Goal: Transaction & Acquisition: Obtain resource

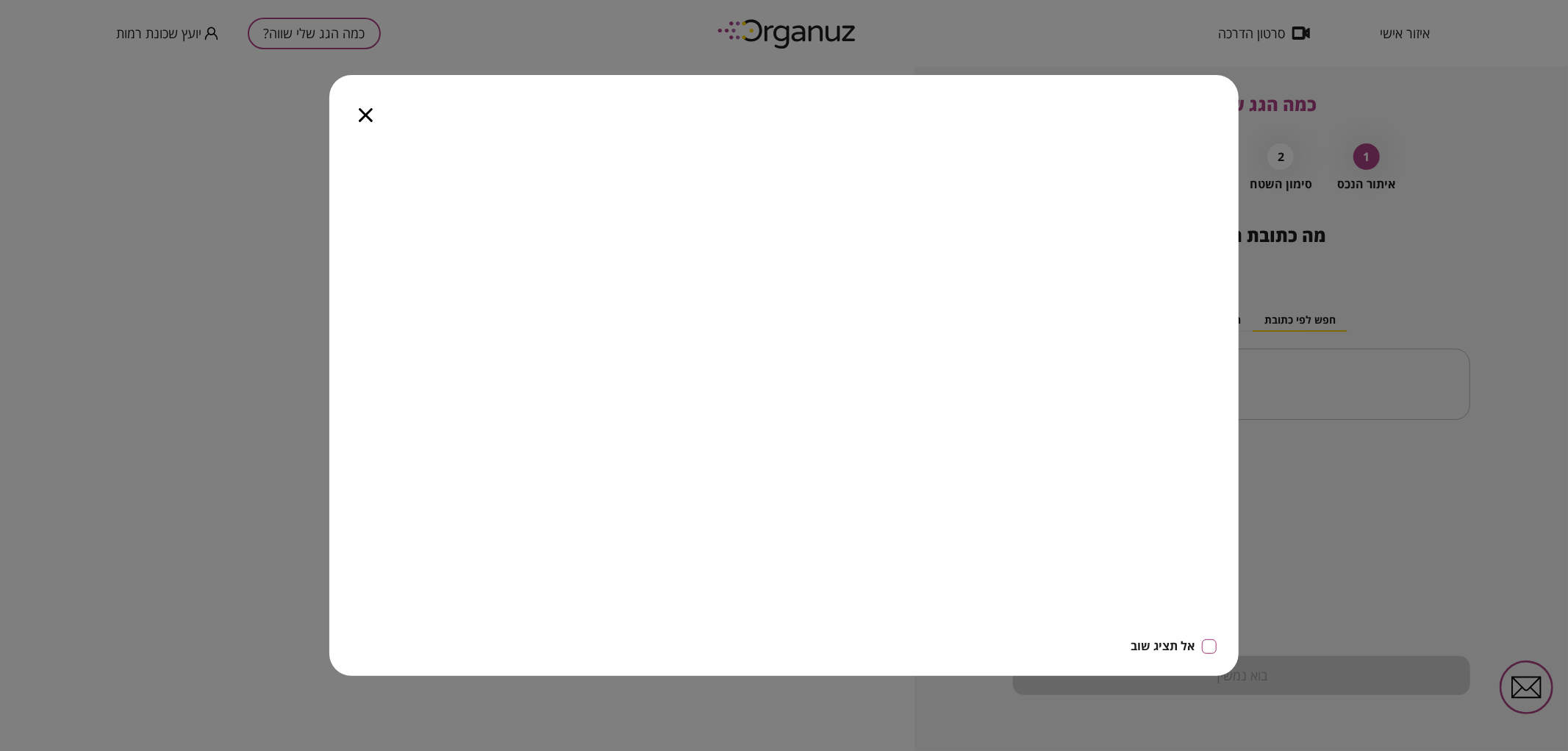
click at [359, 116] on icon "button" at bounding box center [366, 115] width 14 height 14
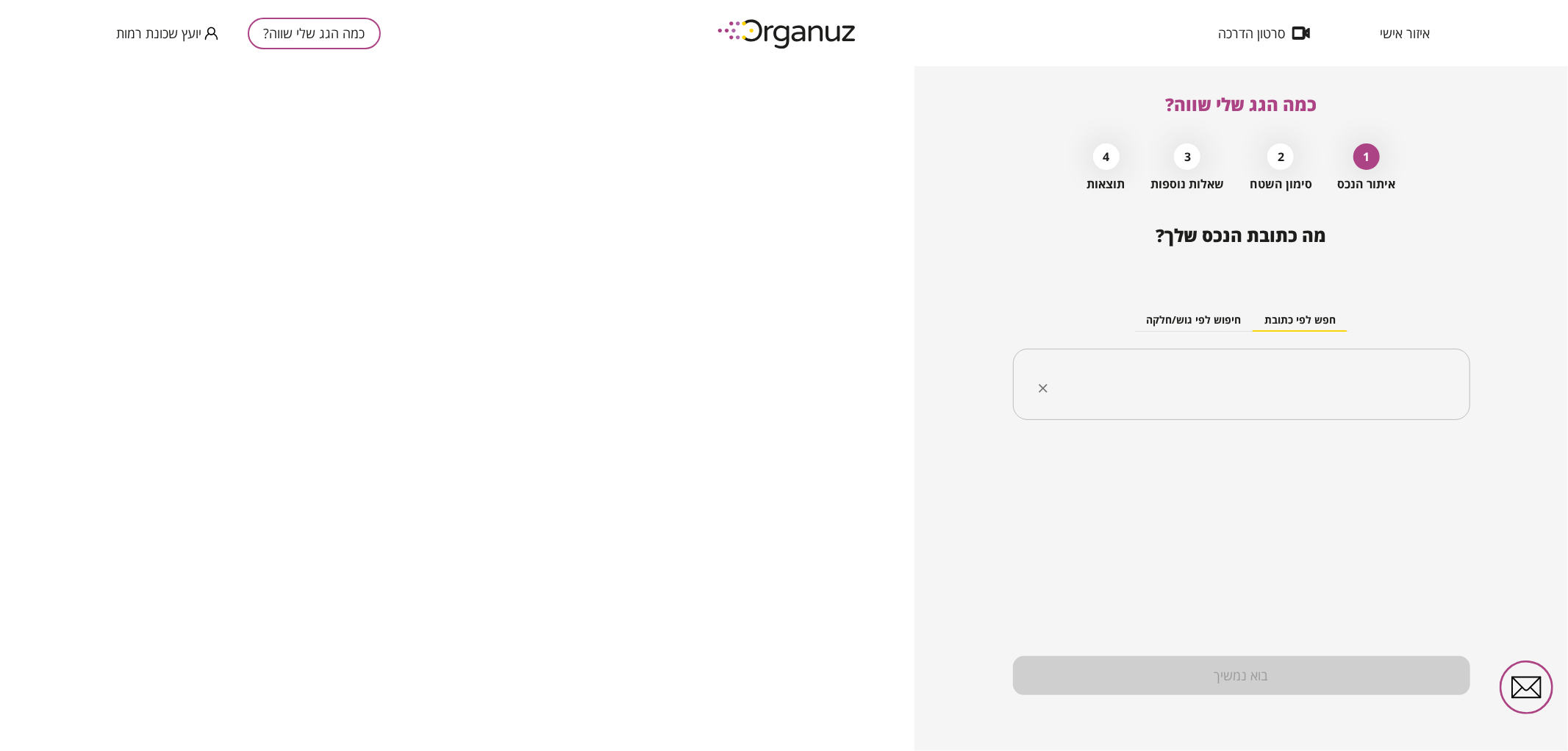
click at [1326, 386] on input "text" at bounding box center [1247, 384] width 411 height 37
click at [1340, 473] on li "בית [PERSON_NAME] 24 [GEOGRAPHIC_DATA]" at bounding box center [1241, 486] width 419 height 27
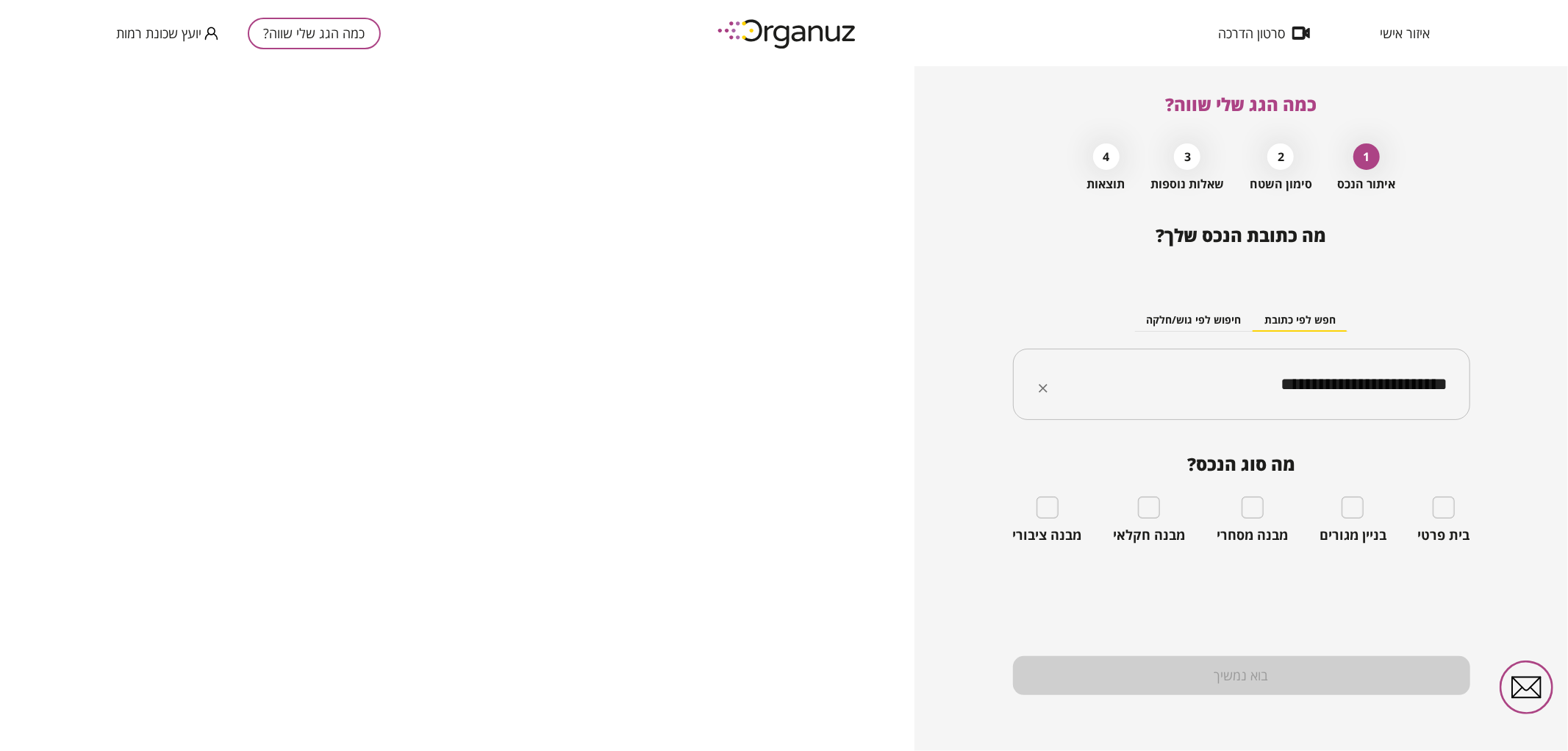
type input "**********"
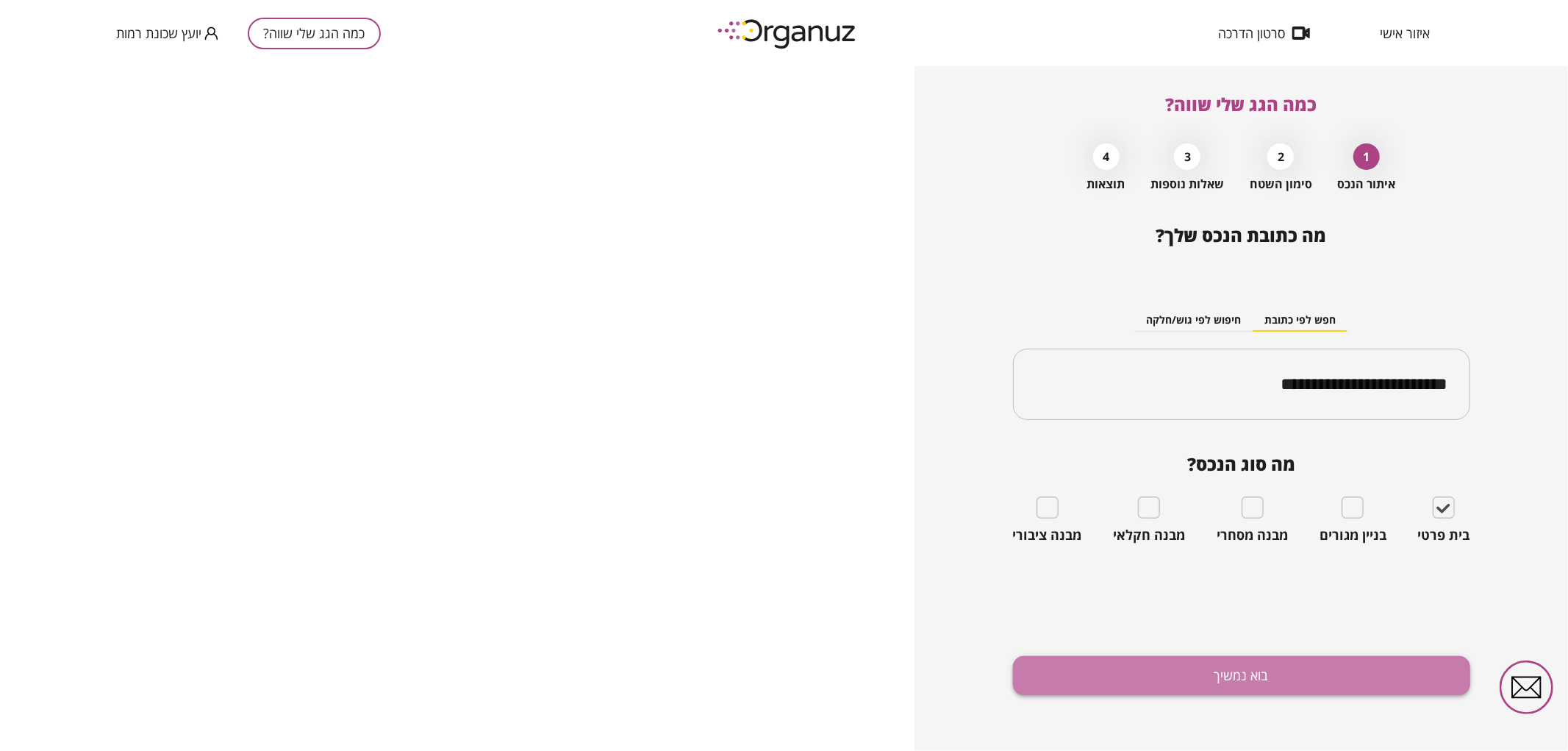
click at [1249, 693] on button "בוא נמשיך" at bounding box center [1241, 676] width 457 height 39
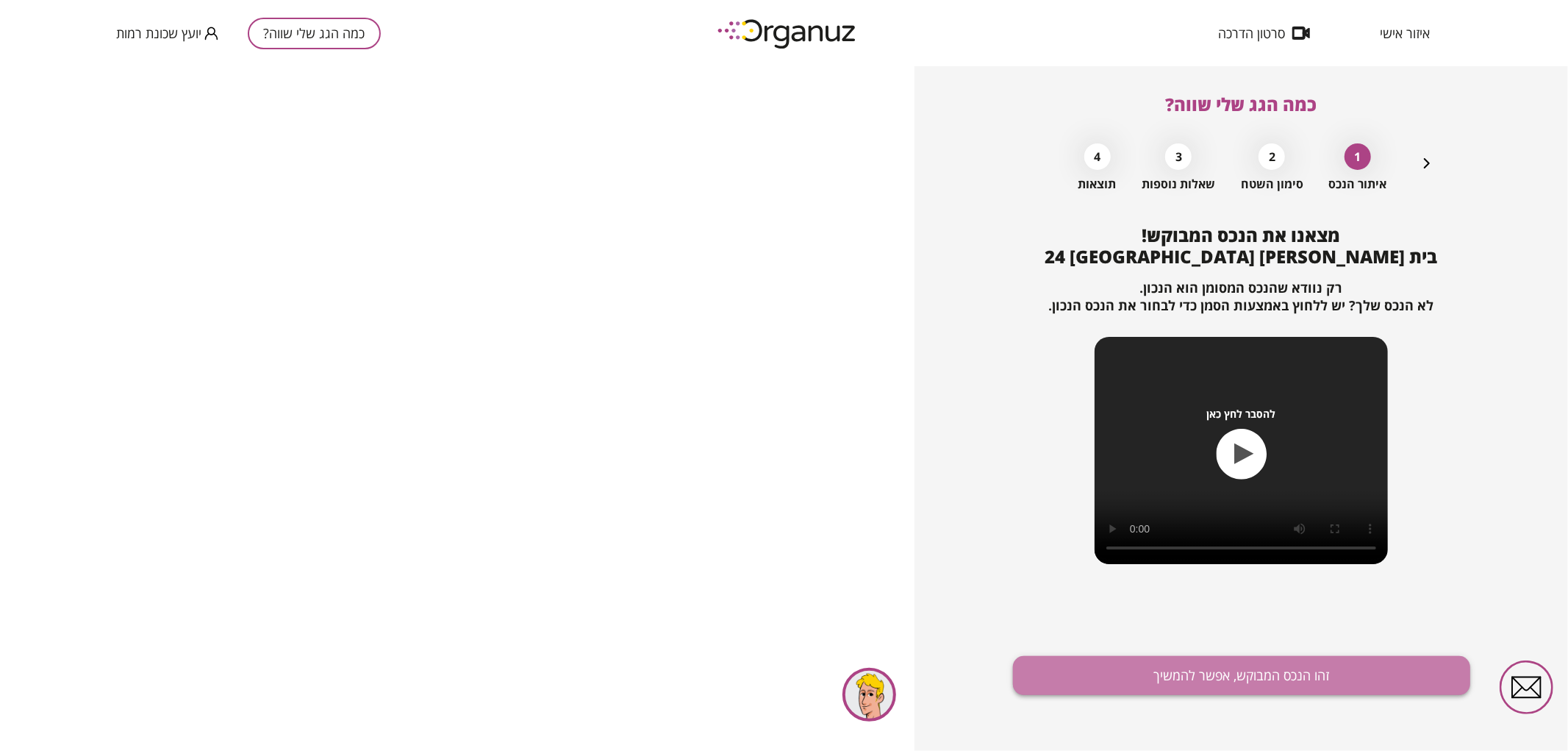
click at [1247, 680] on button "זהו הנכס המבוקש, אפשר להמשיך" at bounding box center [1241, 676] width 457 height 39
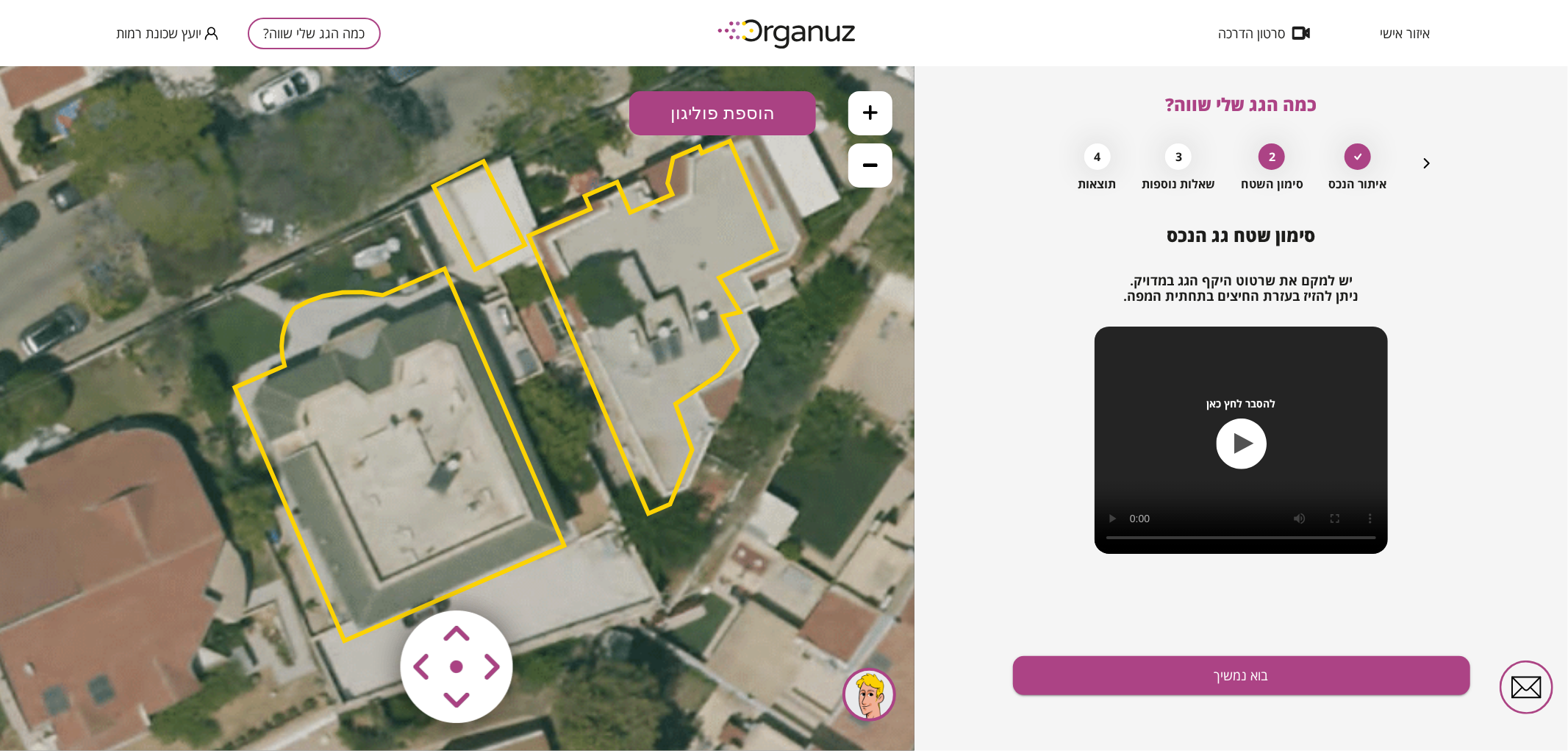
drag, startPoint x: 541, startPoint y: 463, endPoint x: 590, endPoint y: 446, distance: 51.9
click at [590, 446] on icon at bounding box center [506, 390] width 1687 height 1688
drag, startPoint x: 470, startPoint y: 198, endPoint x: 477, endPoint y: 211, distance: 14.8
click at [472, 203] on polygon at bounding box center [479, 214] width 91 height 108
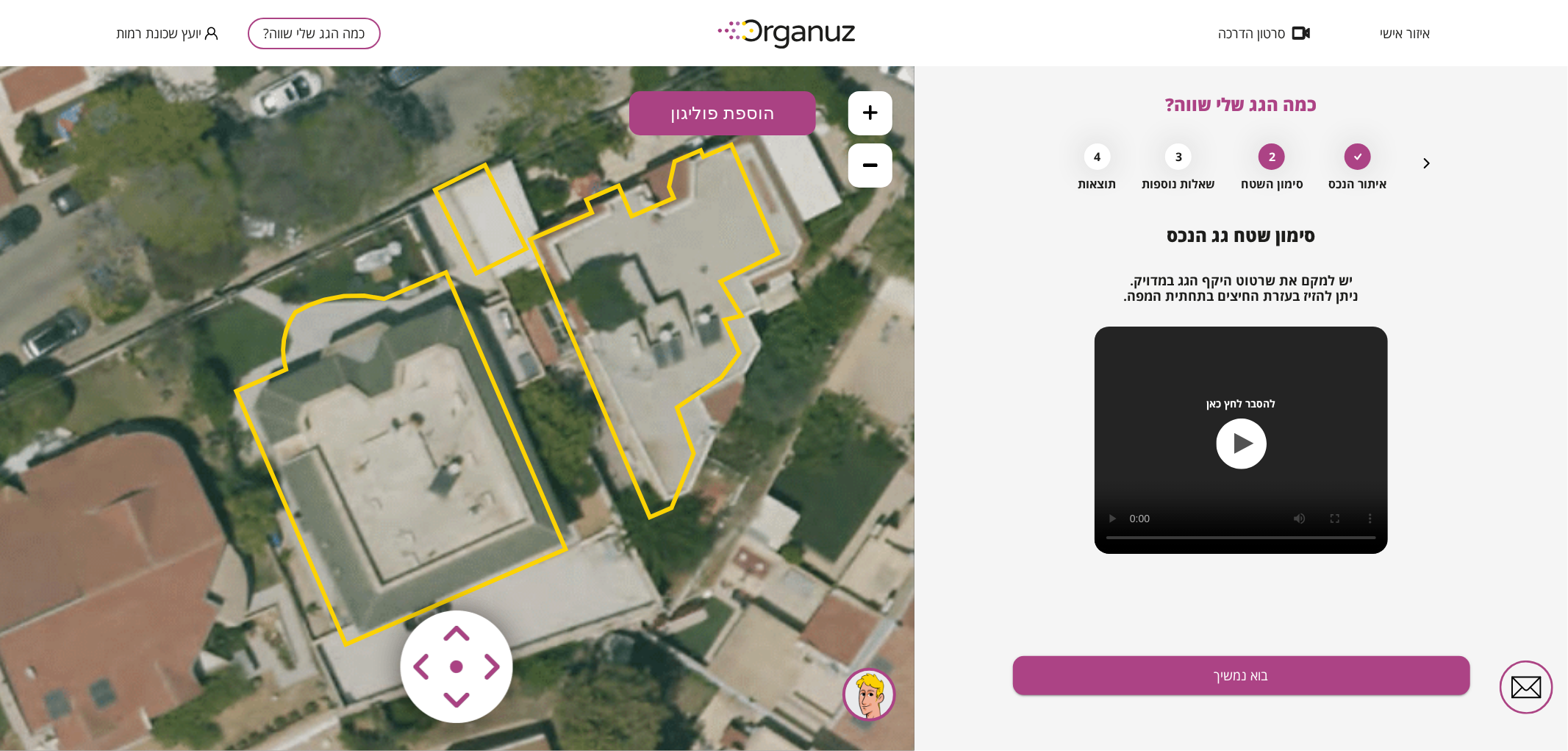
click at [471, 240] on polygon at bounding box center [481, 219] width 91 height 108
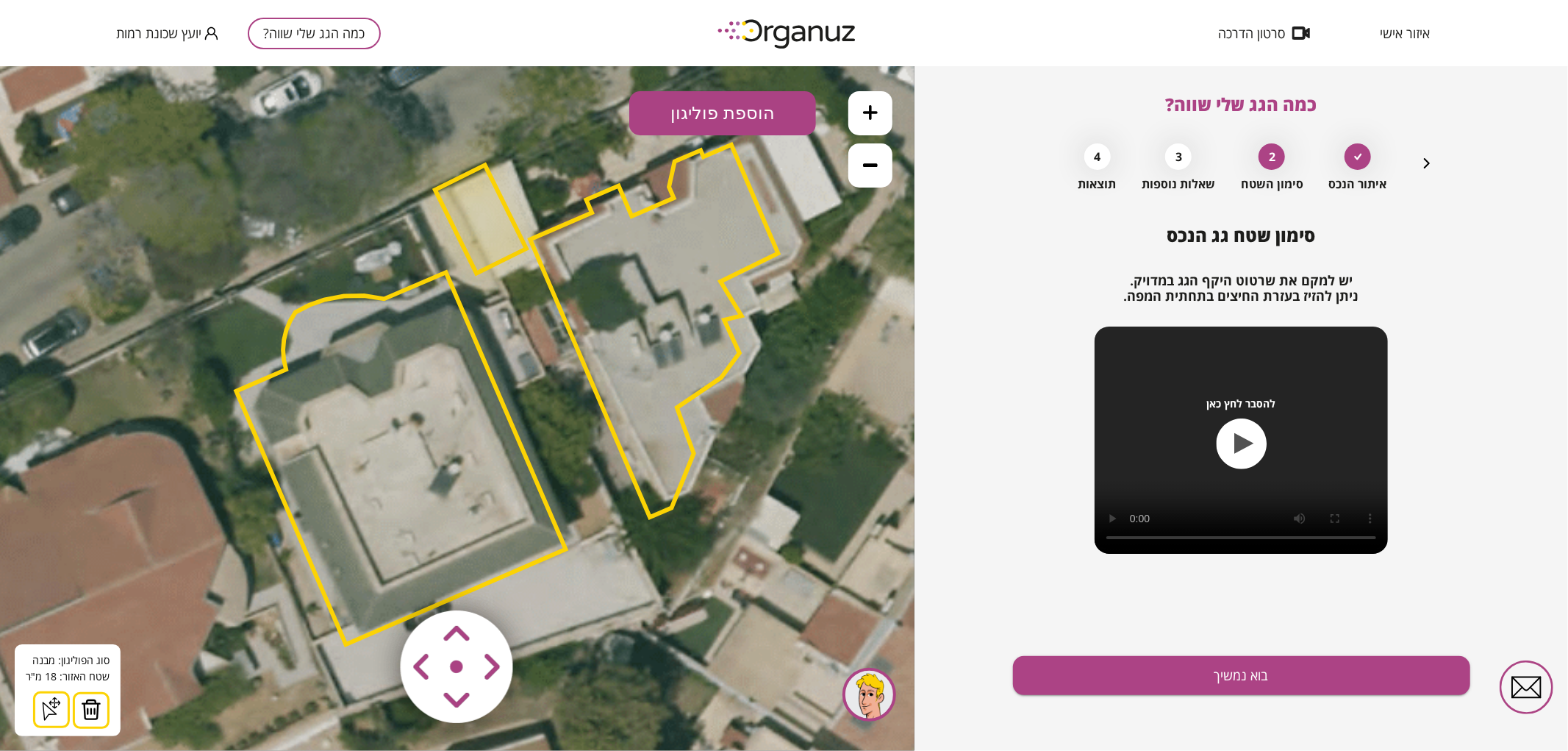
click at [73, 711] on button at bounding box center [91, 709] width 37 height 37
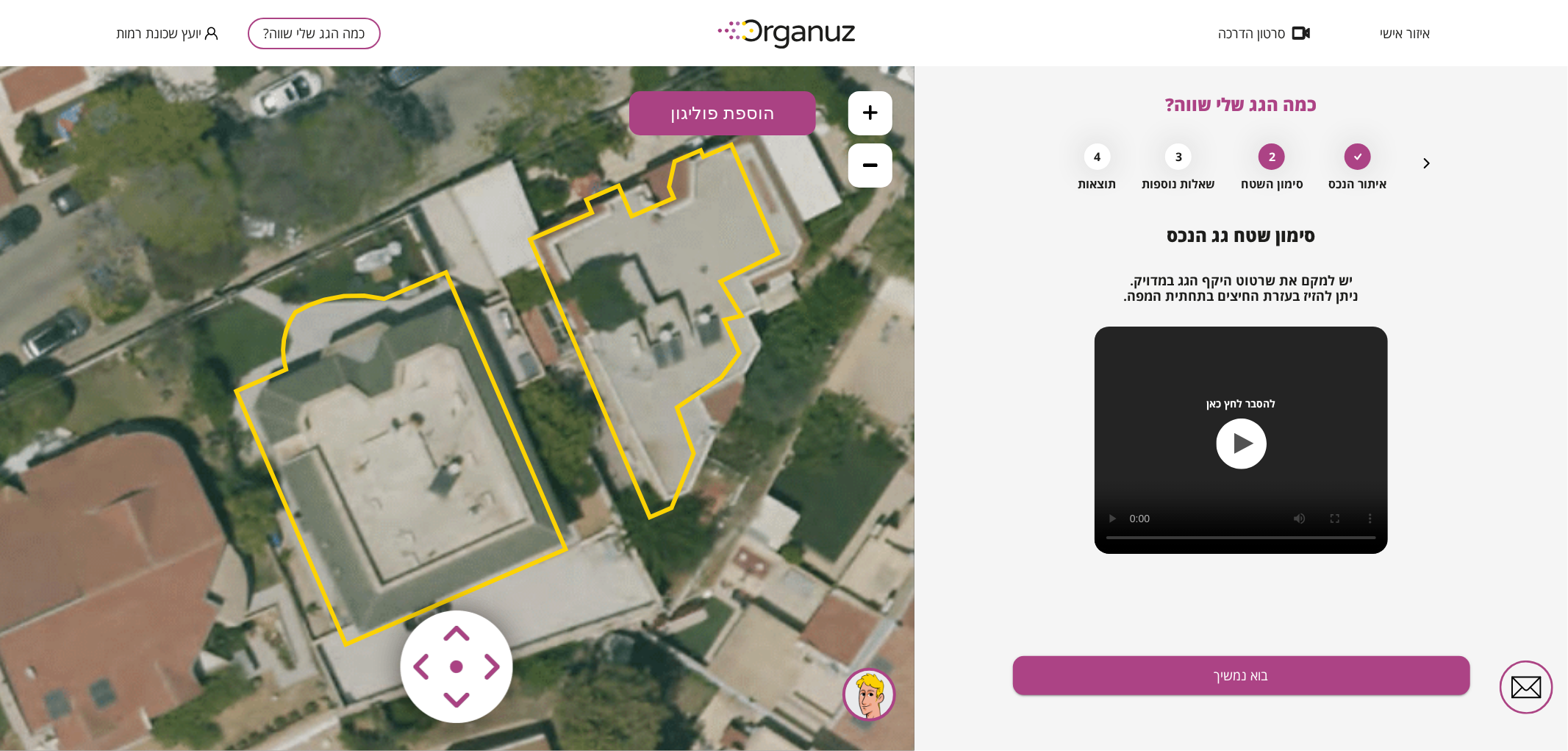
click at [817, 534] on icon at bounding box center [508, 394] width 1687 height 1688
click at [369, 579] on area at bounding box center [369, 579] width 0 height 0
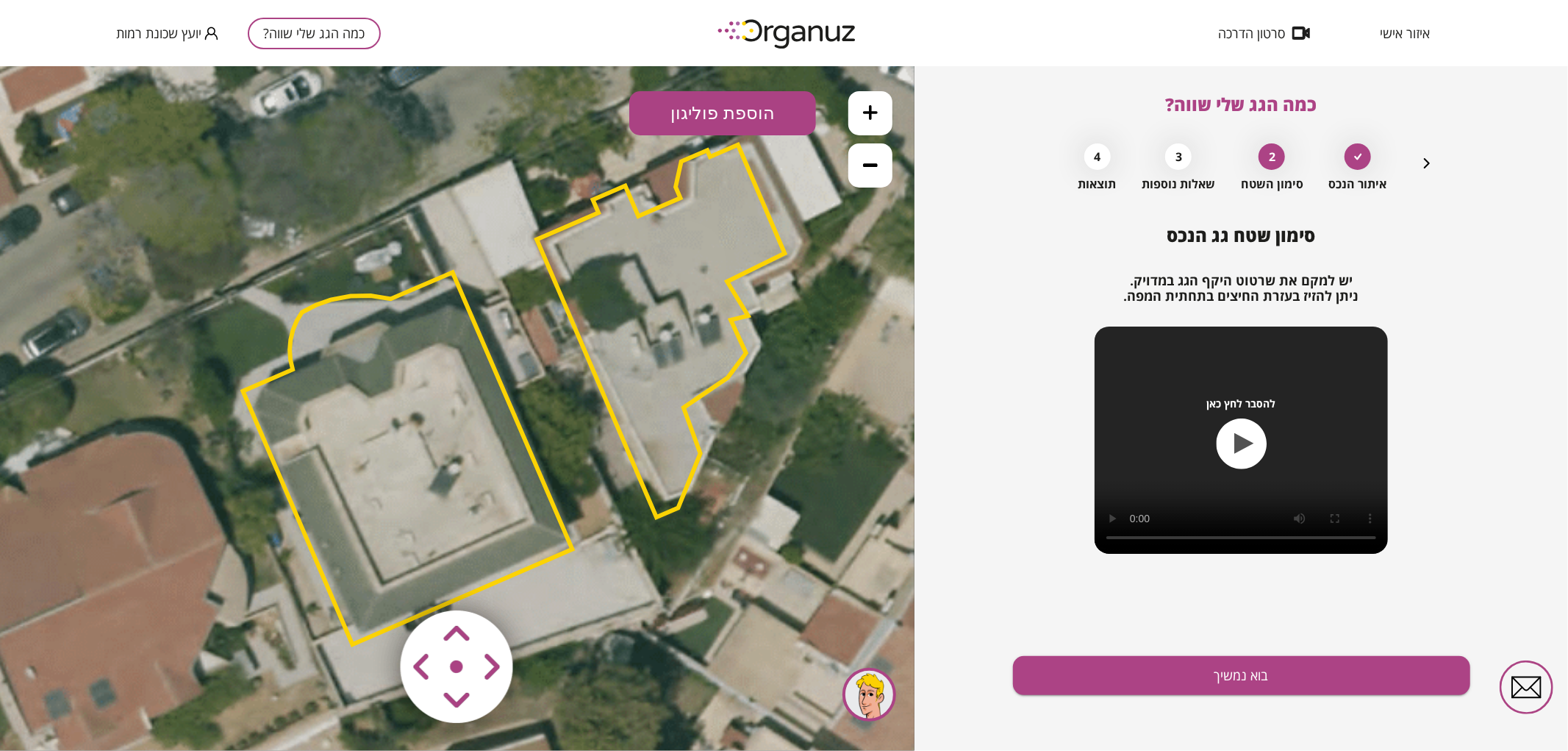
click at [369, 579] on area at bounding box center [369, 579] width 0 height 0
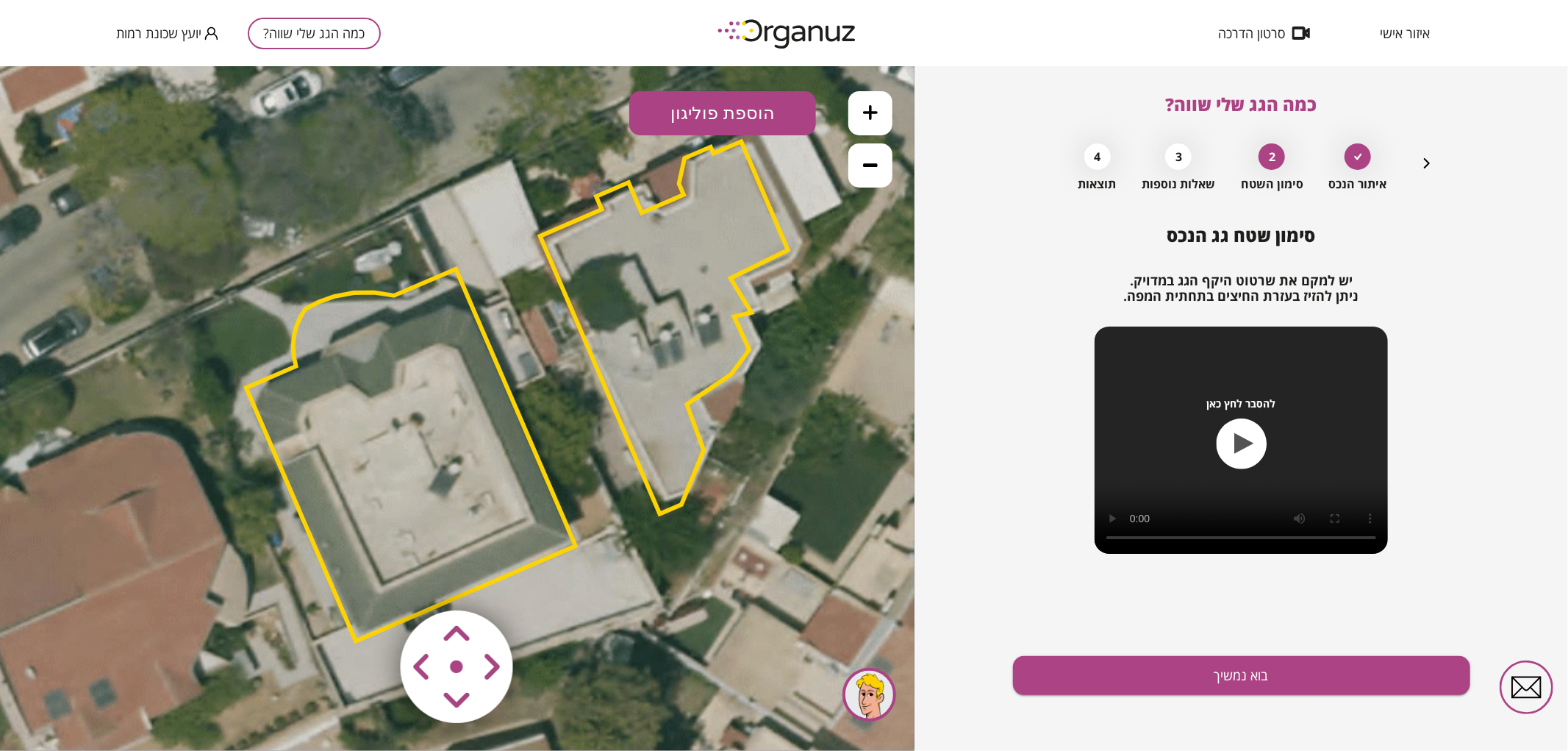
click at [369, 579] on area at bounding box center [369, 579] width 0 height 0
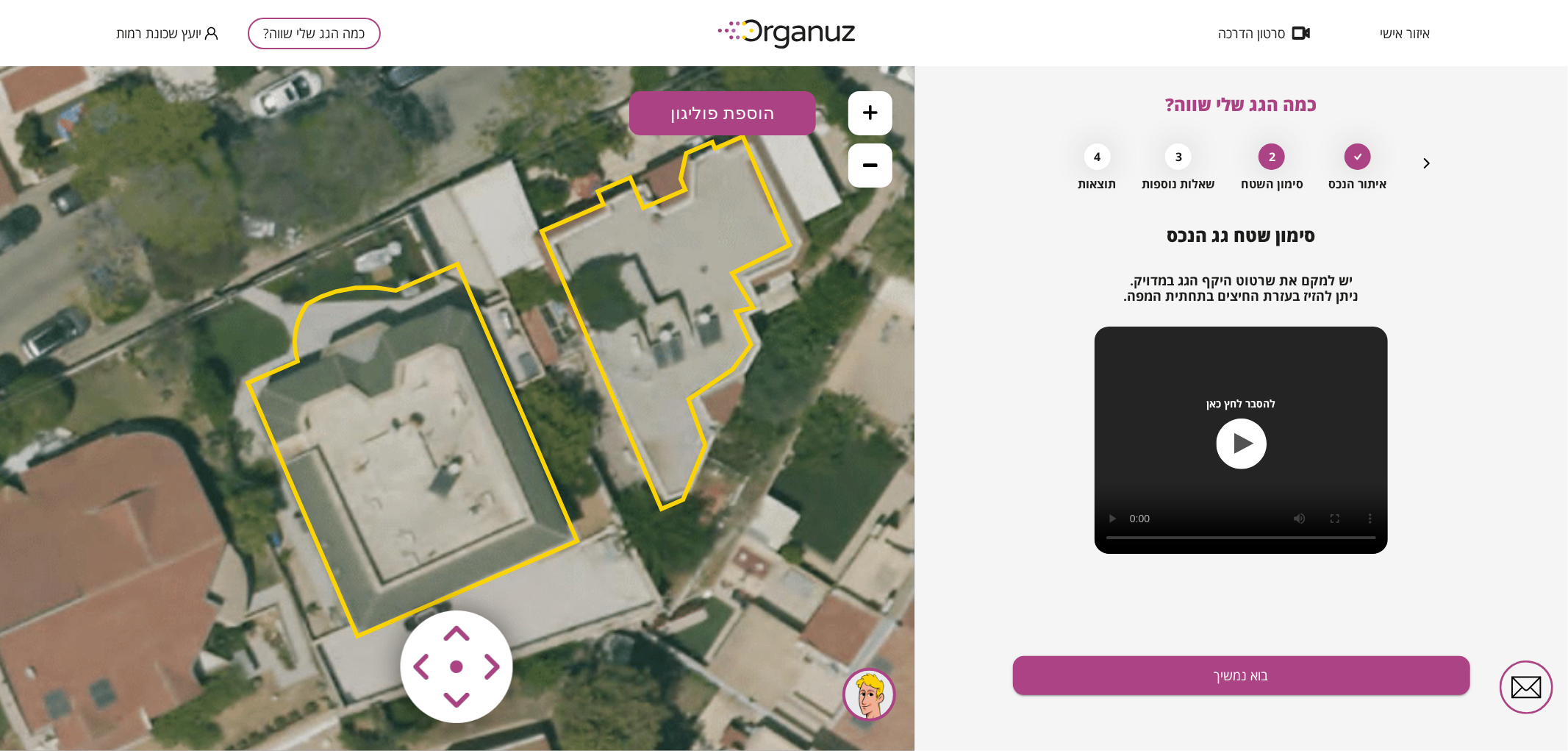
click at [369, 579] on area at bounding box center [369, 579] width 0 height 0
click at [435, 644] on img at bounding box center [457, 666] width 176 height 176
click at [369, 579] on area at bounding box center [369, 579] width 0 height 0
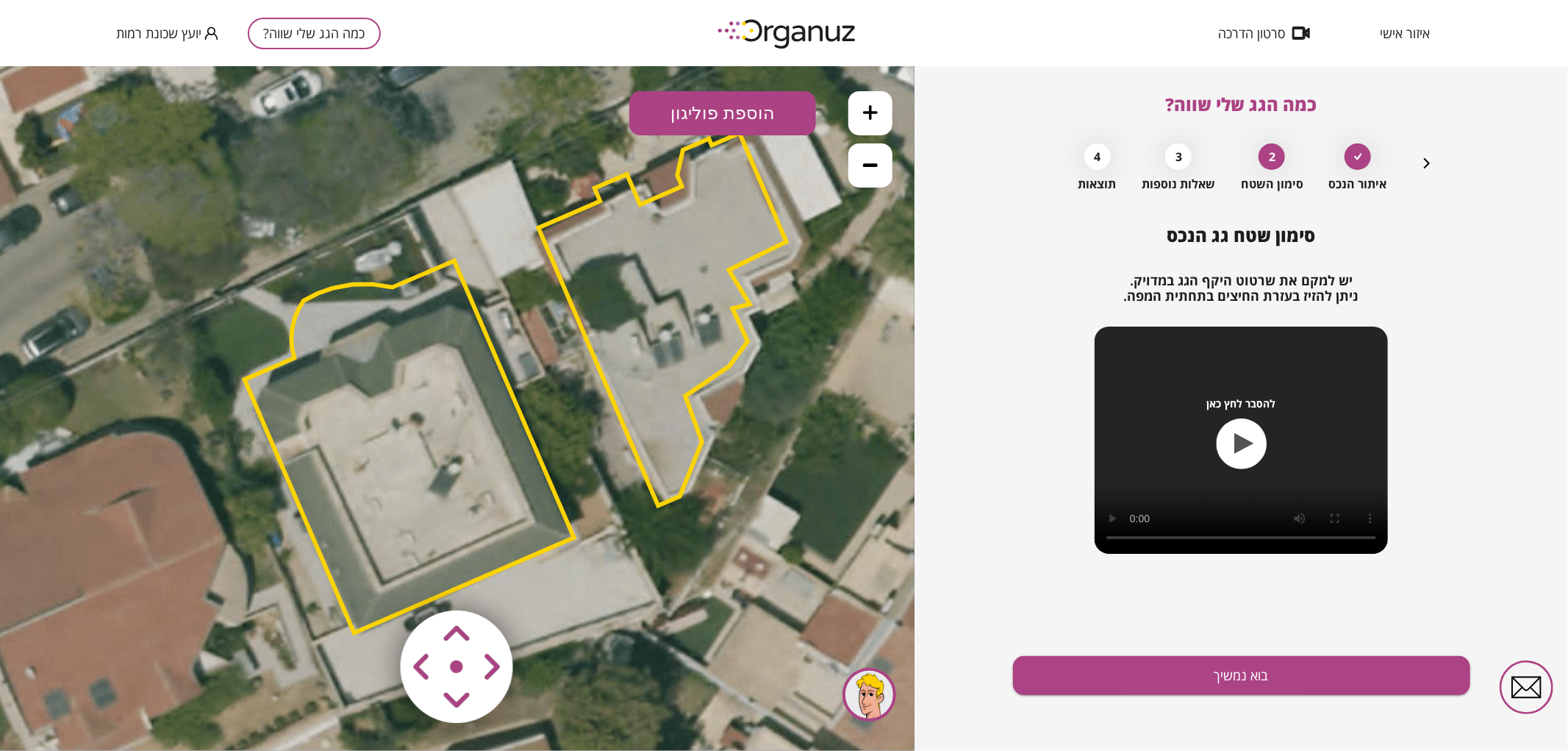
click at [464, 553] on polygon at bounding box center [409, 446] width 329 height 372
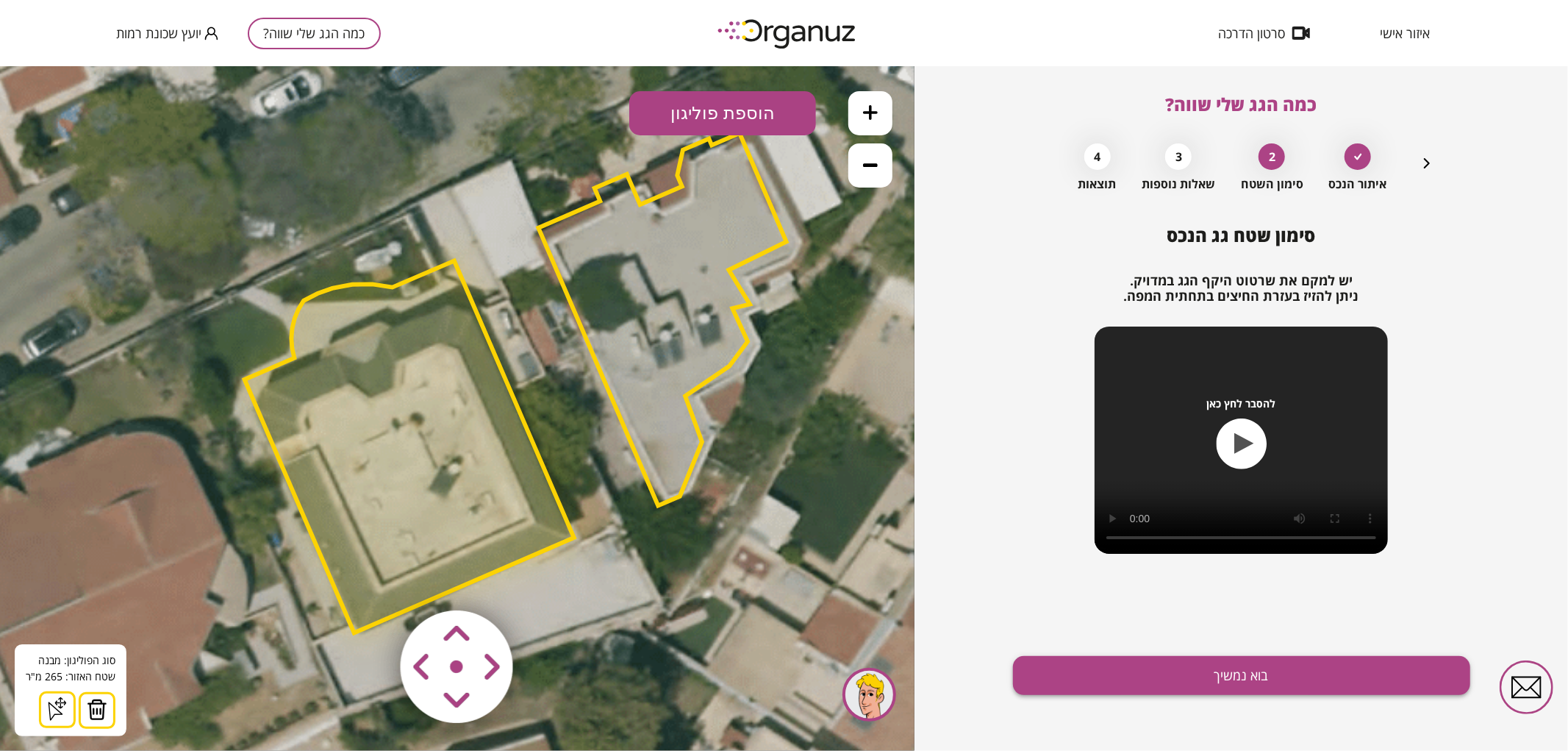
click at [1159, 677] on button "בוא נמשיך" at bounding box center [1241, 676] width 457 height 39
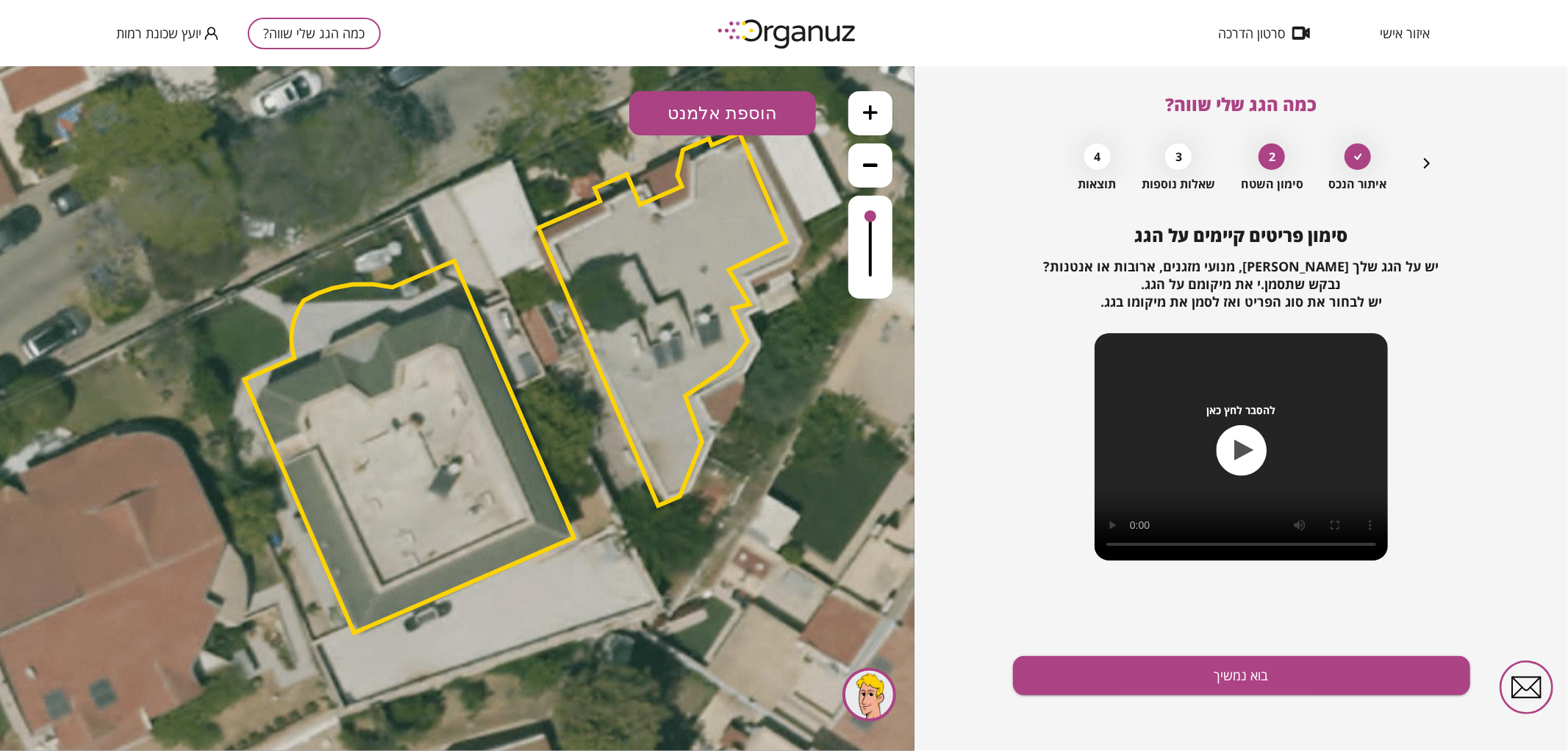
click at [720, 118] on button "הוספת אלמנט" at bounding box center [722, 112] width 187 height 44
click at [759, 287] on div ".st0 { fill: #FFFFFF; } .st0 { fill: #FFFFFF; }" at bounding box center [457, 407] width 915 height 685
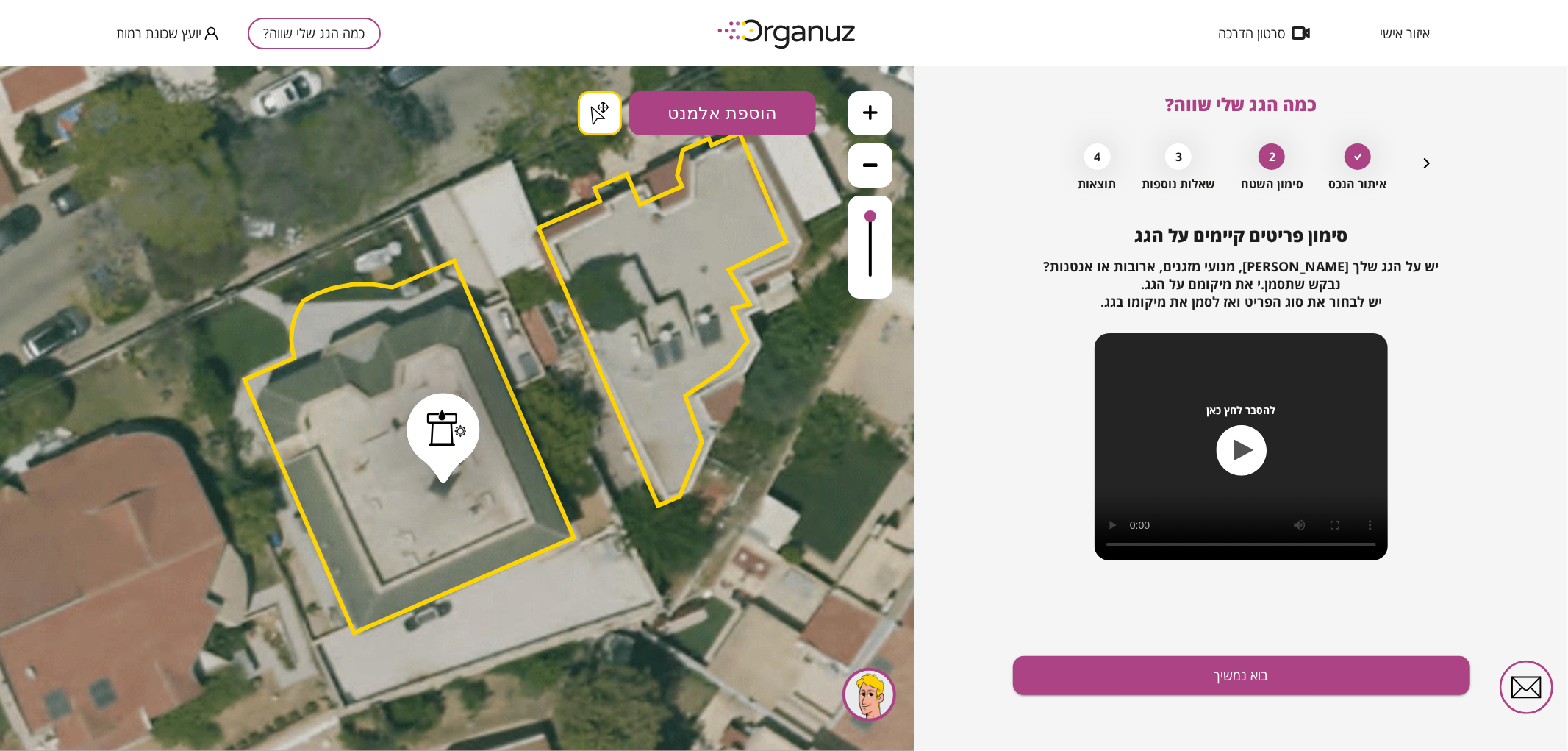
click at [1033, 662] on button "בוא נמשיך" at bounding box center [1241, 676] width 457 height 39
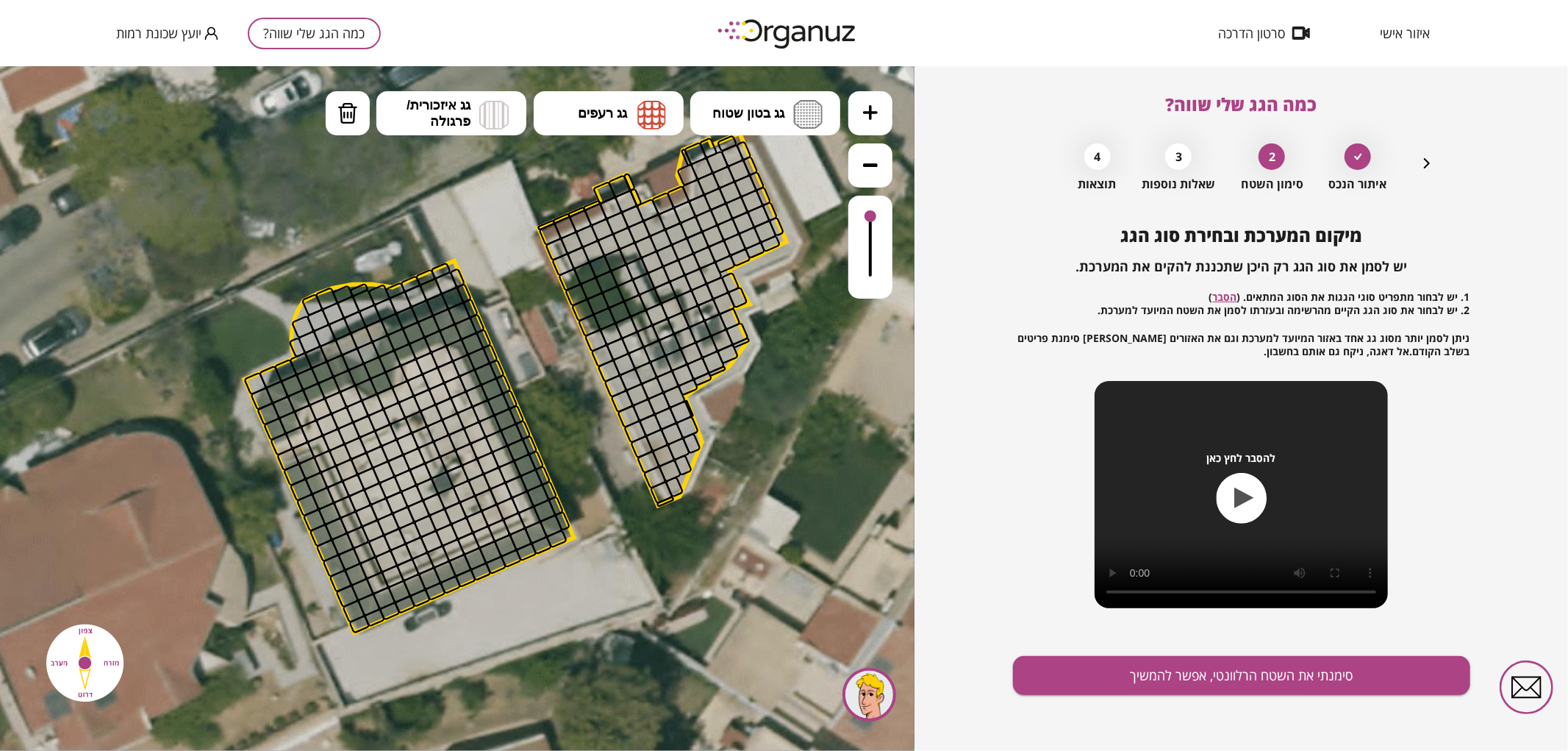
click at [863, 107] on icon at bounding box center [870, 112] width 14 height 14
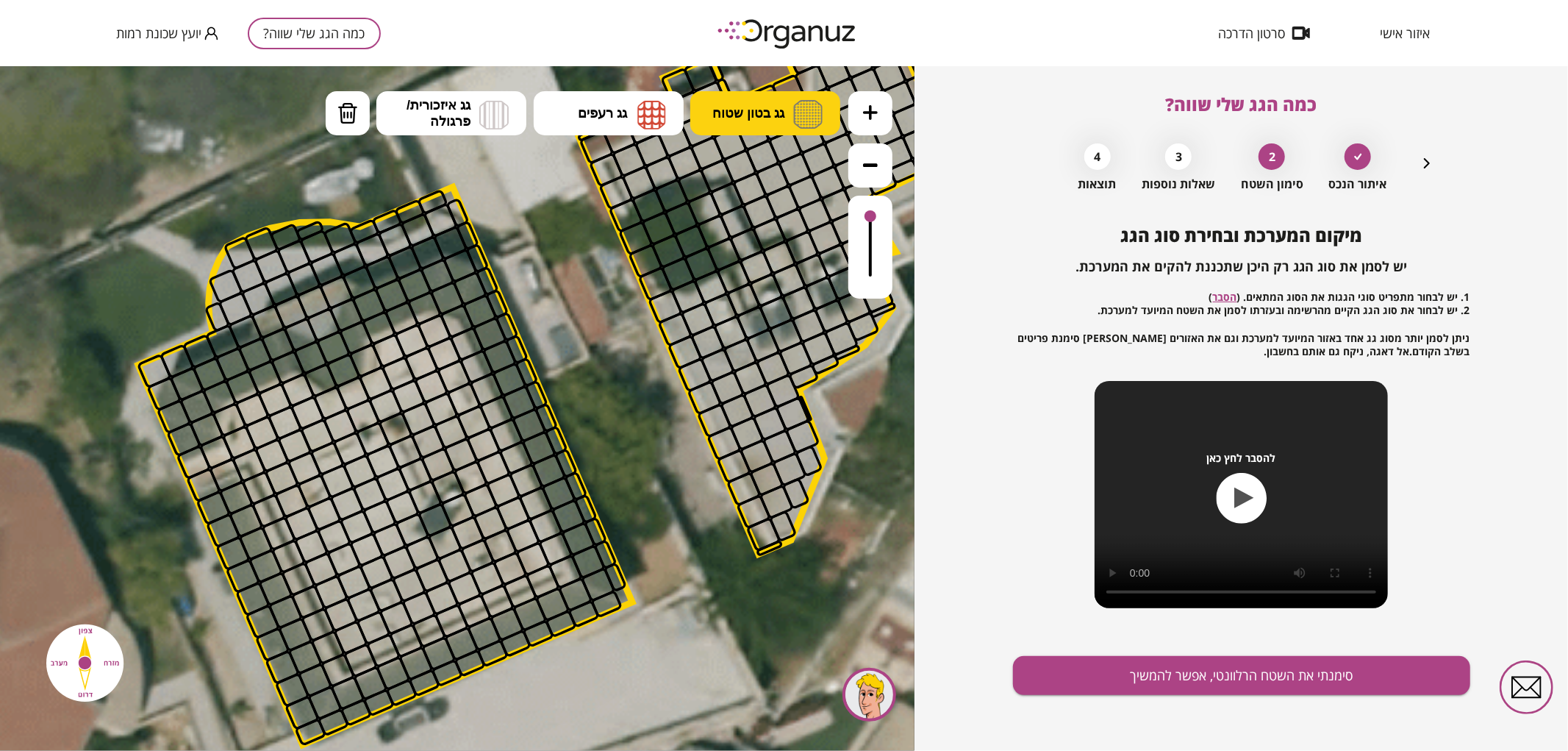
click at [799, 110] on img at bounding box center [808, 113] width 29 height 29
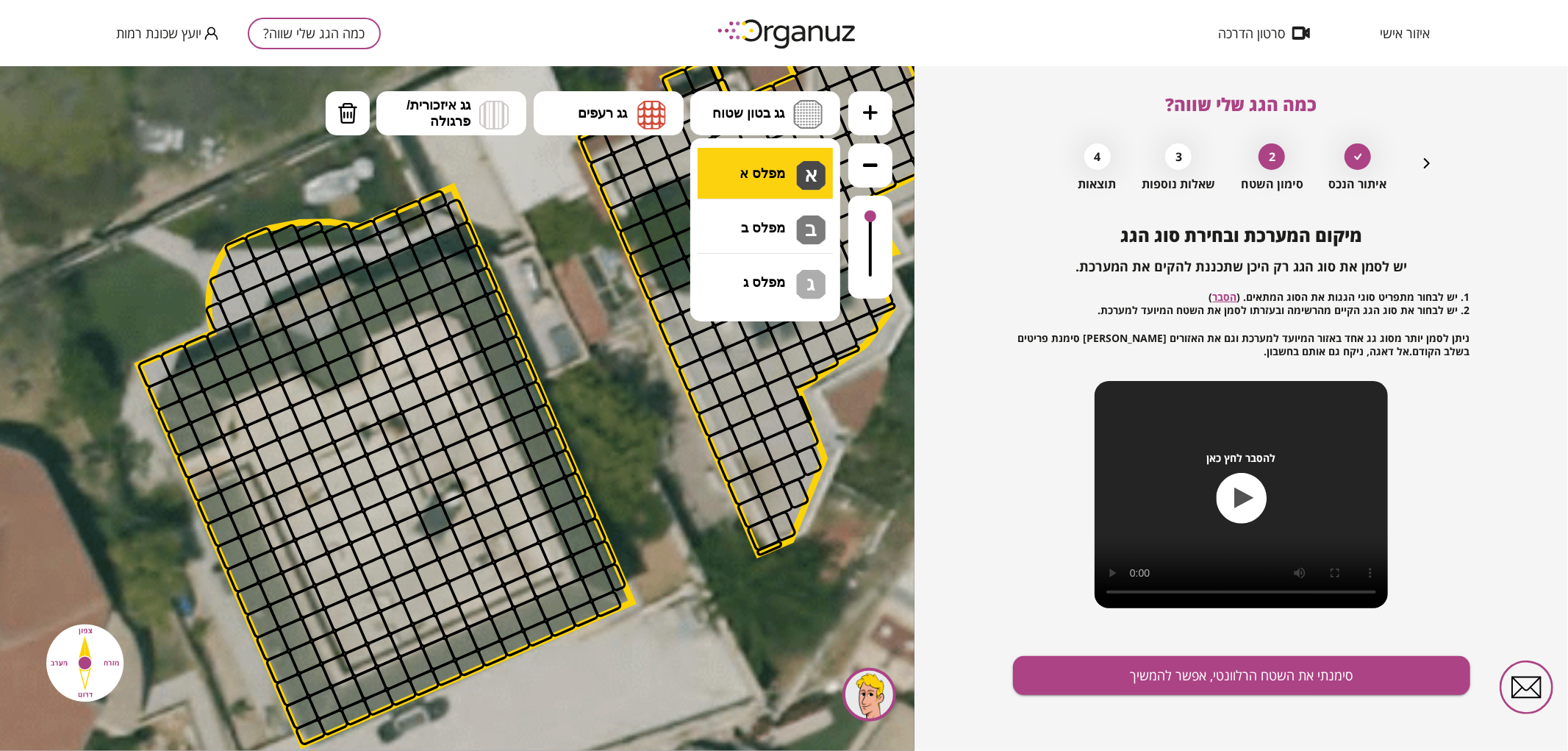
click at [782, 156] on div ".st0 { fill: #FFFFFF; } .st0 { fill: #FFFFFF; }" at bounding box center [457, 407] width 915 height 685
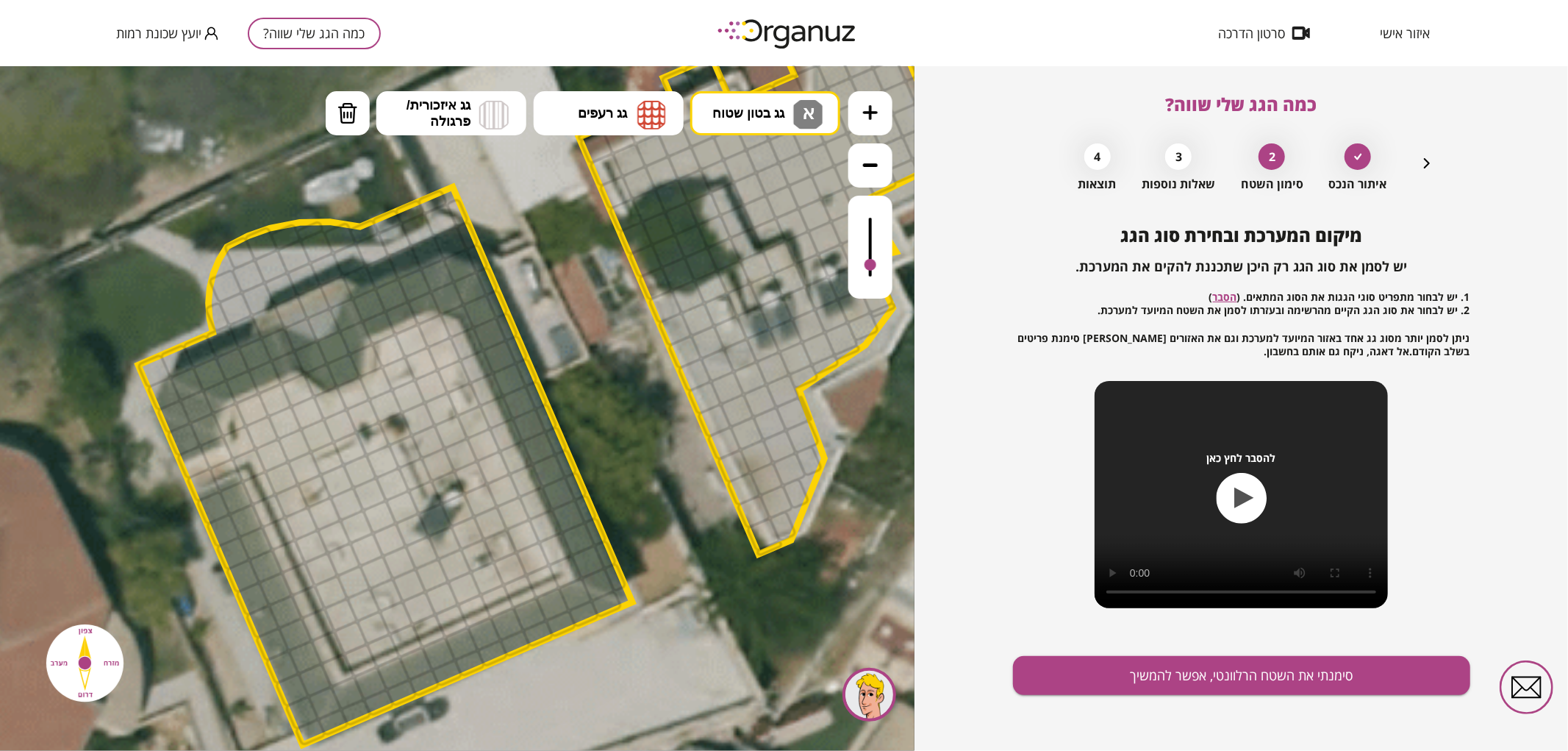
drag, startPoint x: 869, startPoint y: 228, endPoint x: 865, endPoint y: 265, distance: 37.2
click at [865, 265] on div at bounding box center [870, 263] width 12 height 12
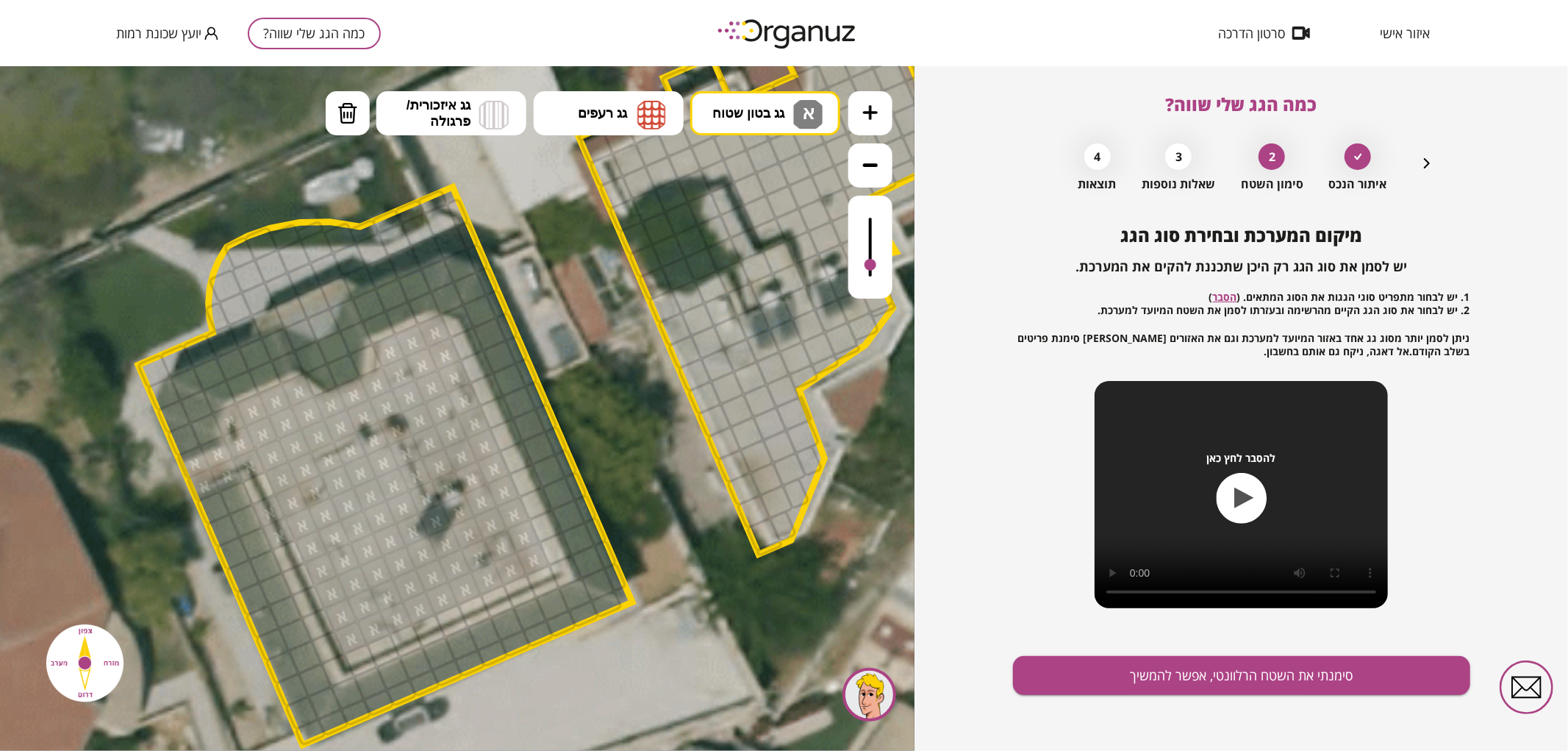
drag, startPoint x: 391, startPoint y: 353, endPoint x: 290, endPoint y: 448, distance: 138.7
click at [355, 121] on img at bounding box center [347, 113] width 21 height 22
drag, startPoint x: 269, startPoint y: 511, endPoint x: 278, endPoint y: 534, distance: 24.7
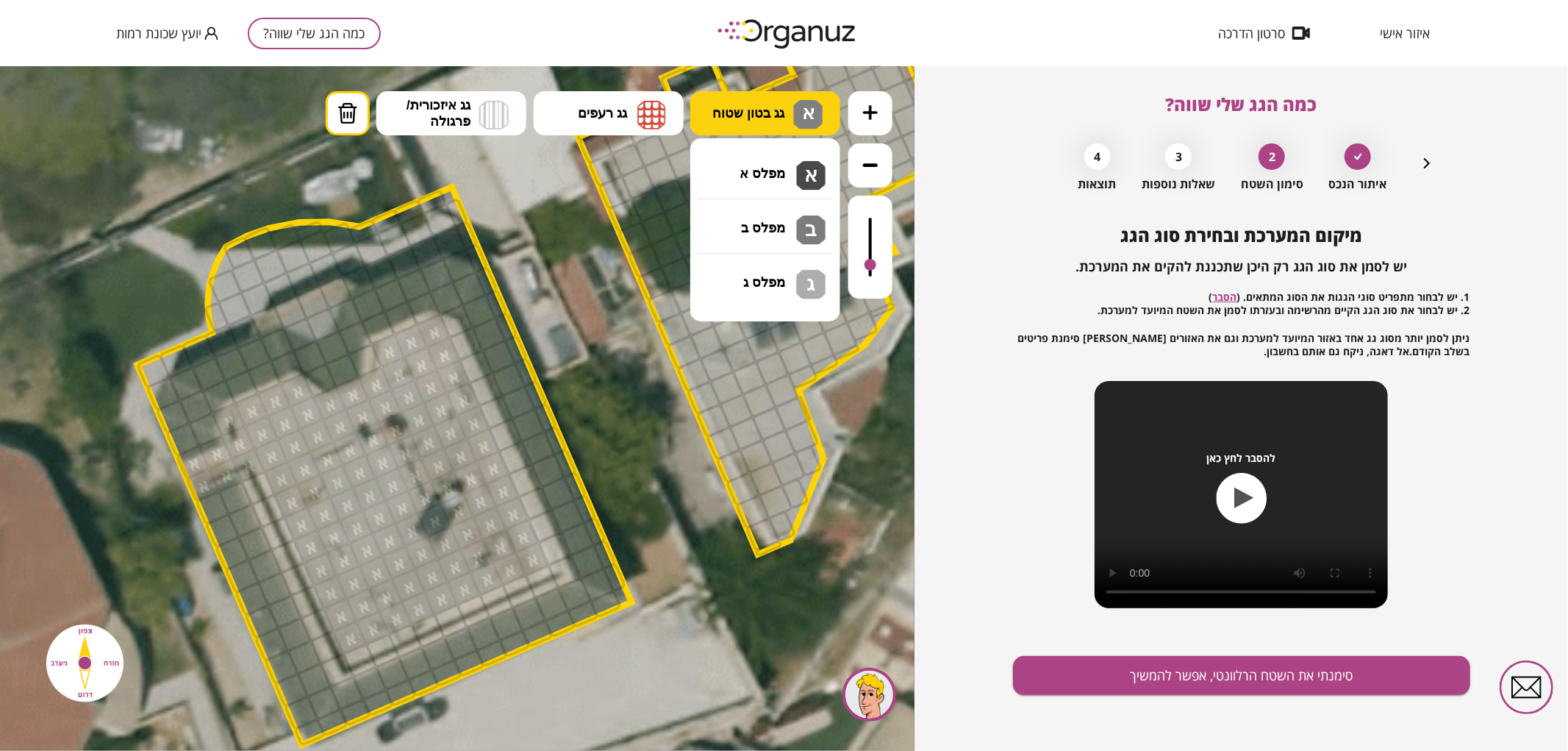
click at [774, 119] on span "גג בטון שטוח" at bounding box center [748, 113] width 72 height 16
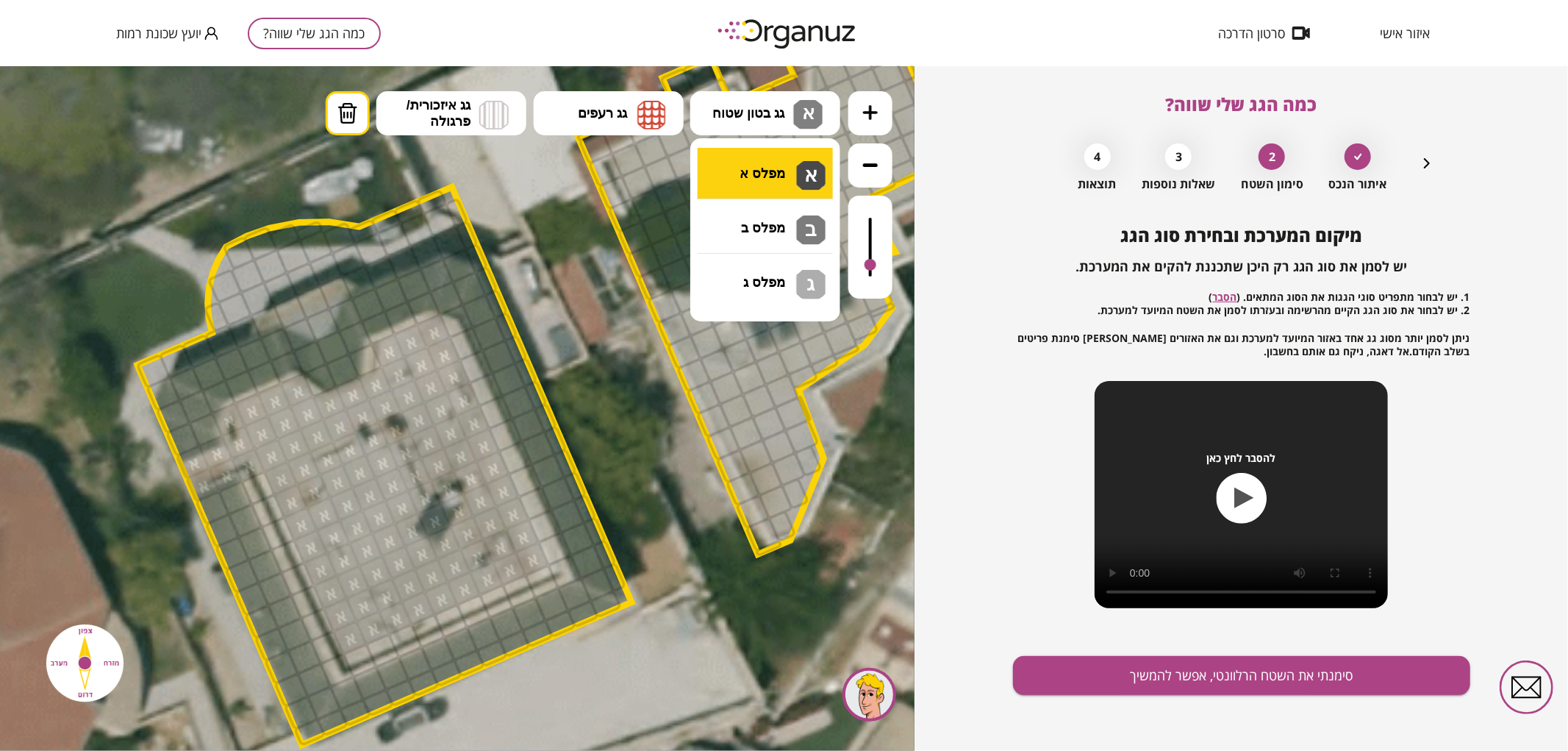
click at [787, 188] on div ".st0 { fill: #FFFFFF; } .st0 { fill: #FFFFFF; }" at bounding box center [457, 407] width 915 height 685
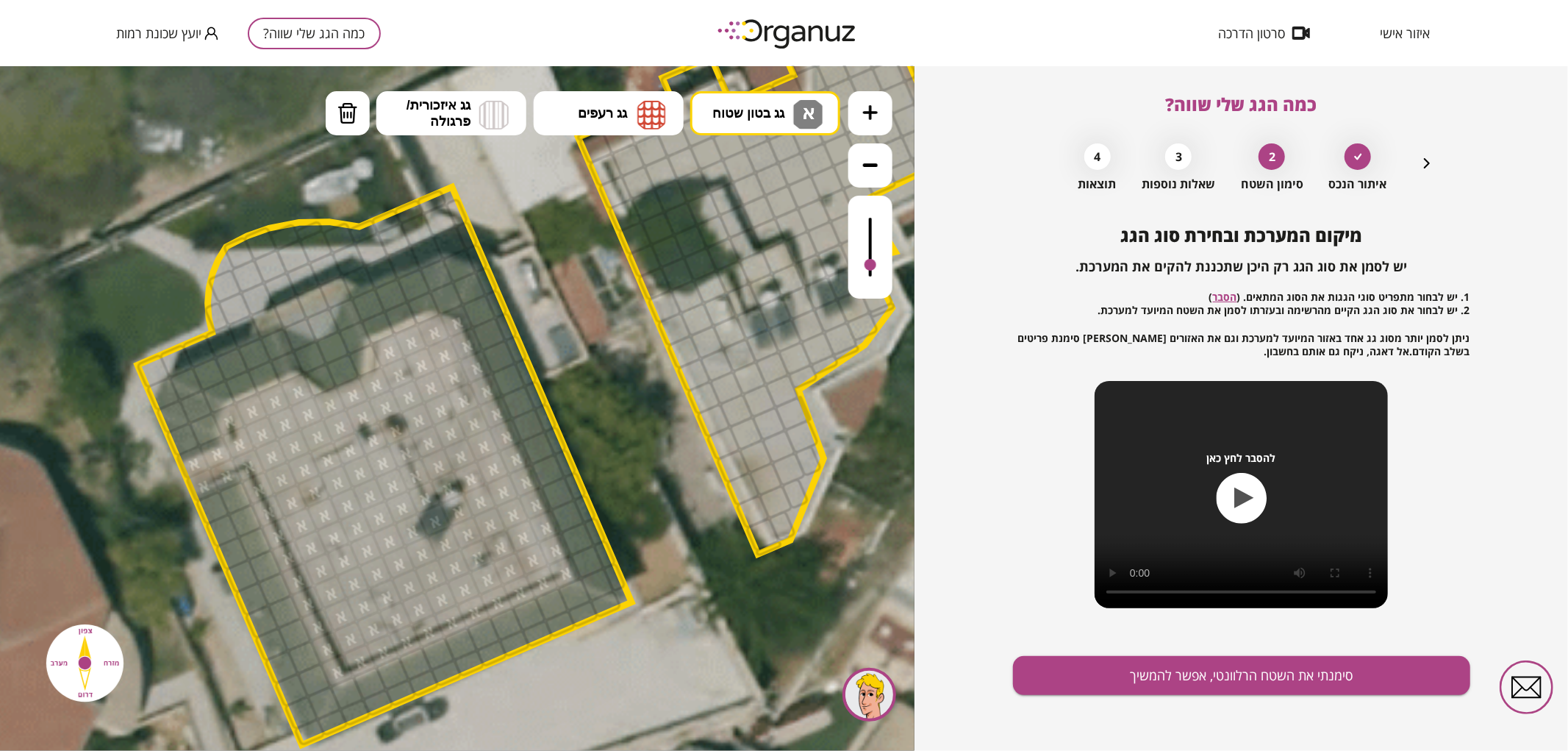
drag, startPoint x: 451, startPoint y: 325, endPoint x: 269, endPoint y: 485, distance: 242.3
click at [620, 112] on span "גג רעפים" at bounding box center [601, 113] width 49 height 16
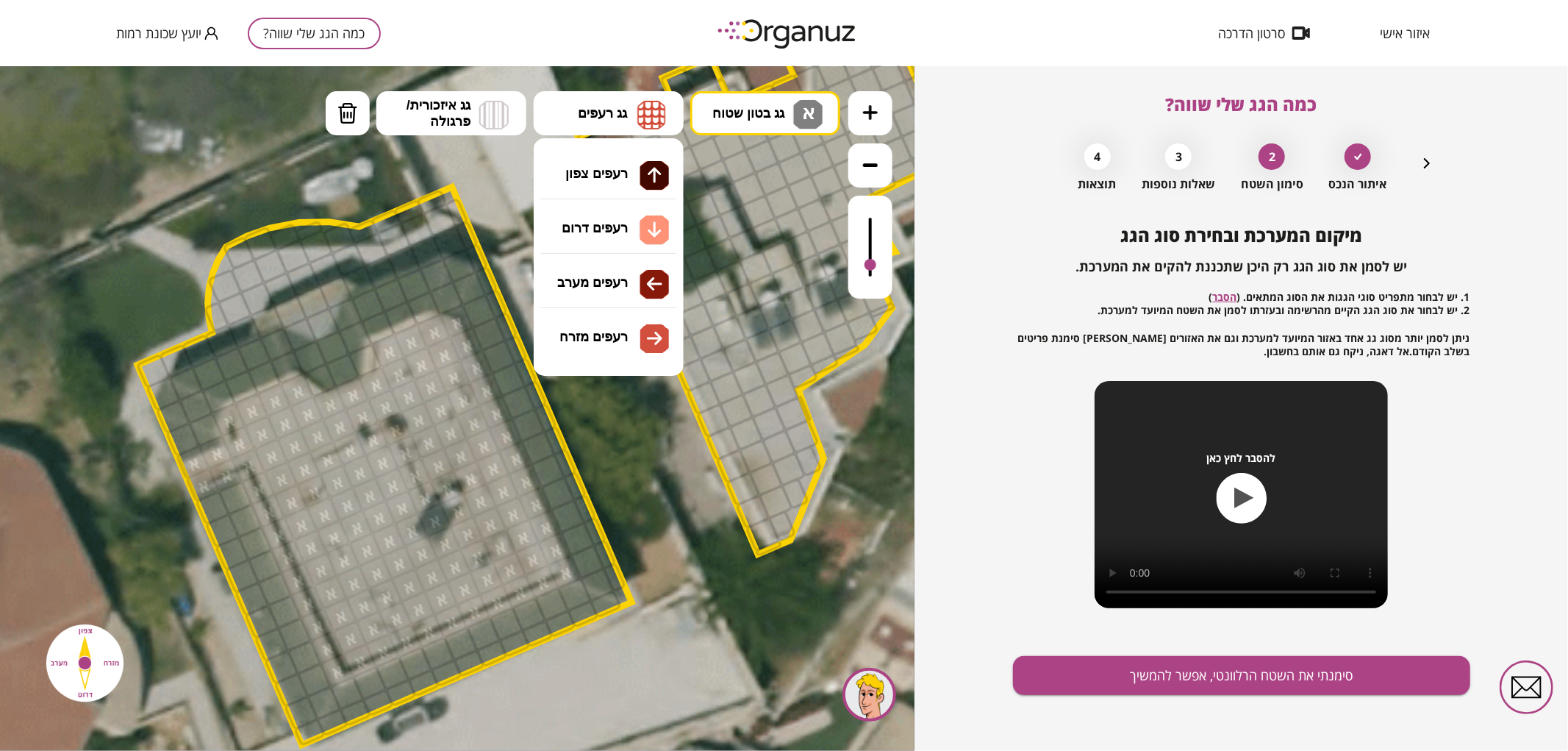
click at [635, 226] on div ".st0 { fill: #FFFFFF; } .st0 { fill: #FFFFFF; }" at bounding box center [457, 407] width 915 height 685
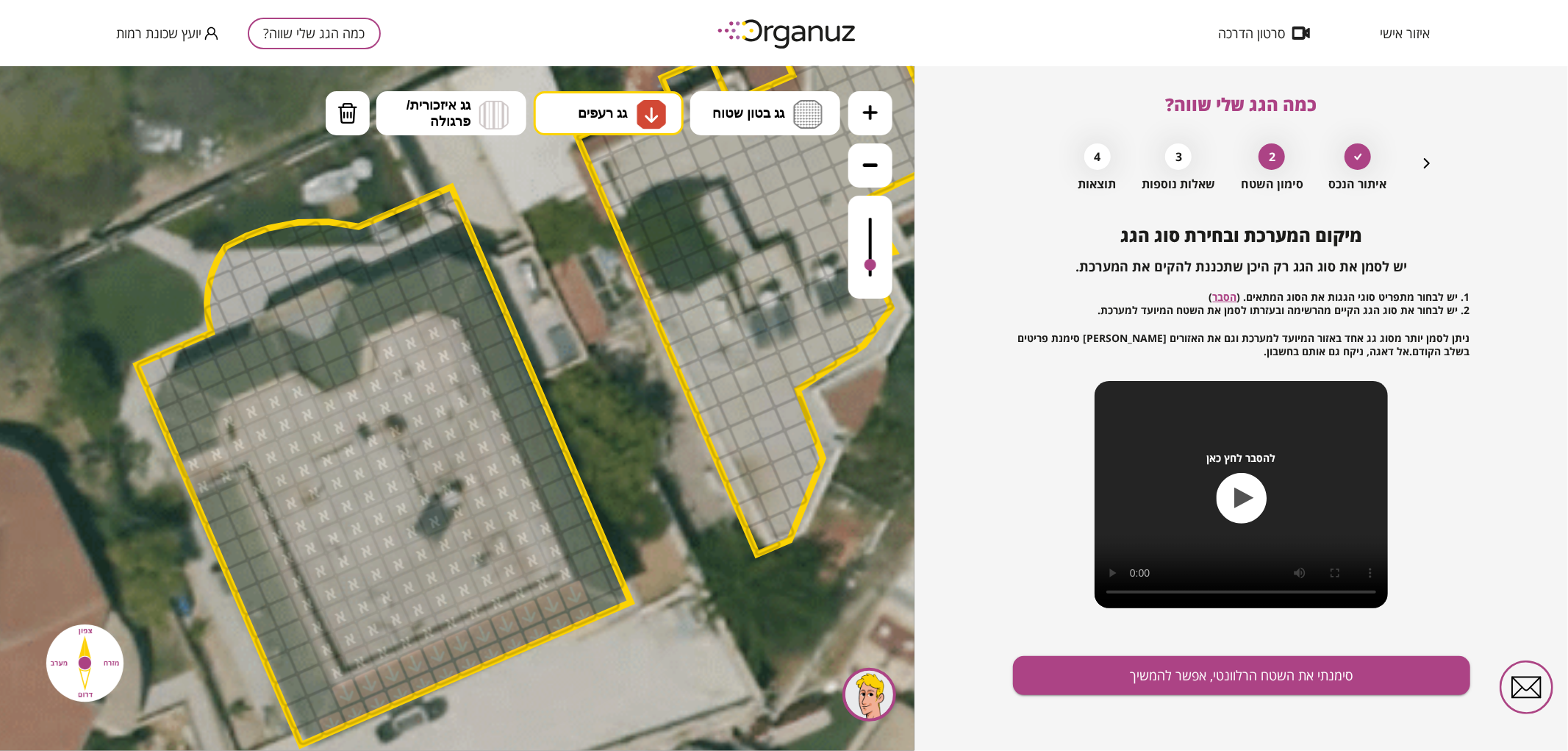
drag, startPoint x: 340, startPoint y: 720, endPoint x: 352, endPoint y: 691, distance: 31.4
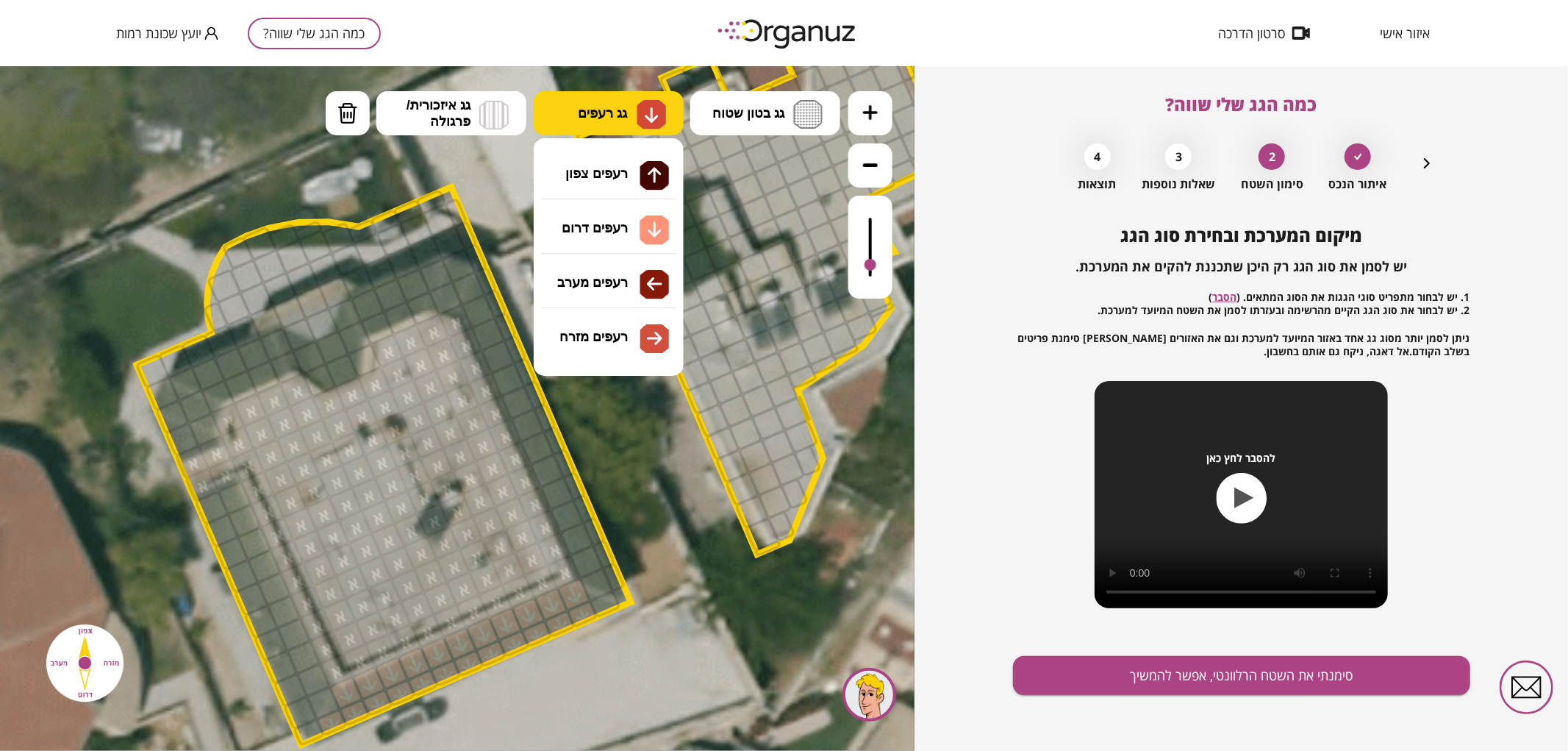
click at [583, 110] on span "גג רעפים" at bounding box center [601, 113] width 49 height 16
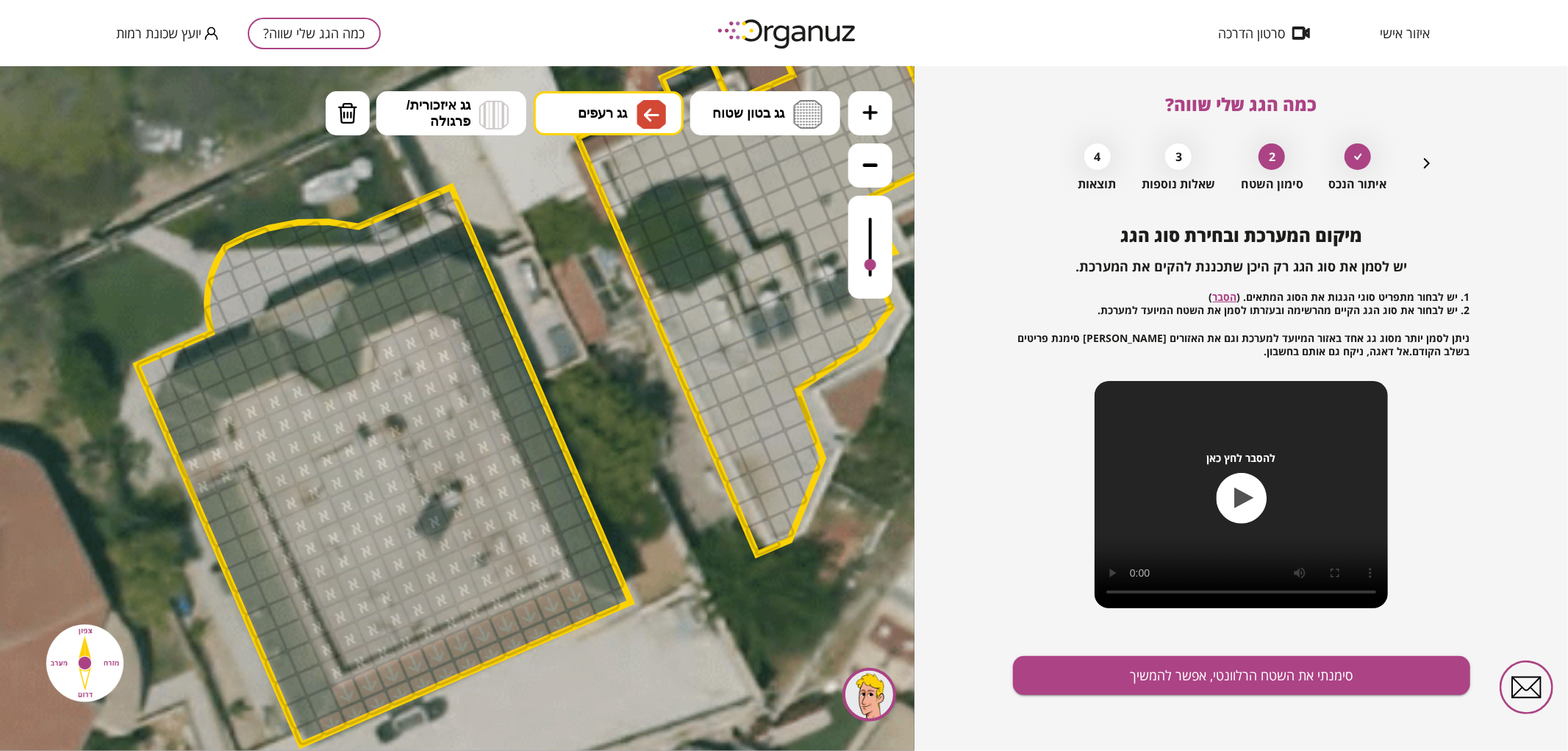
click at [608, 277] on div ".st0 { fill: #FFFFFF; } .st0 { fill: #FFFFFF; }" at bounding box center [457, 407] width 915 height 685
drag, startPoint x: 303, startPoint y: 711, endPoint x: 286, endPoint y: 661, distance: 52.8
click at [588, 121] on button "גג רעפים" at bounding box center [609, 112] width 150 height 44
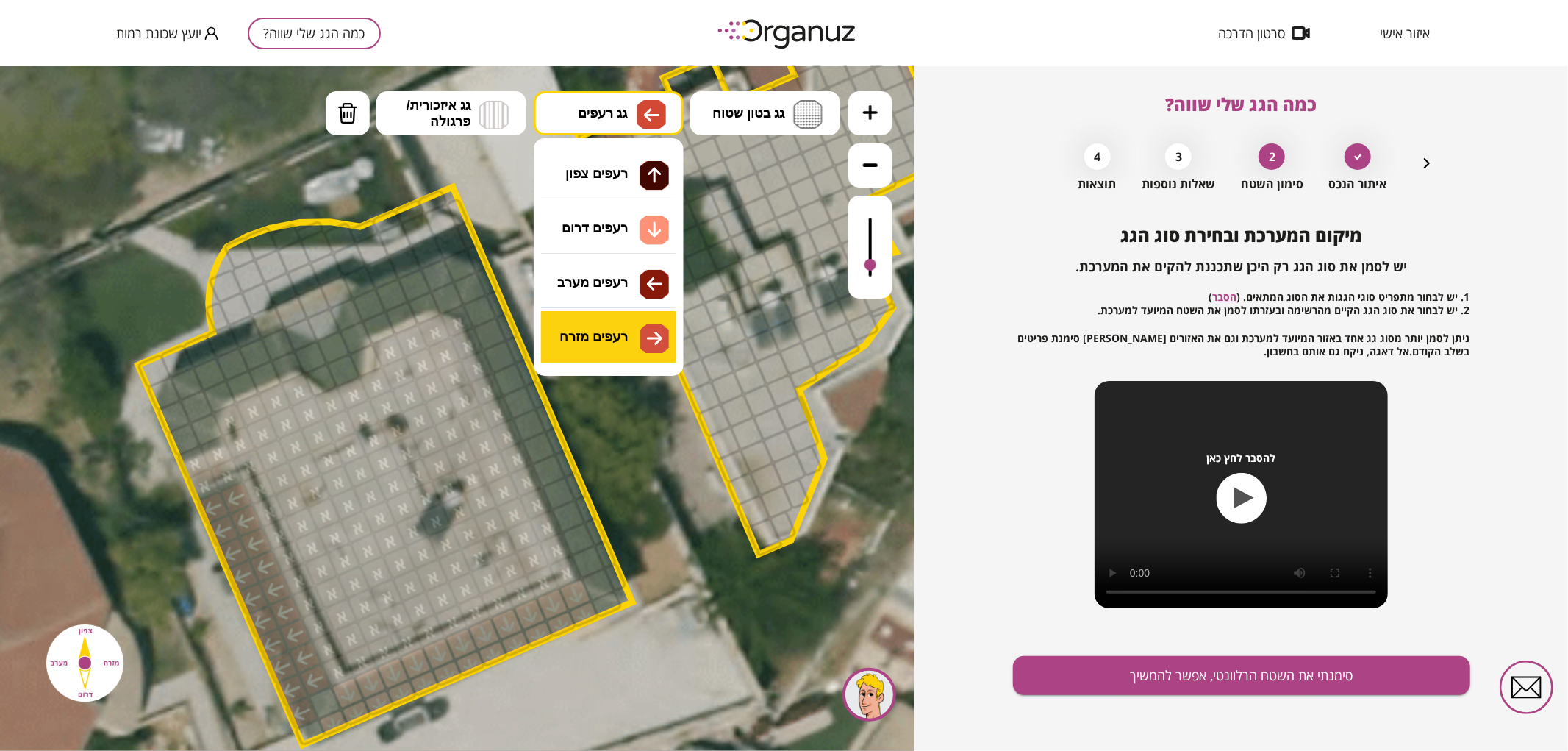
click at [623, 331] on div ".st0 { fill: #FFFFFF; } .st0 { fill: #FFFFFF; }" at bounding box center [457, 407] width 915 height 685
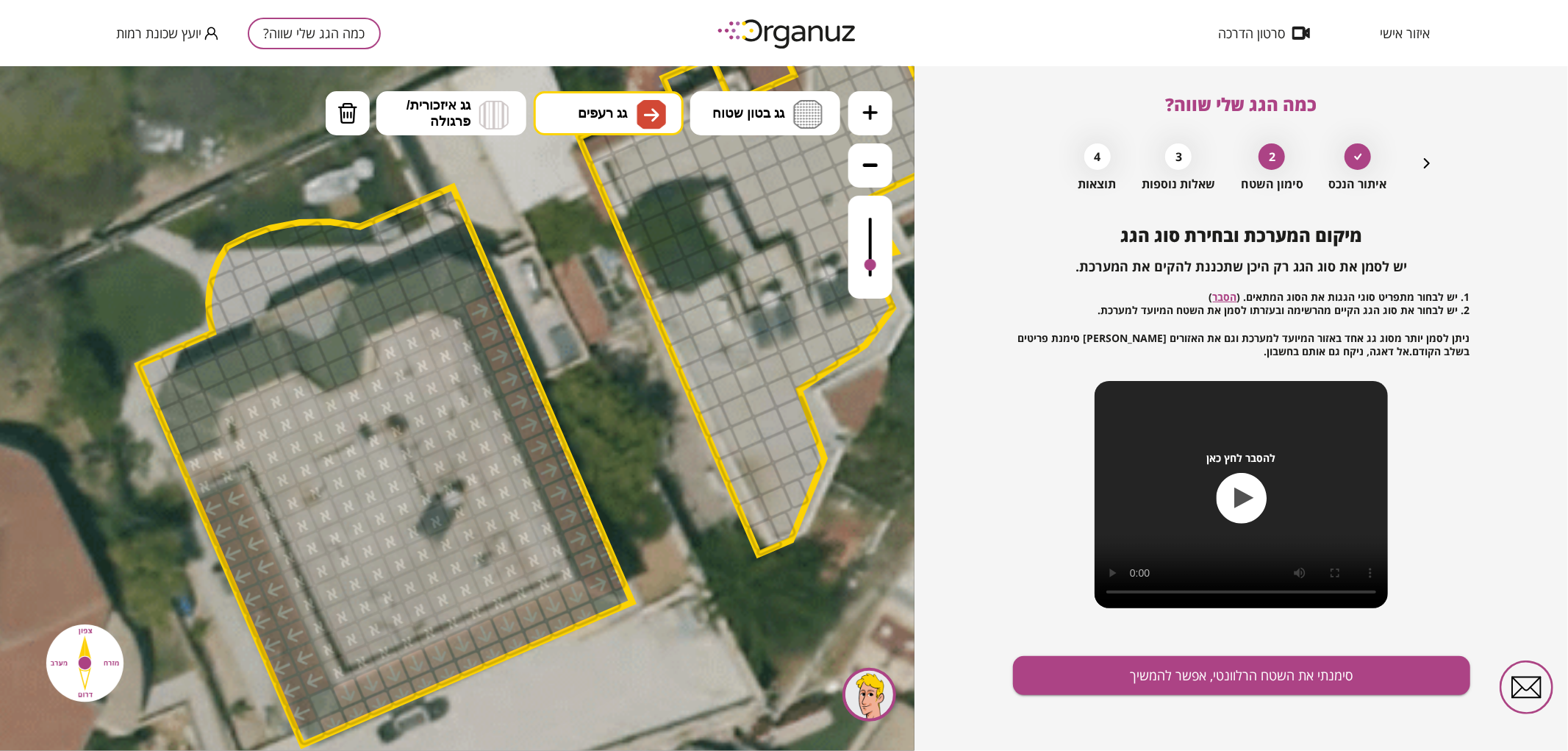
drag, startPoint x: 477, startPoint y: 311, endPoint x: 554, endPoint y: 430, distance: 141.7
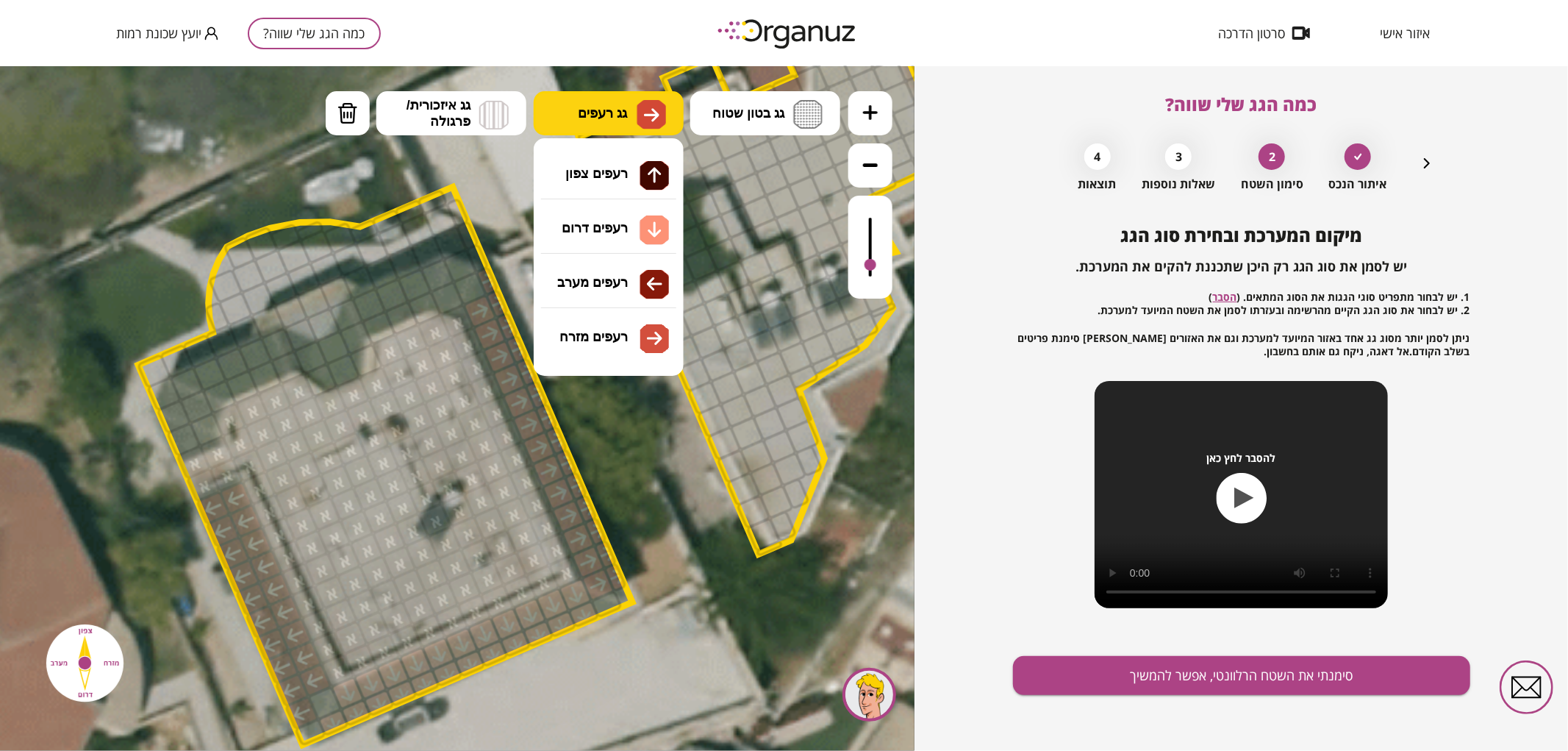
click at [615, 113] on span "גג רעפים" at bounding box center [601, 113] width 49 height 16
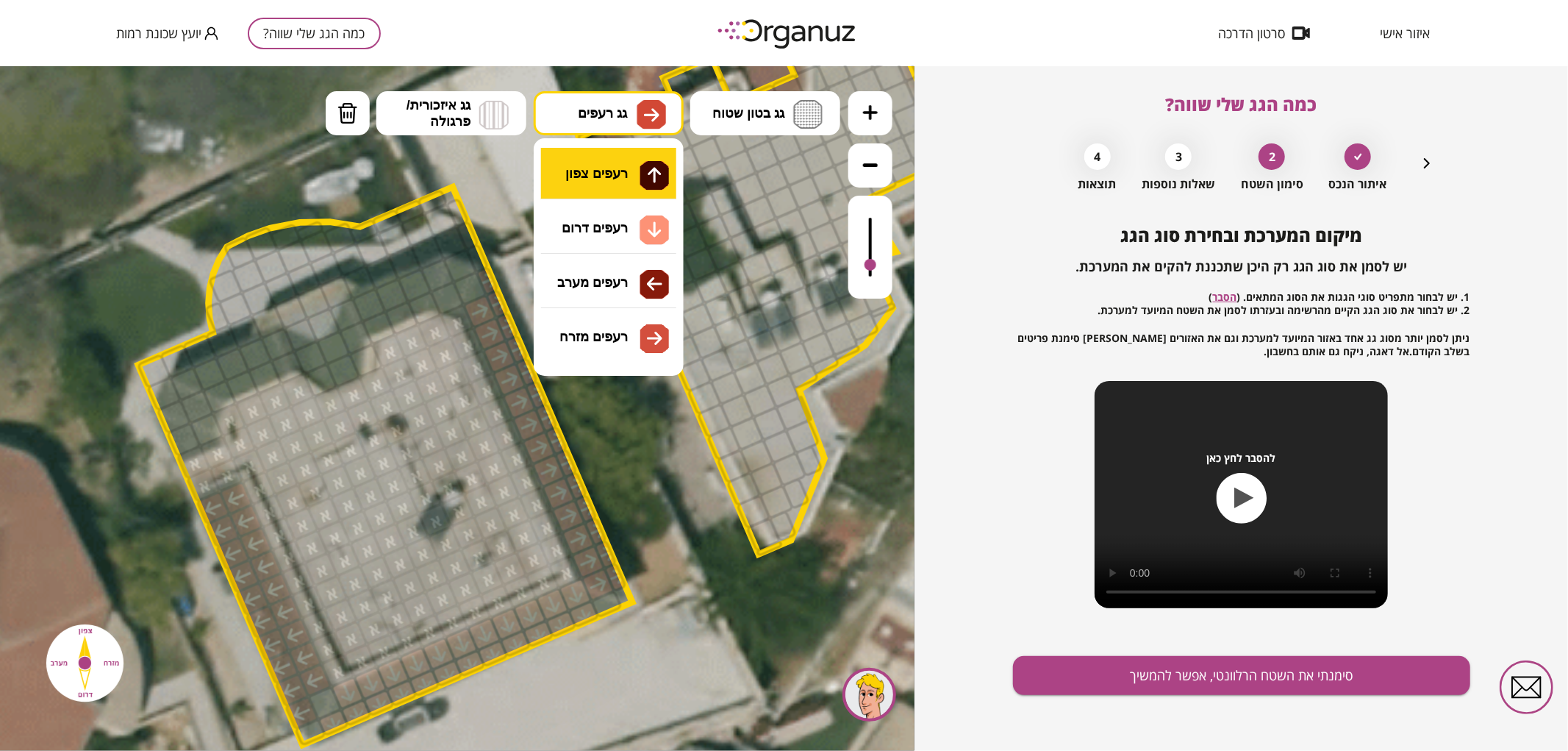
click at [619, 165] on div ".st0 { fill: #FFFFFF; } .st0 { fill: #FFFFFF; }" at bounding box center [457, 407] width 915 height 685
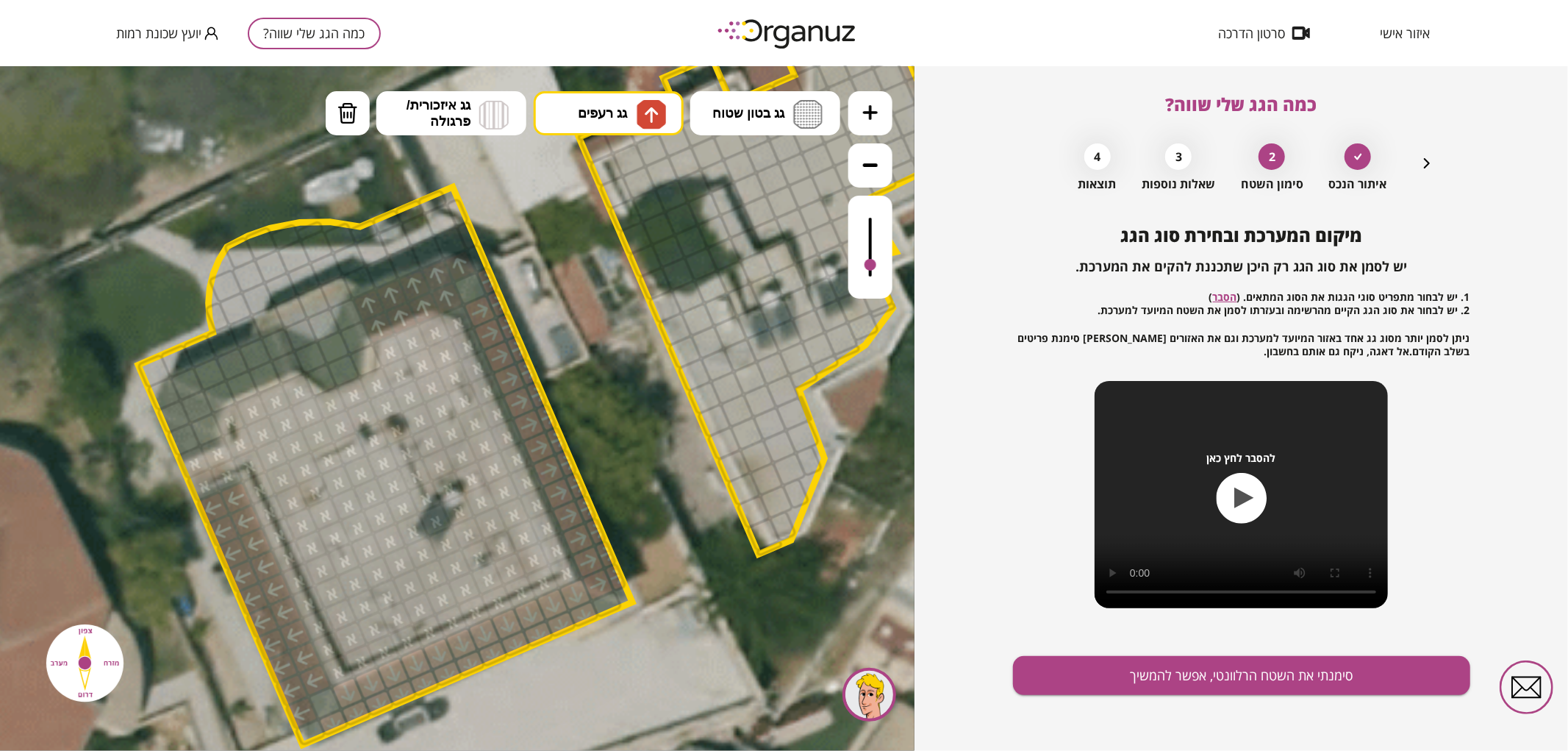
drag, startPoint x: 415, startPoint y: 282, endPoint x: 453, endPoint y: 261, distance: 43.4
drag, startPoint x: 278, startPoint y: 361, endPoint x: 270, endPoint y: 345, distance: 17.9
click at [361, 121] on button "מחיקה" at bounding box center [347, 112] width 44 height 44
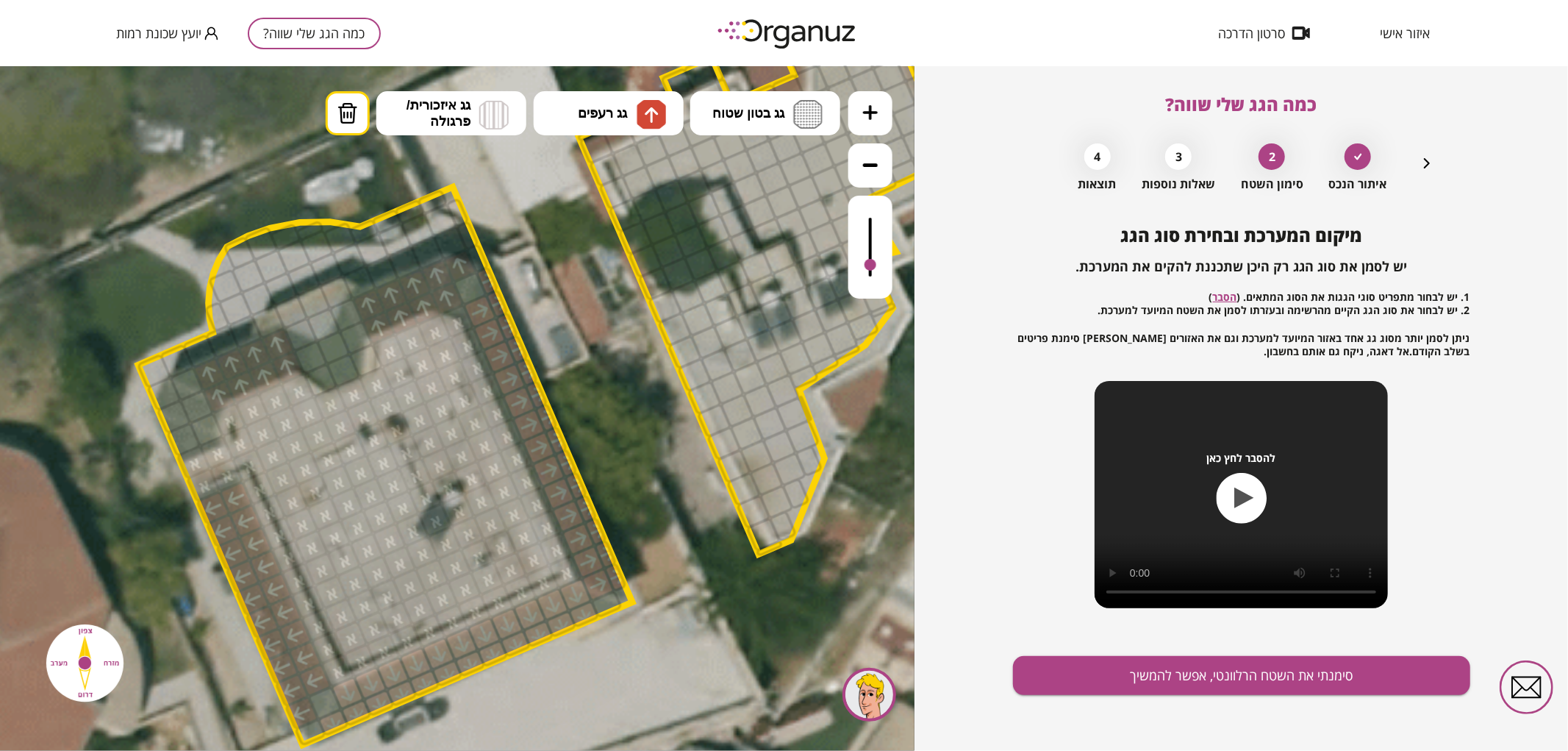
click at [215, 399] on div at bounding box center [220, 396] width 36 height 36
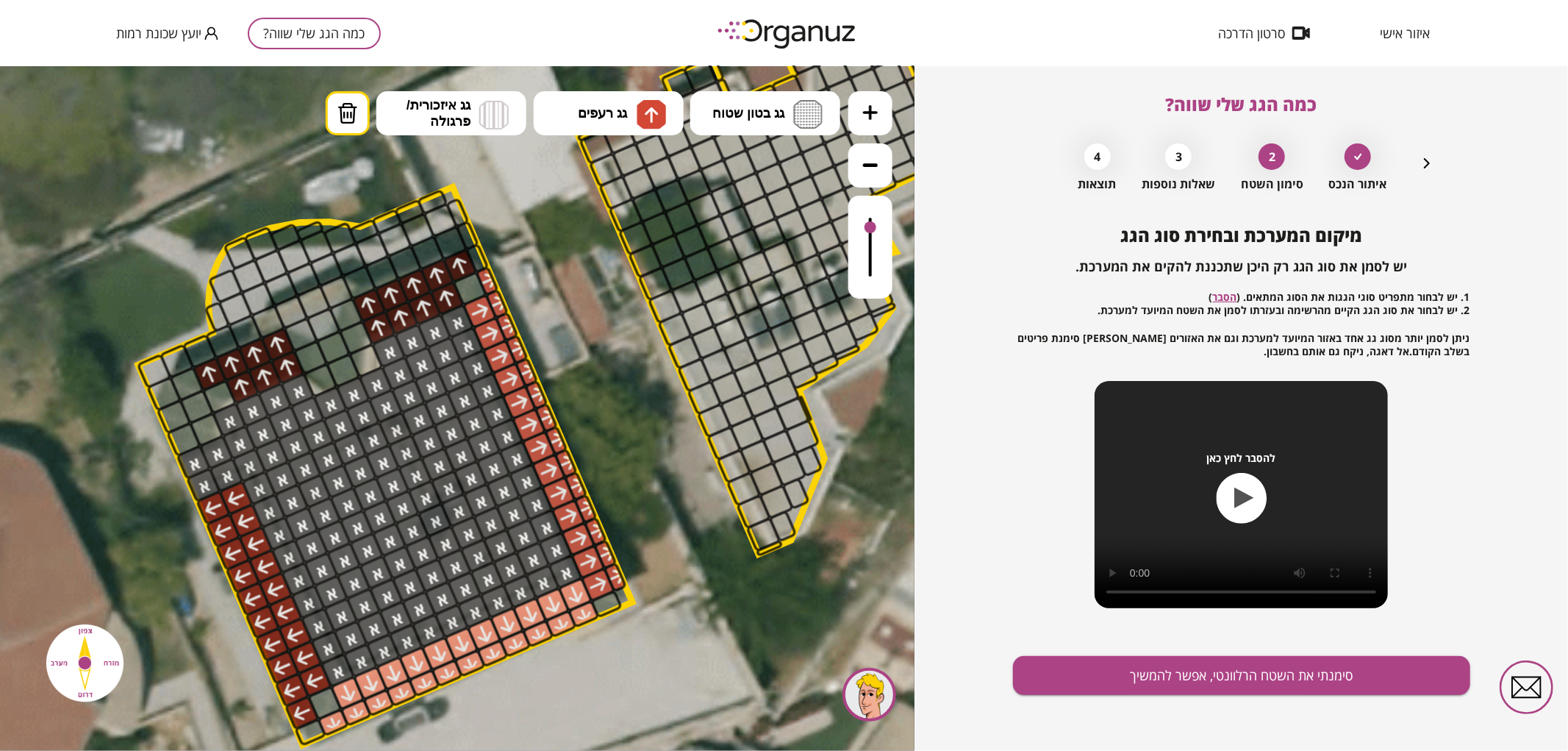
click at [868, 228] on div at bounding box center [870, 246] width 44 height 103
click at [1086, 665] on button "סימנתי את השטח הרלוונטי, אפשר להמשיך" at bounding box center [1241, 676] width 457 height 39
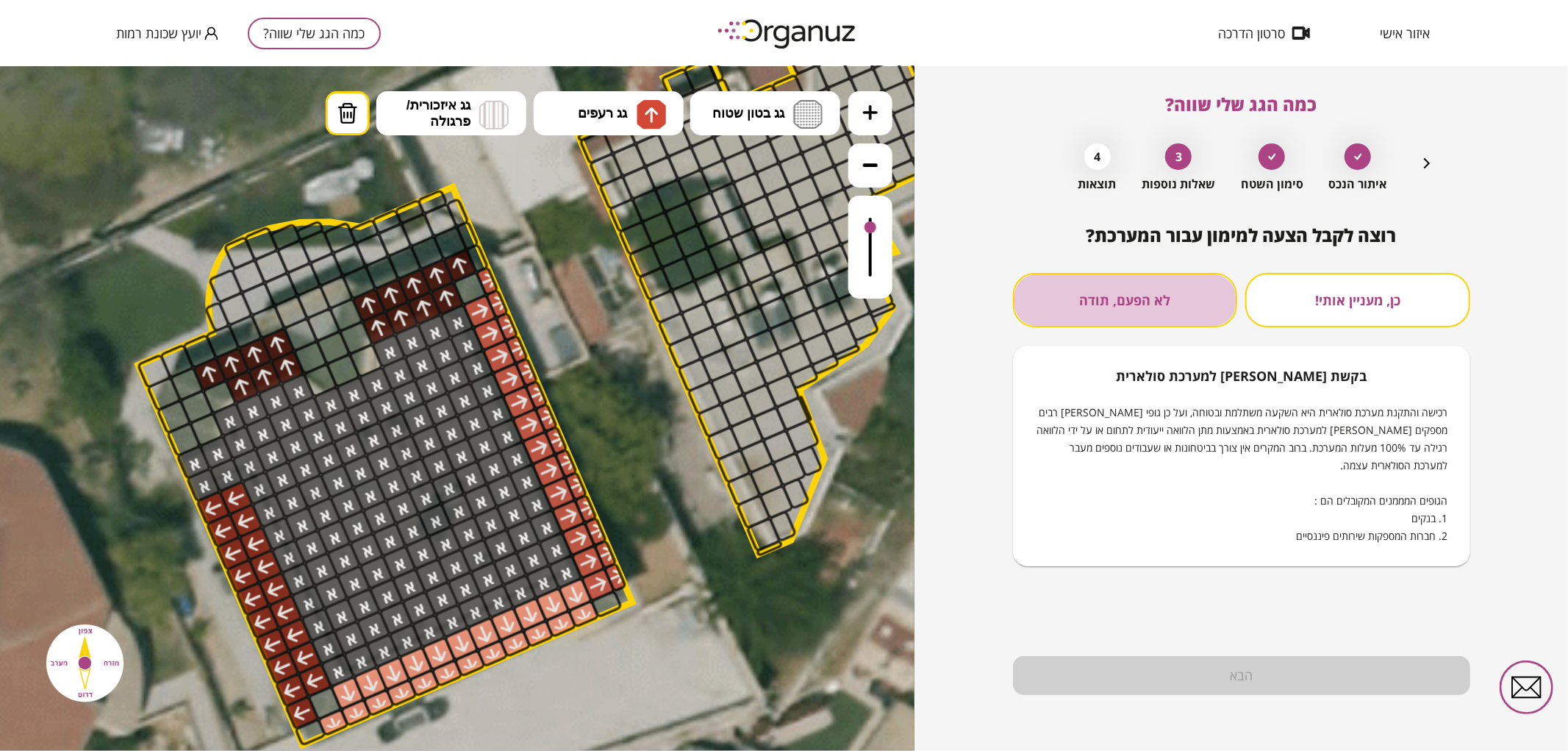
click at [1186, 286] on button "לא הפעם, תודה" at bounding box center [1125, 300] width 225 height 54
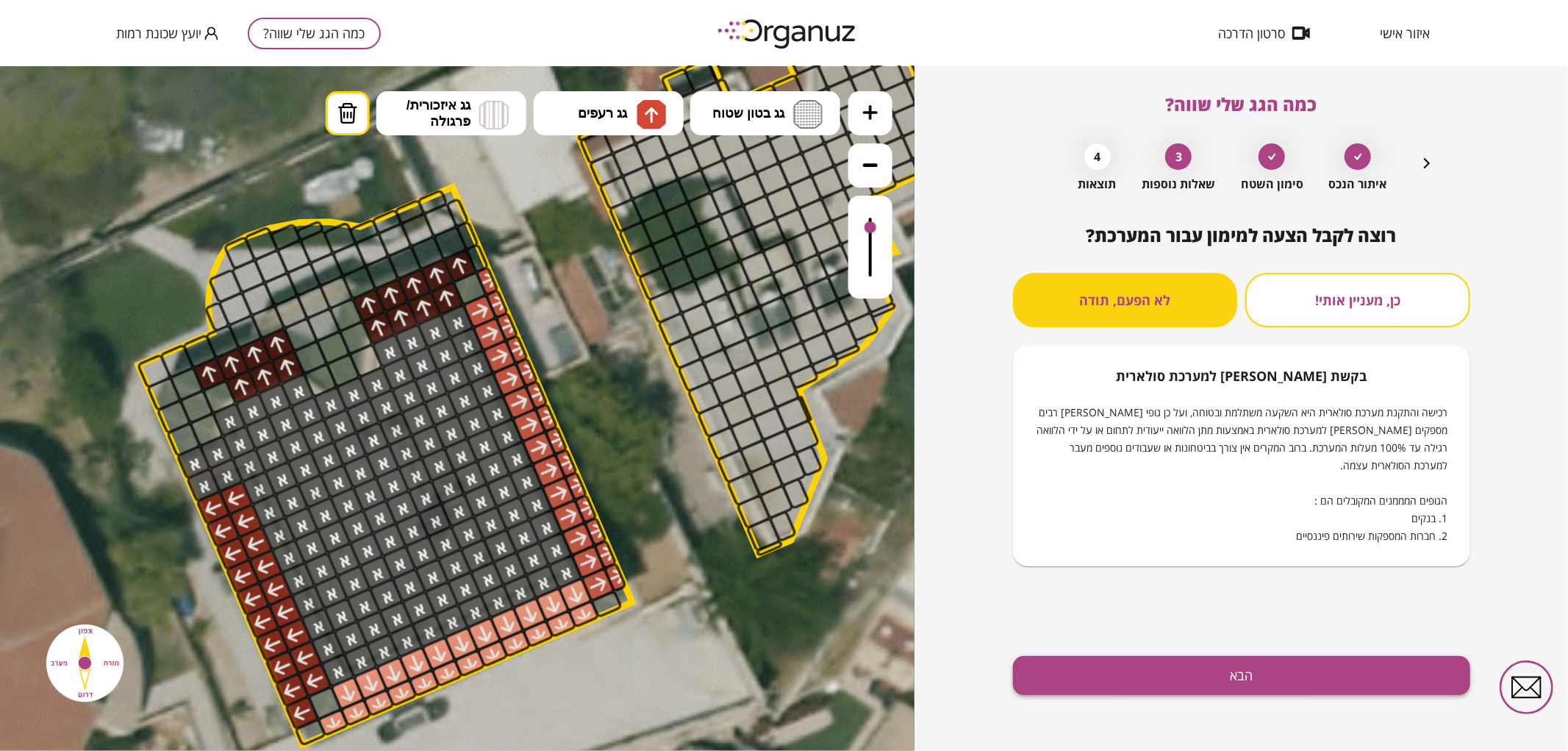
click at [1207, 677] on button "הבא" at bounding box center [1241, 676] width 457 height 39
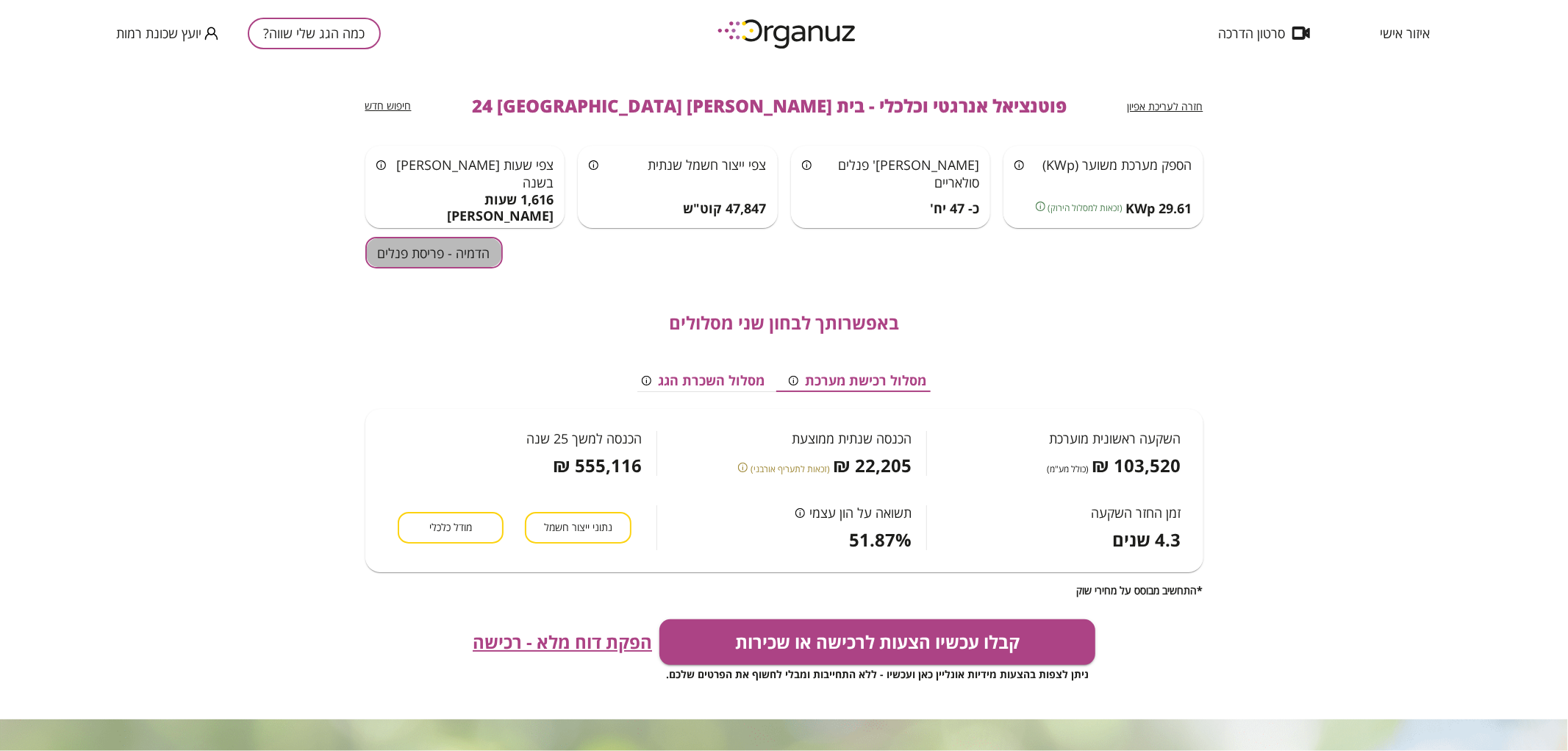
click at [442, 261] on button "הדמיה - פריסת פנלים" at bounding box center [434, 252] width 137 height 31
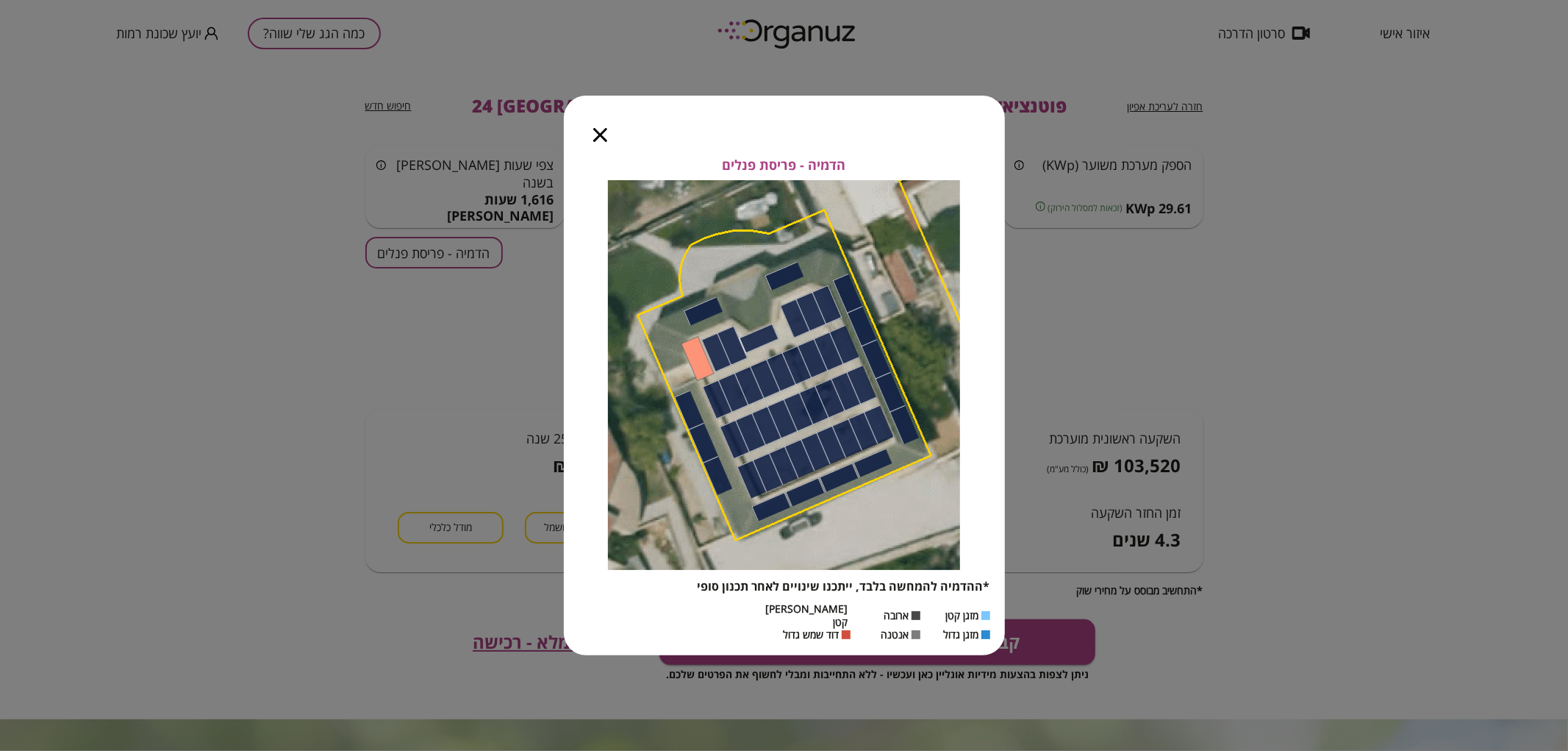
click at [608, 146] on div at bounding box center [601, 126] width 73 height 62
click at [599, 142] on icon "button" at bounding box center [601, 135] width 14 height 14
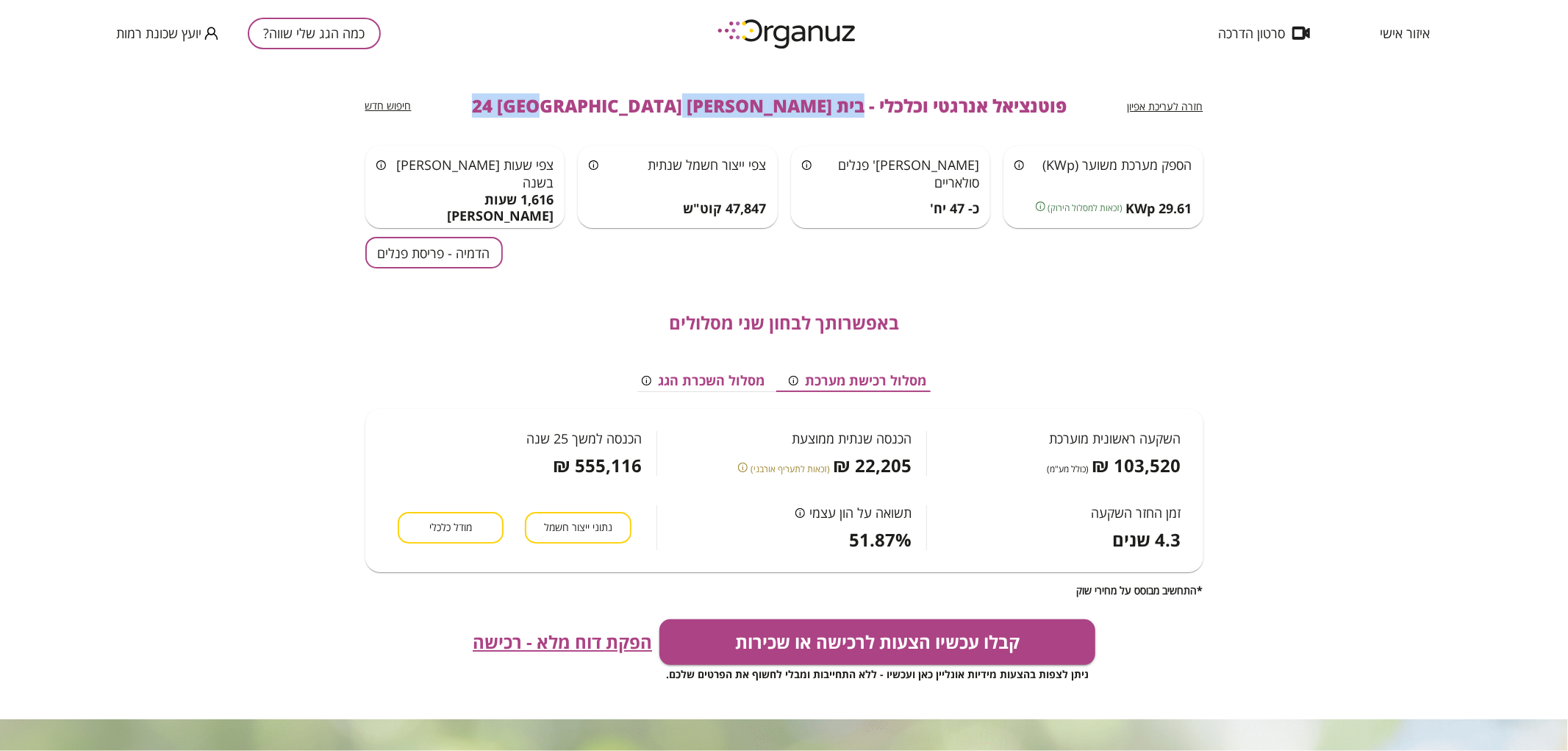
drag, startPoint x: 777, startPoint y: 104, endPoint x: 560, endPoint y: 111, distance: 217.1
click at [560, 111] on span "פוטנציאל אנרגטי וכלכלי - בית [PERSON_NAME] 24 [GEOGRAPHIC_DATA]" at bounding box center [769, 105] width 594 height 21
copy span "בית [PERSON_NAME] 24 [GEOGRAPHIC_DATA]"
click at [324, 33] on button "כמה הגג שלי שווה?" at bounding box center [314, 33] width 133 height 31
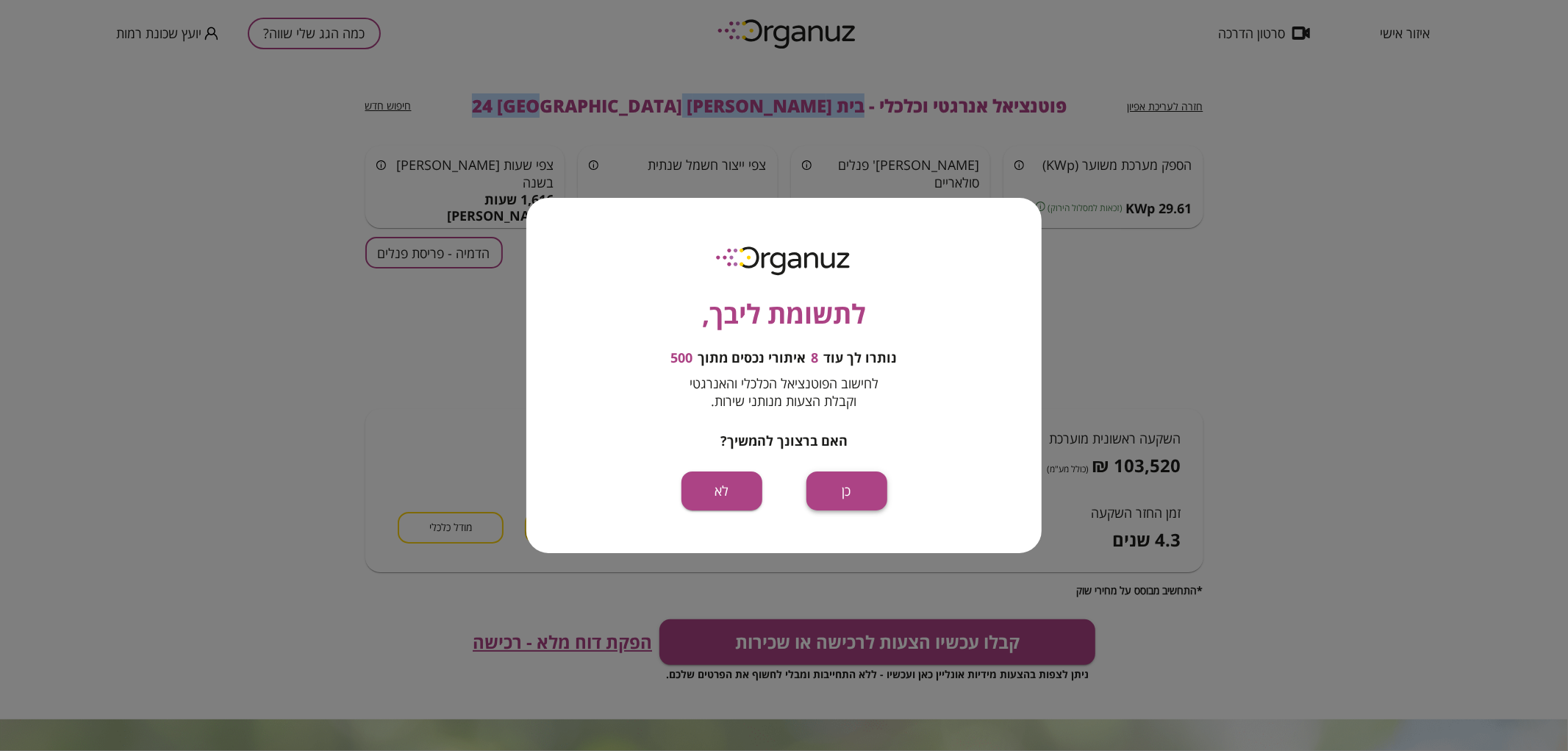
click at [865, 504] on button "כן" at bounding box center [847, 491] width 81 height 39
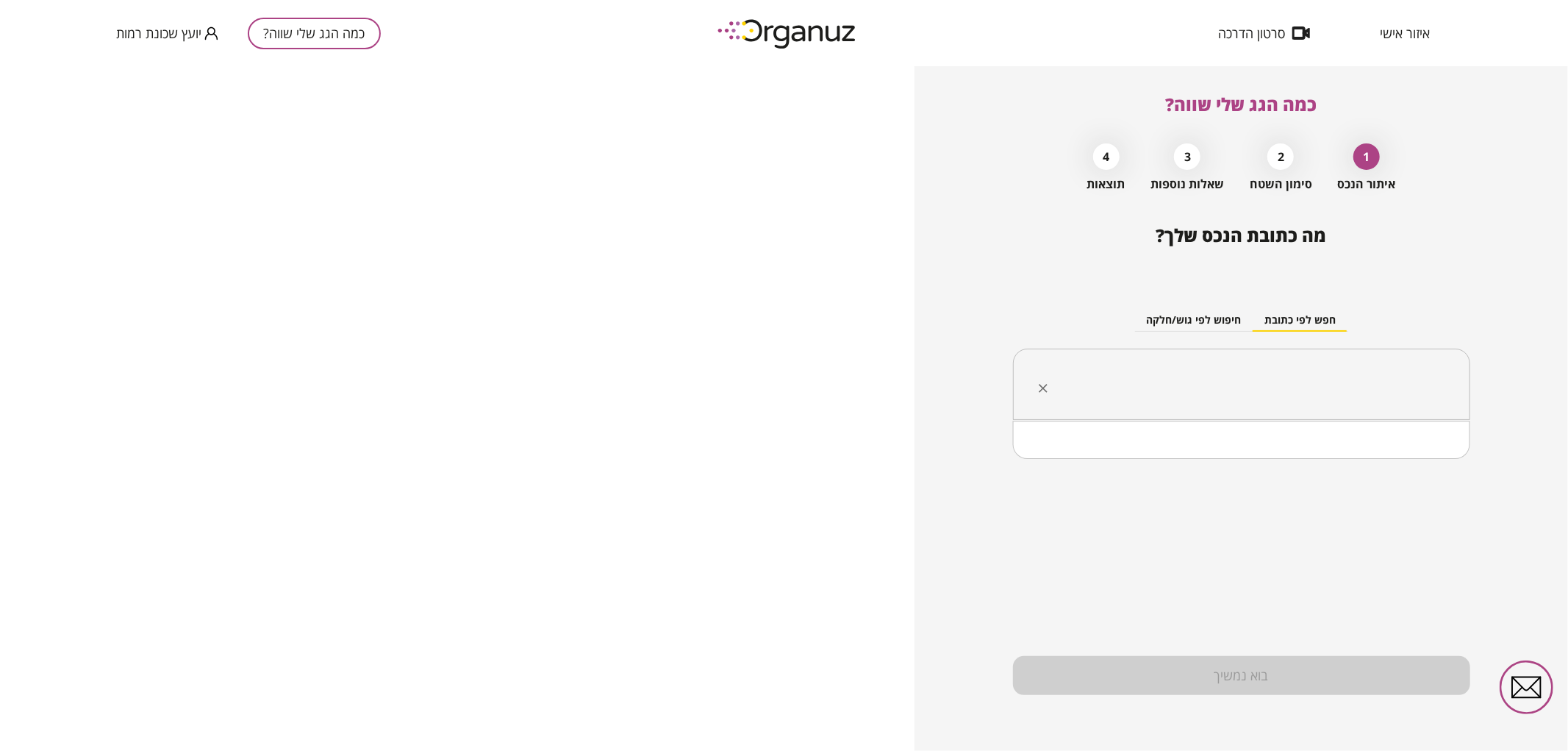
click at [1226, 390] on input "text" at bounding box center [1247, 384] width 411 height 37
paste input "**********"
click at [1341, 393] on input "**********" at bounding box center [1247, 384] width 411 height 37
drag, startPoint x: 1348, startPoint y: 391, endPoint x: 1328, endPoint y: 398, distance: 21.2
click at [1328, 398] on input "**********" at bounding box center [1247, 384] width 411 height 37
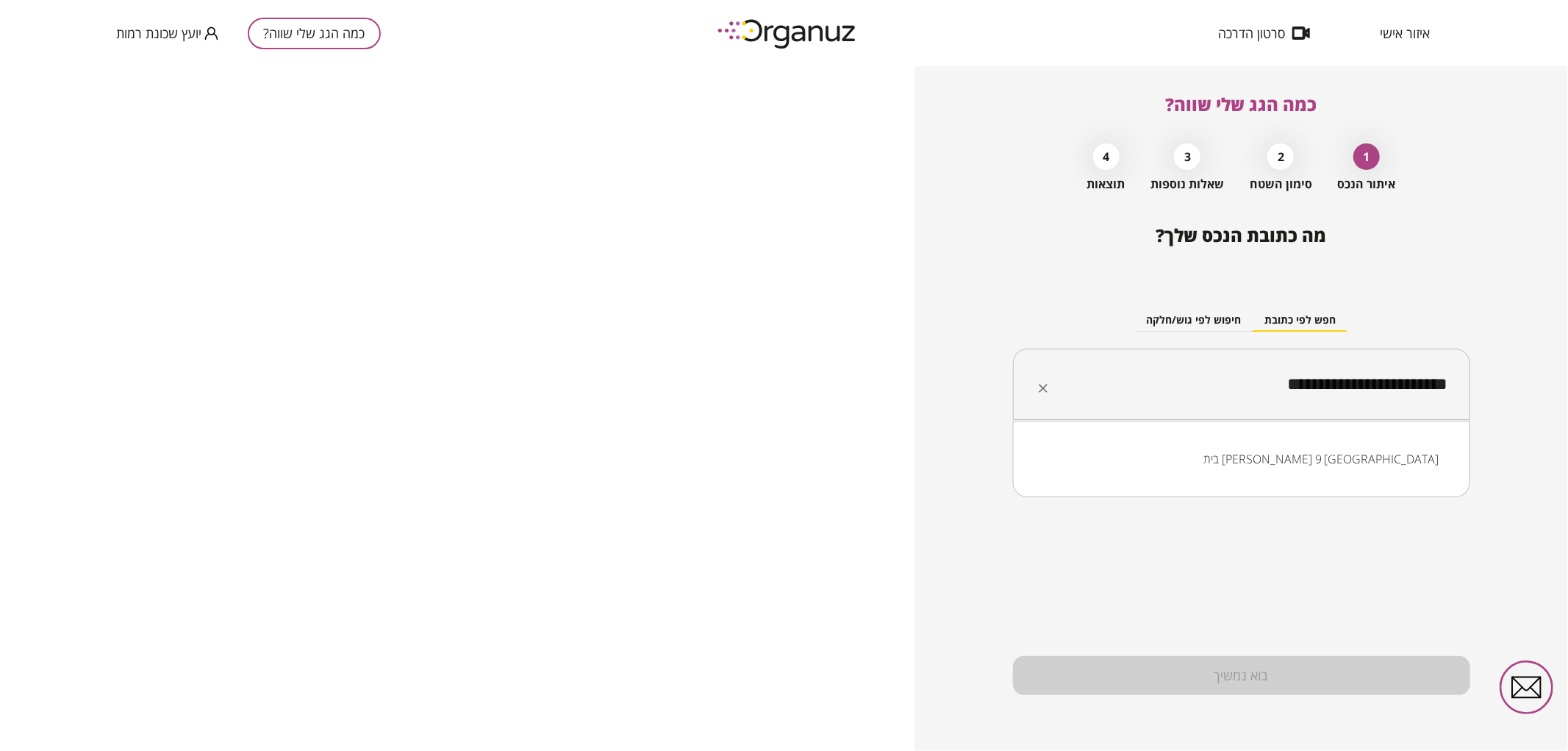
click at [1378, 448] on li "בית [PERSON_NAME] 9 [GEOGRAPHIC_DATA]" at bounding box center [1241, 459] width 419 height 27
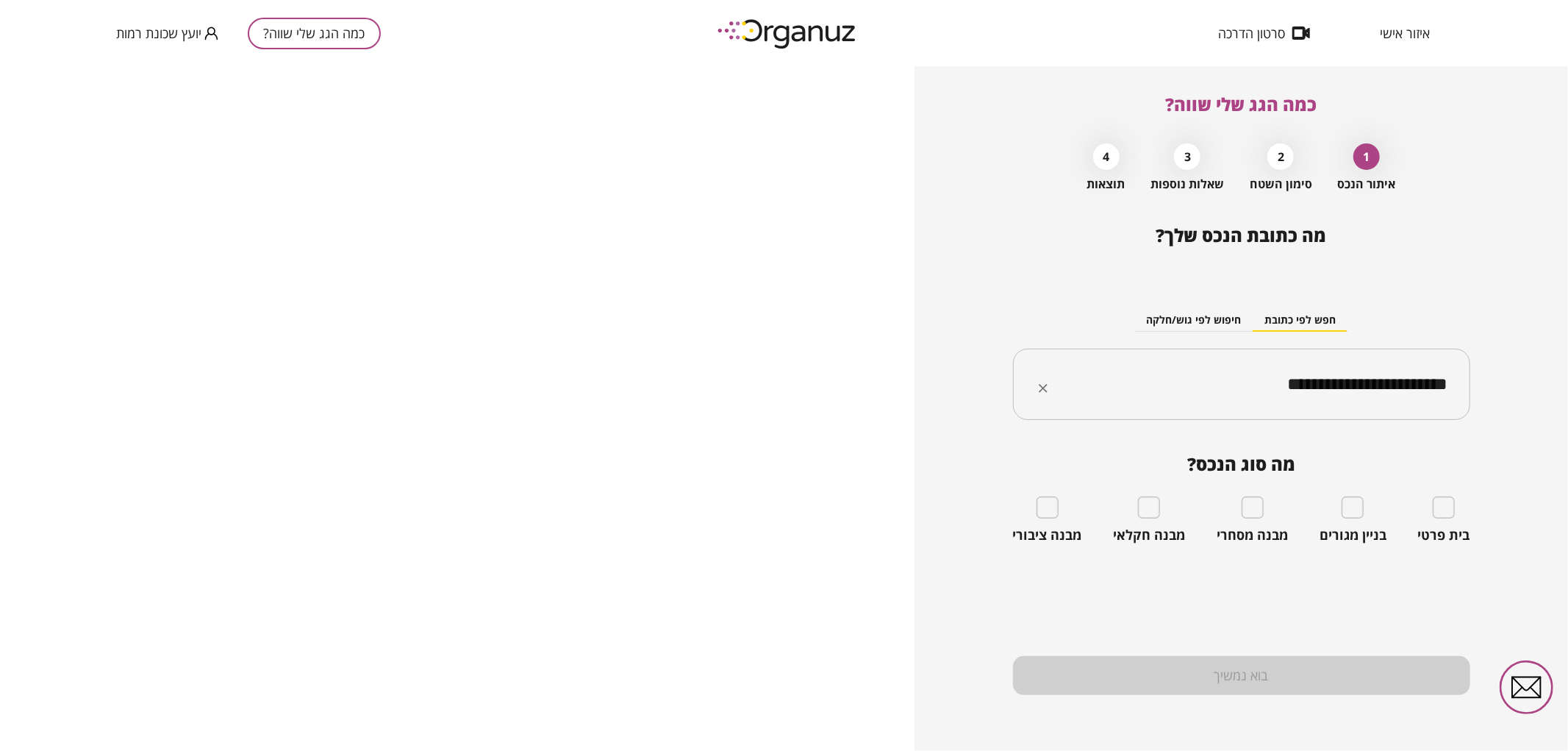
type input "**********"
click at [1456, 506] on div "בית פרטי" at bounding box center [1444, 520] width 52 height 47
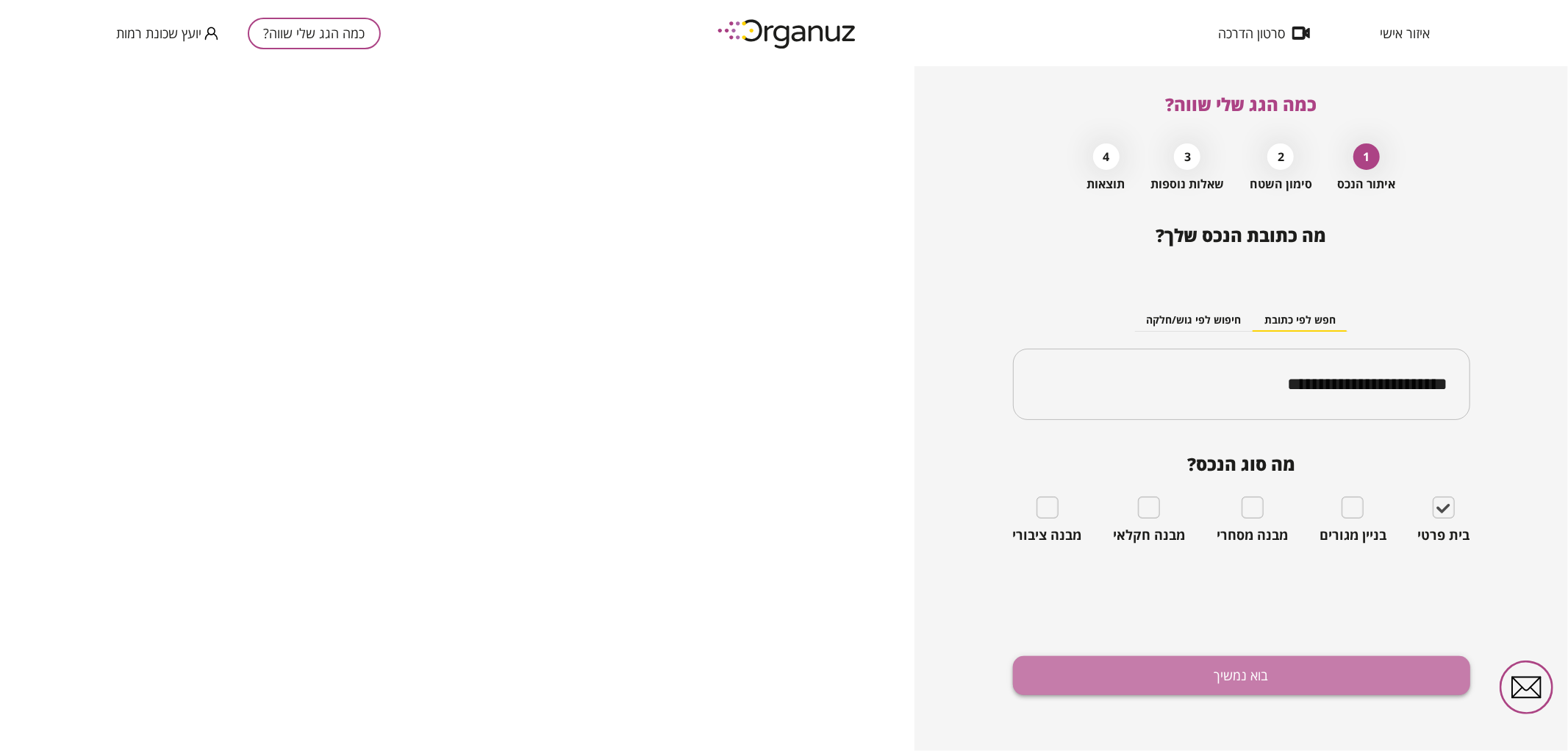
click at [1386, 663] on button "בוא נמשיך" at bounding box center [1241, 676] width 457 height 39
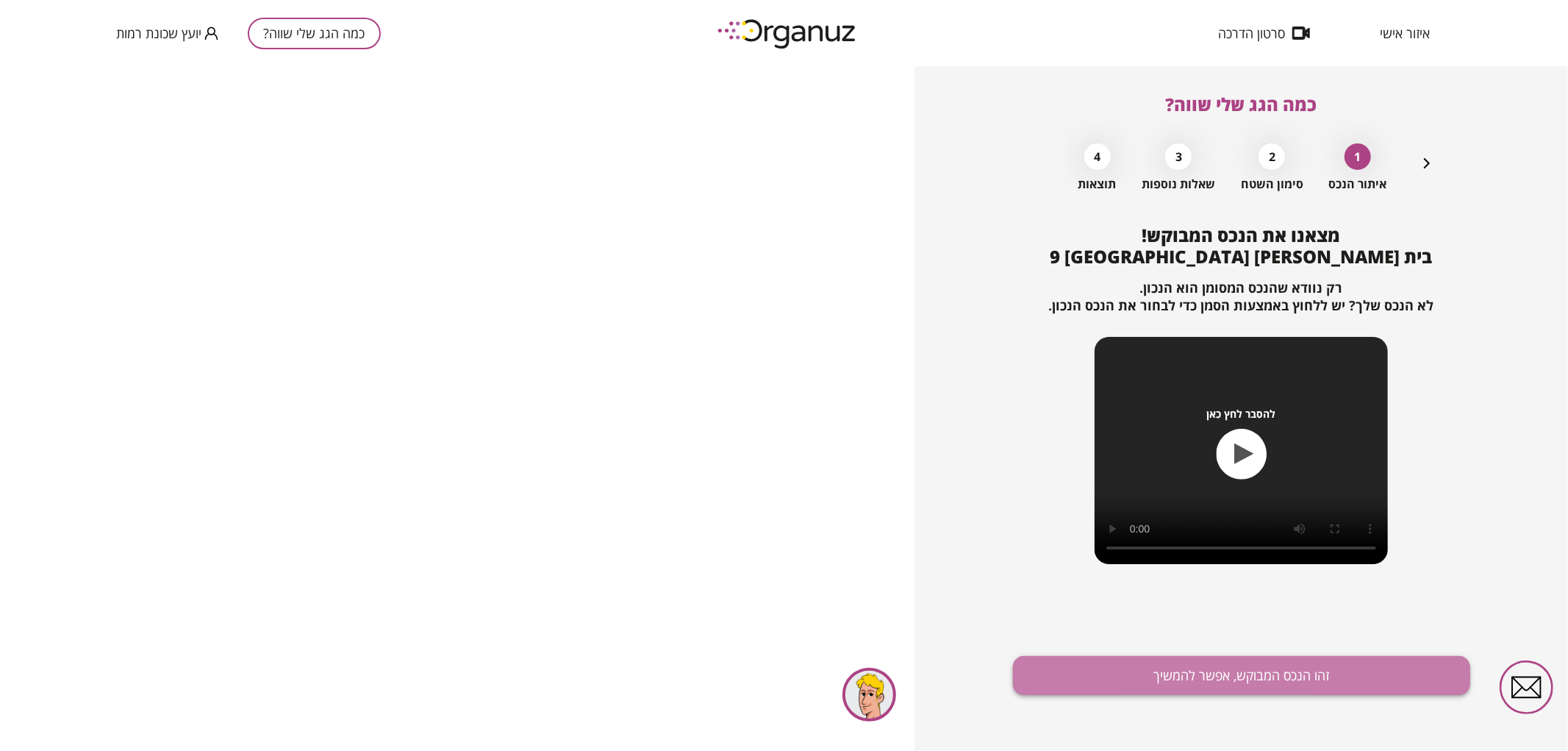
click at [1354, 688] on button "זהו הנכס המבוקש, אפשר להמשיך" at bounding box center [1241, 676] width 457 height 39
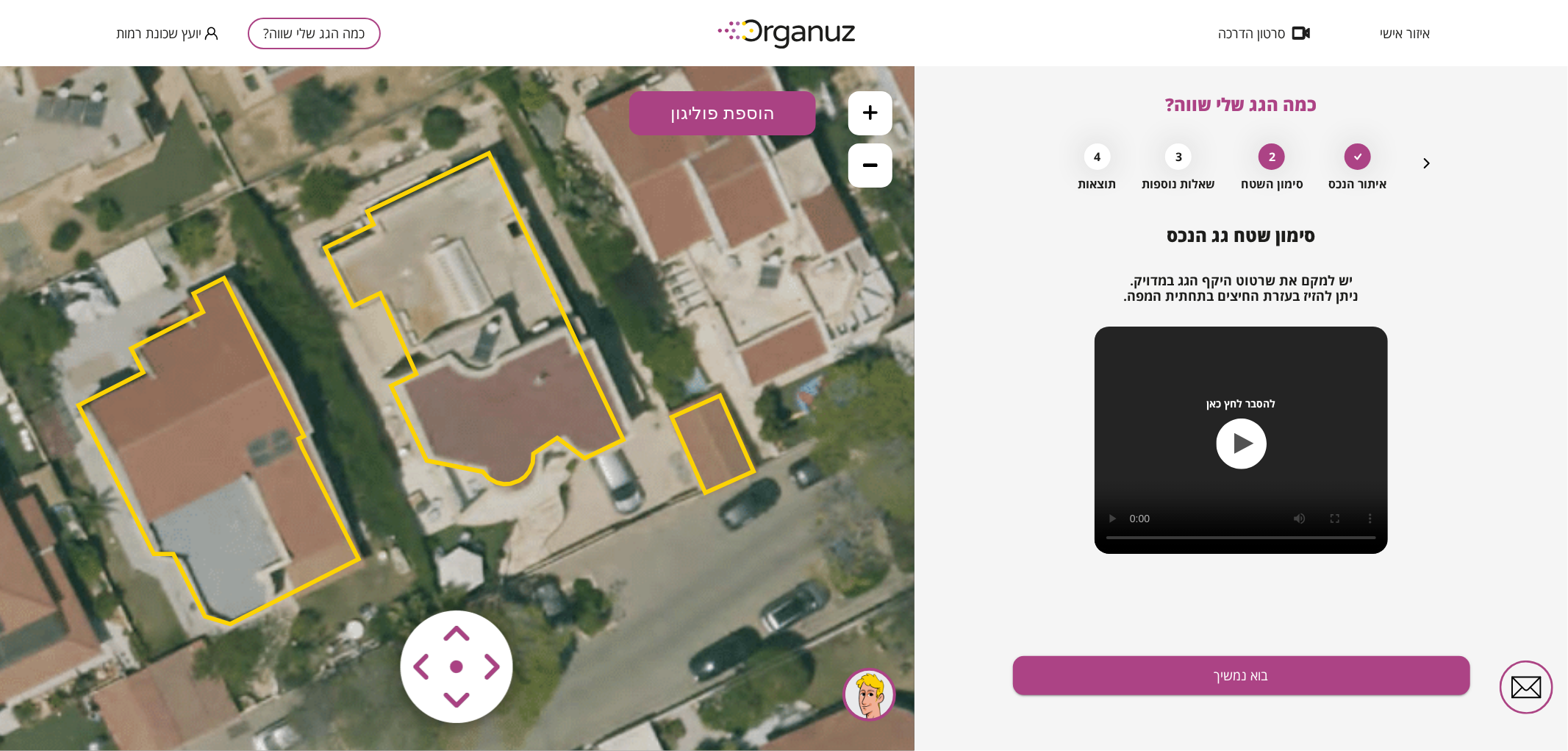
drag, startPoint x: 693, startPoint y: 292, endPoint x: 651, endPoint y: 272, distance: 46.5
click at [651, 272] on icon at bounding box center [419, 385] width 2084 height 2085
click at [707, 563] on icon at bounding box center [419, 385] width 2084 height 2085
click at [369, 579] on area at bounding box center [369, 579] width 0 height 0
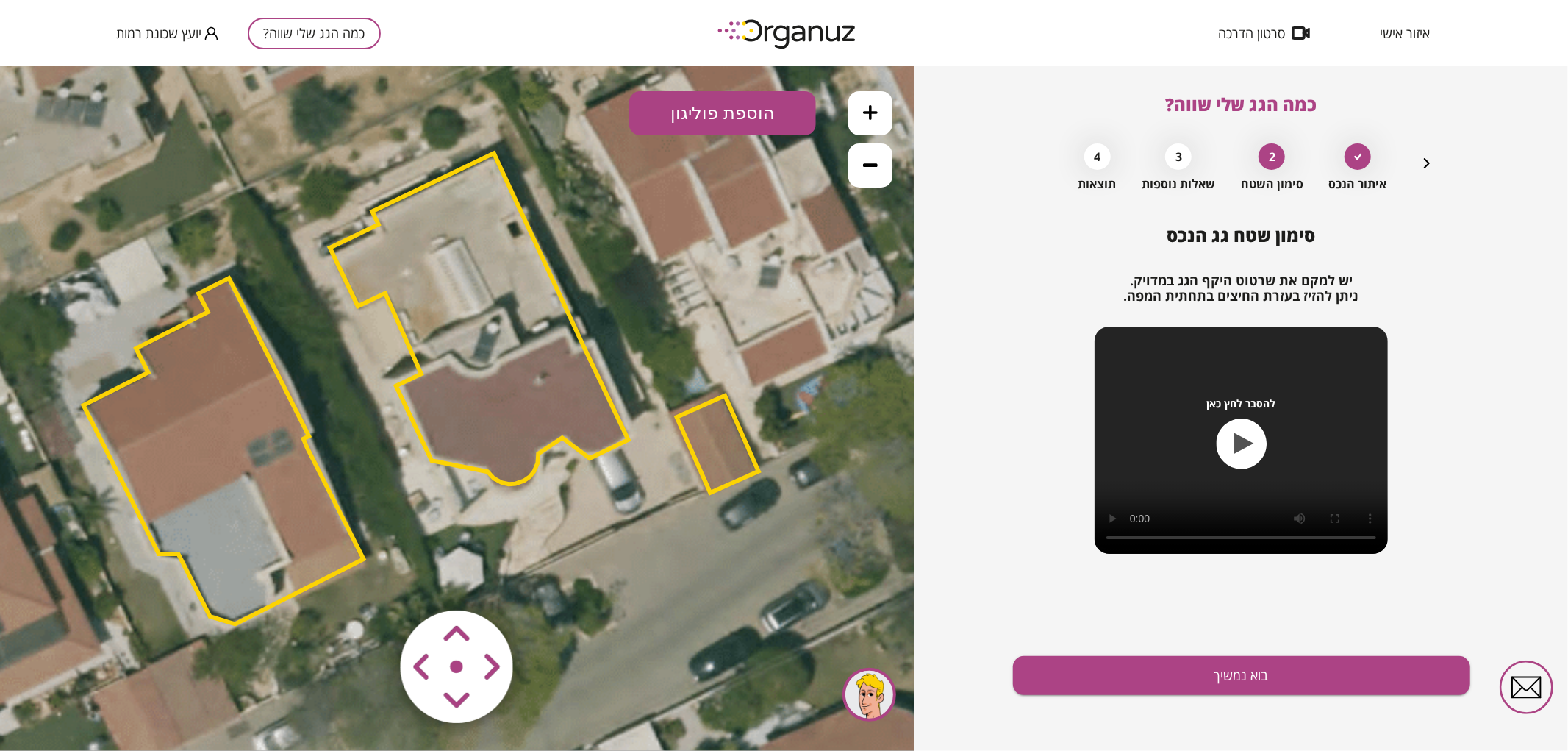
click at [369, 579] on area at bounding box center [369, 579] width 0 height 0
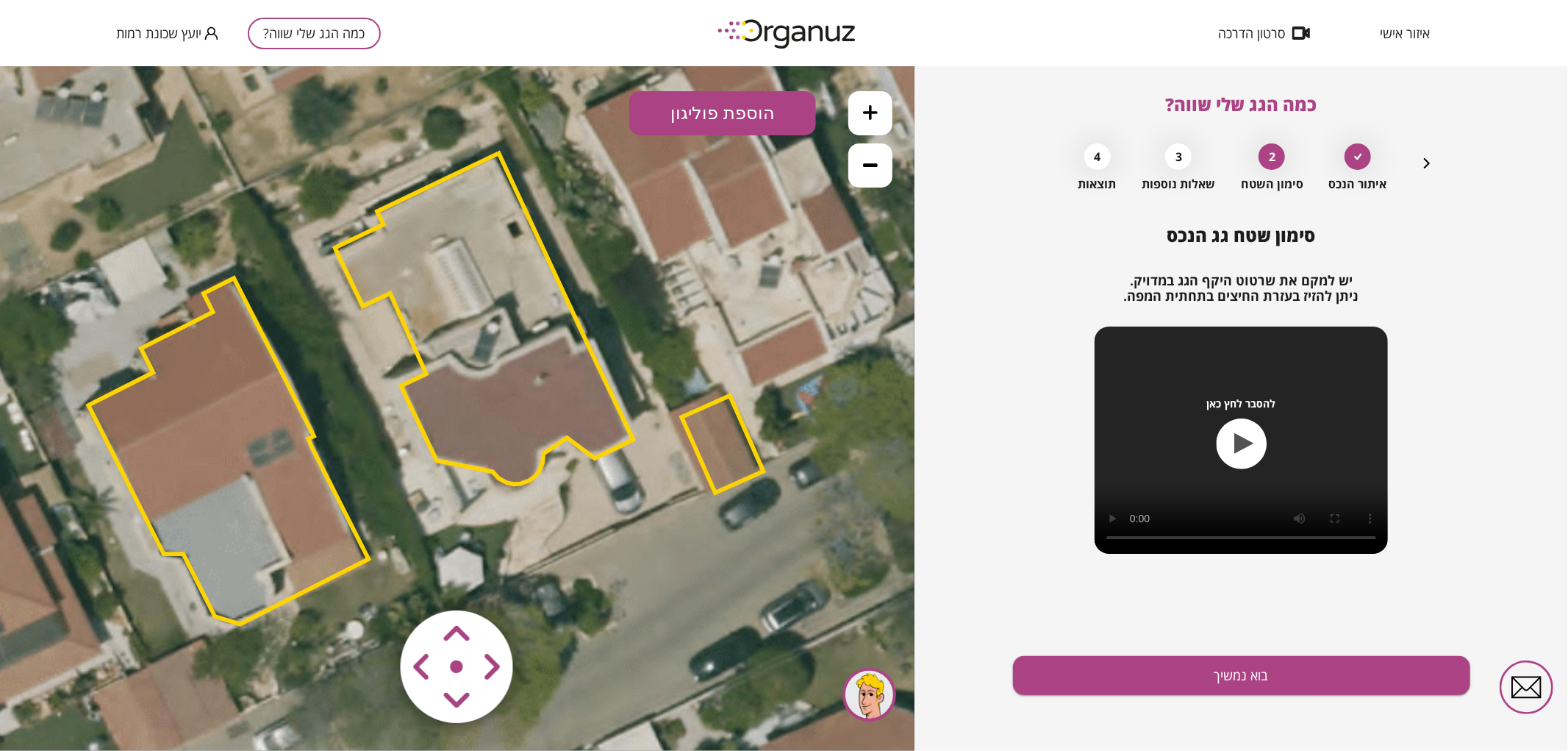
click at [369, 579] on area at bounding box center [369, 579] width 0 height 0
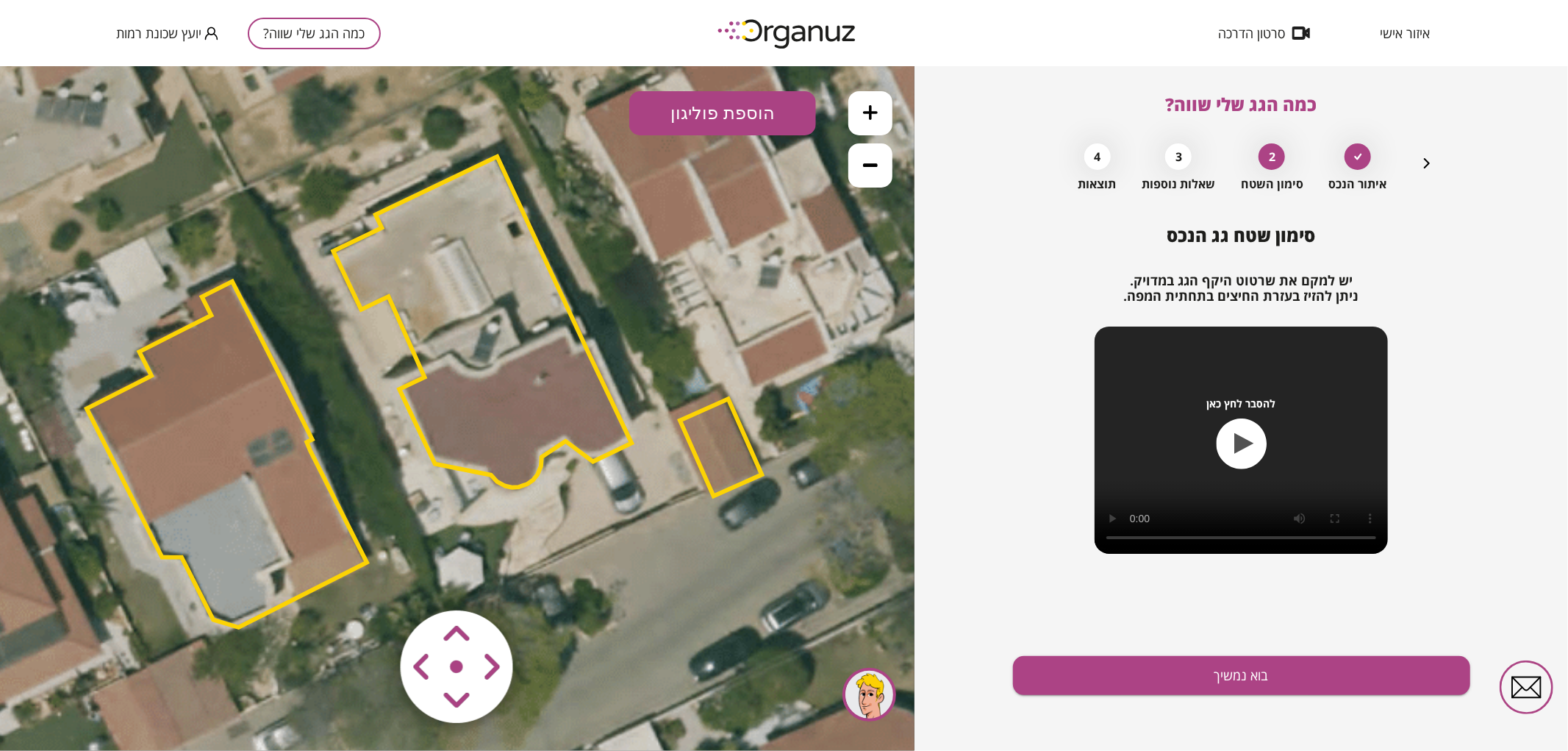
click at [369, 579] on area at bounding box center [369, 579] width 0 height 0
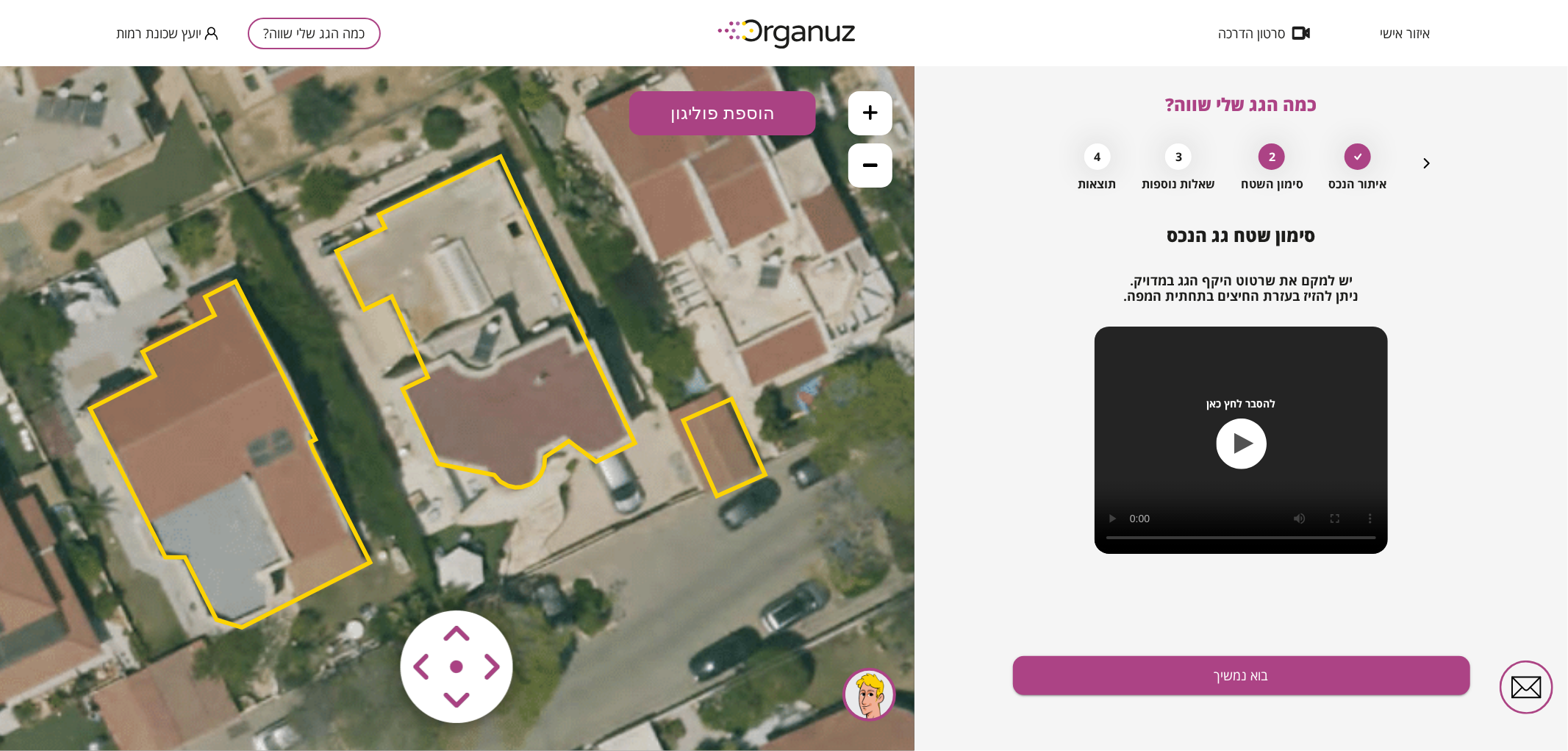
click at [369, 579] on area at bounding box center [369, 579] width 0 height 0
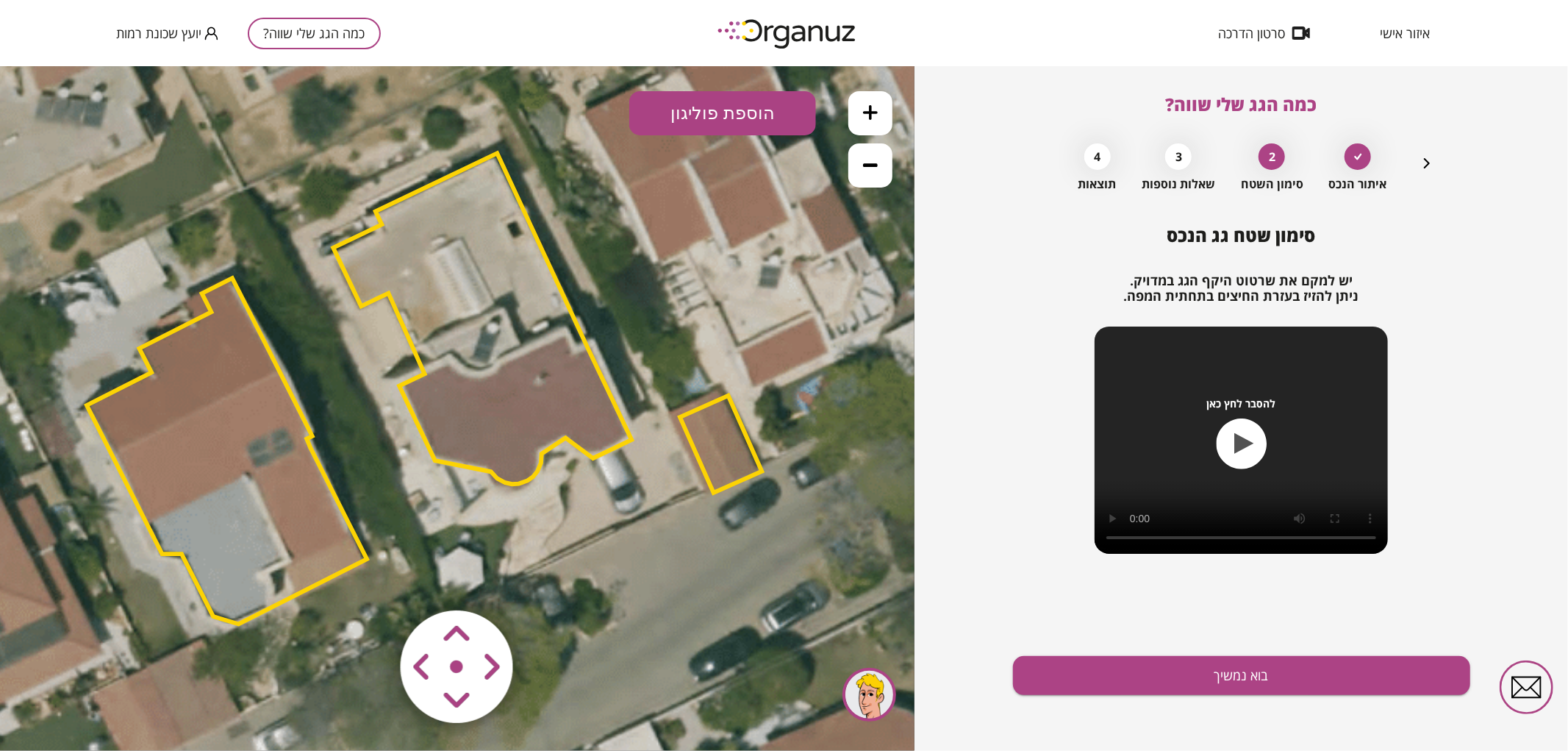
click at [369, 579] on area at bounding box center [369, 579] width 0 height 0
click at [519, 397] on polygon at bounding box center [482, 318] width 298 height 331
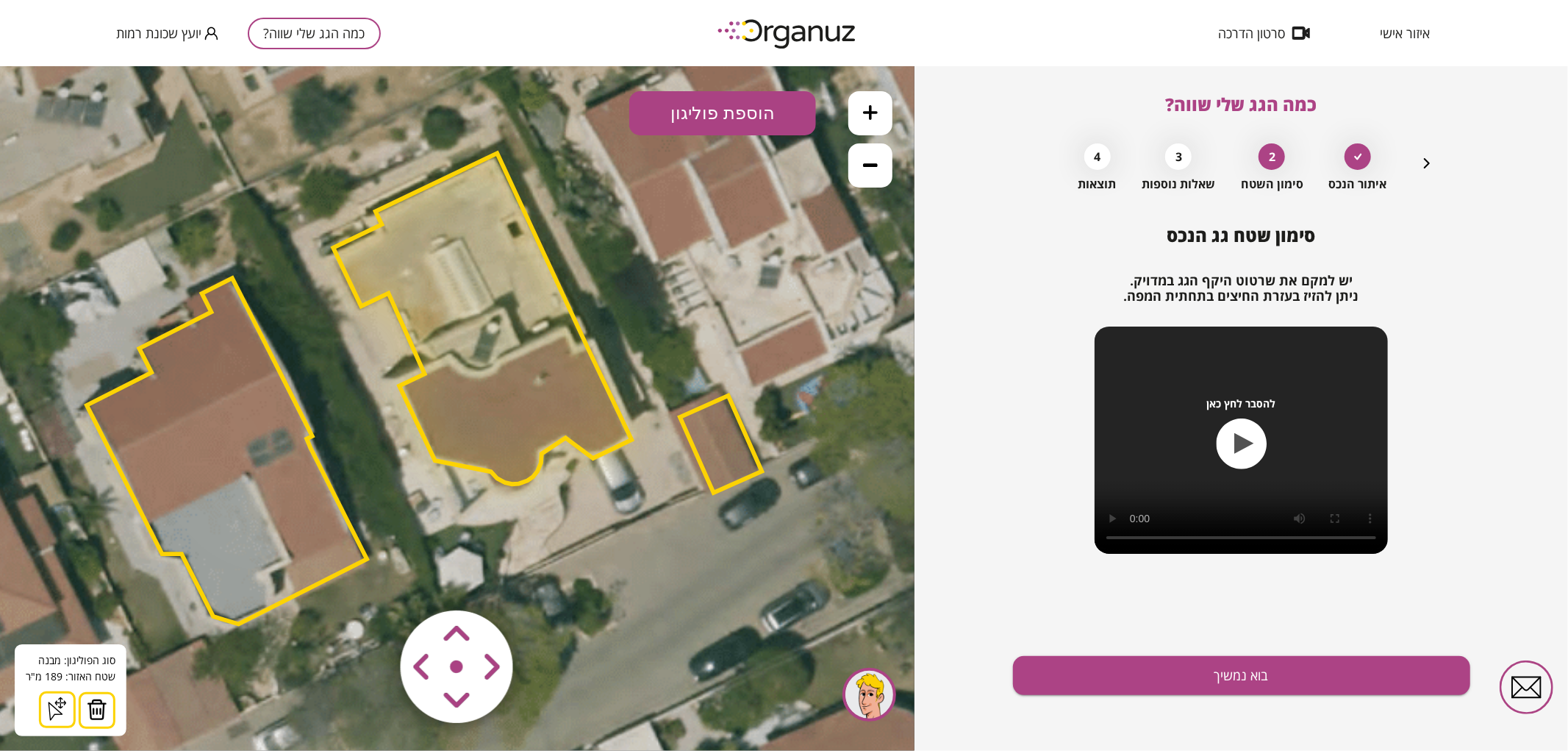
click at [869, 106] on icon at bounding box center [870, 112] width 14 height 14
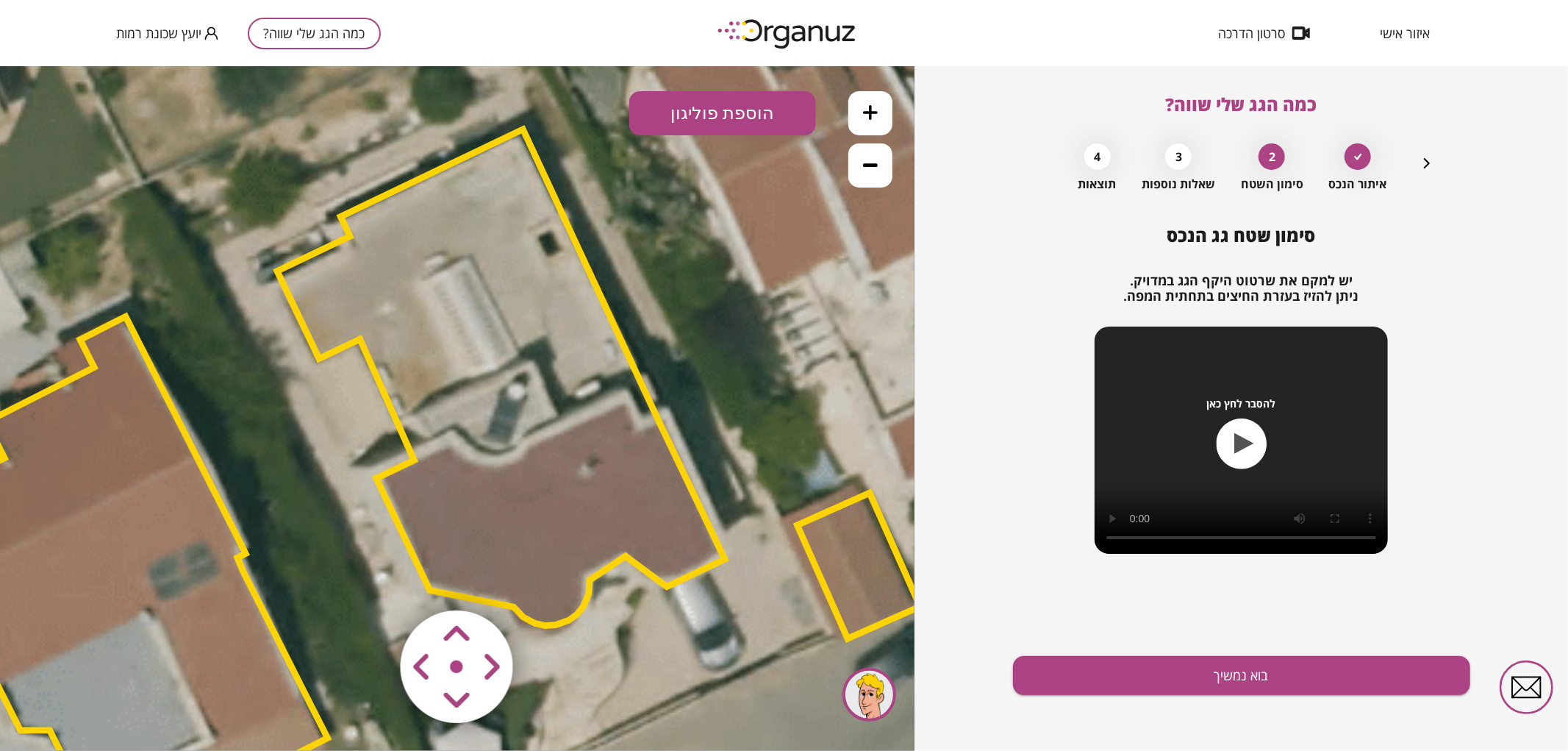
drag, startPoint x: 765, startPoint y: 274, endPoint x: 767, endPoint y: 334, distance: 60.0
click at [767, 334] on icon at bounding box center [407, 478] width 3126 height 3128
click at [1108, 697] on div "סימון שטח גג הנכס יש למקם את שרטוט היקף הגג במדויק. ניתן להזיז בעזרת החיצים בתח…" at bounding box center [1241, 488] width 457 height 526
click at [1144, 670] on button "בוא נמשיך" at bounding box center [1241, 676] width 457 height 39
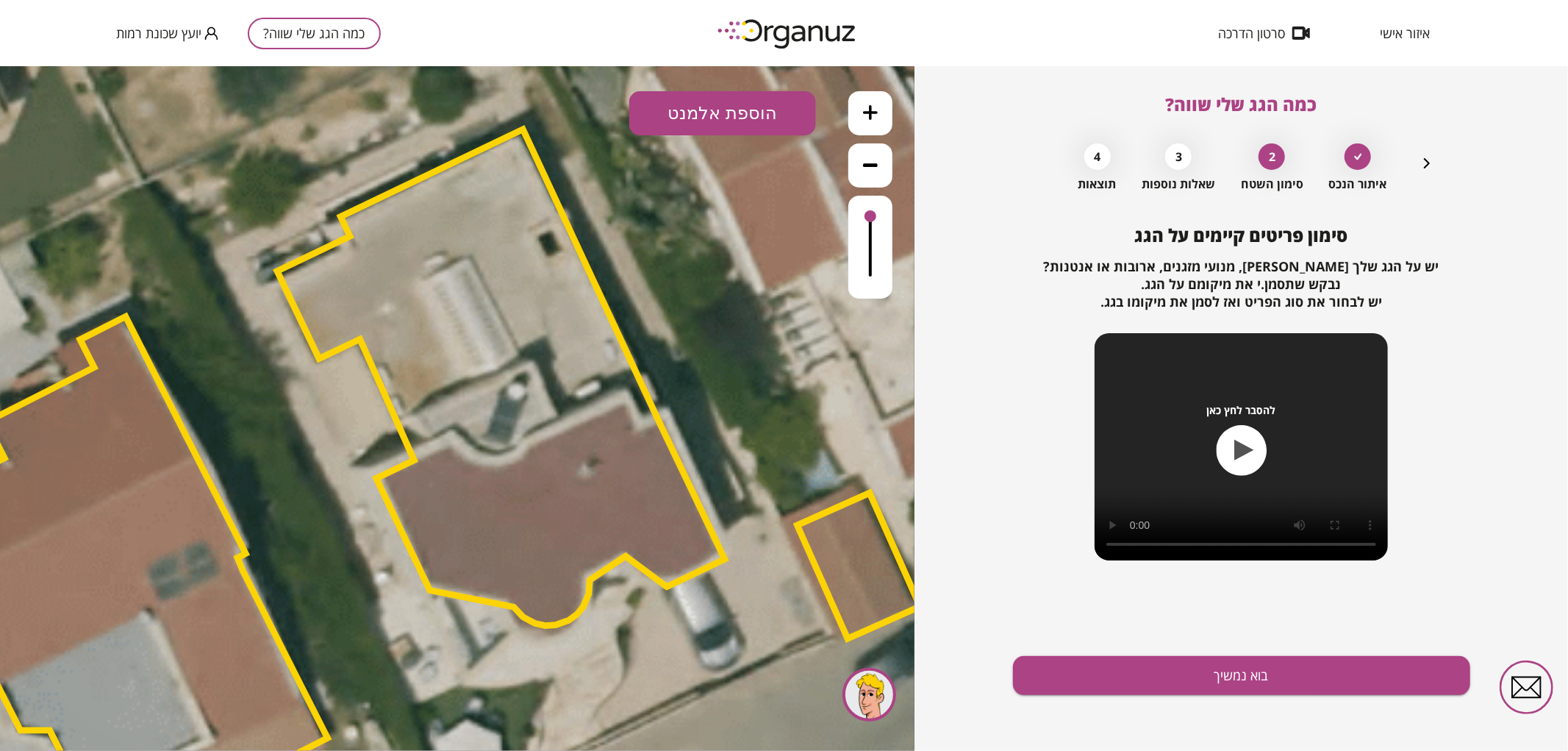
click at [1144, 670] on button "בוא נמשיך" at bounding box center [1241, 676] width 457 height 39
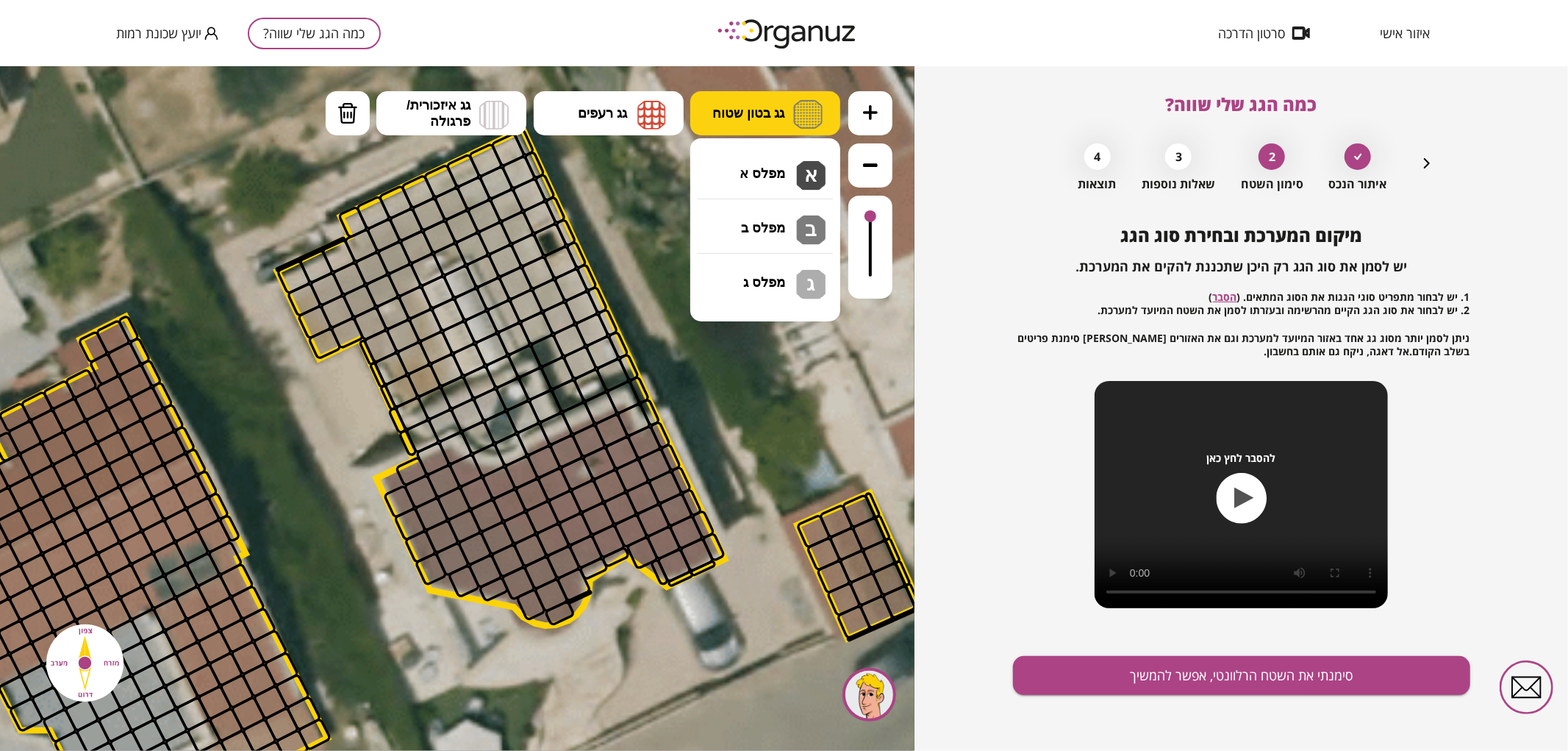
click at [752, 121] on button "גג בטון שטוח" at bounding box center [765, 112] width 150 height 44
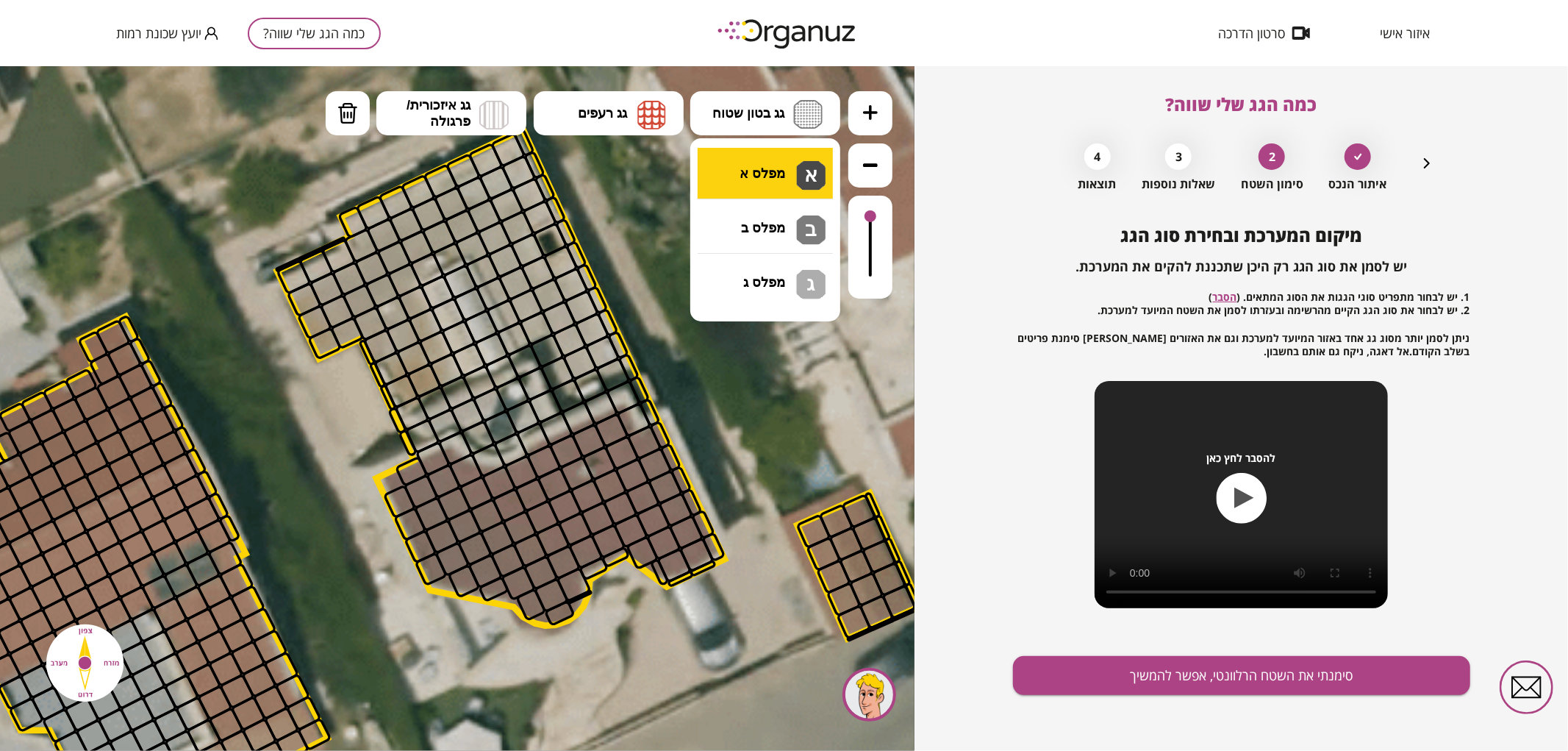
click at [763, 171] on div ".st0 { fill: #FFFFFF; } 0" at bounding box center [457, 407] width 915 height 685
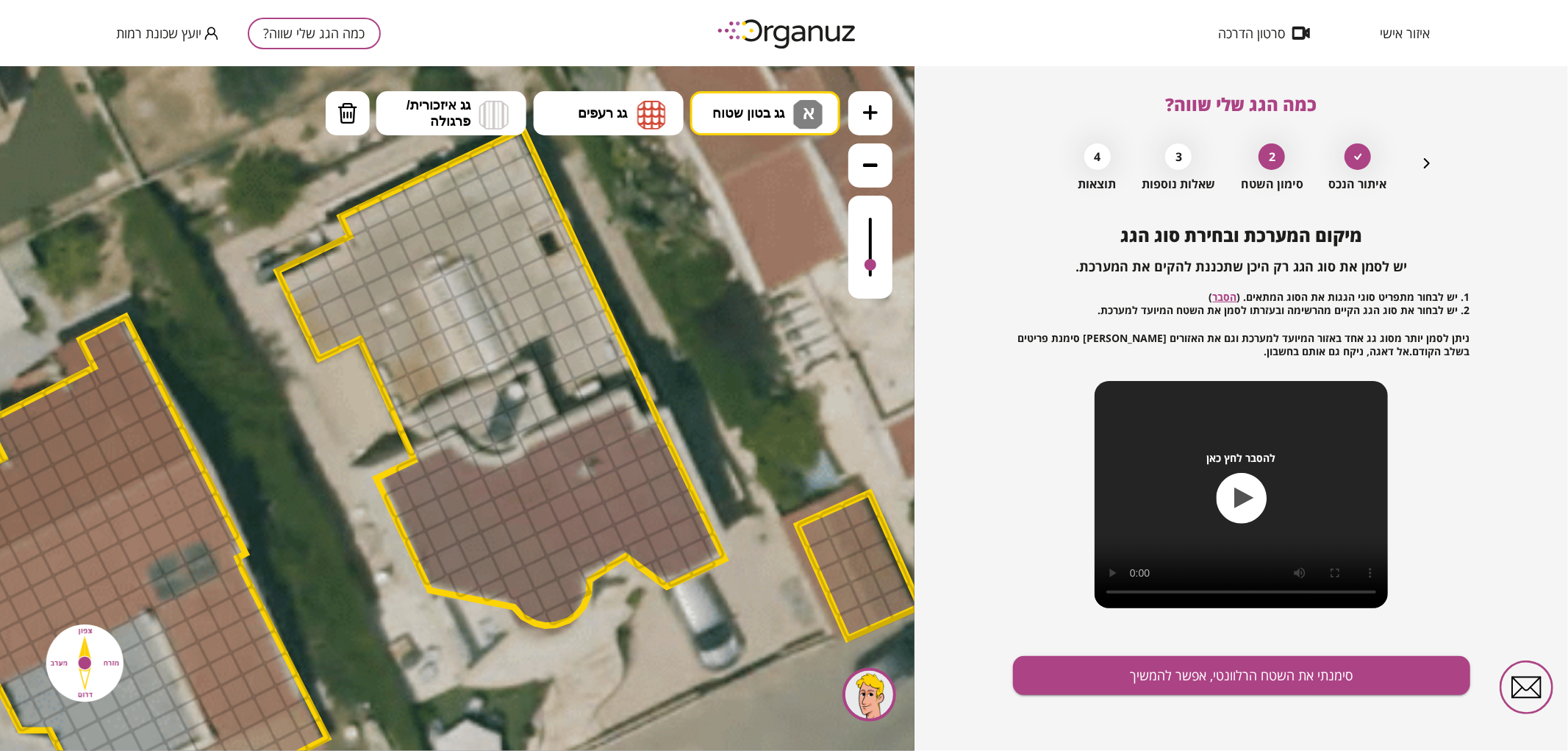
drag, startPoint x: 865, startPoint y: 219, endPoint x: 875, endPoint y: 265, distance: 47.1
click at [875, 265] on div at bounding box center [870, 263] width 12 height 12
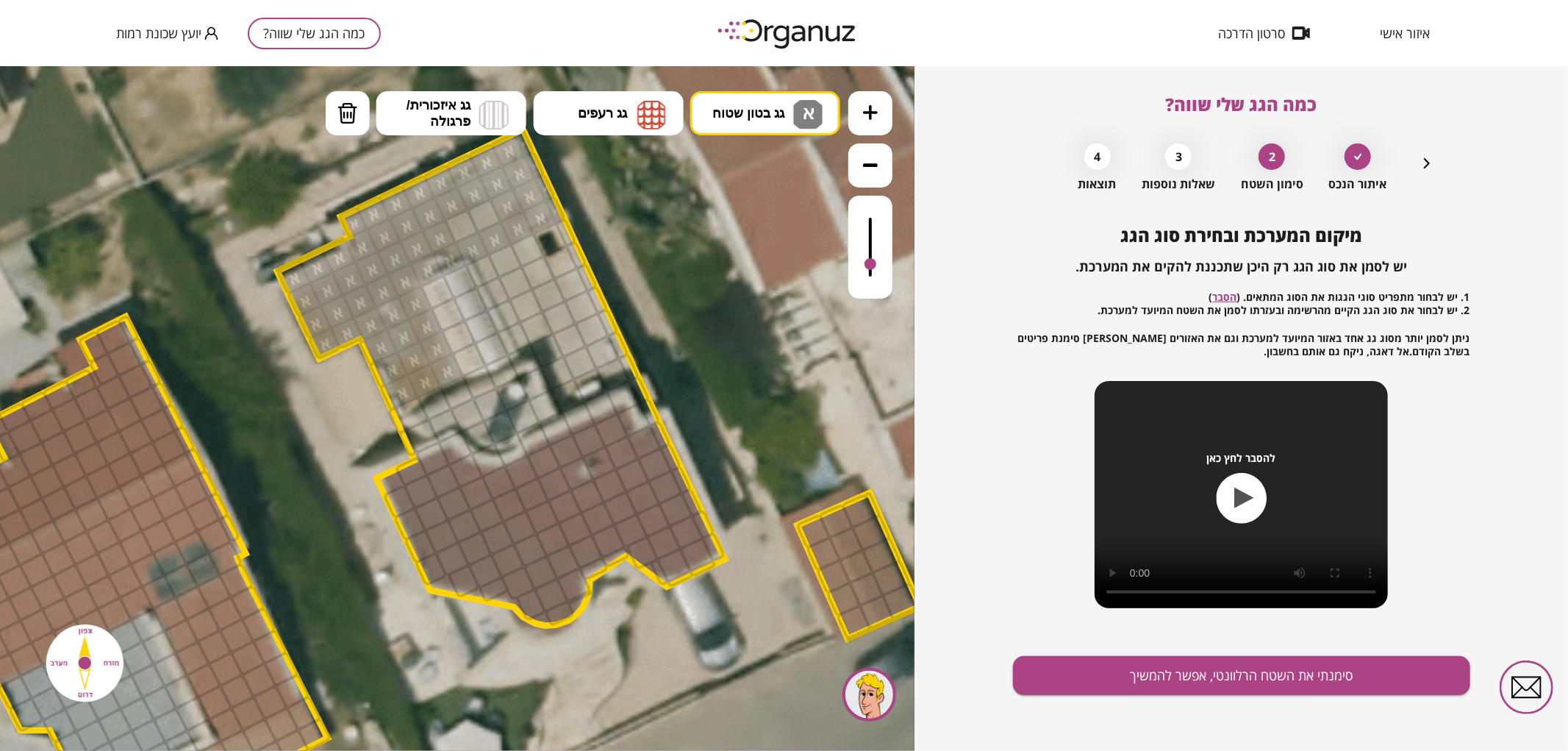
drag, startPoint x: 356, startPoint y: 229, endPoint x: 409, endPoint y: 353, distance: 134.9
drag, startPoint x: 465, startPoint y: 233, endPoint x: 630, endPoint y: 355, distance: 205.2
click at [630, 355] on div ".st0 { fill: #FFFFFF; }" at bounding box center [407, 478] width 3126 height 3128
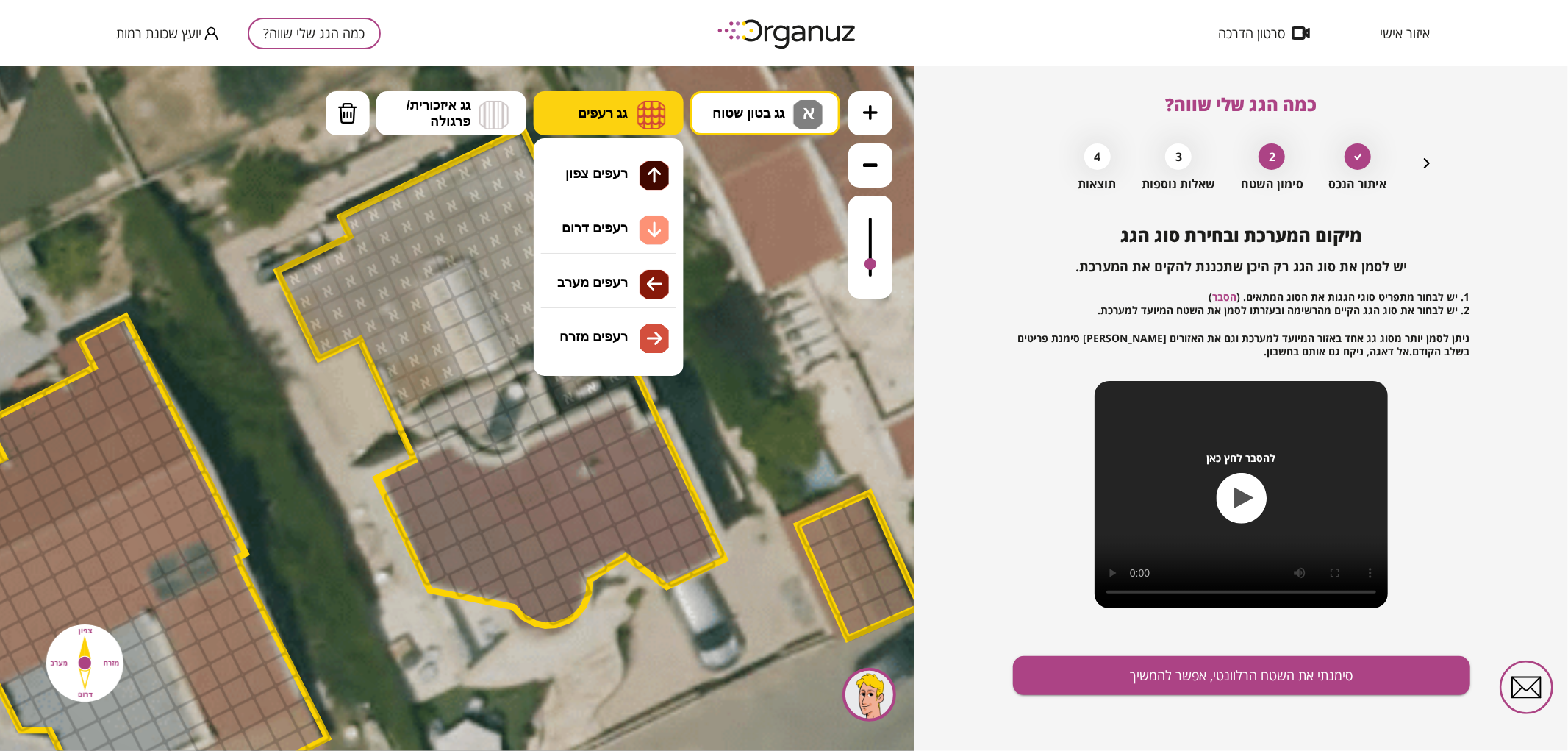
click at [652, 115] on img at bounding box center [651, 113] width 29 height 29
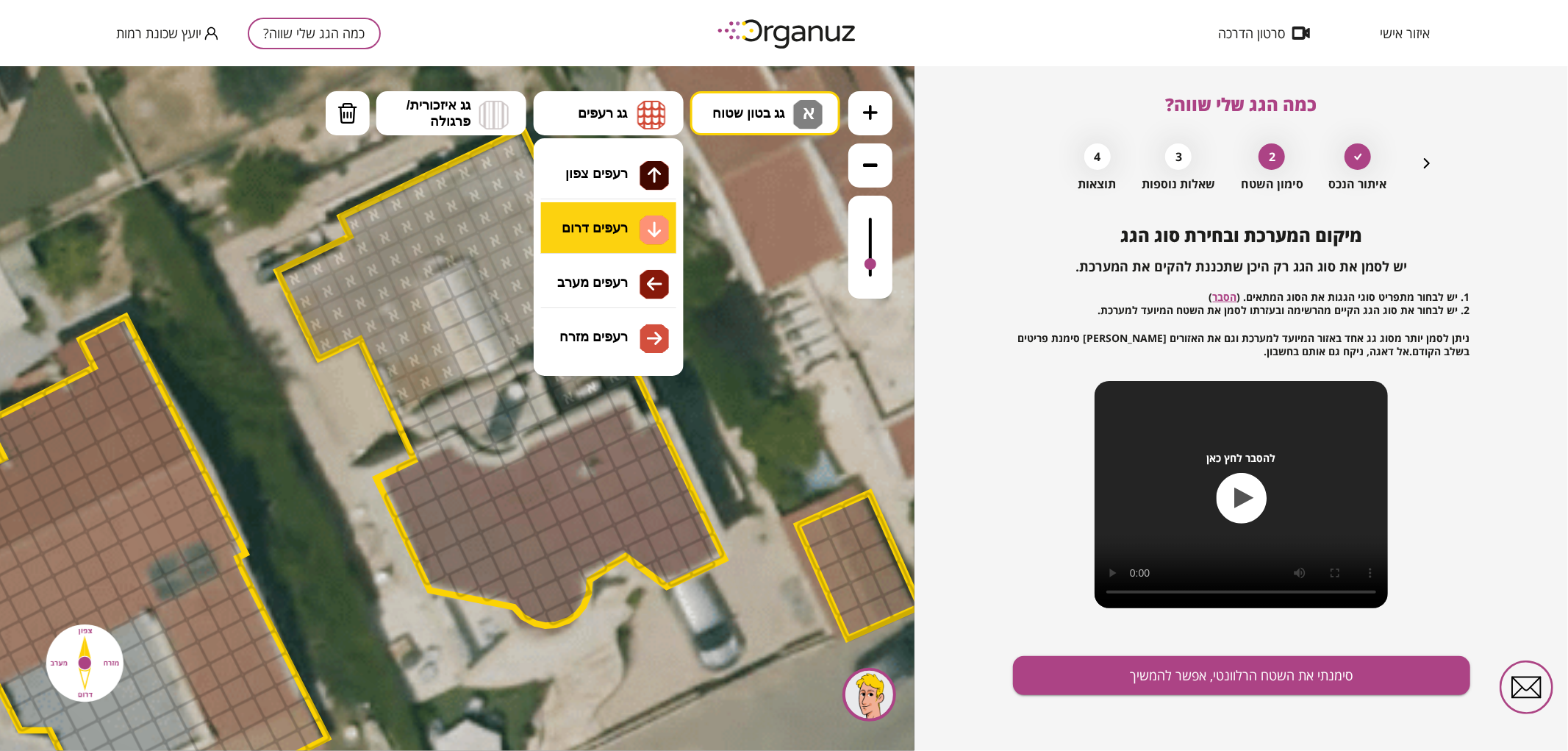
click at [620, 245] on div ".st0 { fill: #FFFFFF; } 0" at bounding box center [457, 407] width 915 height 685
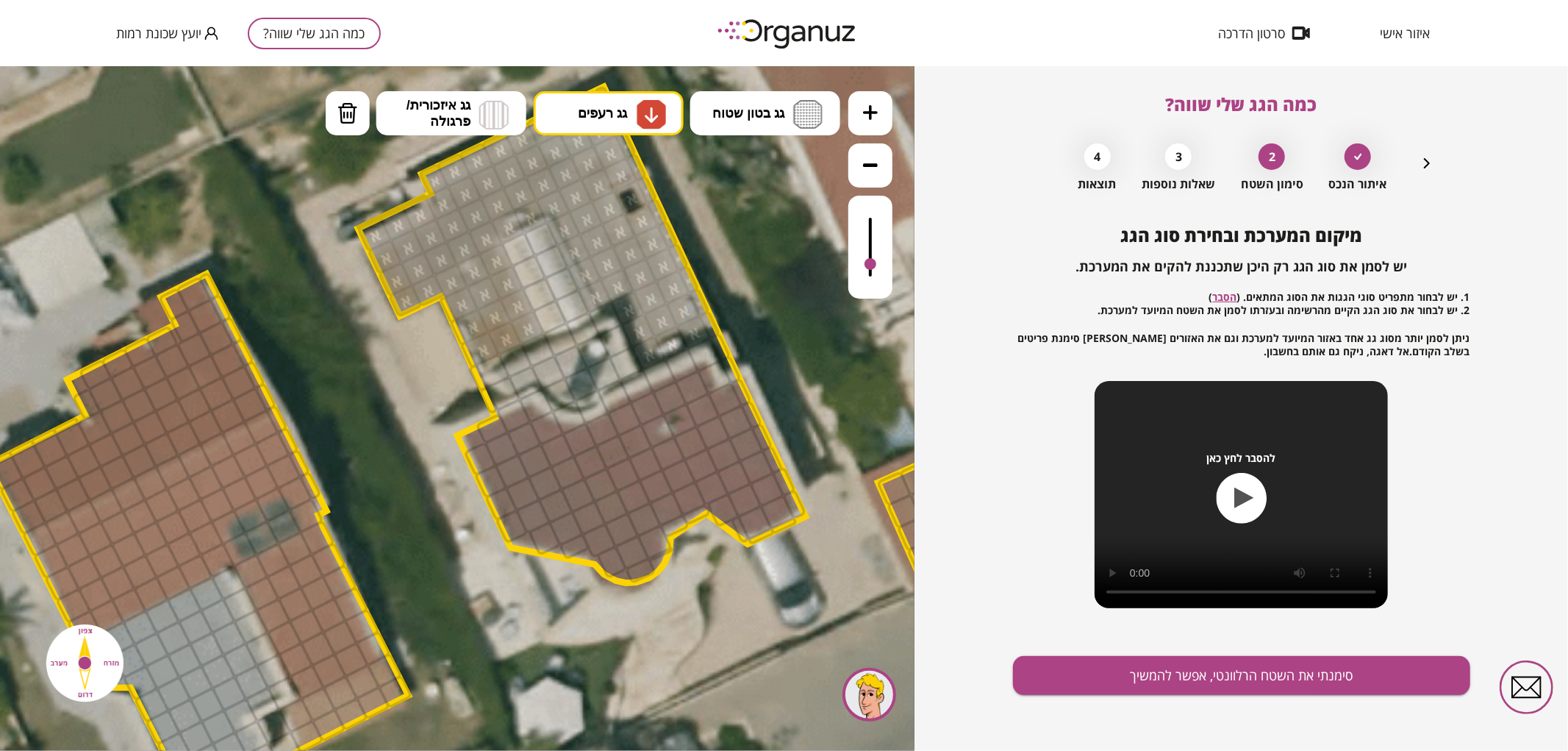
drag, startPoint x: 658, startPoint y: 582, endPoint x: 739, endPoint y: 539, distance: 91.7
click at [739, 539] on div at bounding box center [740, 529] width 21 height 29
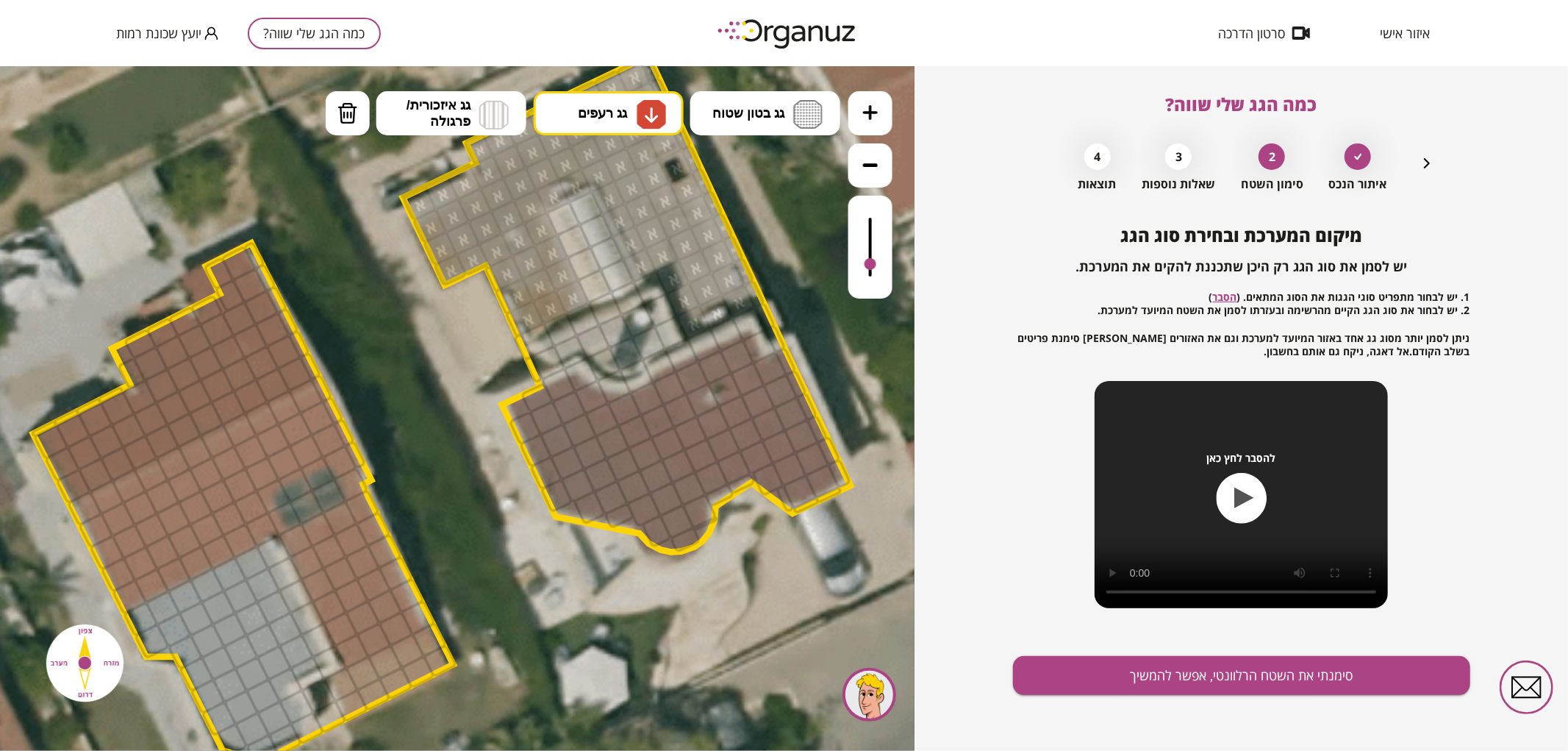
drag, startPoint x: 739, startPoint y: 539, endPoint x: 784, endPoint y: 508, distance: 54.6
click at [784, 508] on div at bounding box center [784, 497] width 21 height 29
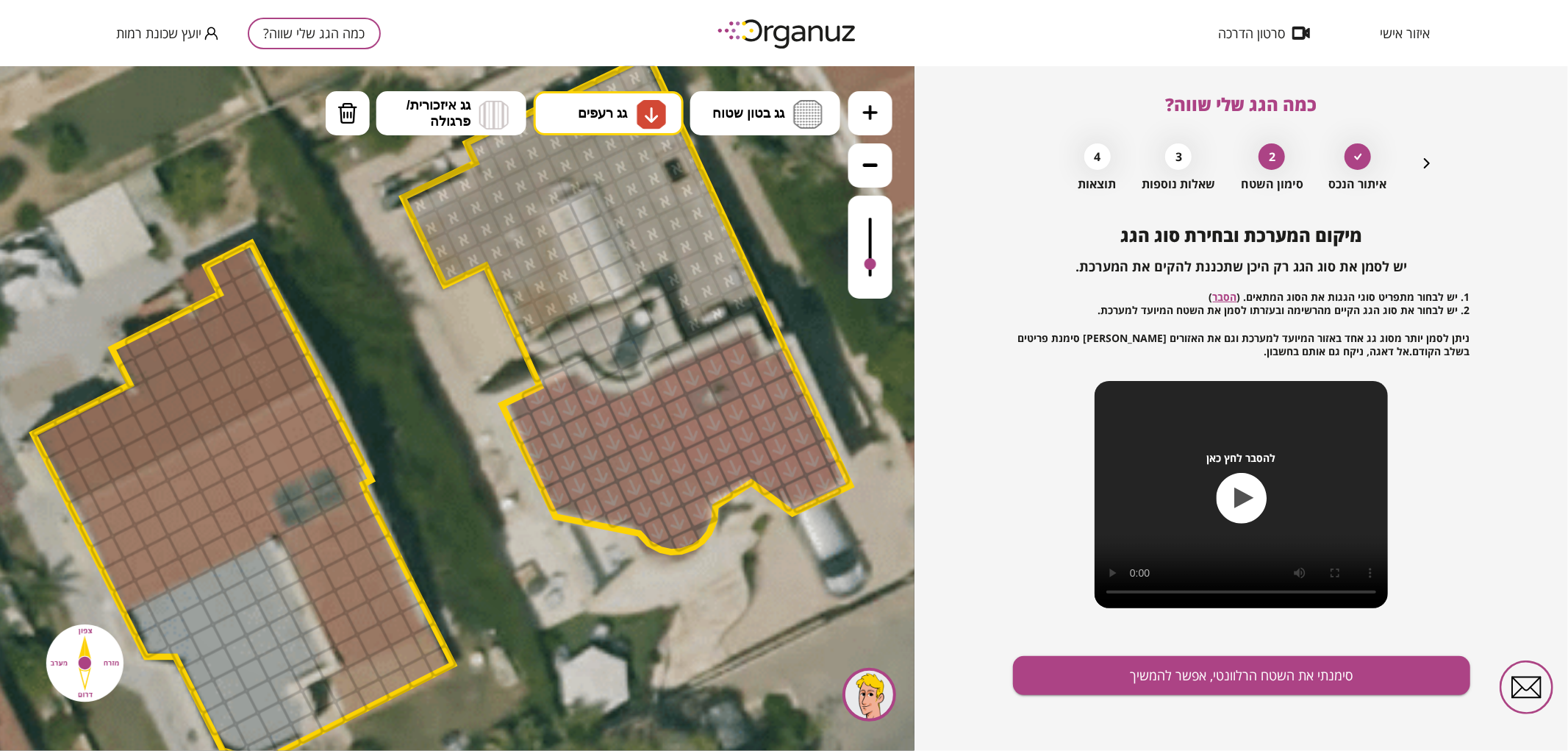
drag, startPoint x: 807, startPoint y: 496, endPoint x: 770, endPoint y: 380, distance: 121.8
drag, startPoint x: 743, startPoint y: 398, endPoint x: 734, endPoint y: 367, distance: 32.3
click at [1424, 165] on icon "button" at bounding box center [1427, 163] width 18 height 18
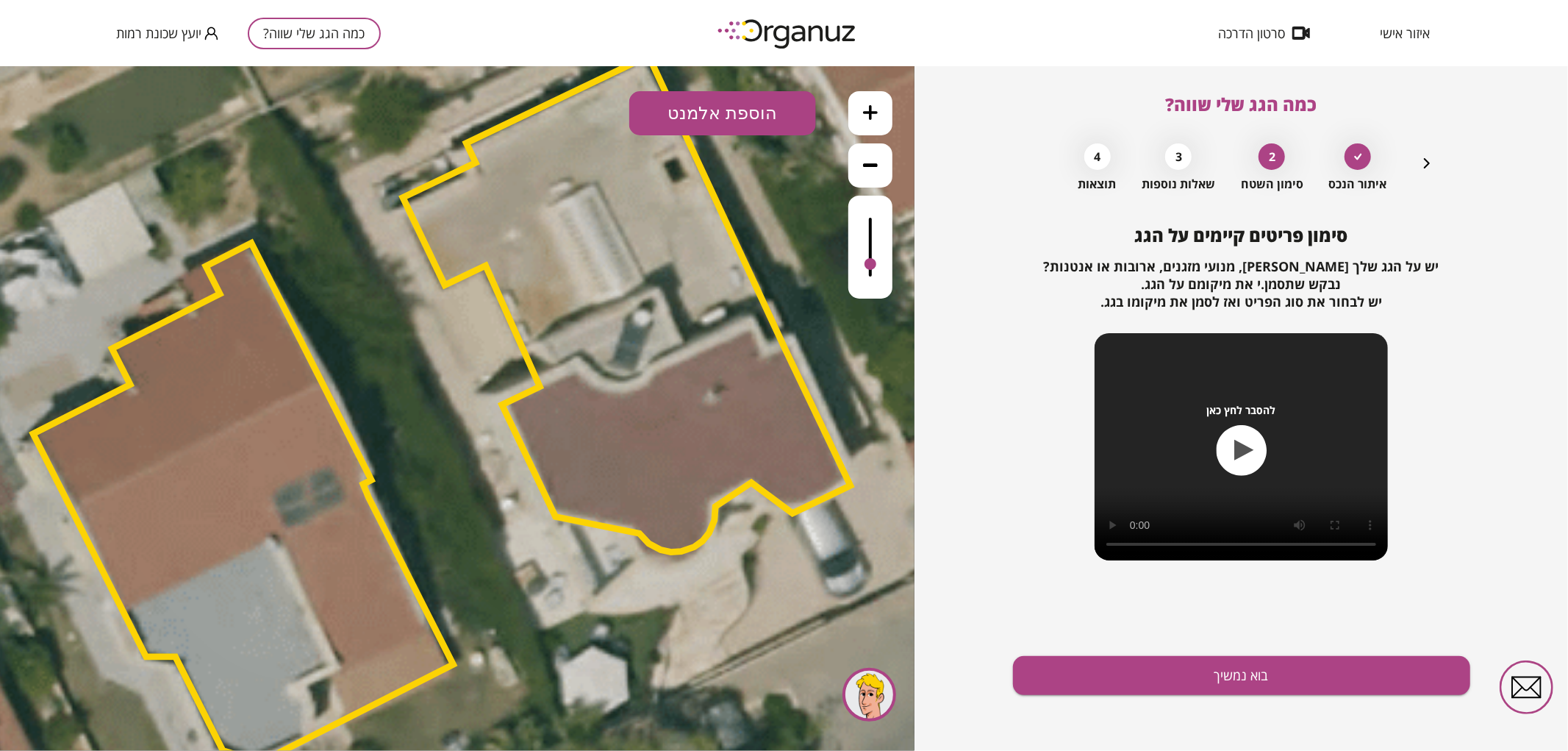
click at [748, 126] on button "הוספת אלמנט" at bounding box center [722, 112] width 187 height 44
click at [744, 378] on div ".st0 { fill: #FFFFFF; } .st0 { fill: #FFFFFF; }" at bounding box center [457, 407] width 915 height 685
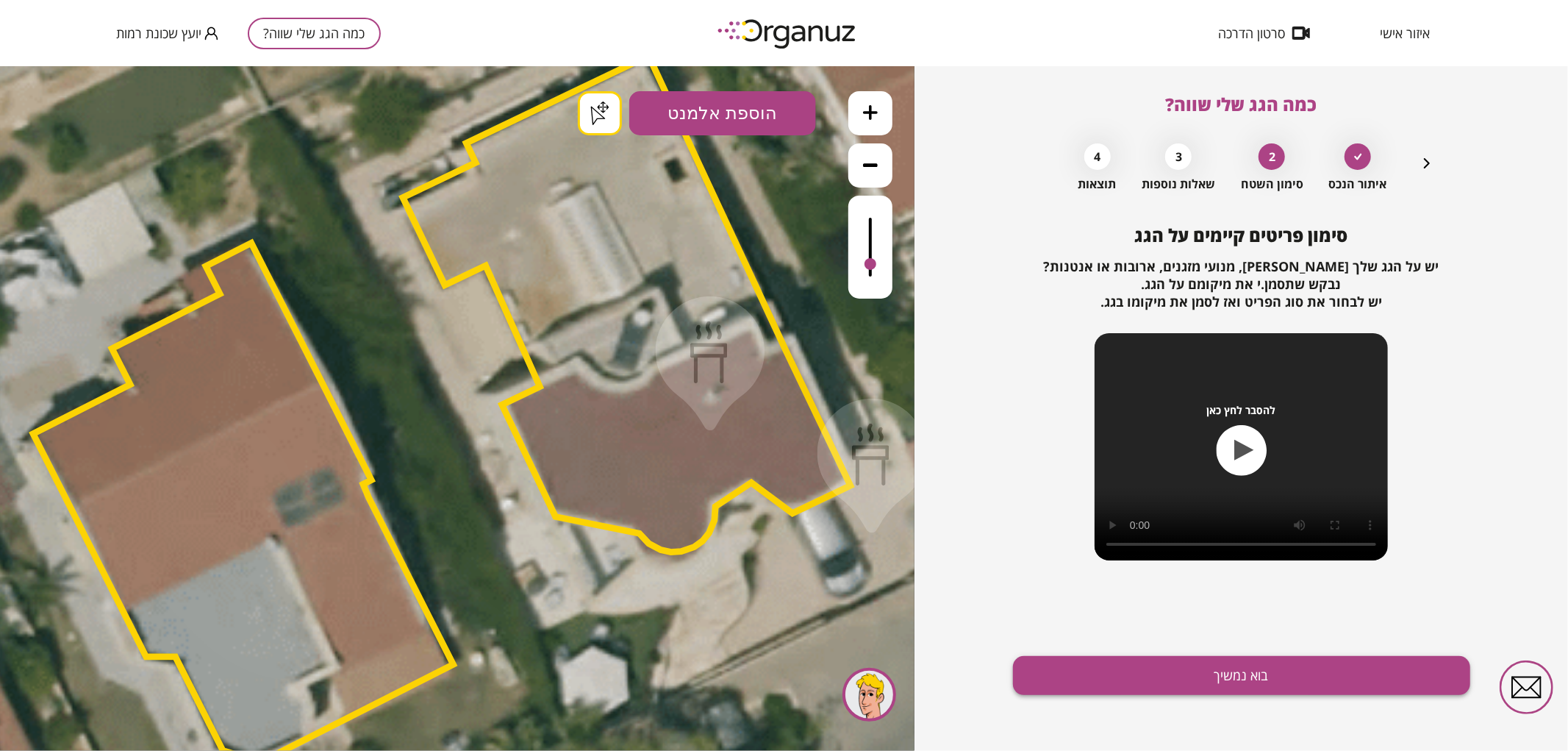
click at [1191, 684] on button "בוא נמשיך" at bounding box center [1241, 676] width 457 height 39
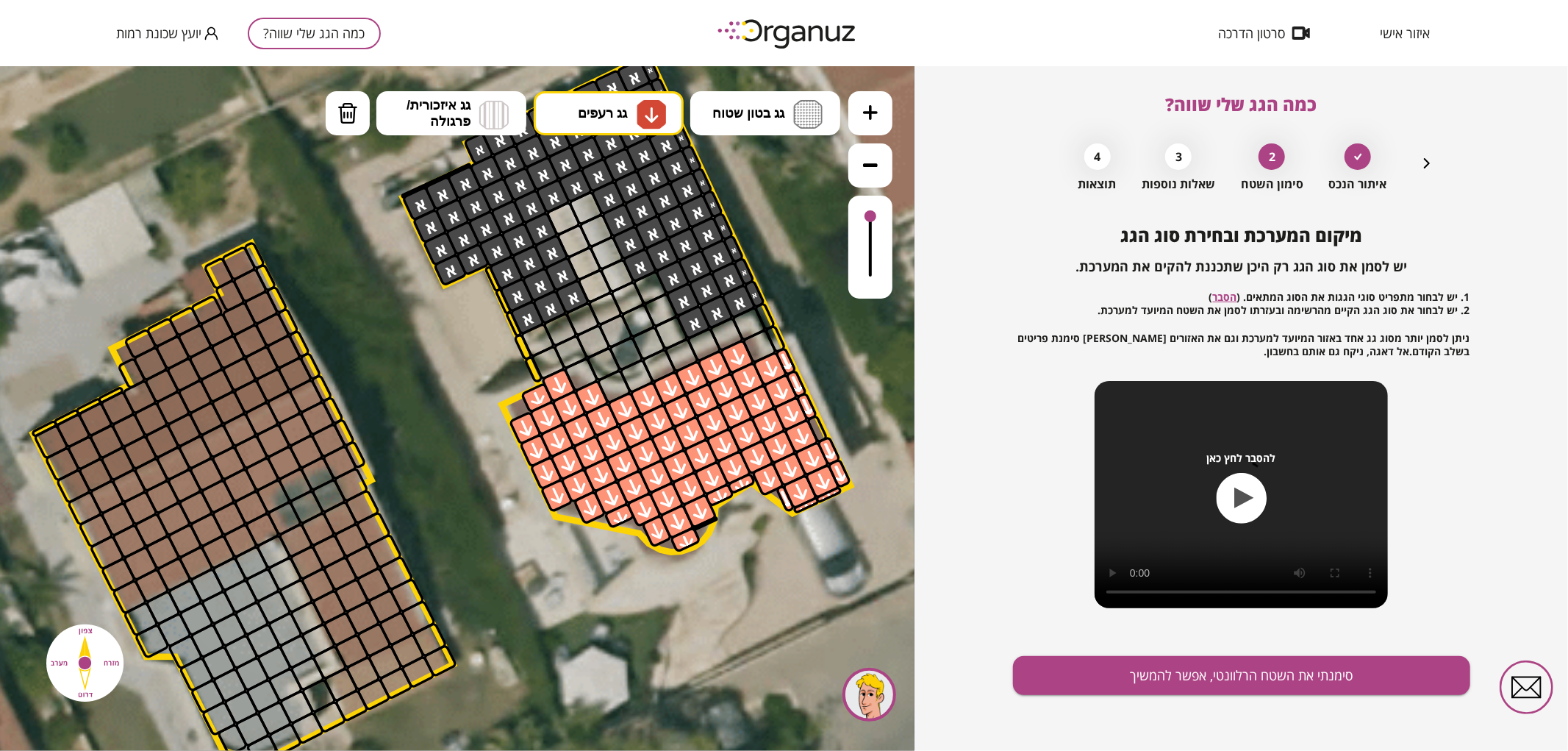
drag, startPoint x: 869, startPoint y: 264, endPoint x: 875, endPoint y: 195, distance: 69.3
click at [875, 195] on div at bounding box center [870, 246] width 44 height 103
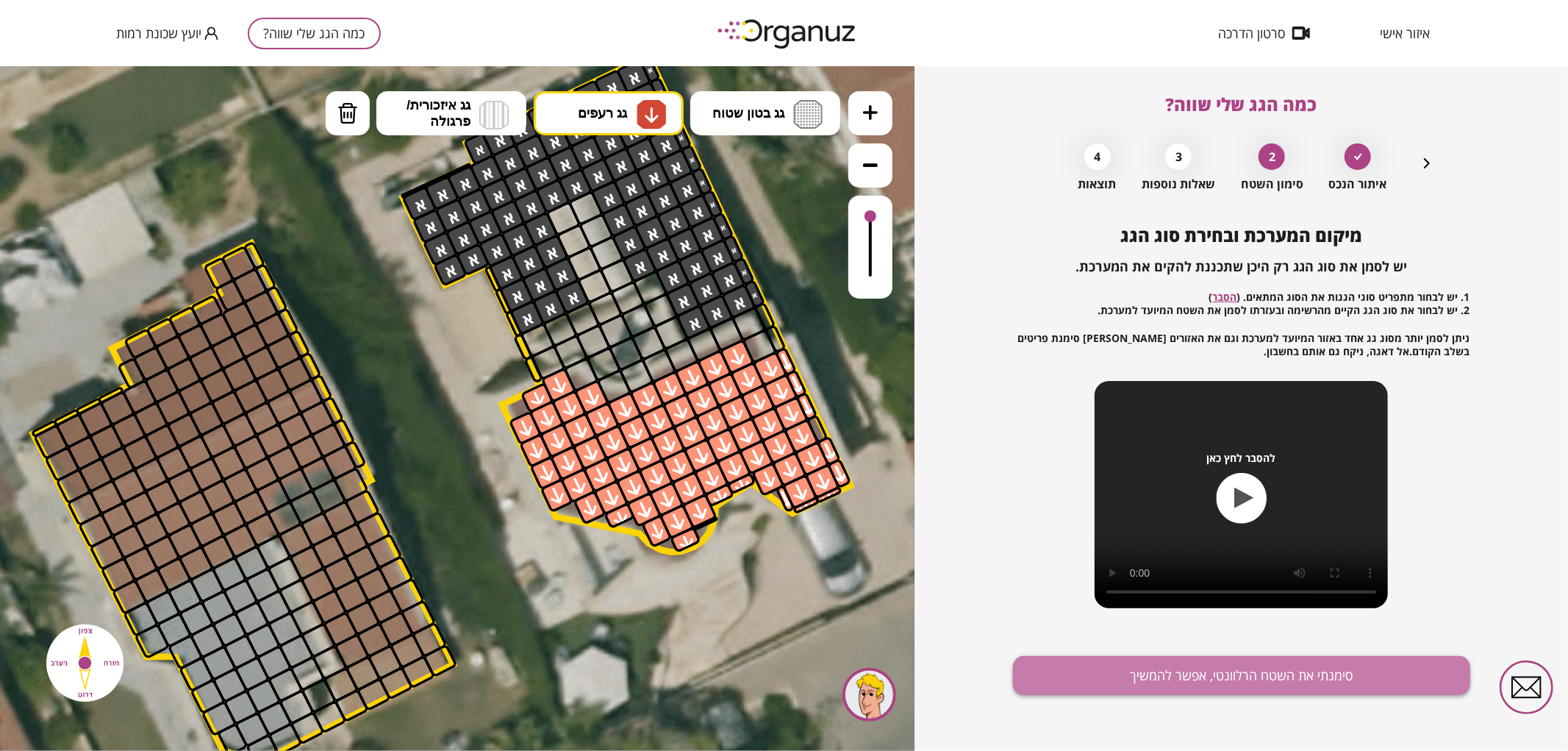
click at [1158, 686] on button "סימנתי את השטח הרלוונטי, אפשר להמשיך" at bounding box center [1241, 676] width 457 height 39
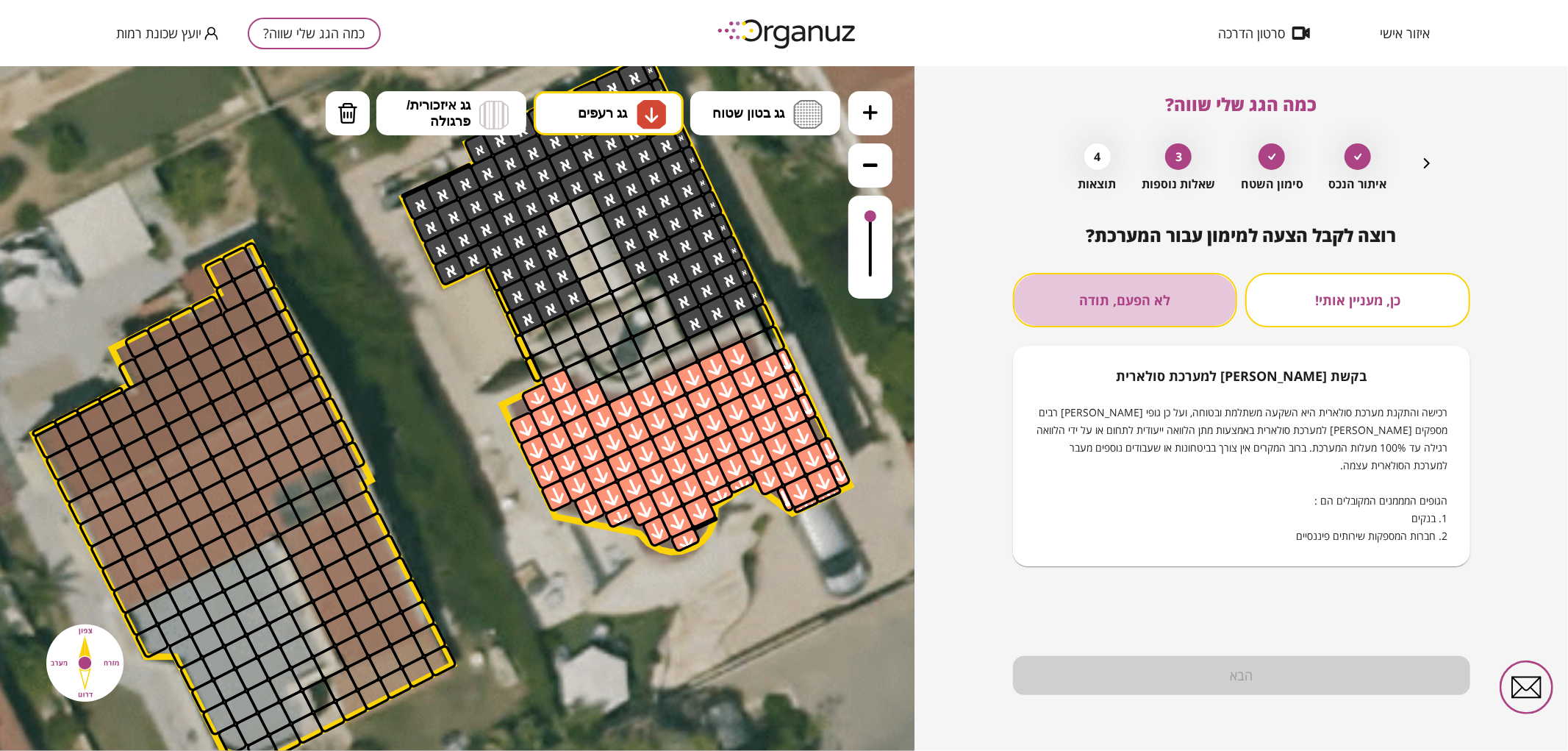
click at [1132, 316] on button "לא הפעם, תודה" at bounding box center [1125, 300] width 225 height 54
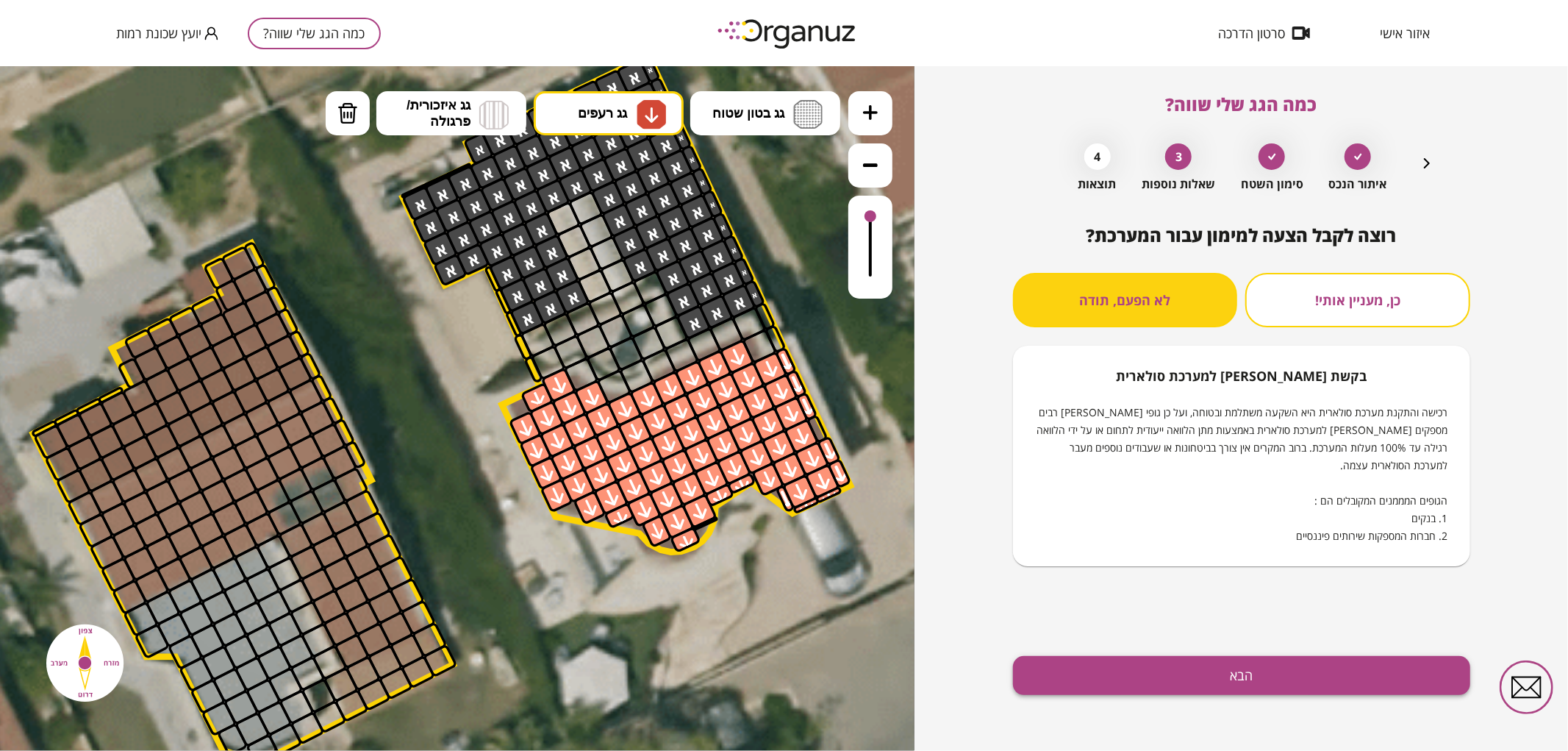
click at [1184, 678] on button "הבא" at bounding box center [1241, 676] width 457 height 39
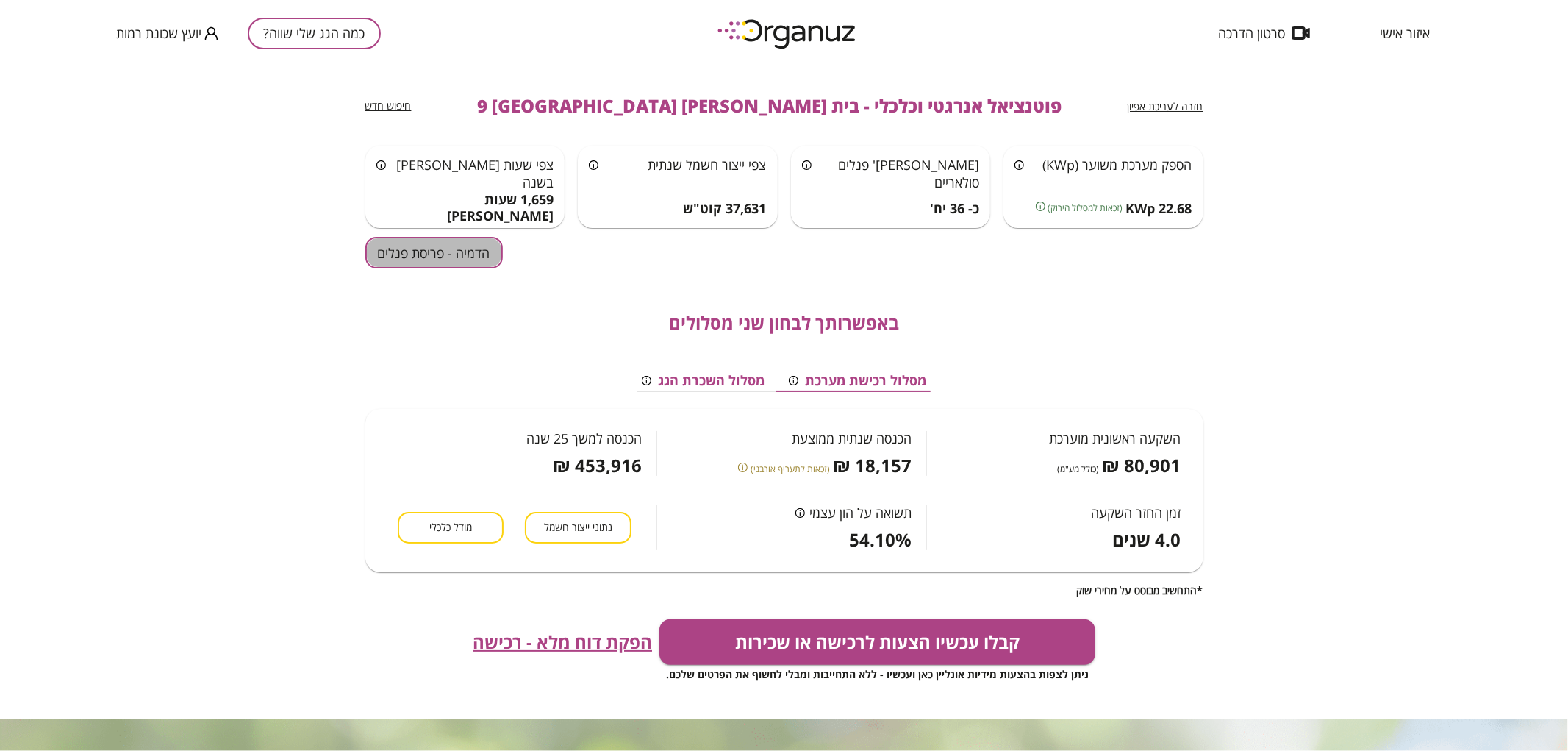
click at [398, 256] on button "הדמיה - פריסת פנלים" at bounding box center [434, 252] width 137 height 31
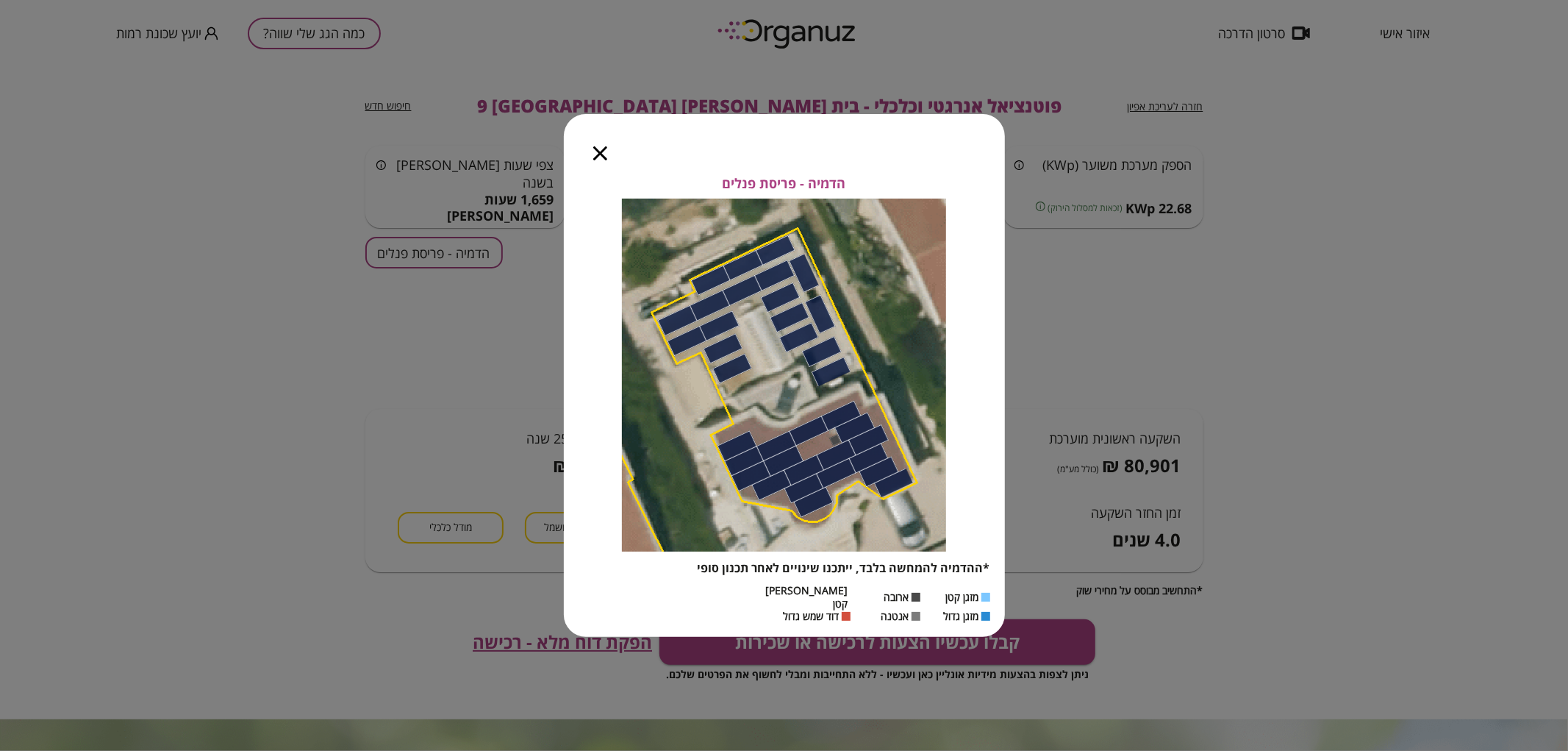
click at [610, 161] on div at bounding box center [601, 145] width 73 height 62
click at [606, 161] on icon "button" at bounding box center [601, 154] width 14 height 14
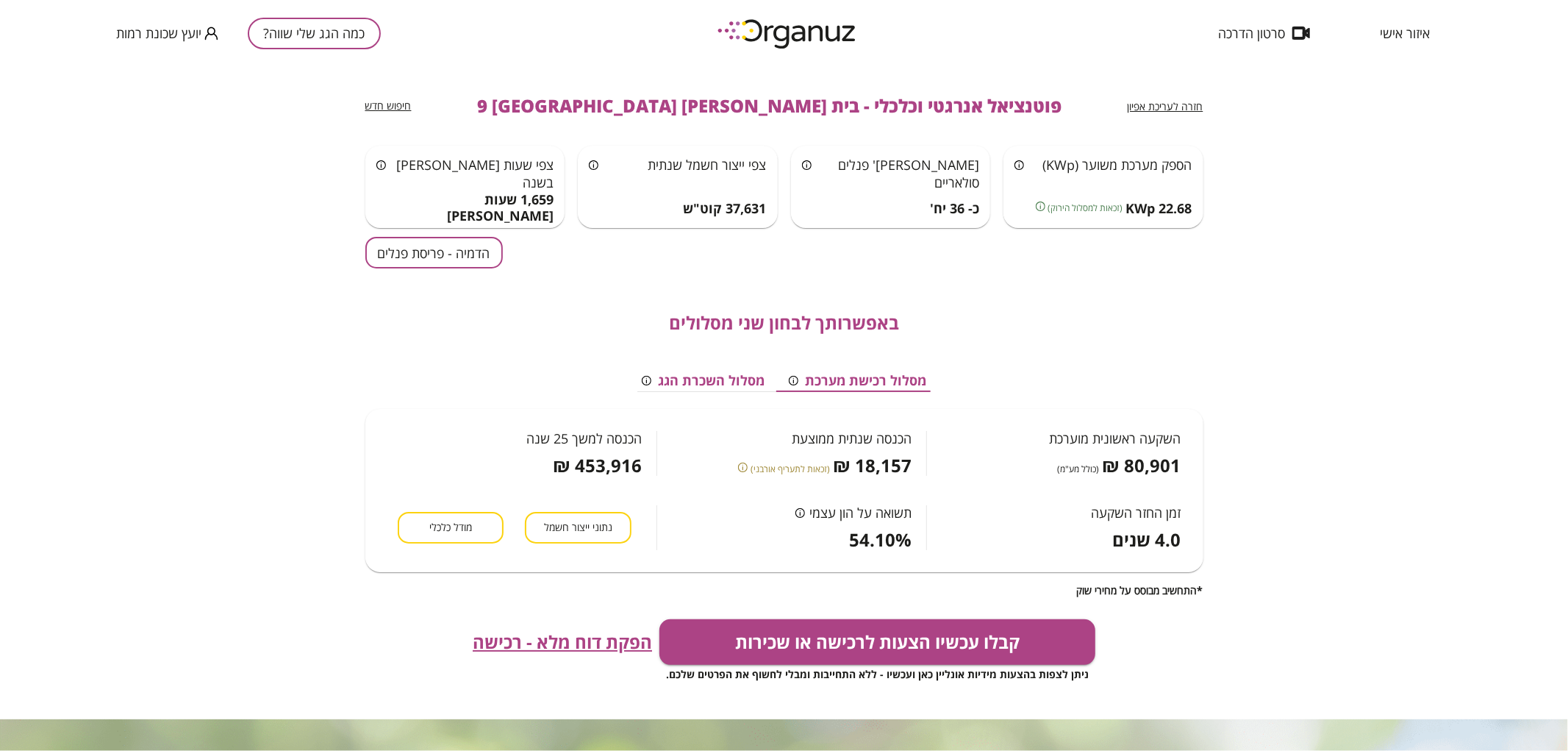
click at [351, 27] on button "כמה הגג שלי שווה?" at bounding box center [314, 33] width 133 height 31
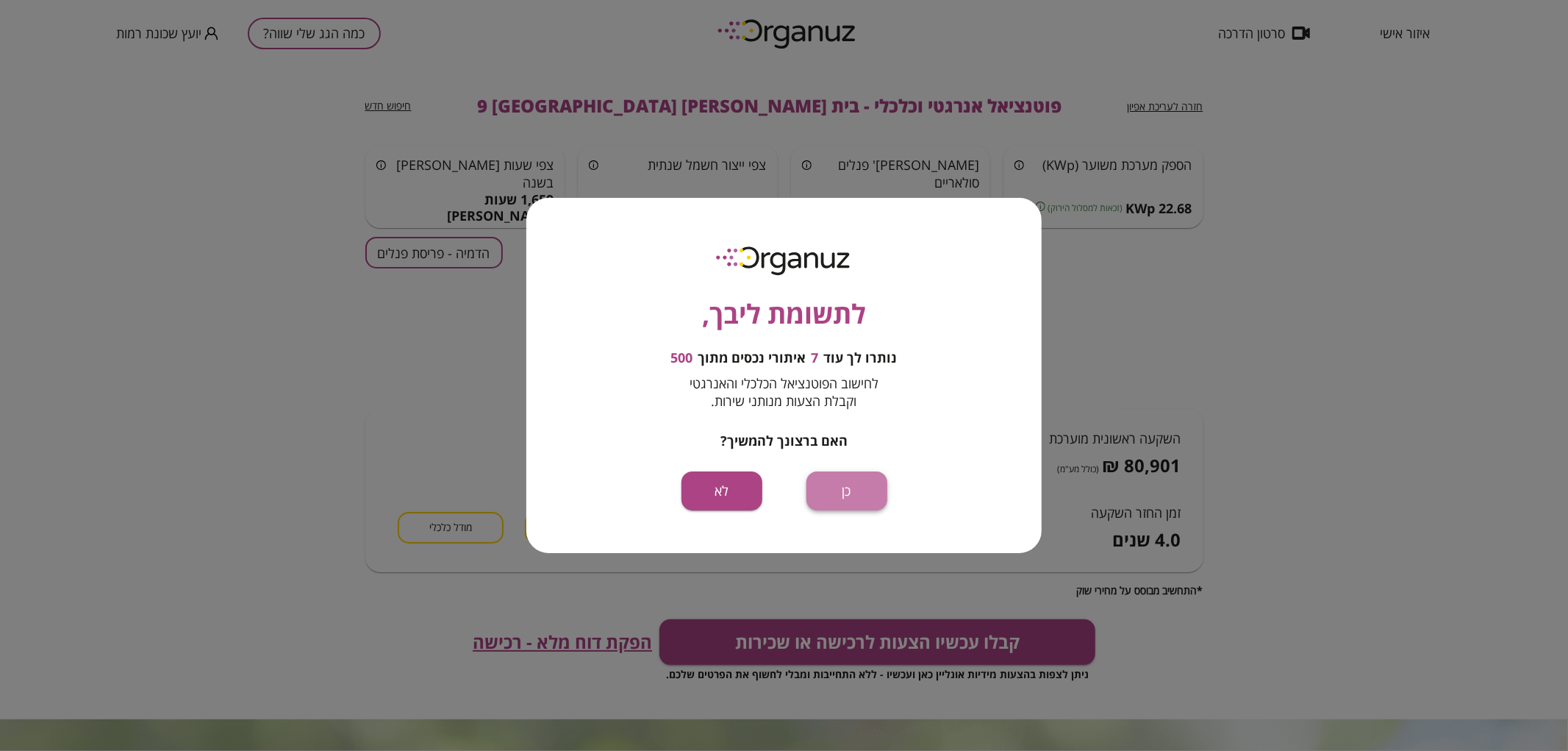
click at [849, 488] on button "כן" at bounding box center [847, 491] width 81 height 39
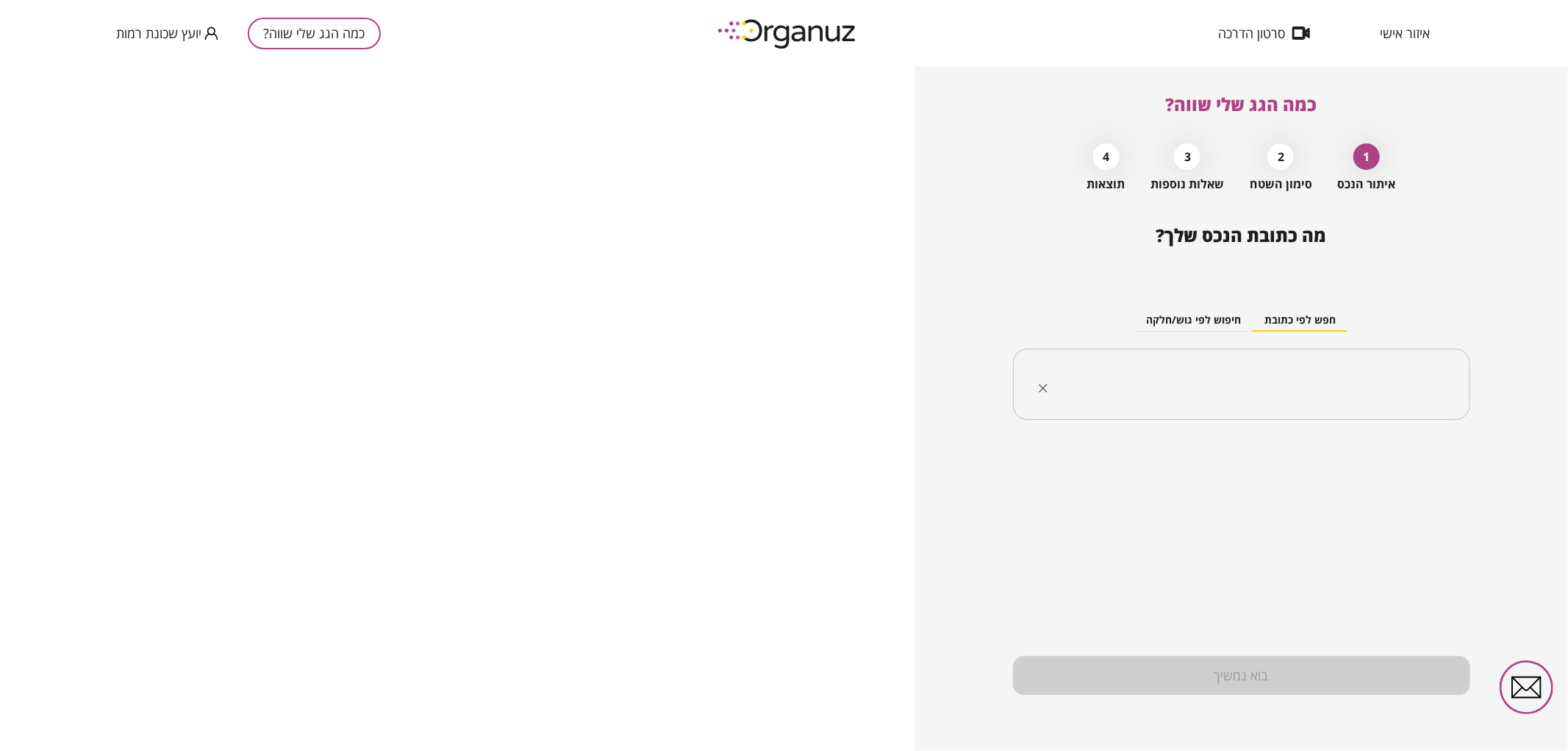
click at [1270, 392] on input "text" at bounding box center [1247, 384] width 411 height 37
click at [1386, 459] on li "[PERSON_NAME] 7 [GEOGRAPHIC_DATA]" at bounding box center [1241, 459] width 419 height 27
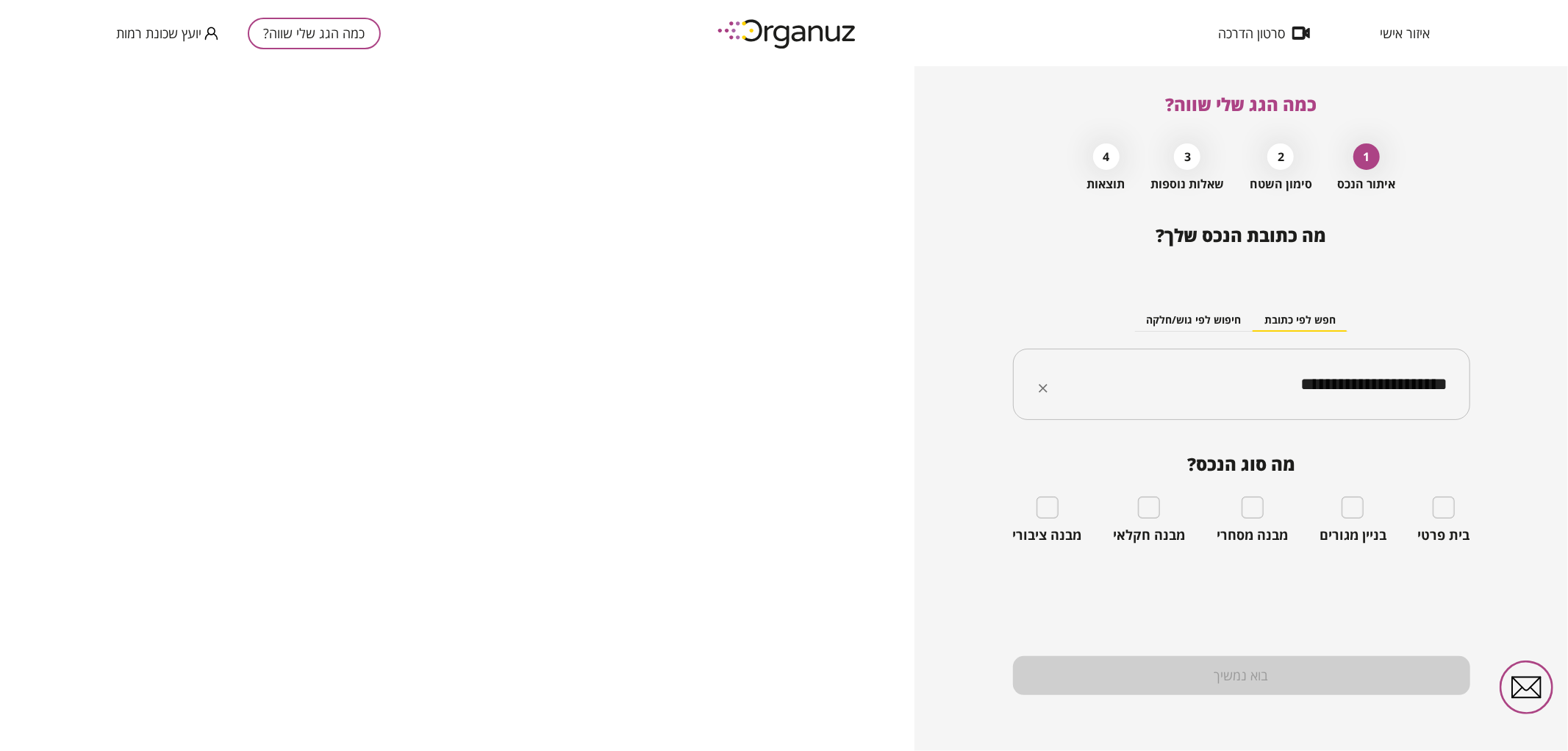
type input "**********"
drag, startPoint x: 1249, startPoint y: 382, endPoint x: 1461, endPoint y: 380, distance: 212.0
click at [1461, 380] on div "**********" at bounding box center [1241, 384] width 457 height 72
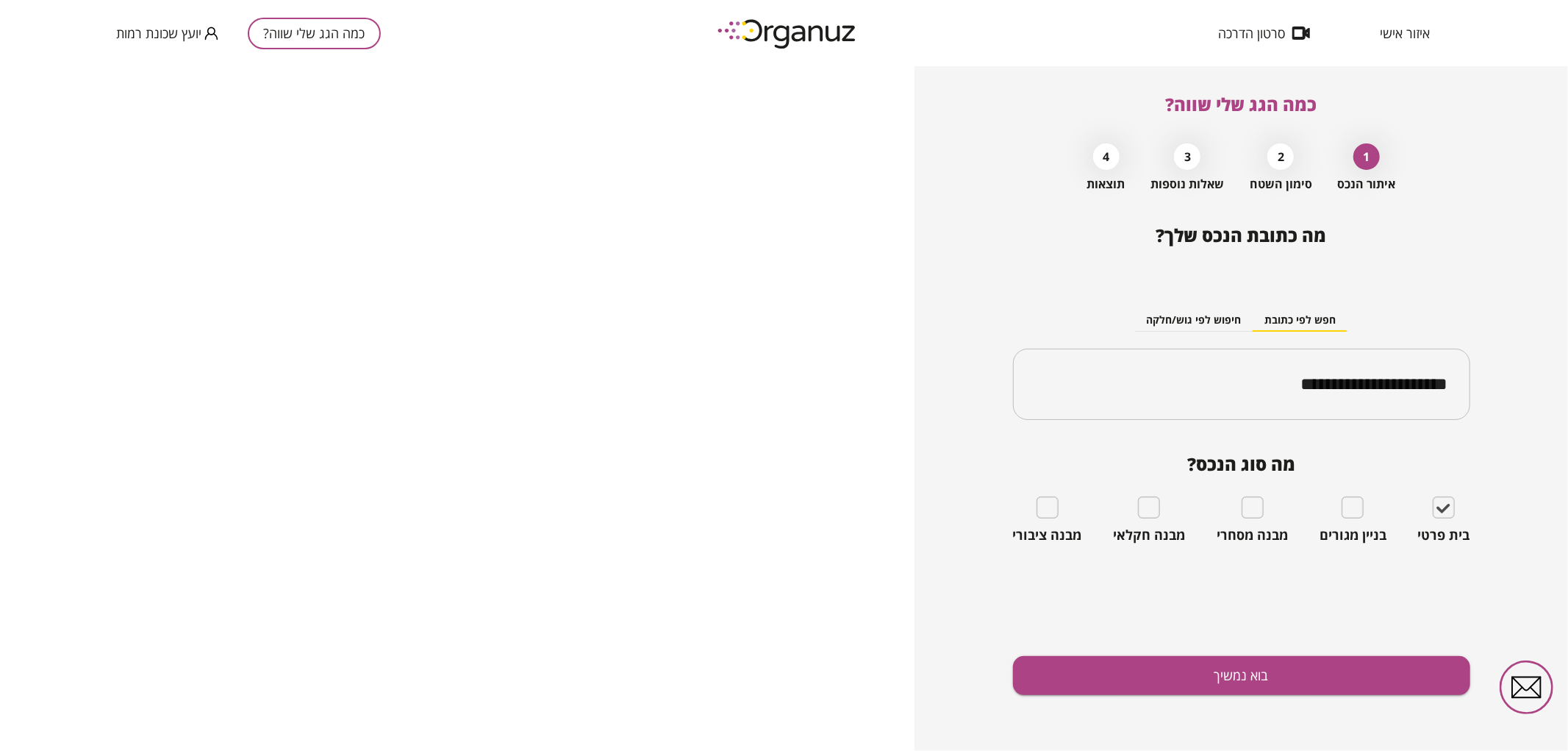
click at [1386, 645] on div "**********" at bounding box center [1241, 488] width 457 height 526
click at [1382, 658] on button "בוא נמשיך" at bounding box center [1241, 676] width 457 height 39
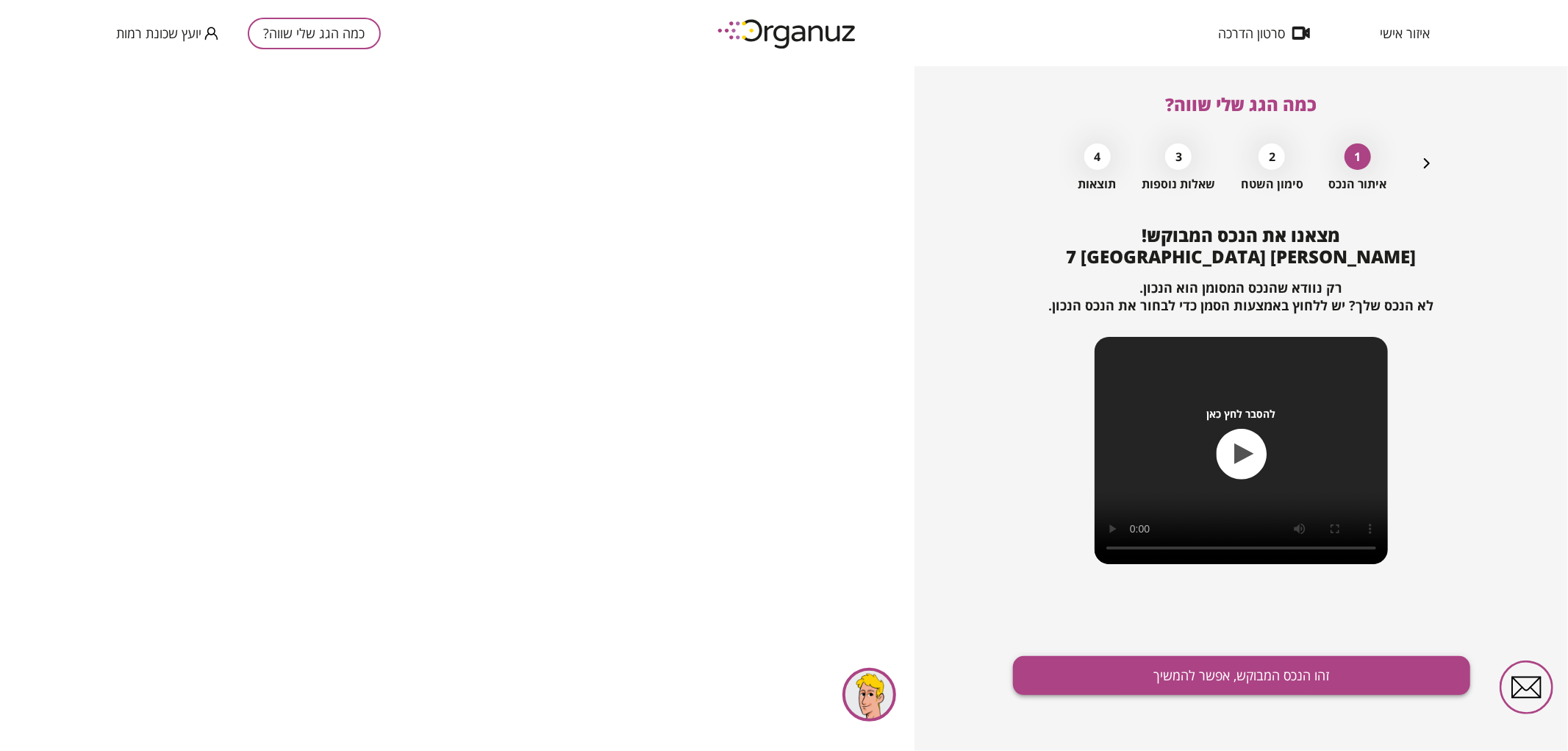
click at [1261, 666] on button "זהו הנכס המבוקש, אפשר להמשיך" at bounding box center [1241, 676] width 457 height 39
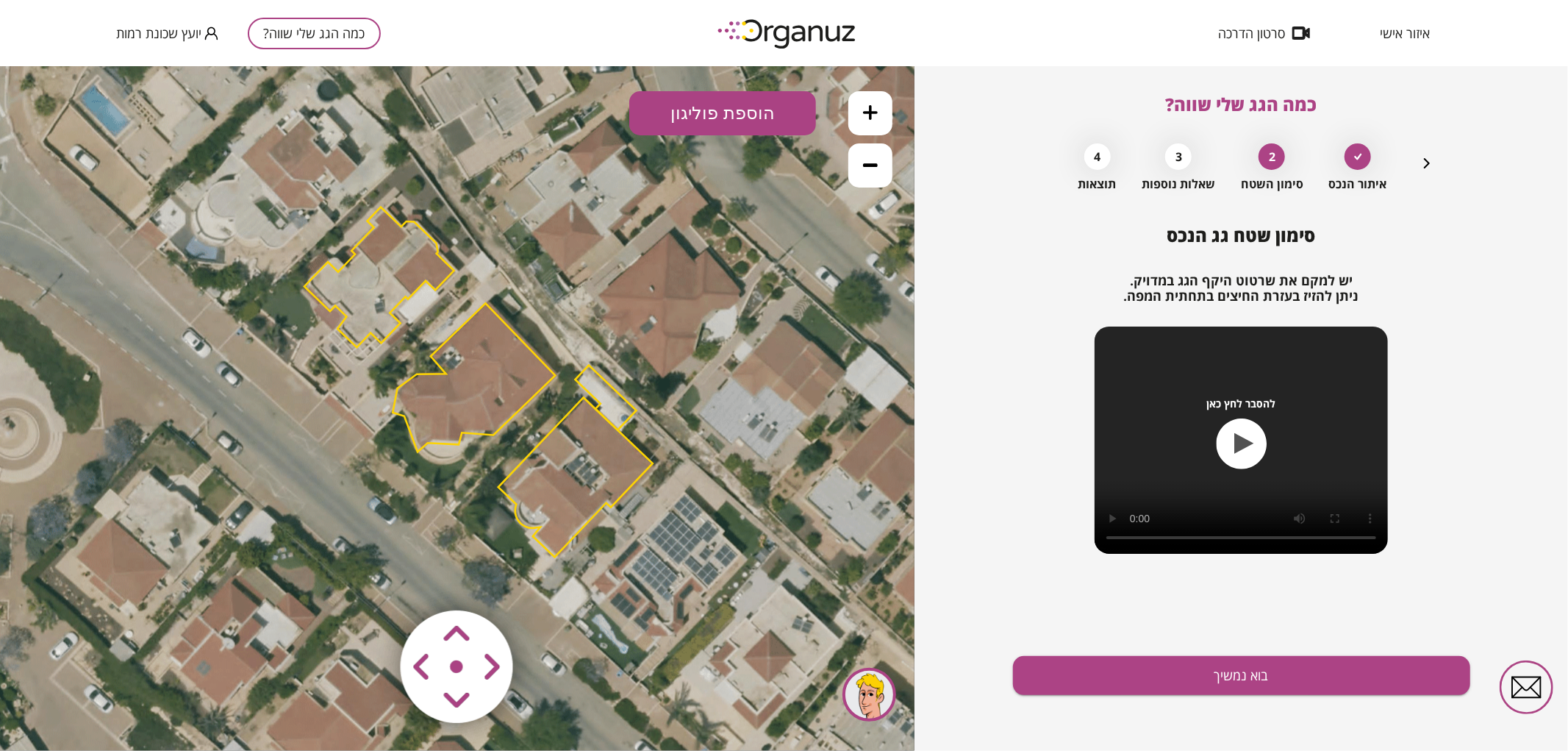
drag, startPoint x: 664, startPoint y: 340, endPoint x: 706, endPoint y: 296, distance: 60.8
click at [706, 296] on icon at bounding box center [478, 380] width 1081 height 1081
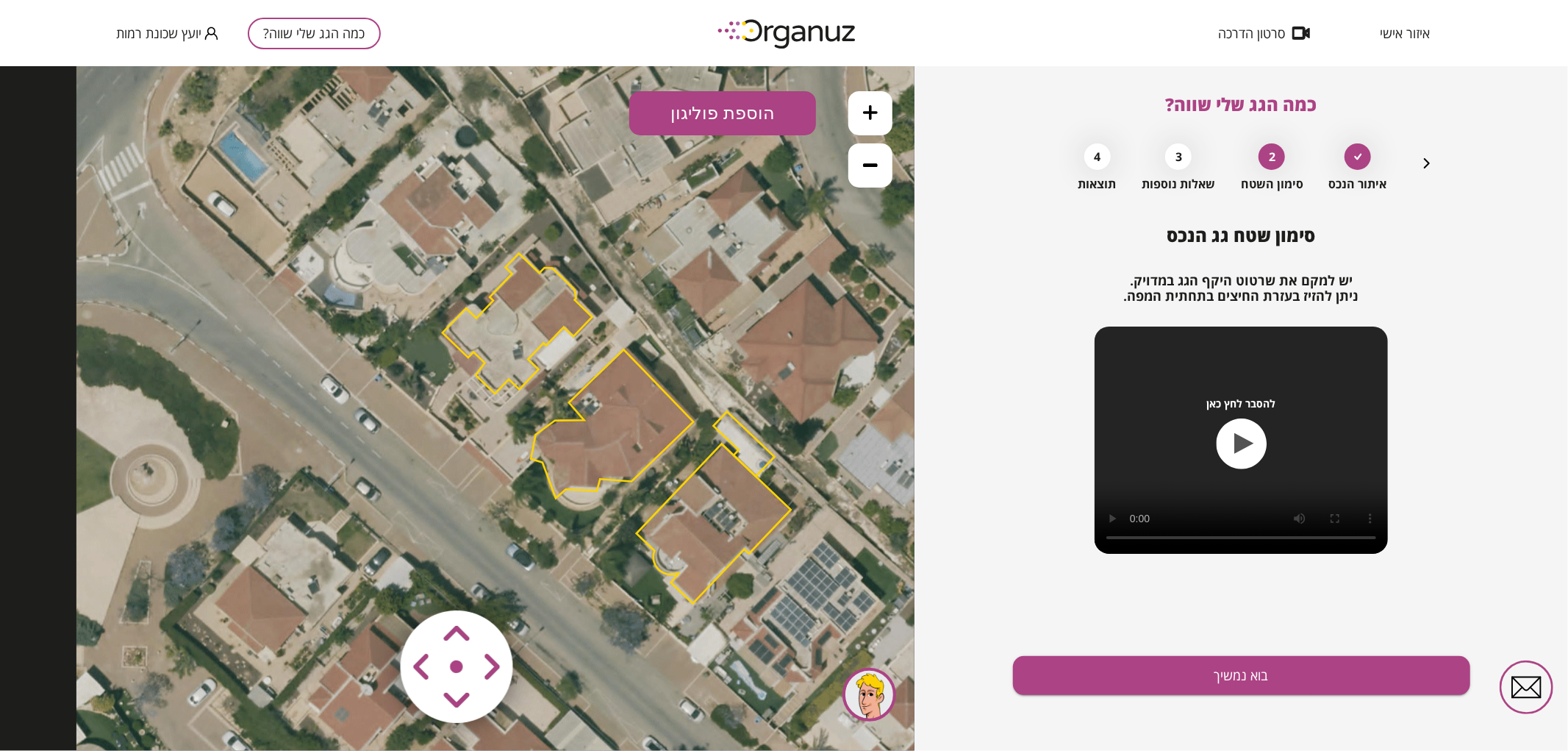
drag, startPoint x: 518, startPoint y: 370, endPoint x: 635, endPoint y: 435, distance: 133.8
click at [635, 435] on polygon at bounding box center [612, 422] width 162 height 148
click at [640, 407] on polygon at bounding box center [613, 422] width 162 height 148
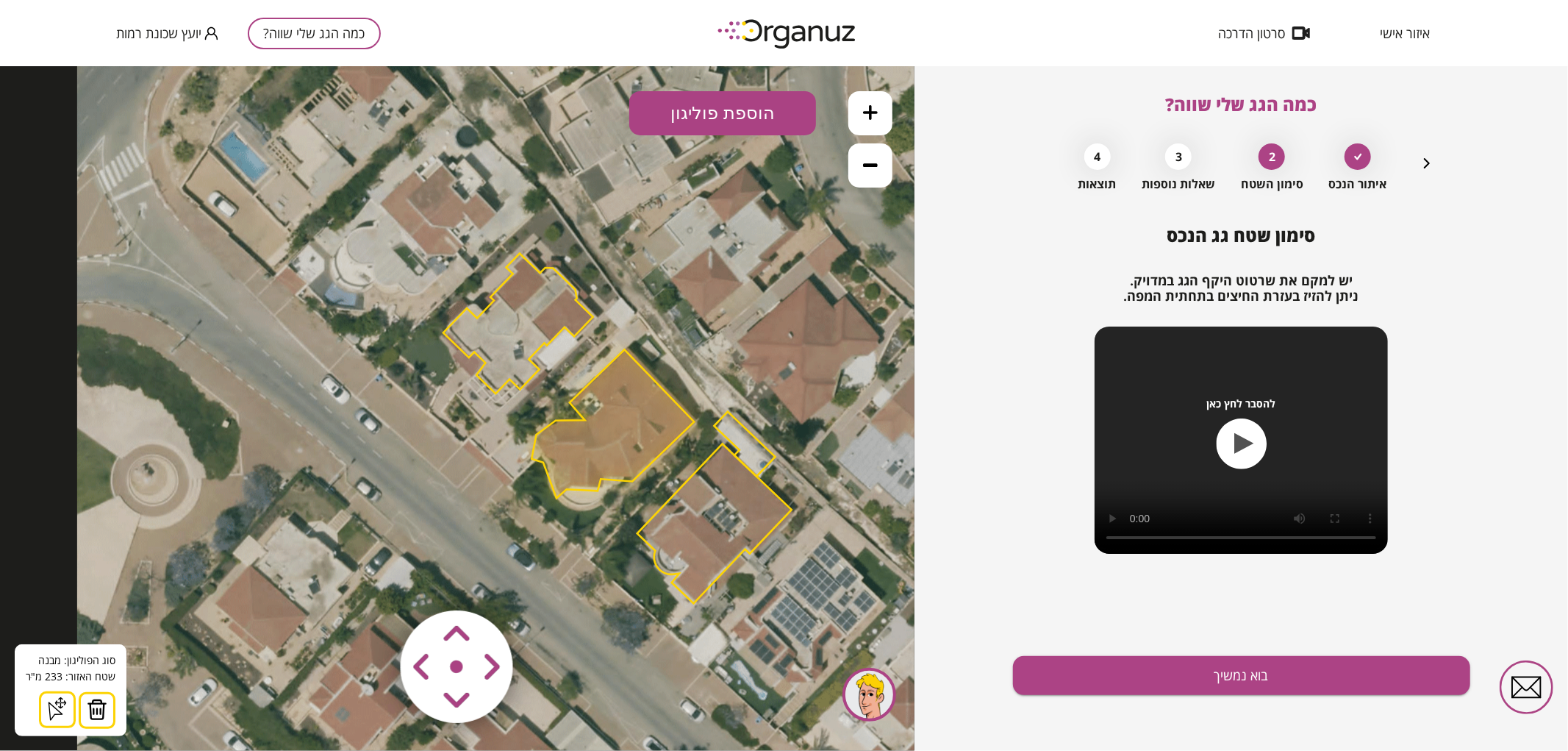
click at [831, 255] on icon at bounding box center [617, 426] width 1081 height 1081
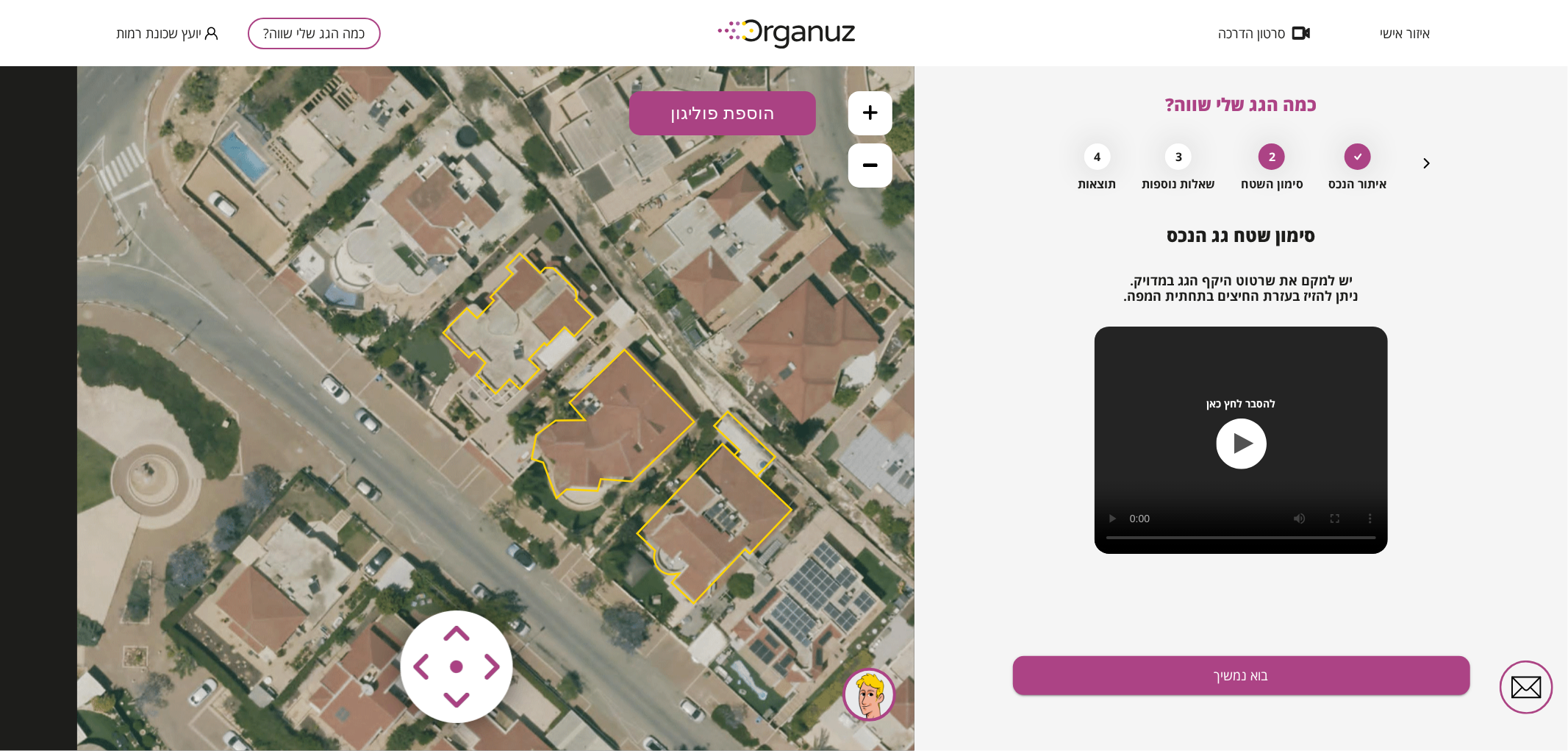
click at [879, 114] on button at bounding box center [870, 112] width 44 height 44
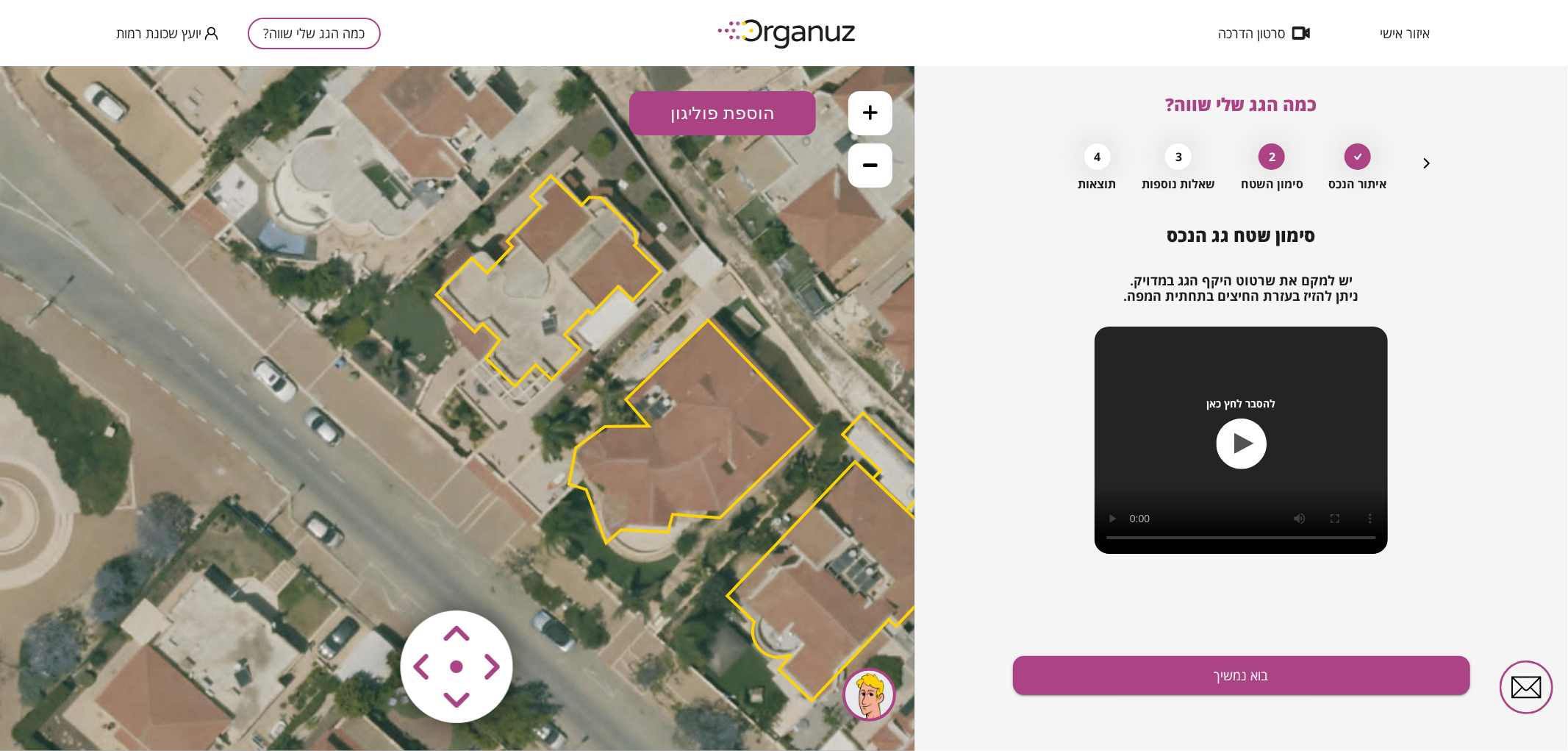
click at [879, 114] on button at bounding box center [870, 112] width 44 height 44
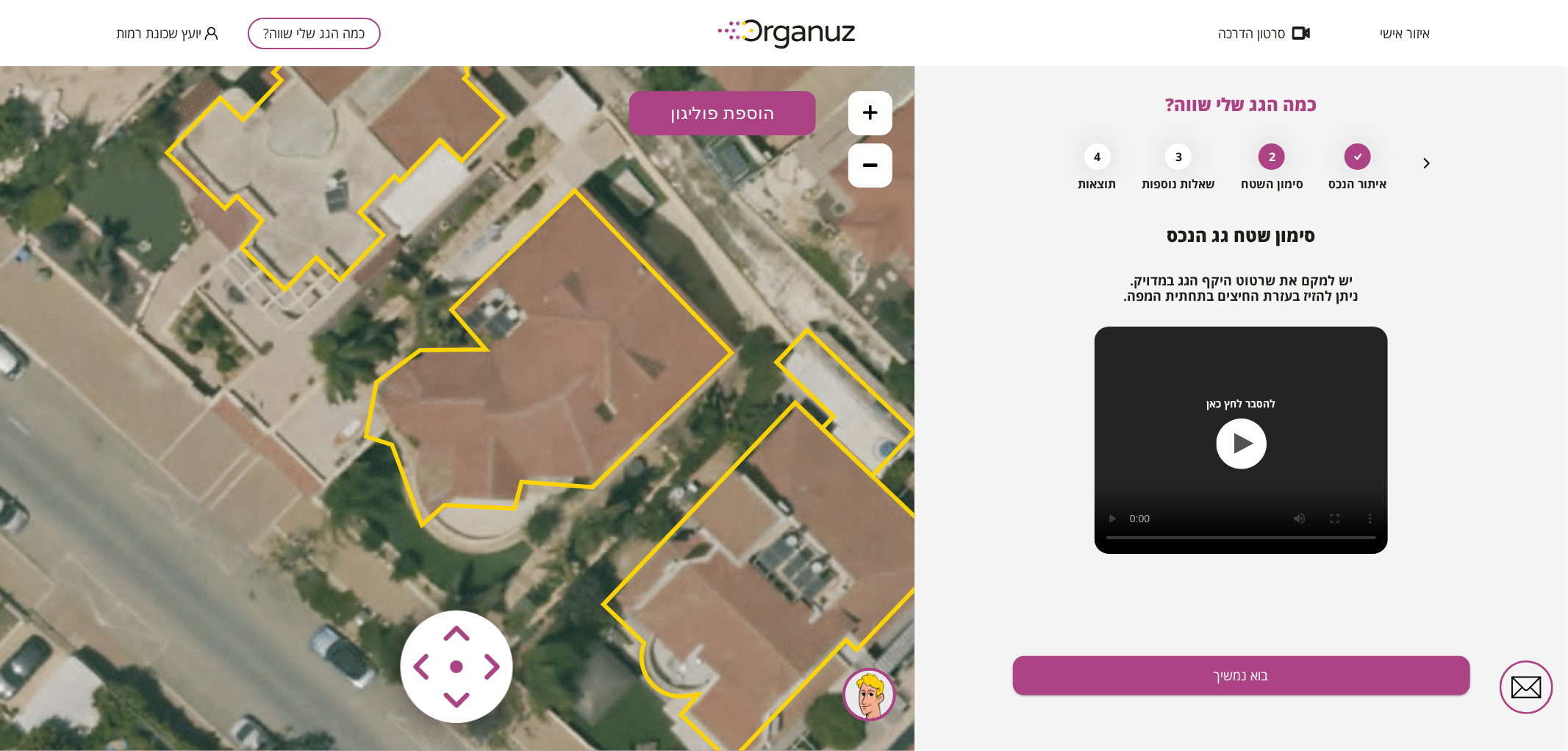
drag, startPoint x: 836, startPoint y: 239, endPoint x: 584, endPoint y: 173, distance: 260.5
click at [584, 173] on icon at bounding box center [559, 363] width 2432 height 2433
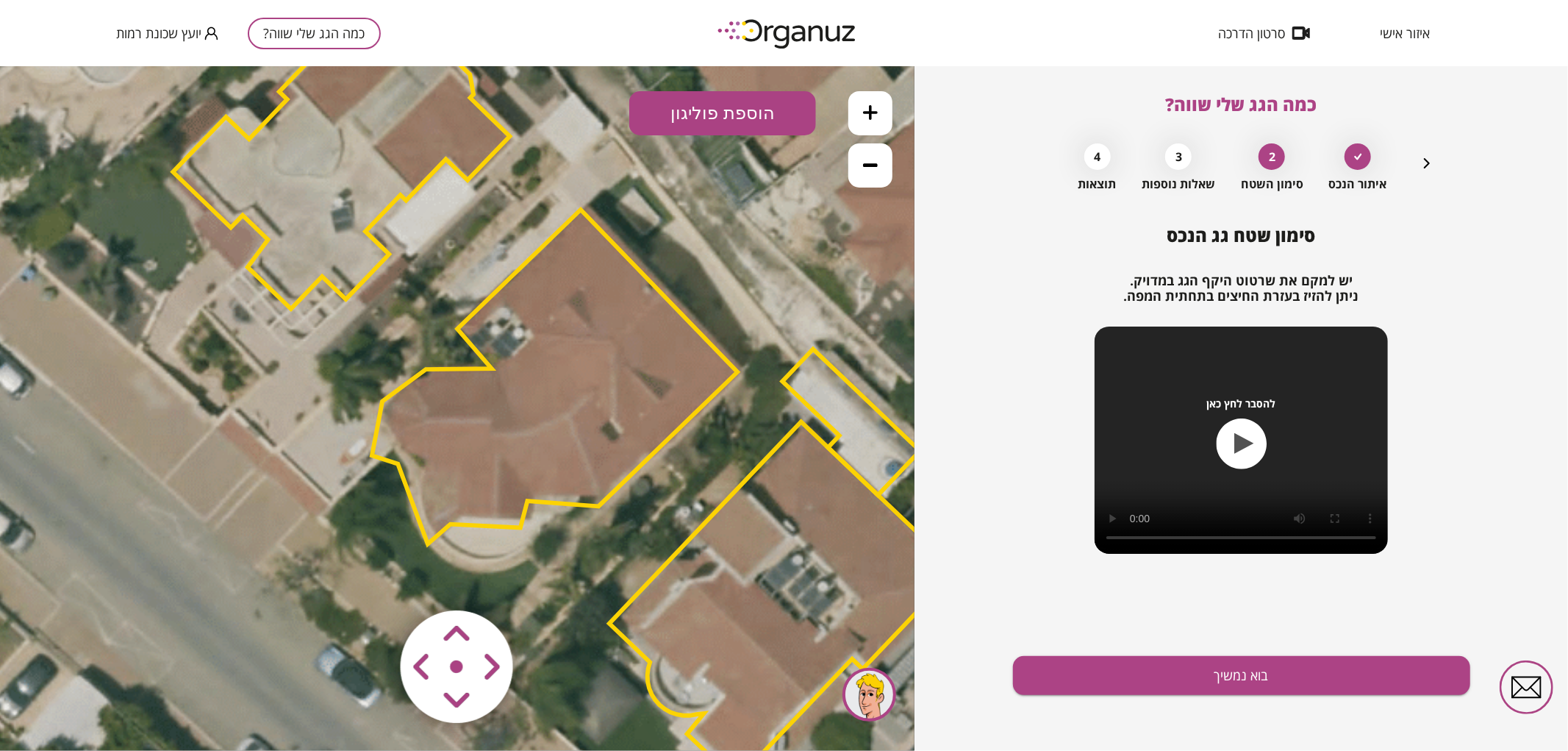
click at [867, 164] on icon at bounding box center [870, 164] width 14 height 4
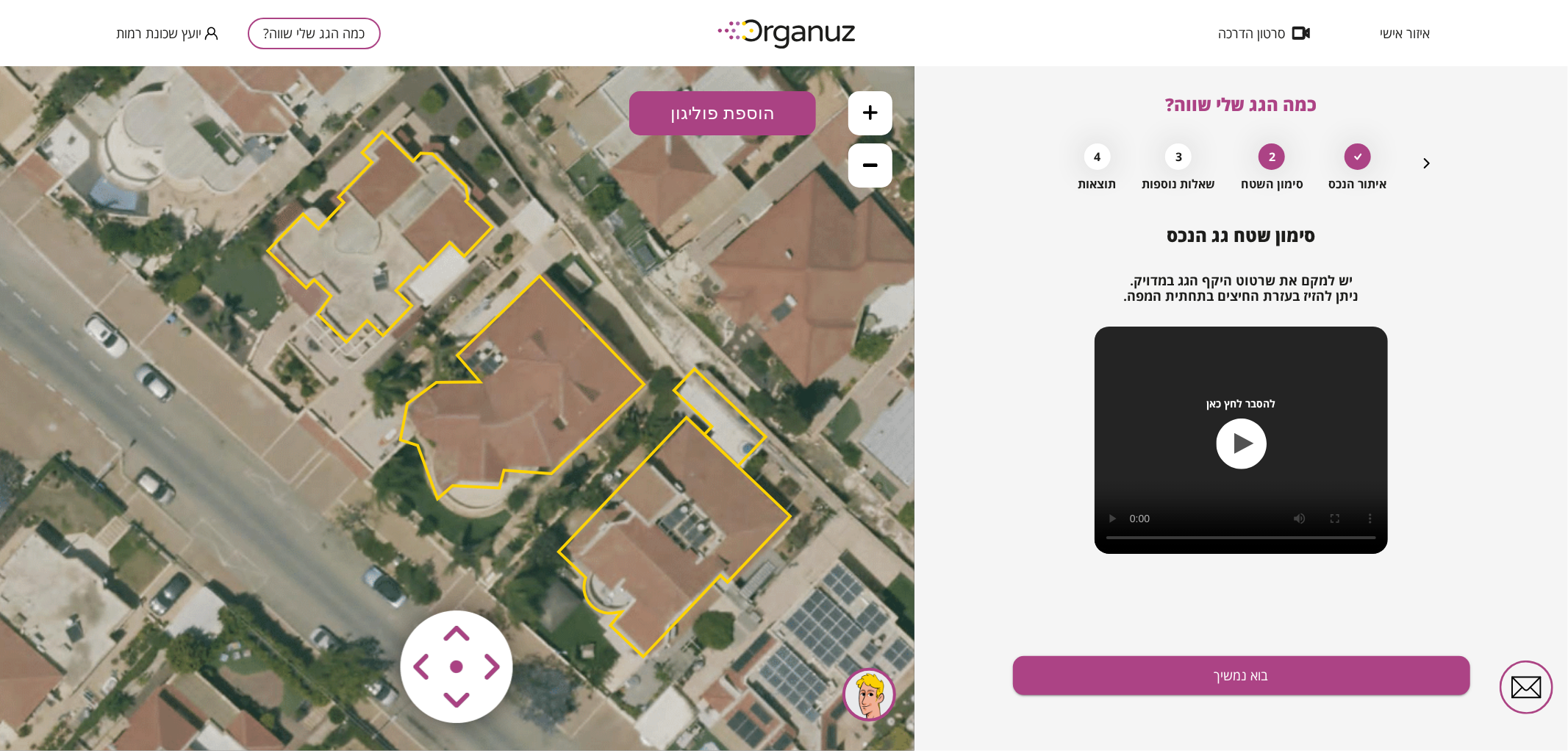
click at [875, 108] on icon at bounding box center [870, 112] width 14 height 14
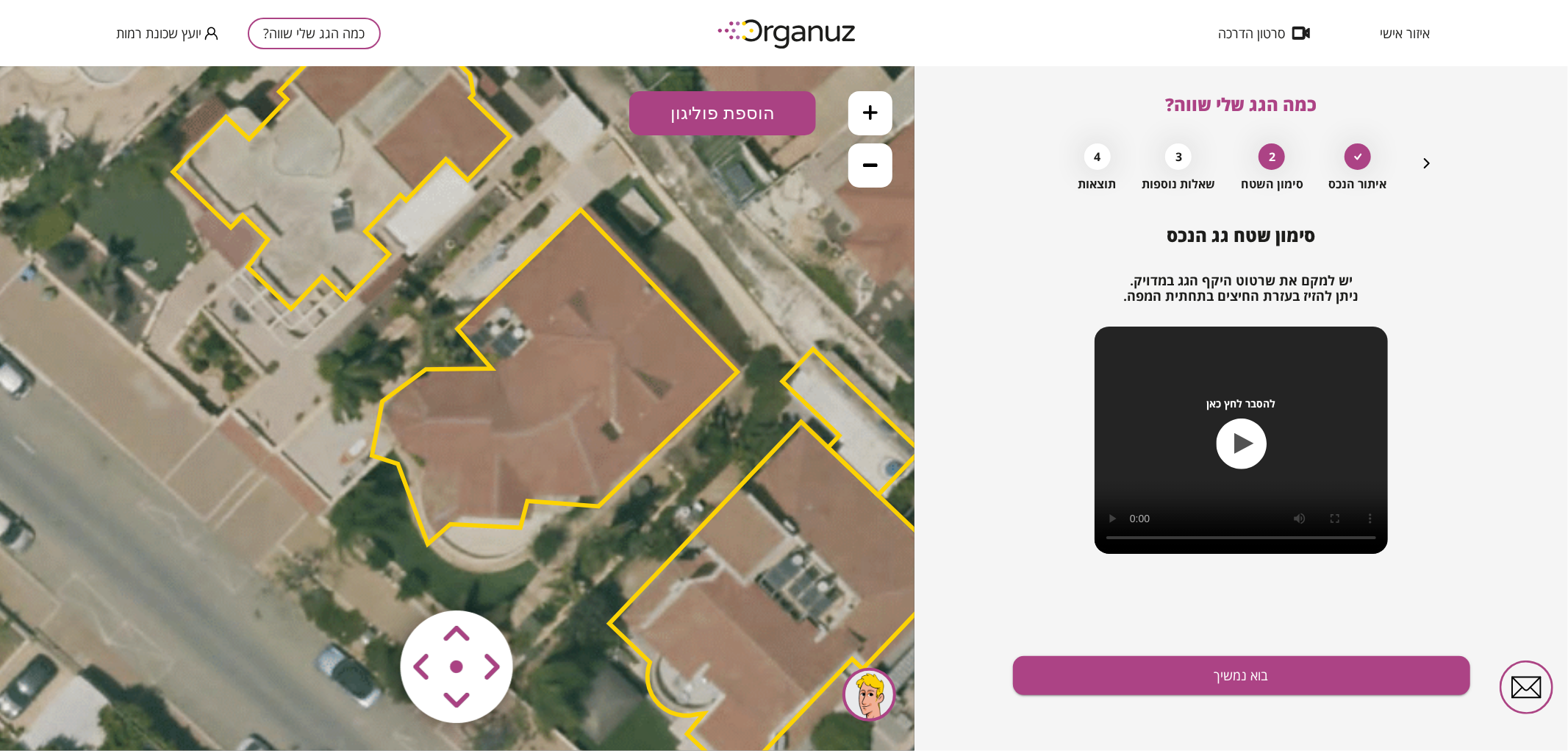
click at [369, 579] on area at bounding box center [369, 579] width 0 height 0
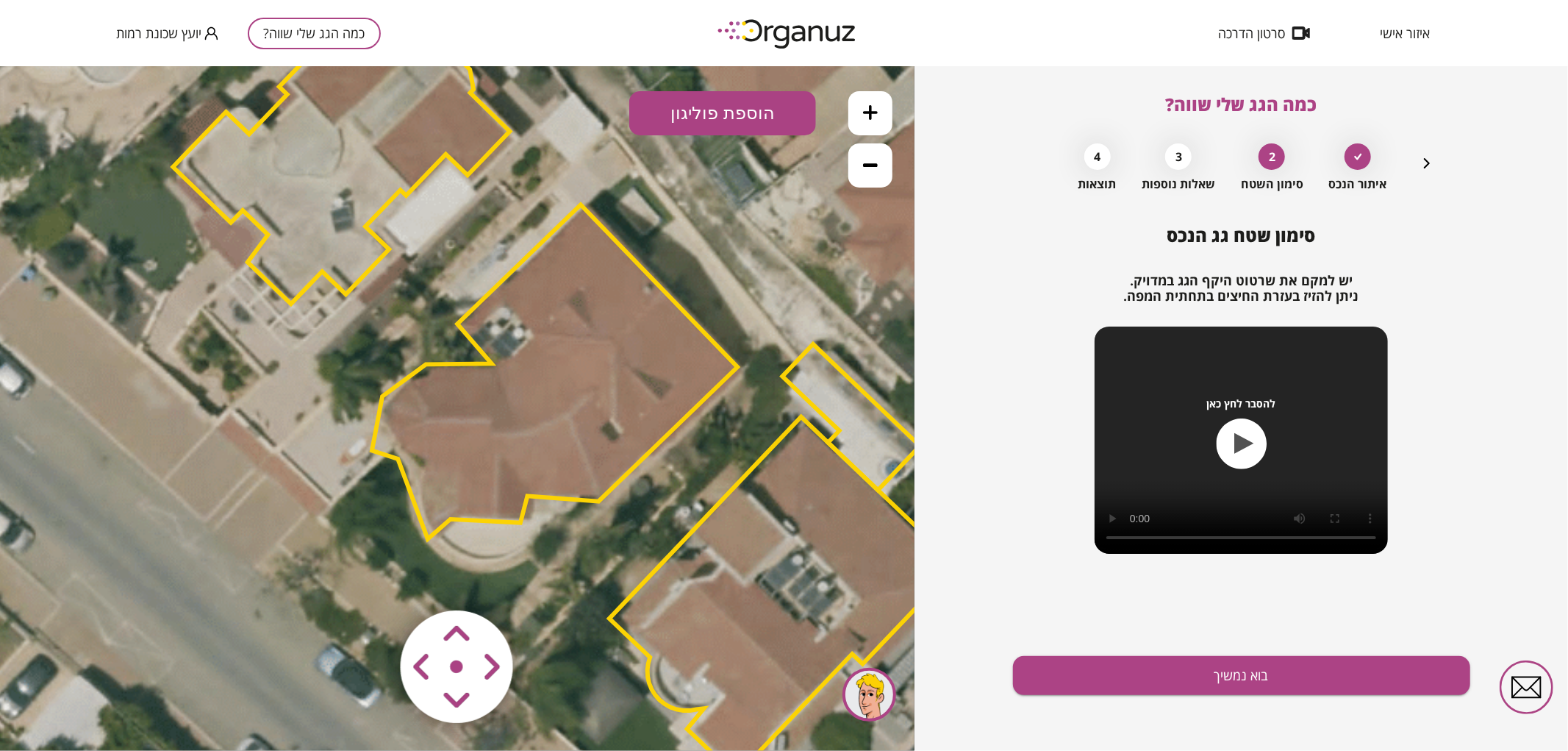
click at [369, 579] on area at bounding box center [369, 579] width 0 height 0
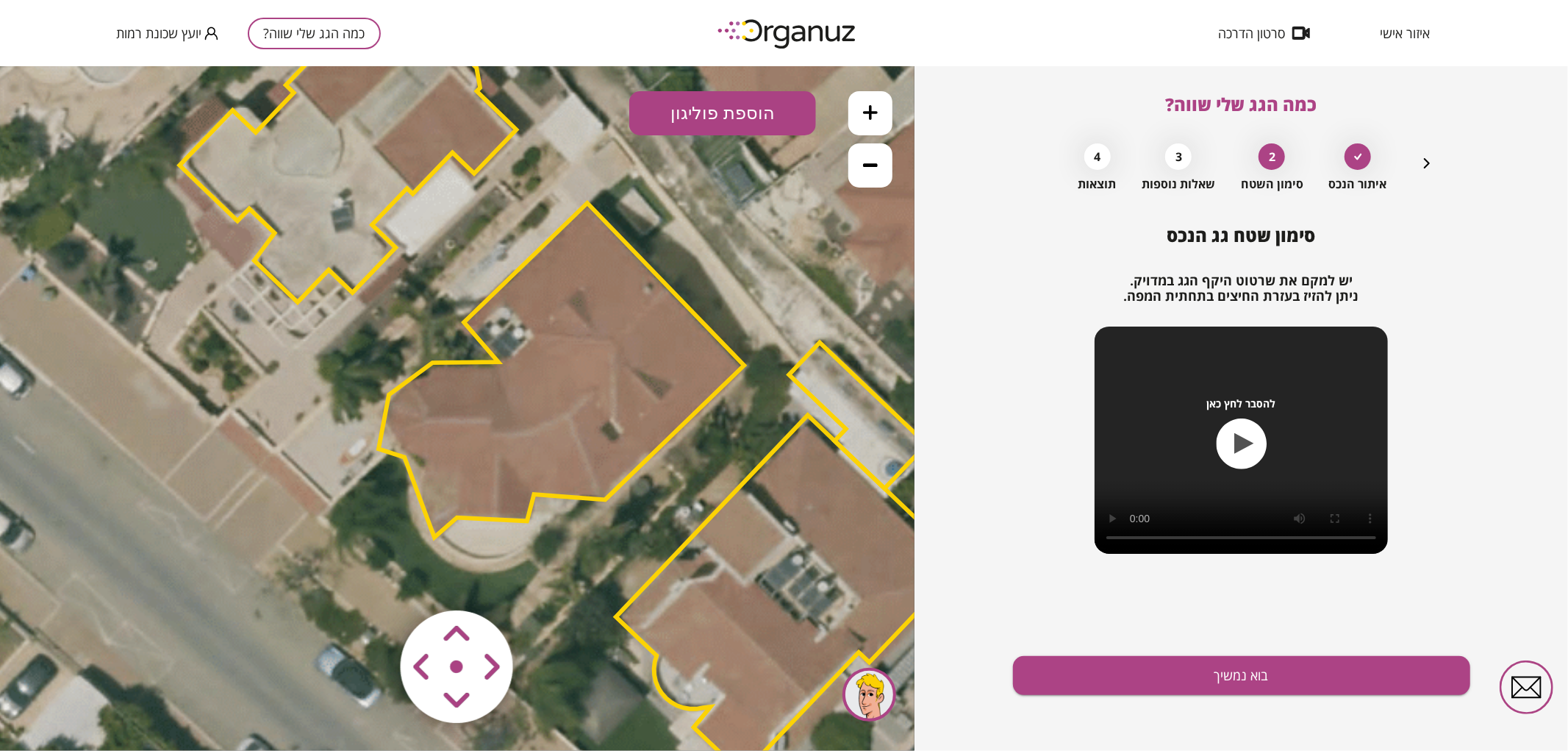
click at [583, 599] on icon at bounding box center [565, 383] width 2432 height 2433
click at [569, 426] on polygon at bounding box center [560, 370] width 365 height 334
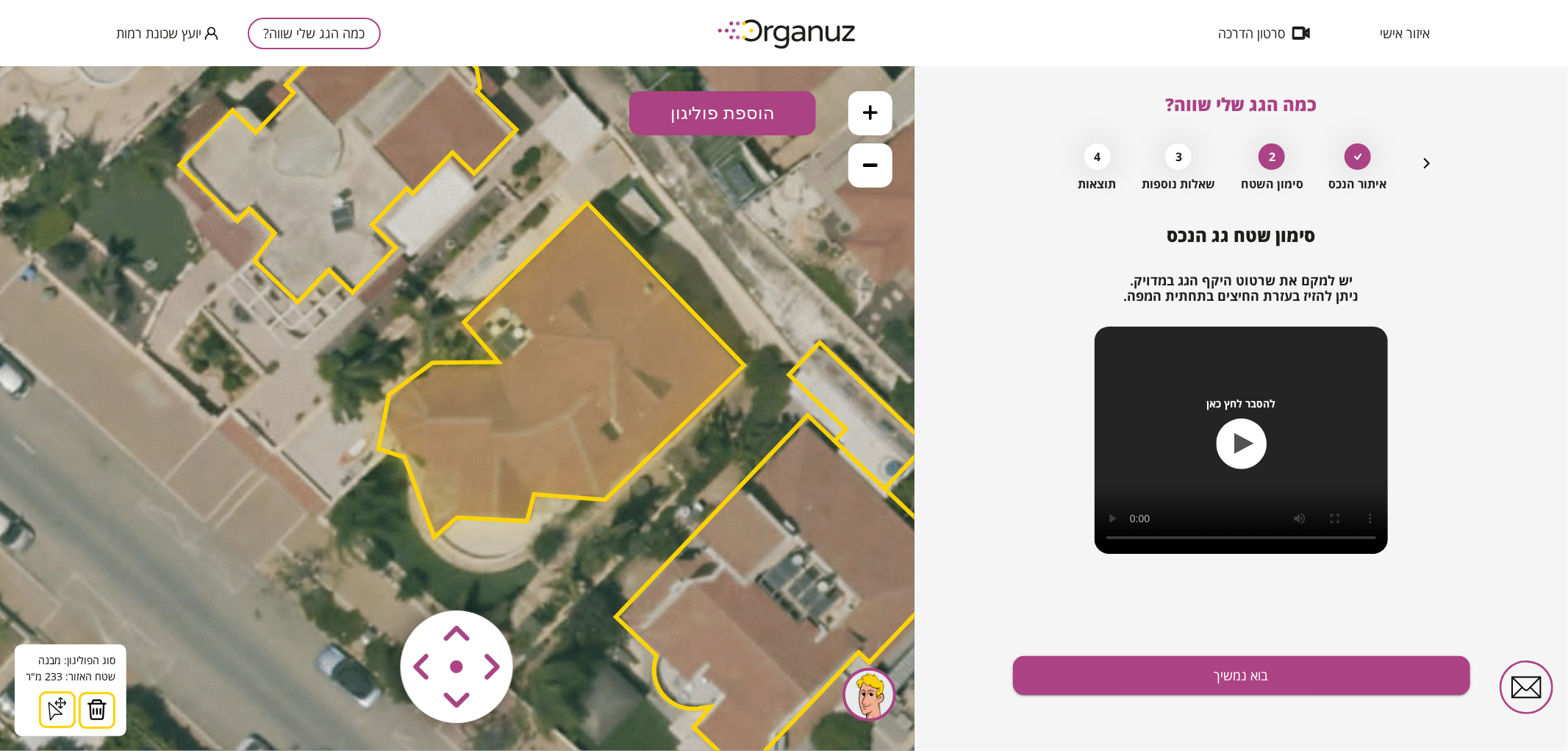
click at [1255, 655] on div "סימון שטח גג הנכס יש למקם את שרטוט היקף הגג במדויק. ניתן להזיז בעזרת החיצים בתח…" at bounding box center [1241, 488] width 457 height 526
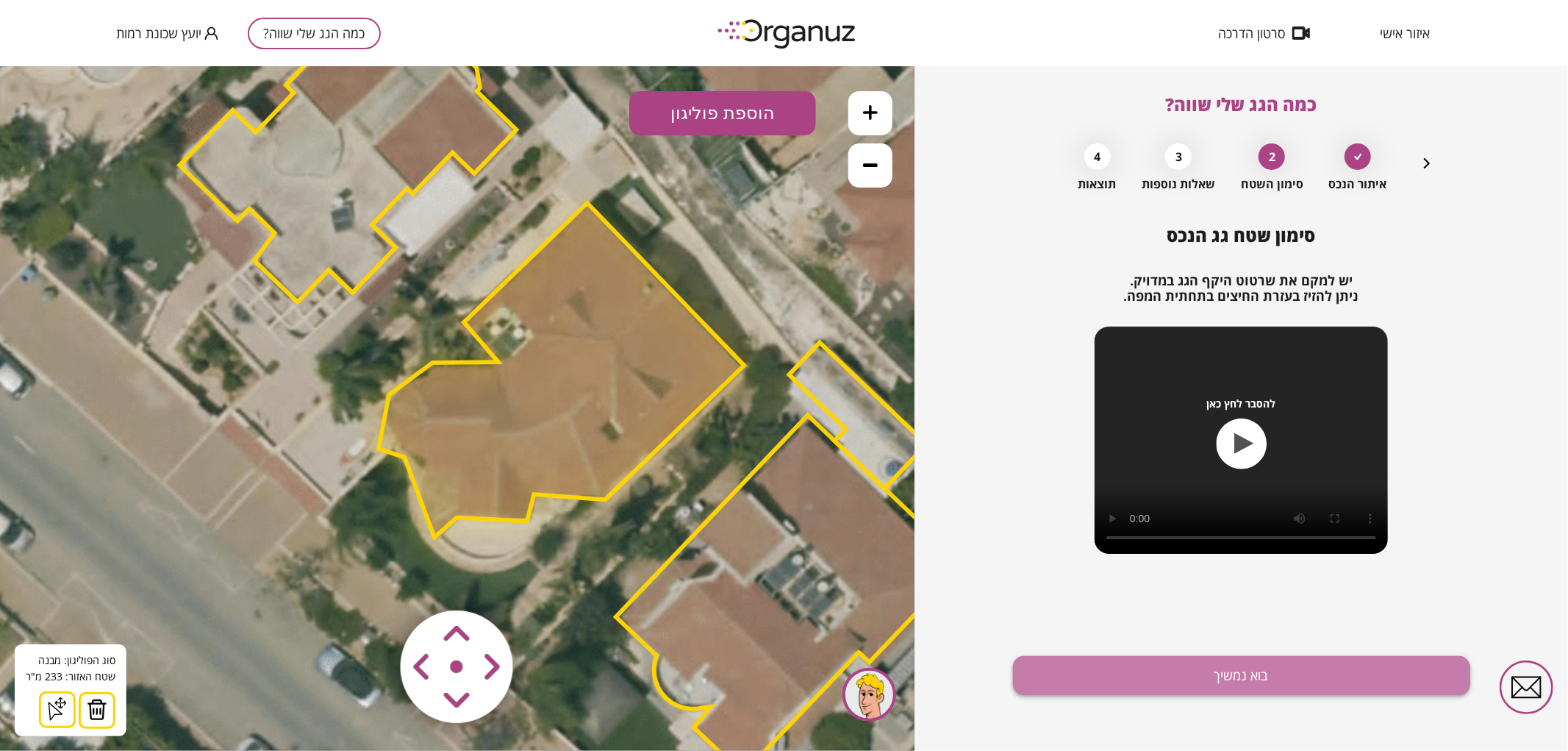
click at [1245, 678] on button "בוא נמשיך" at bounding box center [1241, 676] width 457 height 39
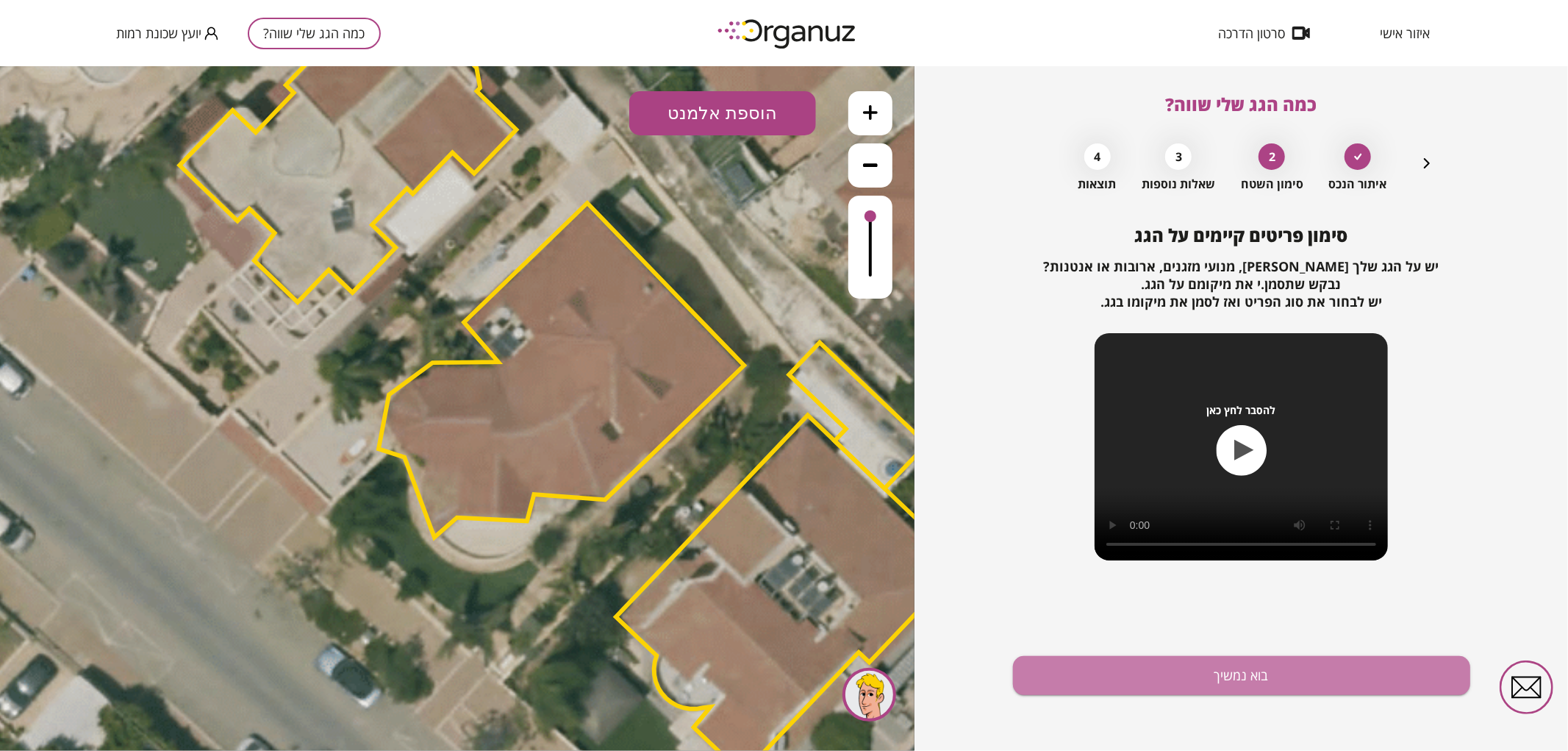
click at [1245, 678] on button "בוא נמשיך" at bounding box center [1241, 676] width 457 height 39
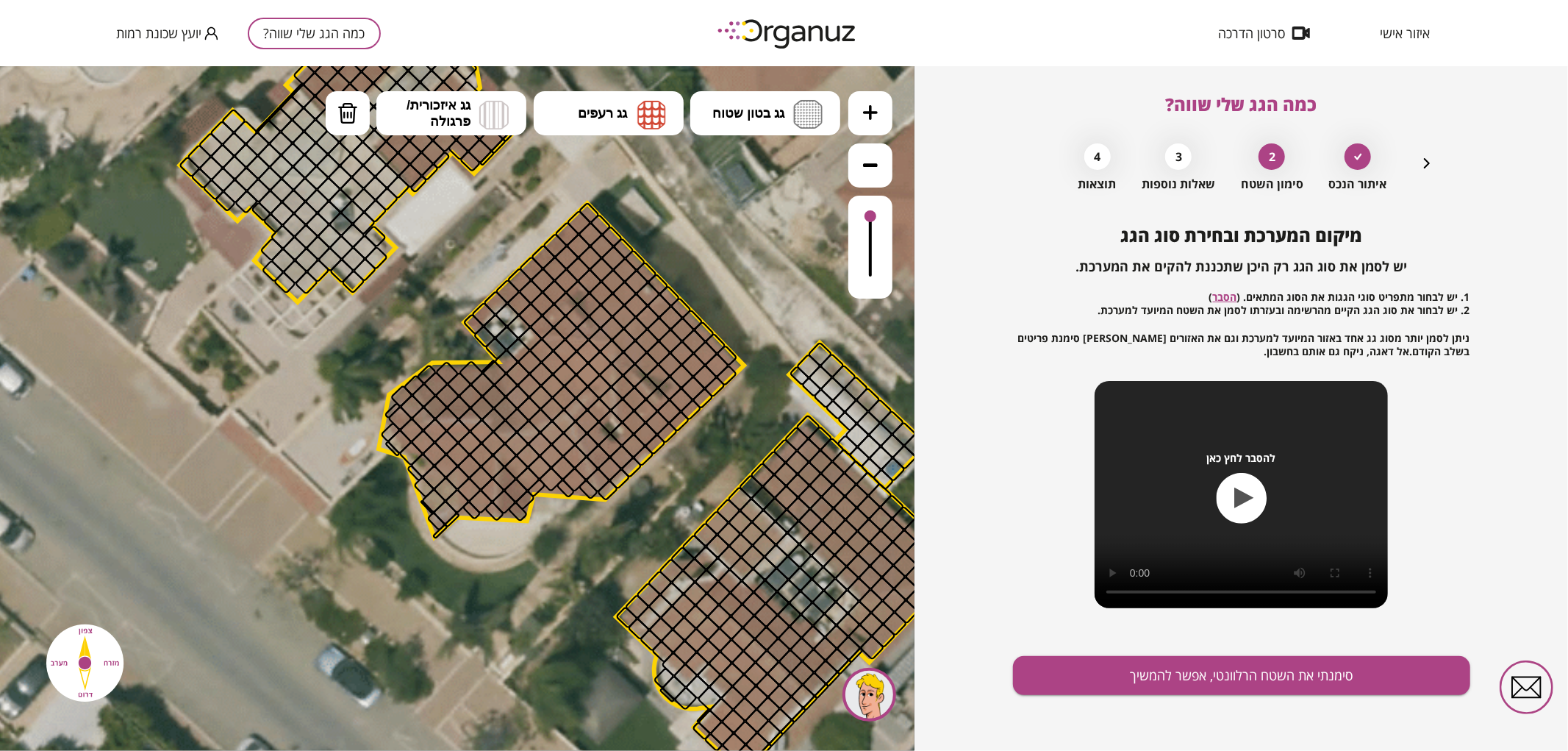
click at [874, 121] on button at bounding box center [870, 112] width 44 height 44
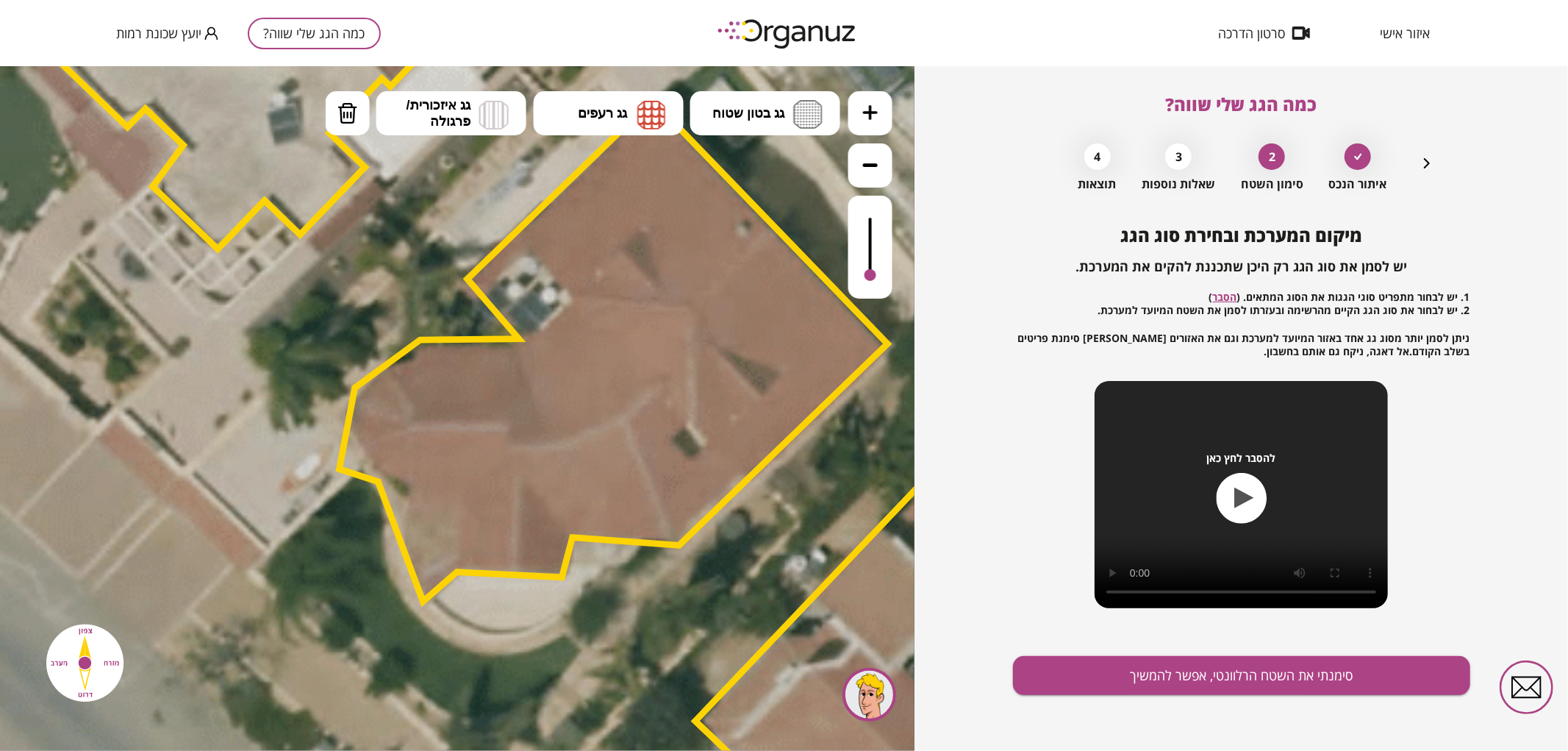
drag, startPoint x: 869, startPoint y: 230, endPoint x: 869, endPoint y: 281, distance: 51.0
click at [869, 281] on div at bounding box center [870, 246] width 44 height 103
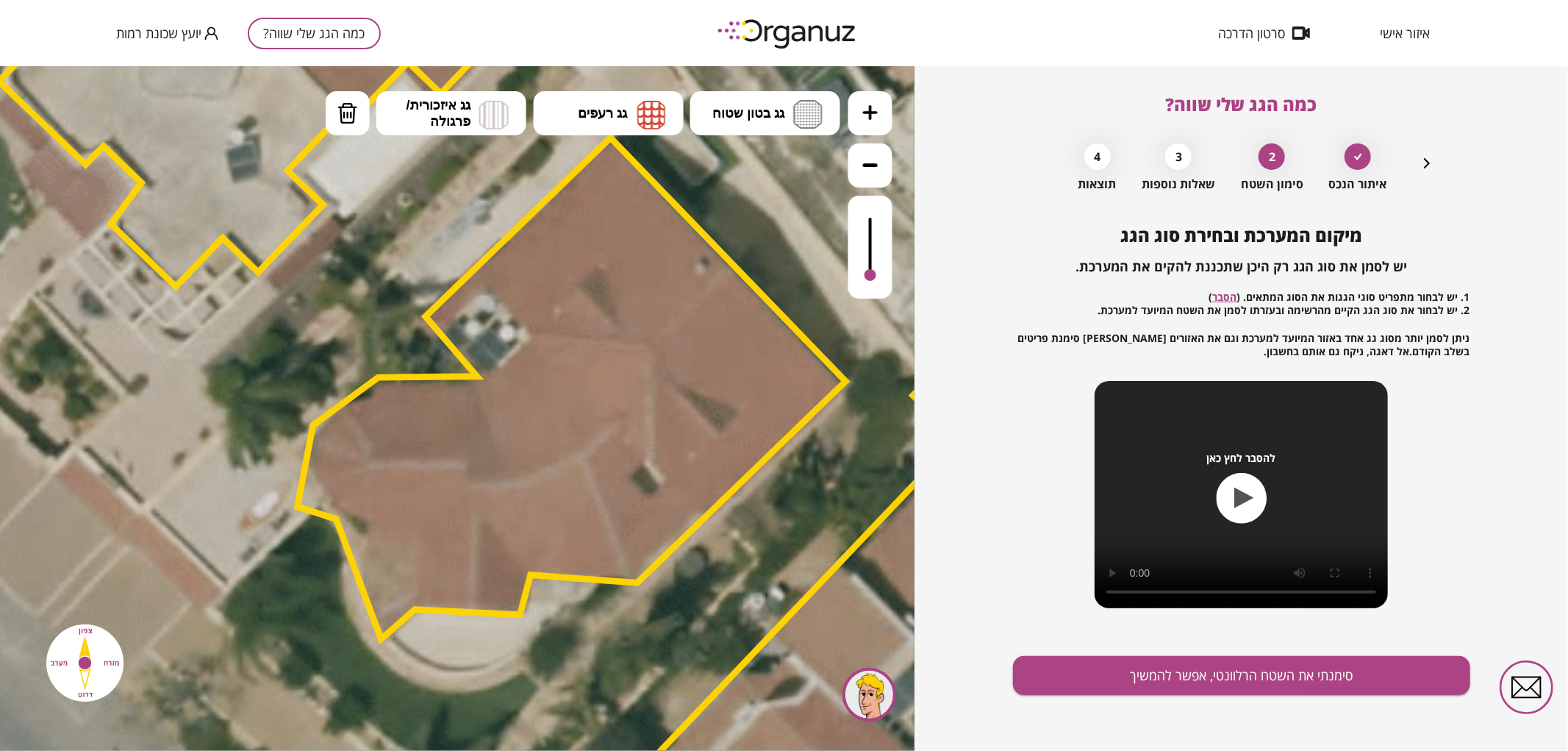
drag, startPoint x: 821, startPoint y: 217, endPoint x: 774, endPoint y: 259, distance: 63.0
click at [774, 259] on icon at bounding box center [577, 408] width 3646 height 3649
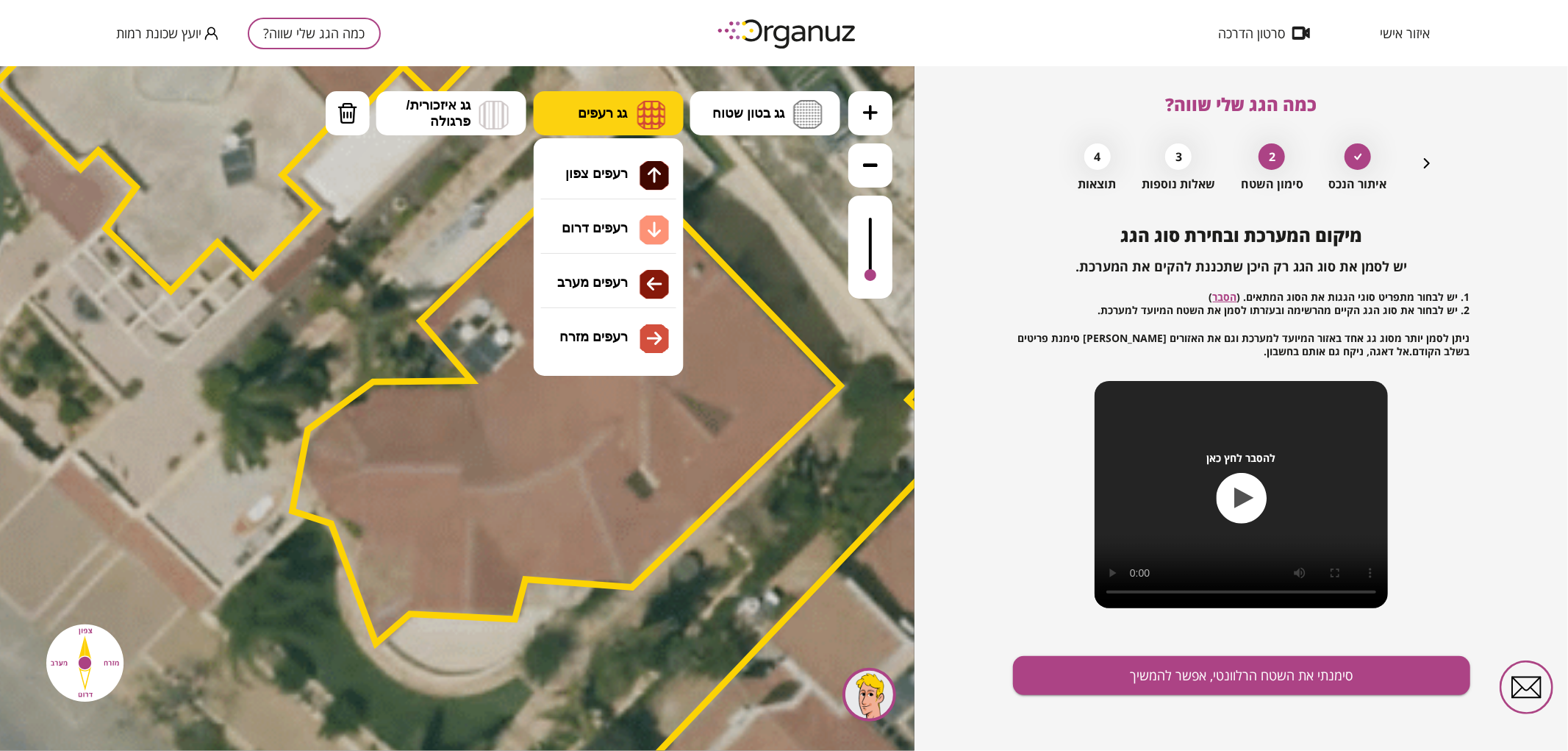
click at [640, 111] on img at bounding box center [651, 113] width 29 height 29
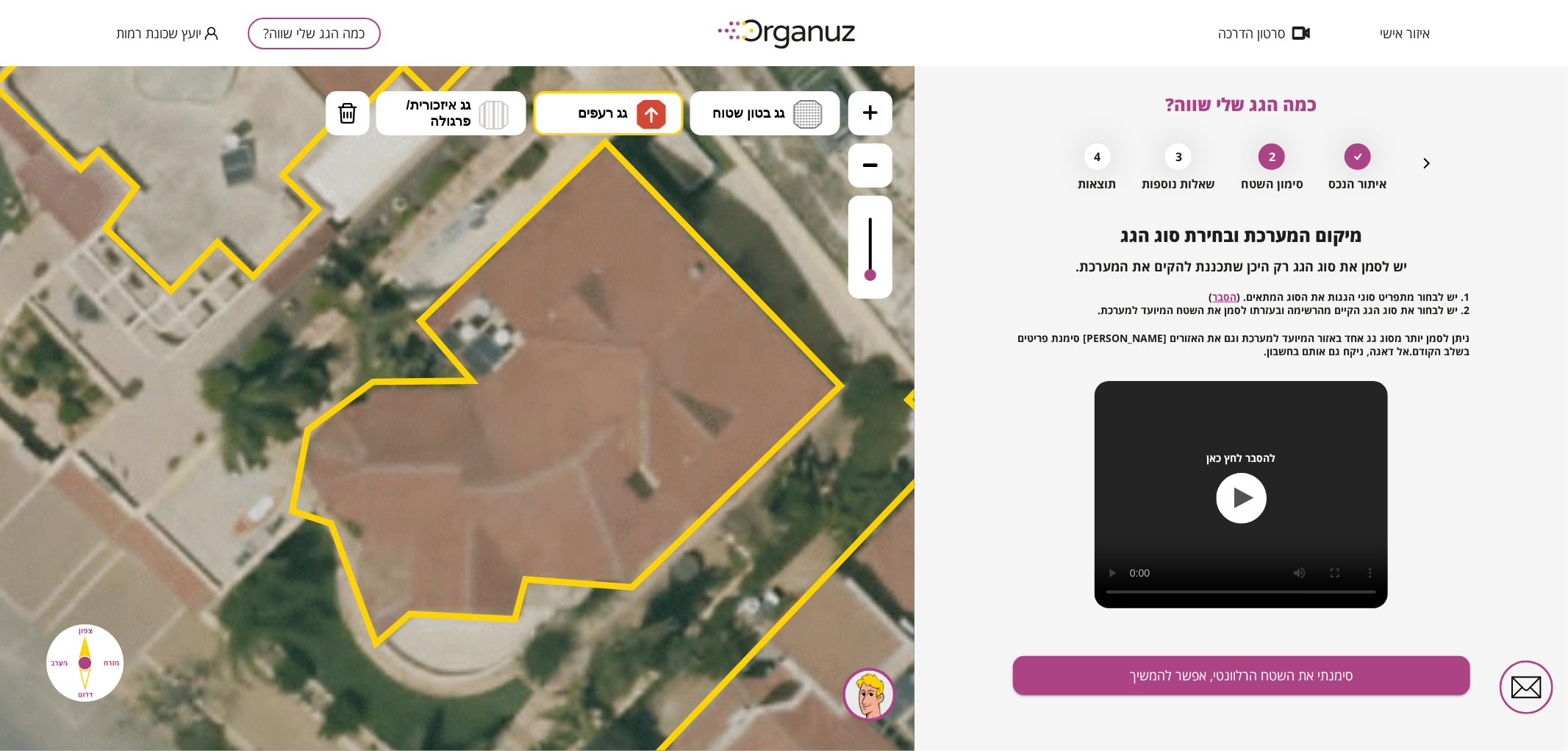
click at [627, 163] on div ".st0 { fill: #FFFFFF; } 0" at bounding box center [457, 407] width 915 height 685
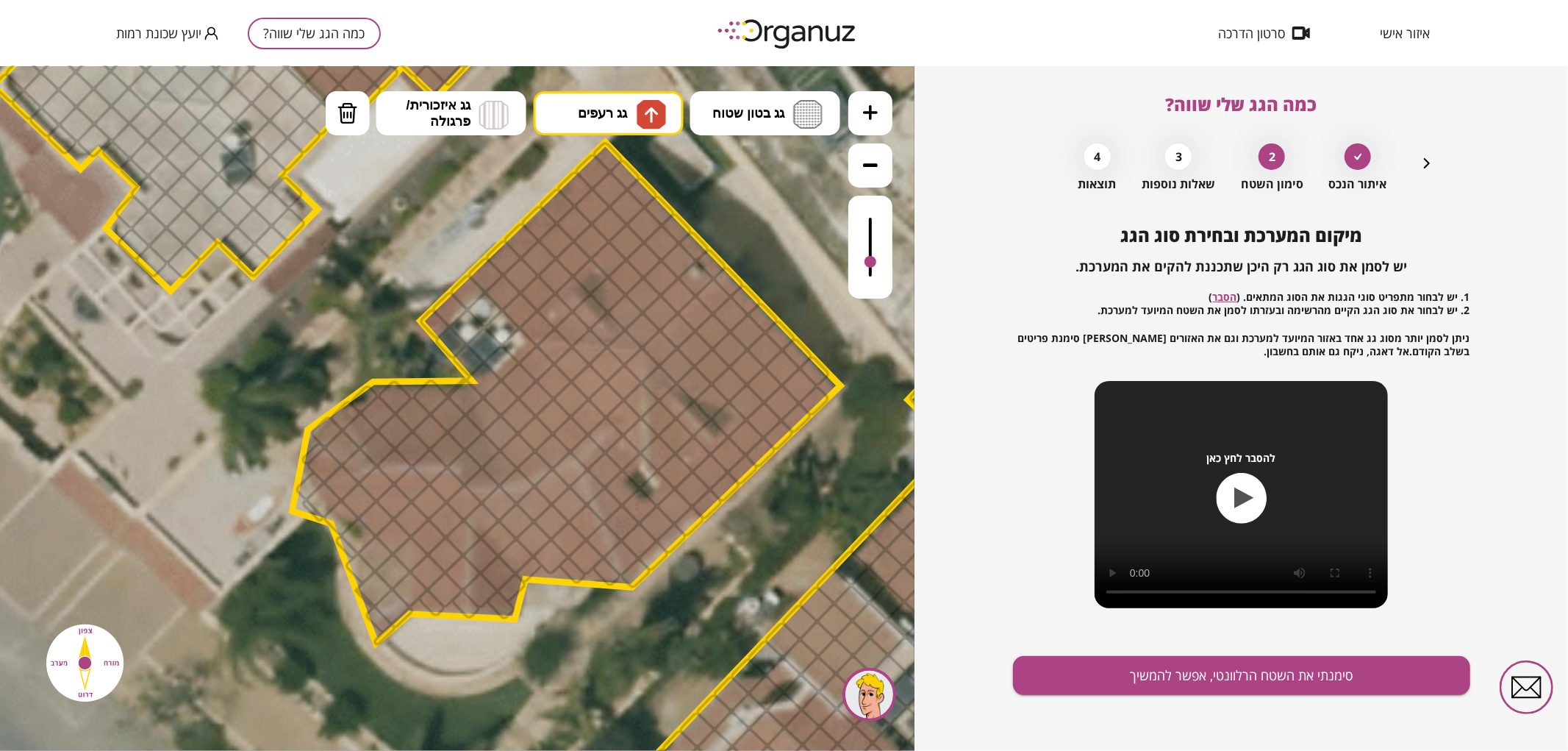
click at [875, 263] on div at bounding box center [870, 246] width 44 height 103
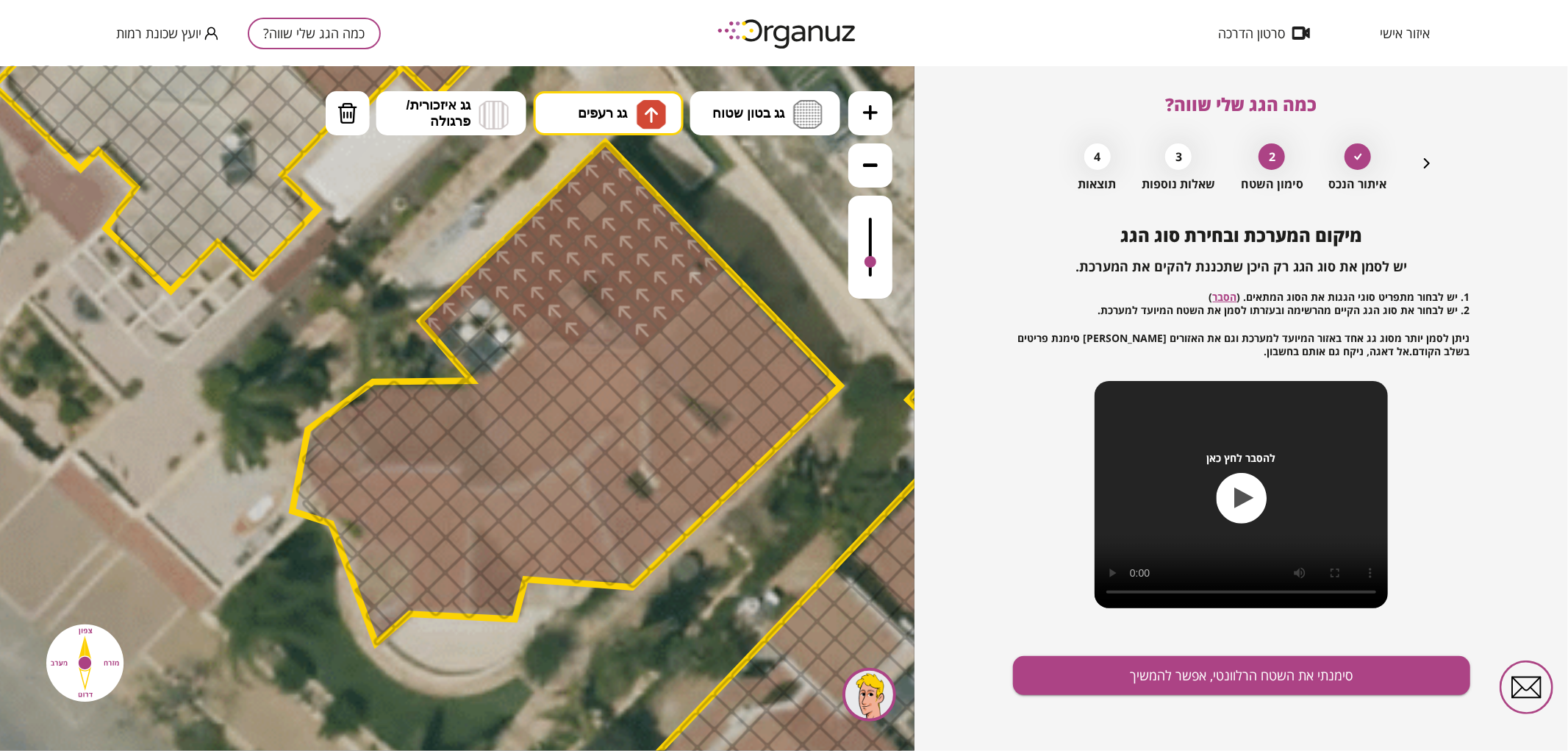
drag, startPoint x: 697, startPoint y: 259, endPoint x: 570, endPoint y: 315, distance: 138.8
click at [542, 319] on div at bounding box center [537, 327] width 38 height 38
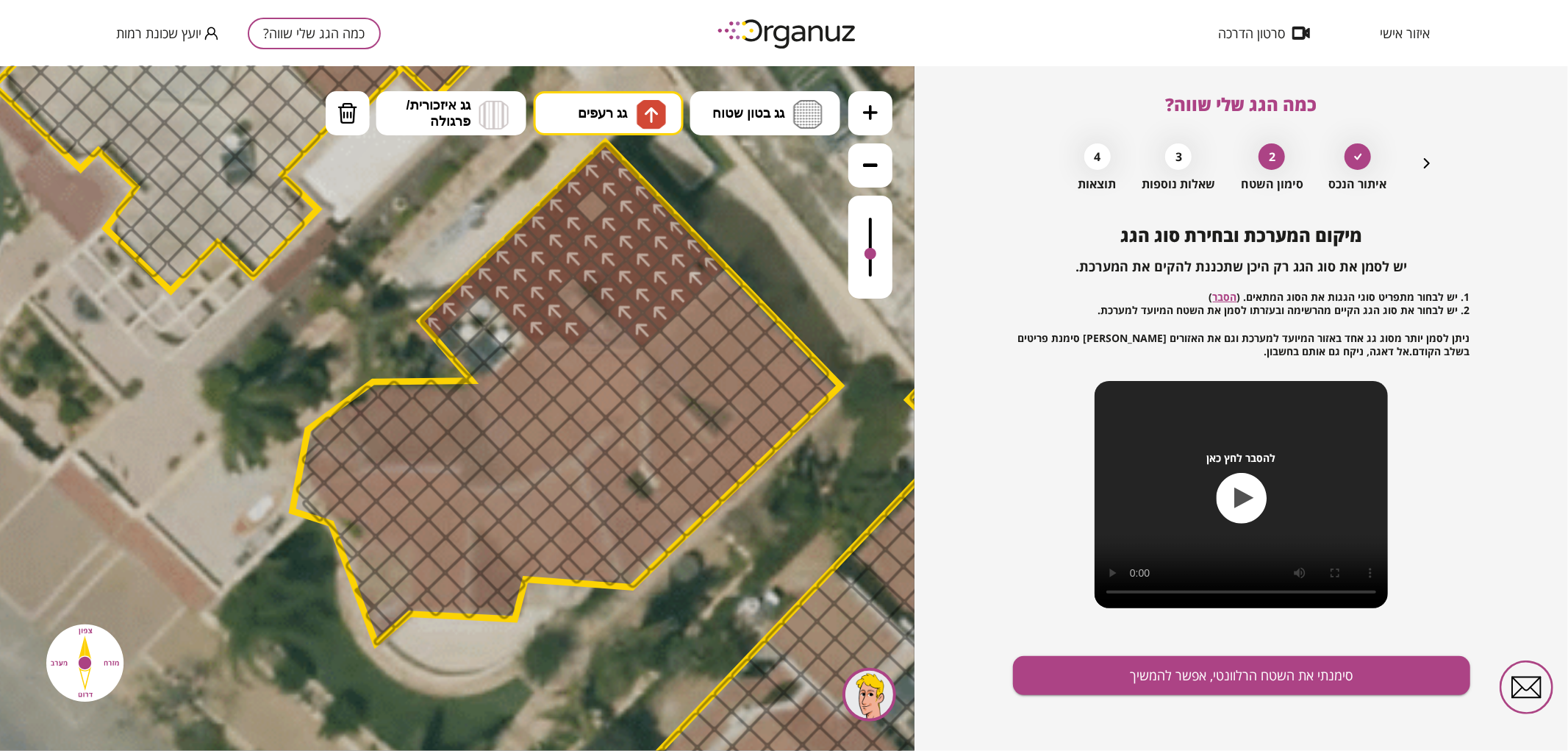
drag, startPoint x: 865, startPoint y: 261, endPoint x: 874, endPoint y: 255, distance: 10.8
click at [874, 255] on div at bounding box center [870, 253] width 12 height 12
drag, startPoint x: 544, startPoint y: 457, endPoint x: 516, endPoint y: 408, distance: 56.4
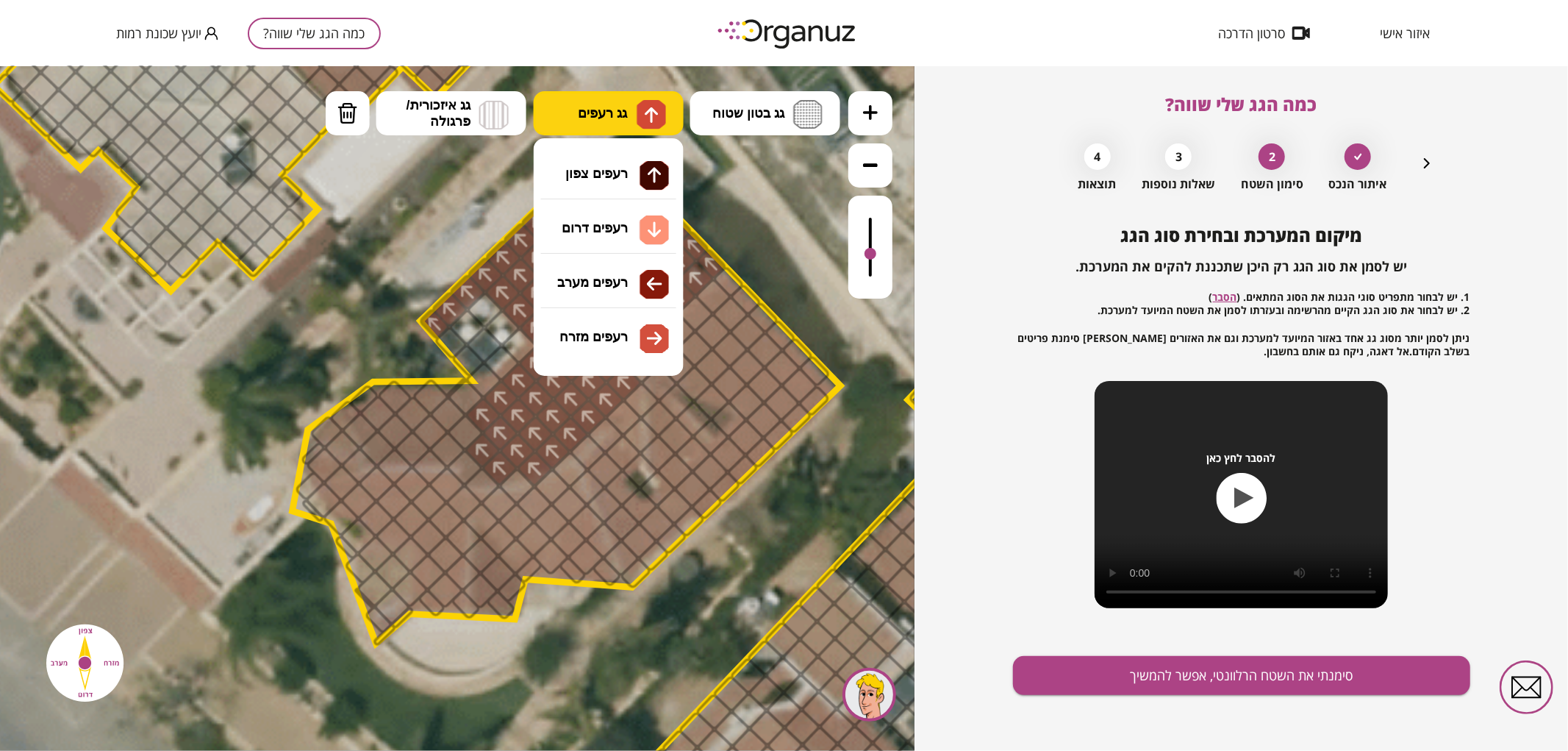
click at [610, 105] on span "גג רעפים" at bounding box center [601, 113] width 49 height 16
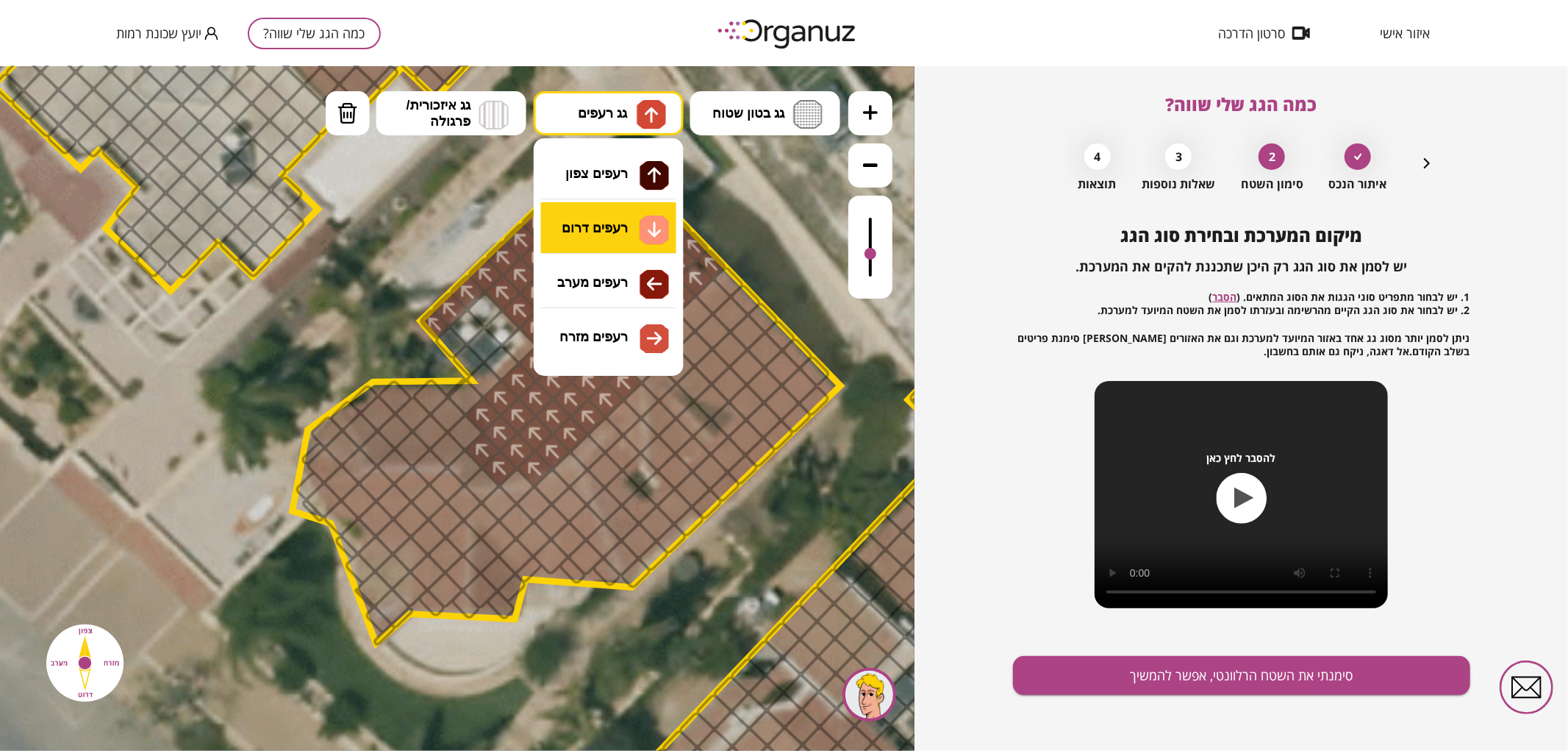
click at [615, 218] on div ".st0 { fill: #FFFFFF; } 0" at bounding box center [457, 407] width 915 height 685
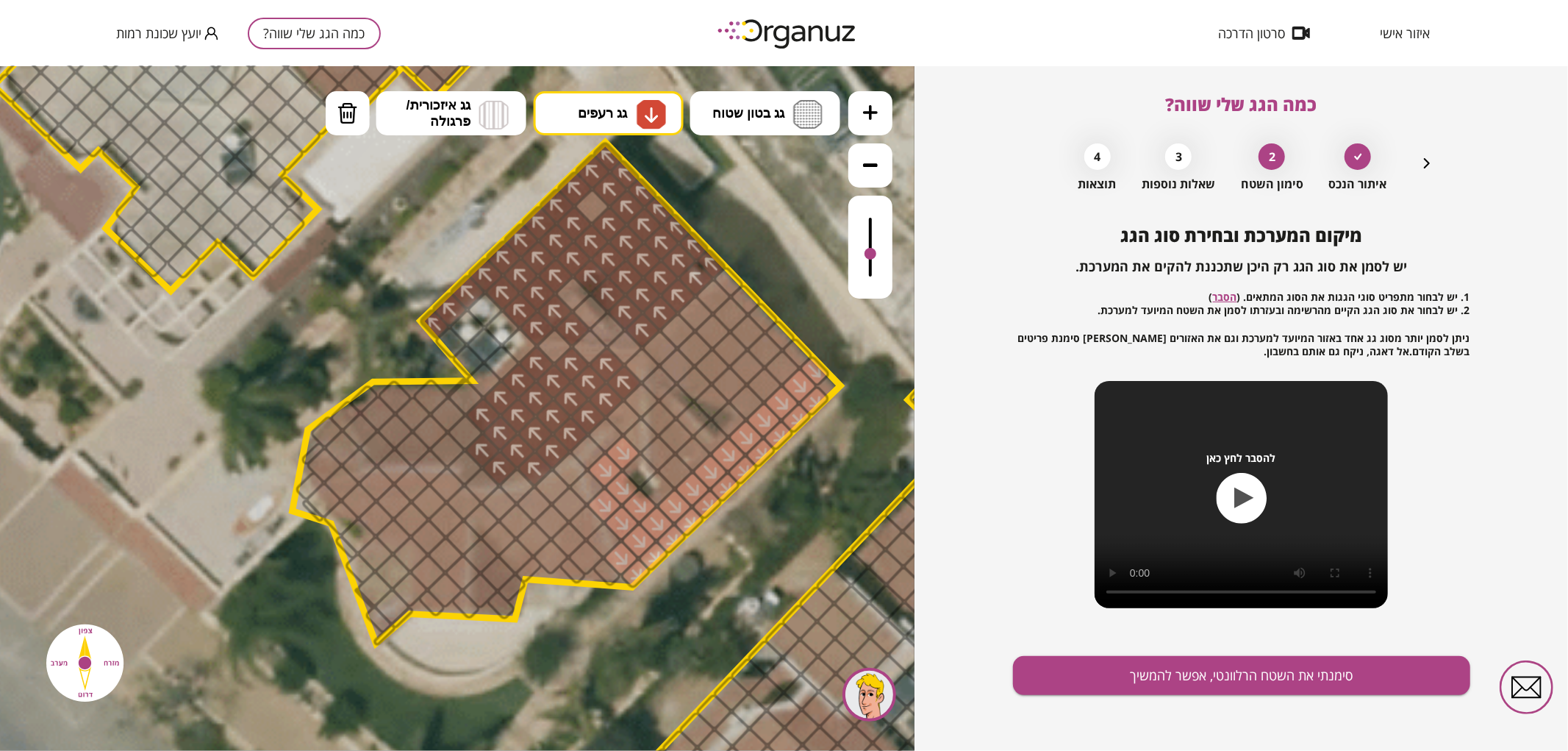
drag, startPoint x: 637, startPoint y: 564, endPoint x: 616, endPoint y: 446, distance: 119.9
drag, startPoint x: 675, startPoint y: 473, endPoint x: 735, endPoint y: 437, distance: 70.0
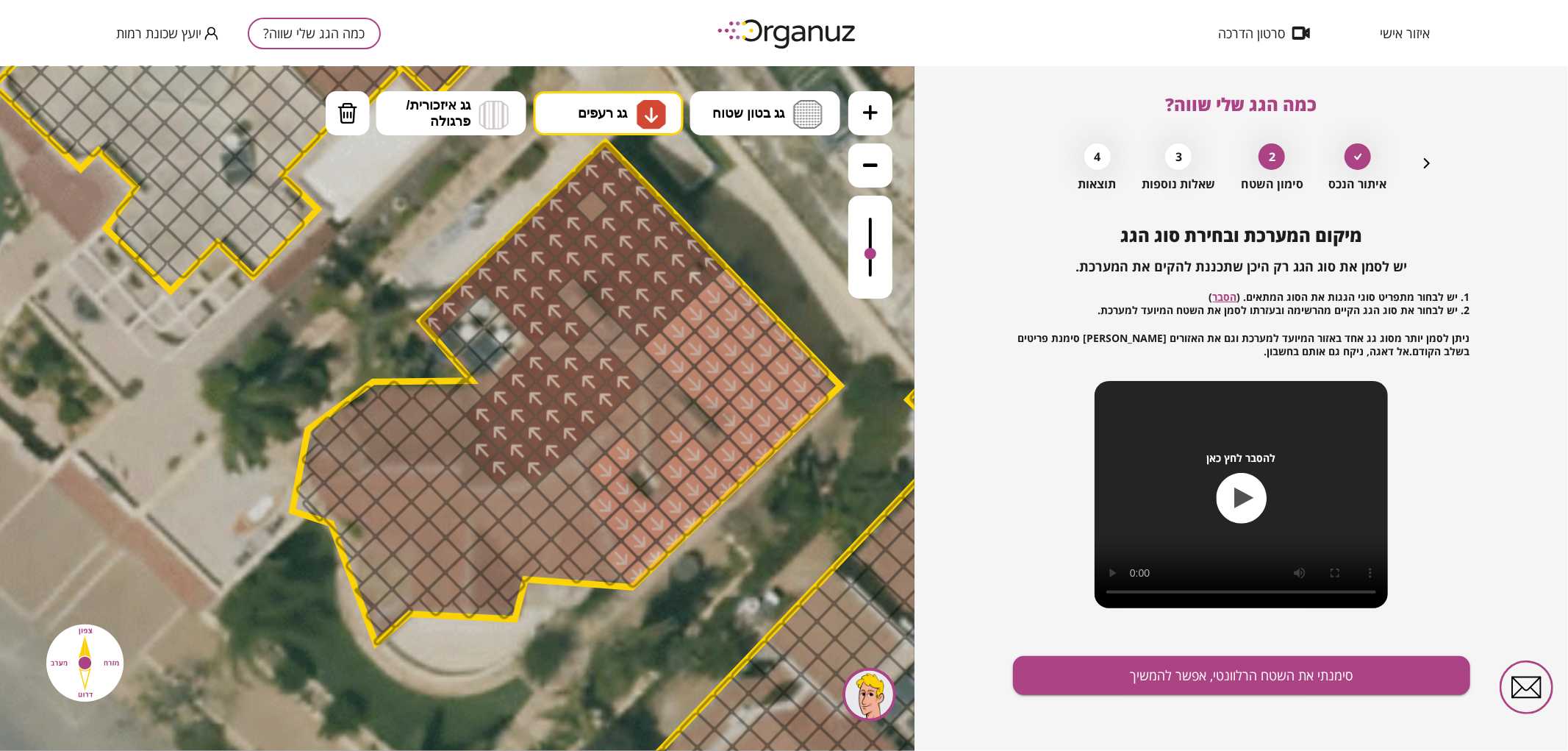
drag, startPoint x: 732, startPoint y: 422, endPoint x: 744, endPoint y: 404, distance: 21.6
click at [664, 381] on div at bounding box center [659, 382] width 38 height 38
click at [660, 413] on div at bounding box center [659, 417] width 38 height 38
click at [661, 453] on div at bounding box center [658, 452] width 38 height 38
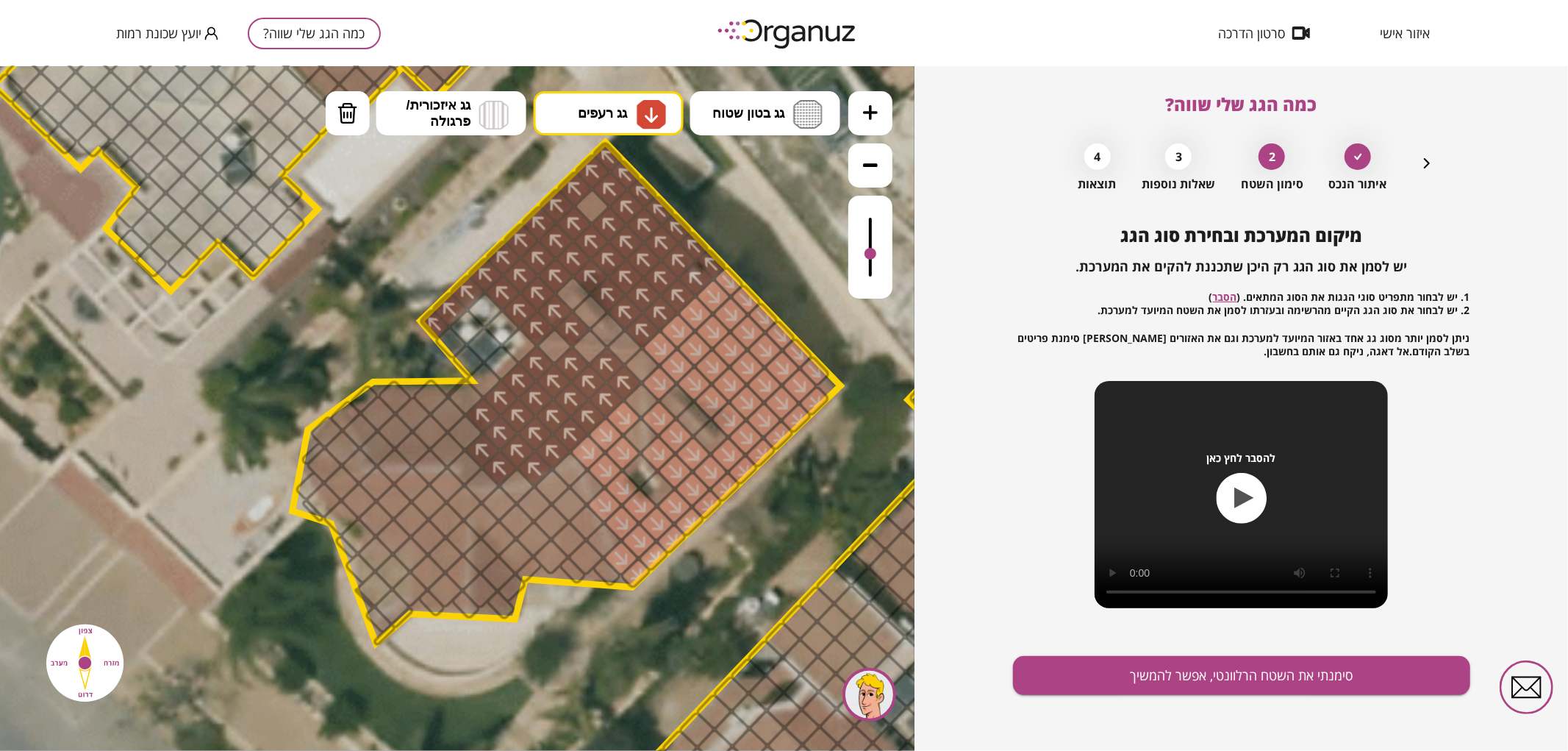
drag, startPoint x: 588, startPoint y: 451, endPoint x: 619, endPoint y: 415, distance: 47.5
click at [578, 555] on div at bounding box center [585, 556] width 38 height 38
click at [570, 540] on div at bounding box center [568, 538] width 38 height 38
click at [555, 515] on div at bounding box center [551, 521] width 38 height 38
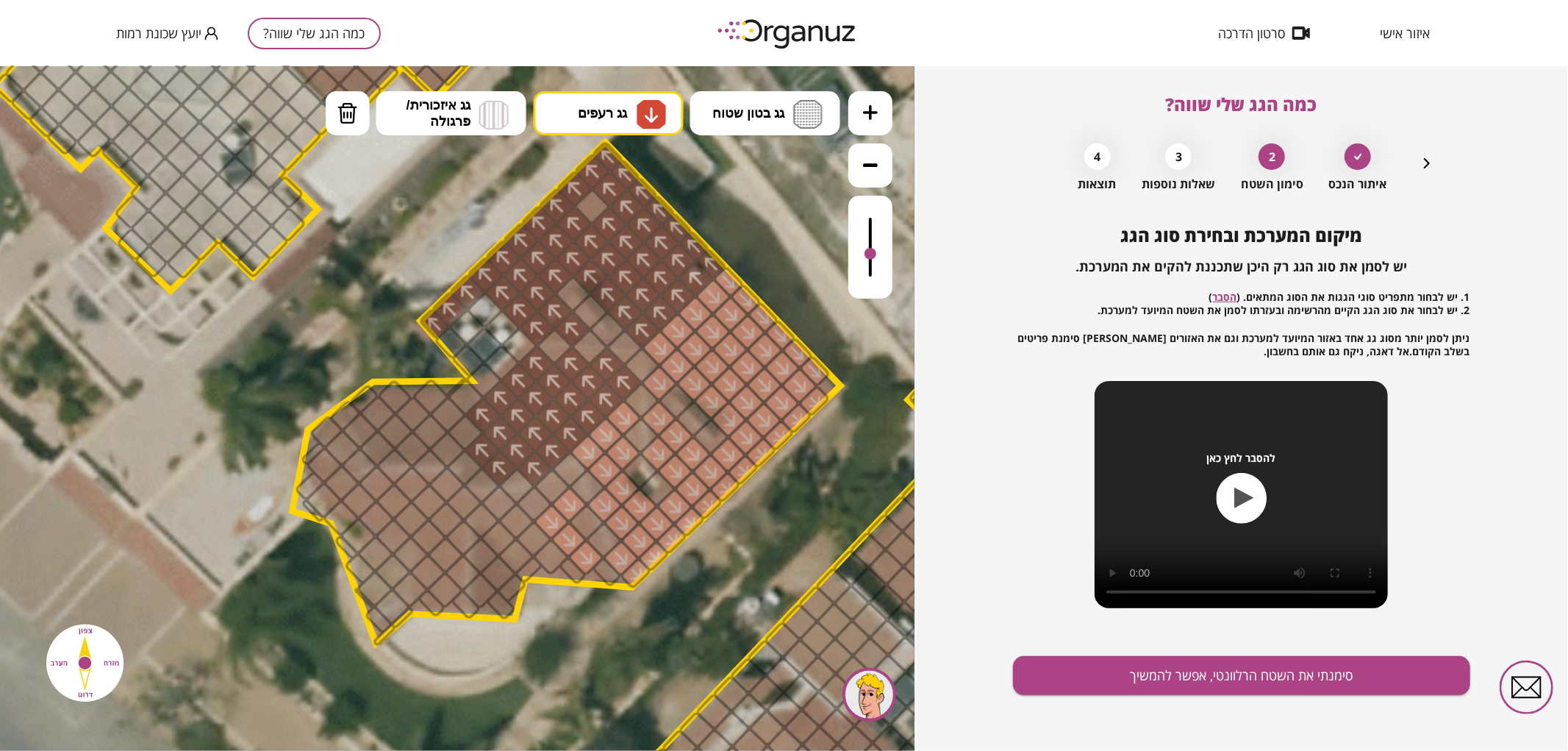
click at [565, 502] on div at bounding box center [568, 504] width 38 height 38
click at [537, 500] on div at bounding box center [534, 503] width 38 height 38
click at [509, 502] on div at bounding box center [499, 502] width 38 height 38
click at [490, 520] on div at bounding box center [481, 520] width 38 height 38
click at [498, 541] on div at bounding box center [498, 538] width 38 height 38
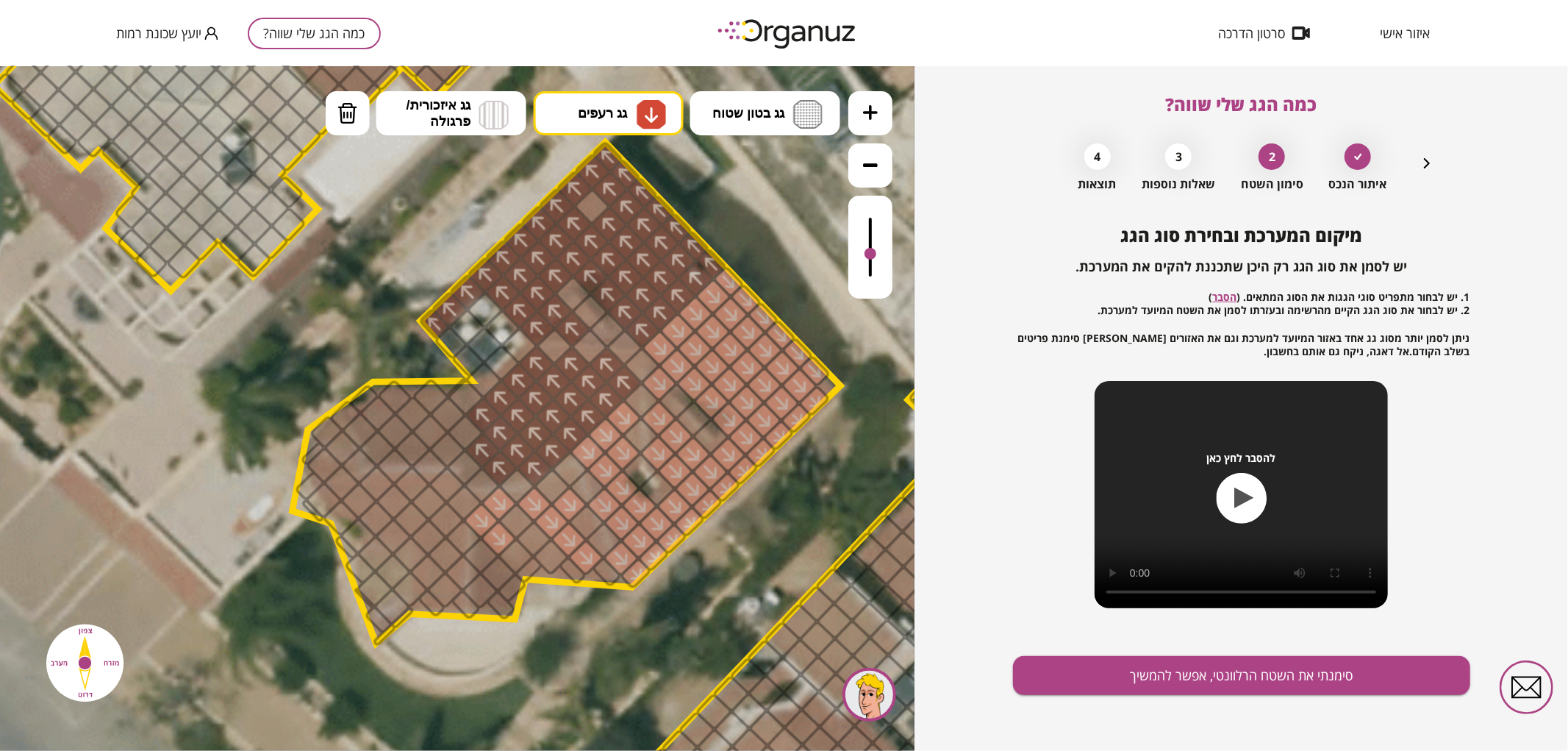
click at [497, 569] on div at bounding box center [497, 572] width 38 height 38
click at [486, 548] on div at bounding box center [480, 555] width 38 height 38
drag, startPoint x: 484, startPoint y: 589, endPoint x: 497, endPoint y: 603, distance: 19.1
click at [484, 588] on div at bounding box center [479, 589] width 38 height 38
click at [502, 608] on div at bounding box center [501, 604] width 31 height 31
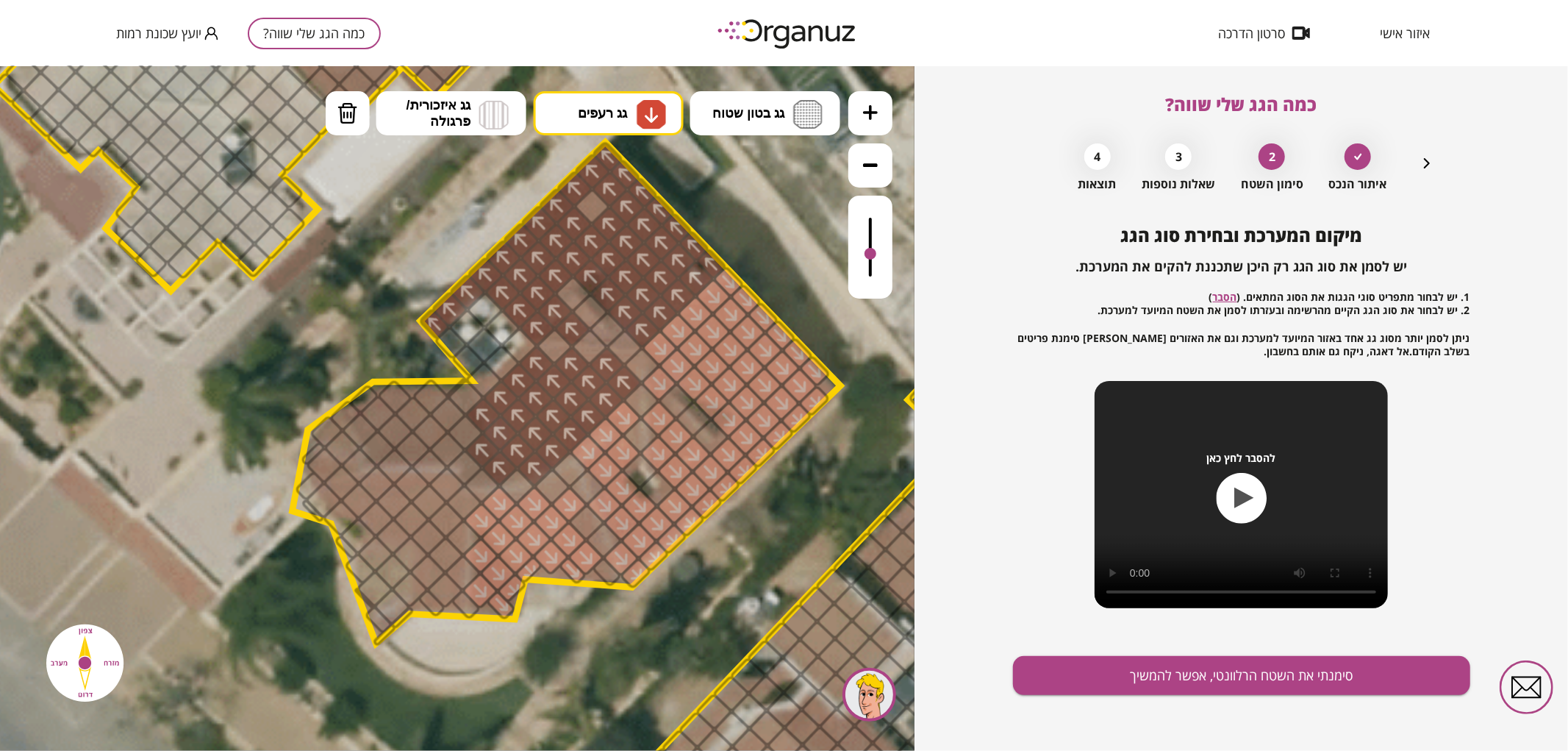
drag, startPoint x: 510, startPoint y: 596, endPoint x: 582, endPoint y: 580, distance: 73.8
click at [582, 580] on div ".st0 { fill: #FFFFFF; }" at bounding box center [571, 413] width 3646 height 3649
click at [605, 571] on div at bounding box center [606, 571] width 31 height 31
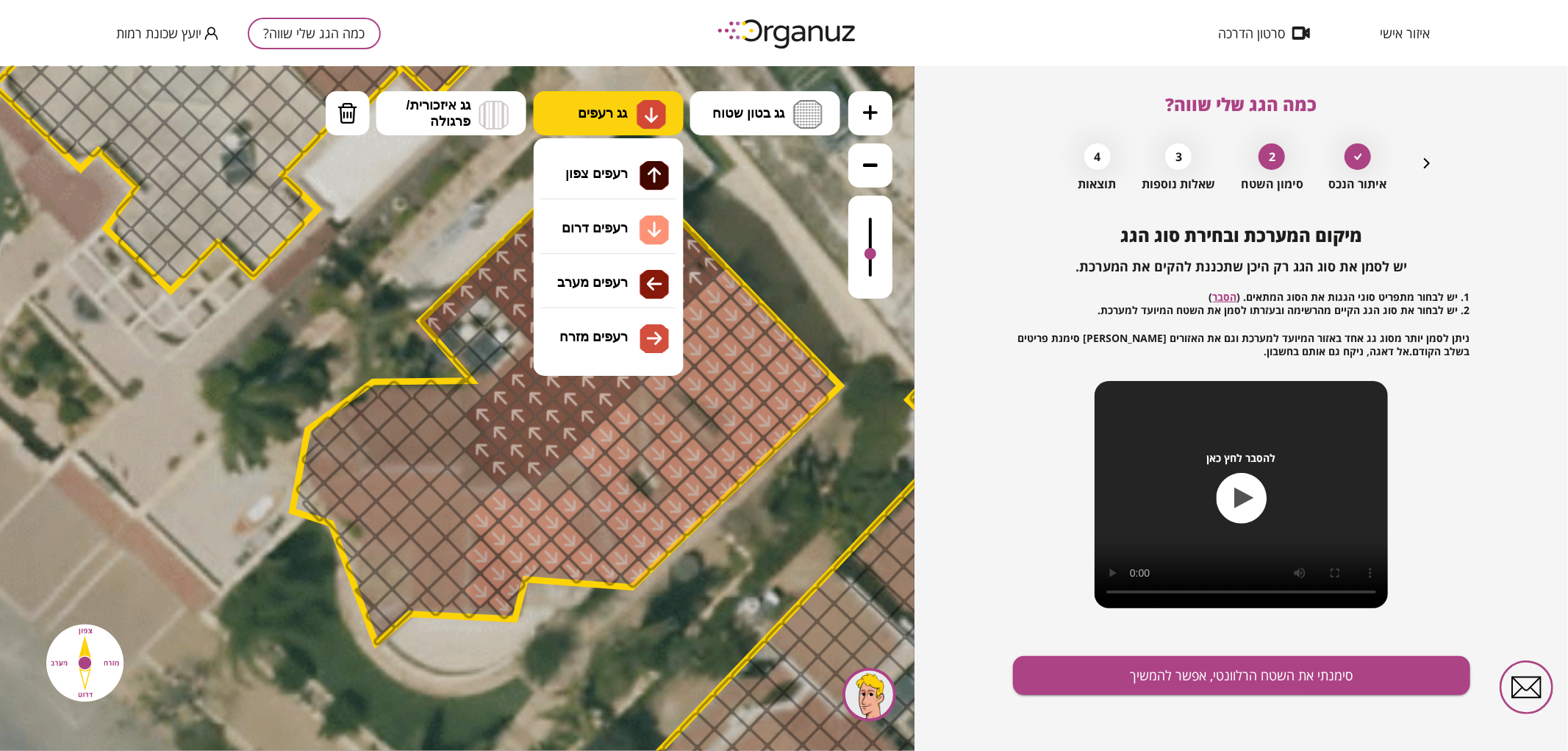
click at [663, 115] on img at bounding box center [651, 113] width 29 height 29
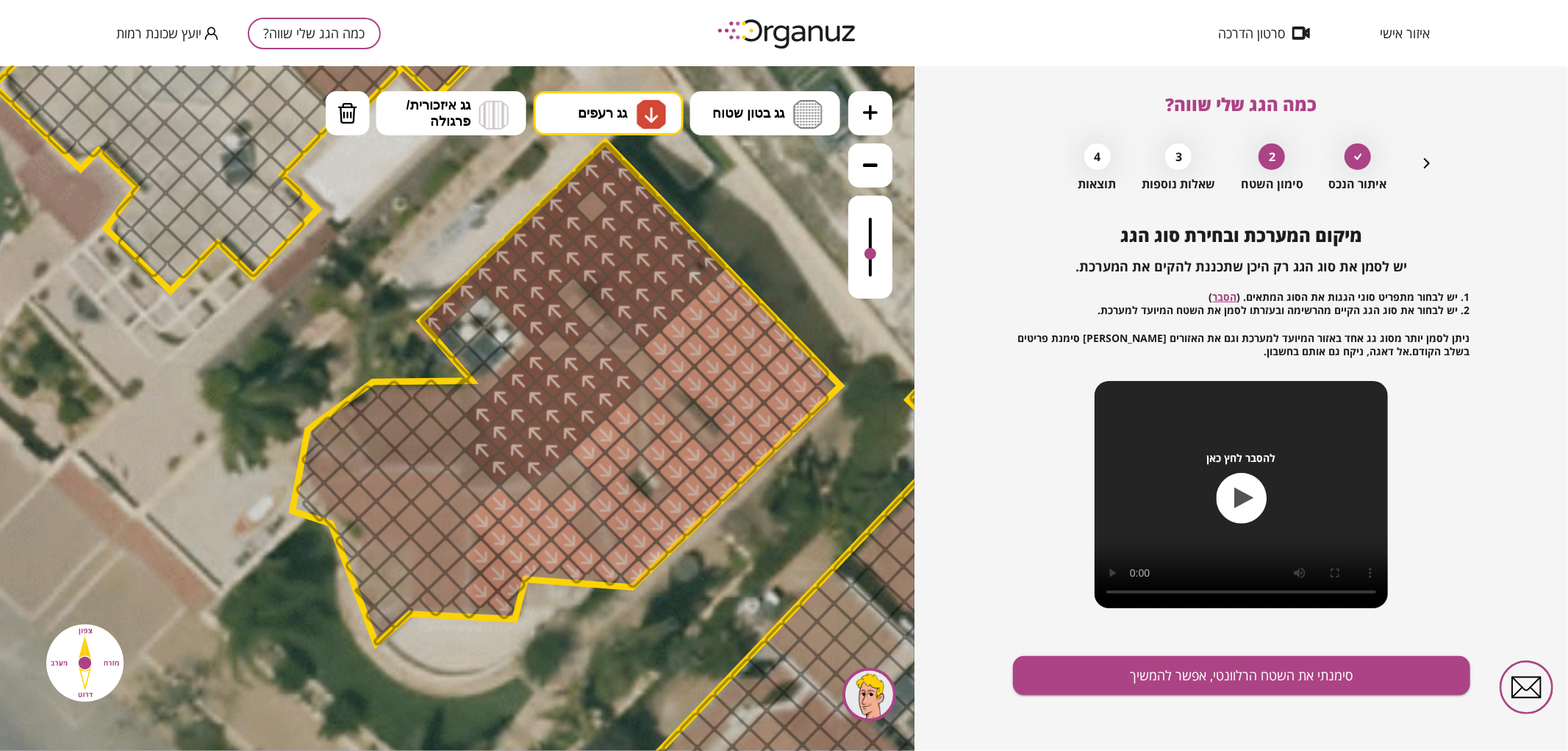
click at [604, 231] on div ".st0 { fill: #FFFFFF; } 0" at bounding box center [457, 407] width 915 height 685
click at [644, 105] on img at bounding box center [651, 114] width 15 height 18
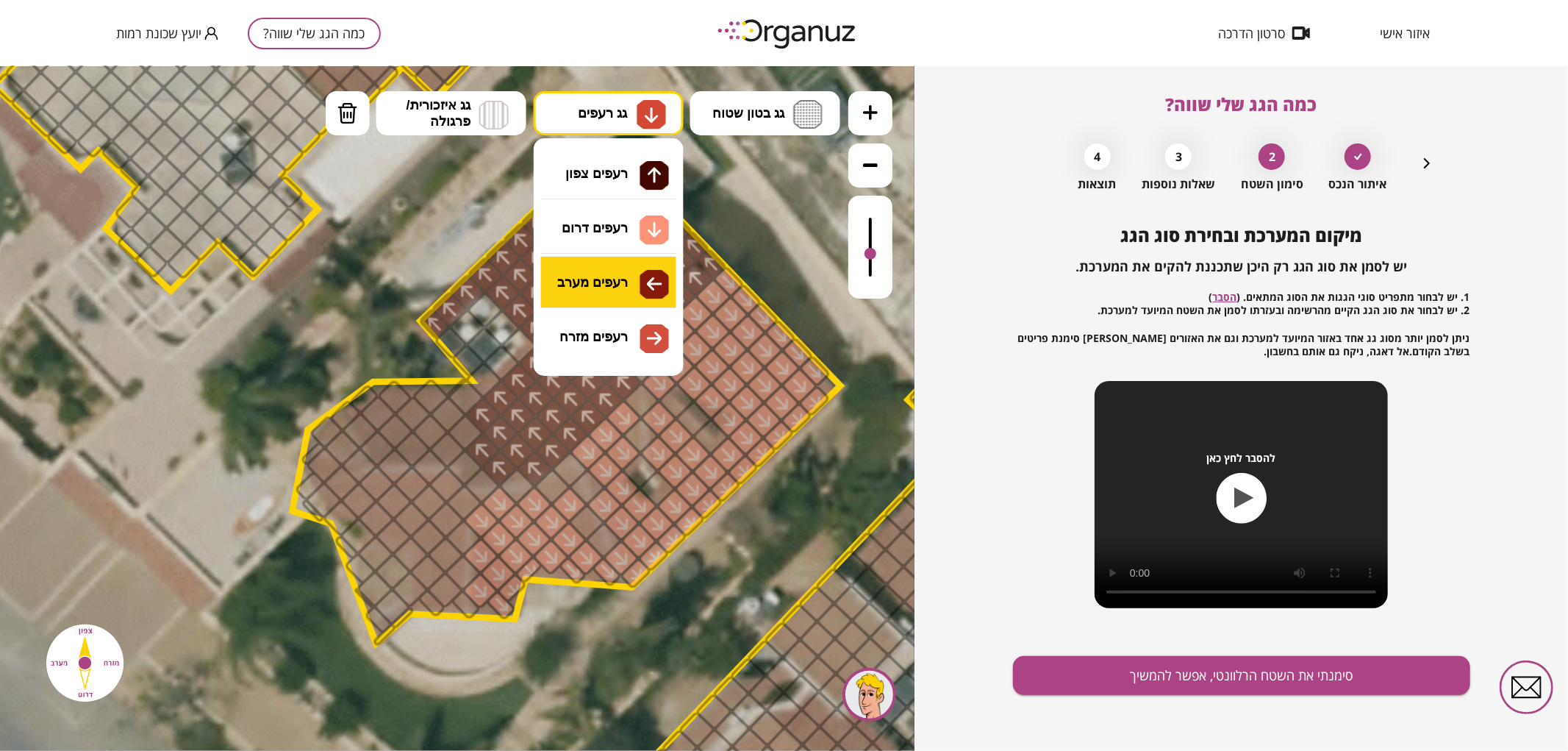
click at [610, 294] on div ".st0 { fill: #FFFFFF; } 0" at bounding box center [457, 407] width 915 height 685
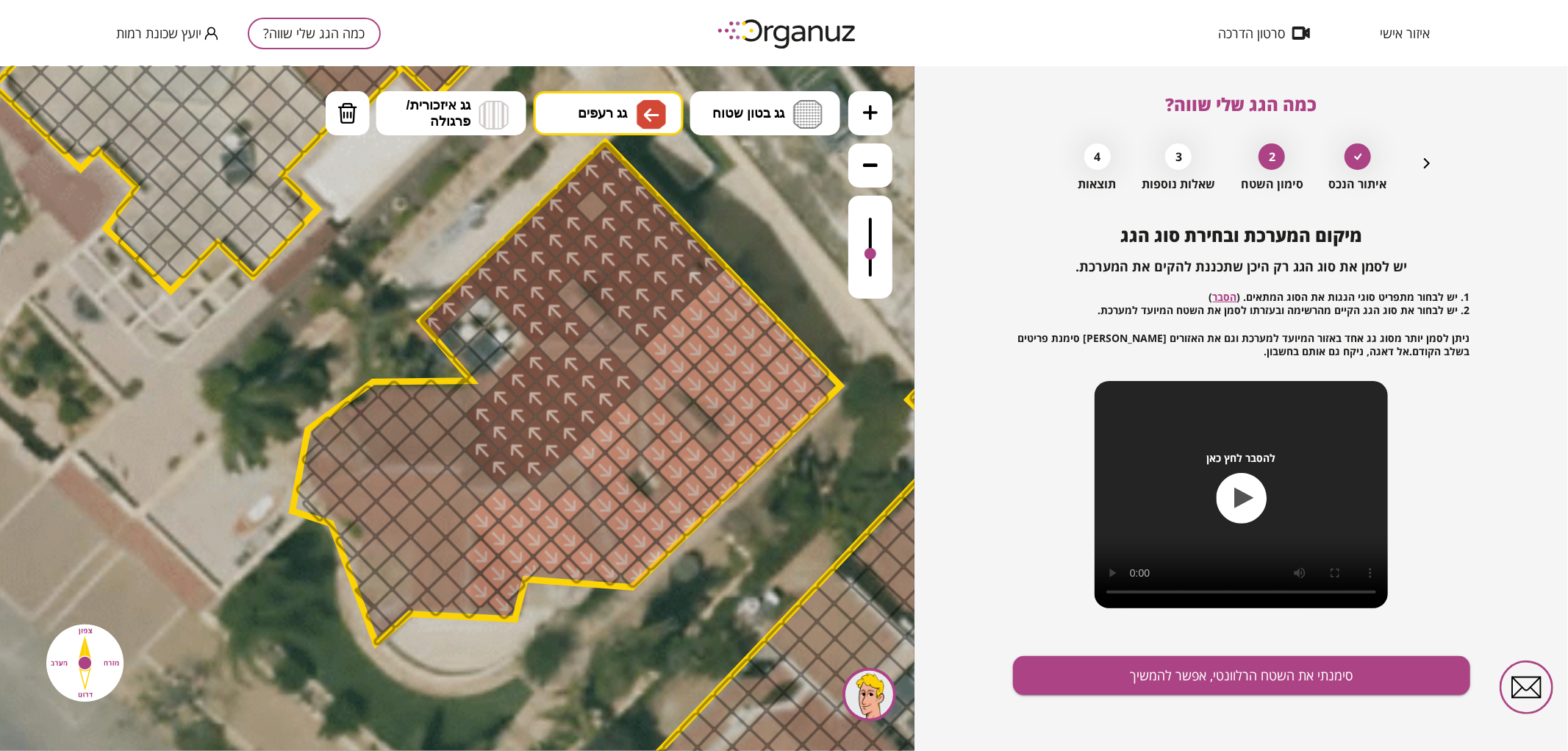
click at [447, 590] on div at bounding box center [444, 588] width 38 height 38
click at [713, 123] on button "גג בטון שטוח" at bounding box center [765, 112] width 150 height 44
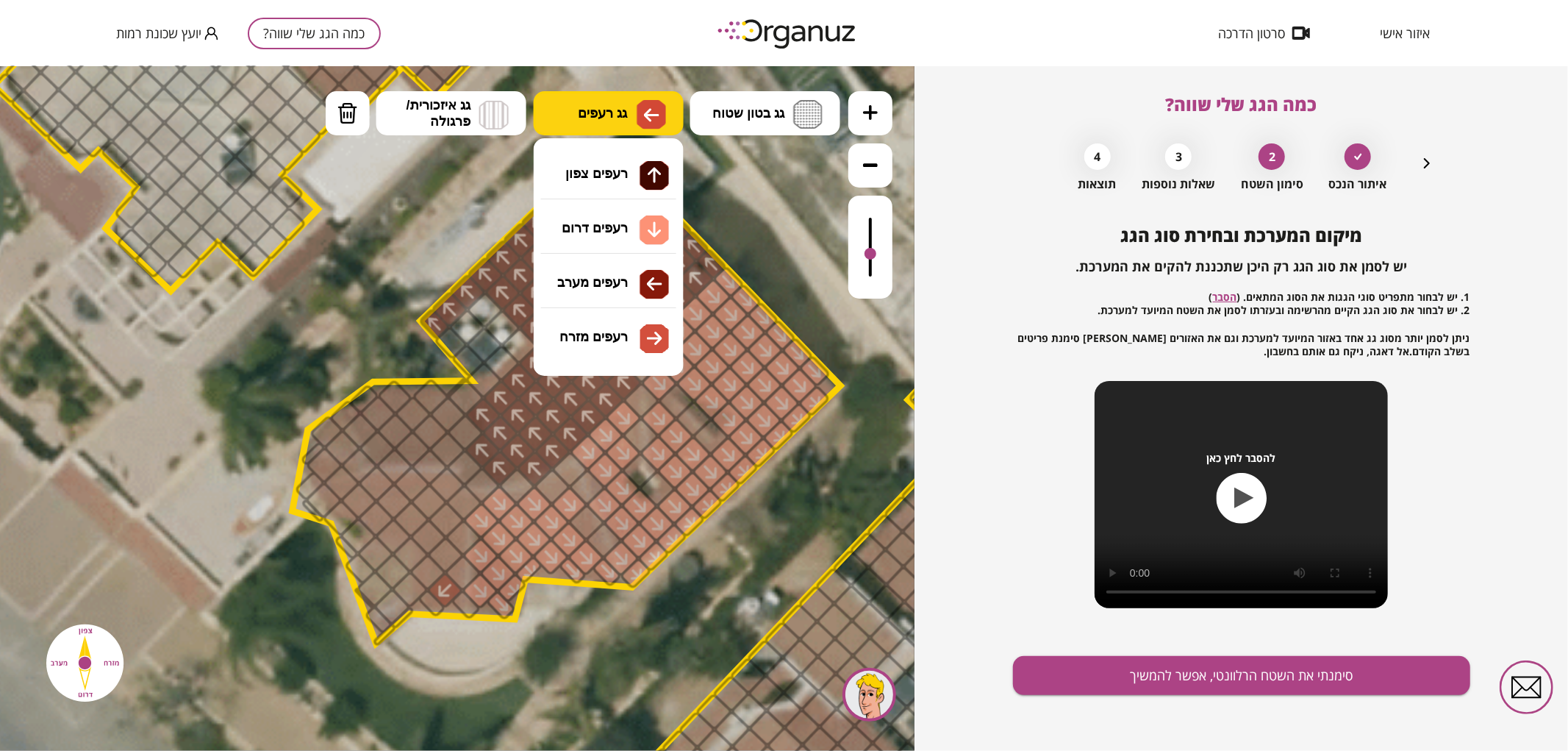
click at [630, 115] on button "גג רעפים" at bounding box center [609, 112] width 150 height 44
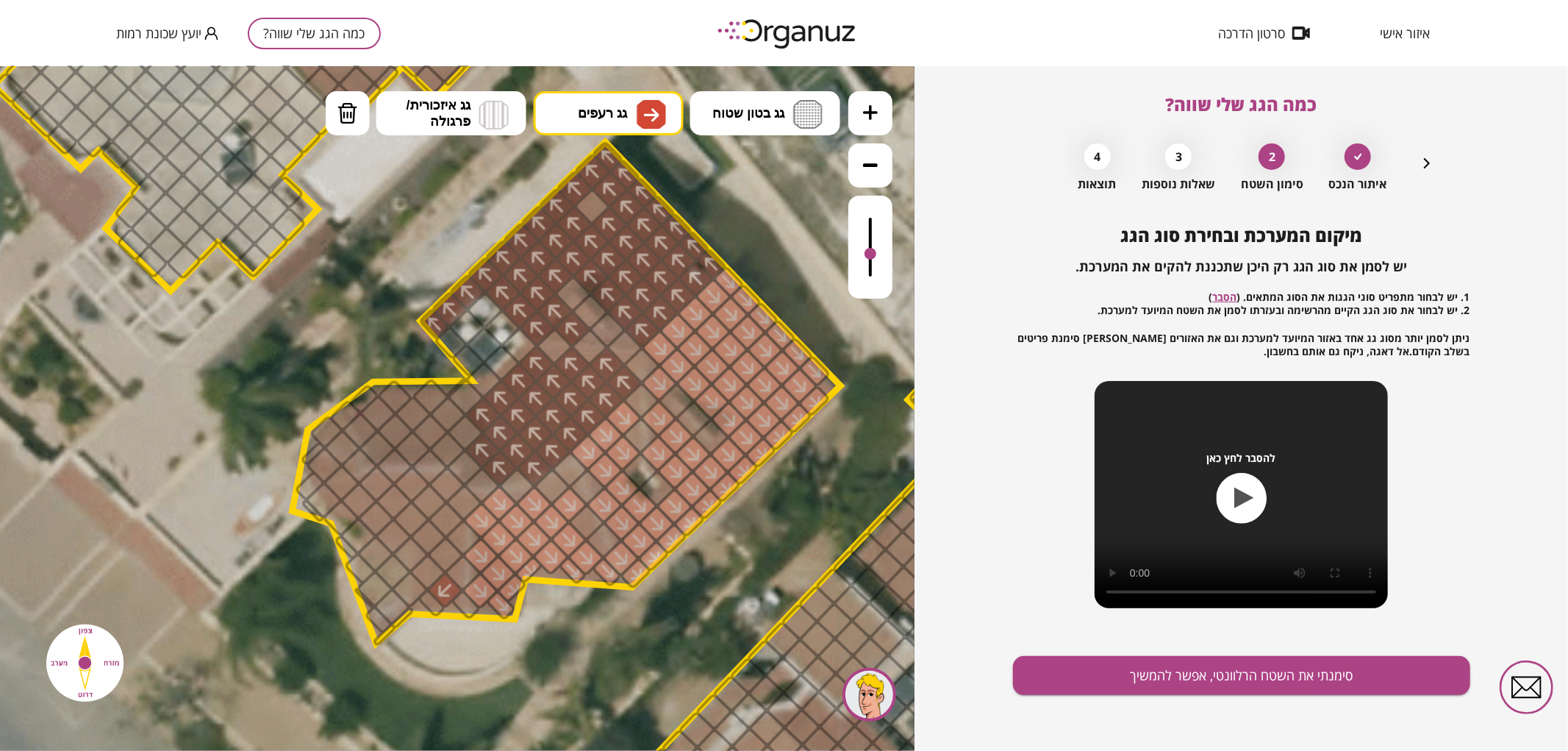
click at [620, 345] on div ".st0 { fill: #FFFFFF; } 0" at bounding box center [457, 407] width 915 height 685
drag, startPoint x: 444, startPoint y: 590, endPoint x: 439, endPoint y: 598, distance: 9.4
click at [439, 598] on div at bounding box center [444, 588] width 38 height 38
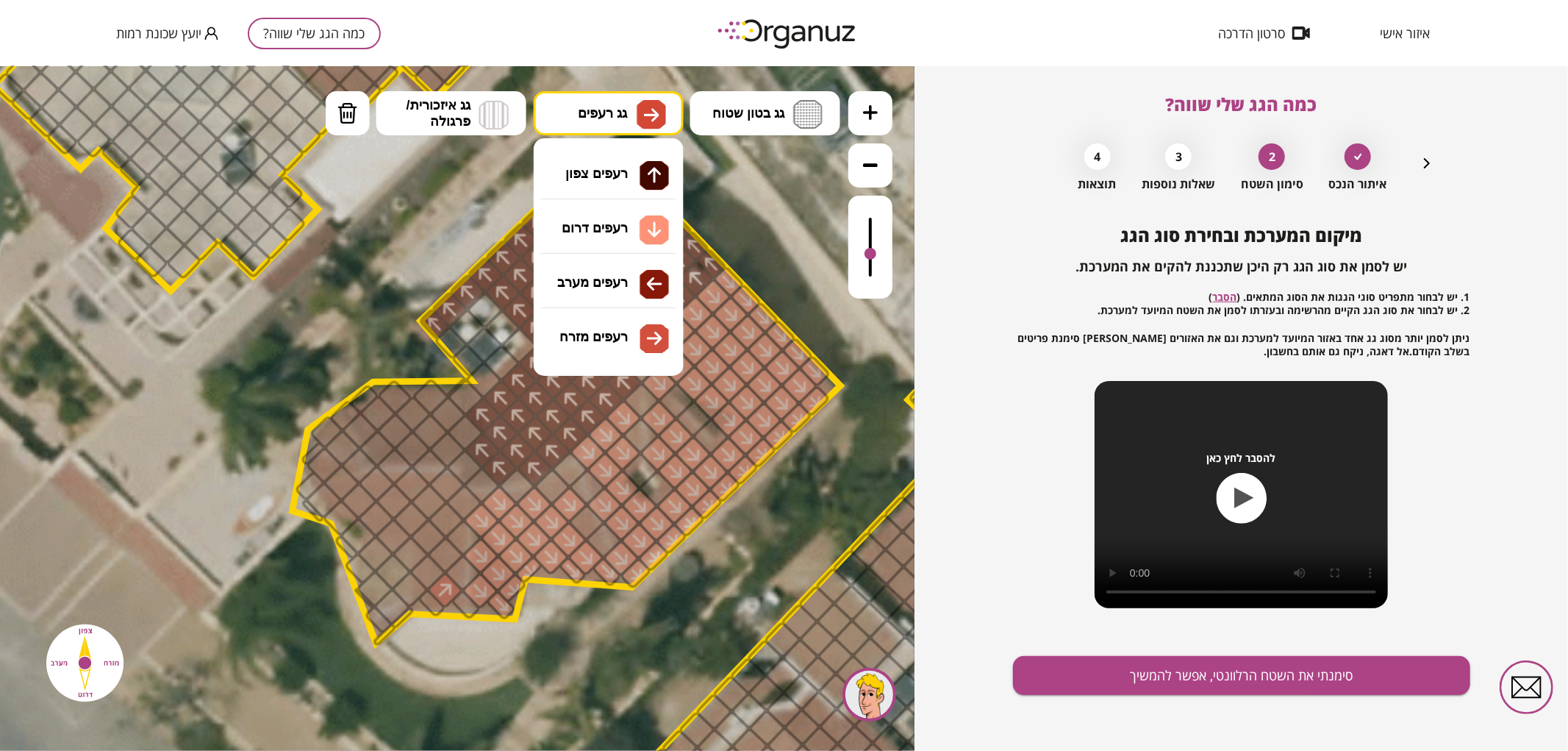
drag, startPoint x: 651, startPoint y: 108, endPoint x: 651, endPoint y: 137, distance: 29.0
click at [651, 110] on img at bounding box center [651, 114] width 15 height 18
click at [614, 285] on div ".st0 { fill: #FFFFFF; } 0" at bounding box center [457, 407] width 915 height 685
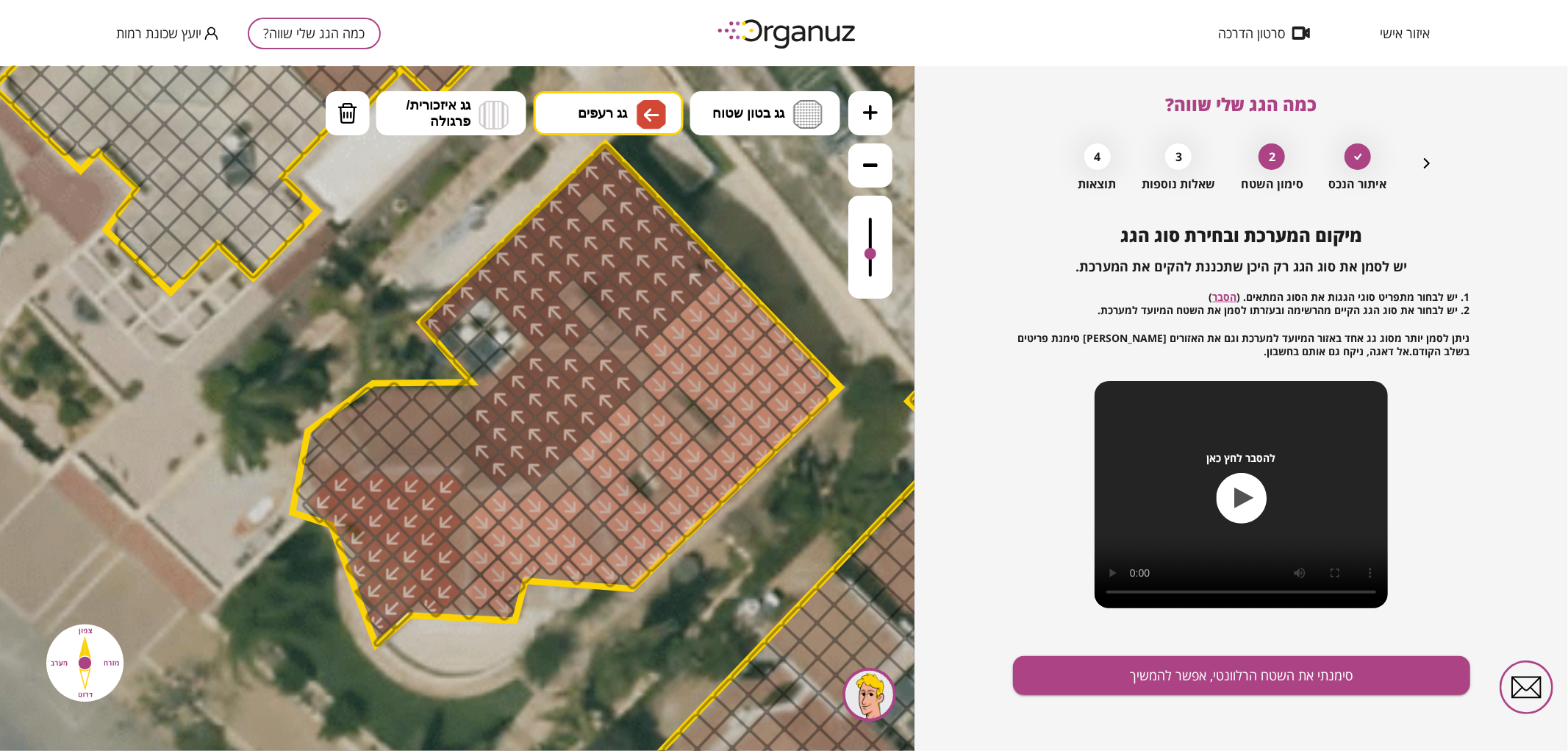
drag, startPoint x: 444, startPoint y: 582, endPoint x: 436, endPoint y: 572, distance: 12.8
click at [452, 569] on div at bounding box center [463, 573] width 38 height 38
click at [458, 541] on div at bounding box center [463, 538] width 38 height 38
click at [876, 259] on div at bounding box center [870, 246] width 44 height 103
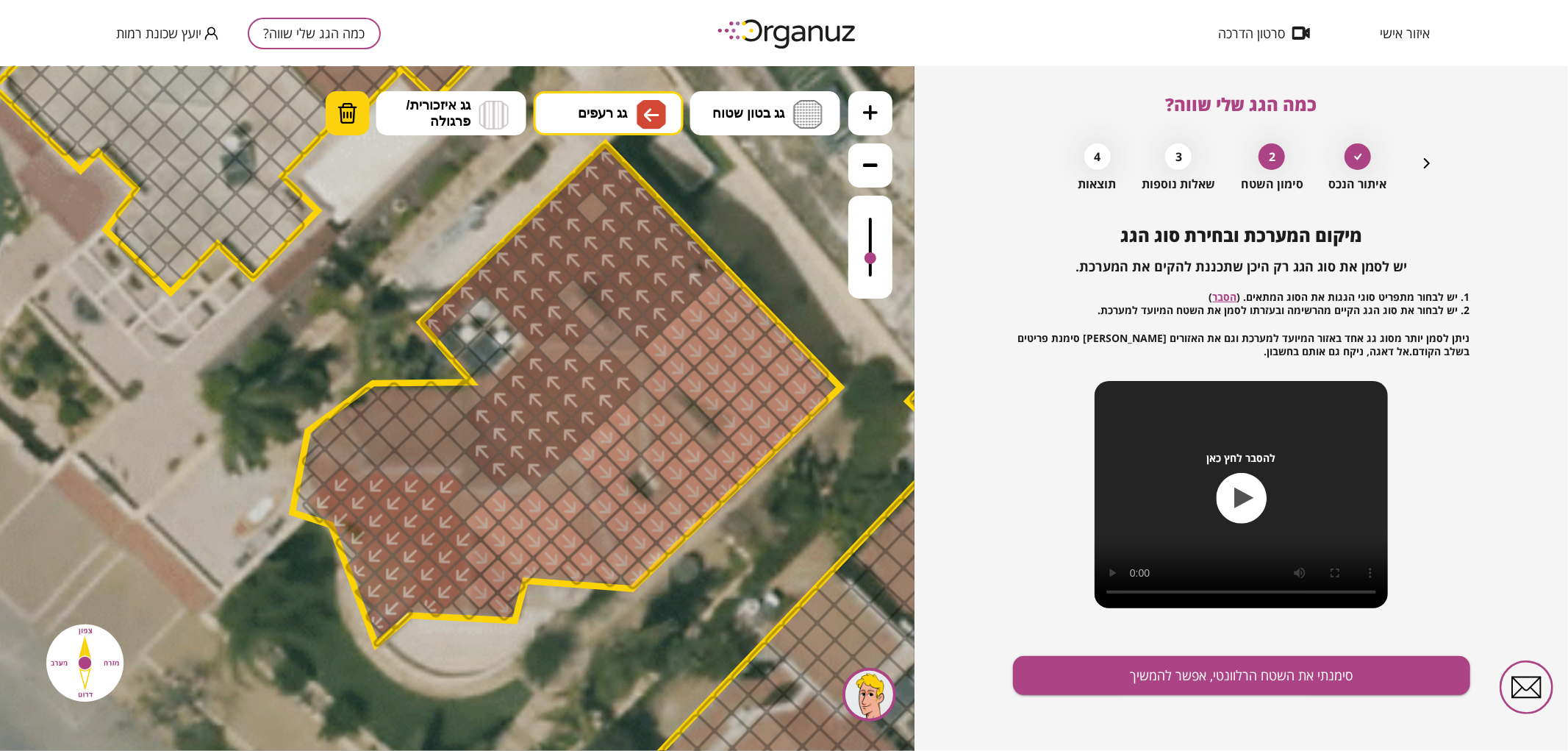
click at [338, 120] on img at bounding box center [347, 113] width 21 height 22
drag, startPoint x: 386, startPoint y: 624, endPoint x: 377, endPoint y: 580, distance: 44.9
click at [399, 553] on div at bounding box center [410, 555] width 38 height 38
click at [392, 544] on div at bounding box center [393, 537] width 38 height 38
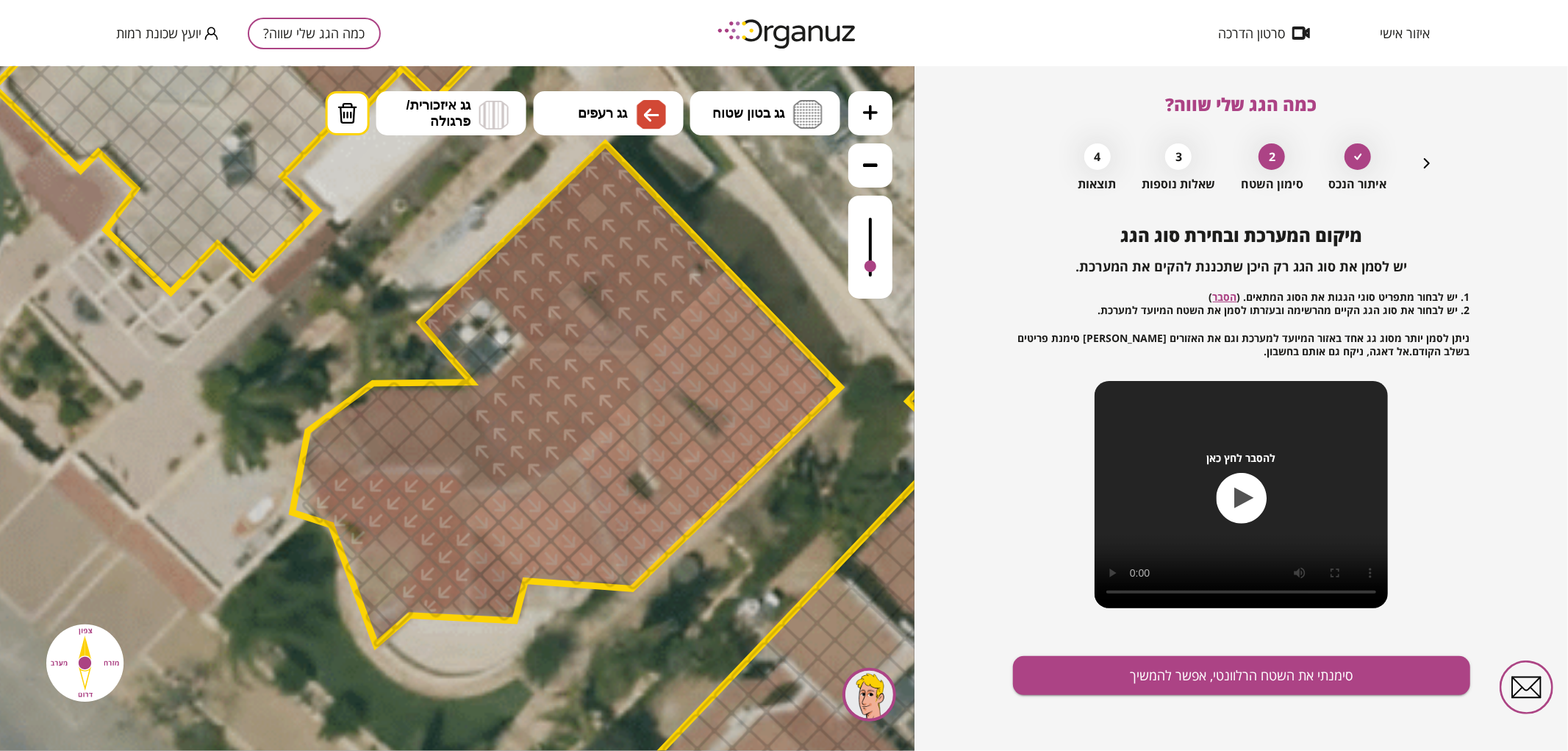
drag, startPoint x: 874, startPoint y: 263, endPoint x: 892, endPoint y: 298, distance: 39.4
click at [892, 298] on div ".st0 { fill: #FFFFFF; } 0" at bounding box center [457, 407] width 915 height 685
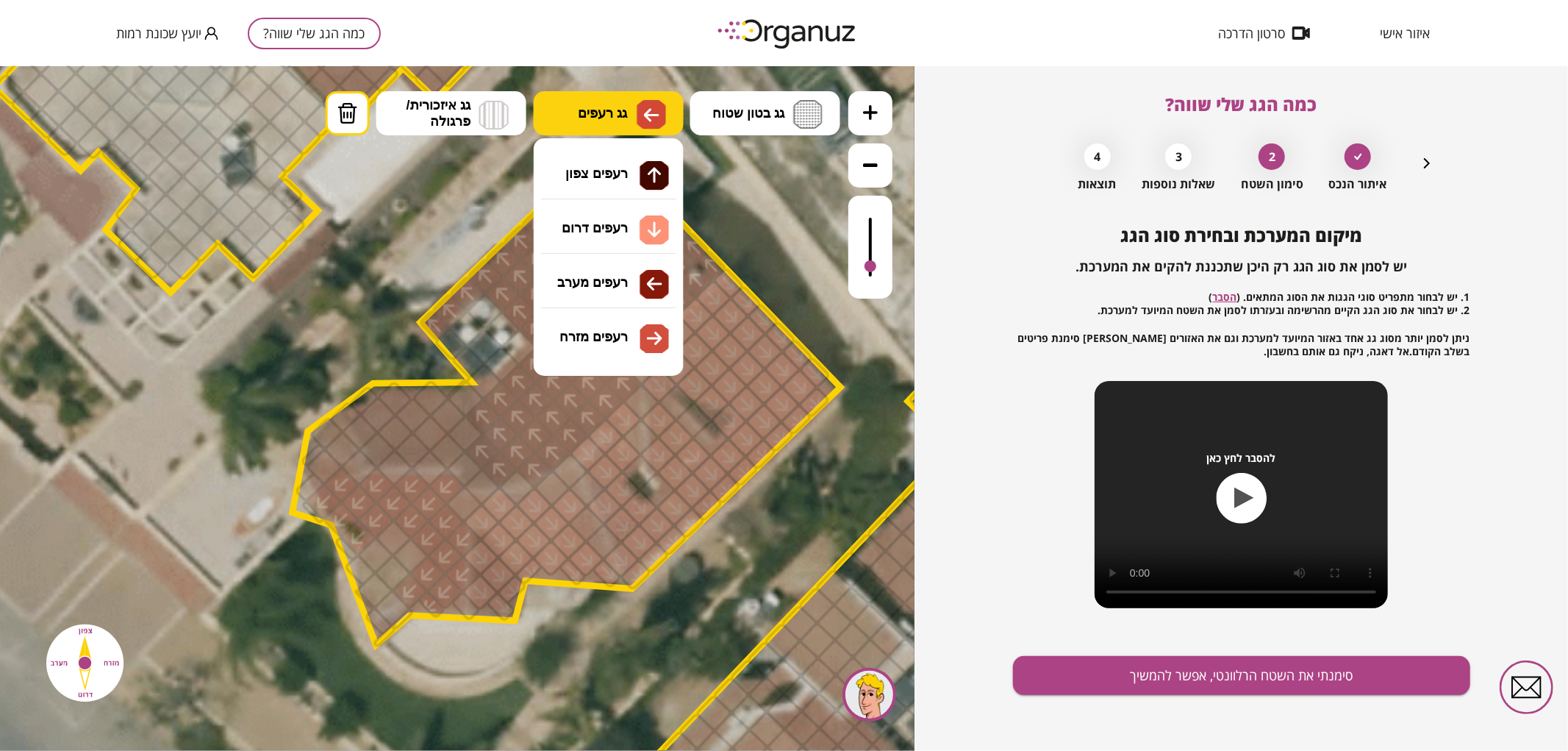
click at [613, 106] on span "גג רעפים" at bounding box center [601, 113] width 49 height 16
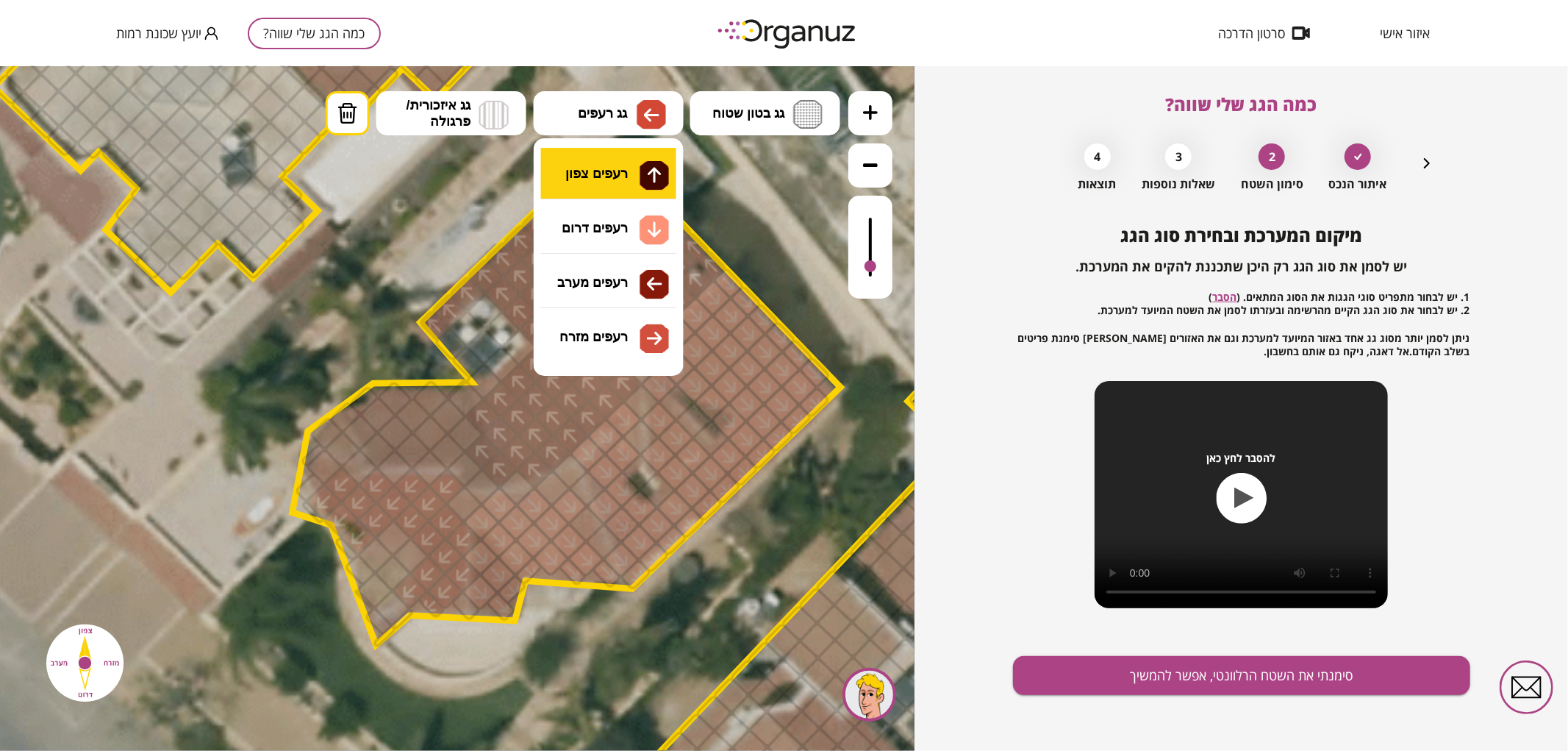
click at [585, 181] on div ".st0 { fill: #FFFFFF; } 0" at bounding box center [457, 407] width 915 height 685
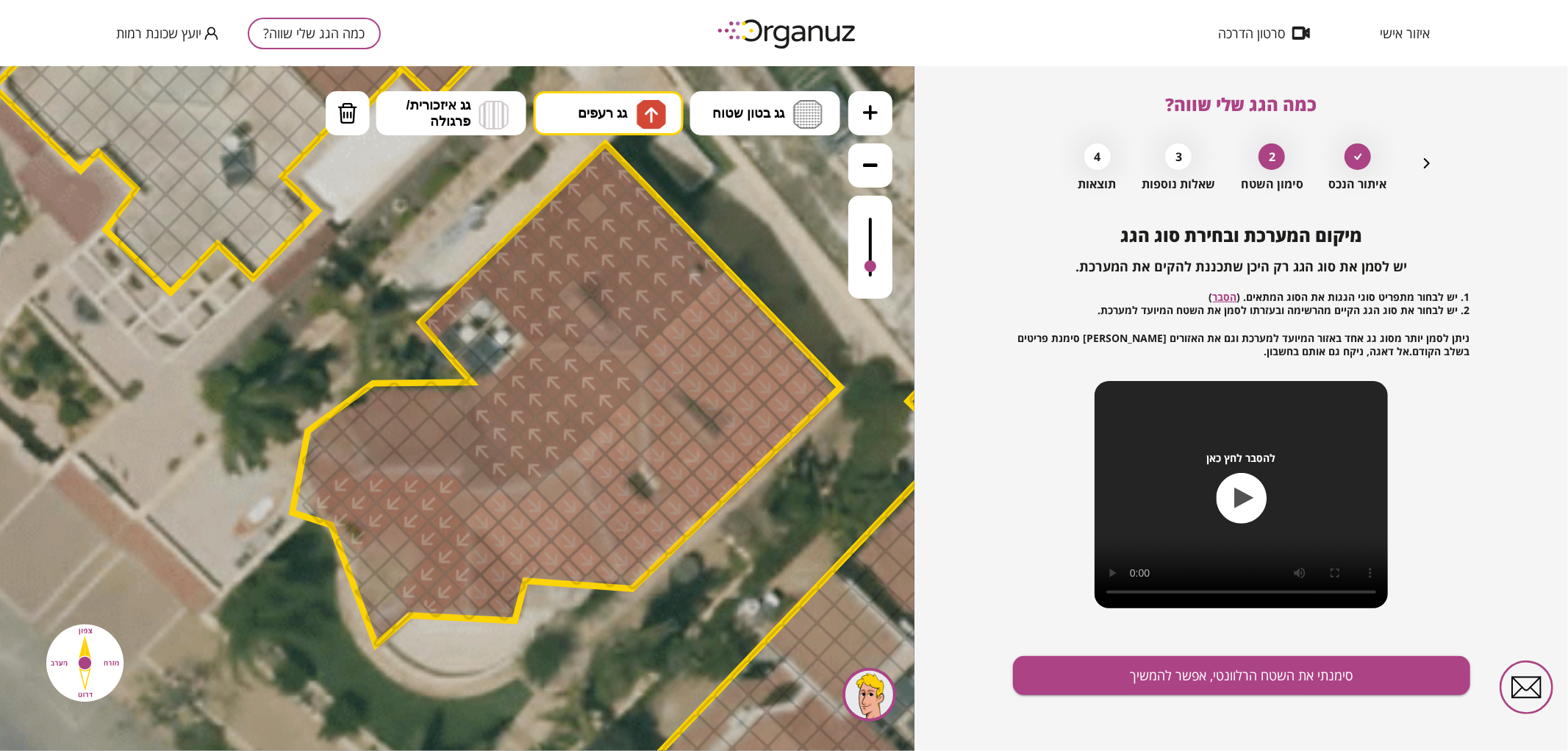
click at [436, 450] on div at bounding box center [447, 450] width 38 height 38
click at [411, 448] on div at bounding box center [412, 450] width 38 height 38
click at [381, 442] on div at bounding box center [377, 449] width 38 height 38
click at [375, 419] on div at bounding box center [377, 413] width 38 height 38
drag, startPoint x: 387, startPoint y: 393, endPoint x: 400, endPoint y: 395, distance: 13.2
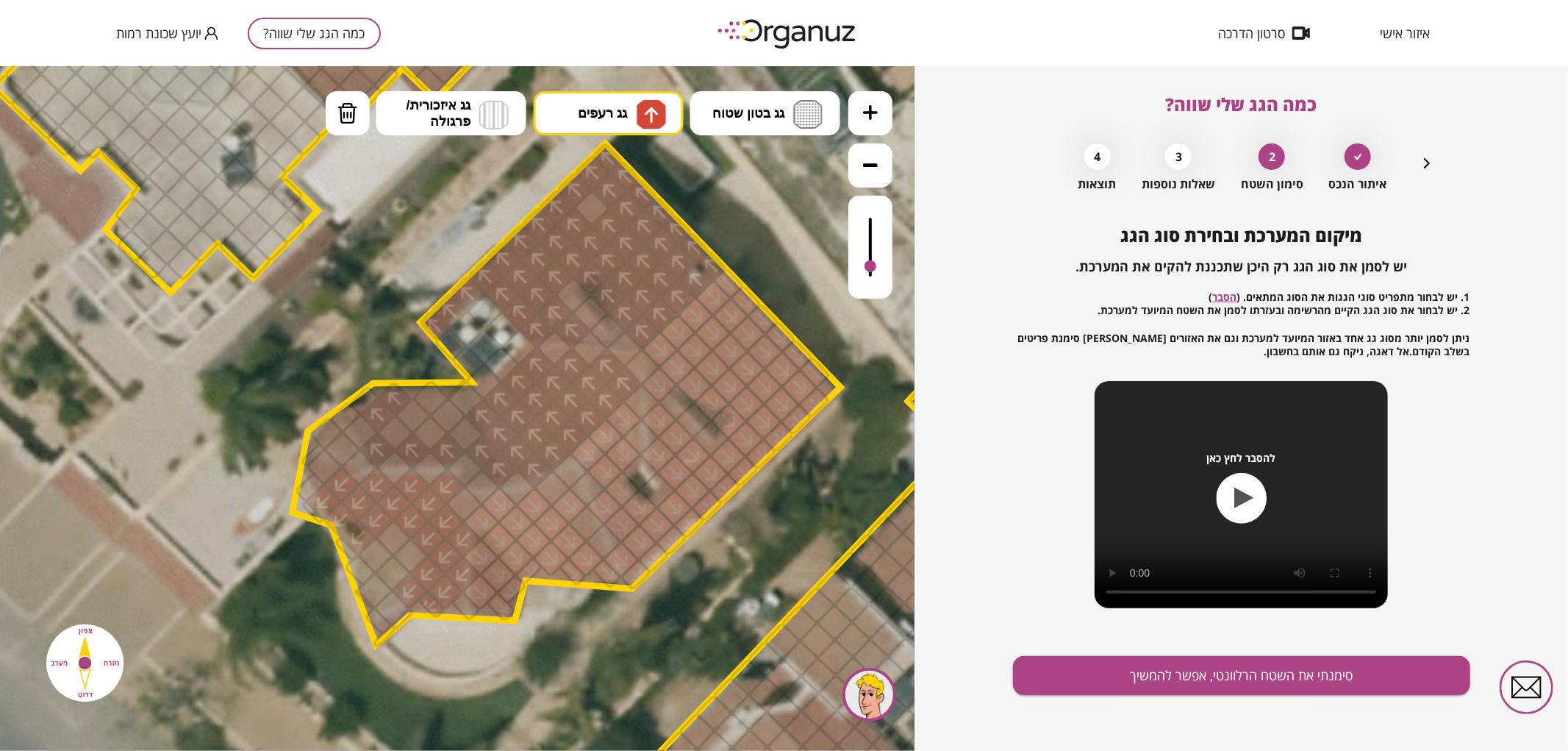
click at [388, 393] on div at bounding box center [394, 397] width 37 height 37
click at [422, 390] on div at bounding box center [430, 396] width 38 height 38
click at [412, 413] on div at bounding box center [412, 414] width 38 height 38
click at [405, 422] on div at bounding box center [412, 414] width 38 height 38
click at [395, 436] on div at bounding box center [394, 431] width 38 height 38
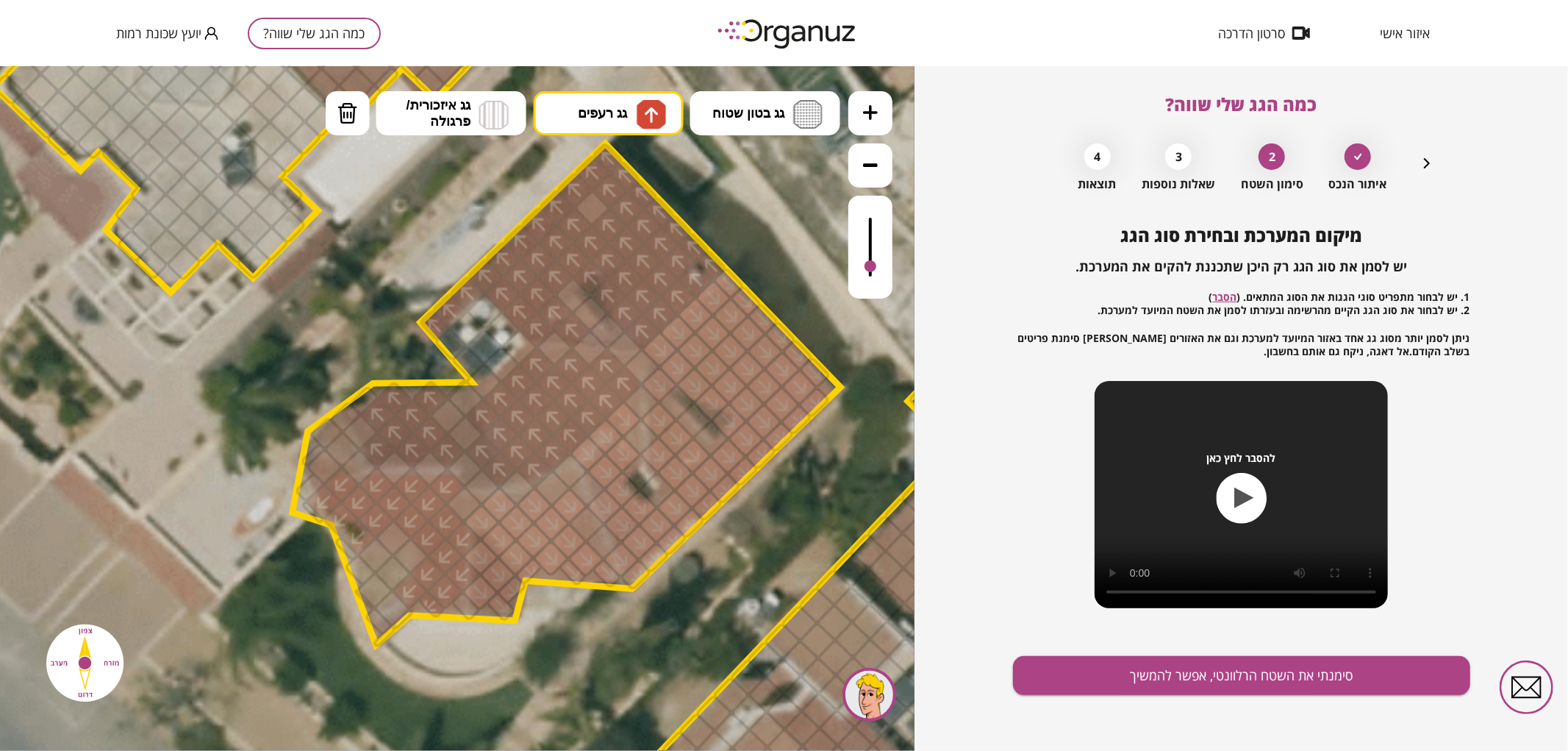
click at [422, 430] on div at bounding box center [429, 432] width 38 height 38
click at [452, 415] on div at bounding box center [447, 415] width 38 height 38
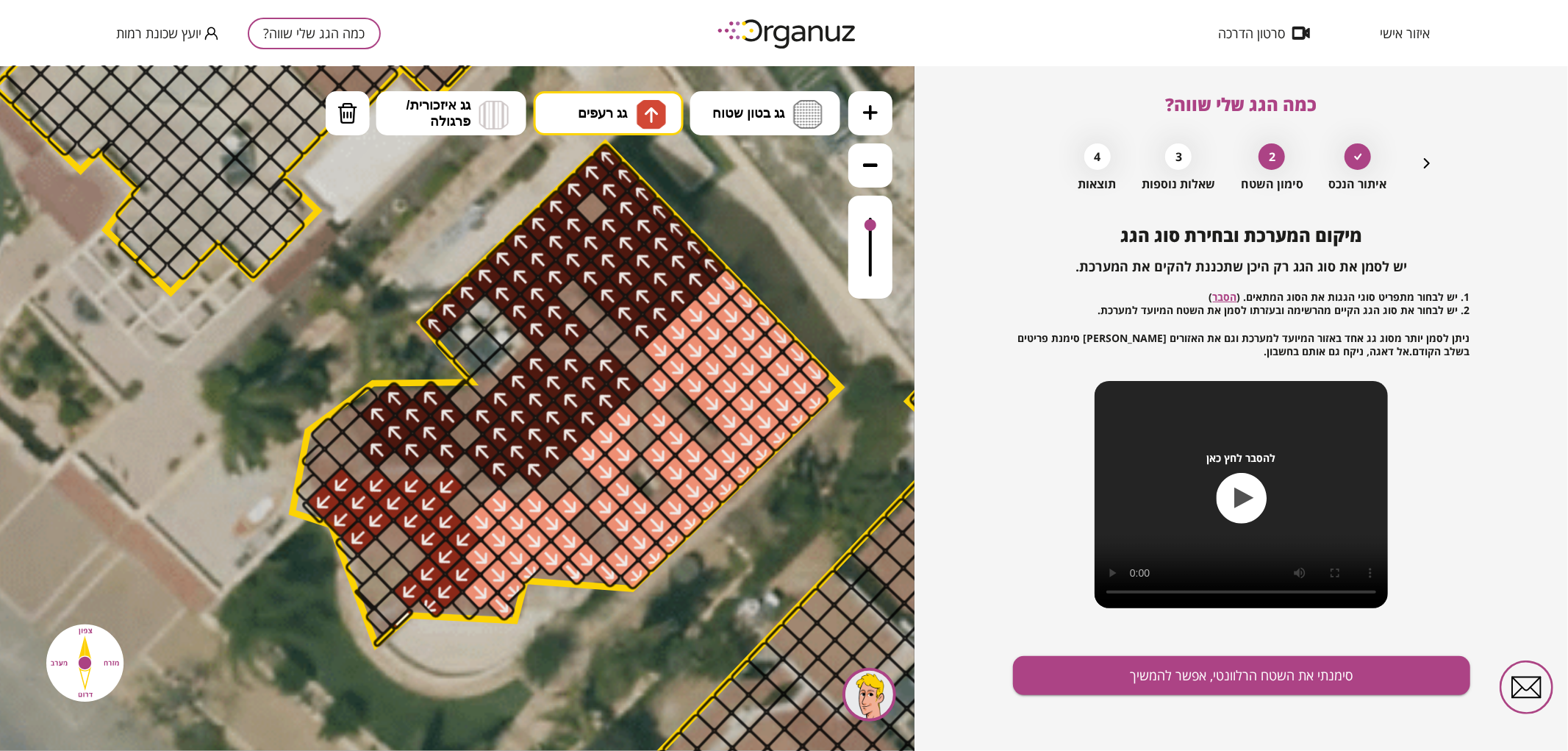
click at [1078, 705] on div "מיקום המערכת ובחירת סוג הגג יש לסמן את סוג הגג רק היכן שתכננת להקים את המערכת. …" at bounding box center [1241, 488] width 457 height 526
click at [1074, 682] on button "סימנתי את השטח הרלוונטי, אפשר להמשיך" at bounding box center [1241, 676] width 457 height 39
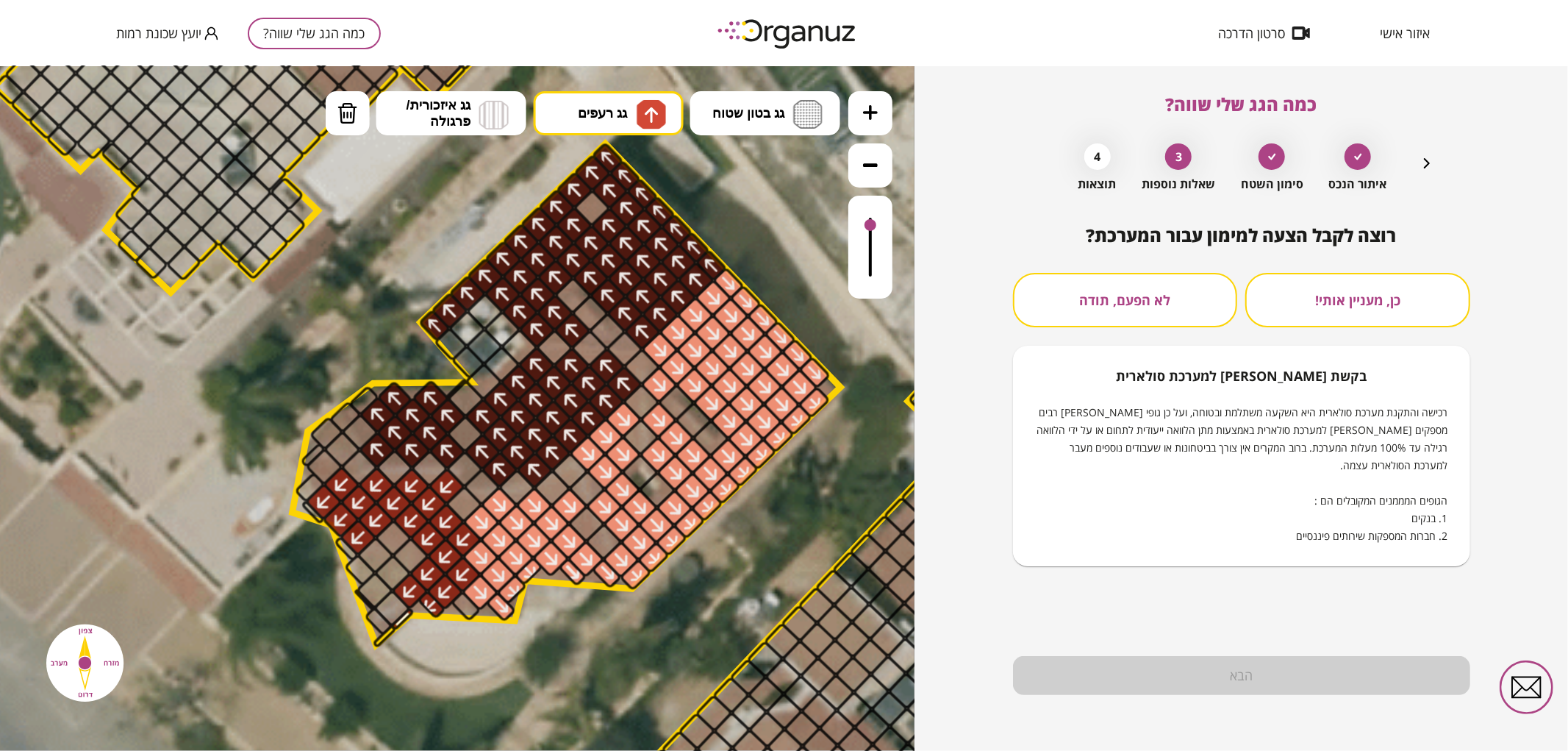
click at [1141, 289] on button "לא הפעם, תודה" at bounding box center [1125, 300] width 225 height 54
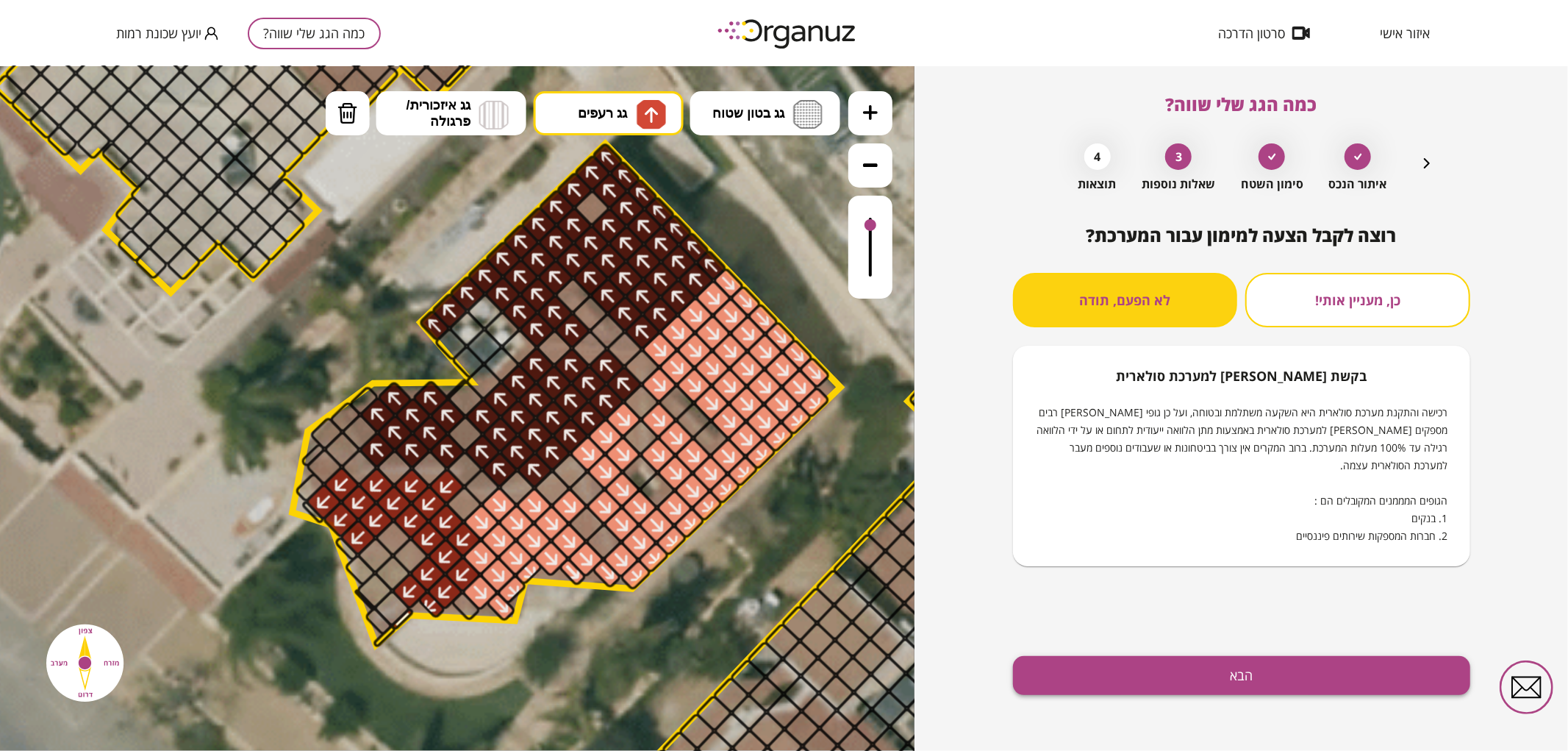
click at [1174, 665] on button "הבא" at bounding box center [1241, 676] width 457 height 39
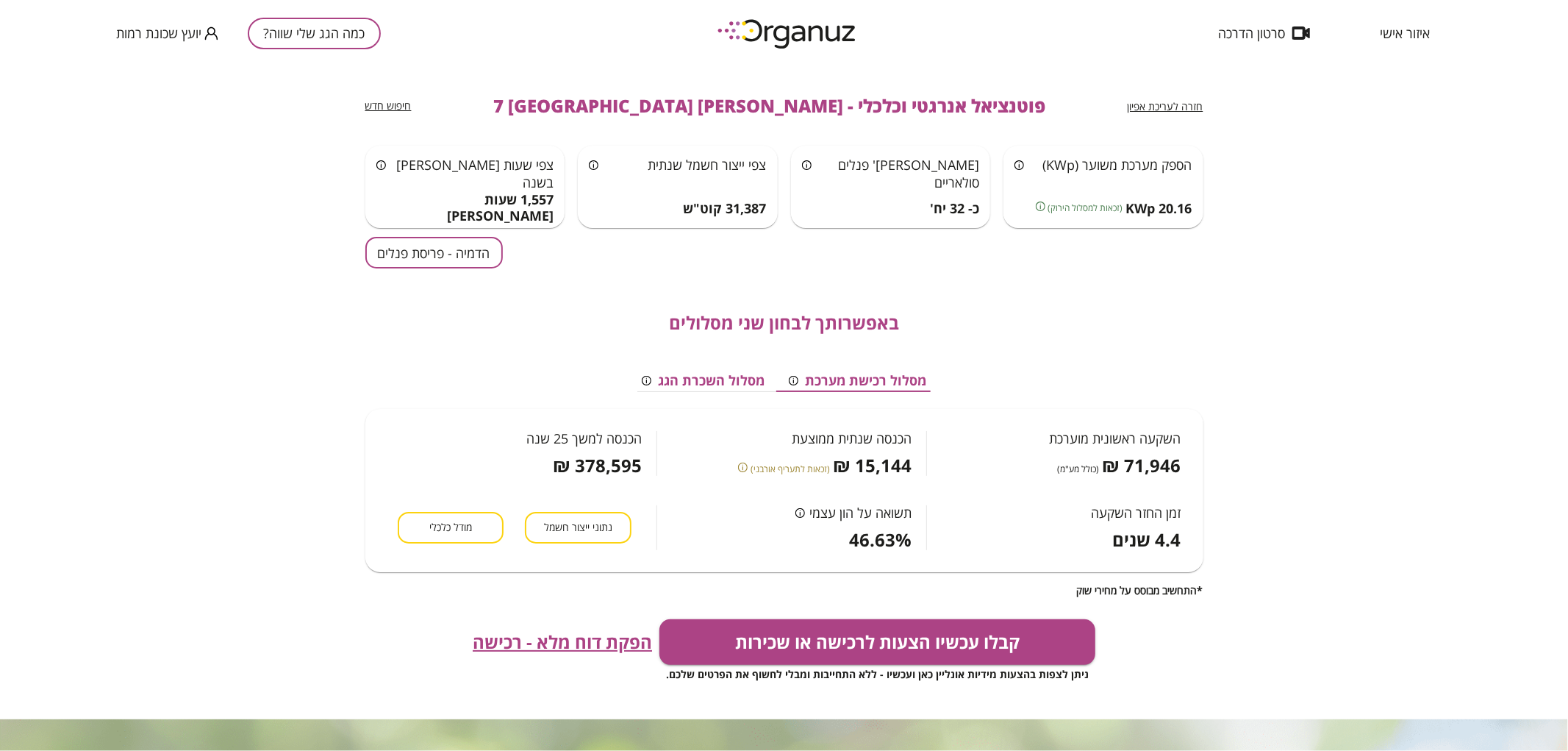
click at [460, 281] on div "באפשרותך לבחון שני מסלולים מסלול רכישת מערכת מסלול השכרת הגג השקעה ראשונית מוער…" at bounding box center [784, 432] width 838 height 328
click at [436, 248] on button "הדמיה - פריסת פנלים" at bounding box center [434, 252] width 137 height 31
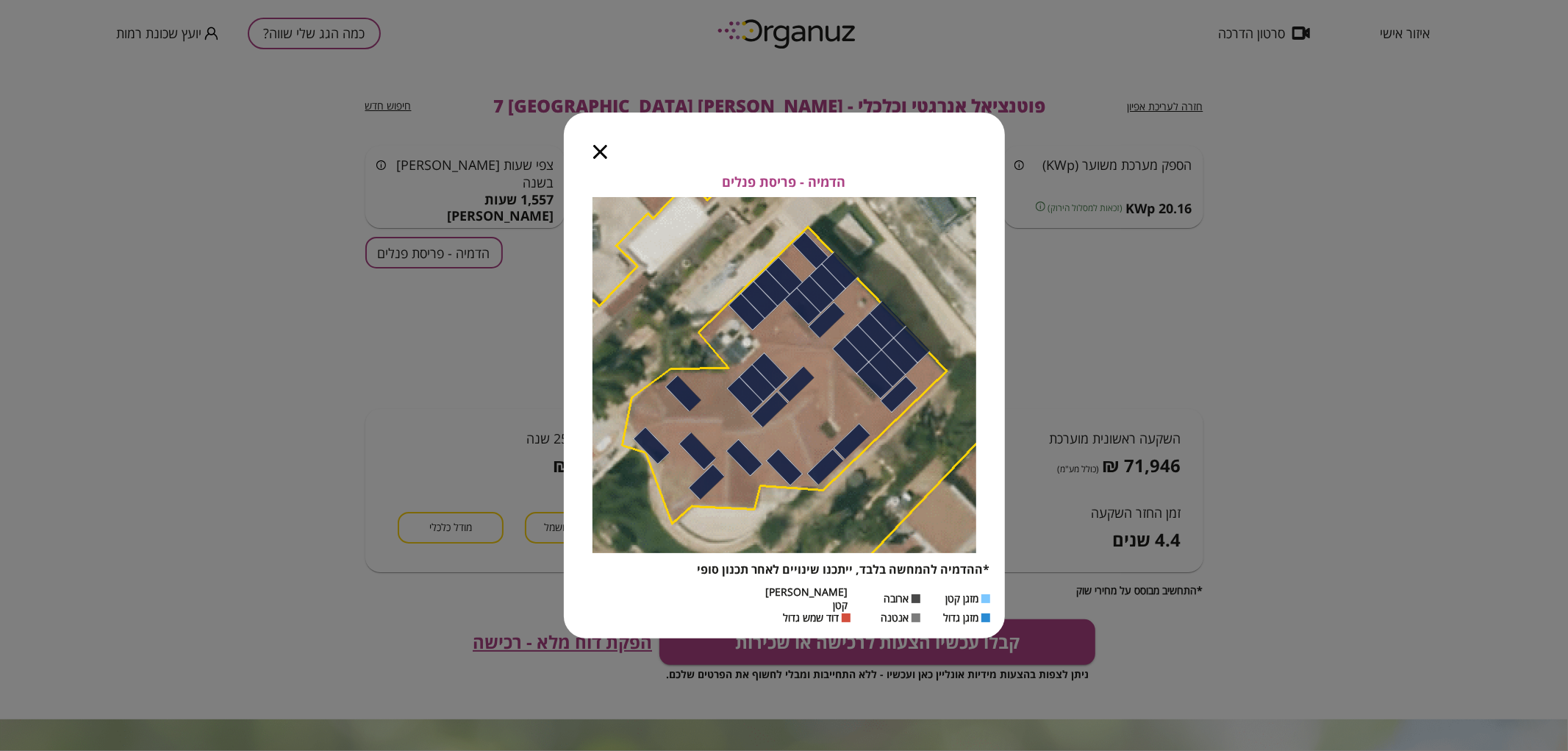
click at [604, 159] on icon "button" at bounding box center [601, 152] width 14 height 14
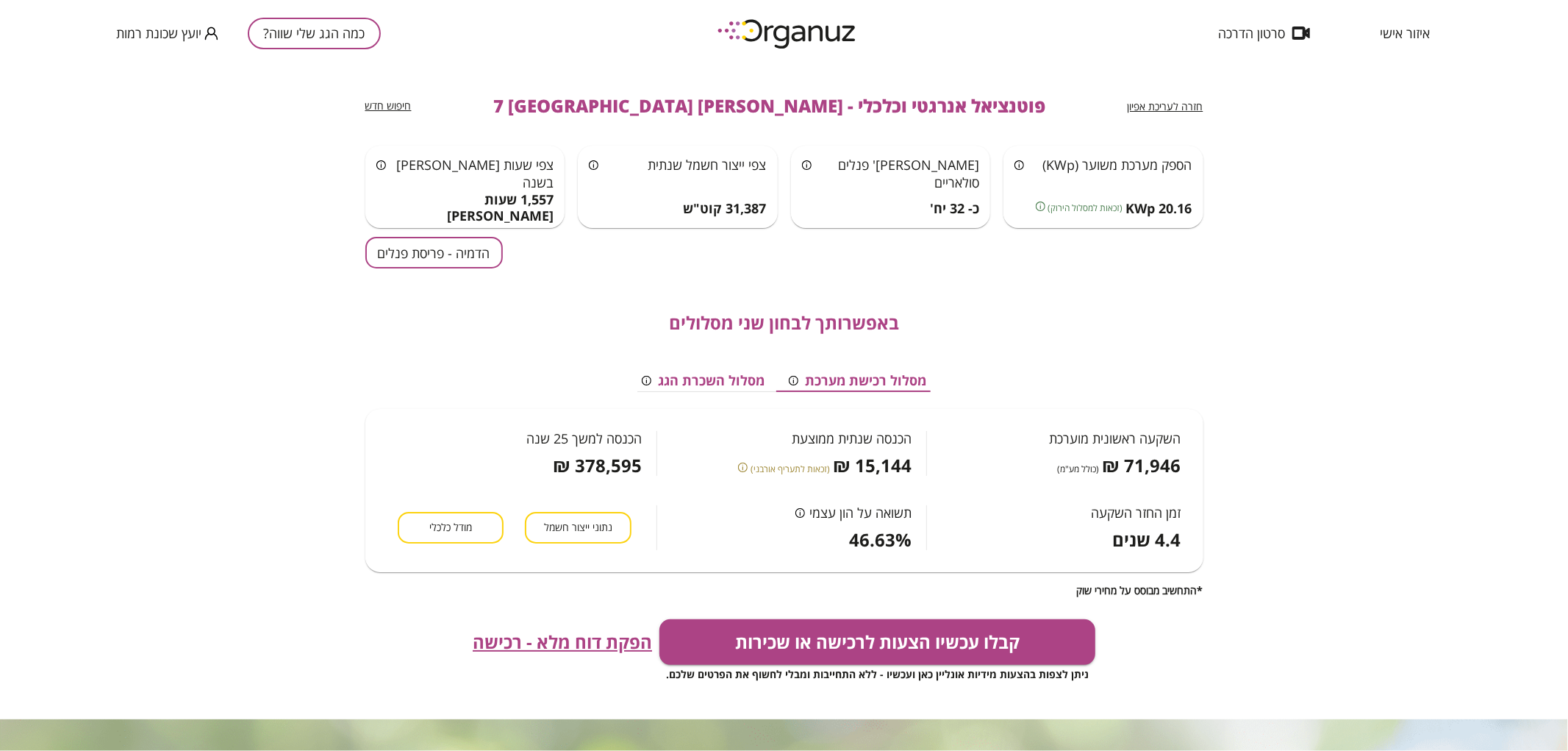
click at [1185, 113] on span "חזרה לעריכת אפיון" at bounding box center [1166, 106] width 76 height 14
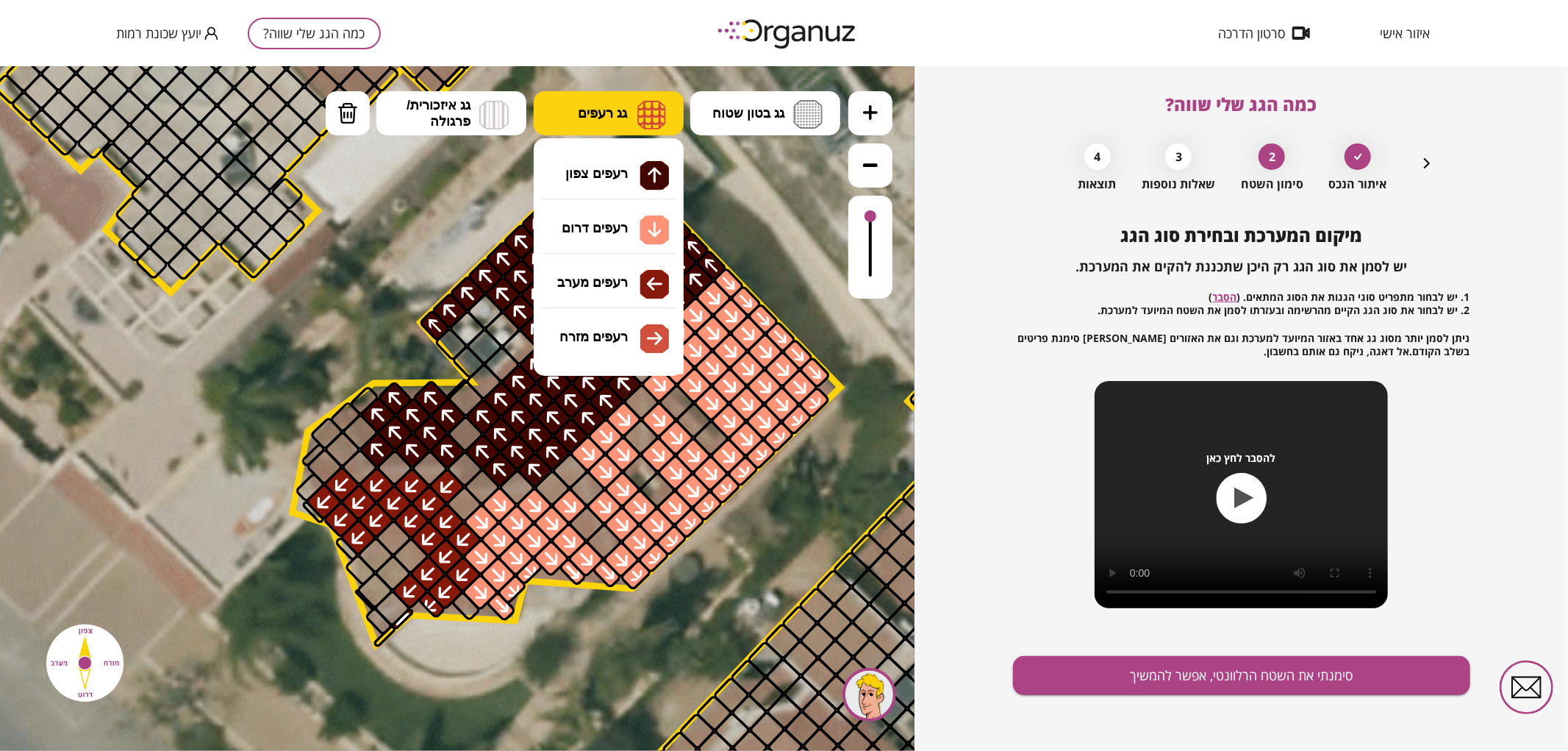
click at [622, 126] on button "גג רעפים" at bounding box center [609, 112] width 150 height 44
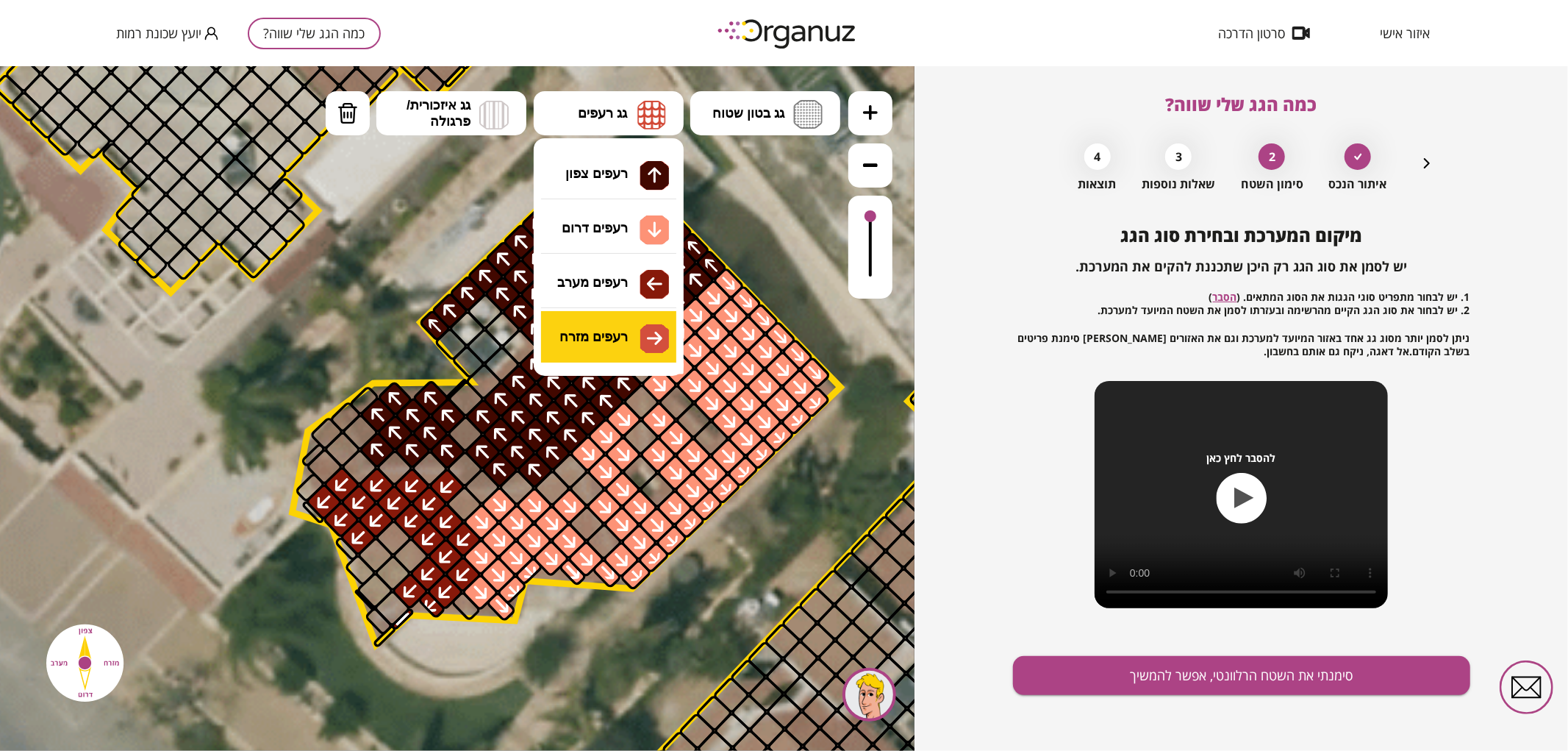
click at [628, 336] on div ".st0 { fill: #FFFFFF; } 10" at bounding box center [457, 407] width 915 height 685
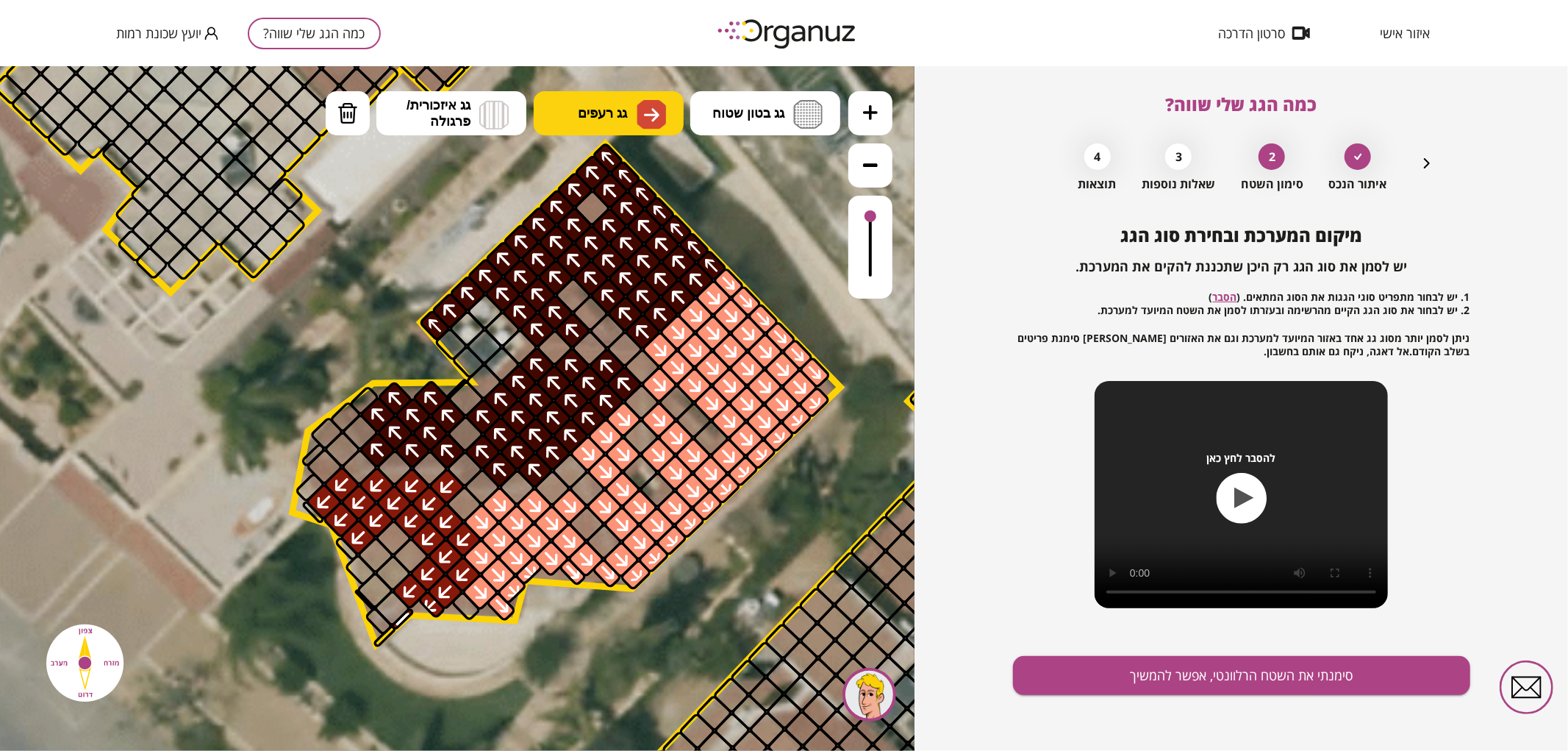
click at [634, 123] on button "גג רעפים" at bounding box center [609, 112] width 150 height 44
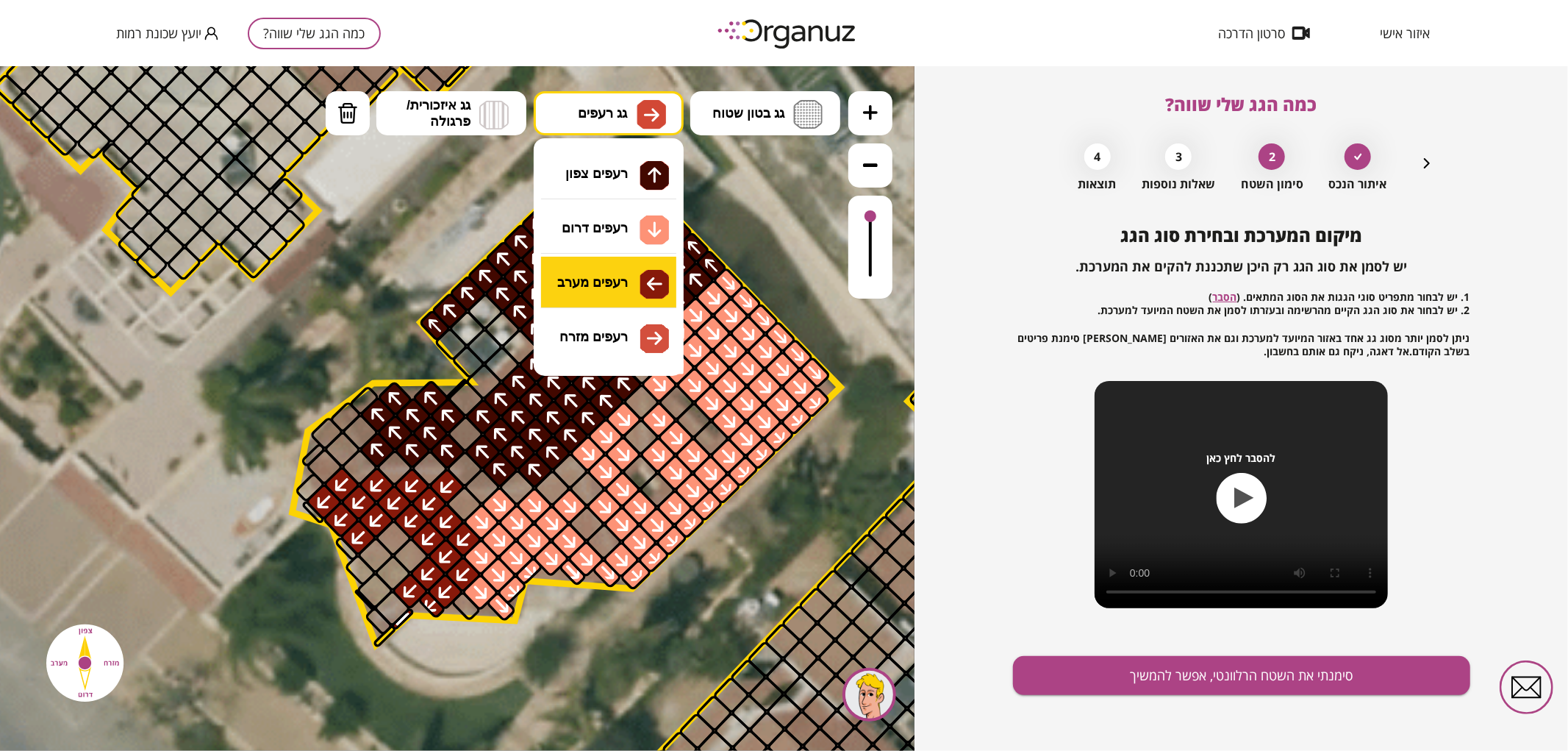
click at [638, 273] on div ".st0 { fill: #FFFFFF; } 10" at bounding box center [457, 407] width 915 height 685
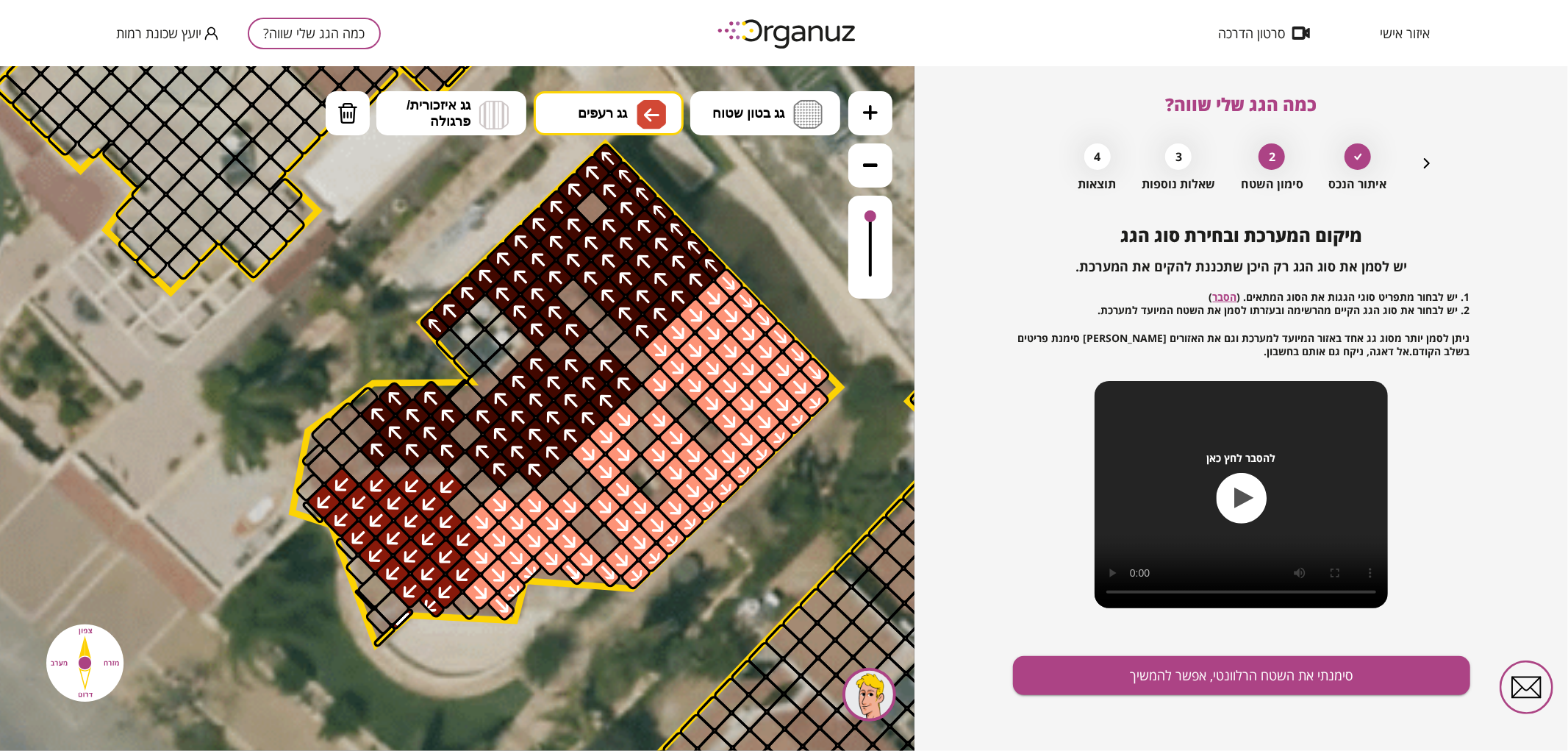
drag, startPoint x: 402, startPoint y: 526, endPoint x: 361, endPoint y: 541, distance: 43.7
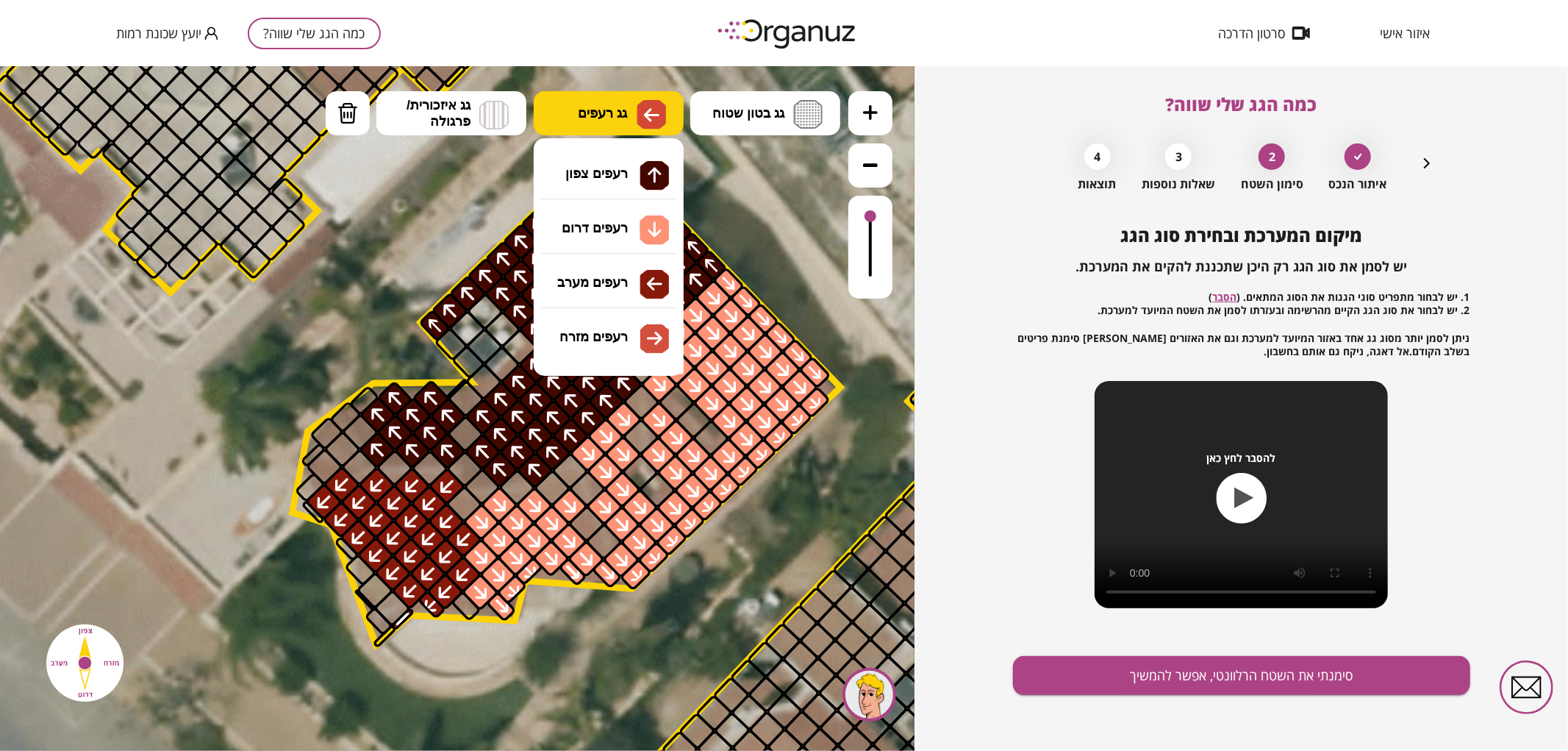
click at [643, 112] on img at bounding box center [651, 113] width 29 height 29
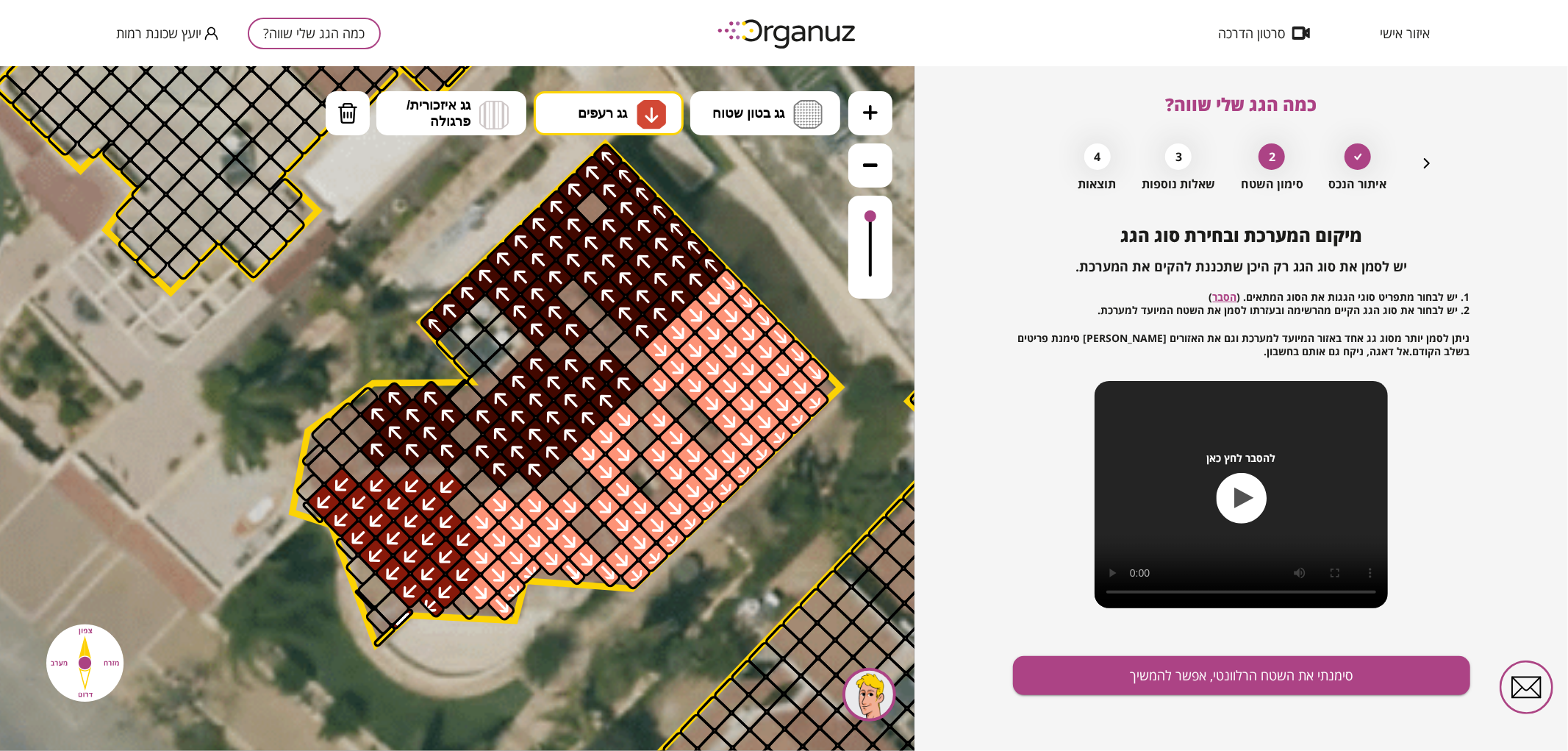
click at [651, 223] on div ".st0 { fill: #FFFFFF; } 10" at bounding box center [457, 407] width 915 height 685
drag, startPoint x: 595, startPoint y: 538, endPoint x: 570, endPoint y: 513, distance: 35.4
click at [553, 490] on div at bounding box center [552, 488] width 38 height 38
drag, startPoint x: 1324, startPoint y: 688, endPoint x: 1322, endPoint y: 666, distance: 22.1
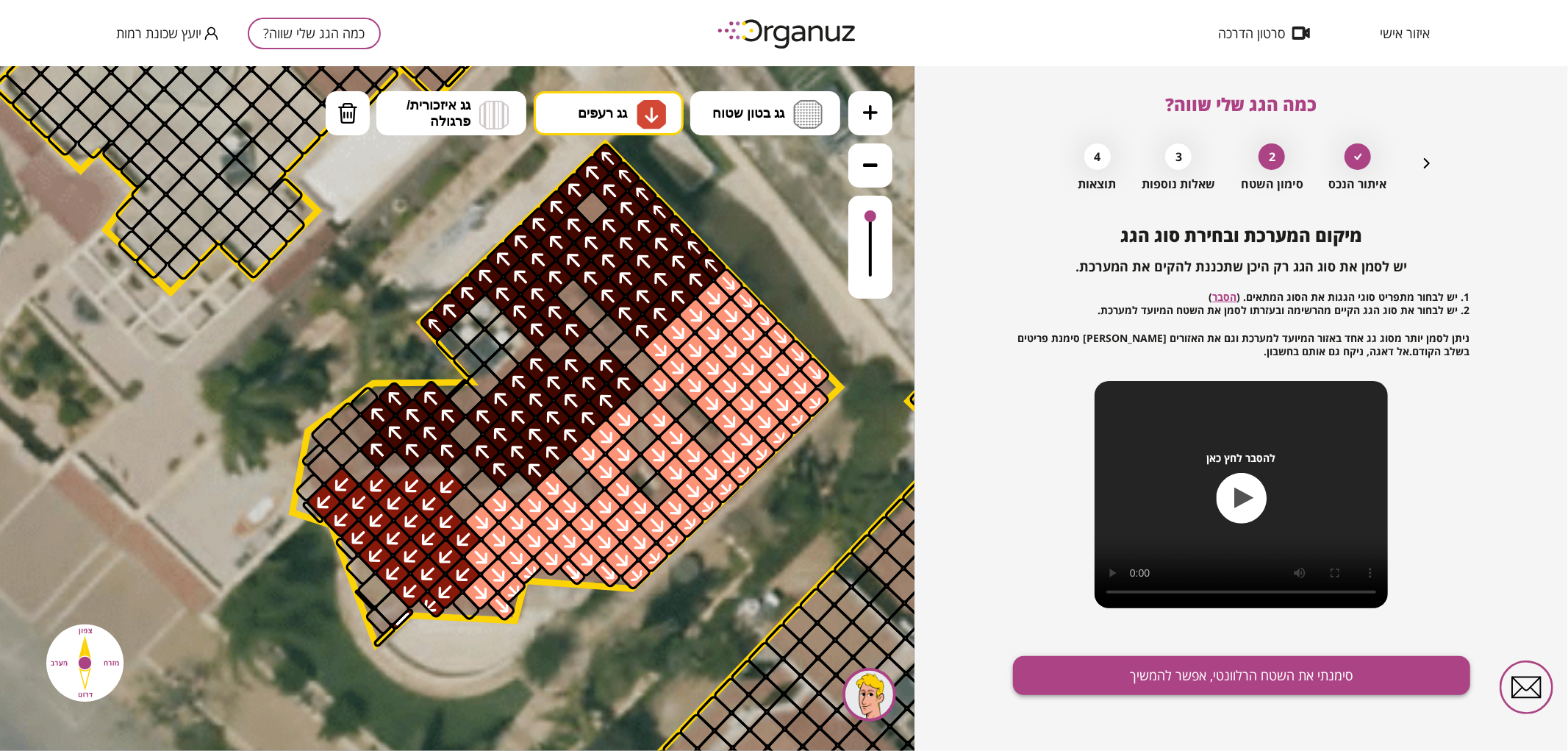
click at [1325, 687] on button "סימנתי את השטח הרלוונטי, אפשר להמשיך" at bounding box center [1241, 676] width 457 height 39
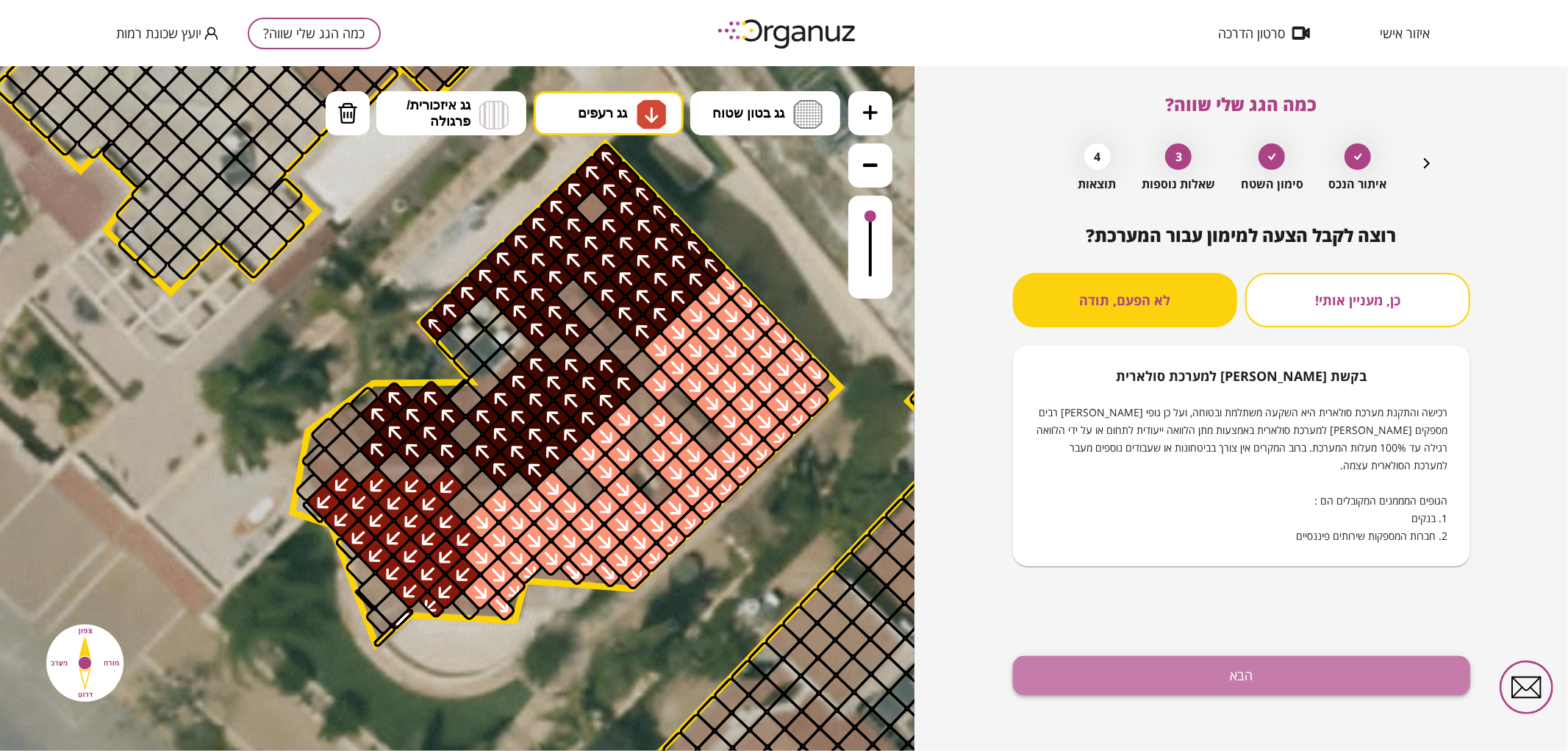
click at [1287, 671] on button "הבא" at bounding box center [1241, 676] width 457 height 39
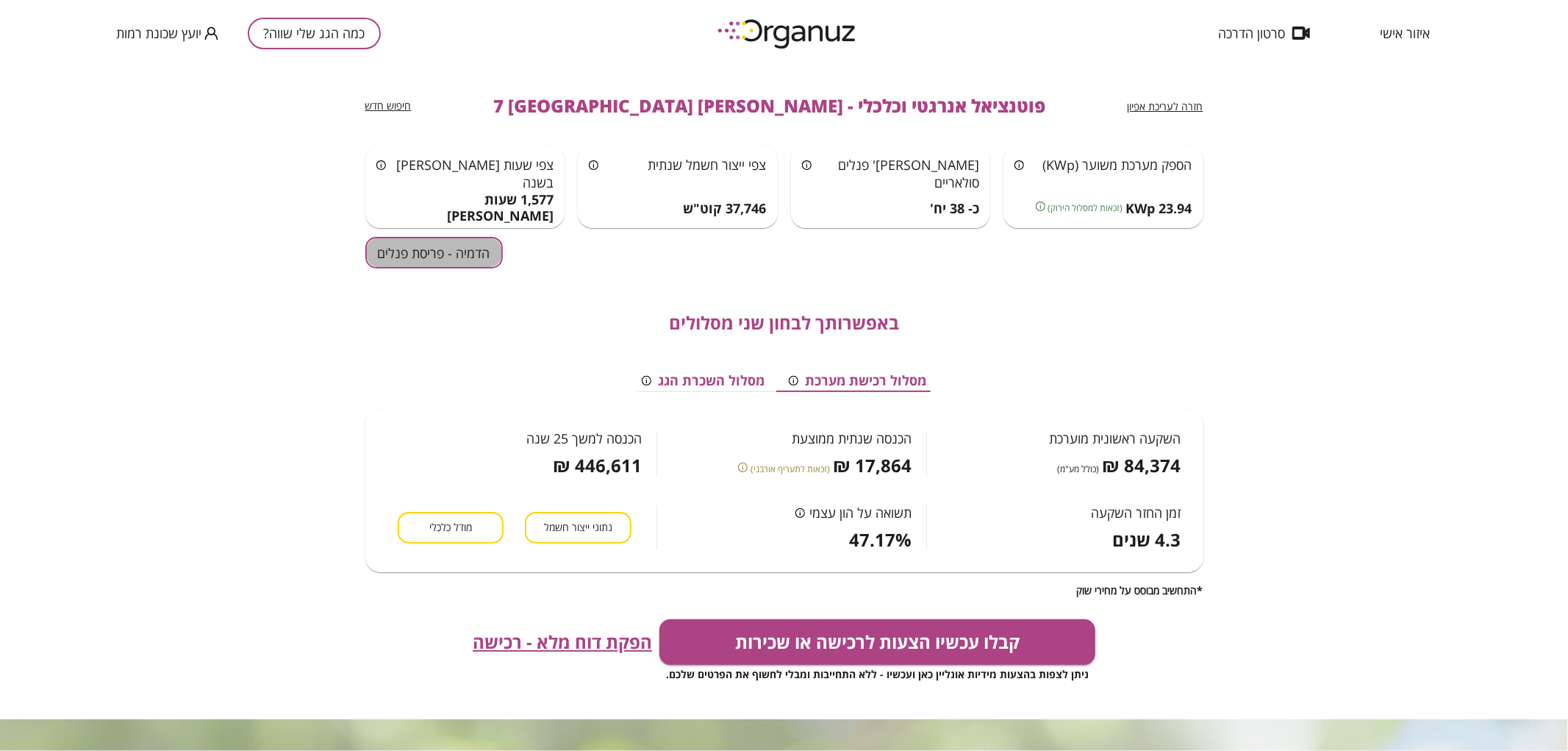
click at [485, 258] on button "הדמיה - פריסת פנלים" at bounding box center [434, 252] width 137 height 31
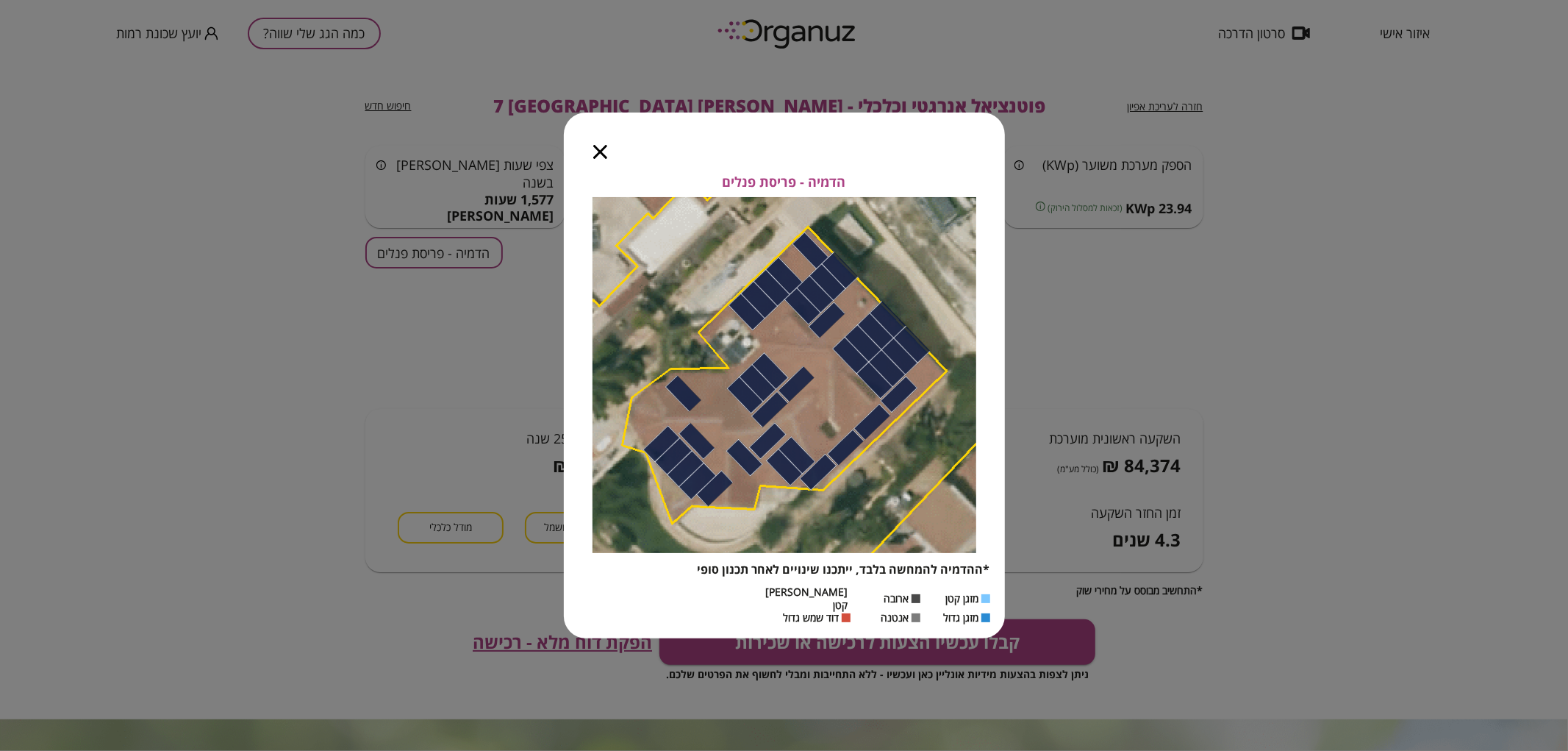
click at [598, 169] on div at bounding box center [601, 143] width 73 height 62
click at [596, 159] on icon "button" at bounding box center [601, 152] width 14 height 14
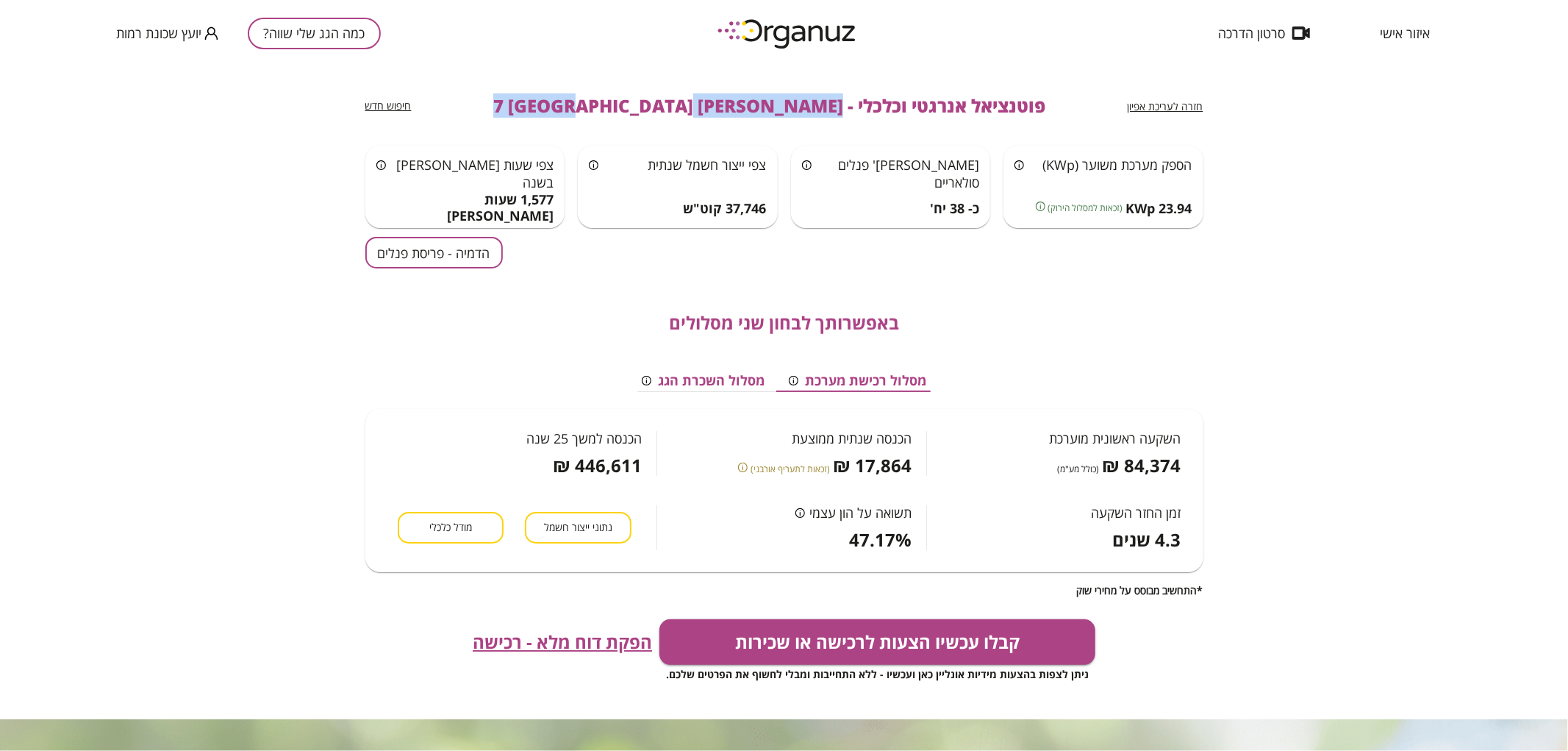
drag, startPoint x: 767, startPoint y: 106, endPoint x: 566, endPoint y: 113, distance: 201.1
click at [566, 113] on div "חזרה לעריכת אפיון פוטנציאל אנרגטי וכלכלי - [PERSON_NAME] 7 באר שבע חיפוש חדש" at bounding box center [784, 105] width 838 height 79
copy span "[PERSON_NAME] 7 [GEOGRAPHIC_DATA]"
click at [315, 23] on button "כמה הגג שלי שווה?" at bounding box center [314, 33] width 133 height 31
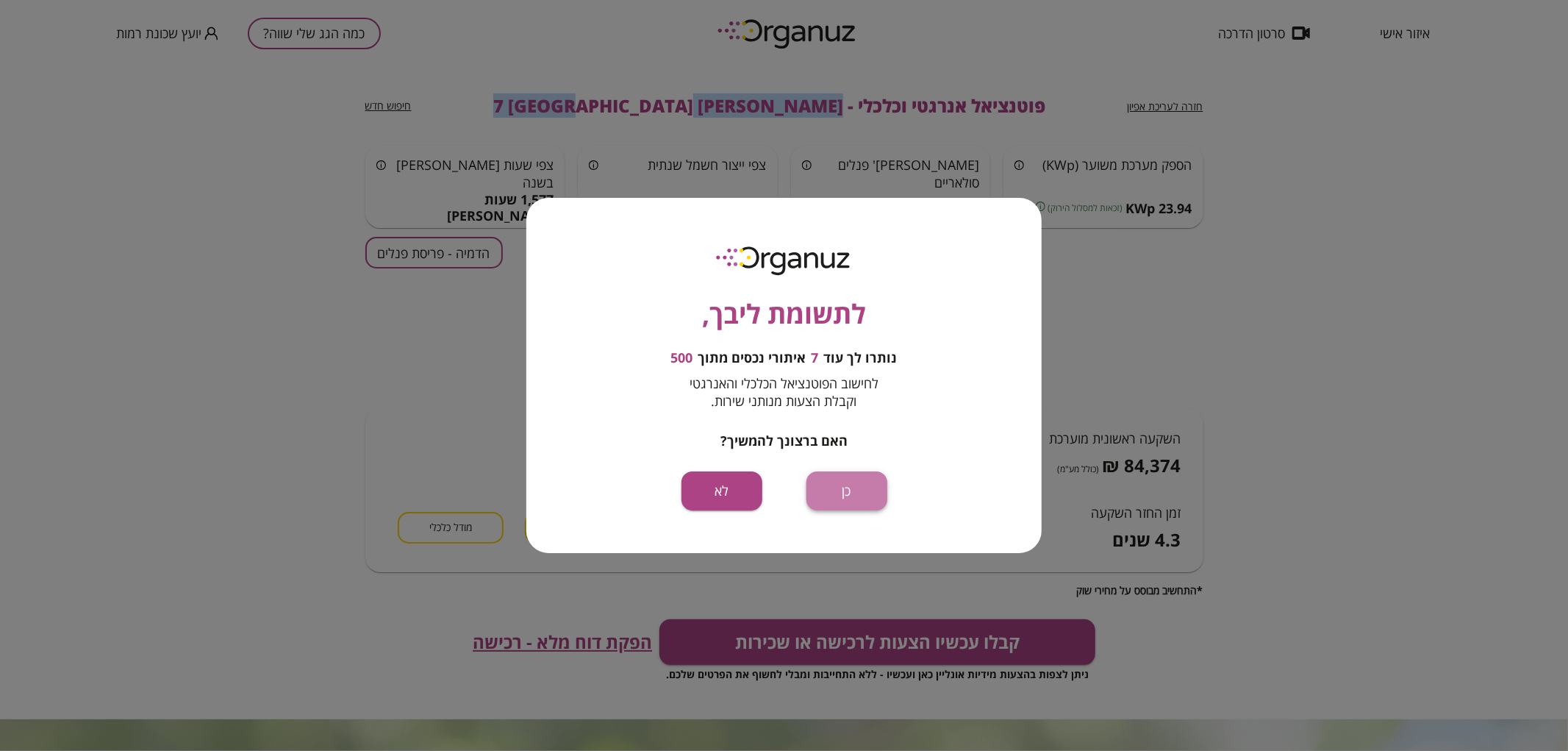
click at [840, 473] on button "כן" at bounding box center [847, 491] width 81 height 39
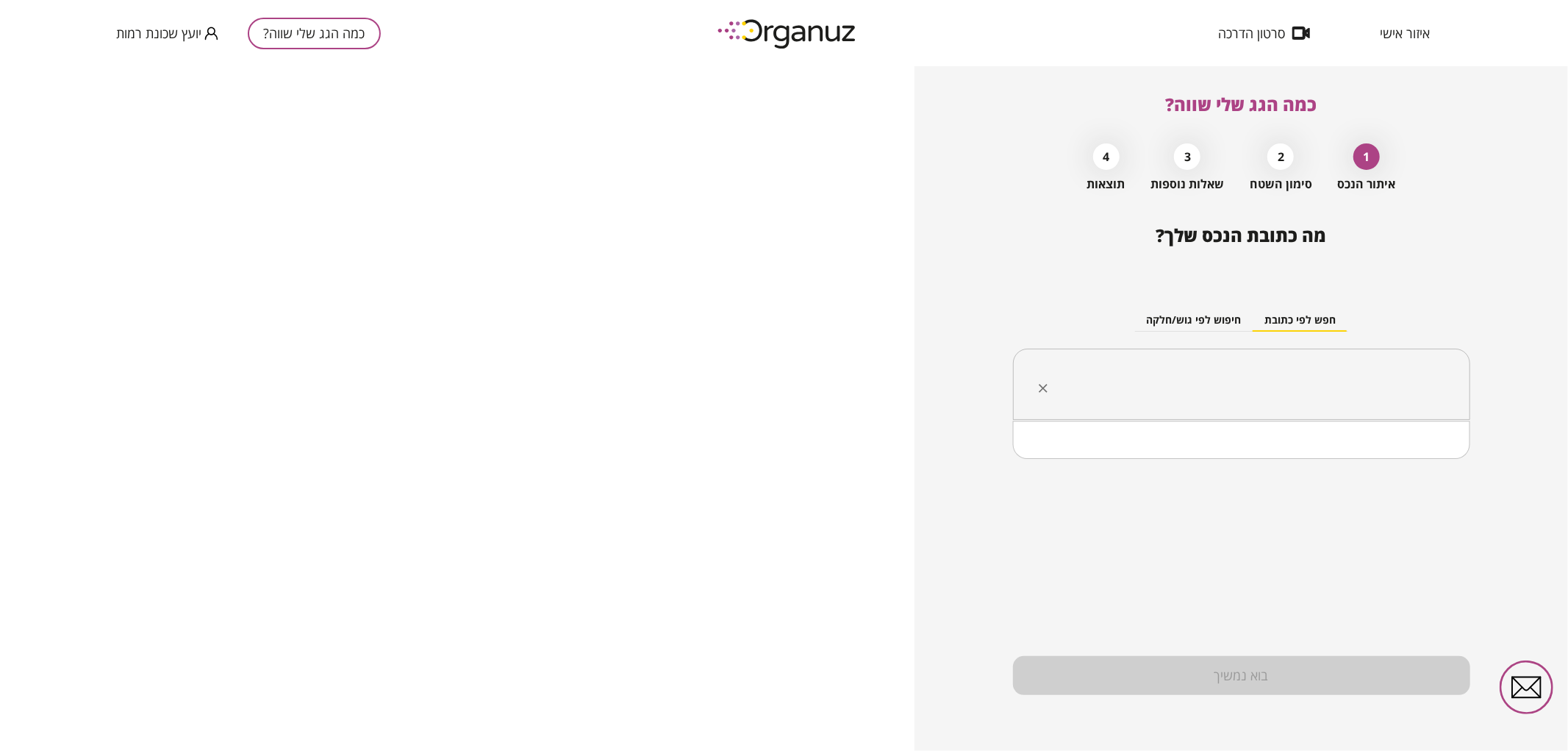
click at [1176, 366] on input "text" at bounding box center [1247, 384] width 411 height 37
paste input "**********"
click at [1343, 388] on input "**********" at bounding box center [1247, 384] width 411 height 37
click at [1348, 453] on li "[PERSON_NAME] 4 [GEOGRAPHIC_DATA]" at bounding box center [1241, 459] width 419 height 27
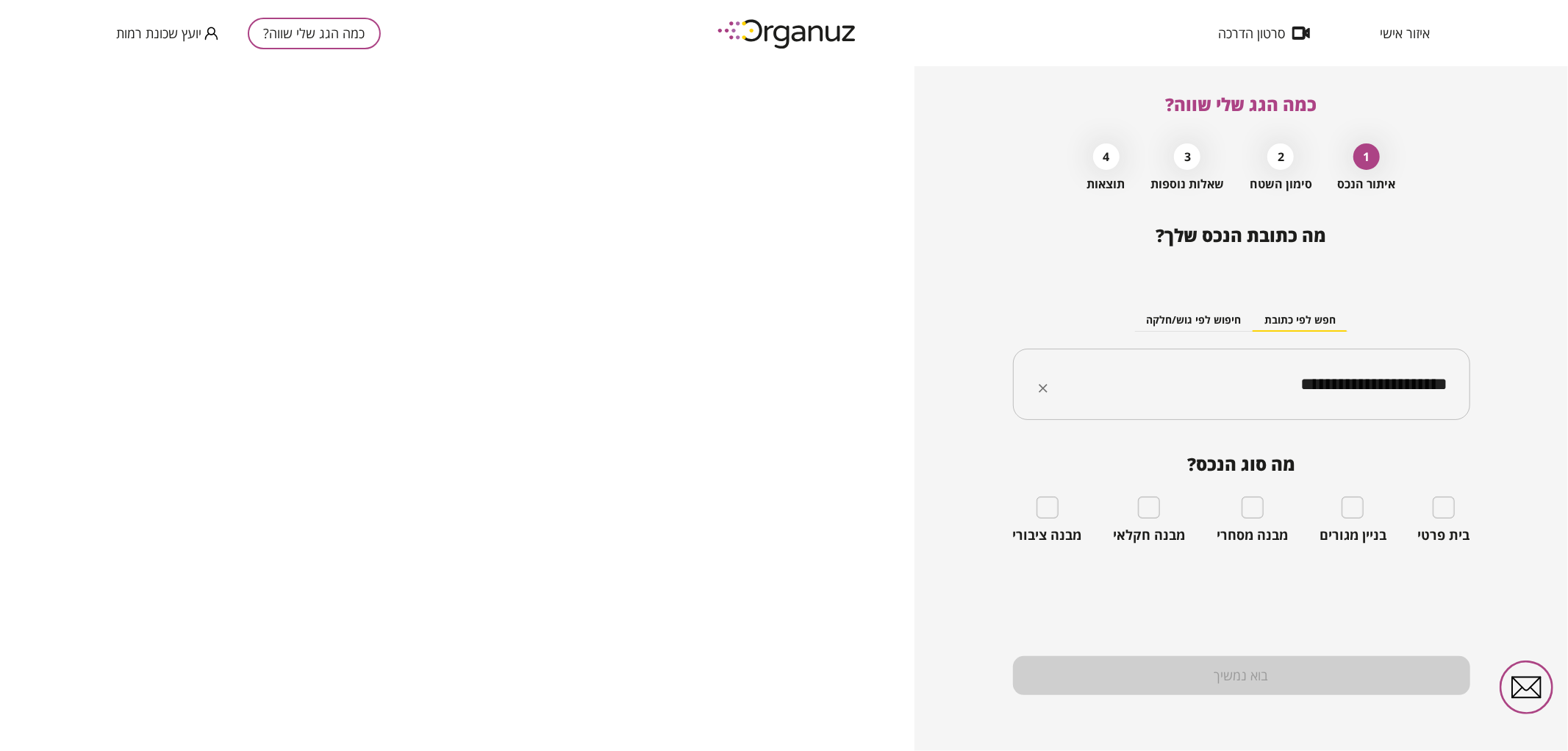
type input "**********"
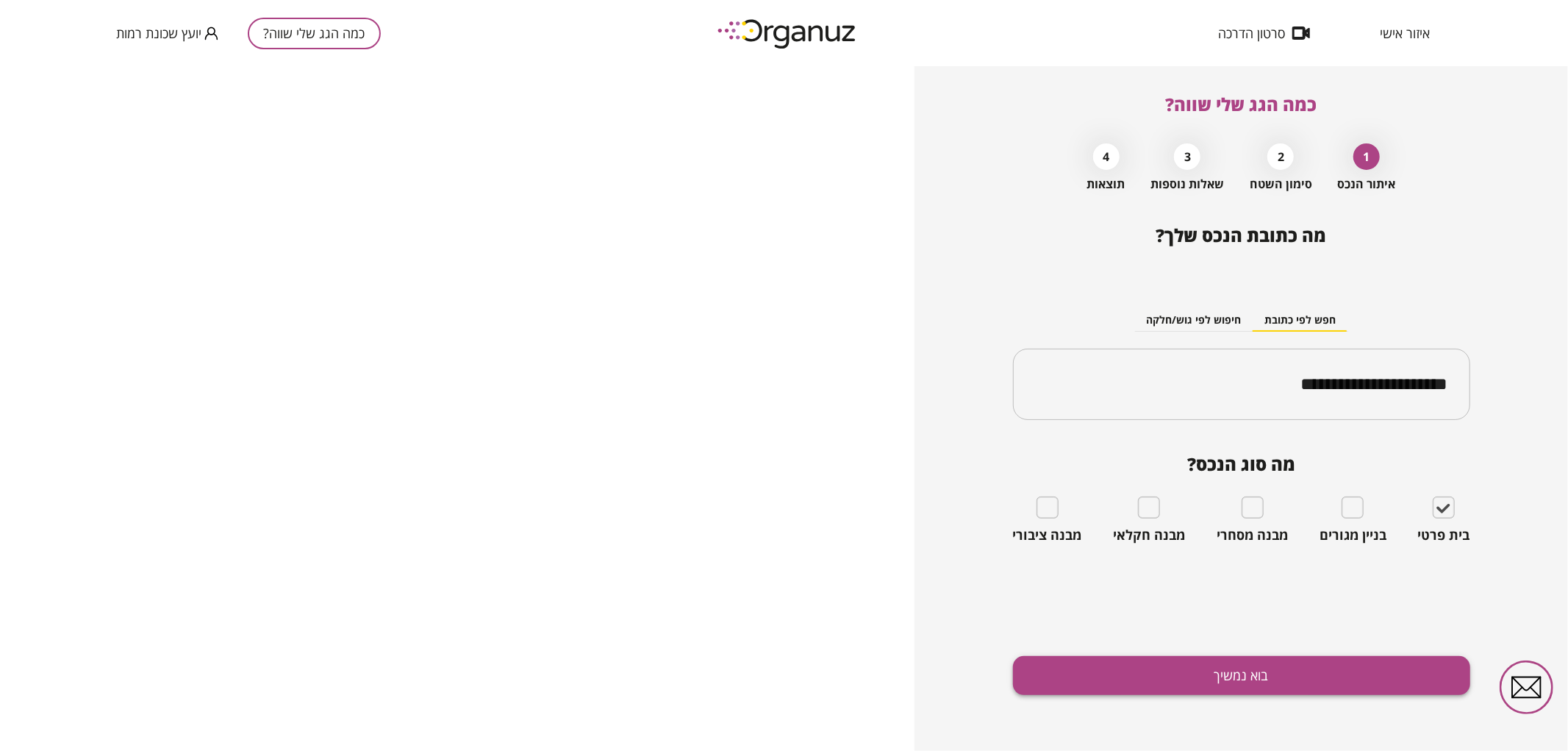
click at [1302, 688] on button "בוא נמשיך" at bounding box center [1241, 676] width 457 height 39
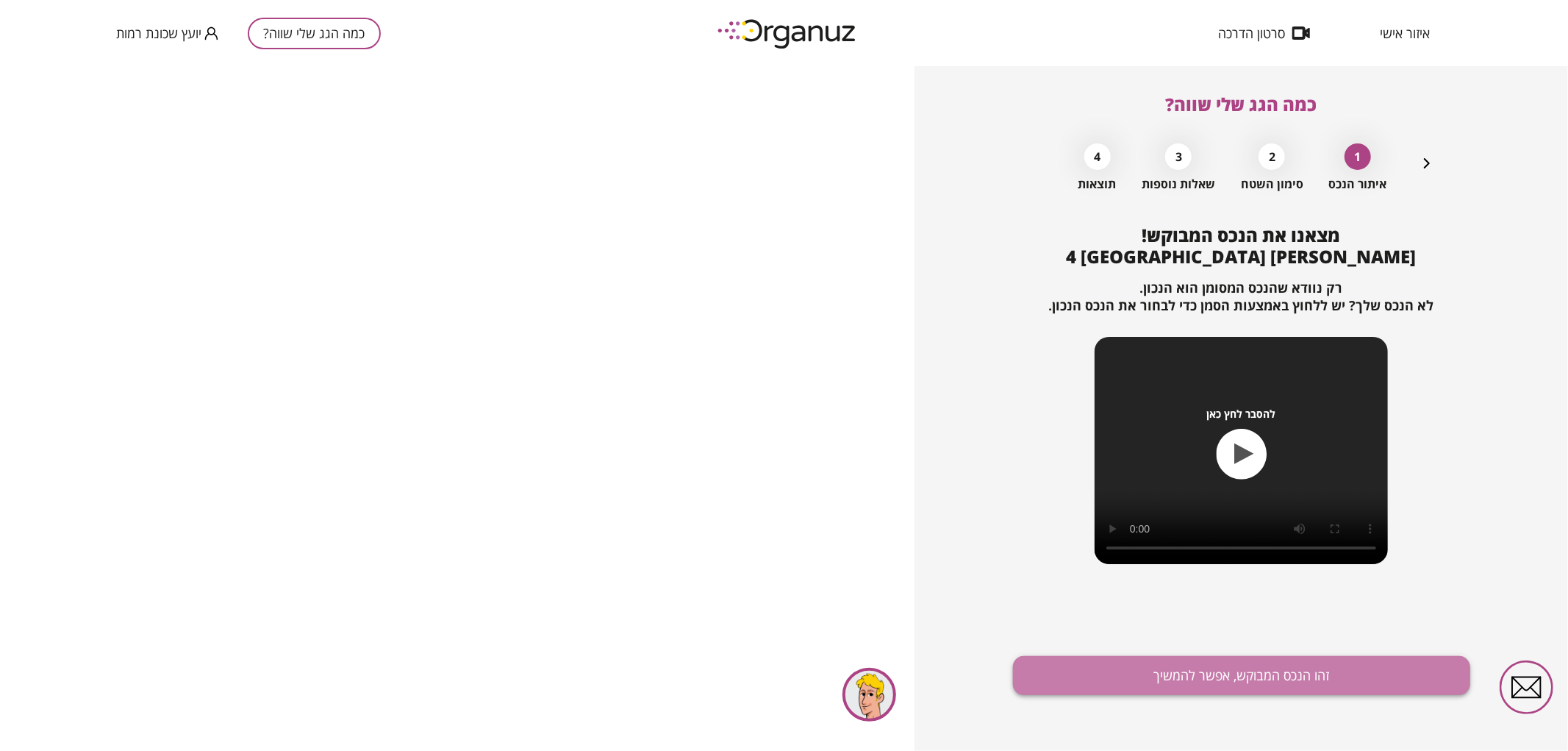
click at [1289, 680] on button "זהו הנכס המבוקש, אפשר להמשיך" at bounding box center [1241, 676] width 457 height 39
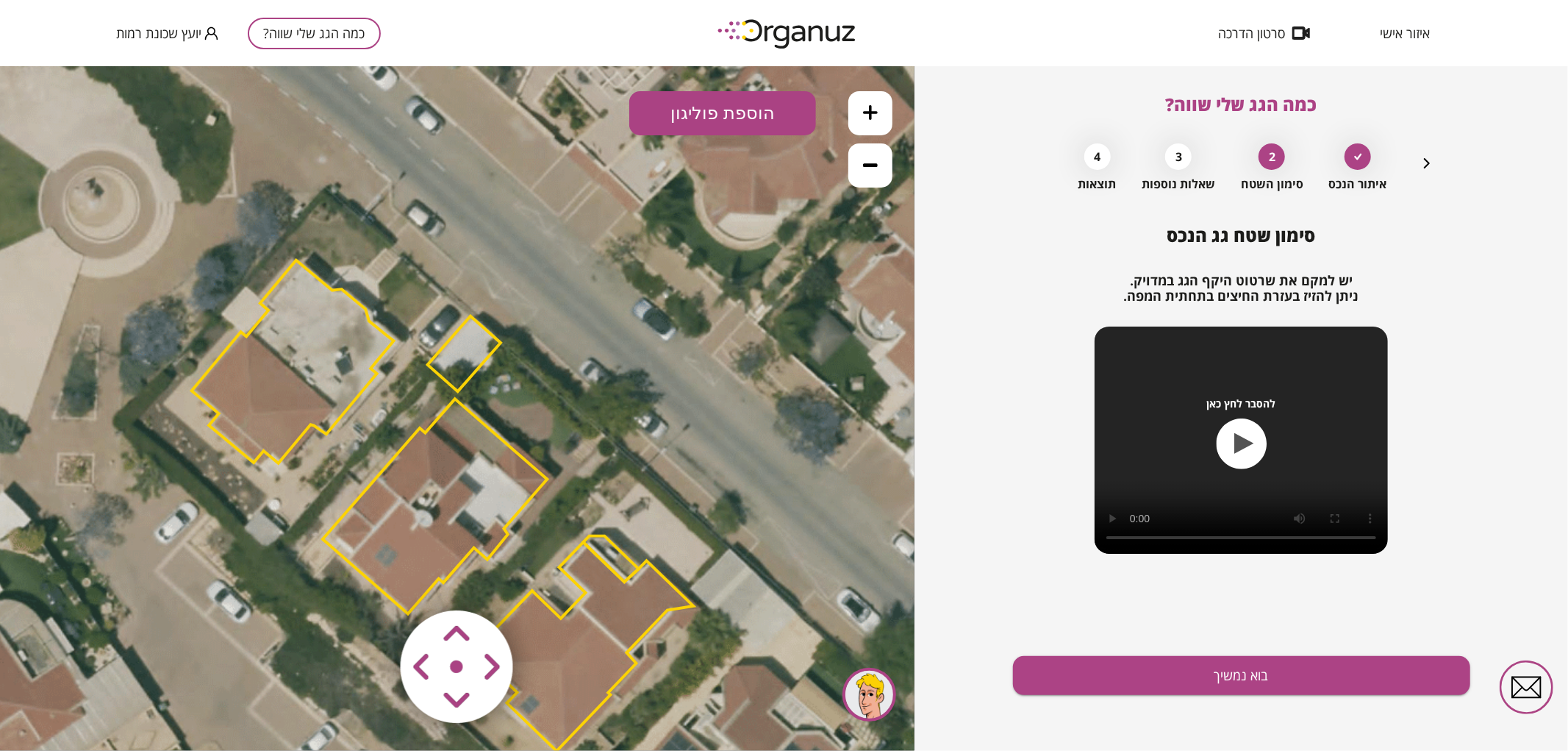
drag, startPoint x: 834, startPoint y: 414, endPoint x: 819, endPoint y: 511, distance: 98.2
click at [819, 511] on icon at bounding box center [440, 505] width 1522 height 1523
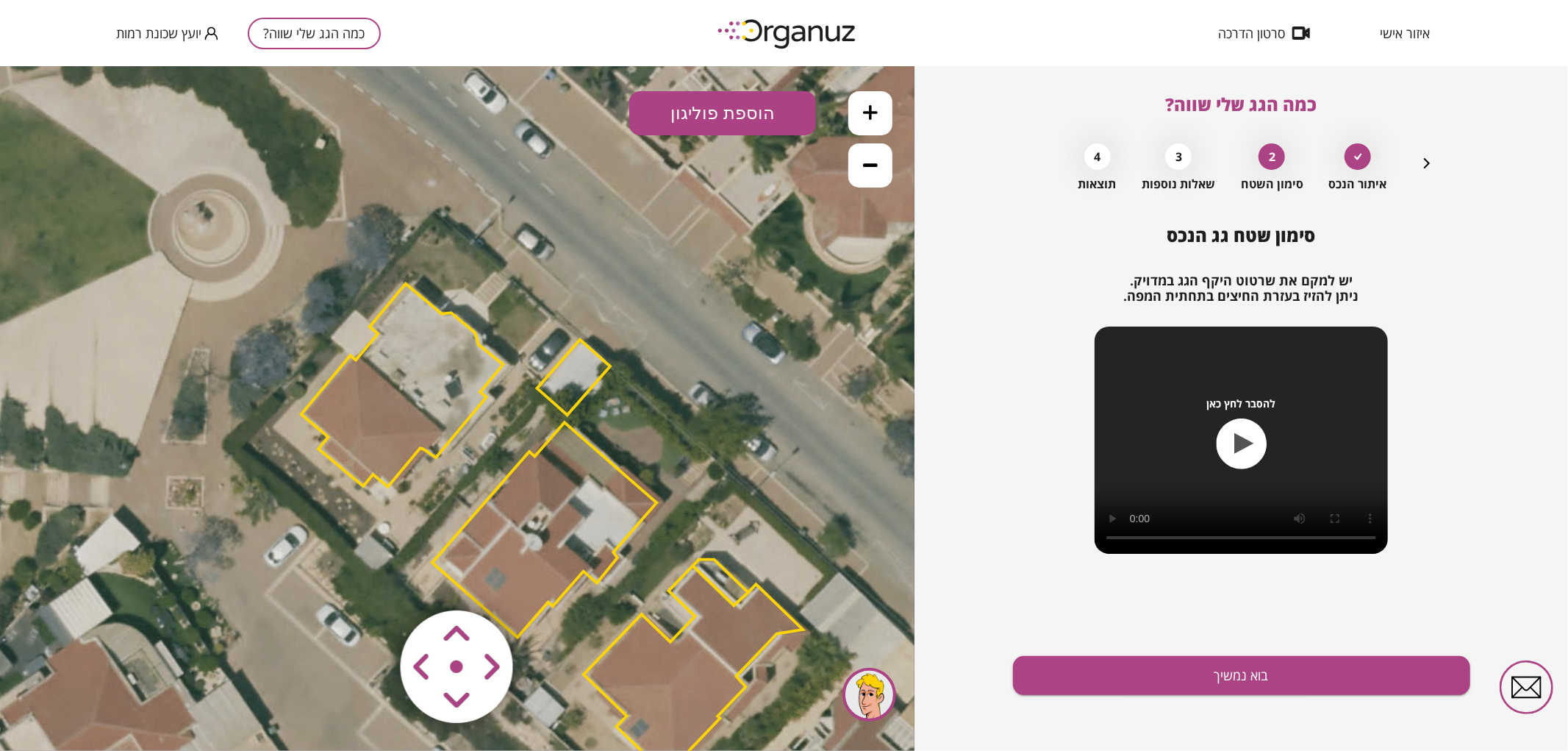
drag, startPoint x: 718, startPoint y: 389, endPoint x: 831, endPoint y: 390, distance: 113.0
click at [831, 394] on icon at bounding box center [550, 528] width 1522 height 1523
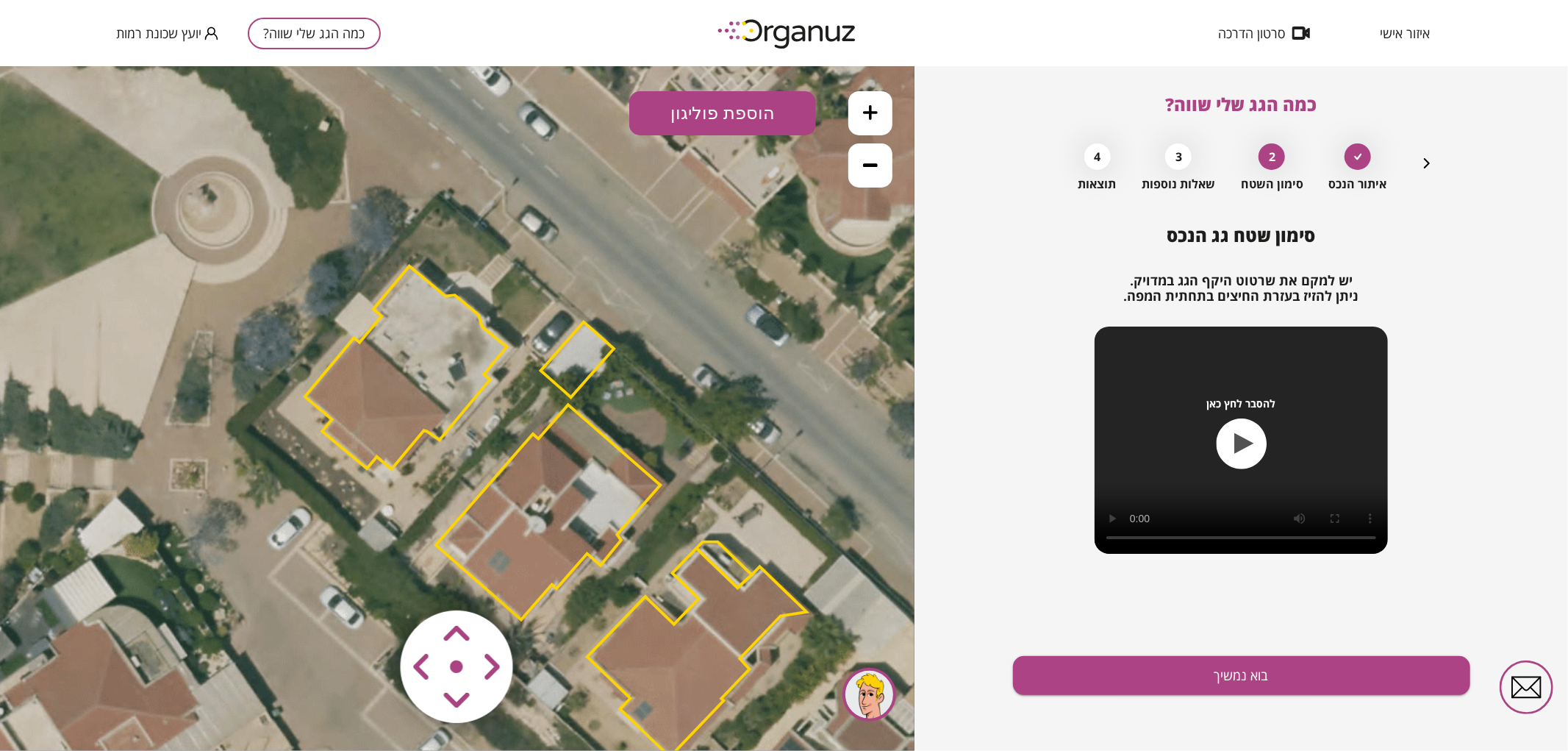
click at [577, 448] on polygon at bounding box center [547, 511] width 224 height 215
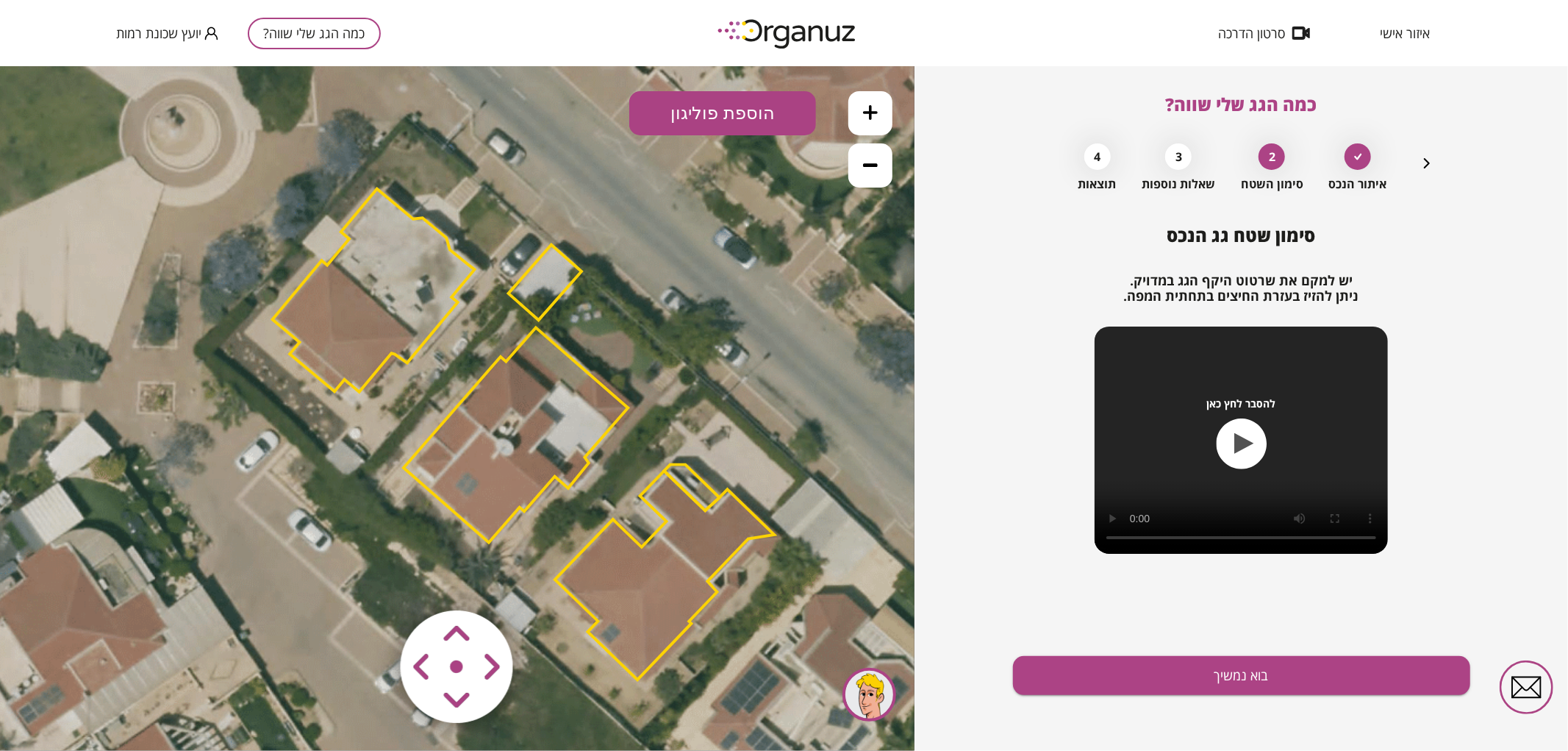
drag, startPoint x: 727, startPoint y: 398, endPoint x: 695, endPoint y: 319, distance: 85.2
click at [695, 319] on icon at bounding box center [520, 433] width 1522 height 1523
click at [877, 105] on icon at bounding box center [870, 112] width 14 height 14
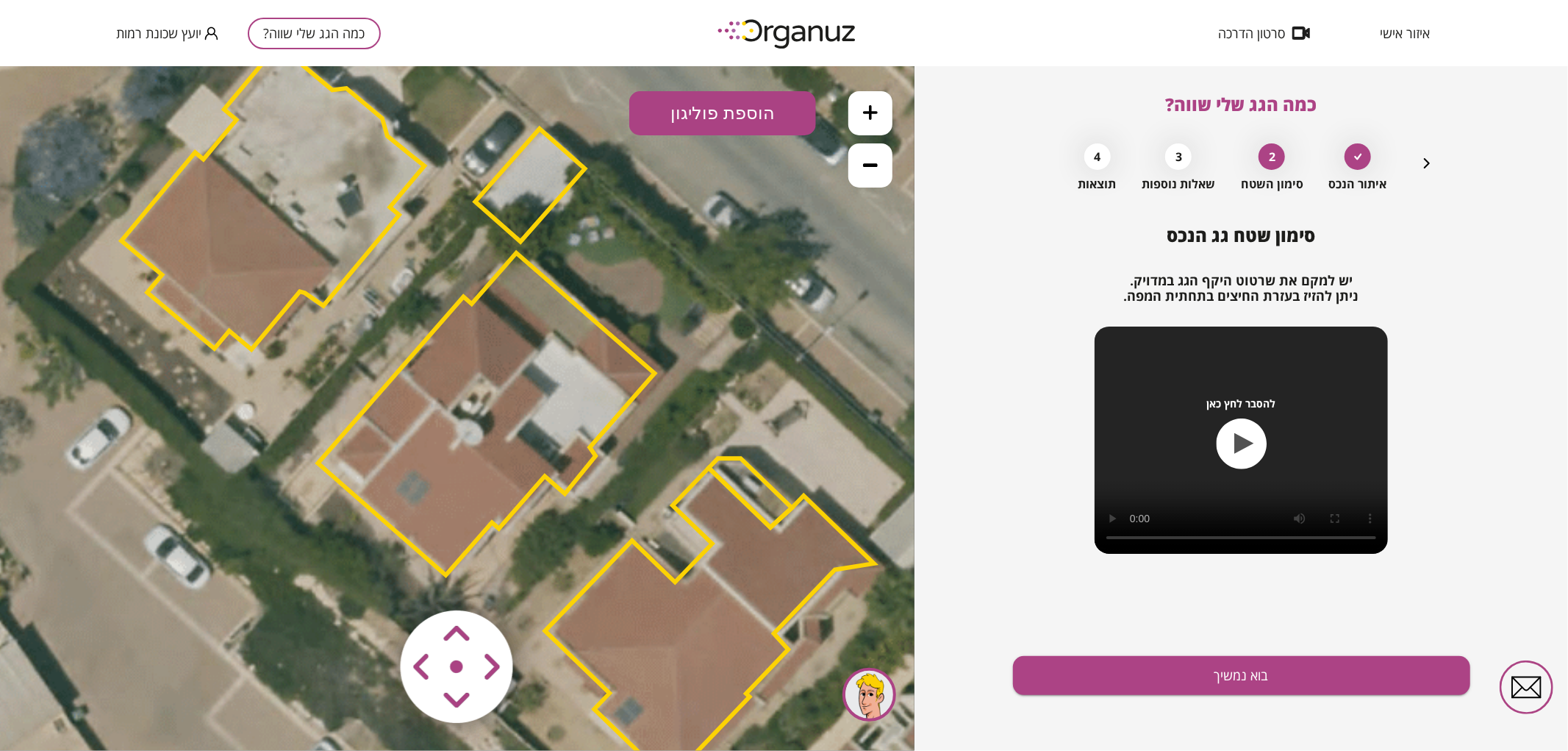
drag, startPoint x: 767, startPoint y: 287, endPoint x: 699, endPoint y: 249, distance: 77.9
click at [699, 249] on icon at bounding box center [494, 412] width 2283 height 2284
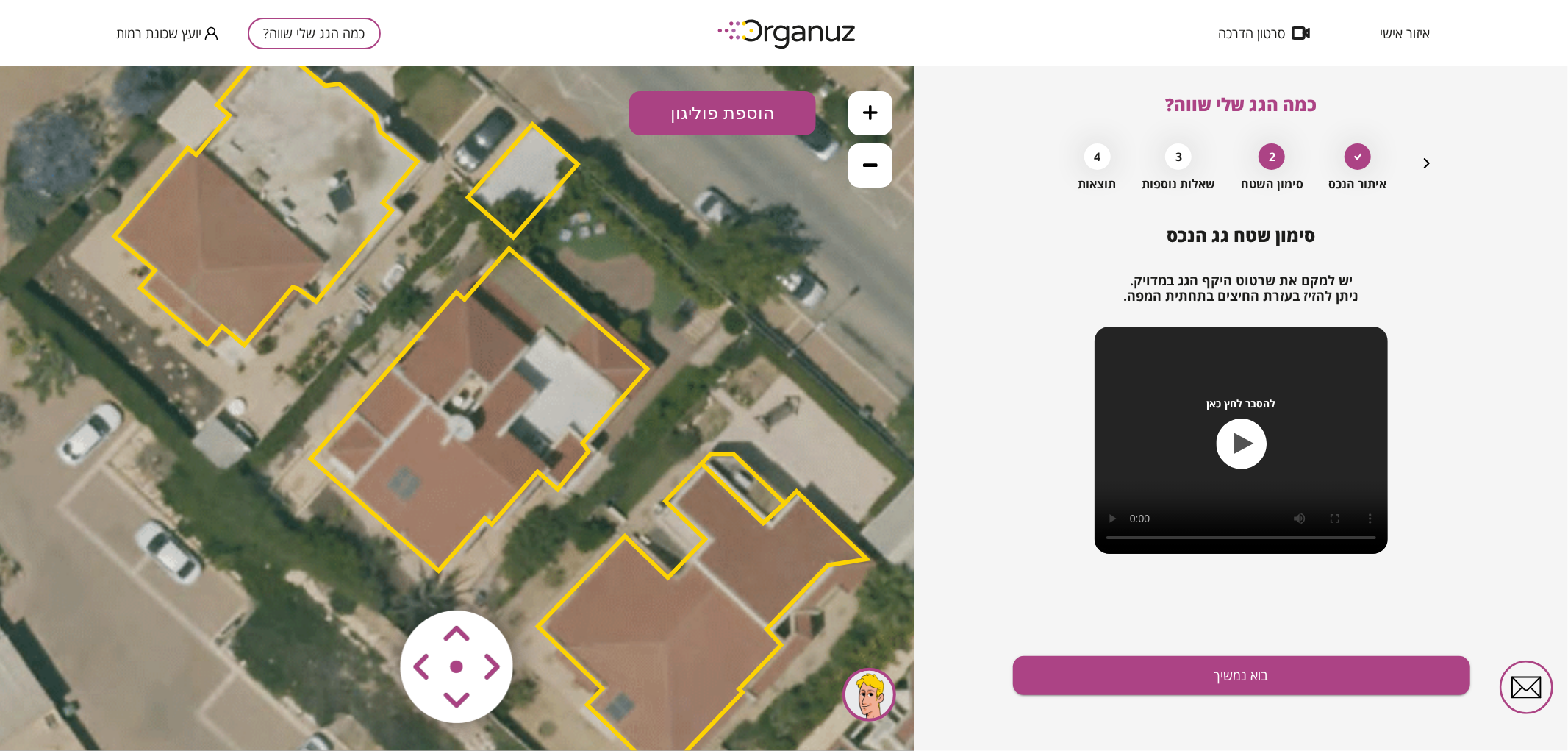
click at [369, 579] on area at bounding box center [369, 579] width 0 height 0
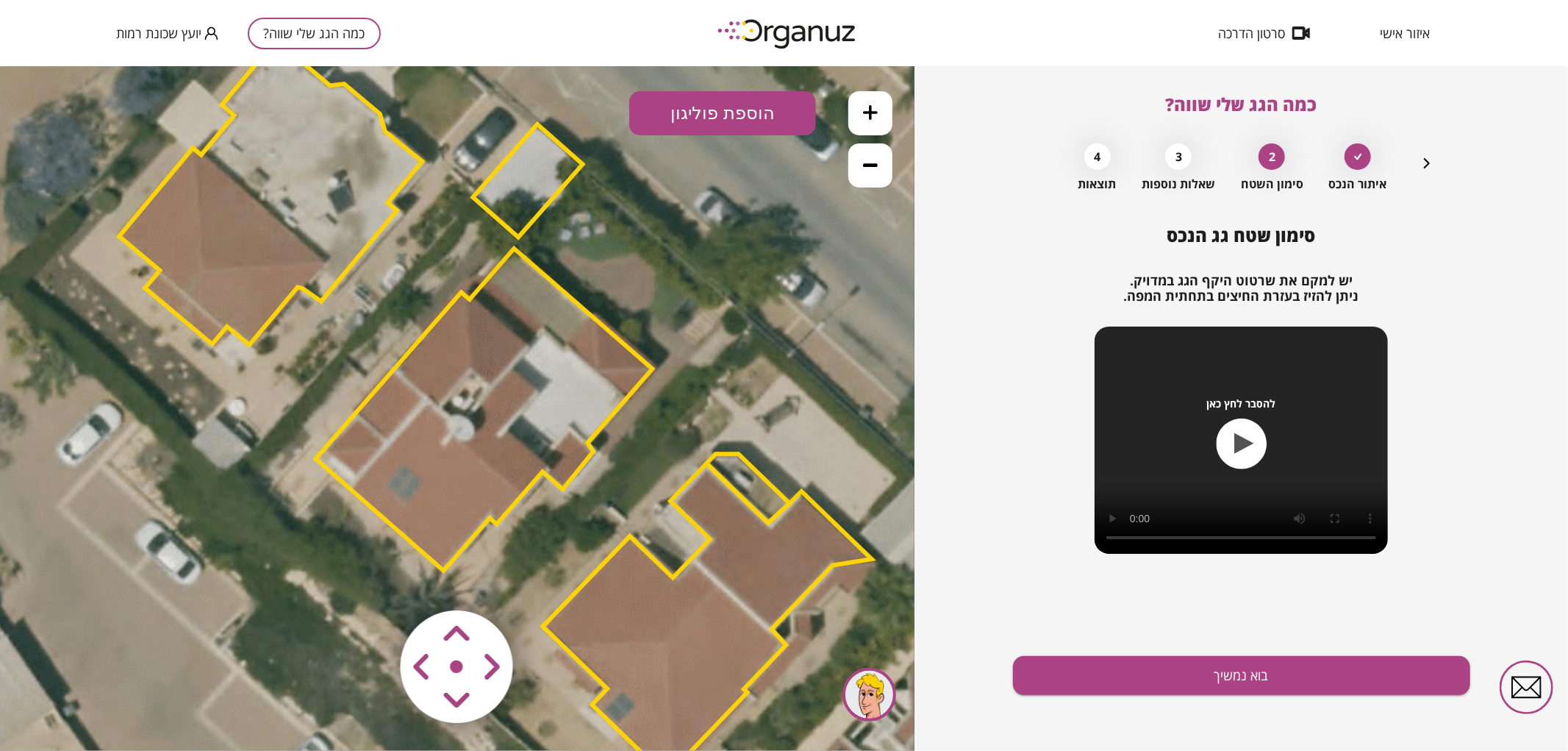
click at [369, 579] on area at bounding box center [369, 579] width 0 height 0
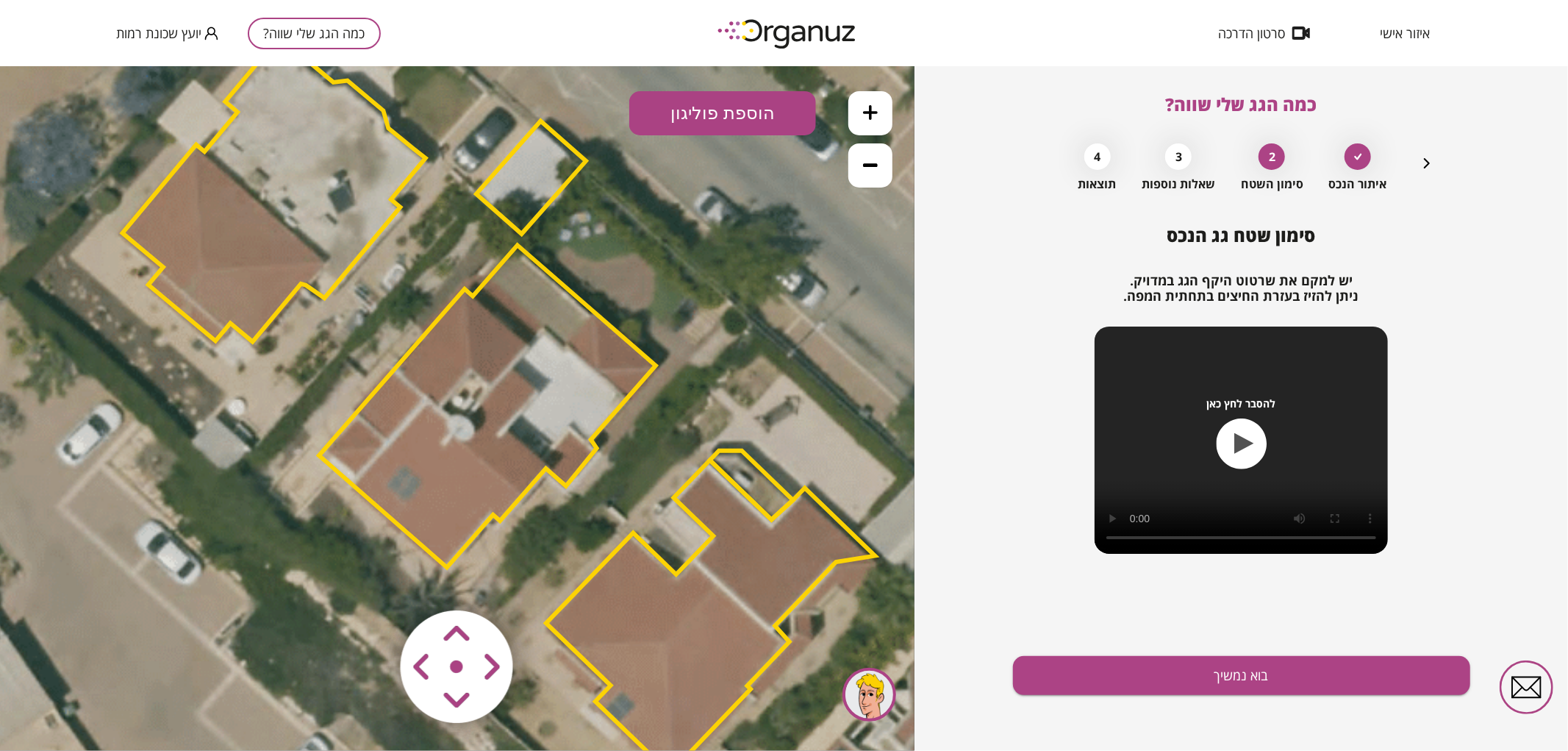
click at [369, 579] on area at bounding box center [369, 579] width 0 height 0
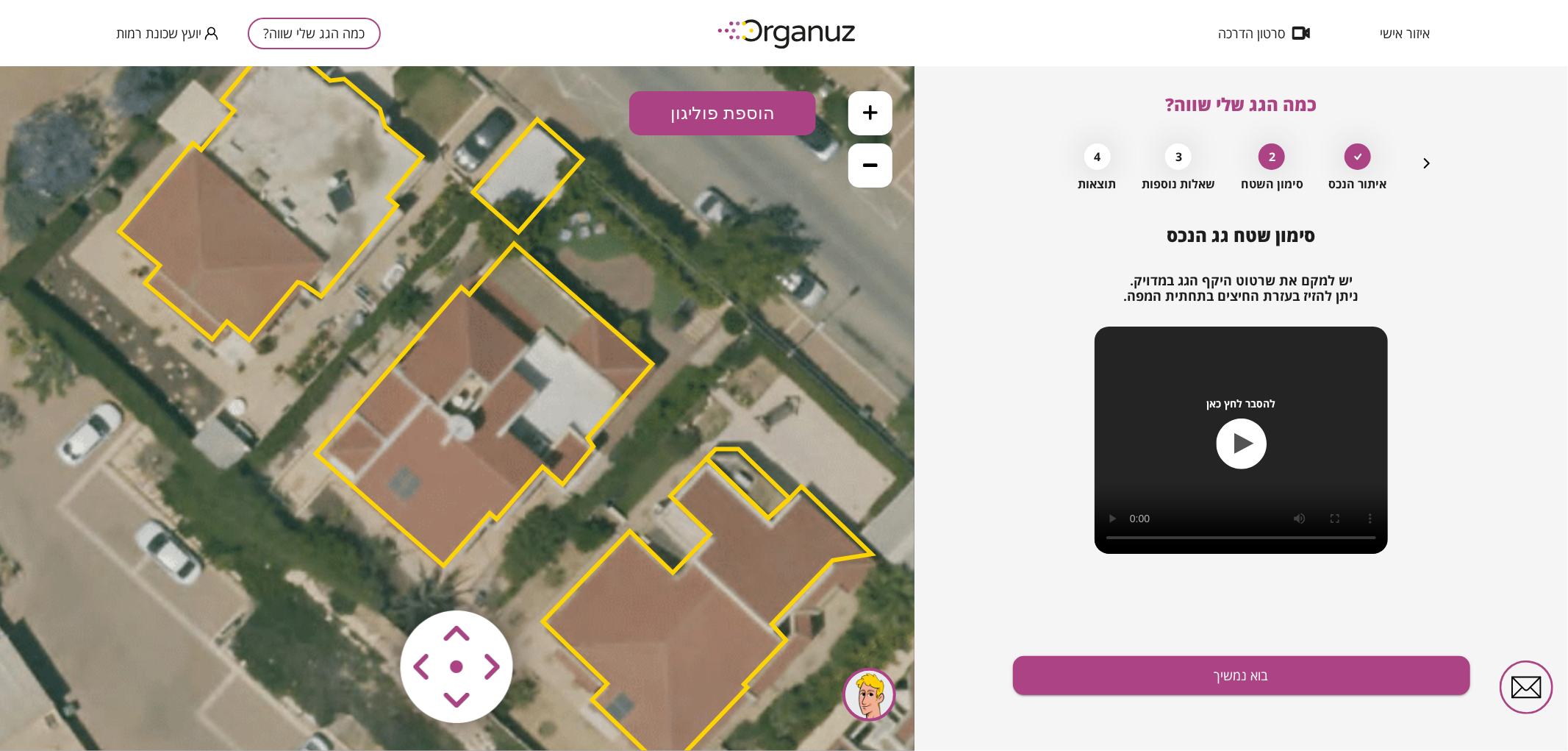
click at [369, 579] on area at bounding box center [369, 579] width 0 height 0
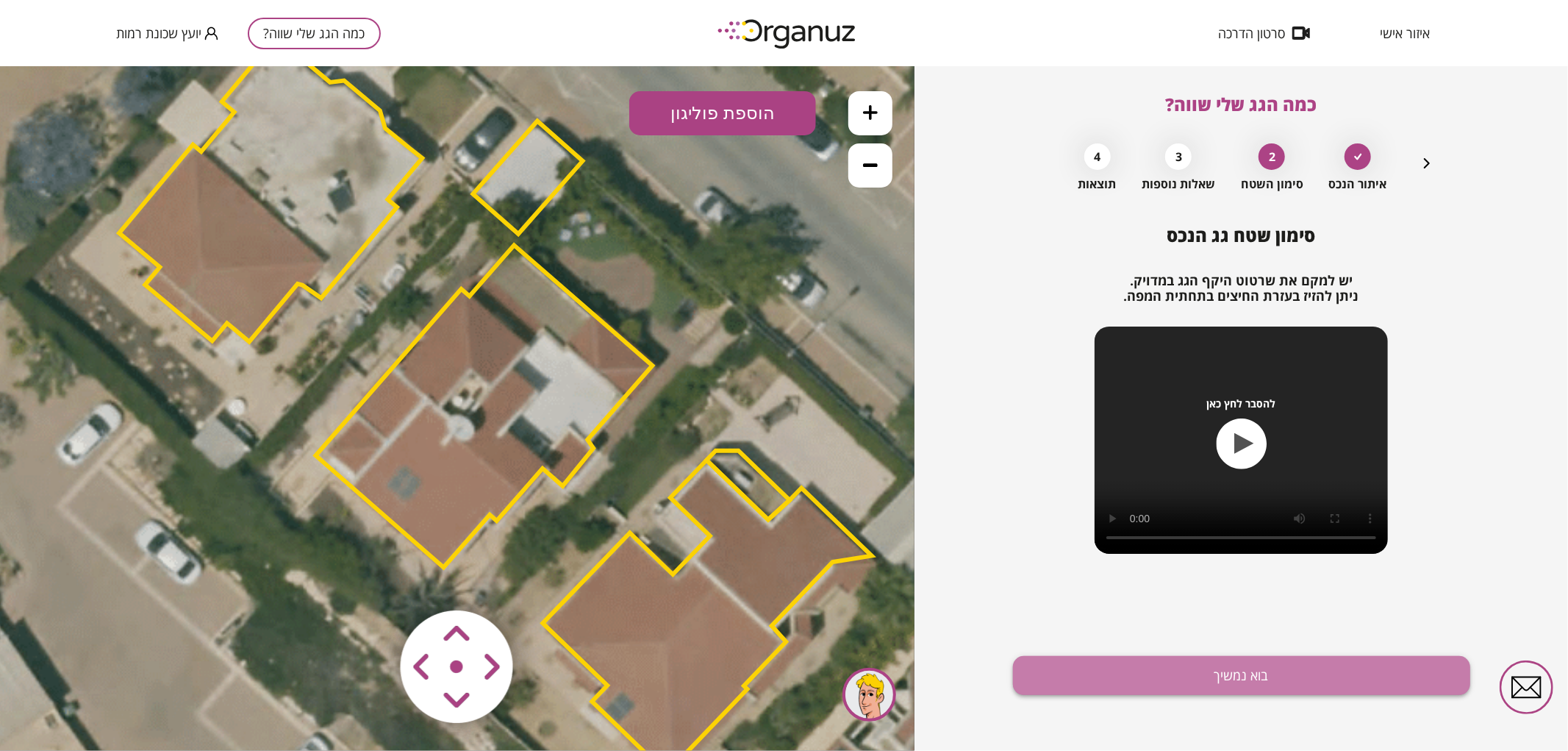
click at [1098, 663] on button "בוא נמשיך" at bounding box center [1241, 676] width 457 height 39
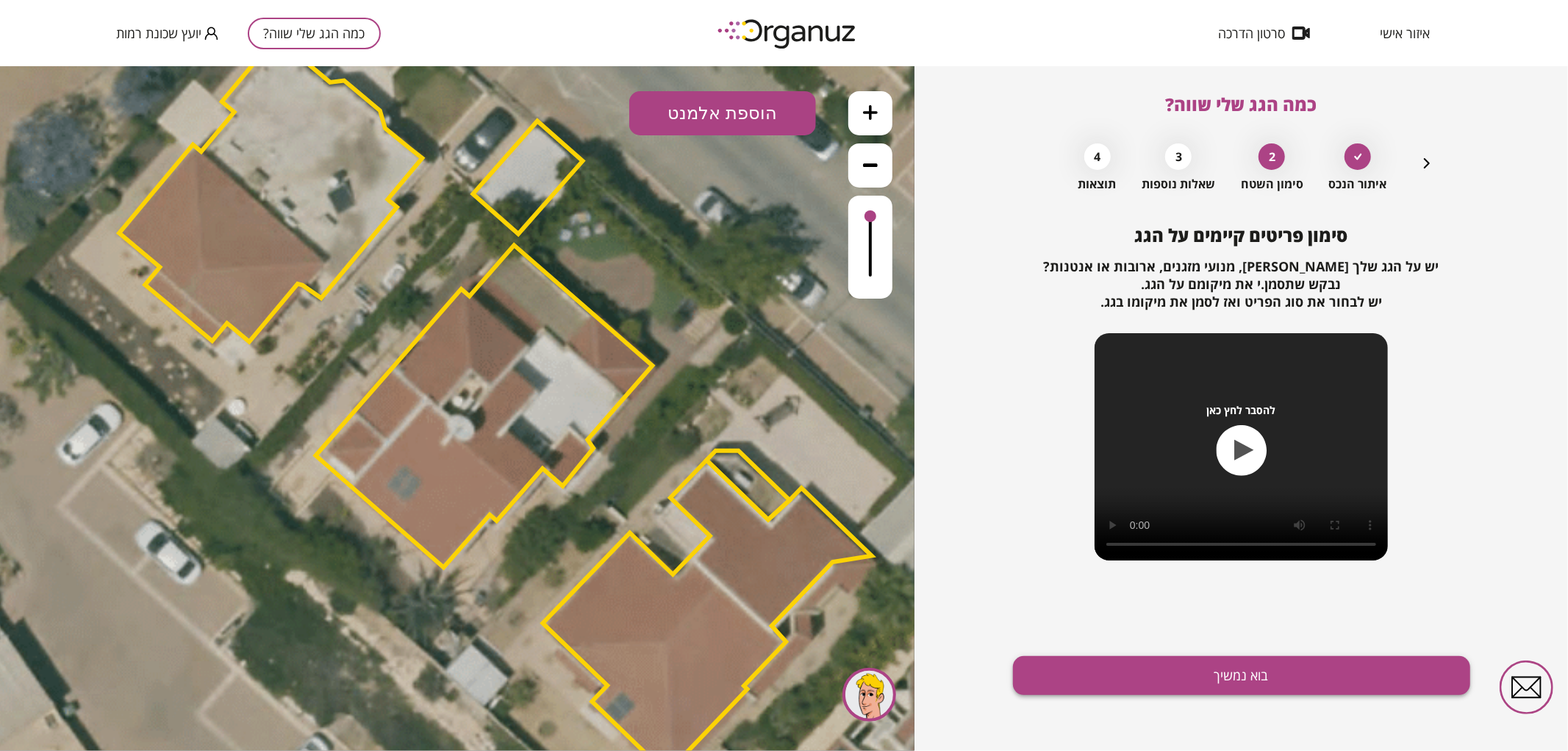
click at [1112, 664] on button "בוא נמשיך" at bounding box center [1241, 676] width 457 height 39
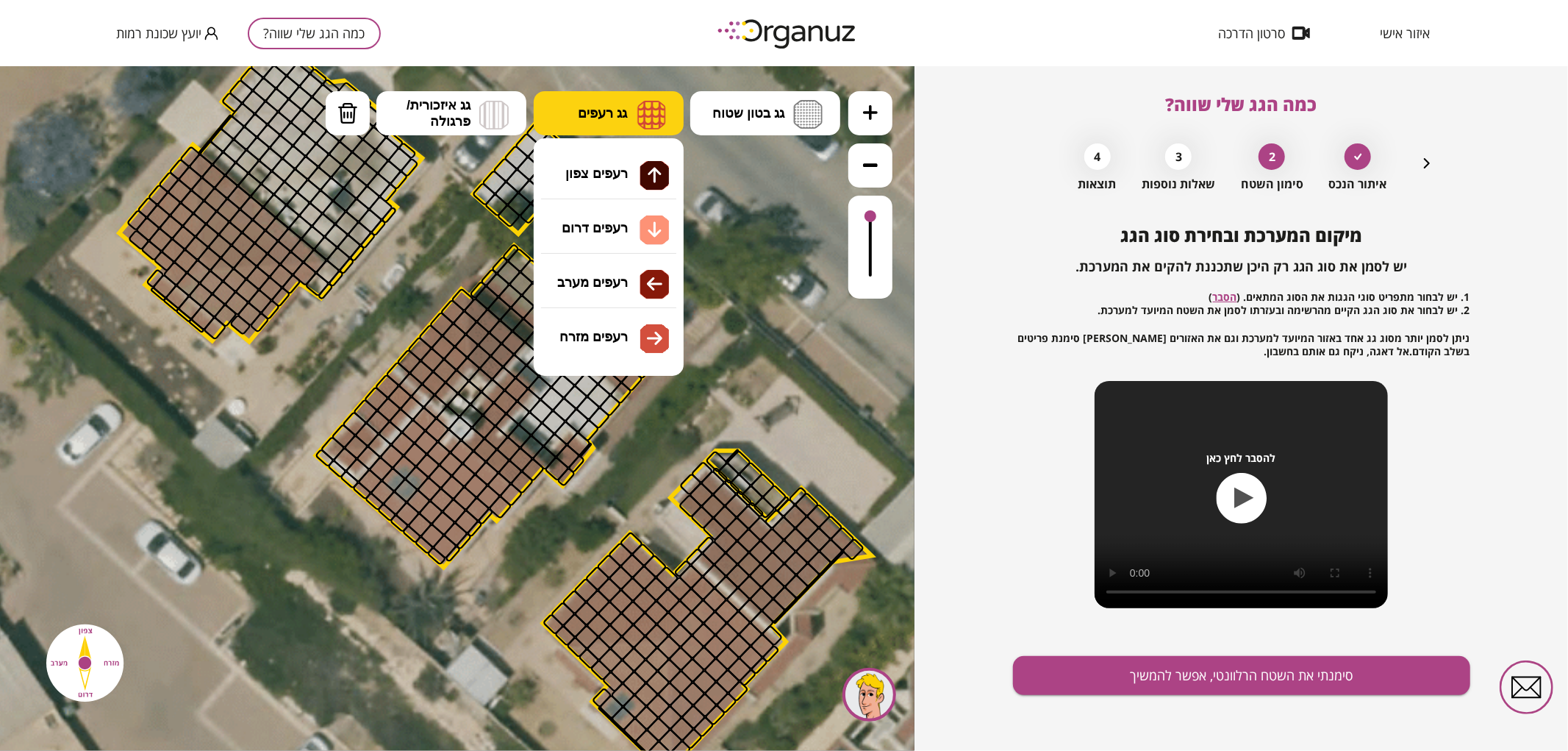
click at [598, 123] on button "גג רעפים" at bounding box center [609, 112] width 150 height 44
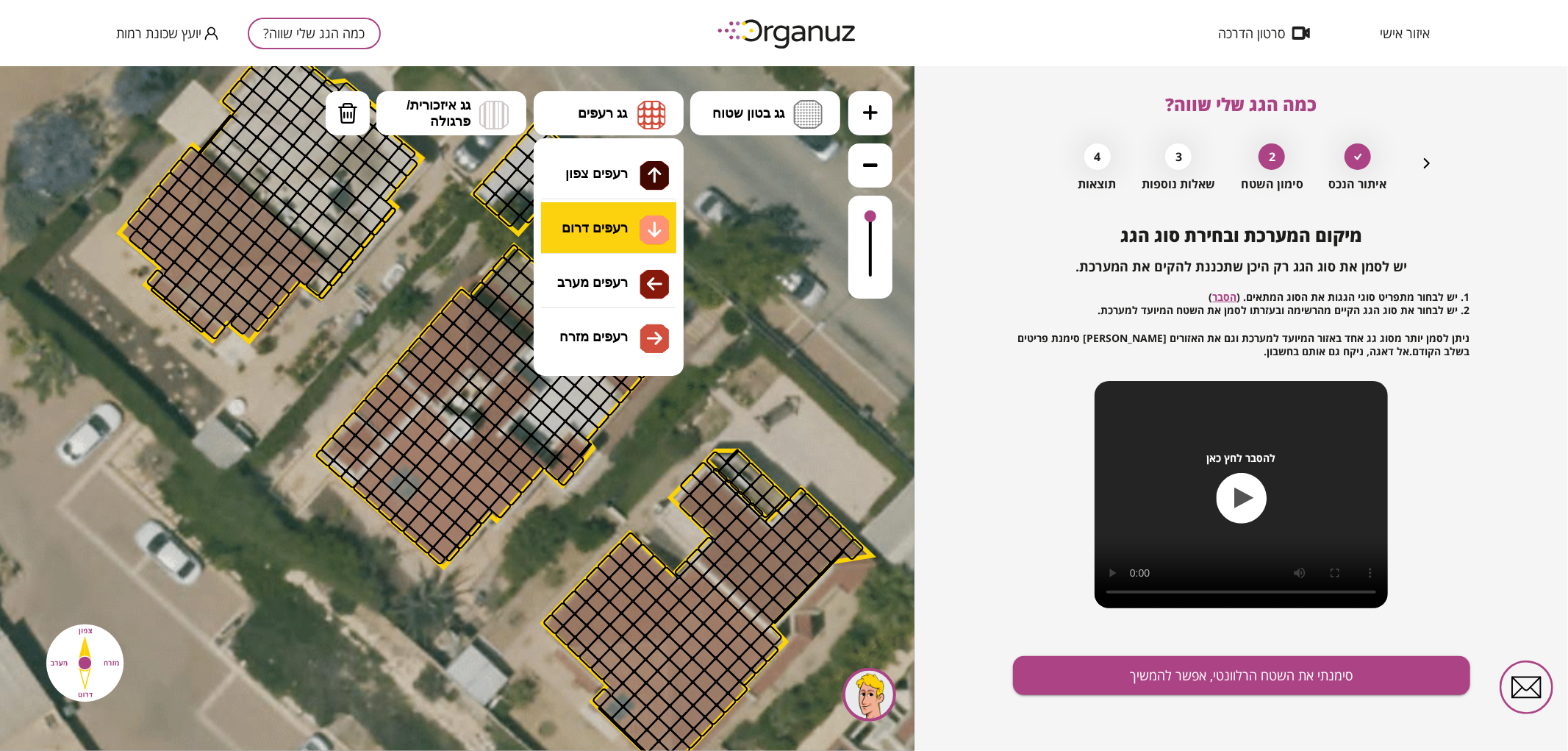
click at [610, 236] on div ".st0 { fill: #FFFFFF; } 0" at bounding box center [457, 407] width 915 height 685
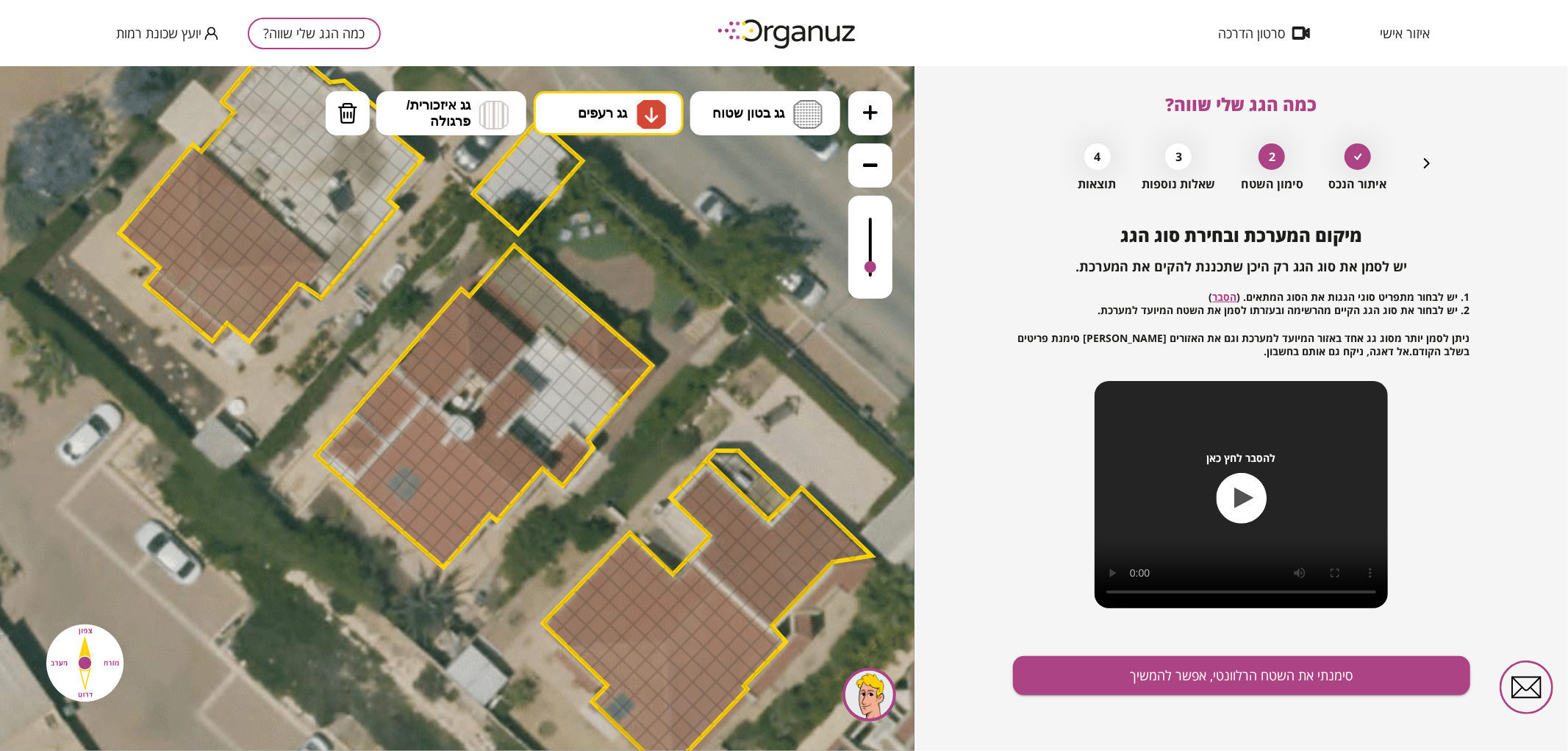
drag, startPoint x: 875, startPoint y: 211, endPoint x: 893, endPoint y: 273, distance: 64.6
click at [893, 273] on div ".st0 { fill: #FFFFFF; } 0" at bounding box center [457, 407] width 915 height 685
drag, startPoint x: 502, startPoint y: 490, endPoint x: 438, endPoint y: 487, distance: 64.1
click at [1419, 171] on icon "button" at bounding box center [1427, 163] width 18 height 18
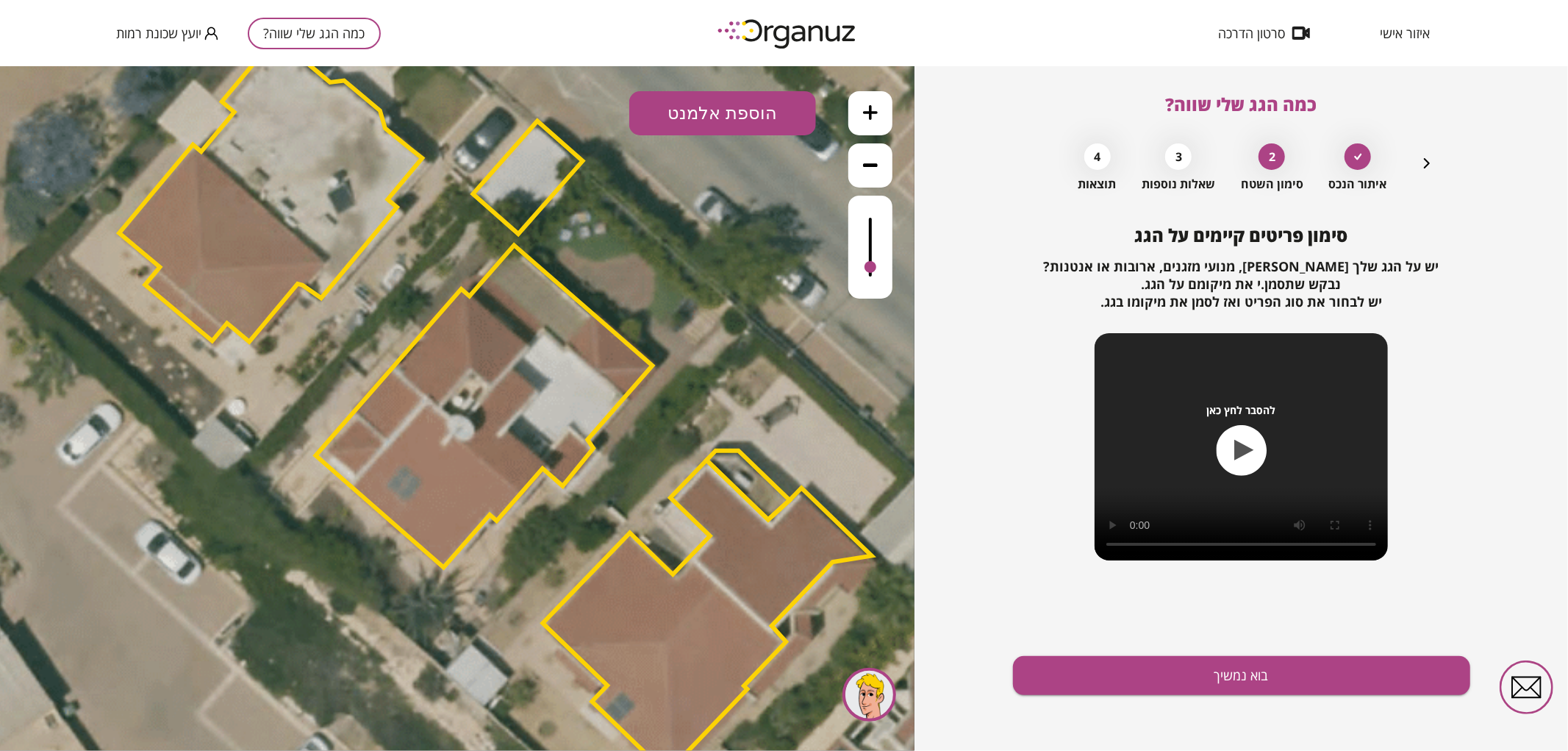
click at [674, 108] on button "הוספת אלמנט" at bounding box center [722, 112] width 187 height 44
click at [724, 281] on div ".st0 { fill: #FFFFFF; } .st0 { fill: #FFFFFF; }" at bounding box center [457, 407] width 915 height 685
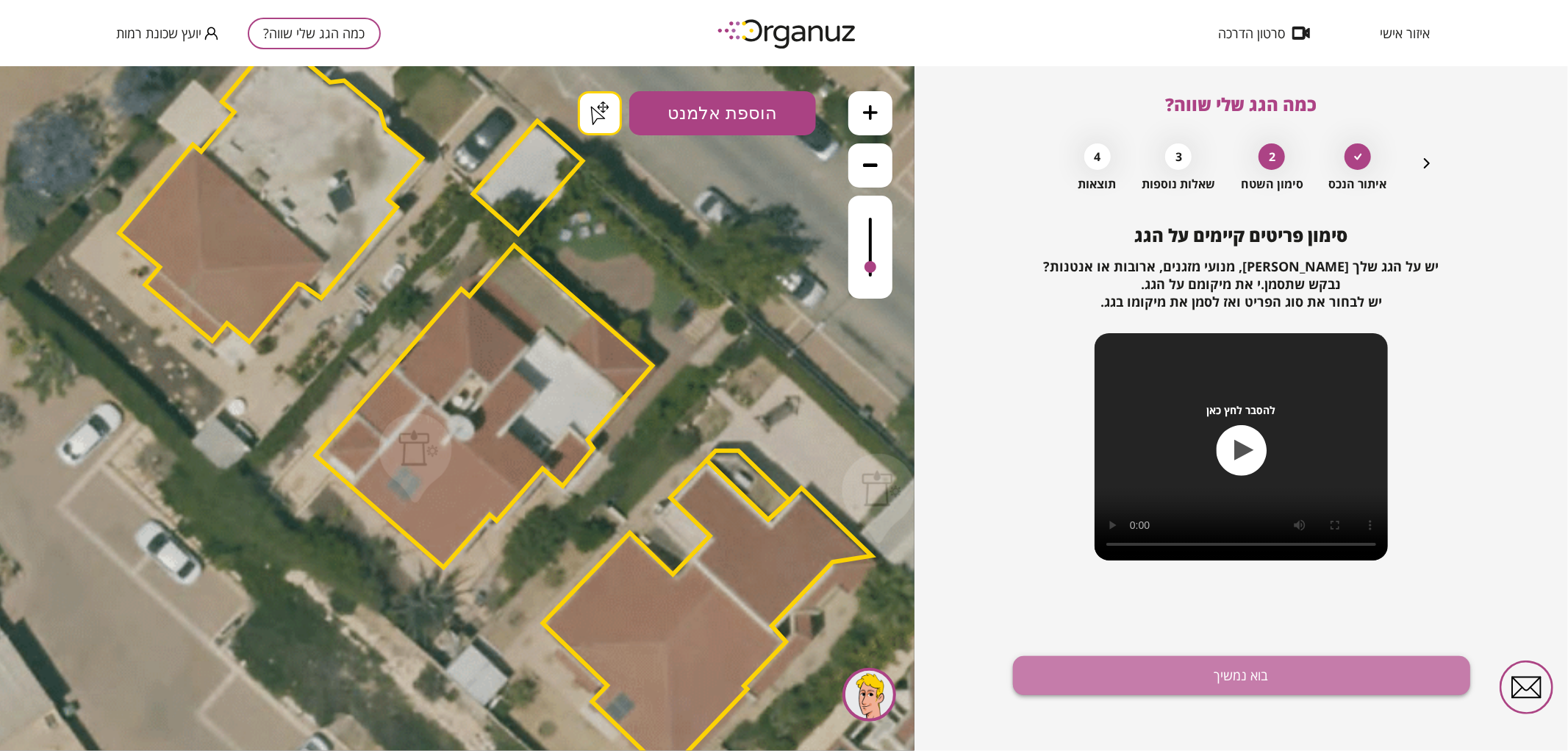
click at [1242, 680] on button "בוא נמשיך" at bounding box center [1241, 676] width 457 height 39
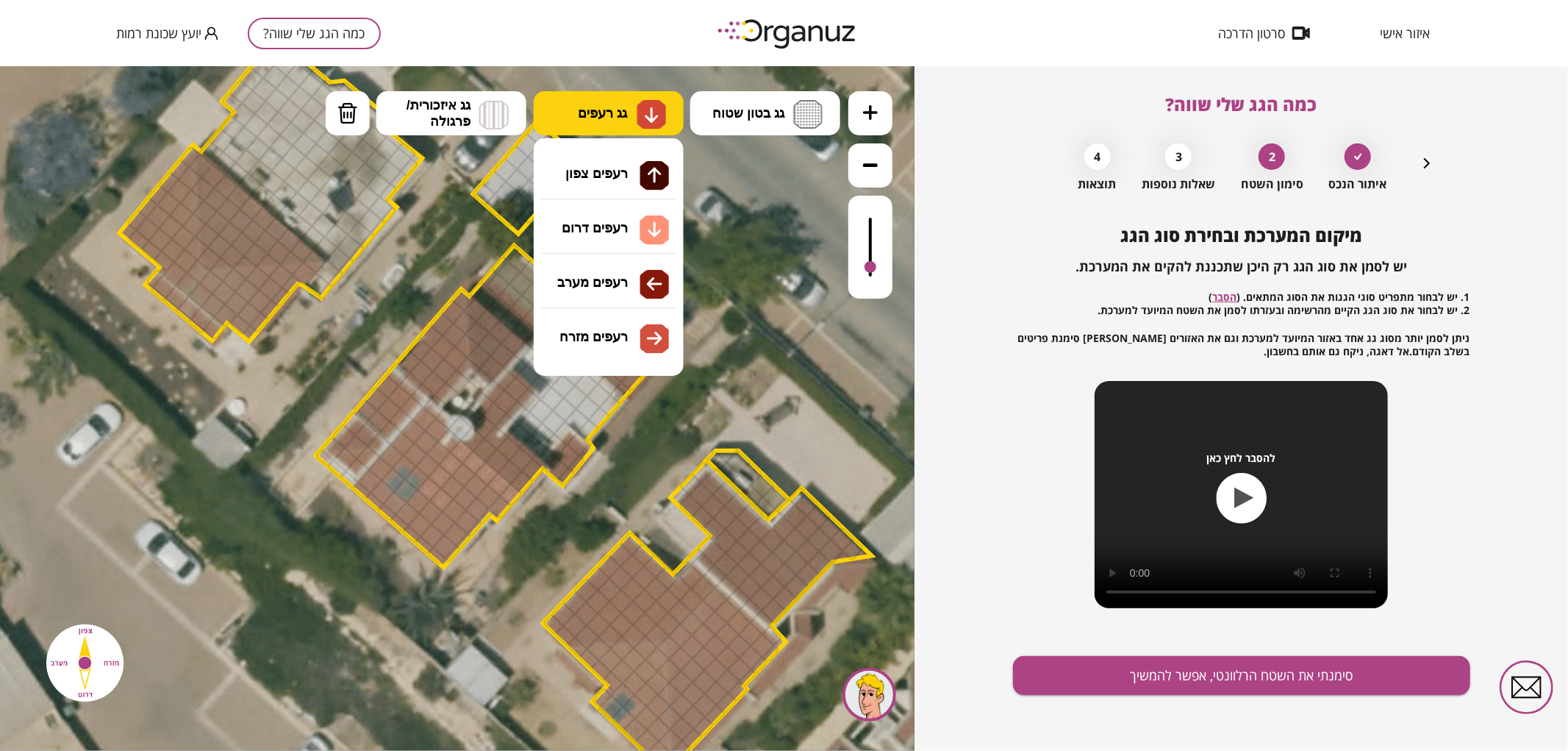
click at [623, 127] on button "גג רעפים" at bounding box center [609, 112] width 150 height 44
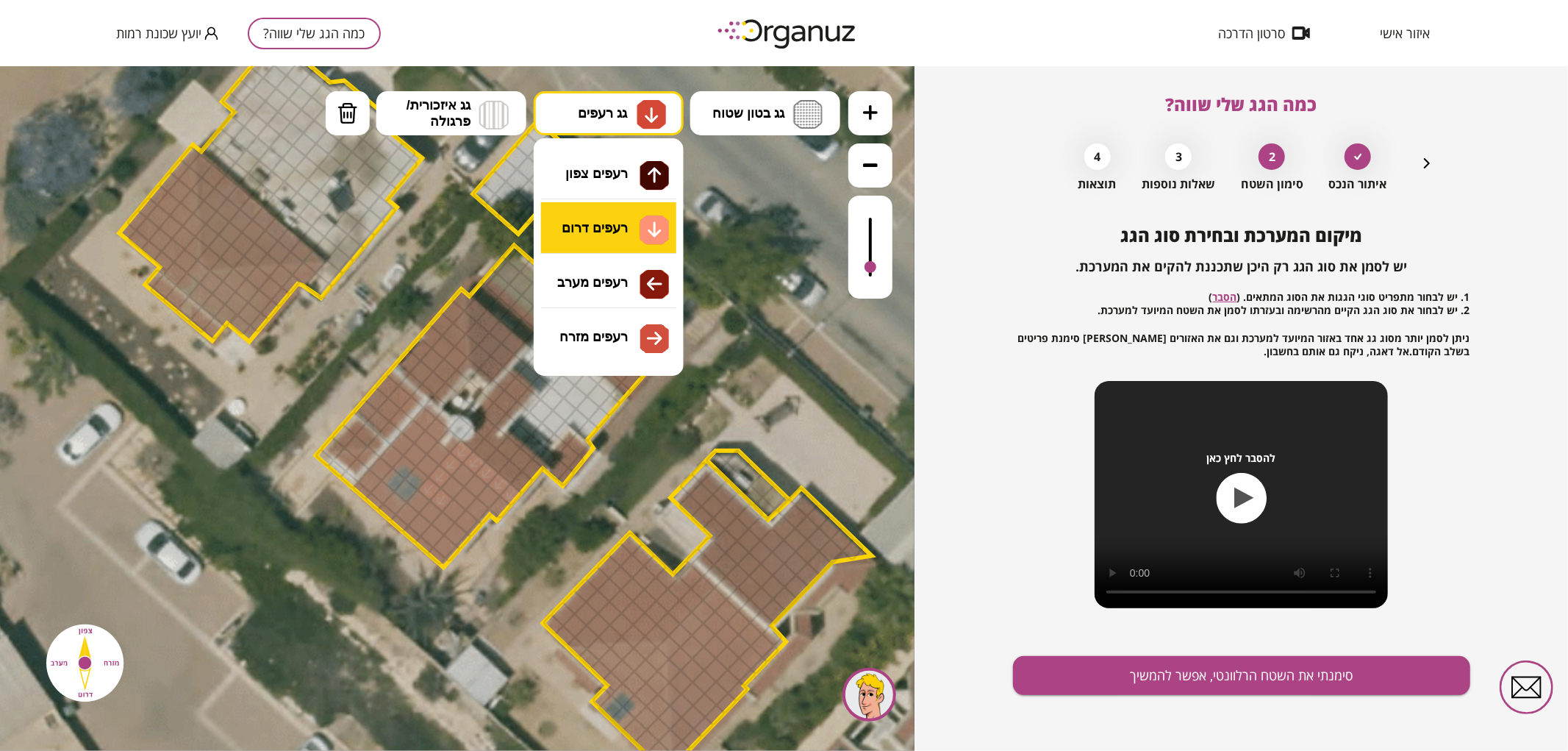
click at [643, 240] on div ".st0 { fill: #FFFFFF; } .st0 { fill: #FFFFFF; }" at bounding box center [457, 407] width 915 height 685
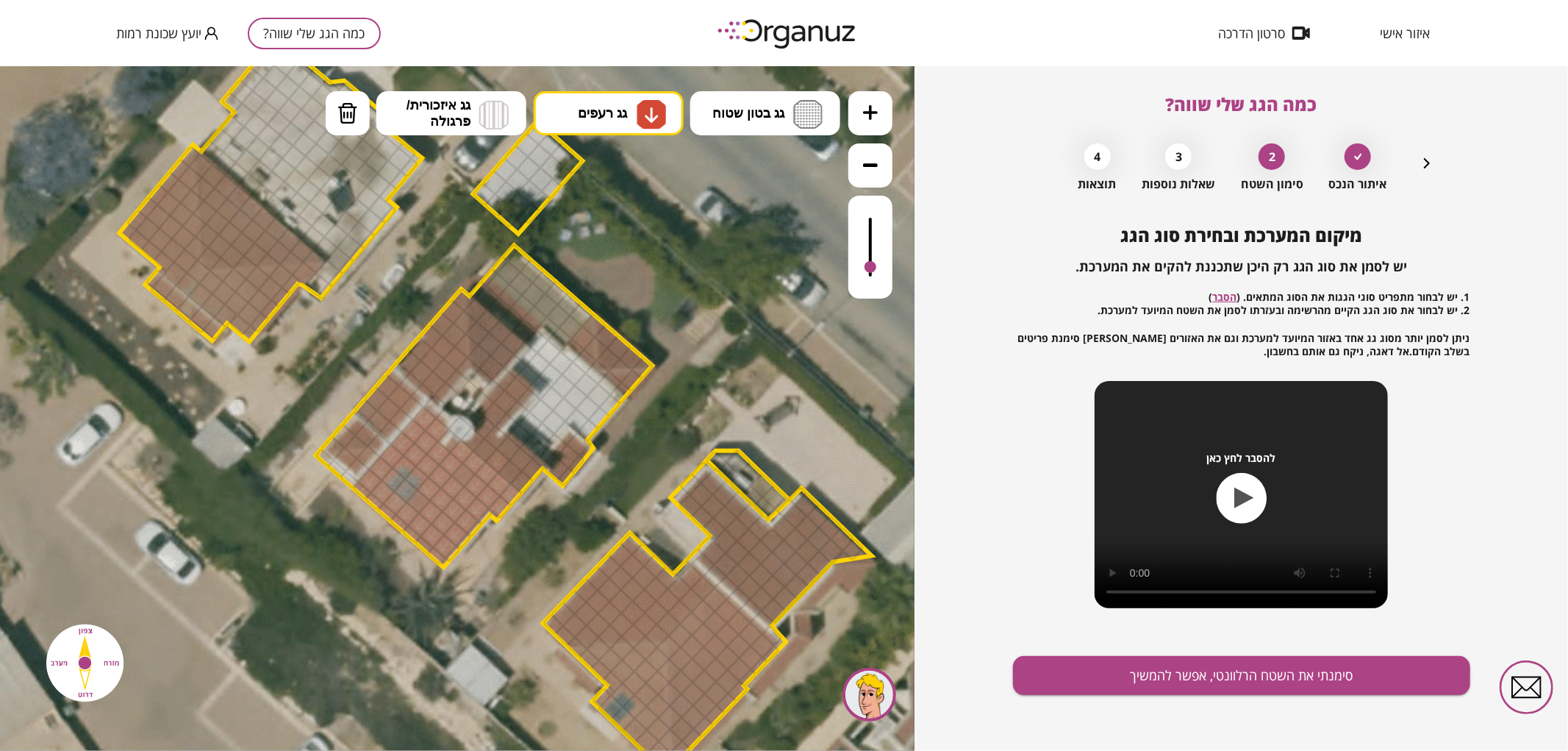
drag, startPoint x: 441, startPoint y: 560, endPoint x: 401, endPoint y: 485, distance: 85.0
click at [361, 435] on div at bounding box center [367, 433] width 26 height 26
drag, startPoint x: 368, startPoint y: 408, endPoint x: 377, endPoint y: 395, distance: 15.8
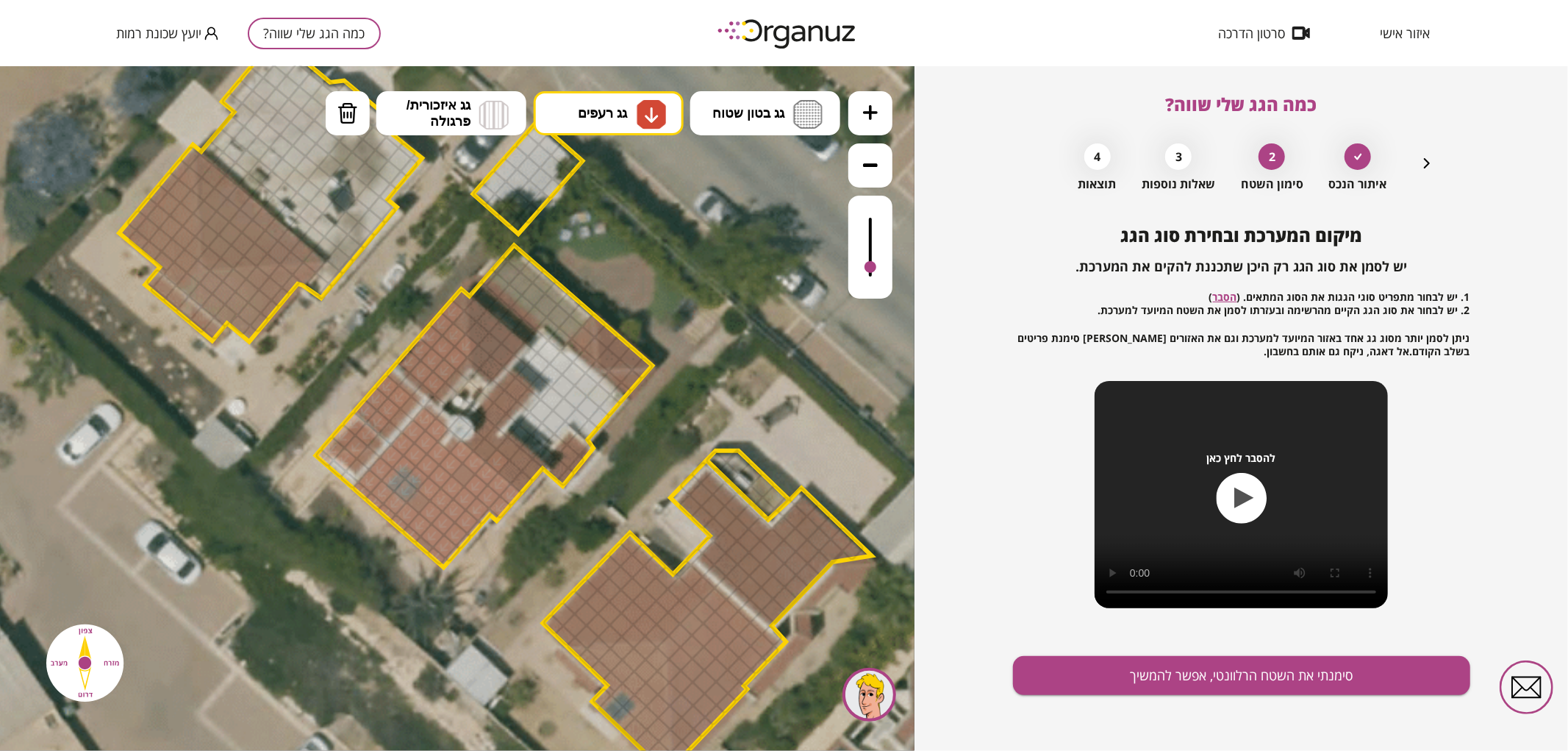
drag, startPoint x: 405, startPoint y: 361, endPoint x: 436, endPoint y: 347, distance: 34.0
drag, startPoint x: 470, startPoint y: 473, endPoint x: 430, endPoint y: 480, distance: 40.6
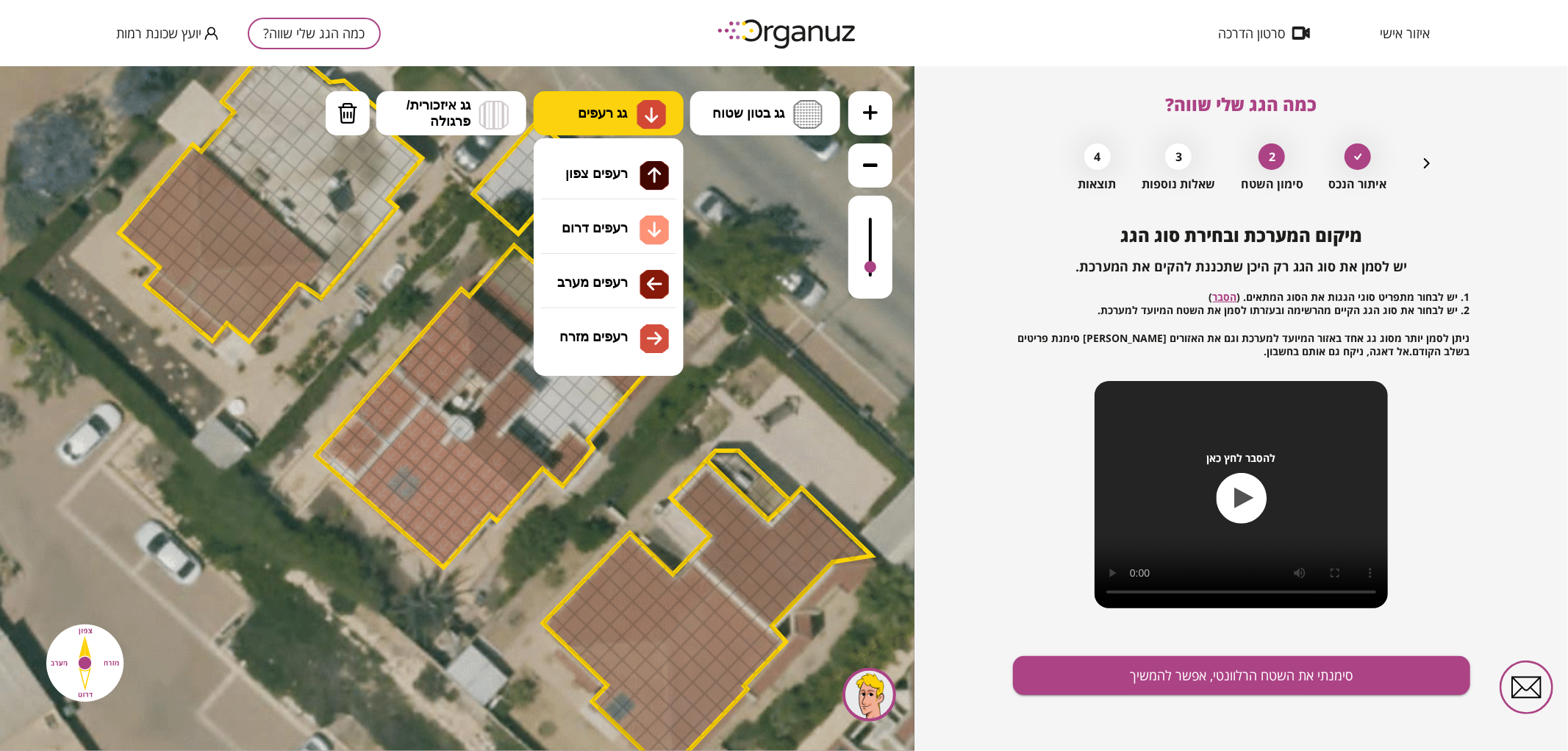
click at [637, 114] on img at bounding box center [651, 113] width 29 height 29
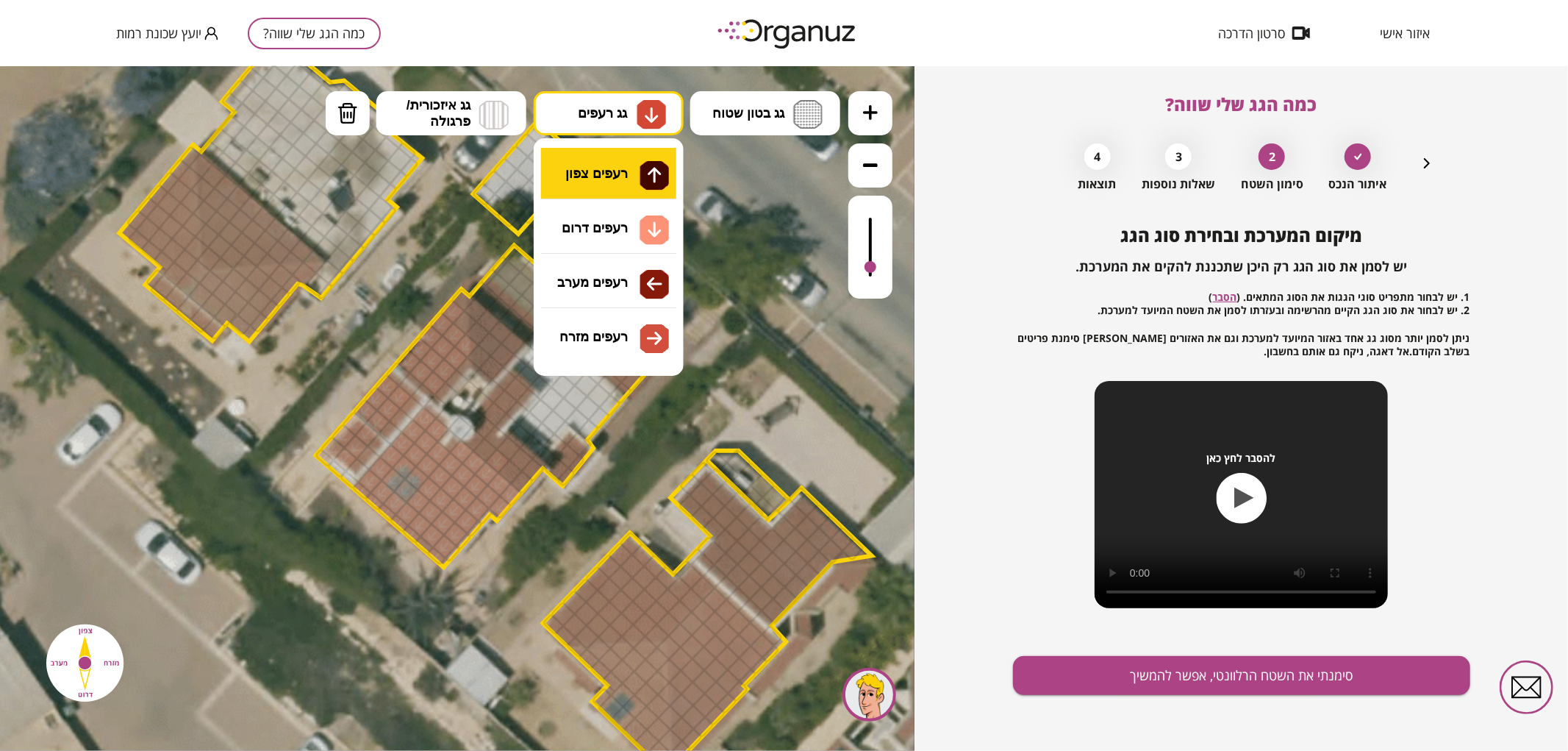
click at [599, 188] on div ".st0 { fill: #FFFFFF; } .st0 { fill: #FFFFFF; }" at bounding box center [457, 407] width 915 height 685
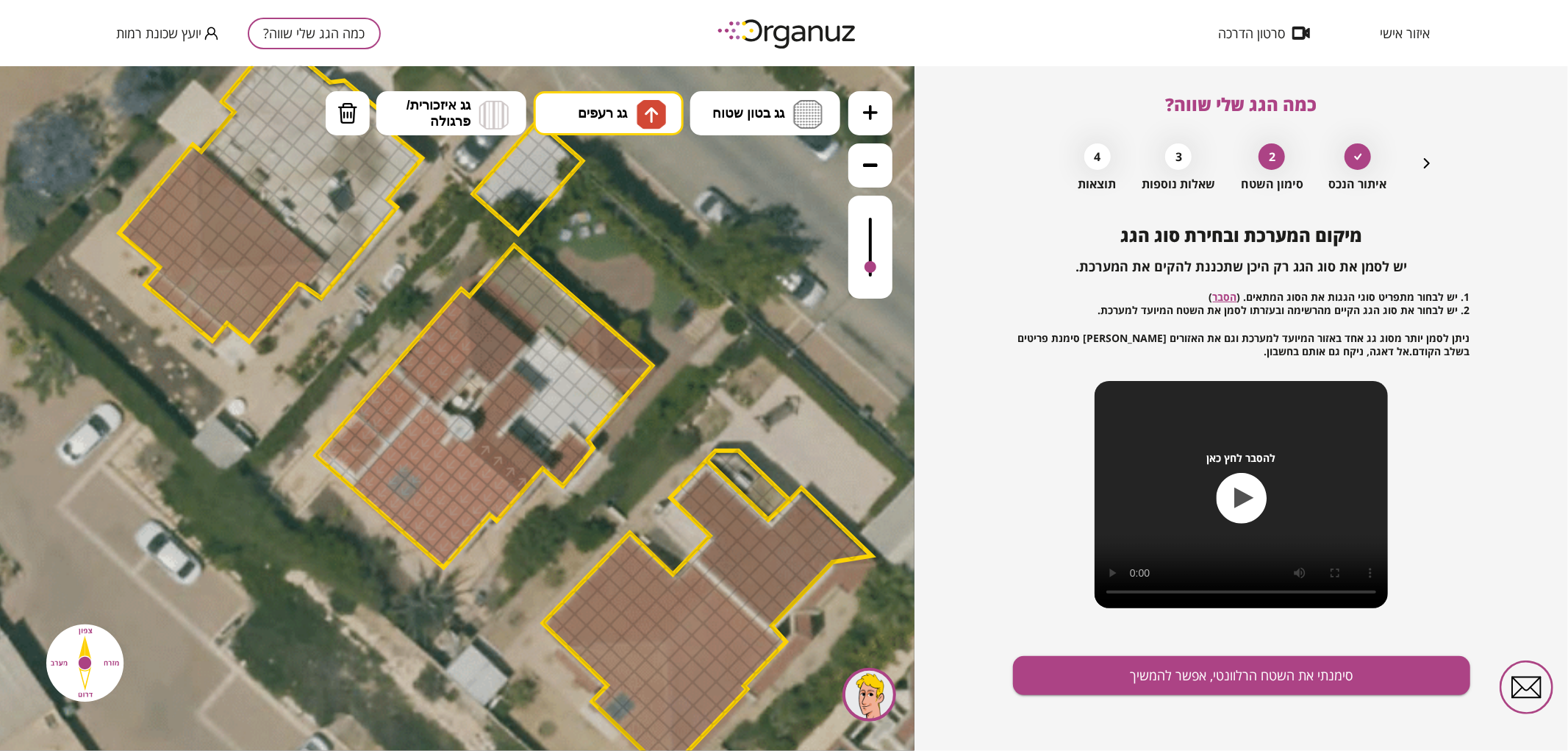
drag, startPoint x: 519, startPoint y: 480, endPoint x: 481, endPoint y: 443, distance: 53.0
drag, startPoint x: 486, startPoint y: 434, endPoint x: 527, endPoint y: 463, distance: 50.2
click at [481, 410] on div at bounding box center [482, 403] width 26 height 26
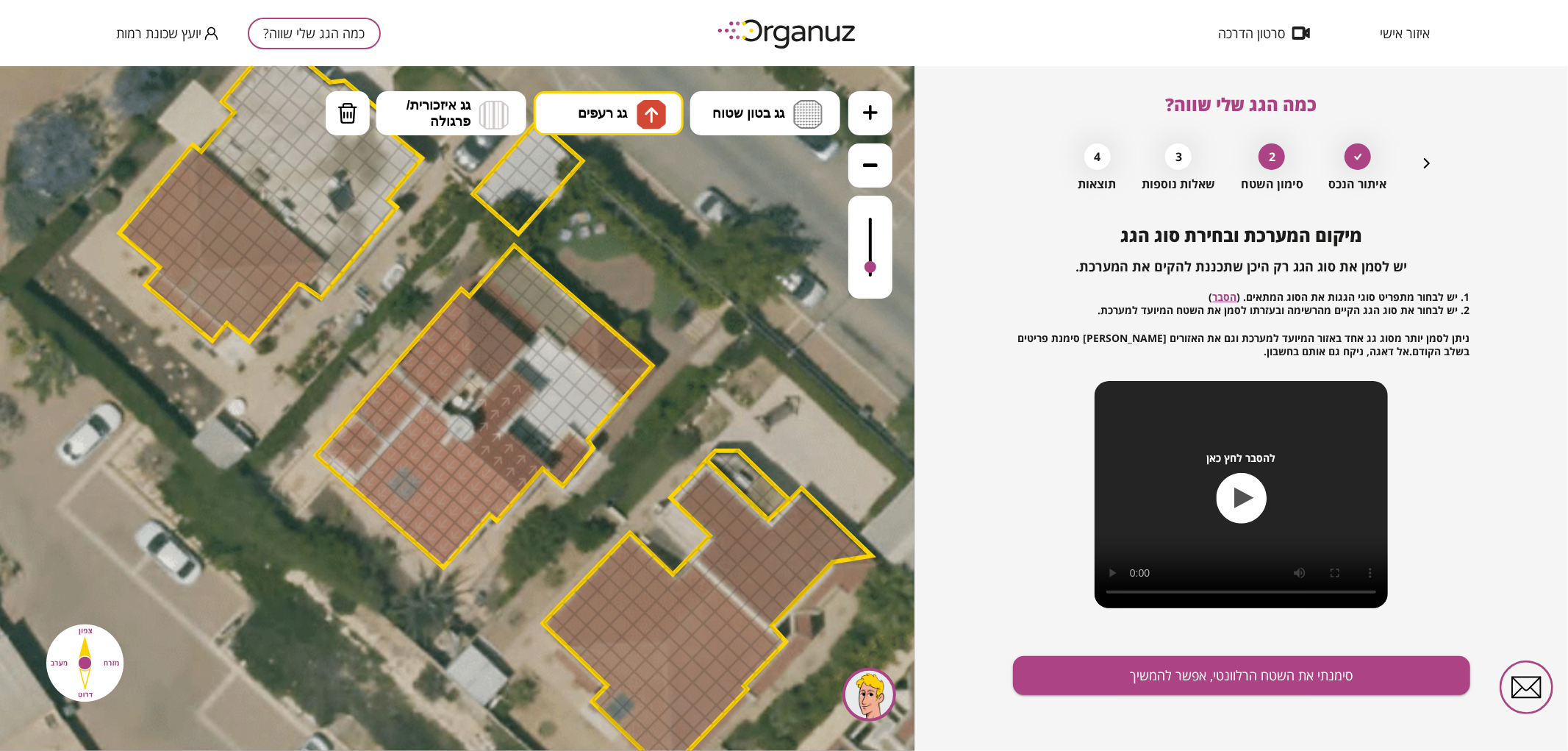
click at [493, 391] on div at bounding box center [493, 390] width 26 height 26
click at [497, 383] on div at bounding box center [493, 390] width 26 height 26
click at [503, 377] on div at bounding box center [503, 378] width 26 height 26
drag, startPoint x: 781, startPoint y: 77, endPoint x: 779, endPoint y: 106, distance: 29.1
click at [782, 84] on icon at bounding box center [485, 407] width 2283 height 2284
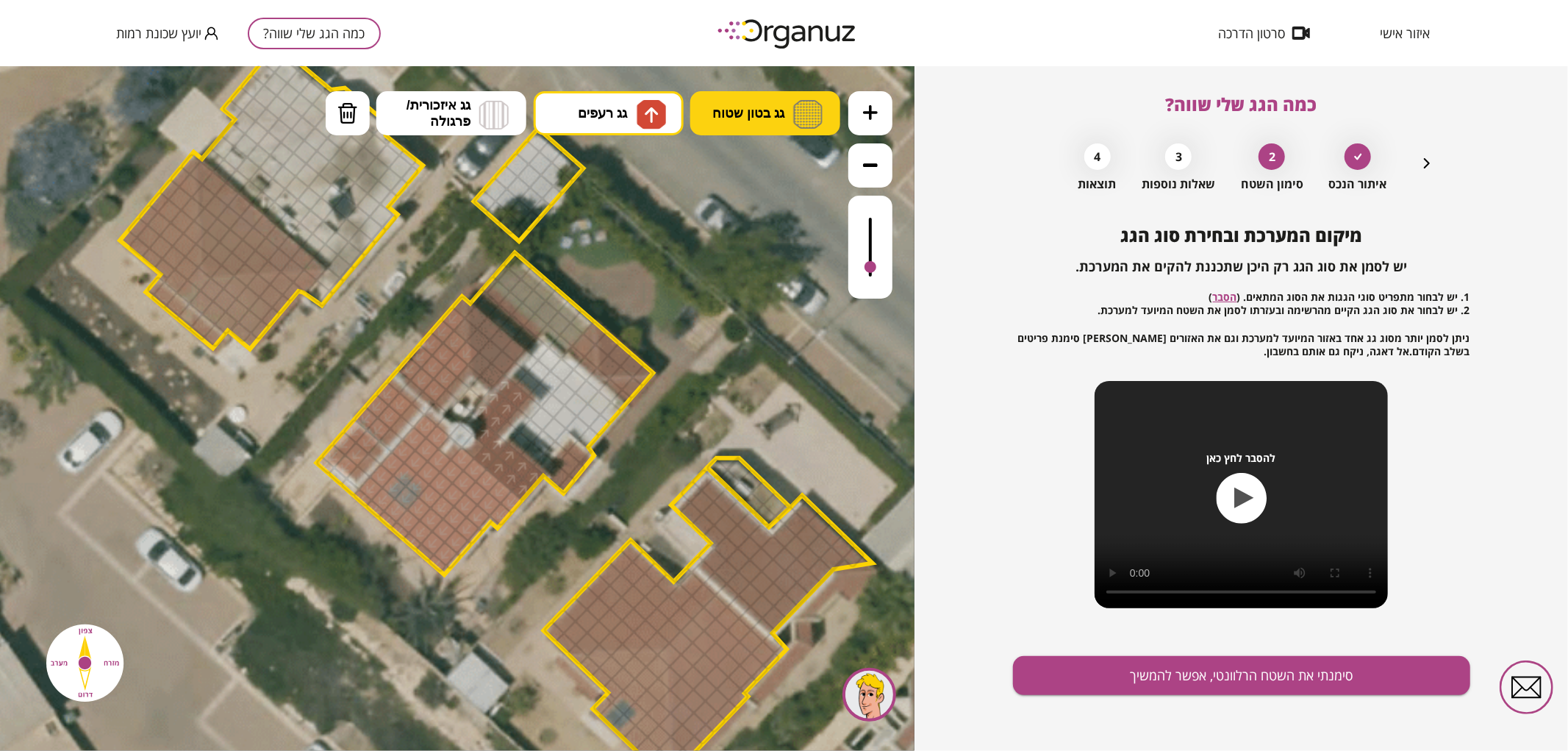
drag, startPoint x: 779, startPoint y: 106, endPoint x: 781, endPoint y: 120, distance: 14.1
click at [779, 108] on span "גג בטון שטוח" at bounding box center [748, 113] width 72 height 16
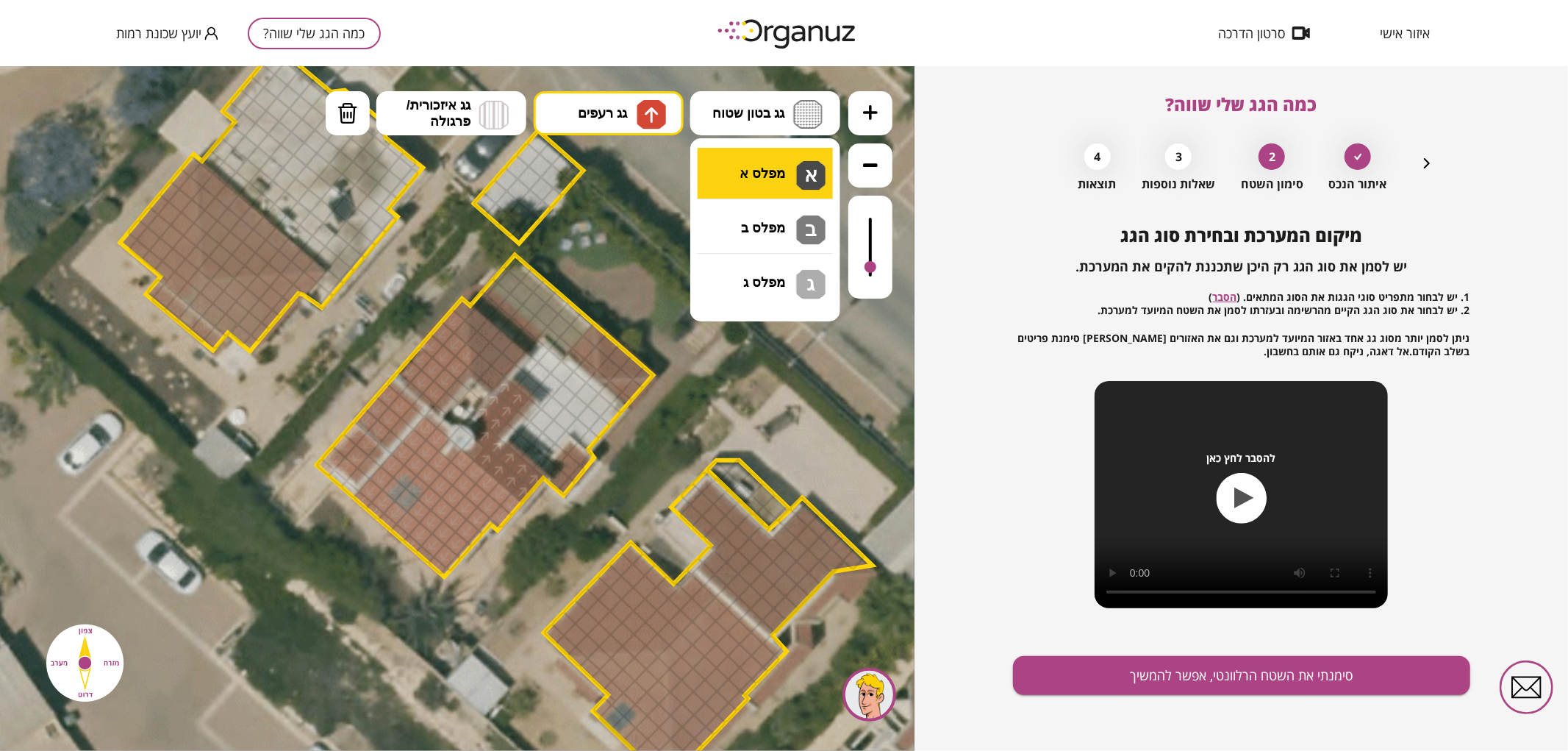
click at [762, 183] on div ".st0 { fill: #FFFFFF; } .st0 { fill: #FFFFFF; }" at bounding box center [457, 407] width 915 height 685
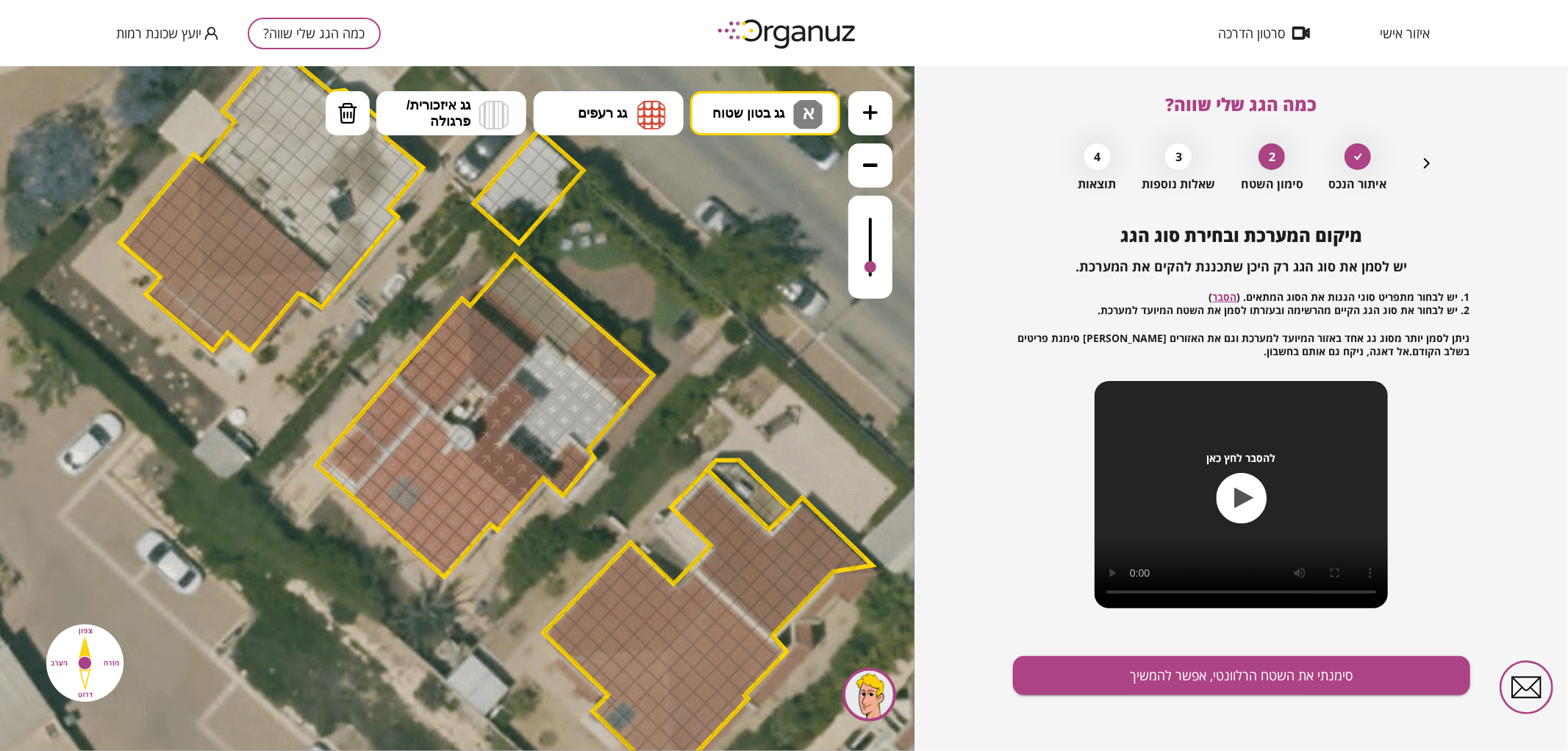
drag, startPoint x: 527, startPoint y: 380, endPoint x: 605, endPoint y: 416, distance: 85.9
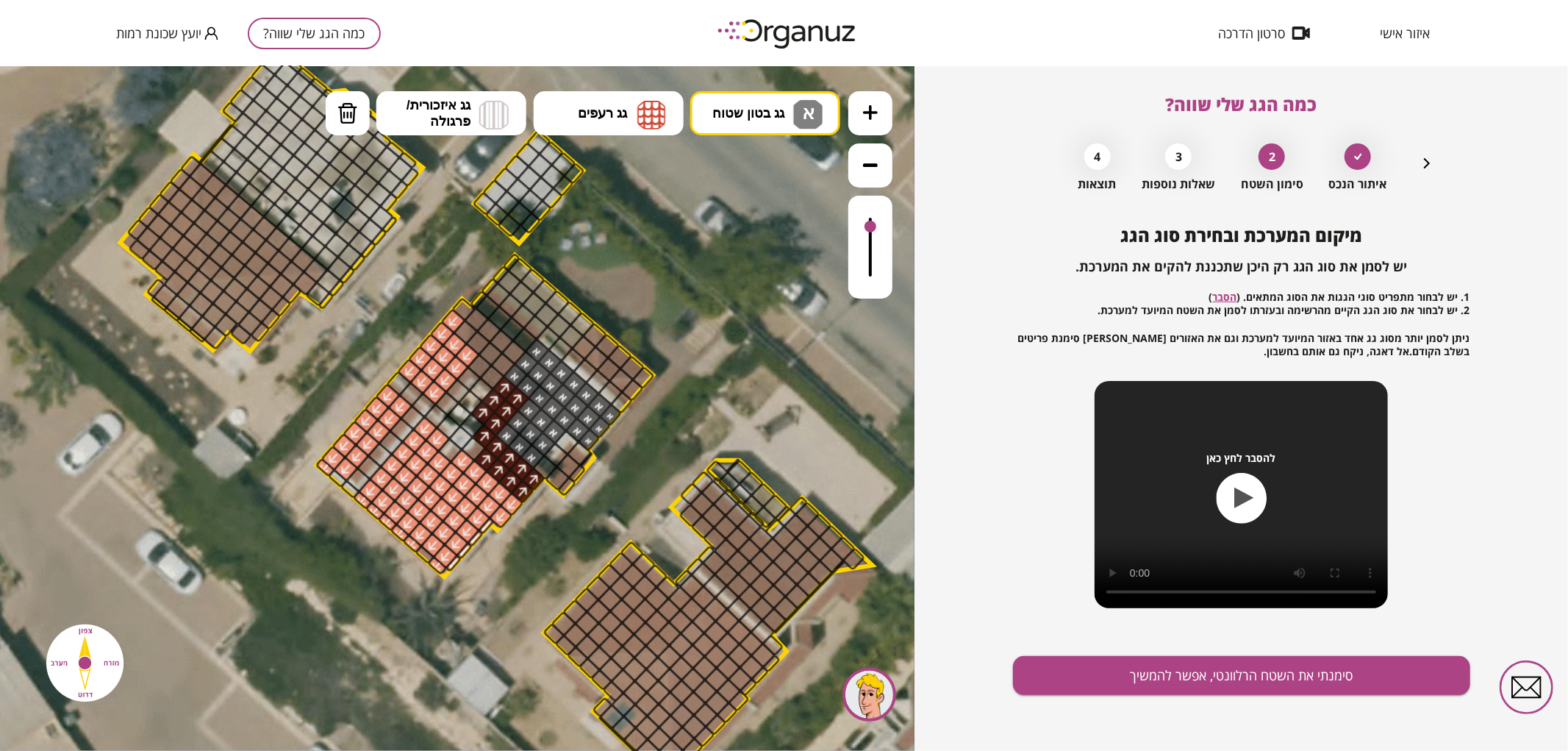
drag, startPoint x: 869, startPoint y: 260, endPoint x: 874, endPoint y: 228, distance: 32.4
click at [874, 228] on div at bounding box center [870, 225] width 12 height 12
click at [627, 105] on span "גג רעפים" at bounding box center [601, 113] width 49 height 16
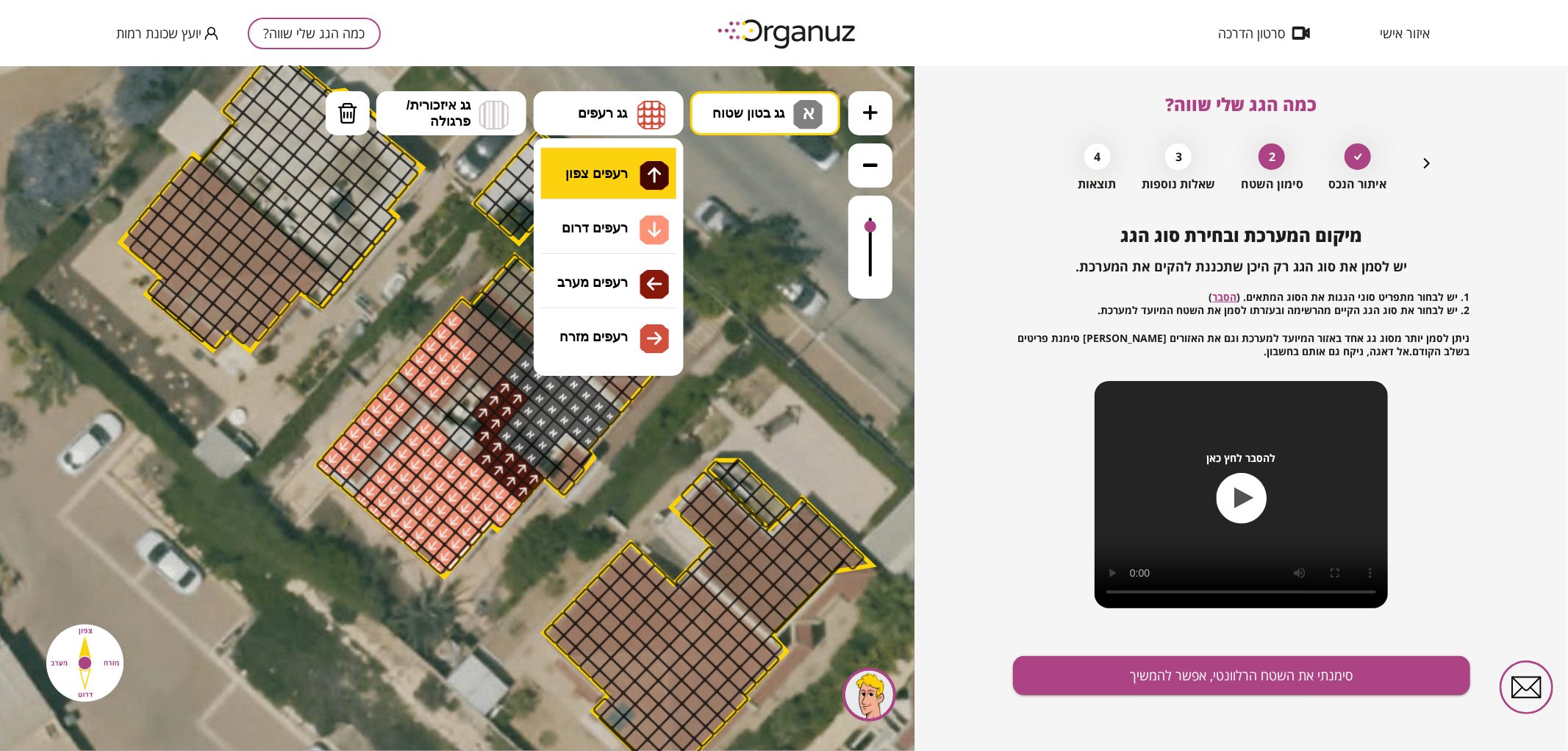
click at [623, 183] on div ".st0 { fill: #FFFFFF; } .st0 { fill: #FFFFFF; }" at bounding box center [457, 407] width 915 height 685
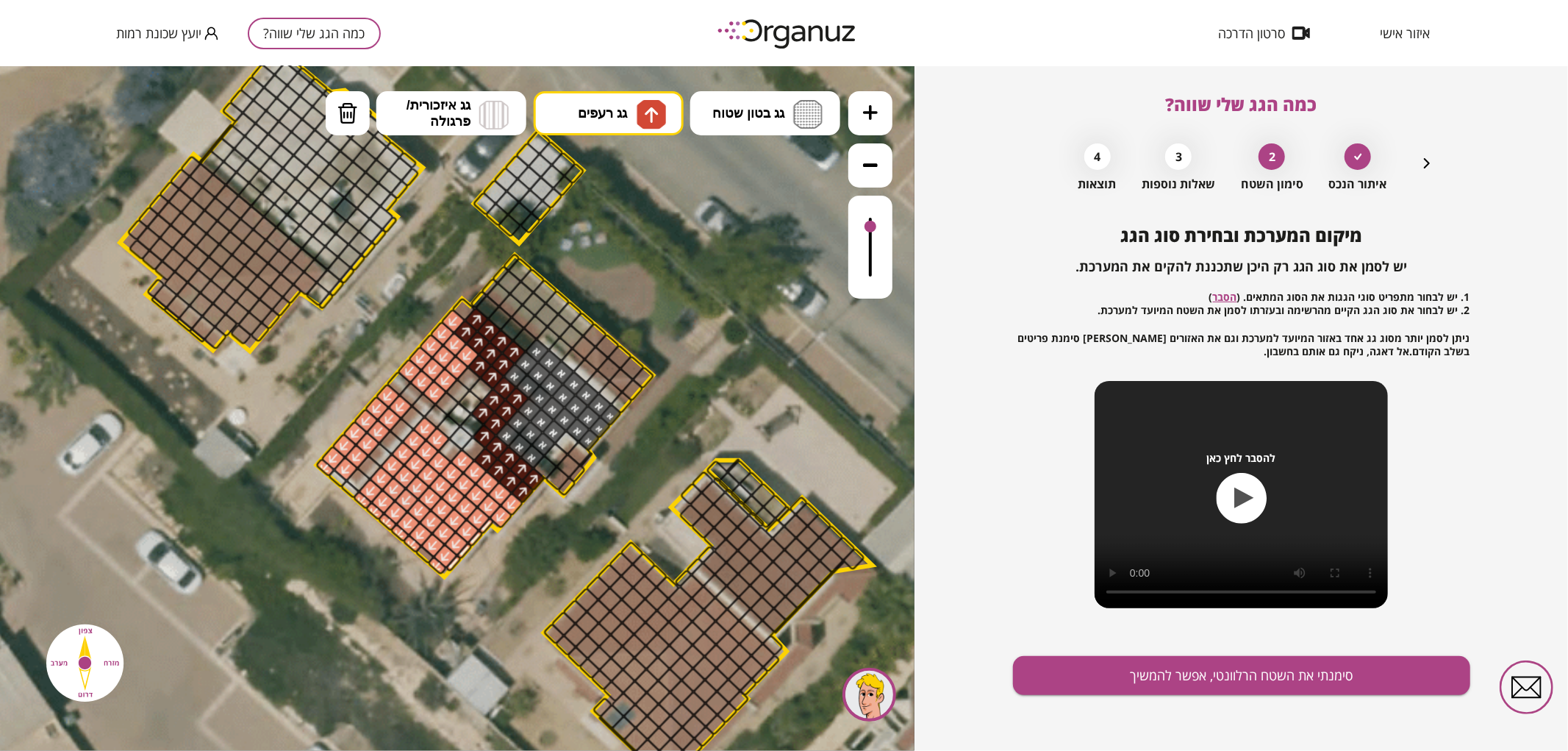
drag, startPoint x: 490, startPoint y: 373, endPoint x: 482, endPoint y: 365, distance: 11.3
drag, startPoint x: 567, startPoint y: 486, endPoint x: 576, endPoint y: 451, distance: 36.1
drag, startPoint x: 552, startPoint y: 468, endPoint x: 568, endPoint y: 446, distance: 27.2
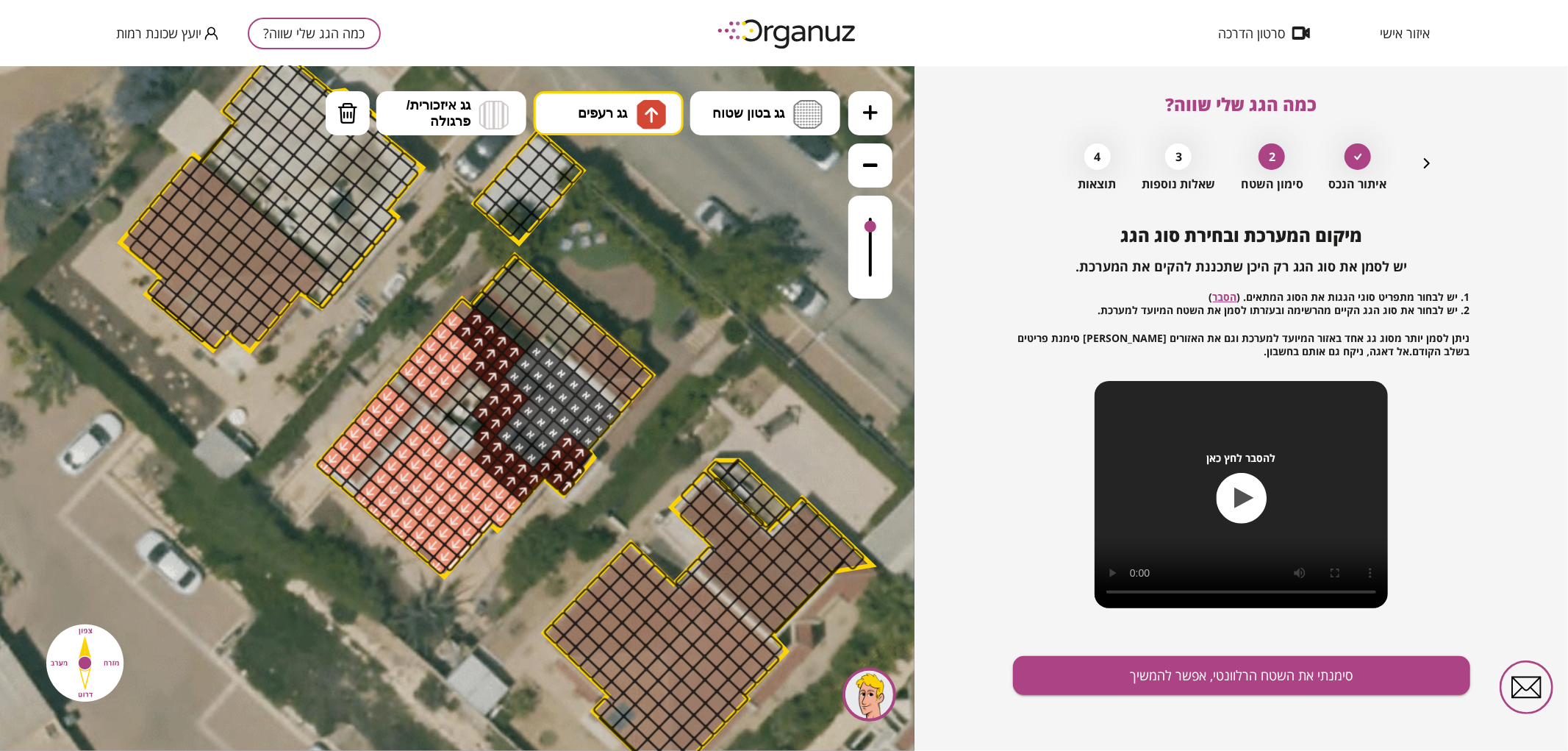
click at [477, 446] on div at bounding box center [473, 448] width 26 height 26
click at [1150, 660] on button "סימנתי את השטח הרלוונטי, אפשר להמשיך" at bounding box center [1241, 676] width 457 height 39
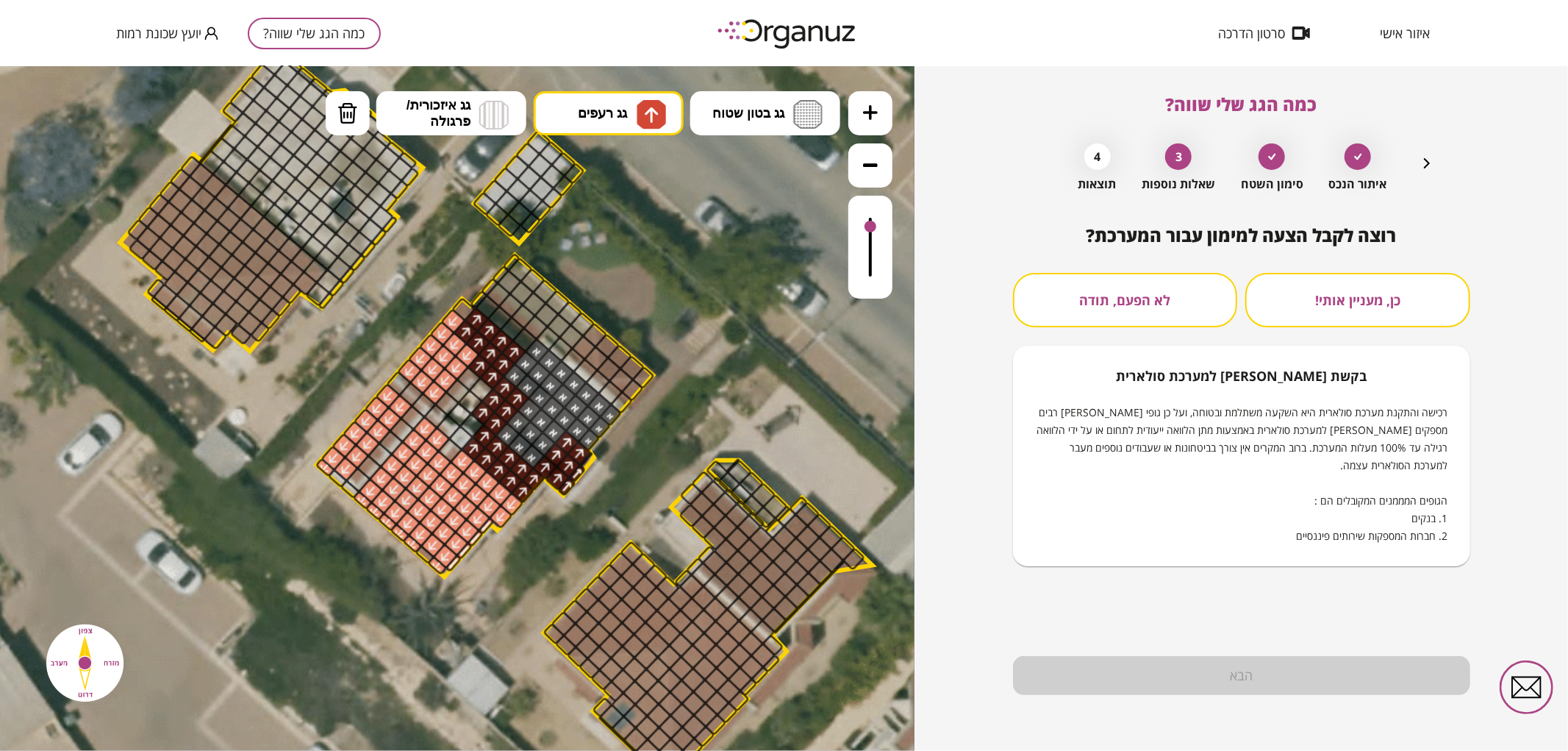
click at [1416, 171] on div "איתור הנכס סימון השטח 3 שאלות נוספות 4 תוצאות" at bounding box center [1241, 163] width 388 height 55
click at [1420, 167] on icon "button" at bounding box center [1427, 163] width 18 height 18
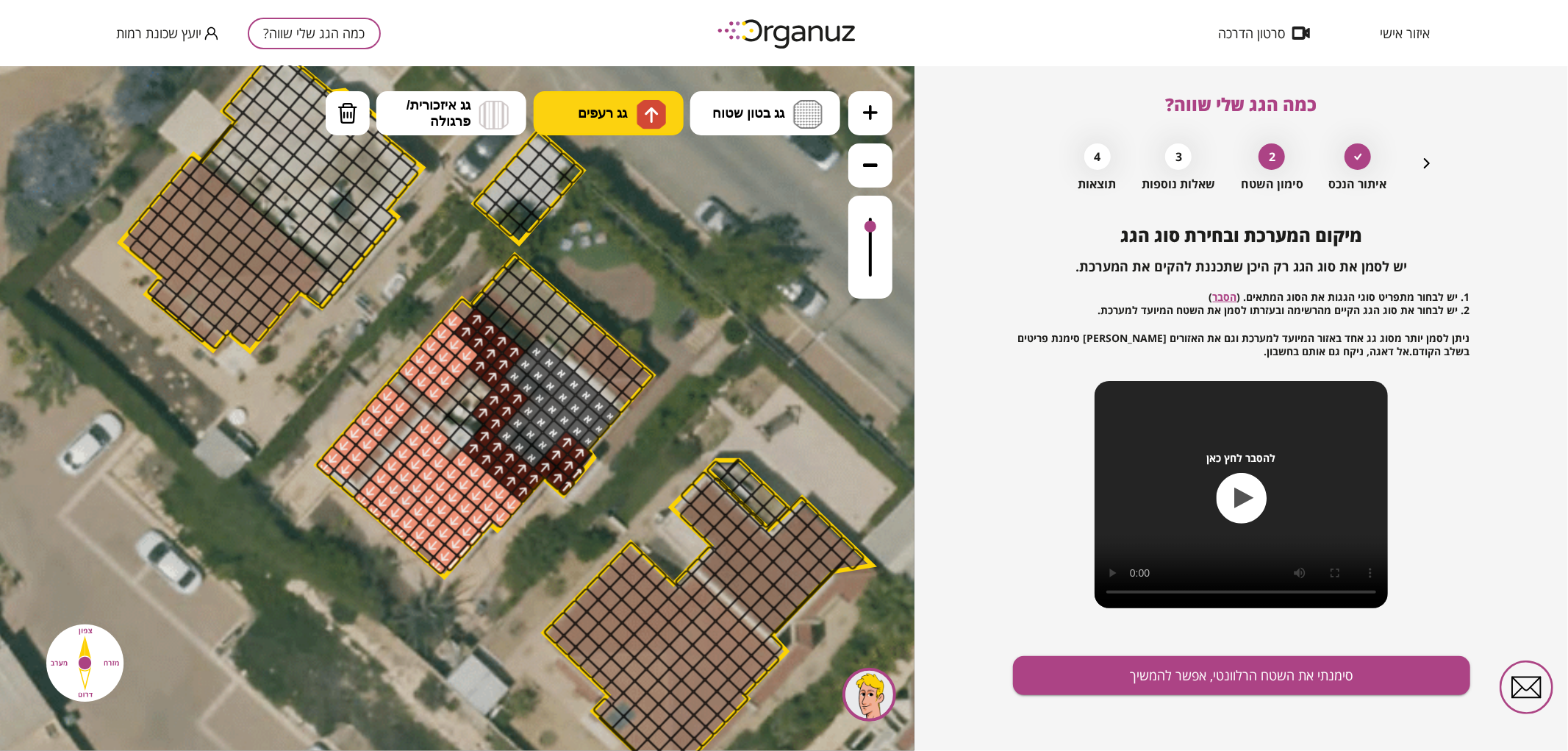
click at [644, 112] on img at bounding box center [651, 114] width 15 height 18
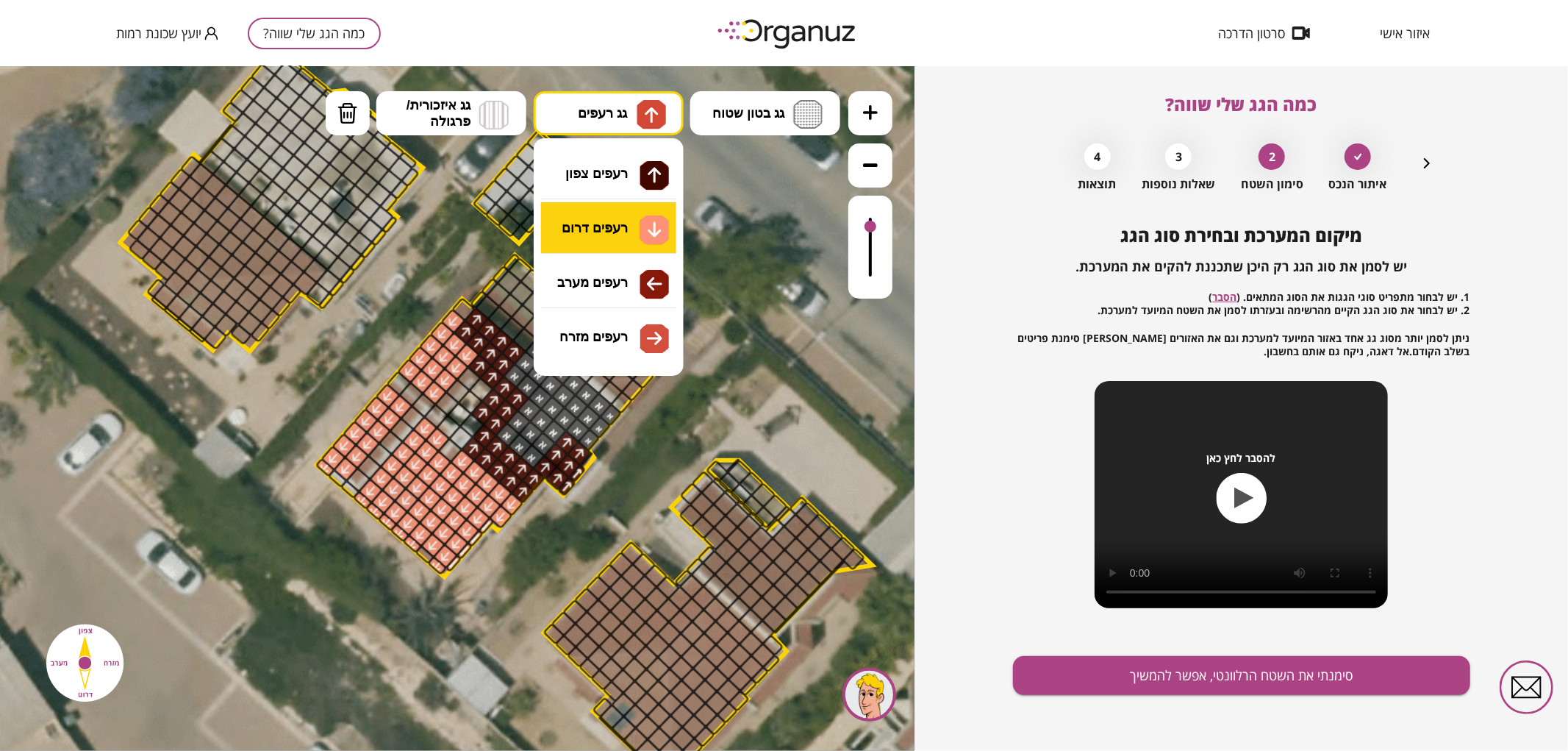
click at [623, 214] on div ".st0 { fill: #FFFFFF; } .st0 { fill: #FFFFFF; }" at bounding box center [457, 407] width 915 height 685
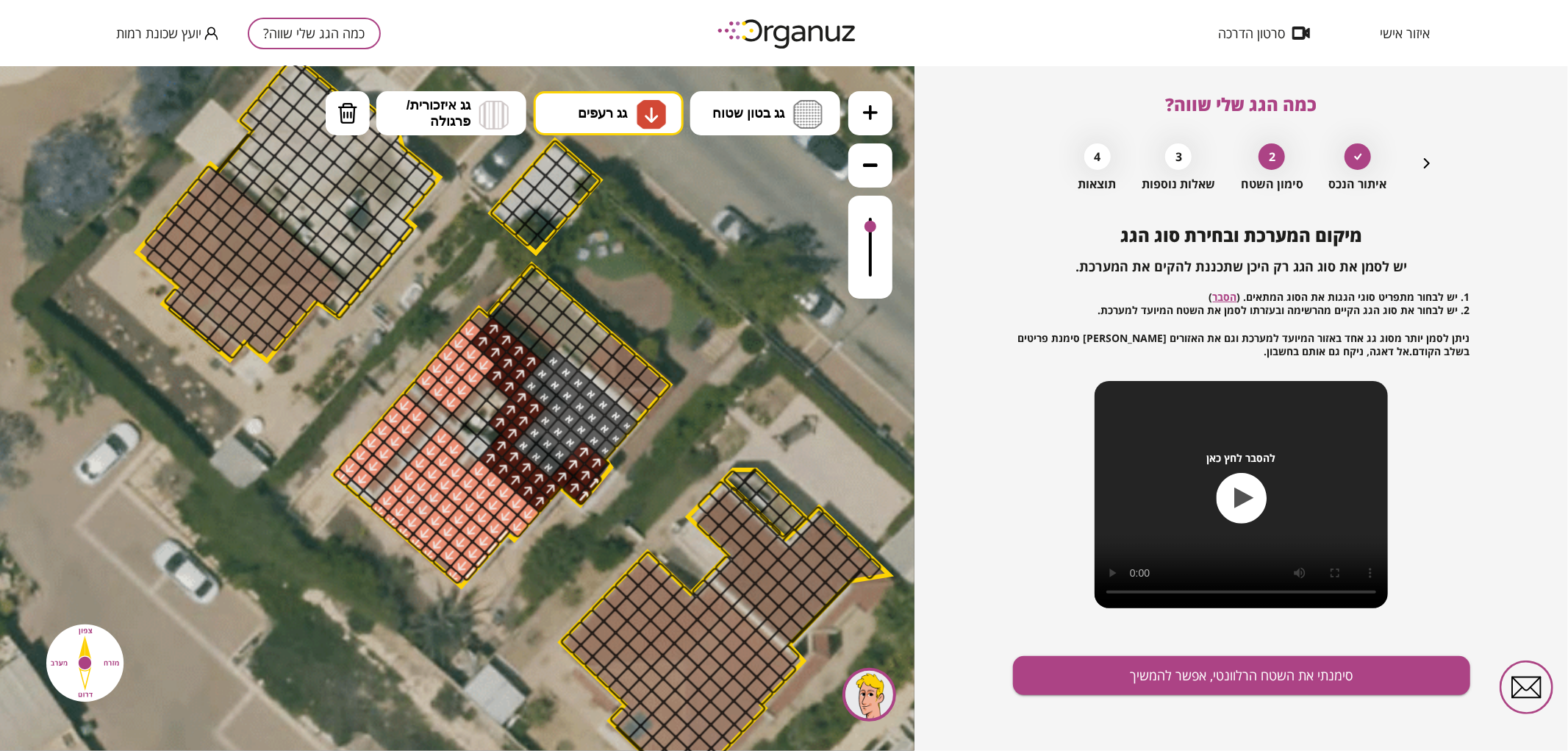
drag, startPoint x: 395, startPoint y: 538, endPoint x: 431, endPoint y: 555, distance: 39.8
click at [429, 555] on icon at bounding box center [503, 427] width 2283 height 2284
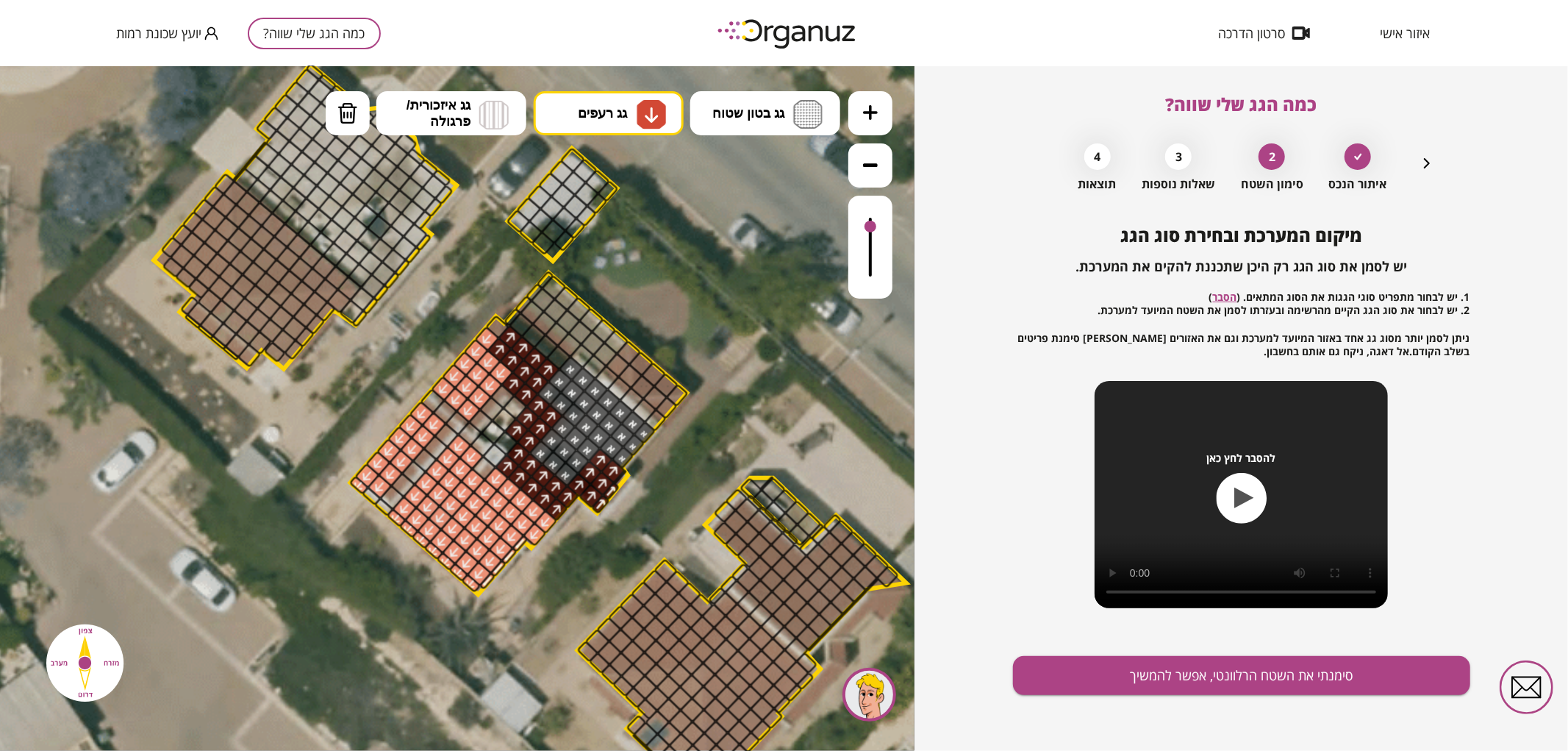
drag, startPoint x: 457, startPoint y: 573, endPoint x: 519, endPoint y: 551, distance: 65.8
click at [519, 551] on div ".st0 { fill: #FFFFFF; } .st0 { fill: #FFFFFF; }" at bounding box center [520, 435] width 2283 height 2284
click at [1156, 670] on button "סימנתי את השטח הרלוונטי, אפשר להמשיך" at bounding box center [1241, 676] width 457 height 39
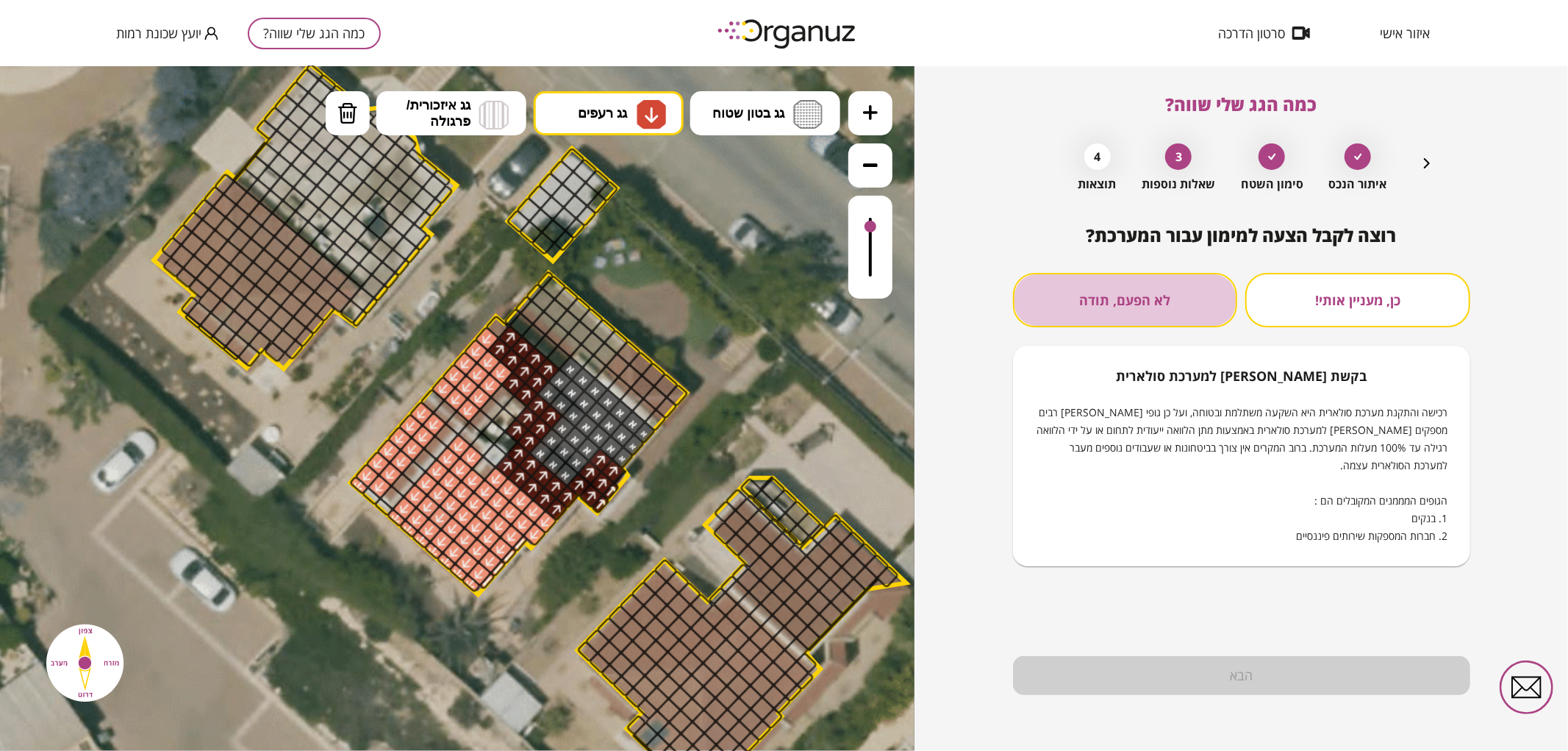
click at [1161, 316] on button "לא הפעם, תודה" at bounding box center [1125, 300] width 225 height 54
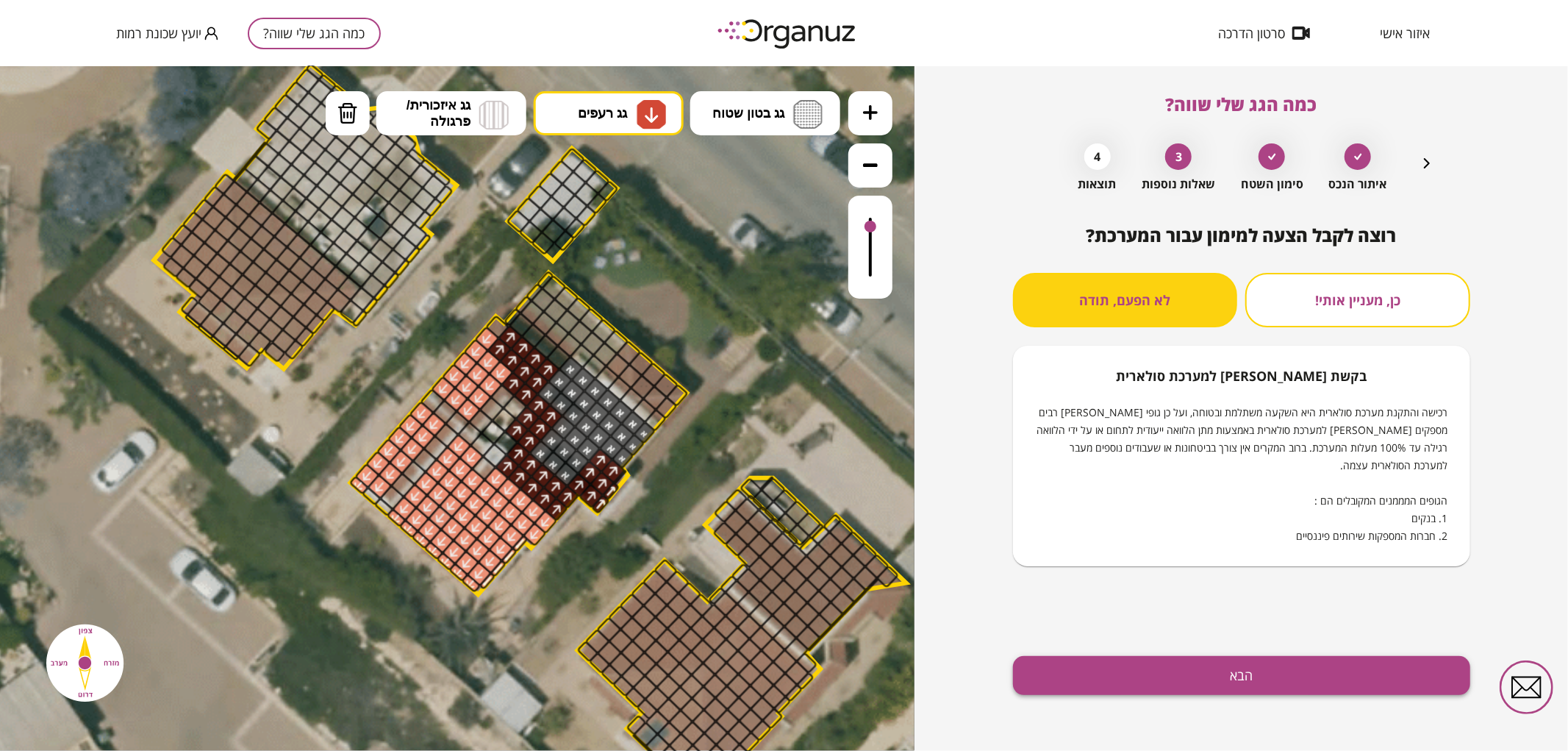
click at [1196, 694] on button "הבא" at bounding box center [1241, 676] width 457 height 39
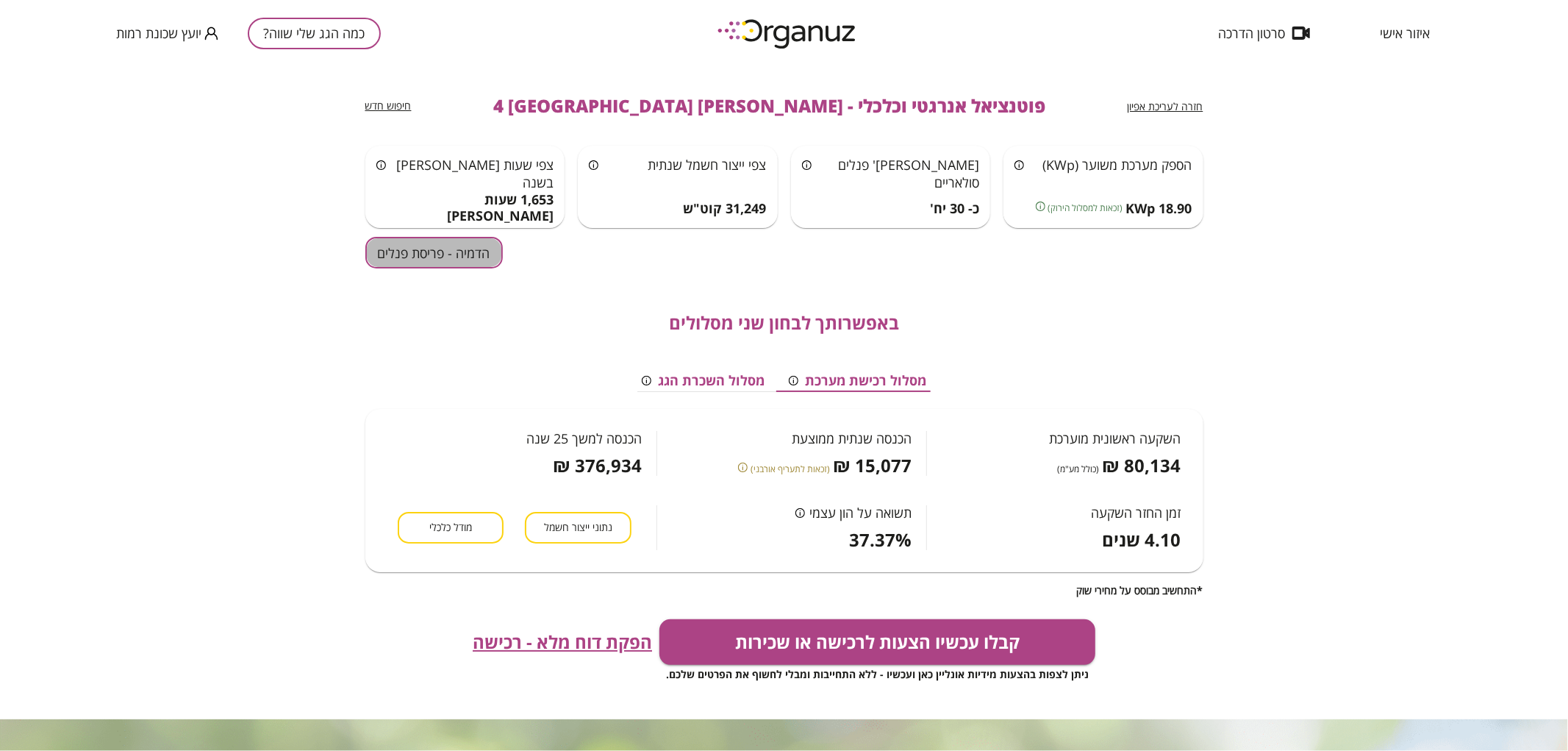
click at [420, 252] on button "הדמיה - פריסת פנלים" at bounding box center [434, 252] width 137 height 31
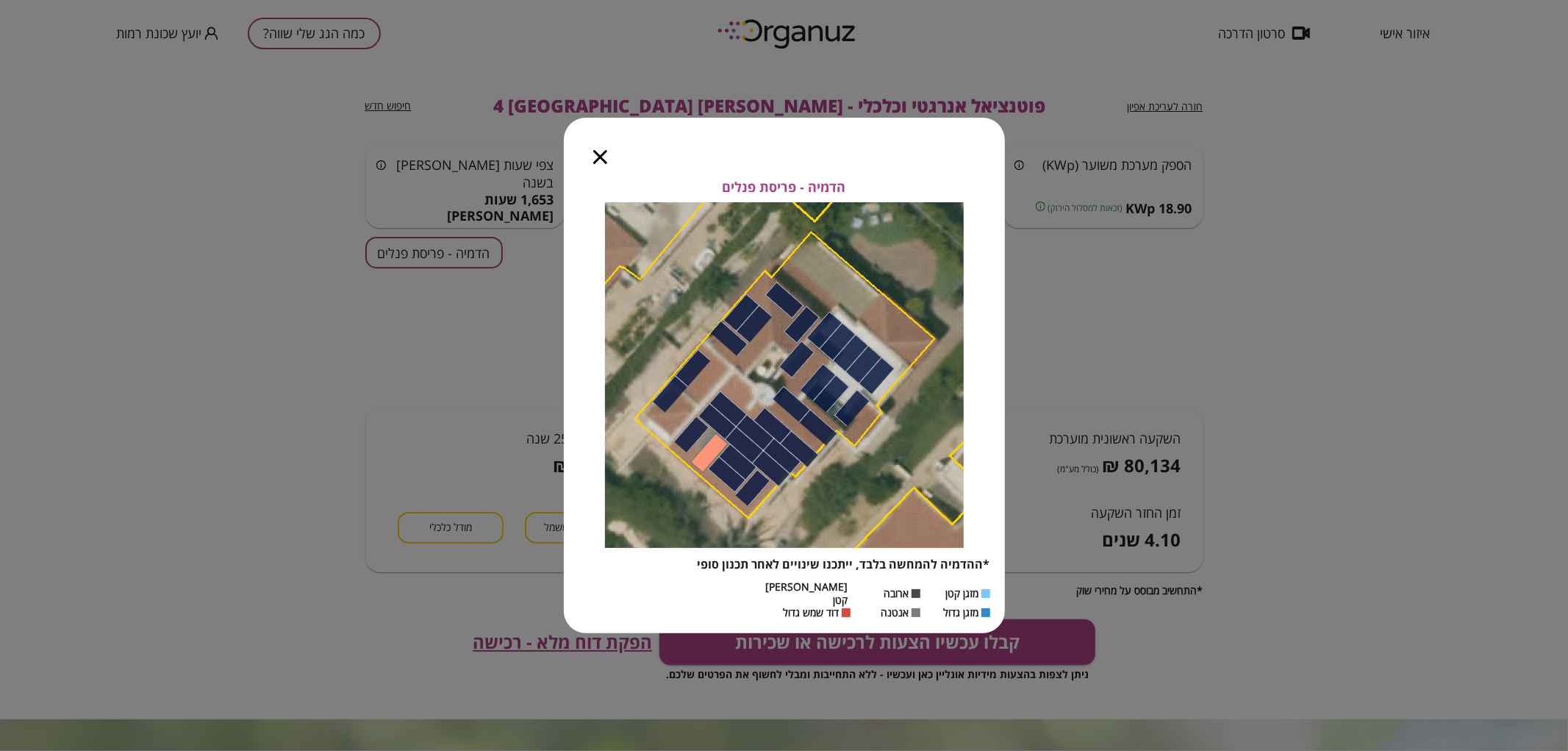
click at [598, 164] on icon "button" at bounding box center [601, 157] width 14 height 14
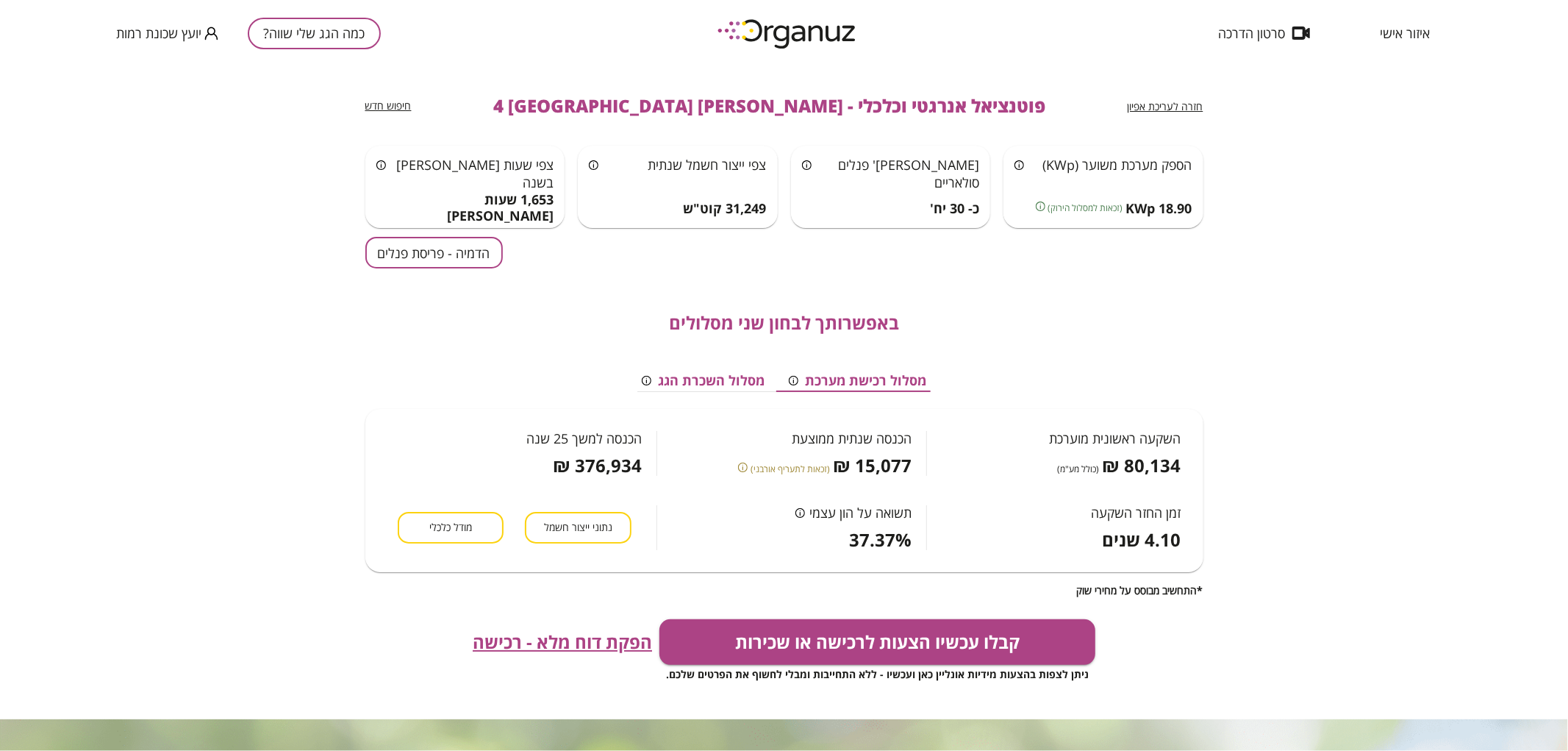
click at [1162, 92] on div "חזרה לעריכת אפיון פוטנציאל אנרגטי וכלכלי - [PERSON_NAME] 4 באר שבע חיפוש חדש" at bounding box center [784, 105] width 838 height 79
click at [1166, 102] on span "חזרה לעריכת אפיון" at bounding box center [1166, 106] width 76 height 14
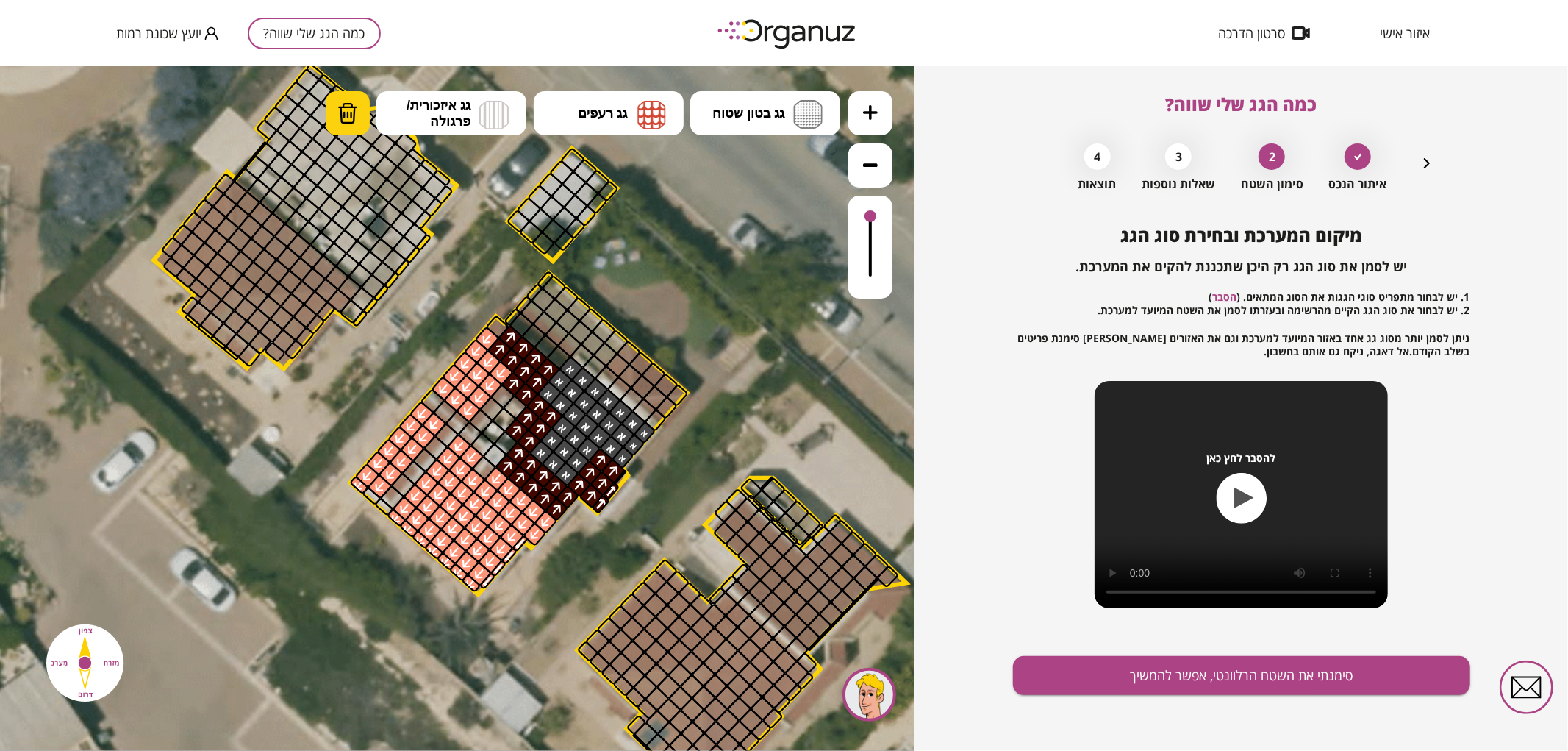
click at [344, 132] on button "מחיקה" at bounding box center [347, 112] width 44 height 44
drag, startPoint x: 601, startPoint y: 461, endPoint x: 584, endPoint y: 486, distance: 30.2
click at [614, 119] on span "גג רעפים" at bounding box center [601, 113] width 49 height 16
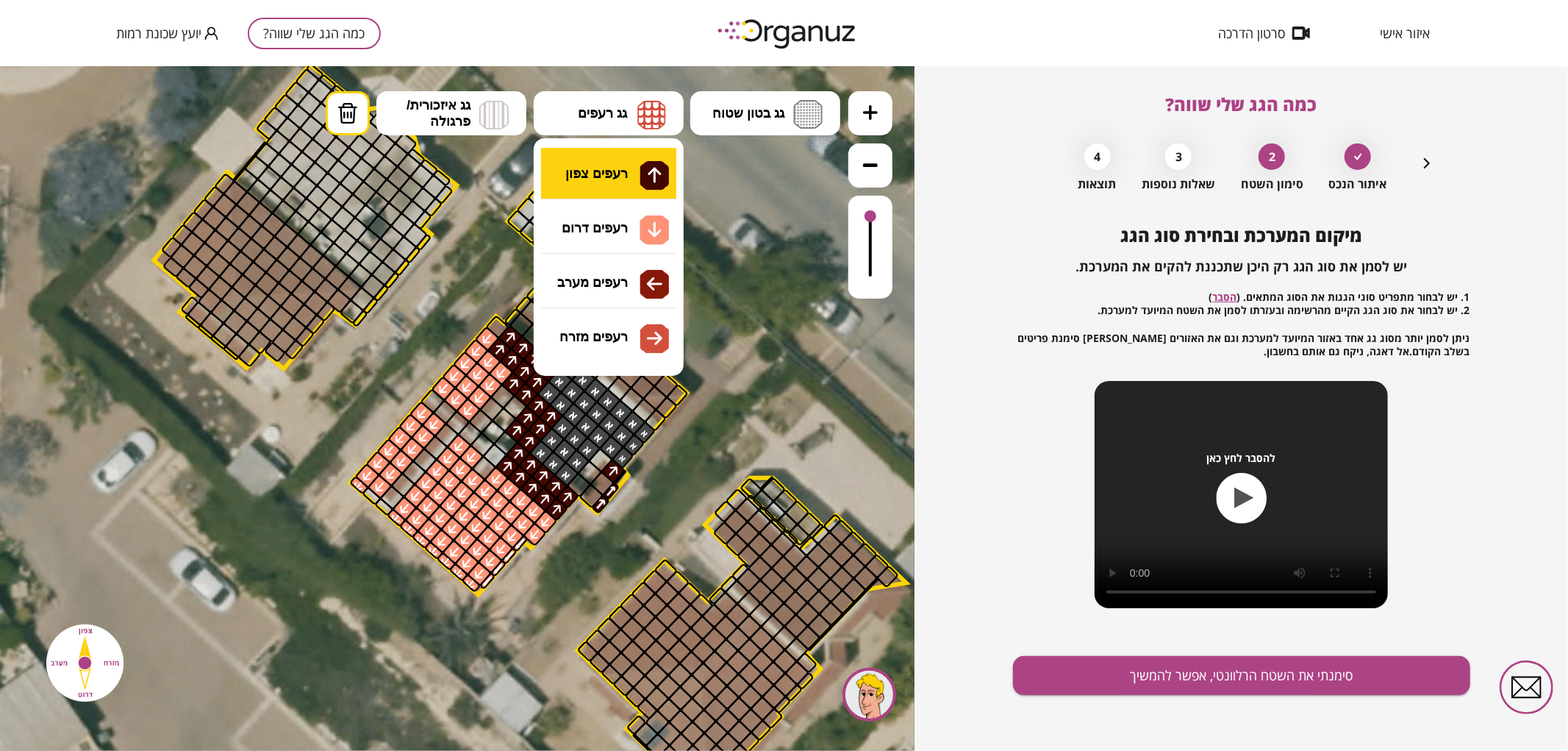
click at [637, 170] on div ".st0 { fill: #FFFFFF; } .st0 { fill: #FFFFFF; }" at bounding box center [457, 407] width 915 height 685
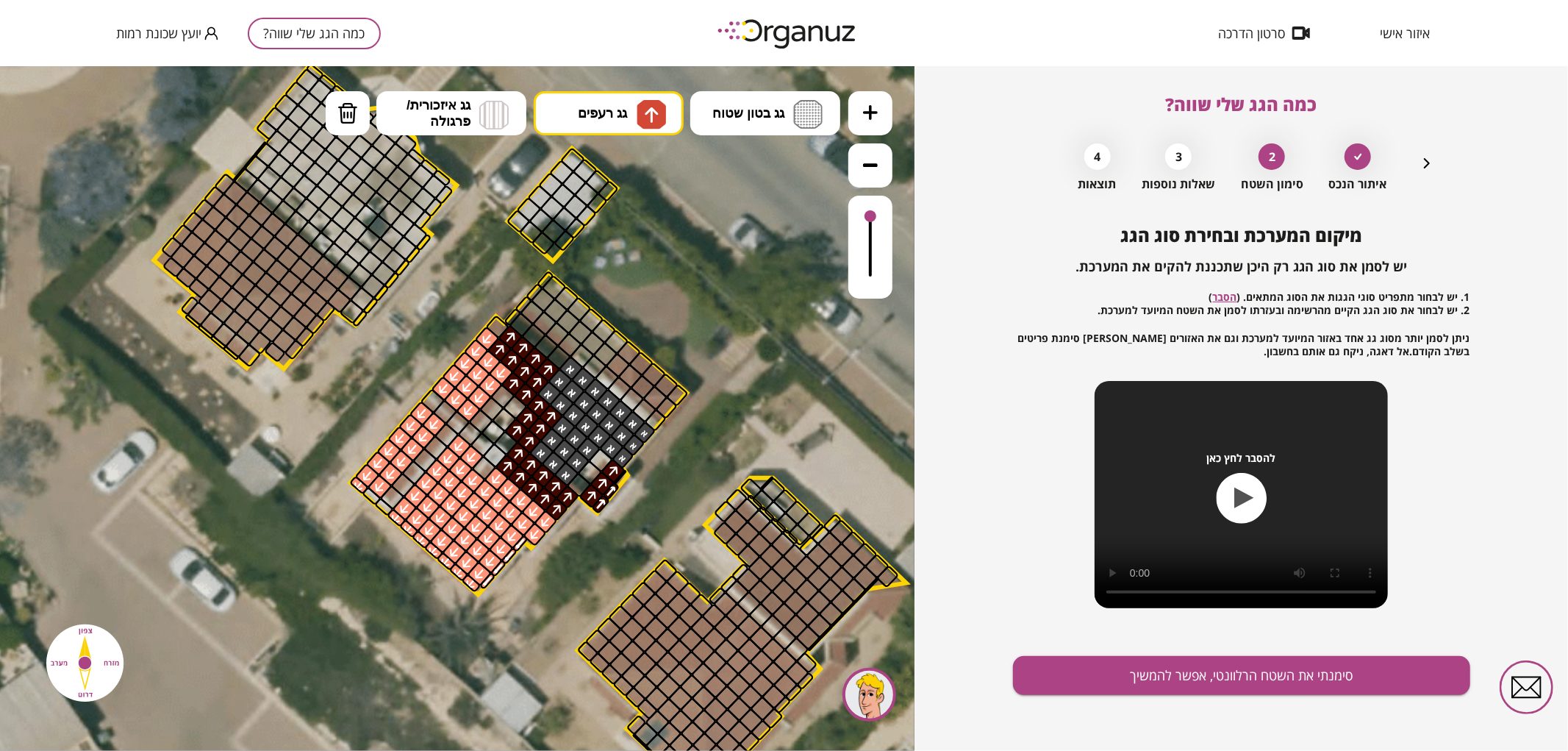
drag, startPoint x: 595, startPoint y: 500, endPoint x: 604, endPoint y: 480, distance: 21.9
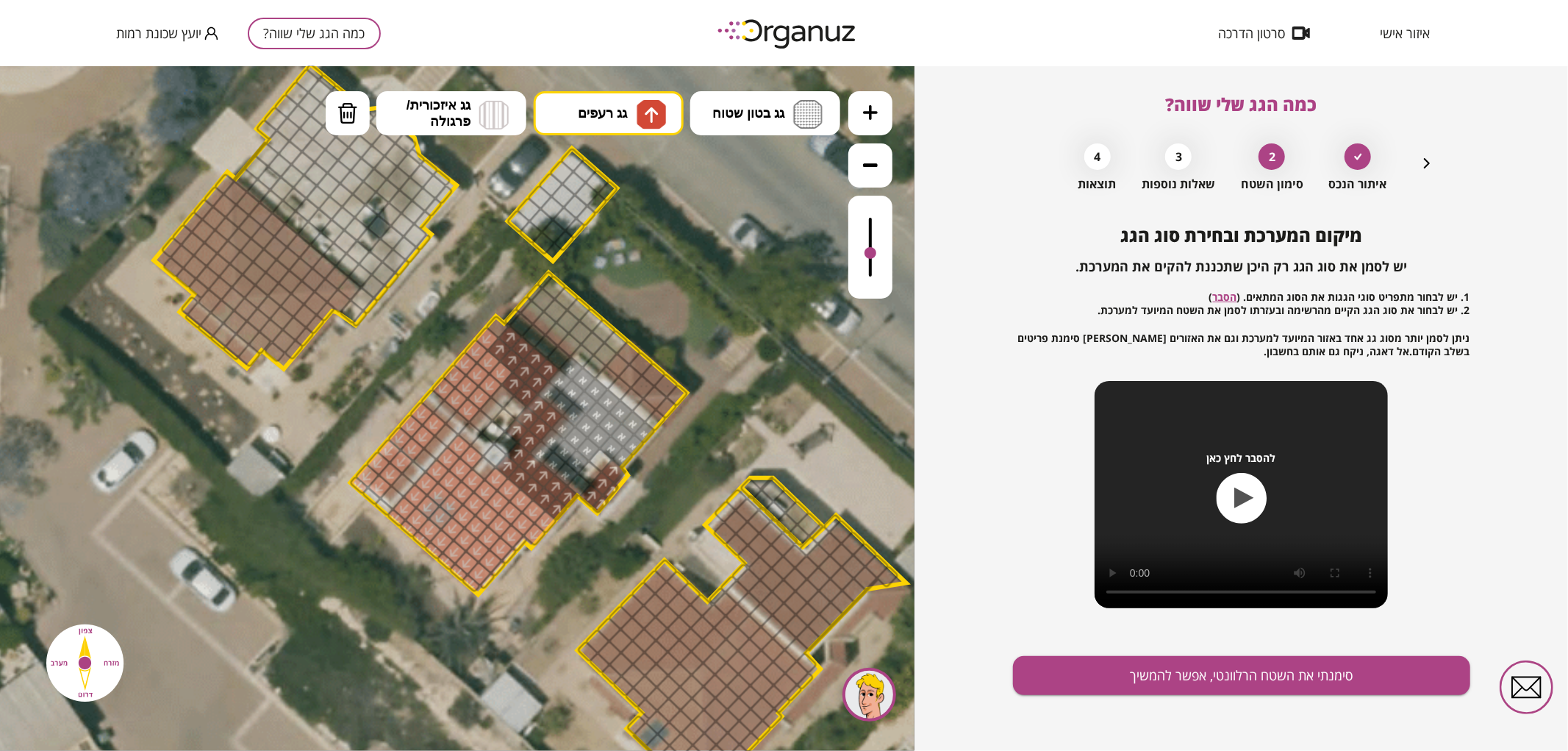
drag, startPoint x: 868, startPoint y: 221, endPoint x: 875, endPoint y: 254, distance: 33.7
click at [875, 254] on div at bounding box center [870, 252] width 12 height 12
drag, startPoint x: 362, startPoint y: 115, endPoint x: 394, endPoint y: 220, distance: 109.8
click at [362, 117] on button "מחיקה" at bounding box center [347, 112] width 44 height 44
drag, startPoint x: 540, startPoint y: 449, endPoint x: 560, endPoint y: 428, distance: 29.0
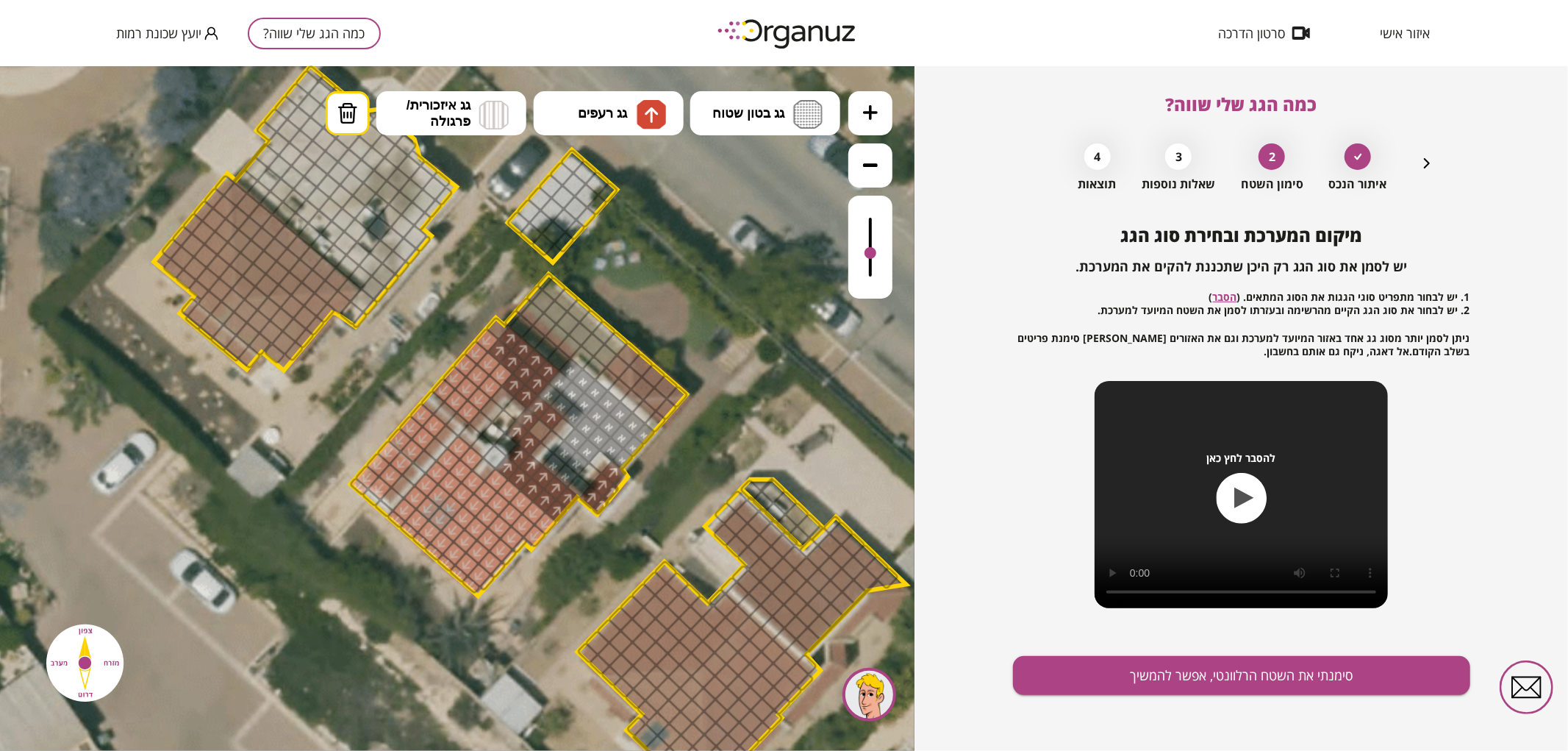
click at [576, 126] on button "גג רעפים" at bounding box center [609, 112] width 150 height 44
click at [623, 176] on div ".st0 { fill: #FFFFFF; } .st0 { fill: #FFFFFF; }" at bounding box center [457, 407] width 915 height 685
click at [542, 430] on div at bounding box center [540, 430] width 26 height 26
click at [1154, 672] on button "סימנתי את השטח הרלוונטי, אפשר להמשיך" at bounding box center [1241, 676] width 457 height 39
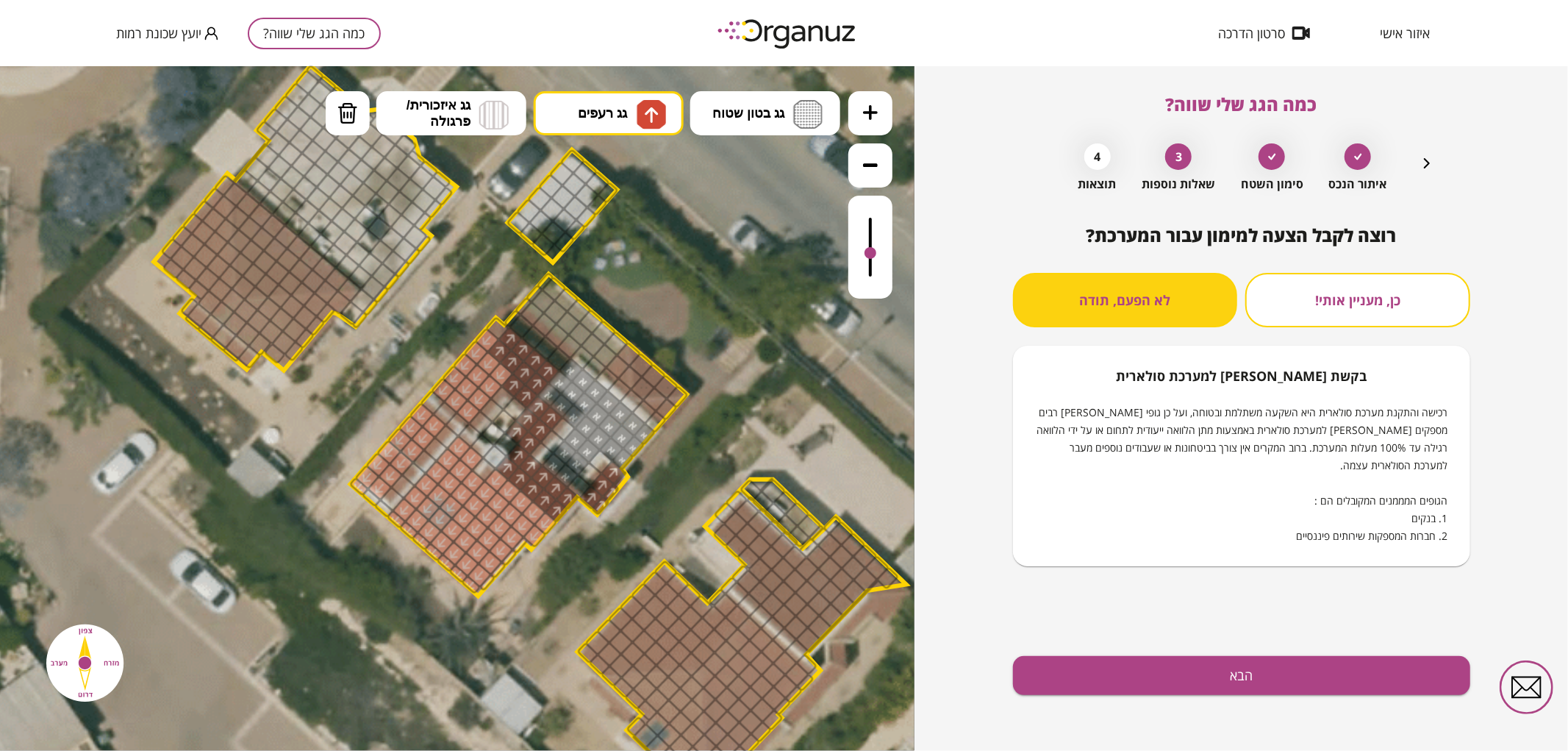
click at [1326, 655] on div "רוצה לקבל הצעה למימון עבור המערכת? כן, מעניין אותי! לא הפעם, תודה בקשת [PERSON_…" at bounding box center [1241, 488] width 457 height 526
click at [1331, 657] on button "הבא" at bounding box center [1241, 676] width 457 height 39
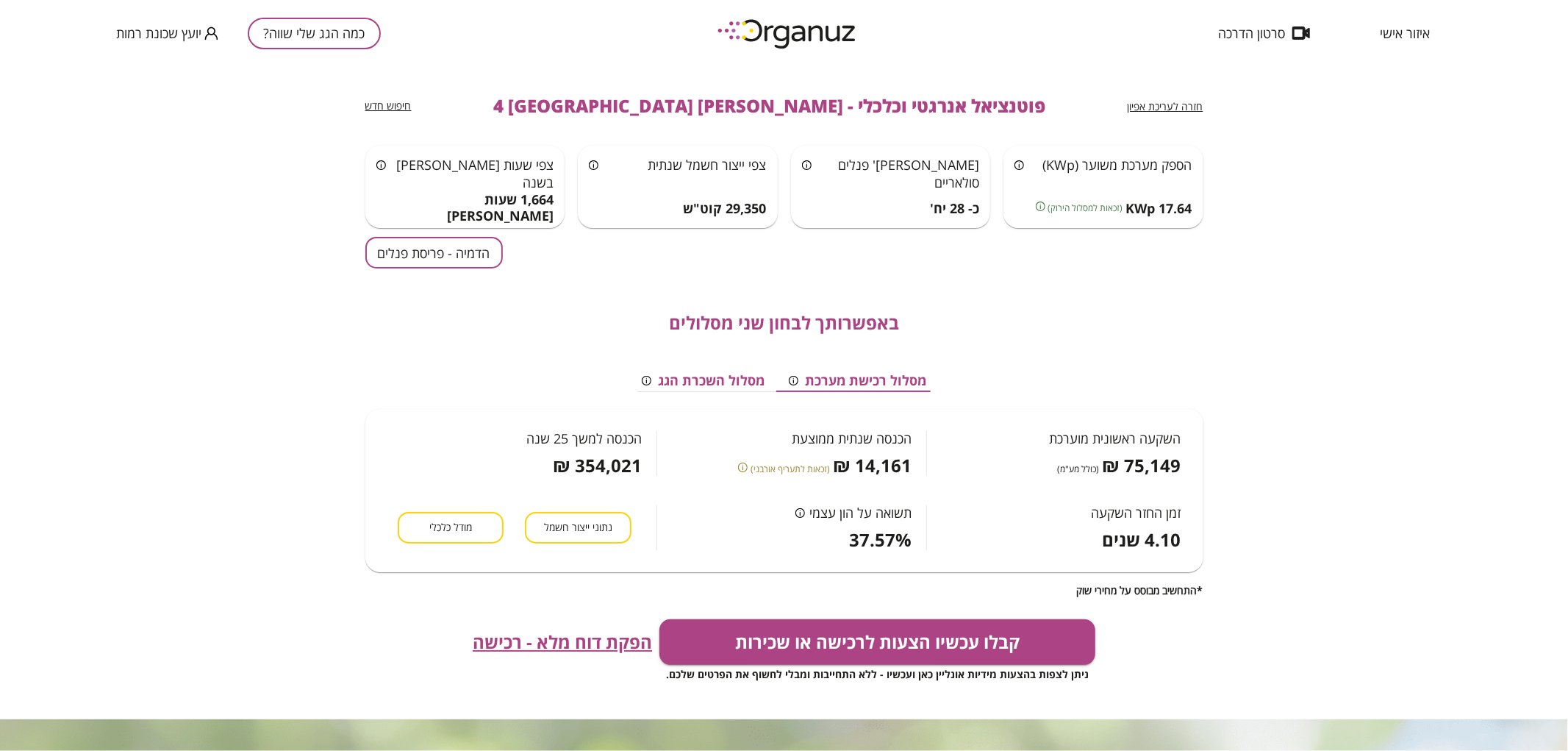
click at [383, 248] on button "הדמיה - פריסת פנלים" at bounding box center [434, 252] width 137 height 31
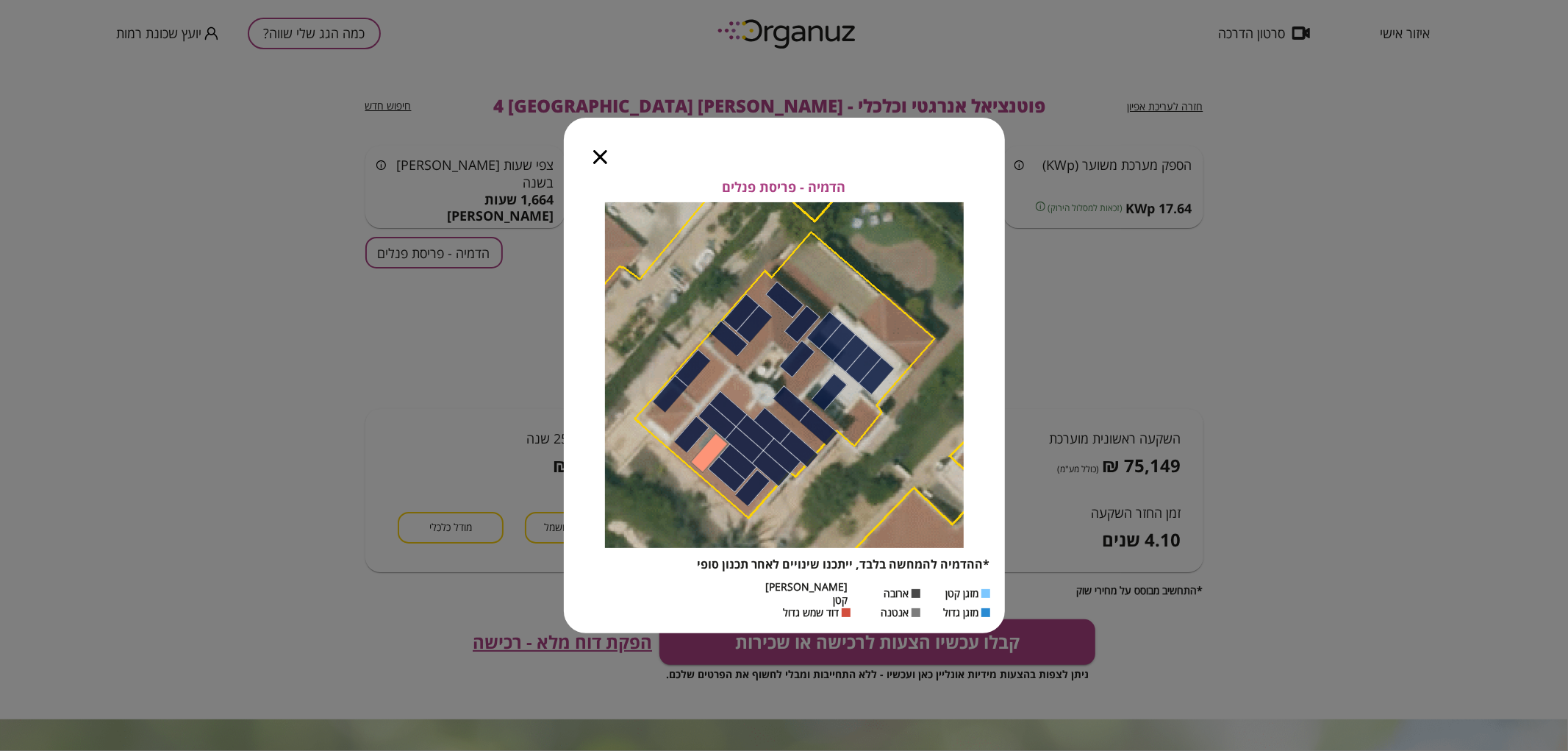
click at [594, 164] on icon "button" at bounding box center [601, 157] width 14 height 14
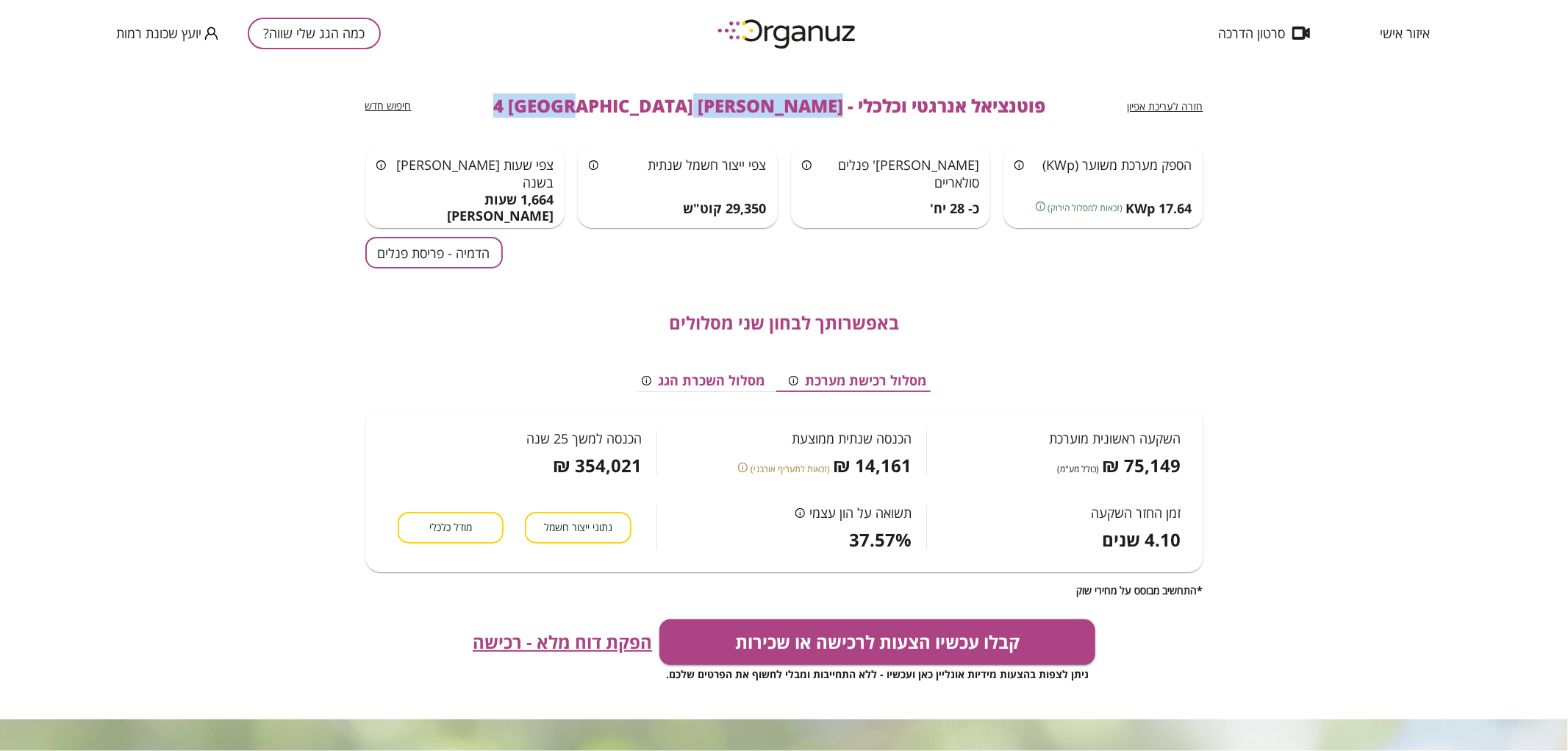
drag, startPoint x: 766, startPoint y: 104, endPoint x: 543, endPoint y: 126, distance: 224.1
click at [543, 126] on div "חזרה לעריכת אפיון פוטנציאל אנרגטי וכלכלי - [PERSON_NAME] 4 באר שבע חיפוש חדש" at bounding box center [784, 105] width 838 height 79
copy span "[PERSON_NAME] 4 [GEOGRAPHIC_DATA]"
click at [298, 38] on button "כמה הגג שלי שווה?" at bounding box center [314, 33] width 133 height 31
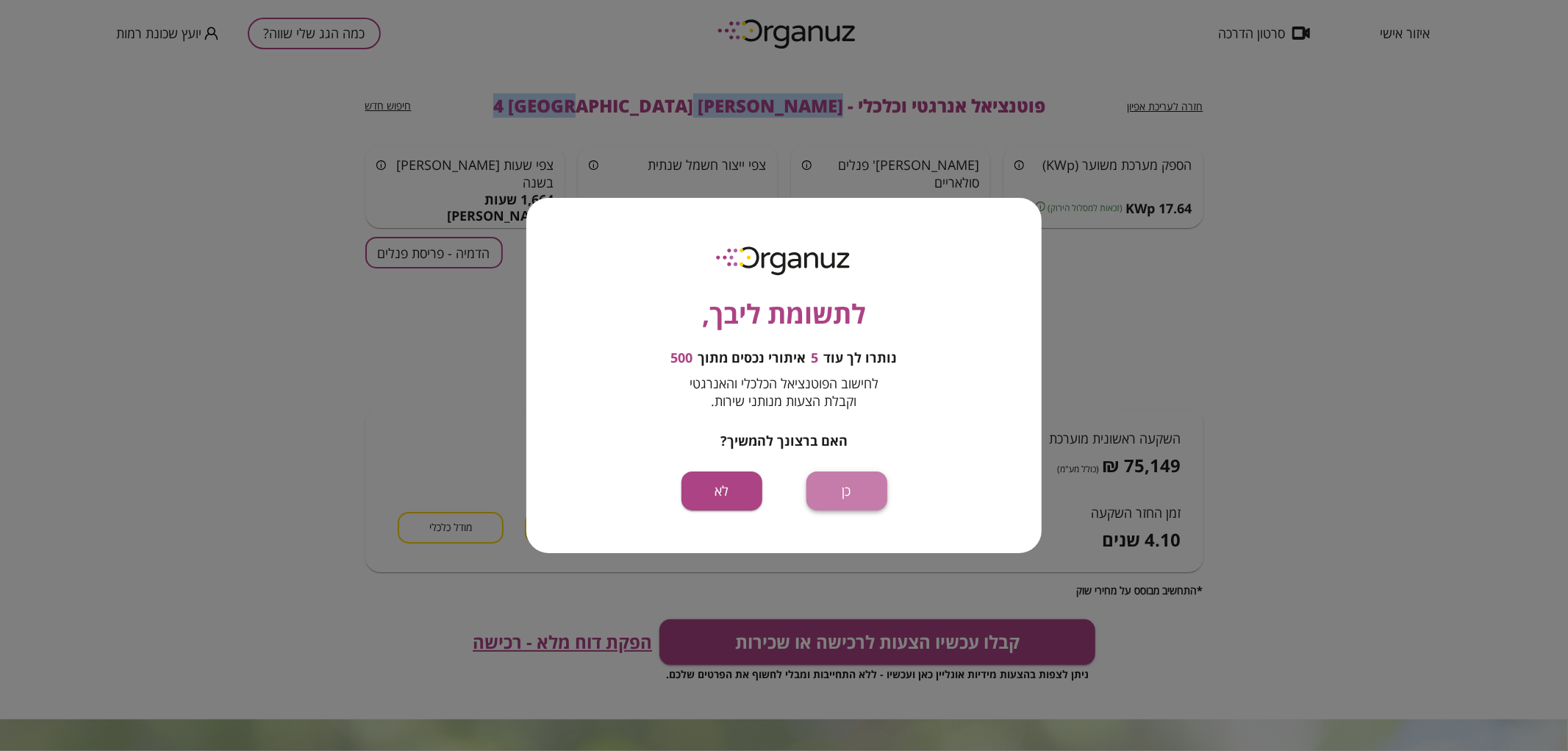
click at [834, 493] on button "כן" at bounding box center [847, 491] width 81 height 39
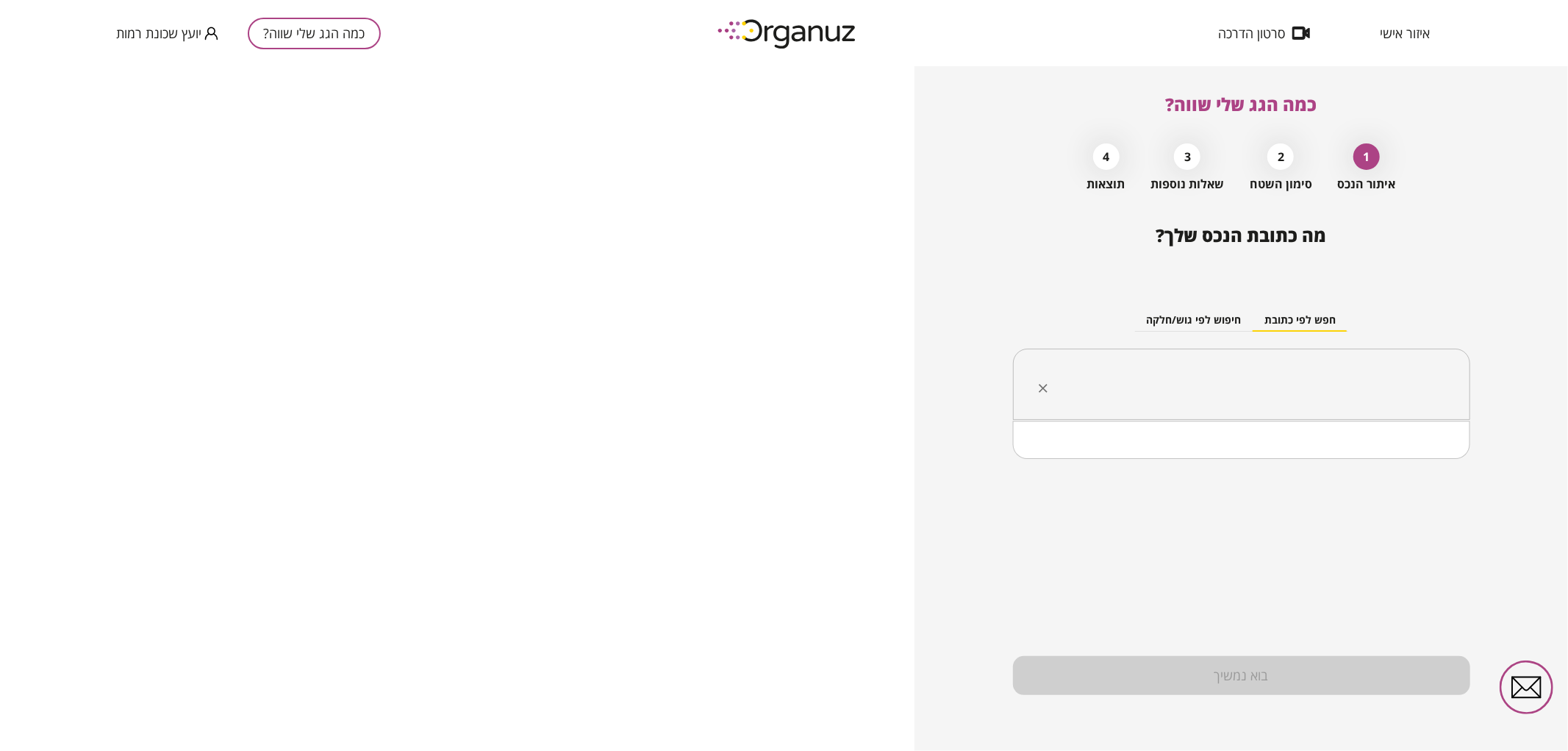
click at [1165, 366] on input "text" at bounding box center [1247, 384] width 411 height 37
paste input "**********"
click at [1348, 388] on input "**********" at bounding box center [1247, 384] width 411 height 37
click at [1346, 446] on li "[PERSON_NAME] 6 [GEOGRAPHIC_DATA]" at bounding box center [1241, 459] width 419 height 27
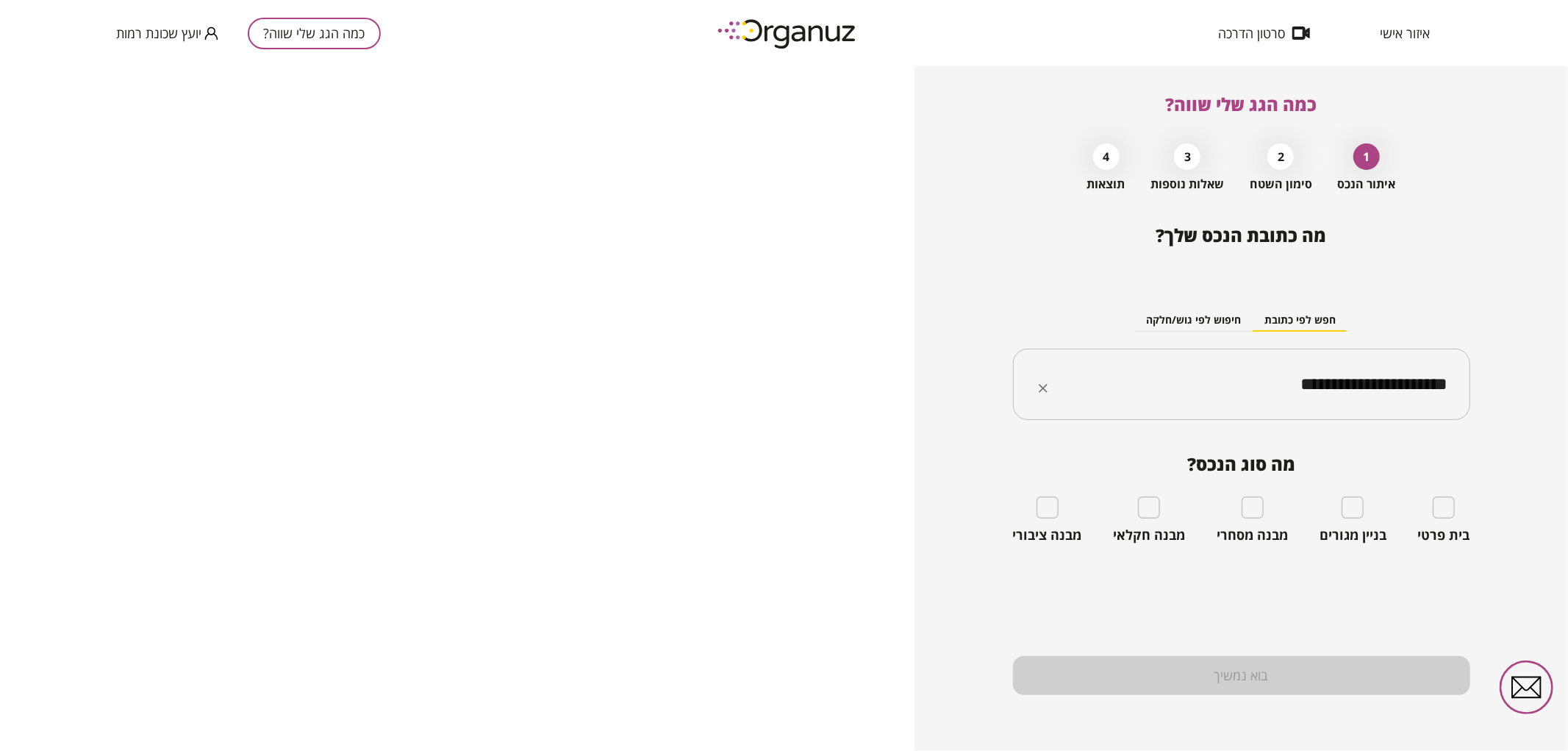
type input "**********"
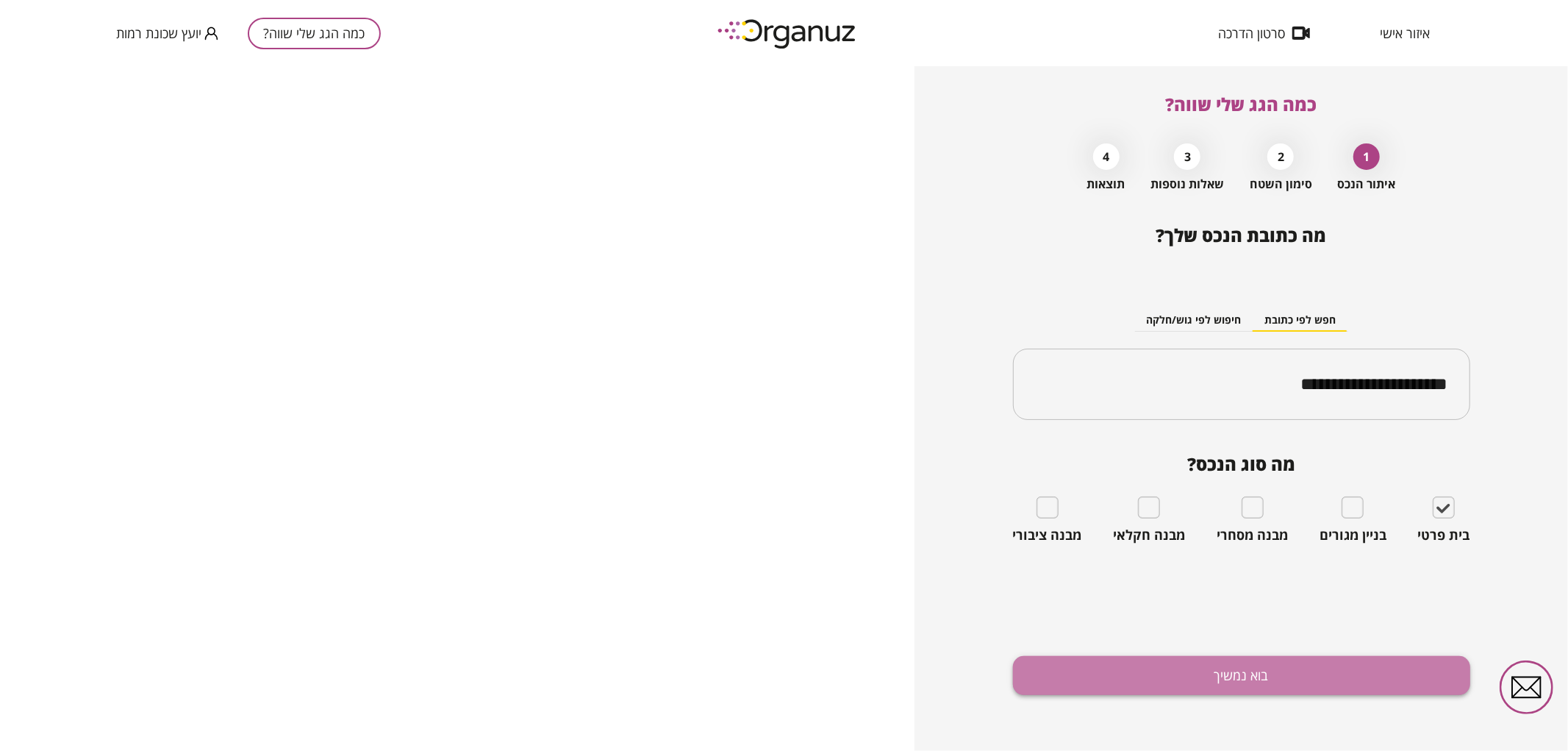
click at [1338, 672] on button "בוא נמשיך" at bounding box center [1241, 676] width 457 height 39
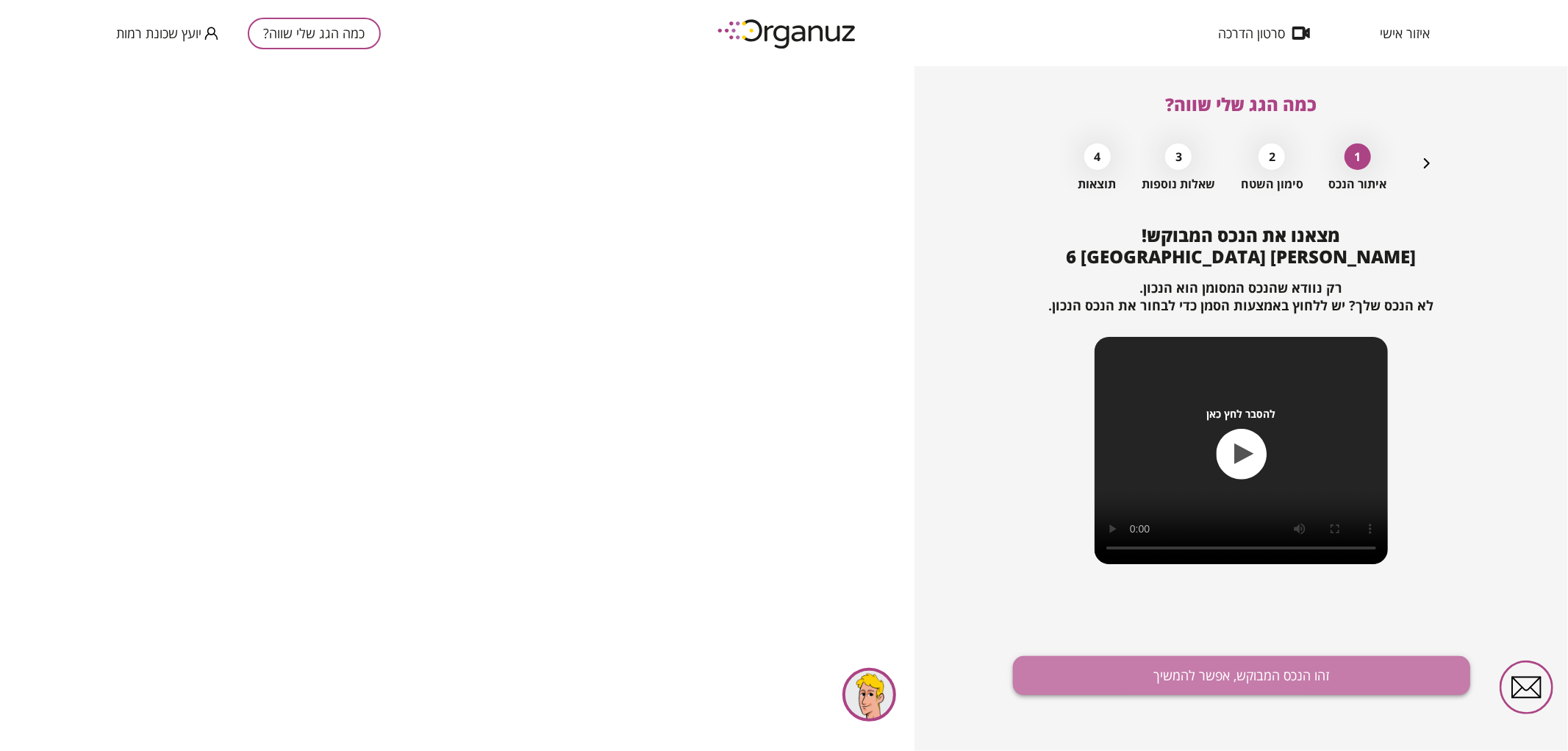
click at [1333, 662] on button "זהו הנכס המבוקש, אפשר להמשיך" at bounding box center [1241, 676] width 457 height 39
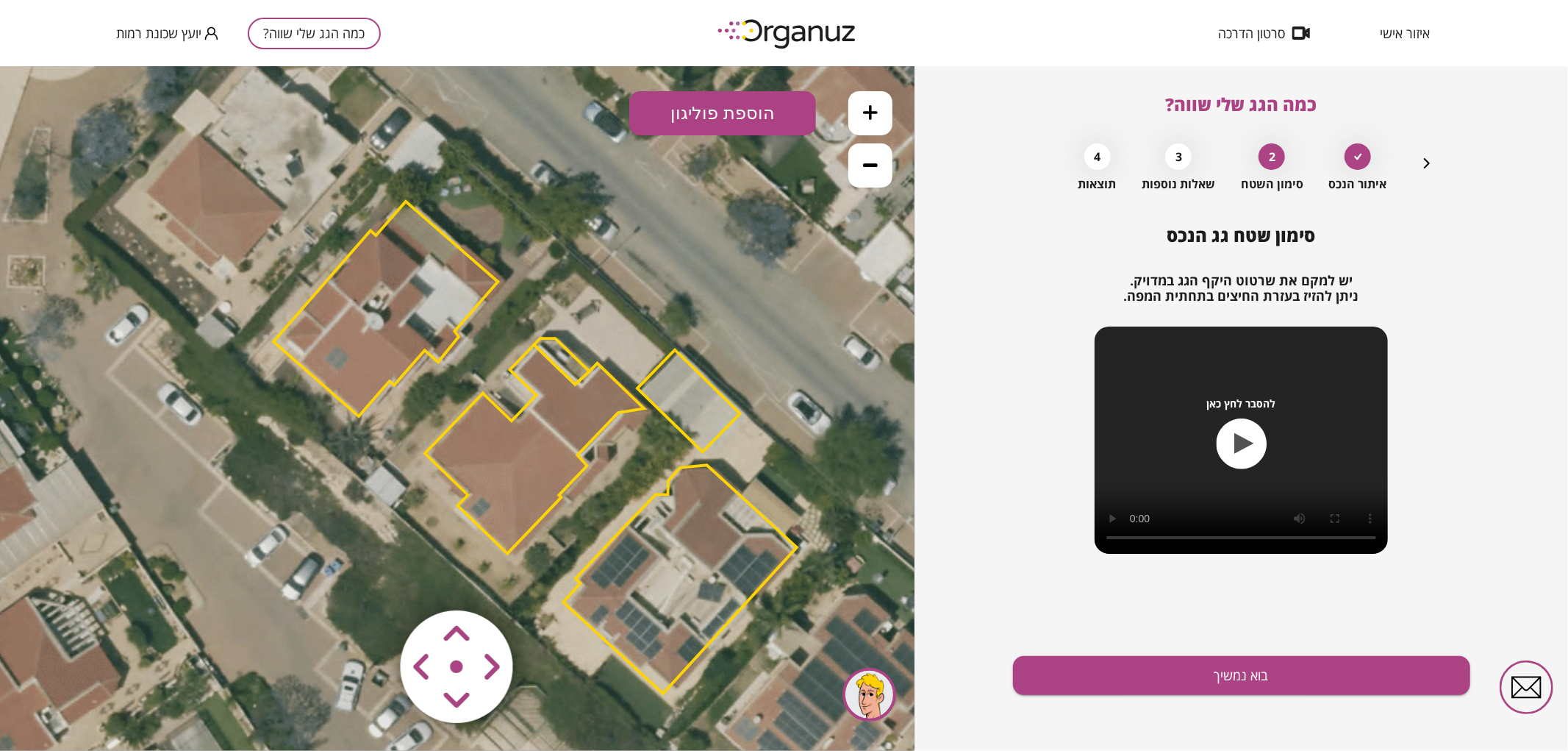
drag, startPoint x: 706, startPoint y: 228, endPoint x: 779, endPoint y: 253, distance: 77.2
click at [779, 253] on icon at bounding box center [534, 445] width 1588 height 1589
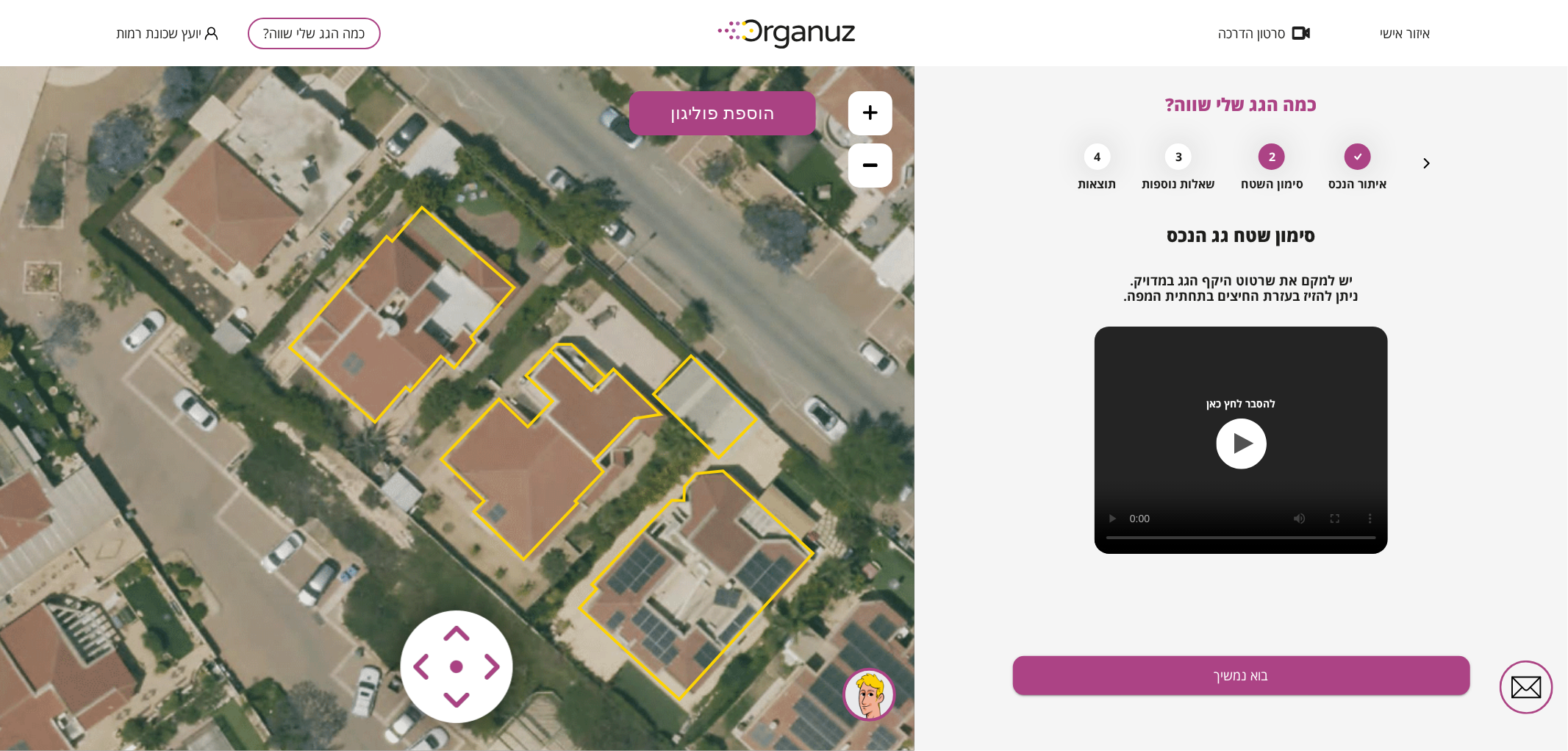
click at [864, 165] on icon at bounding box center [870, 163] width 14 height 14
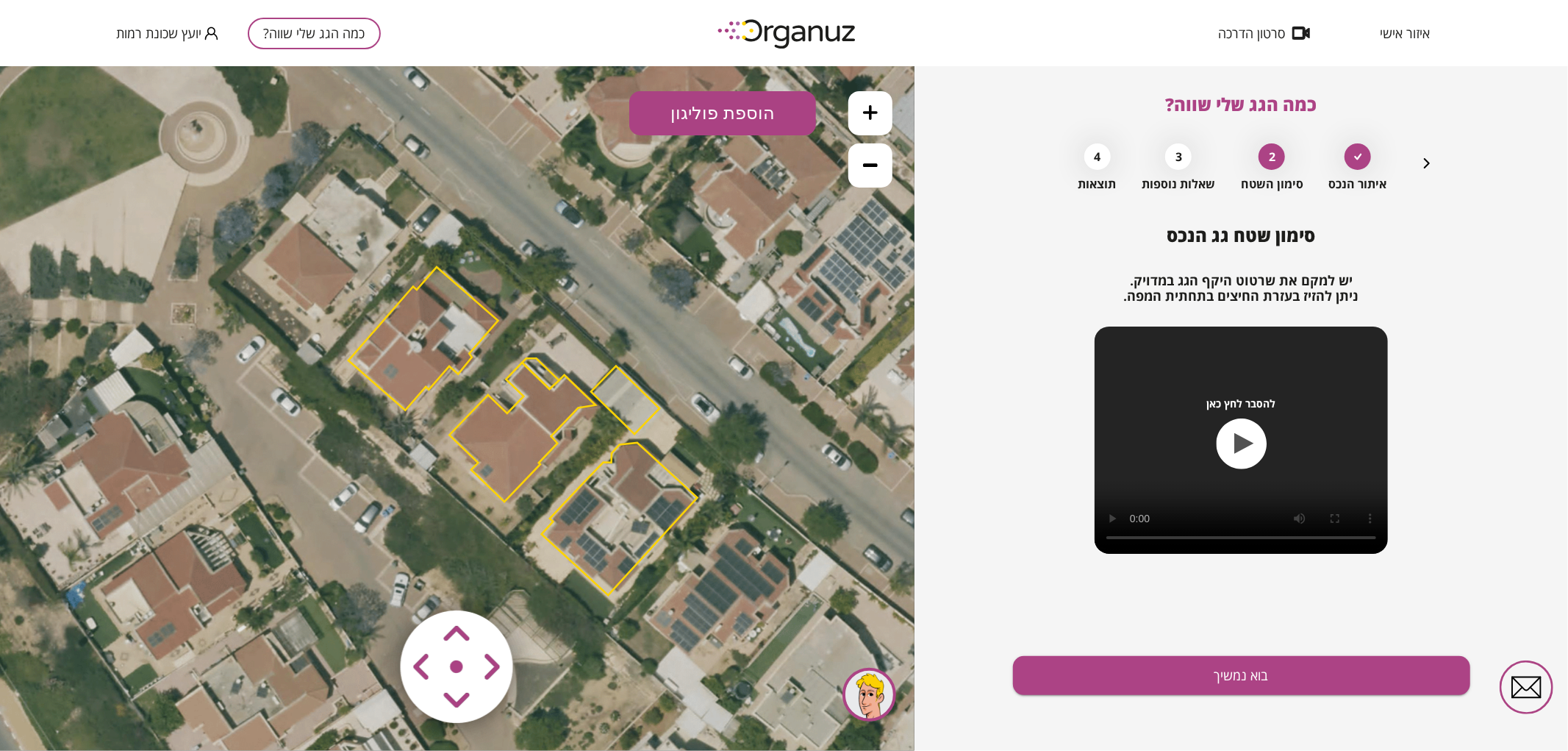
drag, startPoint x: 682, startPoint y: 331, endPoint x: 684, endPoint y: 323, distance: 8.2
click at [684, 323] on icon at bounding box center [523, 429] width 1058 height 1059
click at [873, 99] on button at bounding box center [870, 112] width 44 height 44
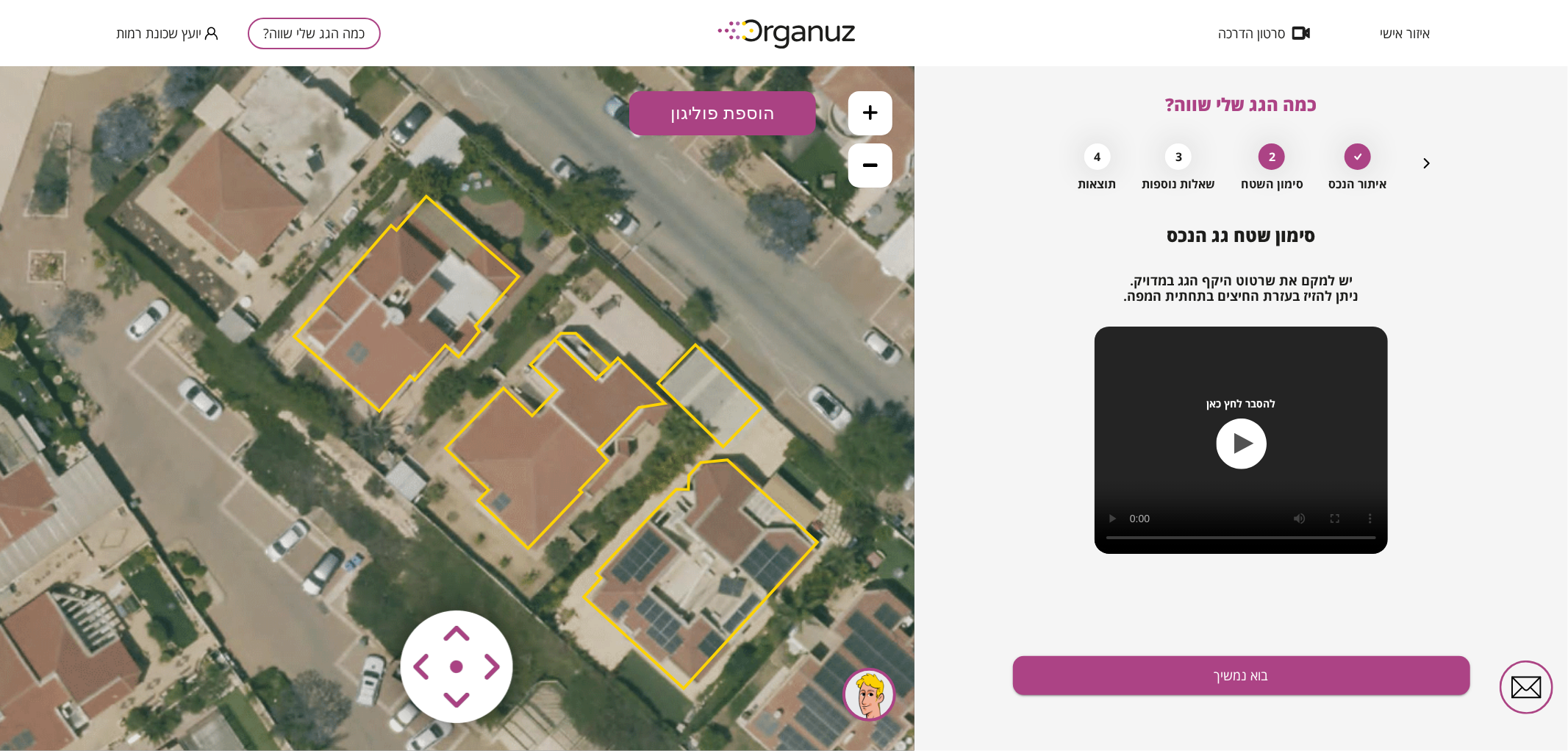
click at [873, 99] on button at bounding box center [870, 112] width 44 height 44
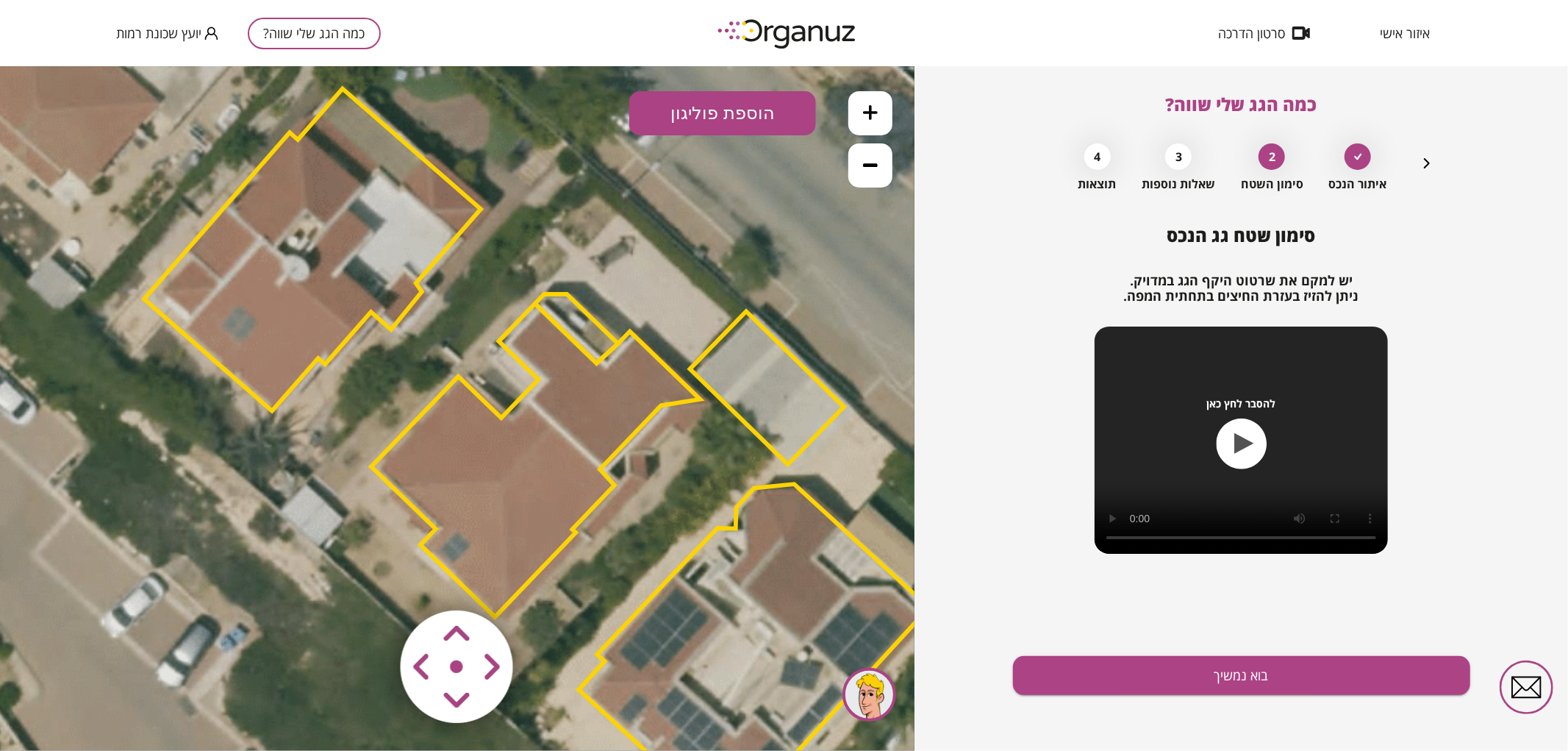
drag, startPoint x: 803, startPoint y: 204, endPoint x: 751, endPoint y: 203, distance: 52.0
click at [751, 203] on icon at bounding box center [535, 455] width 2382 height 2383
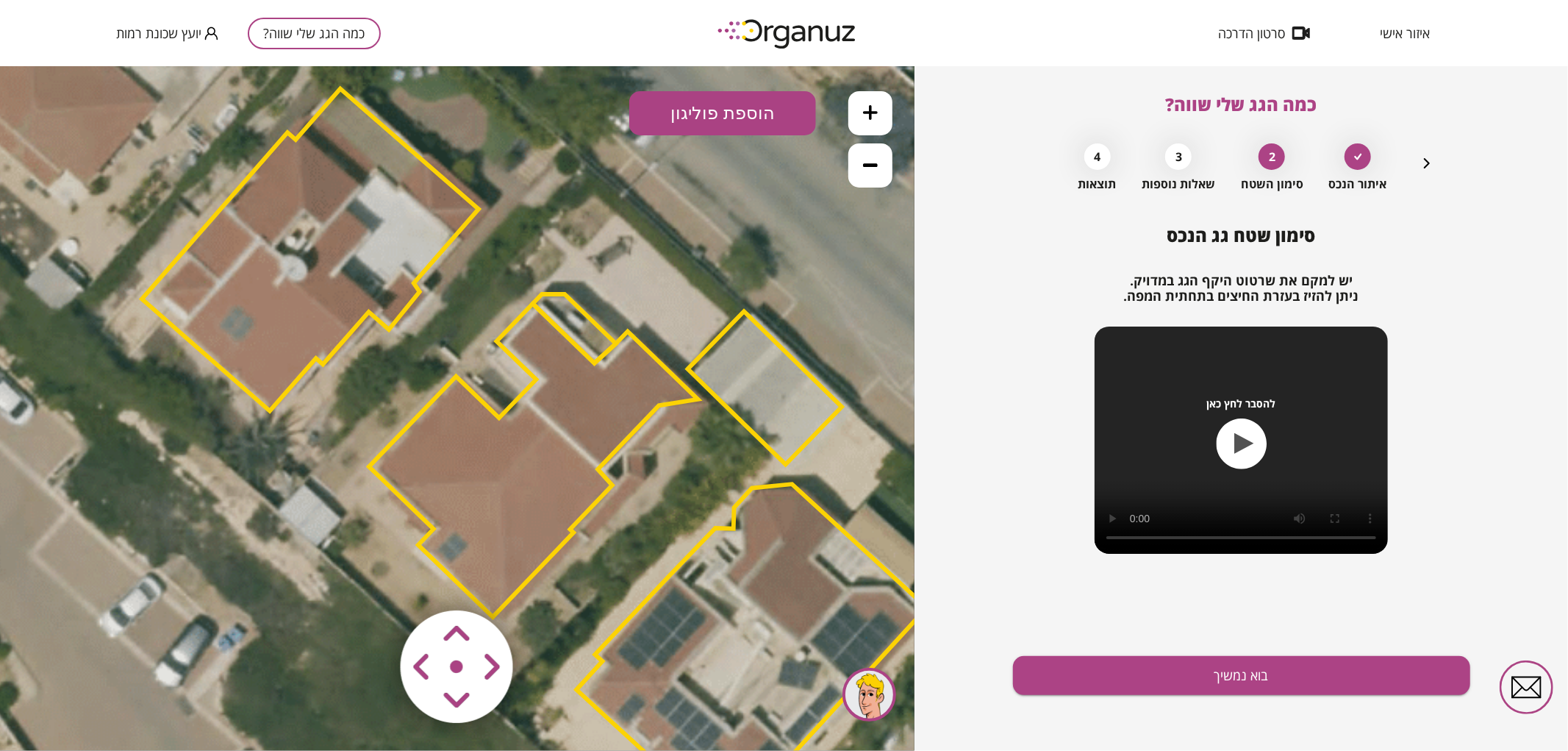
click at [592, 416] on polygon at bounding box center [533, 459] width 328 height 313
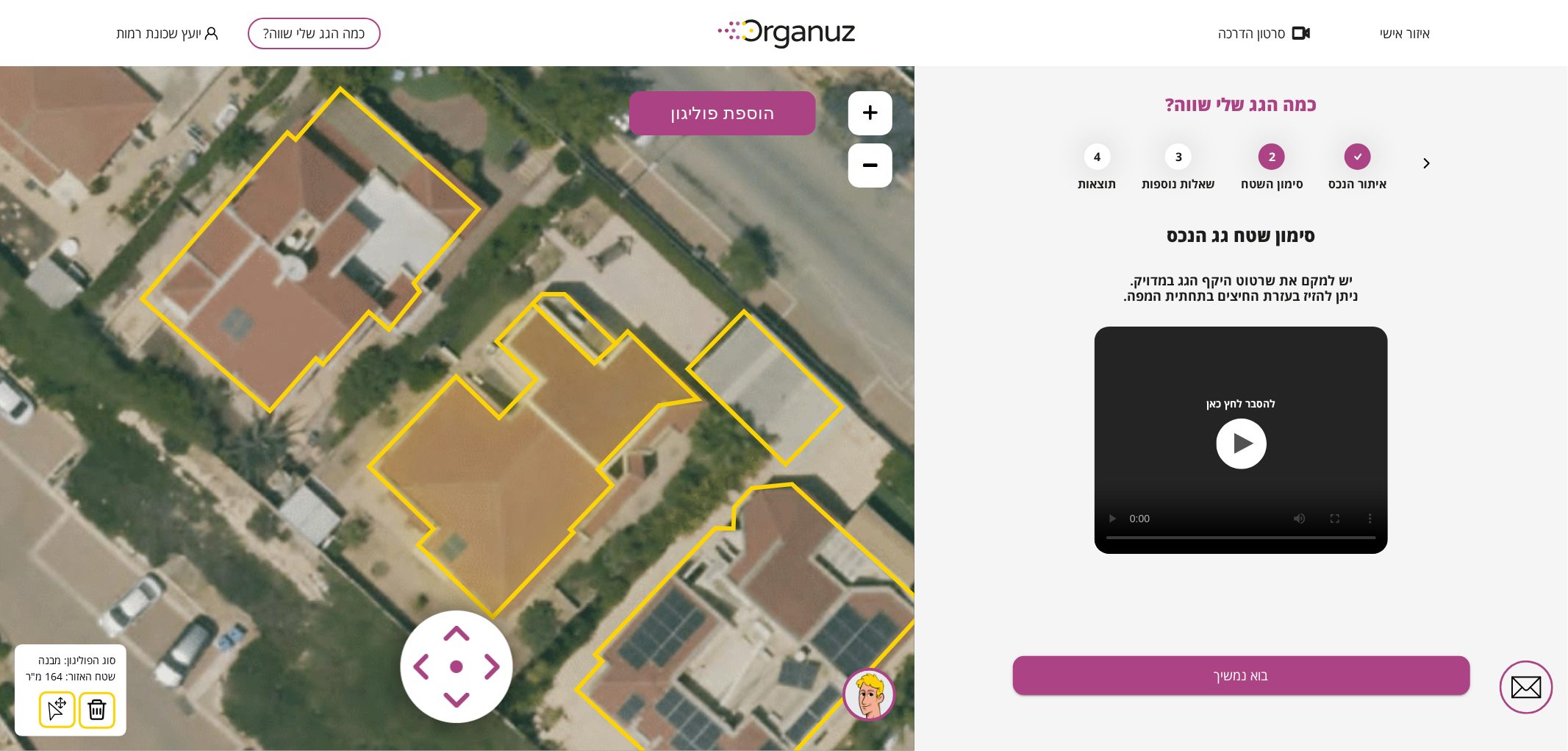
click at [684, 244] on icon at bounding box center [533, 455] width 2382 height 2383
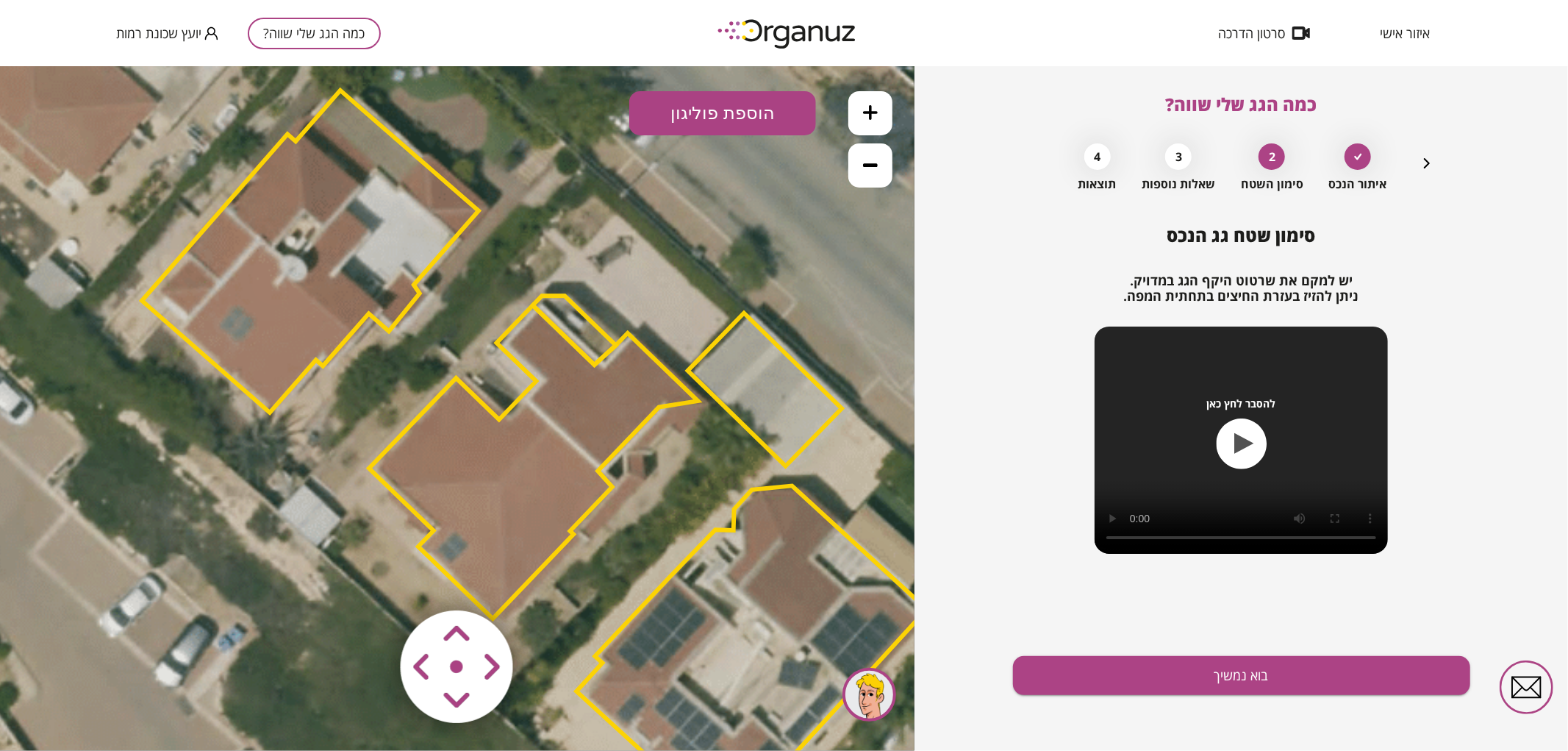
click at [369, 579] on area at bounding box center [369, 579] width 0 height 0
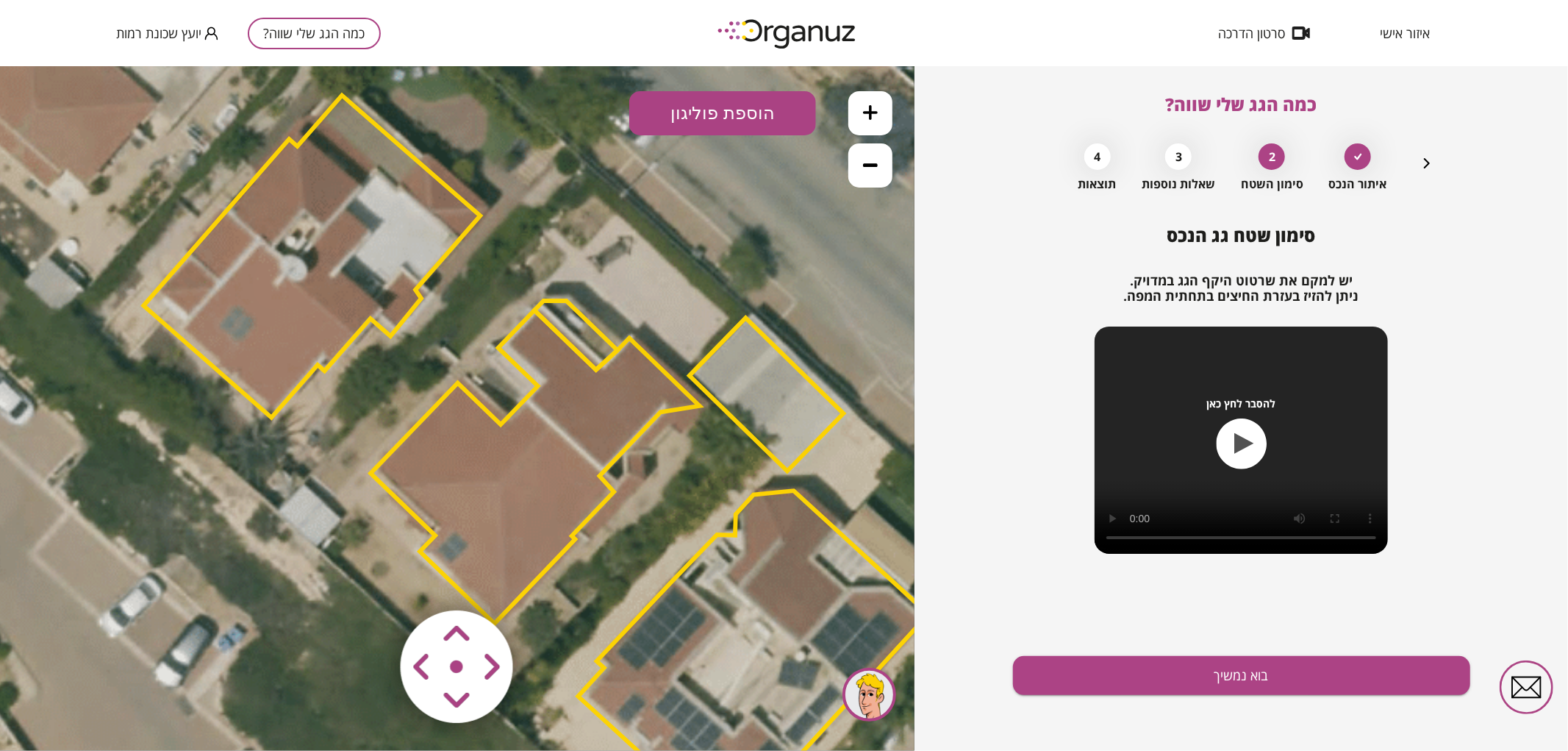
click at [369, 579] on area at bounding box center [369, 579] width 0 height 0
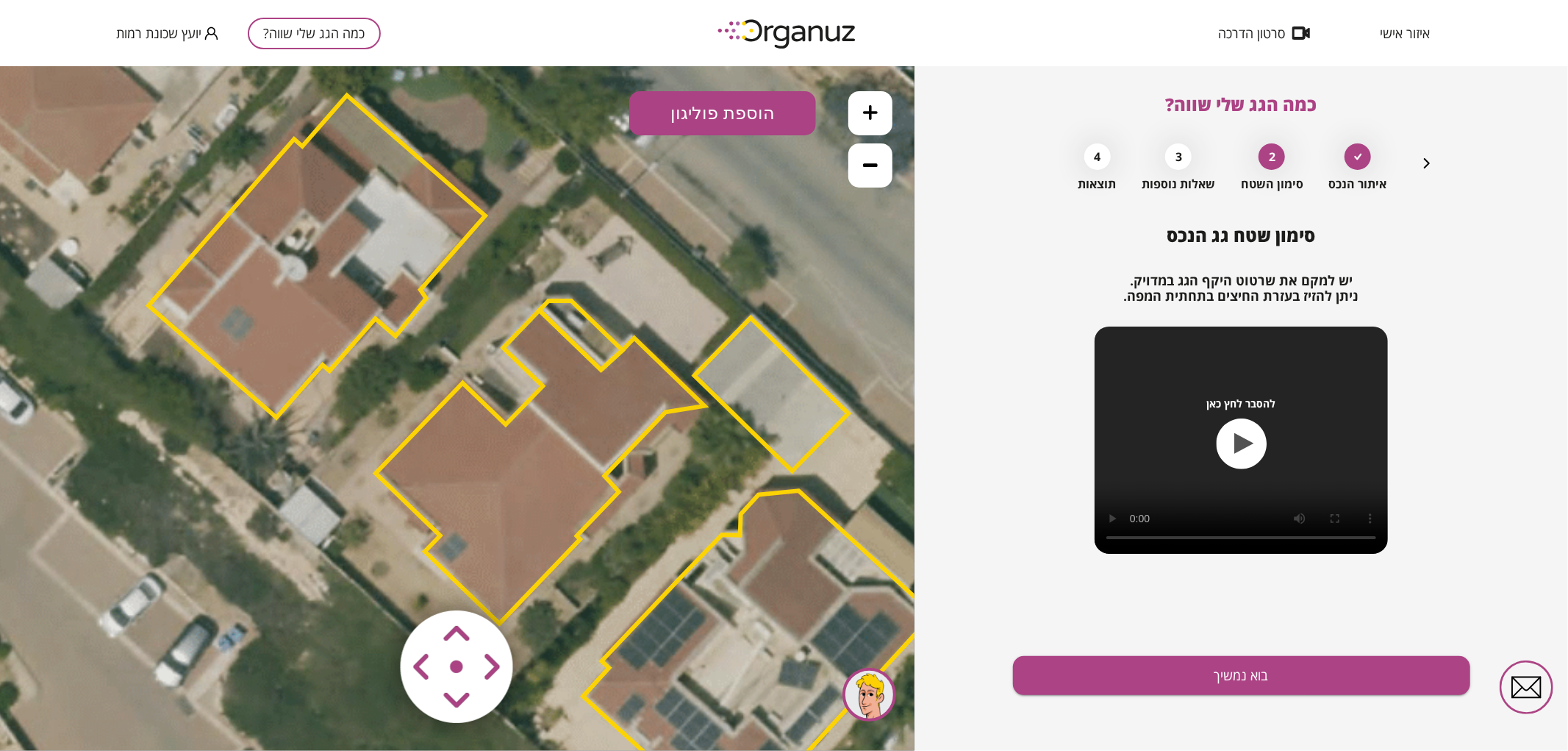
click at [369, 579] on area at bounding box center [369, 579] width 0 height 0
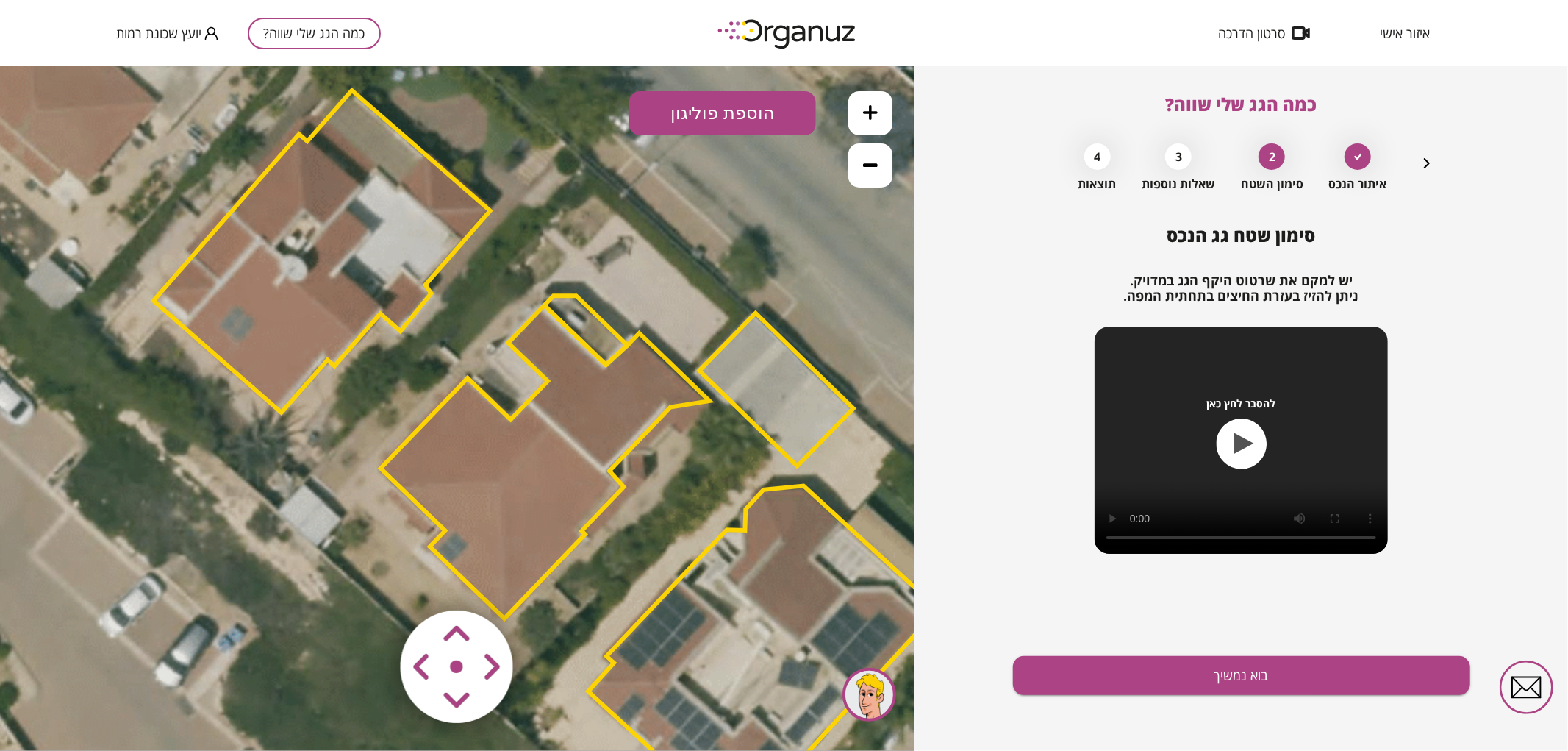
click at [369, 579] on area at bounding box center [369, 579] width 0 height 0
click at [1078, 688] on button "בוא נמשיך" at bounding box center [1241, 676] width 457 height 39
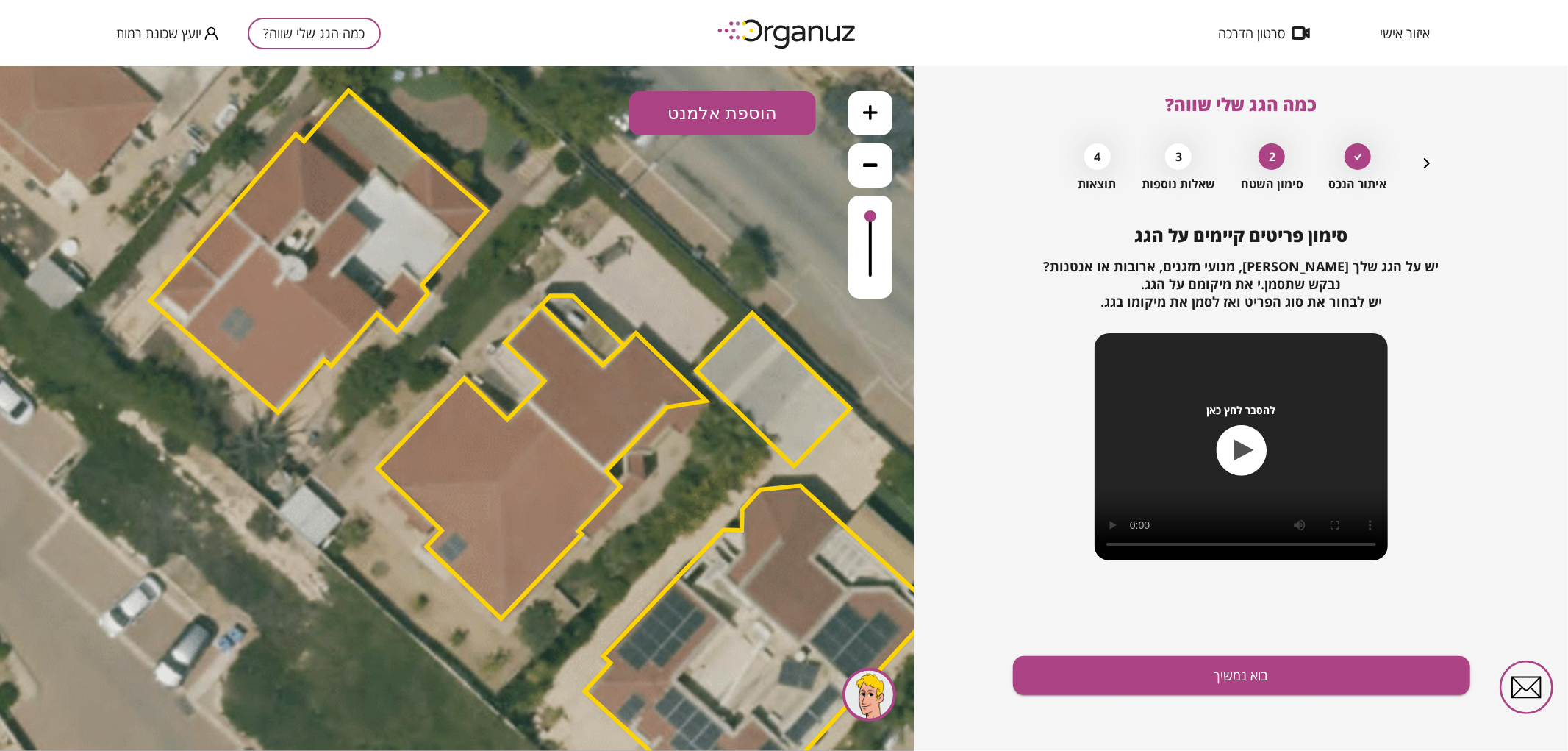
click at [755, 104] on button "הוספת אלמנט" at bounding box center [722, 112] width 187 height 44
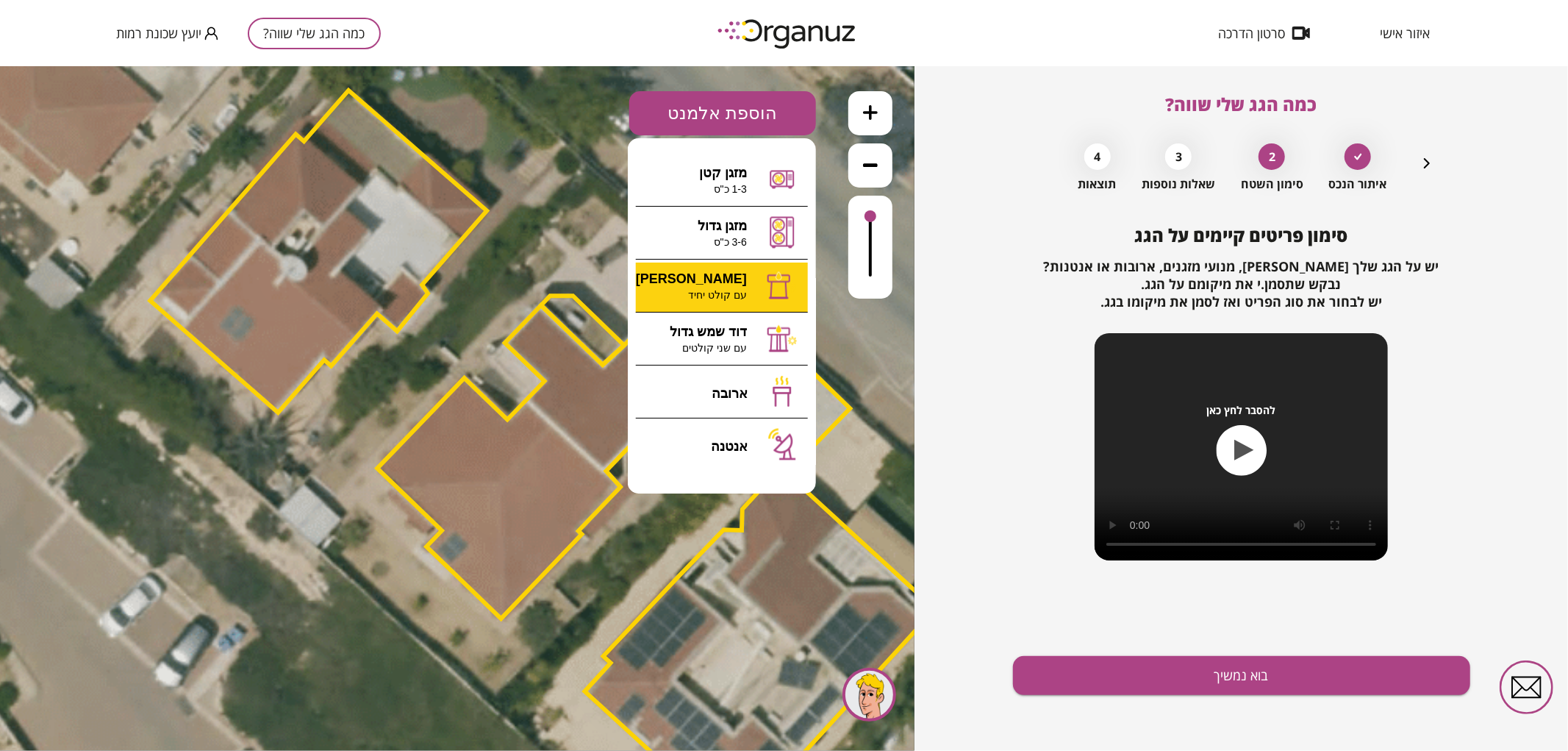
click at [738, 269] on div ".st0 { fill: #FFFFFF; } 0" at bounding box center [457, 407] width 915 height 685
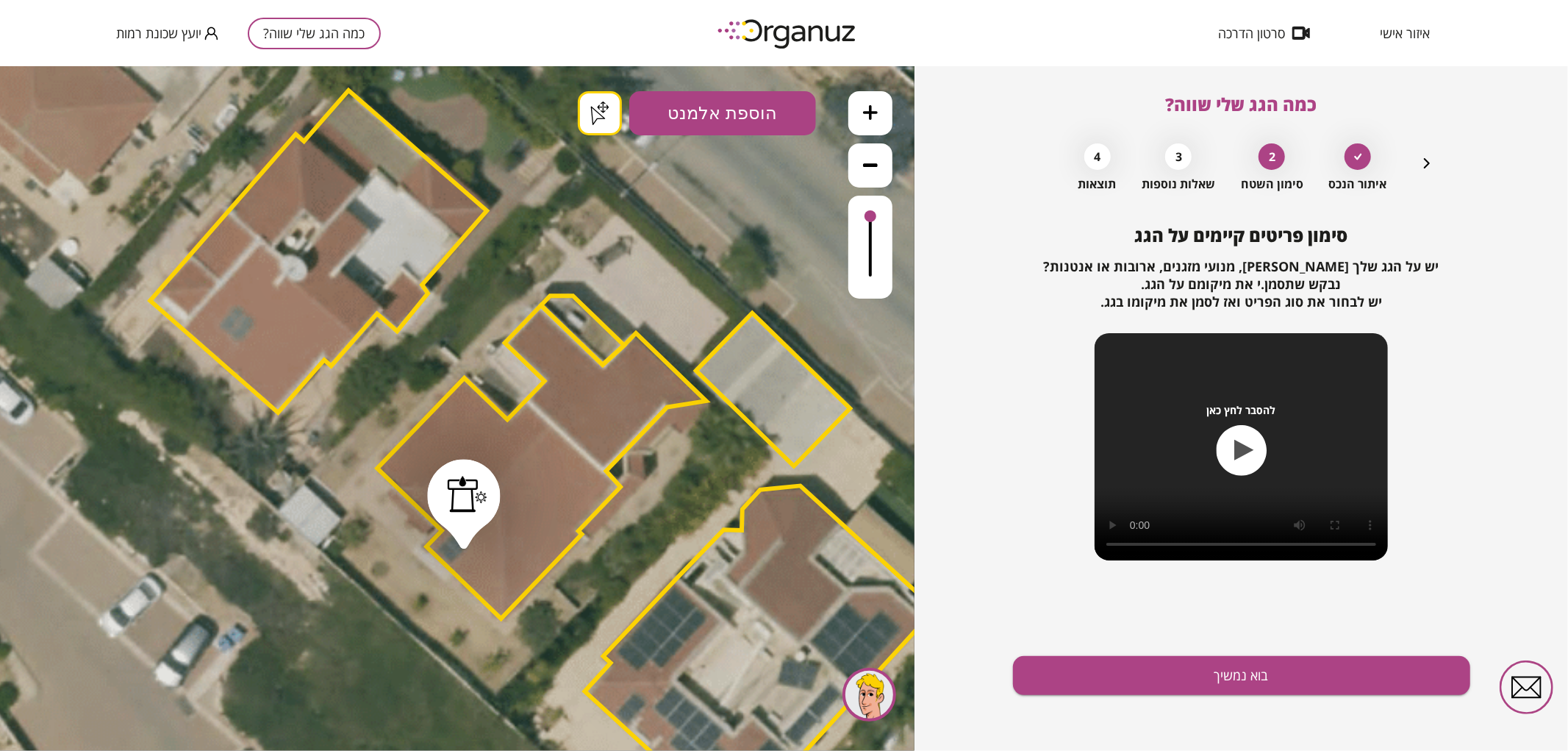
click at [1104, 678] on button "בוא נמשיך" at bounding box center [1241, 676] width 457 height 39
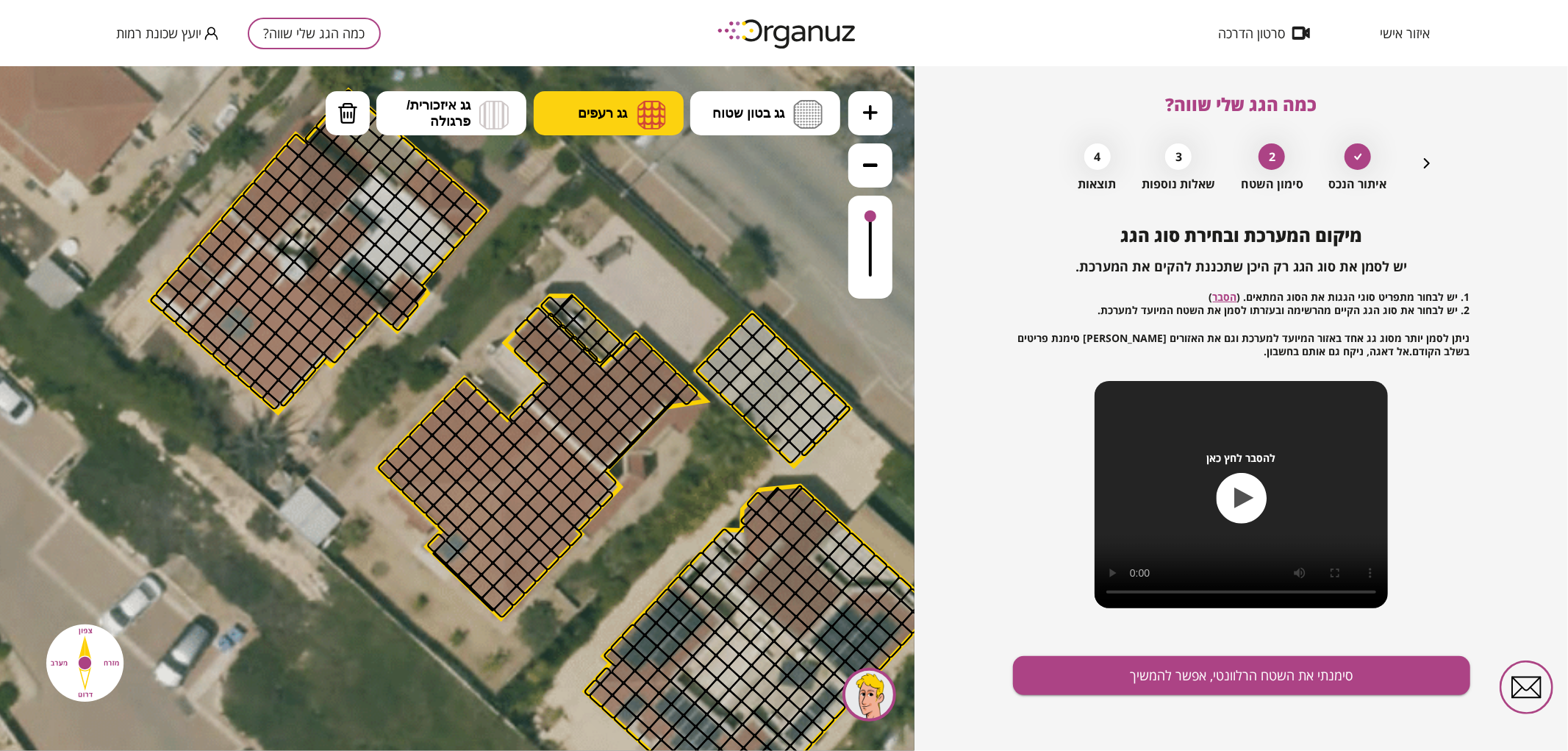
click at [662, 113] on img at bounding box center [651, 113] width 29 height 29
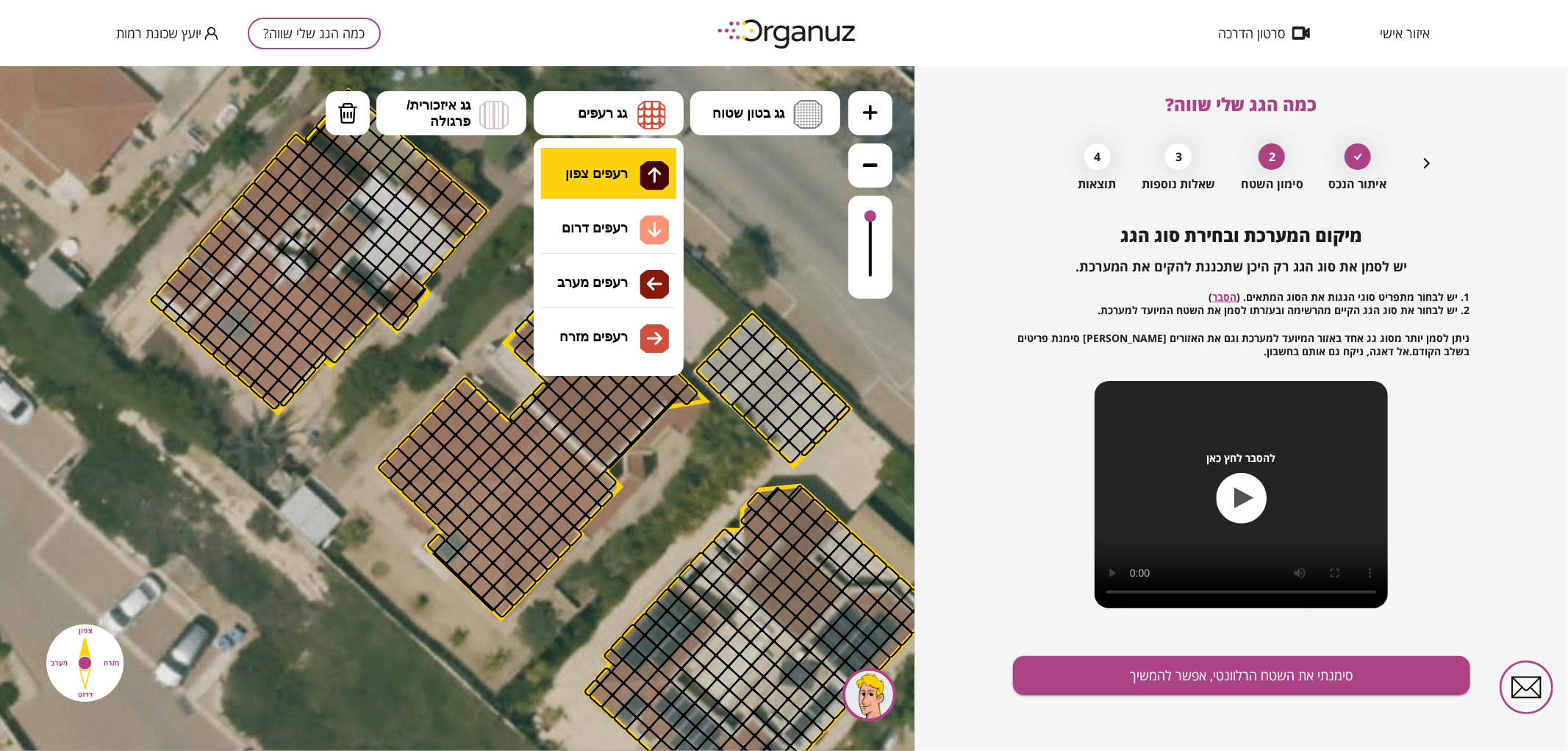
click at [648, 171] on div ".st0 { fill: #FFFFFF; } .st0 { fill: #FFFFFF; }" at bounding box center [457, 407] width 915 height 685
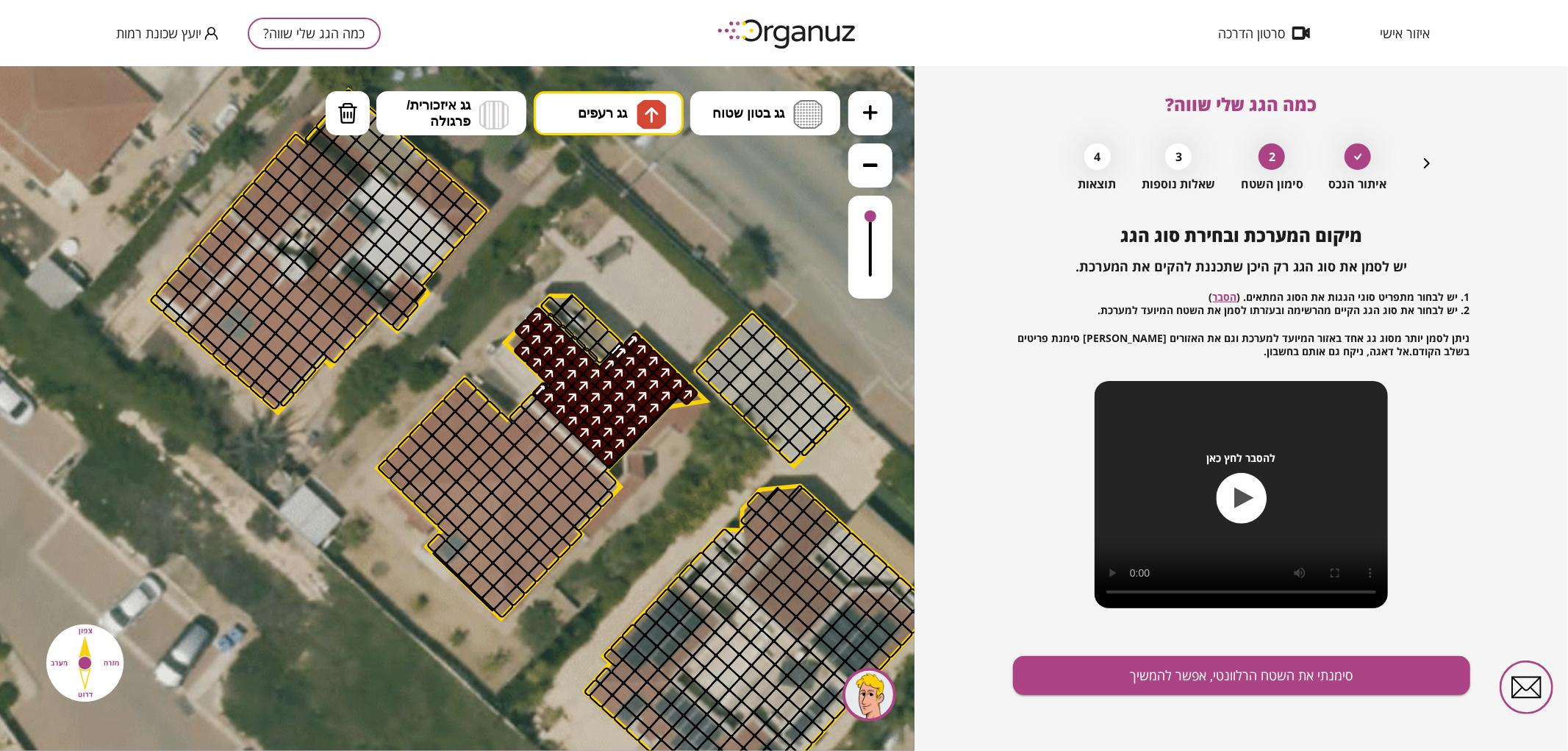
drag, startPoint x: 607, startPoint y: 455, endPoint x: 635, endPoint y: 390, distance: 70.8
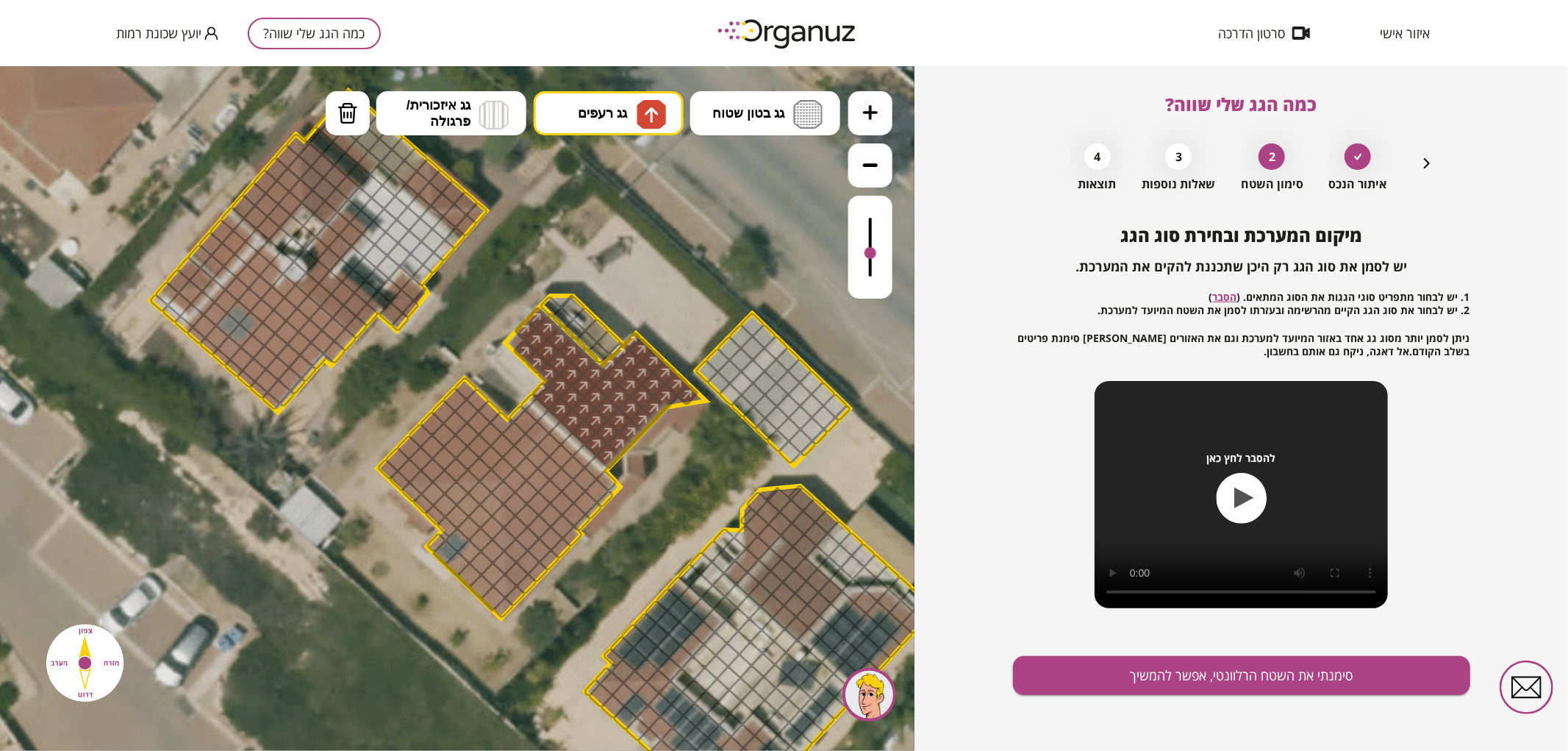
drag, startPoint x: 872, startPoint y: 245, endPoint x: 870, endPoint y: 254, distance: 9.2
click at [870, 254] on div at bounding box center [870, 252] width 12 height 12
click at [620, 103] on button "גג רעפים" at bounding box center [609, 112] width 150 height 44
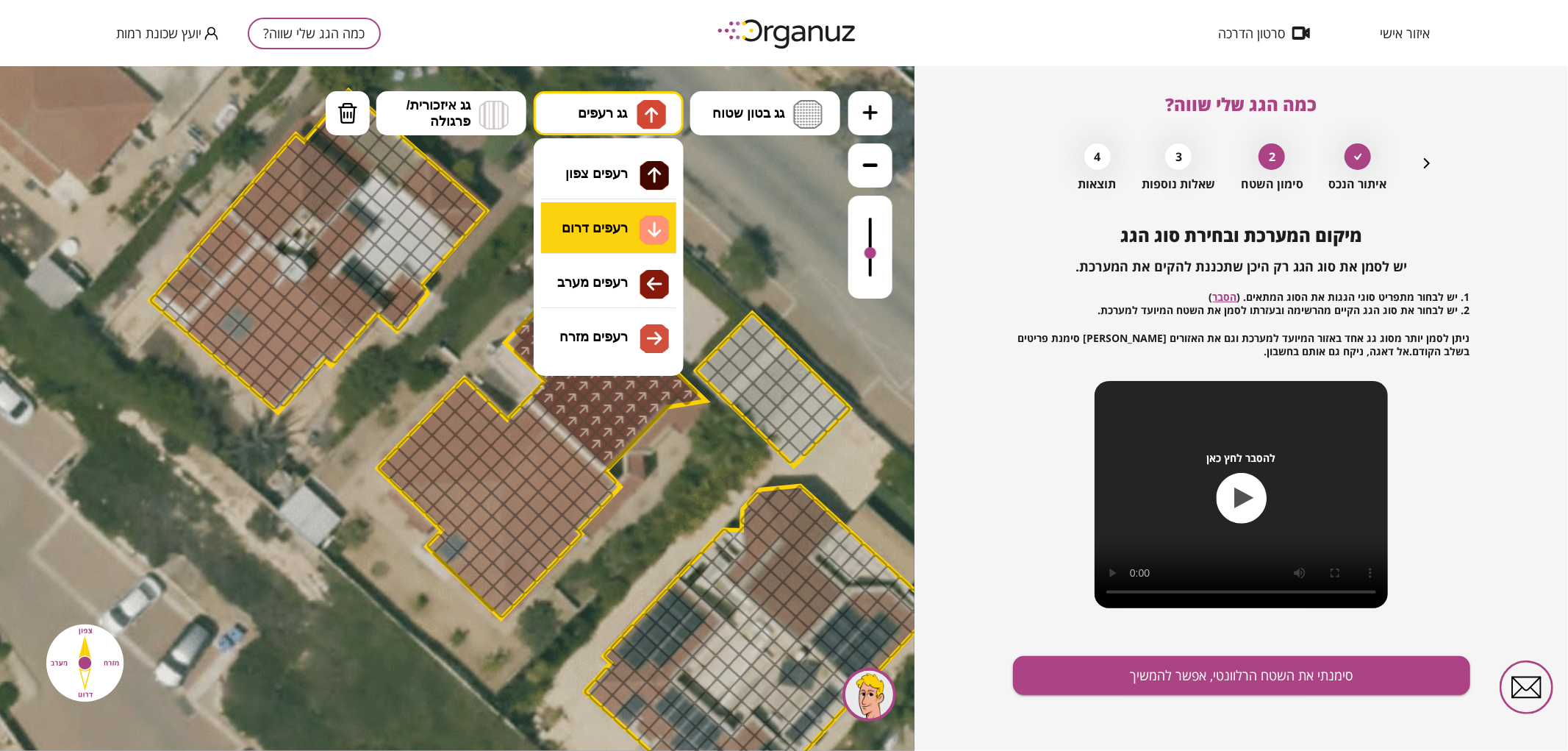
click at [598, 222] on div ".st0 { fill: #FFFFFF; } .st0 { fill: #FFFFFF; }" at bounding box center [457, 407] width 915 height 685
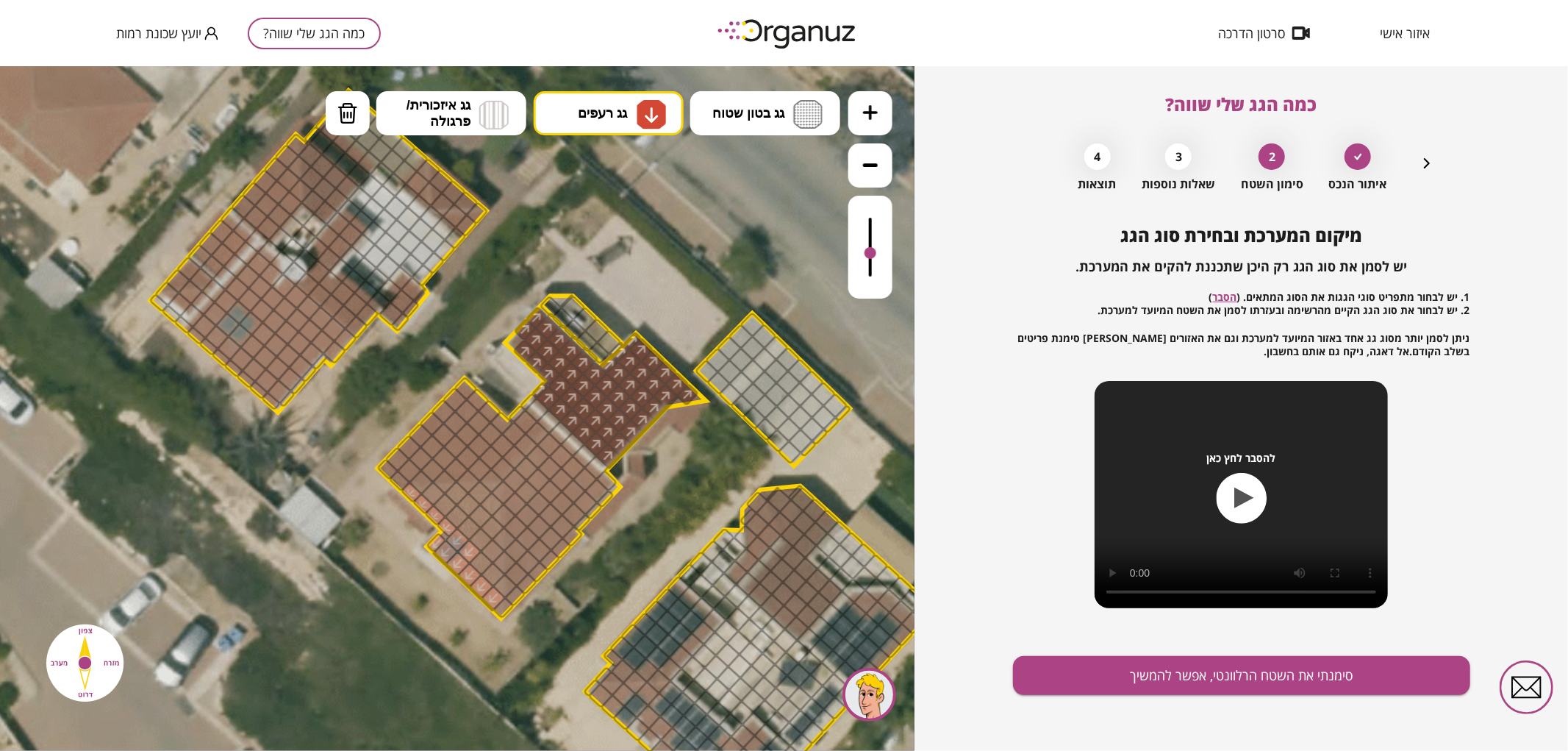
drag, startPoint x: 415, startPoint y: 490, endPoint x: 494, endPoint y: 580, distance: 119.8
click at [494, 571] on div at bounding box center [493, 573] width 26 height 26
click at [487, 548] on div at bounding box center [493, 550] width 26 height 26
click at [493, 529] on div at bounding box center [492, 527] width 26 height 26
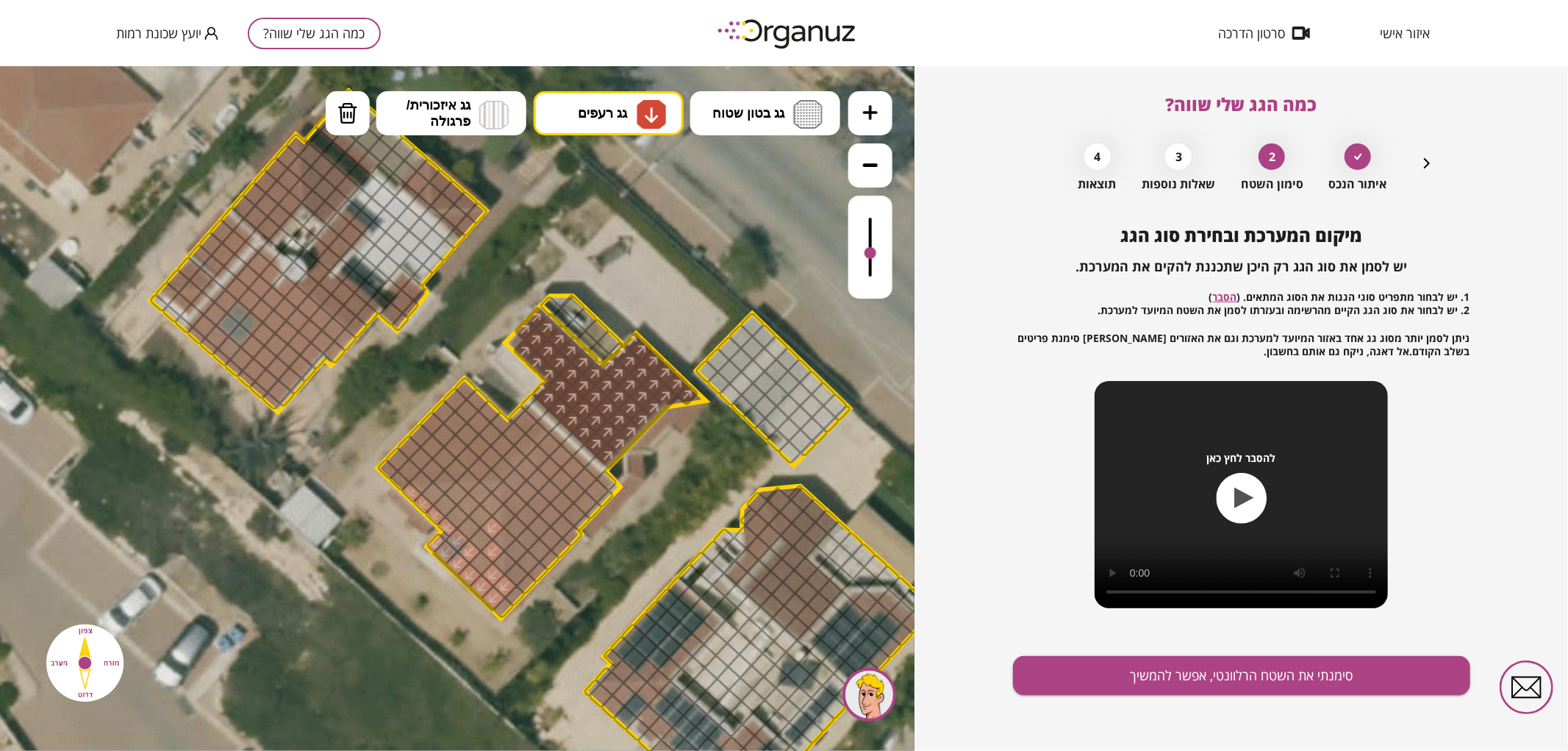
click at [488, 504] on div at bounding box center [492, 503] width 26 height 26
click at [496, 486] on div at bounding box center [502, 491] width 26 height 26
click at [490, 486] on div at bounding box center [491, 480] width 26 height 26
click at [480, 498] on div at bounding box center [480, 492] width 26 height 26
click at [457, 496] on div at bounding box center [457, 492] width 26 height 26
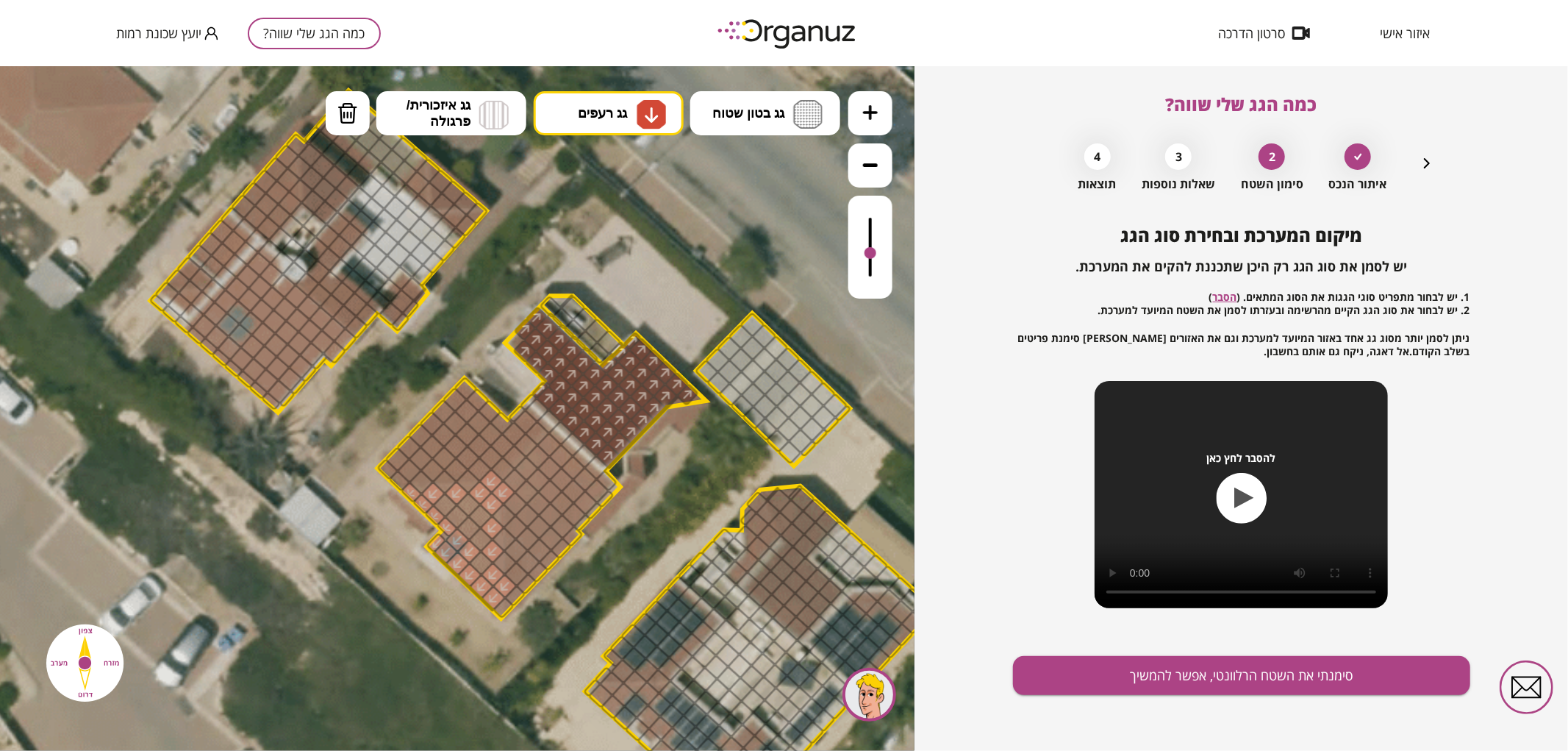
click at [436, 495] on div at bounding box center [433, 493] width 26 height 26
drag, startPoint x: 445, startPoint y: 515, endPoint x: 460, endPoint y: 501, distance: 20.5
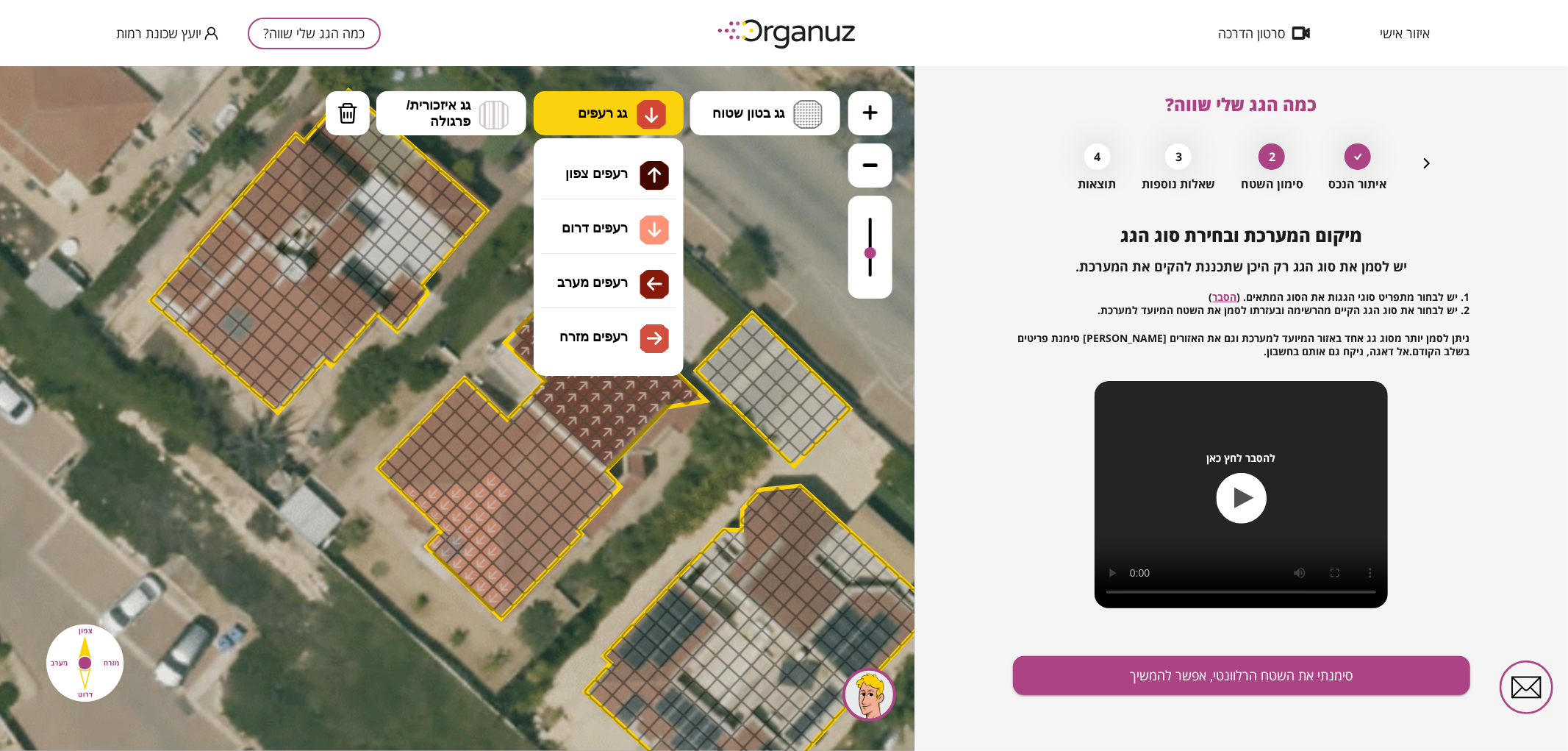
click at [665, 114] on img at bounding box center [651, 113] width 29 height 29
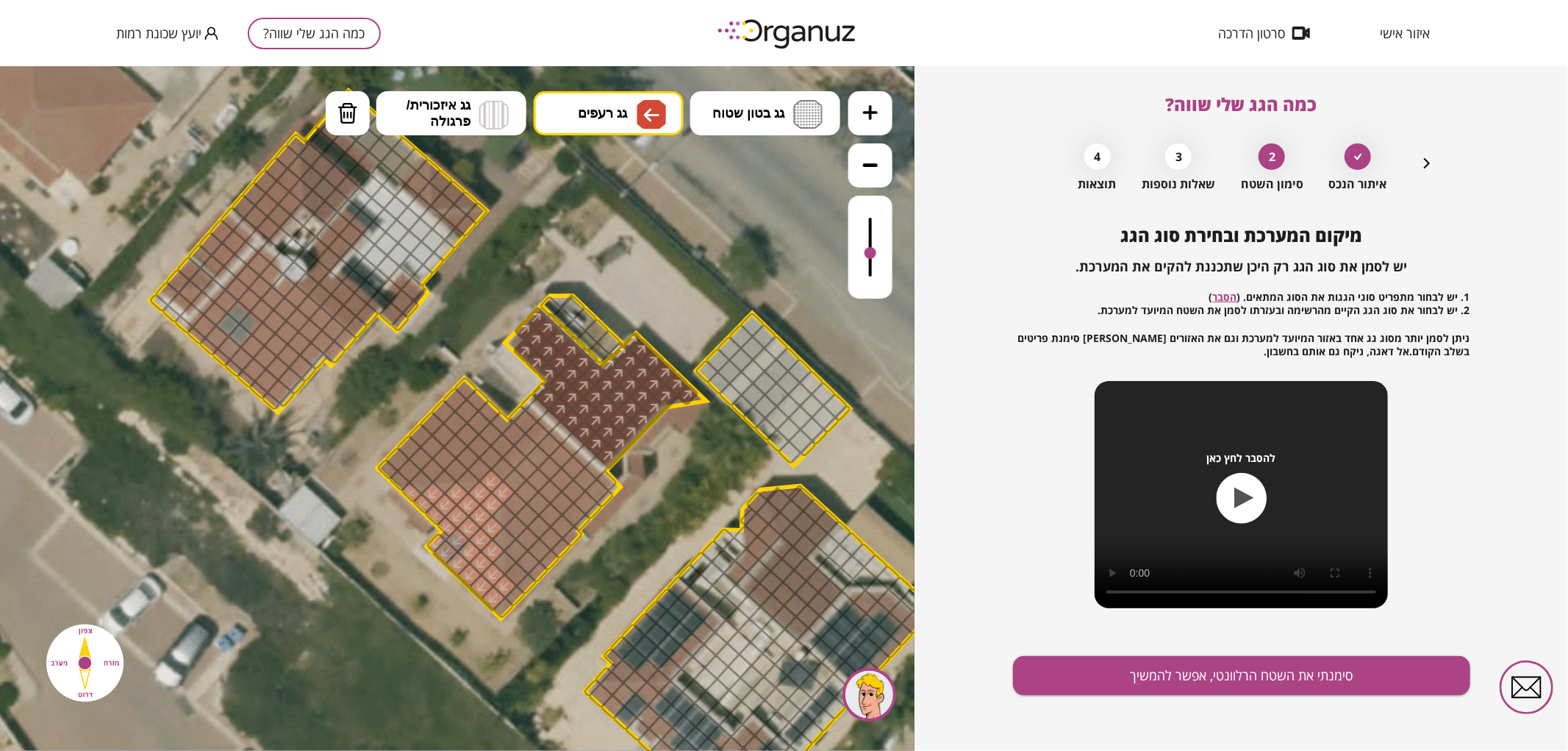
click at [626, 288] on div ".st0 { fill: #FFFFFF; } .st0 { fill: #FFFFFF; }" at bounding box center [457, 407] width 915 height 685
drag, startPoint x: 500, startPoint y: 466, endPoint x: 448, endPoint y: 429, distance: 63.8
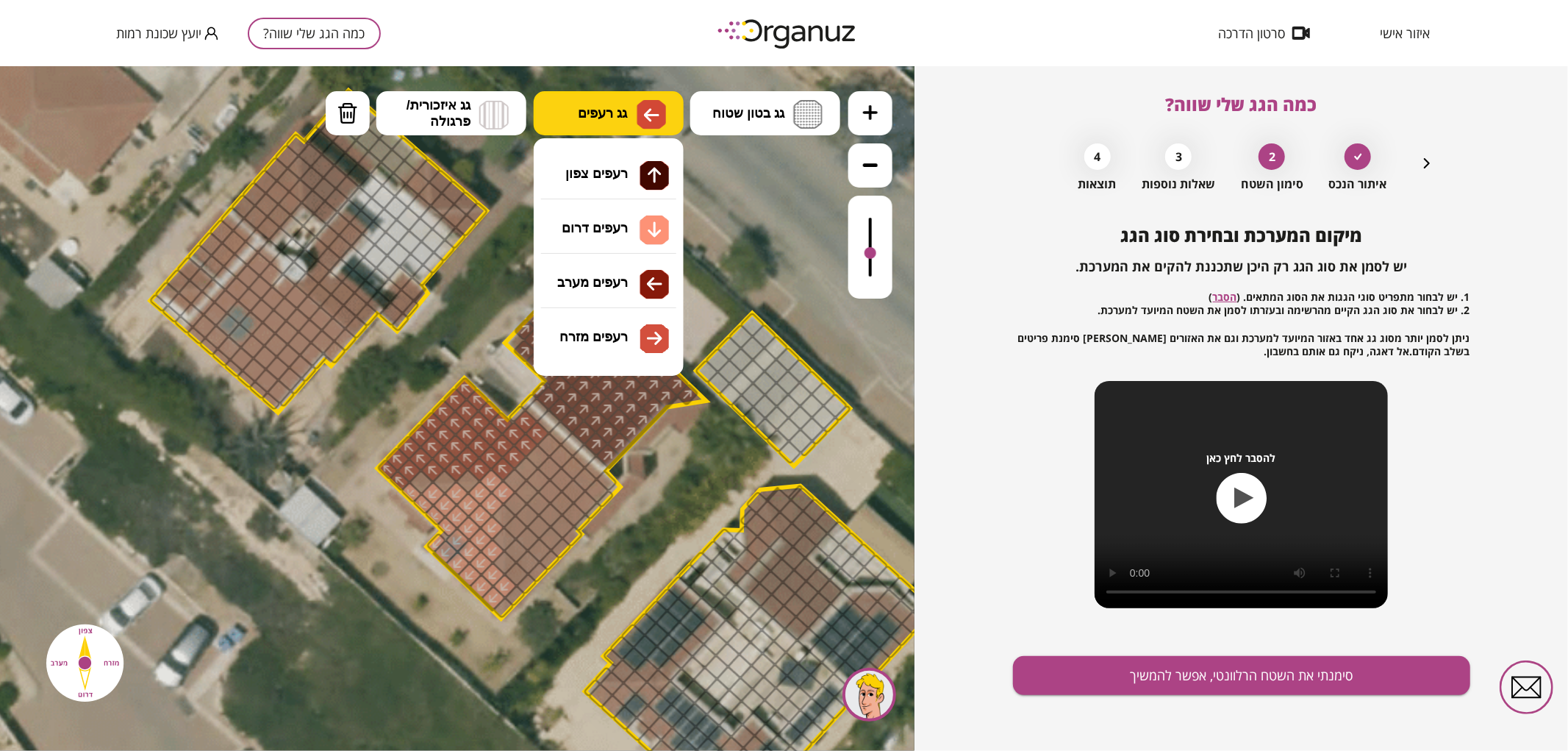
click at [575, 113] on button "גג רעפים" at bounding box center [609, 112] width 150 height 44
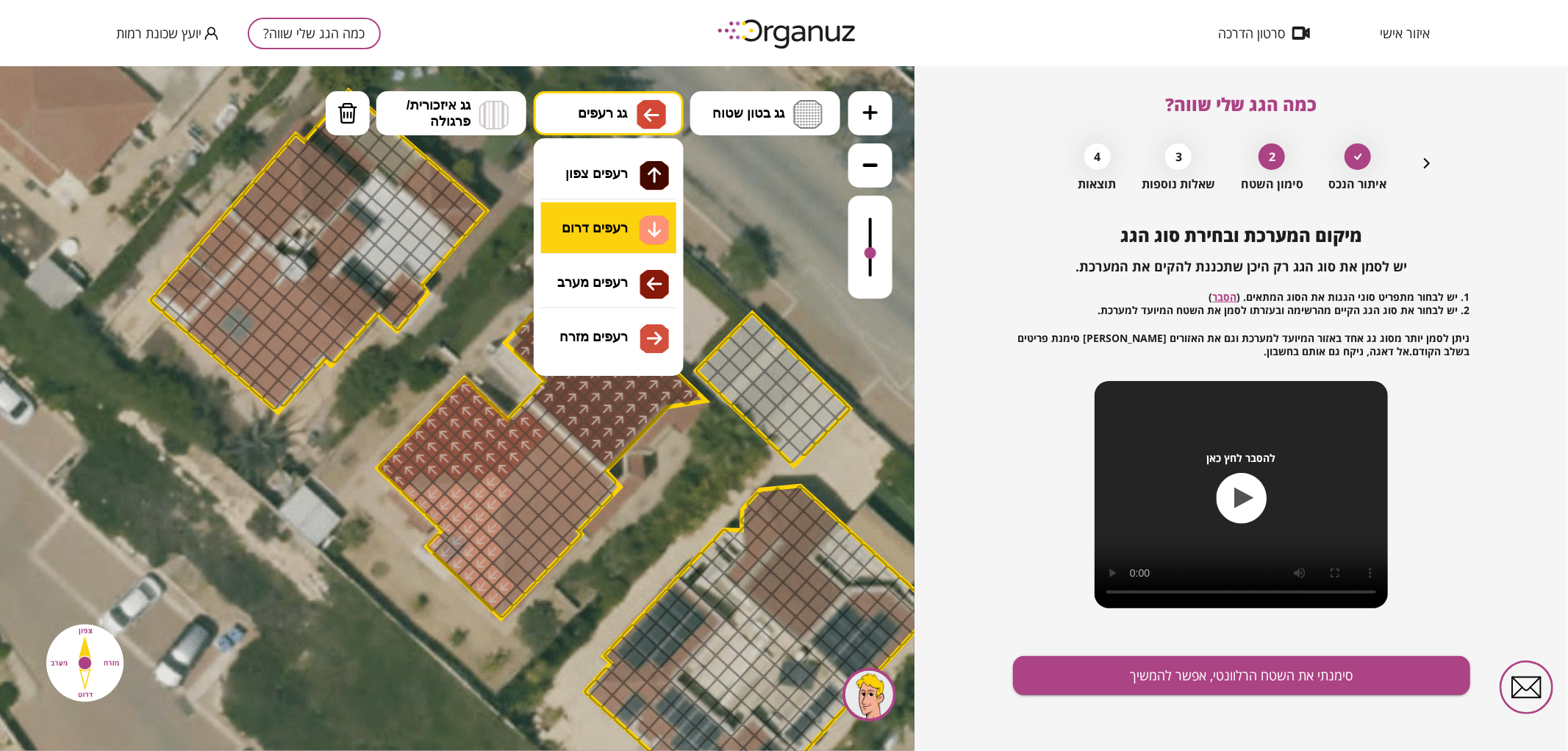
click at [601, 220] on div ".st0 { fill: #FFFFFF; } .st0 { fill: #FFFFFF; }" at bounding box center [457, 407] width 915 height 685
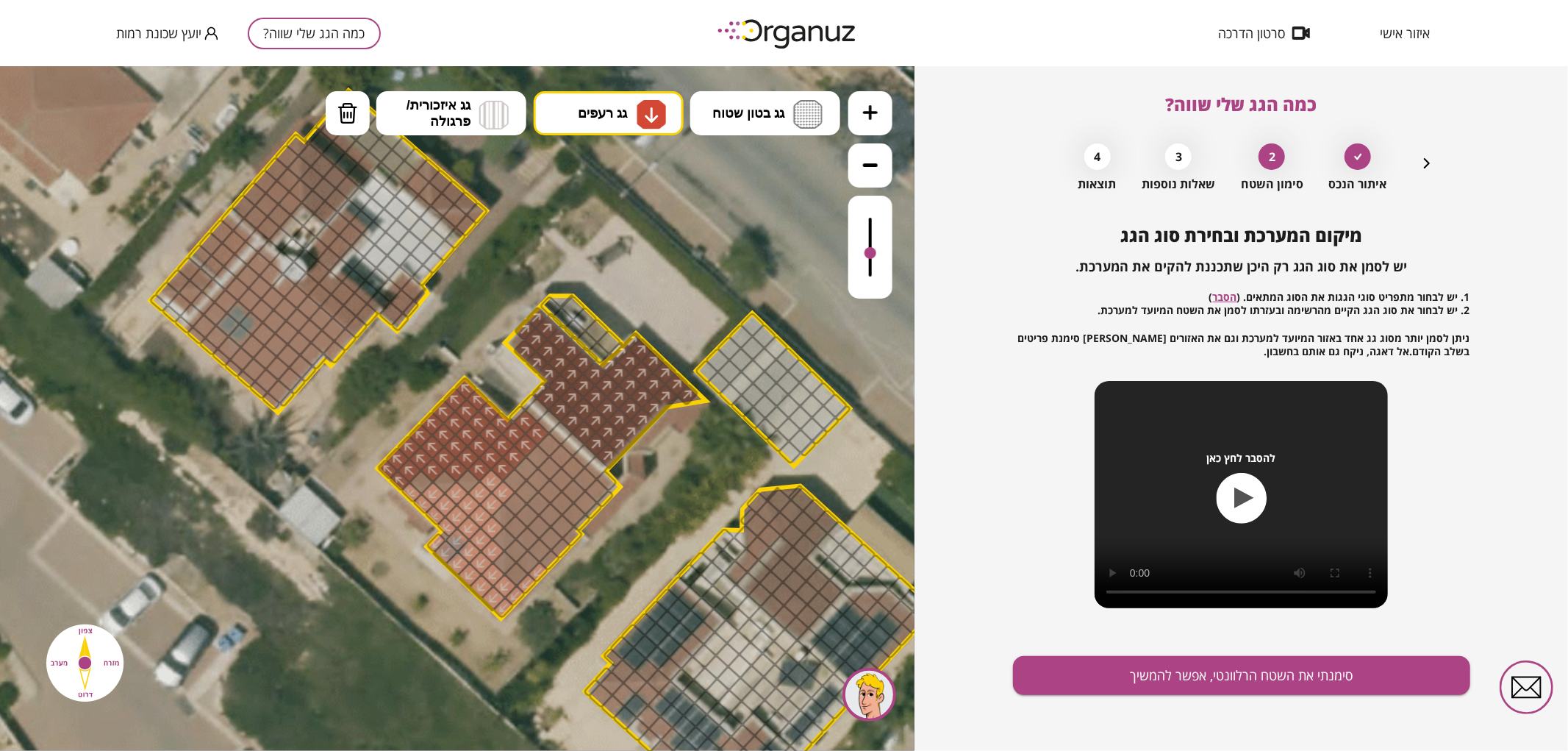
drag, startPoint x: 501, startPoint y: 611, endPoint x: 534, endPoint y: 573, distance: 50.3
click at [598, 120] on span "גג רעפים" at bounding box center [601, 113] width 49 height 16
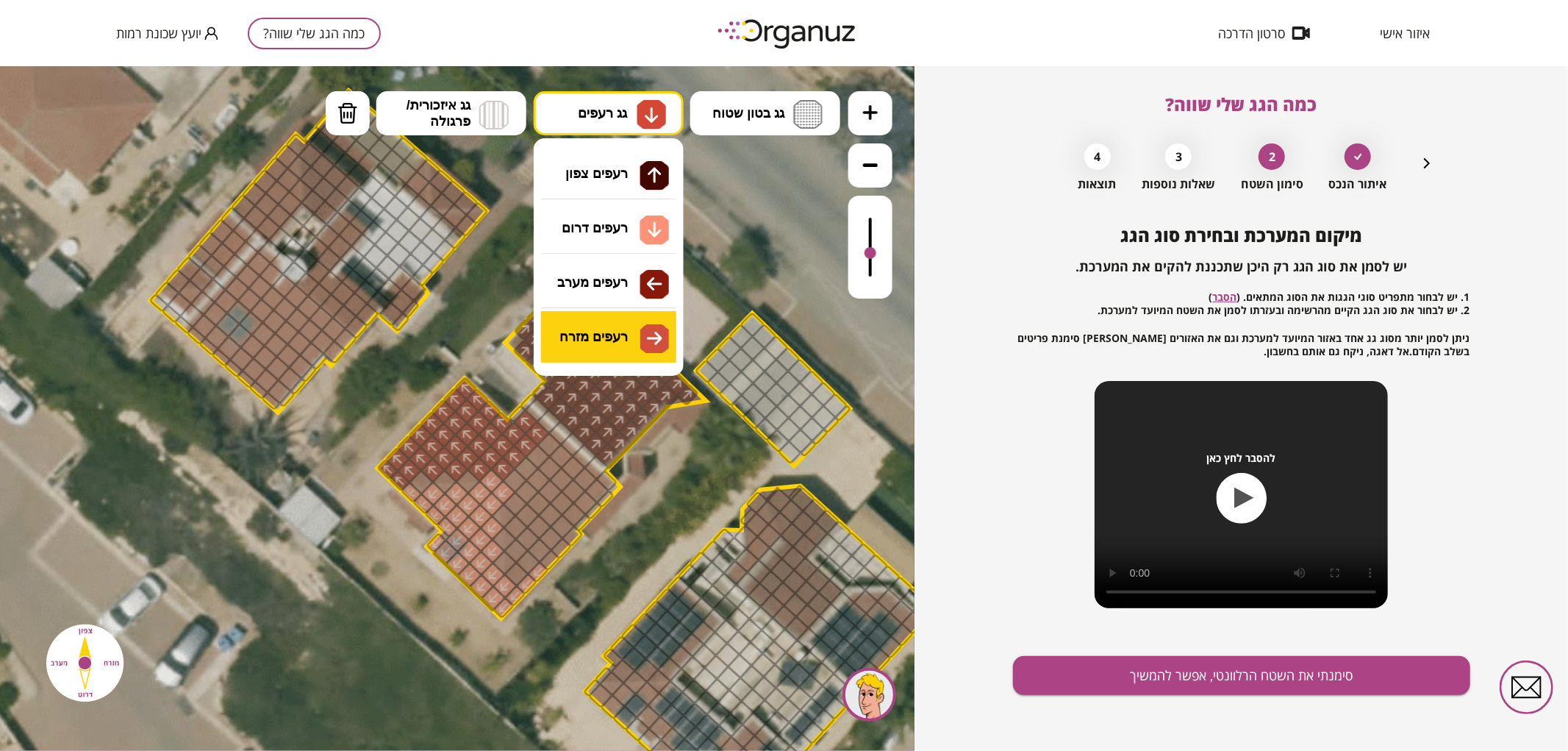
click at [641, 346] on div ".st0 { fill: #FFFFFF; } .st0 { fill: #FFFFFF; }" at bounding box center [457, 407] width 915 height 685
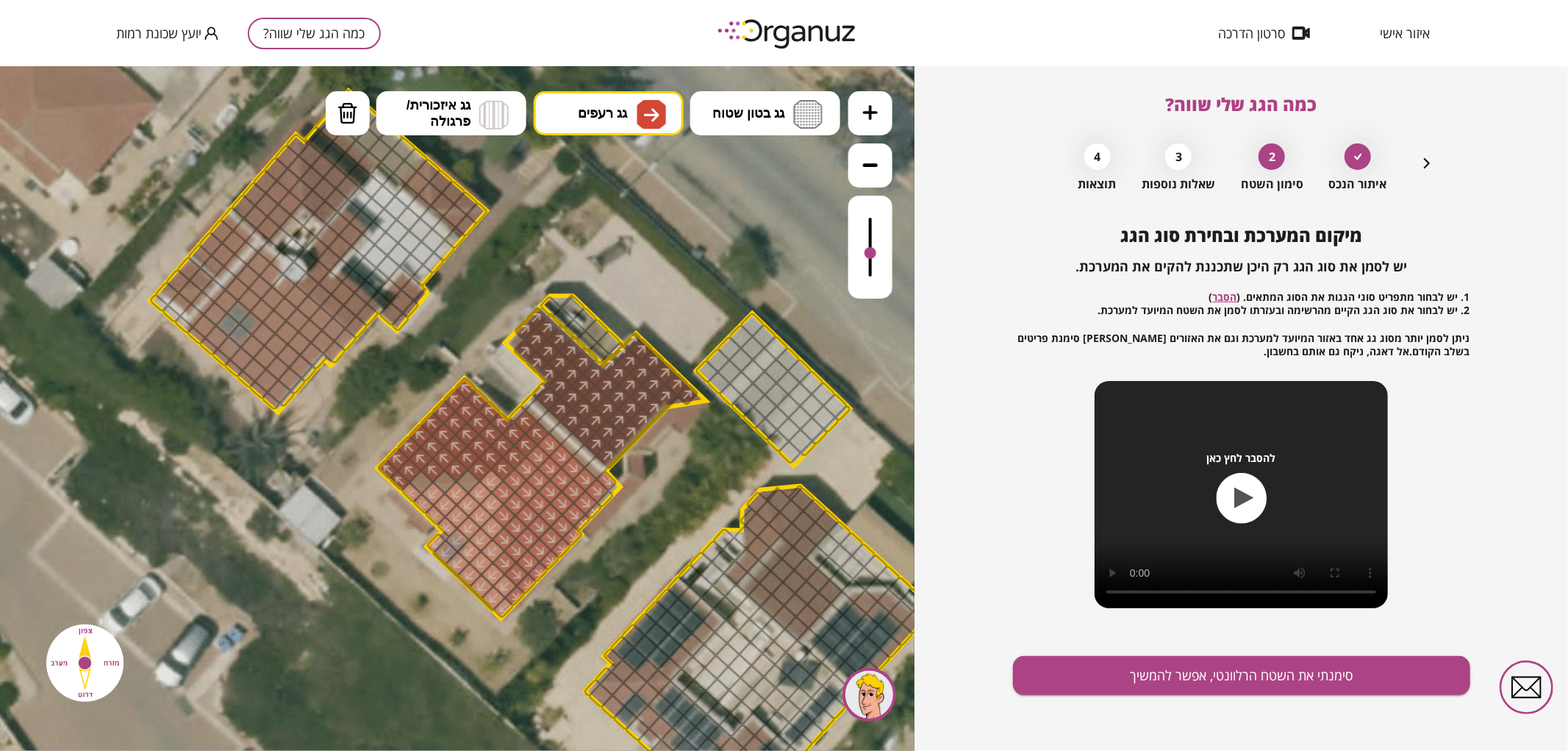
drag, startPoint x: 516, startPoint y: 594, endPoint x: 675, endPoint y: 548, distance: 165.5
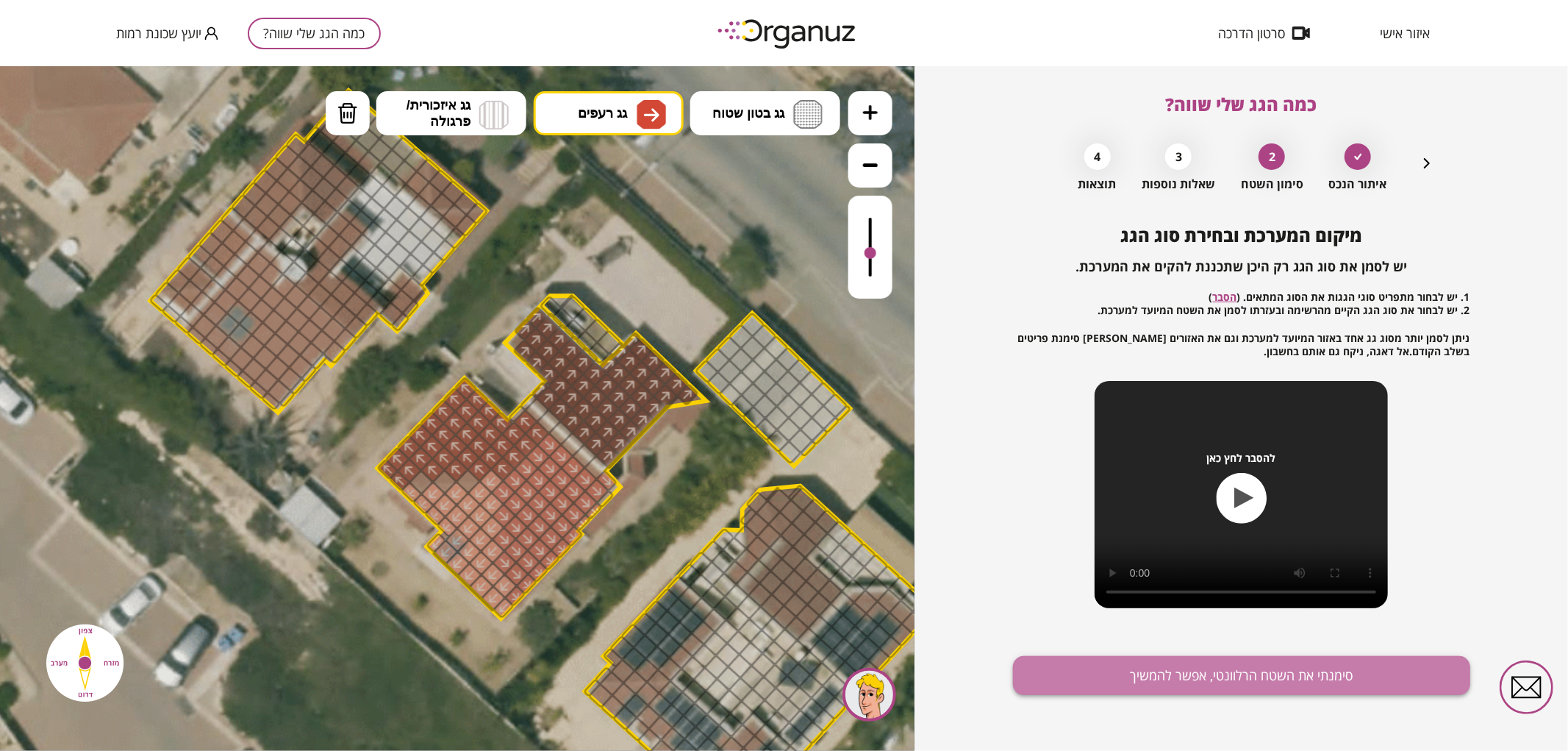
click at [1140, 680] on button "סימנתי את השטח הרלוונטי, אפשר להמשיך" at bounding box center [1241, 676] width 457 height 39
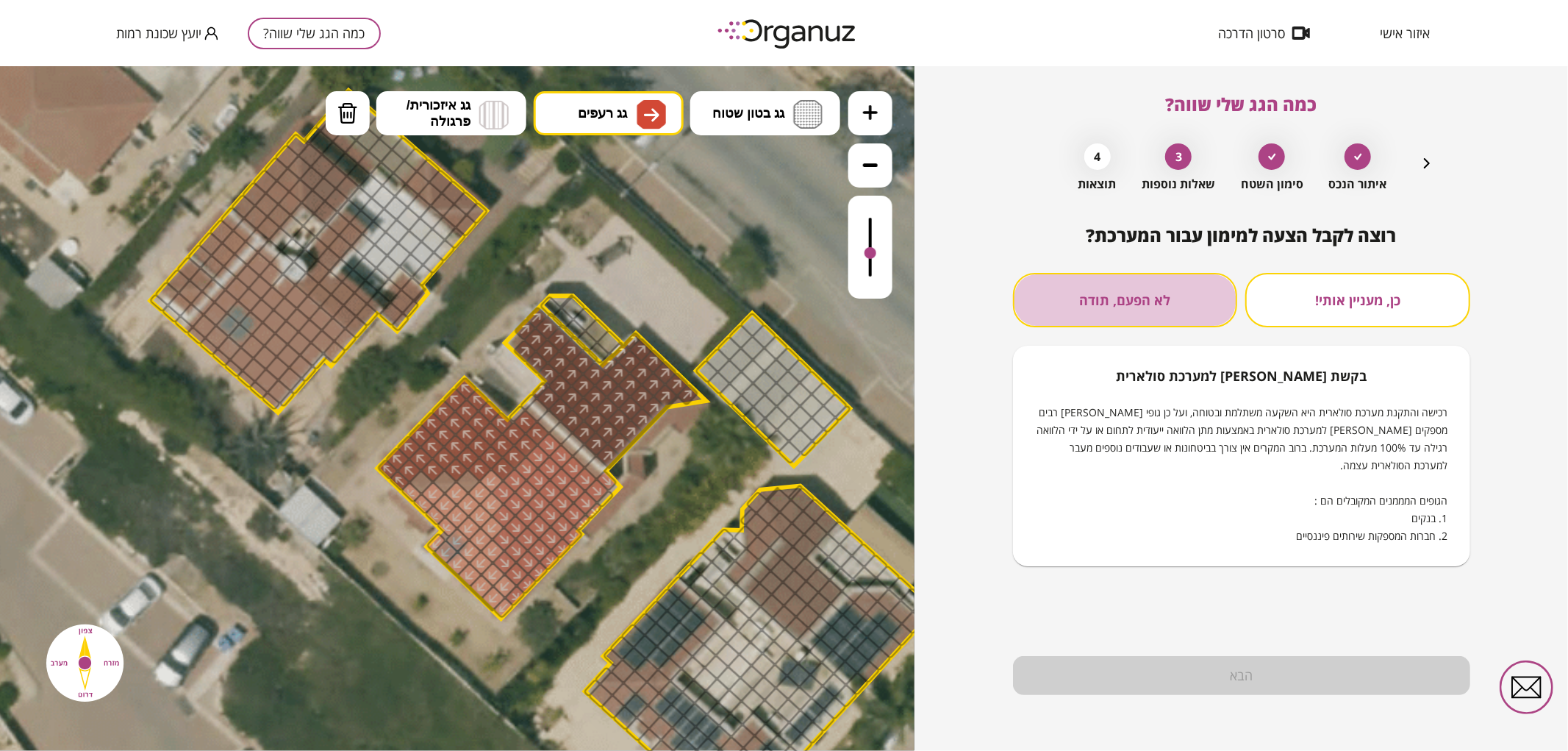
click at [1148, 296] on button "לא הפעם, תודה" at bounding box center [1125, 300] width 225 height 54
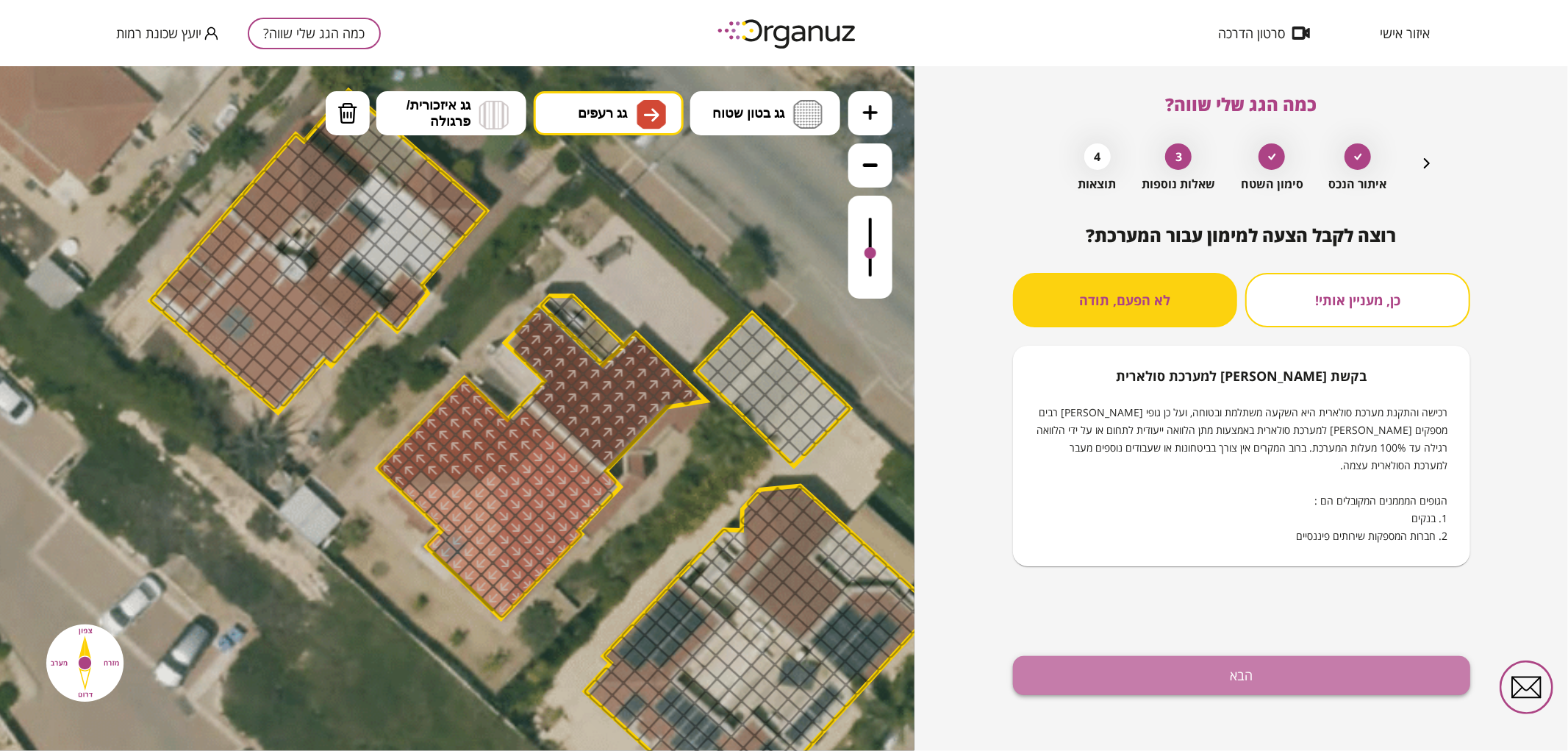
click at [1213, 674] on button "הבא" at bounding box center [1241, 676] width 457 height 39
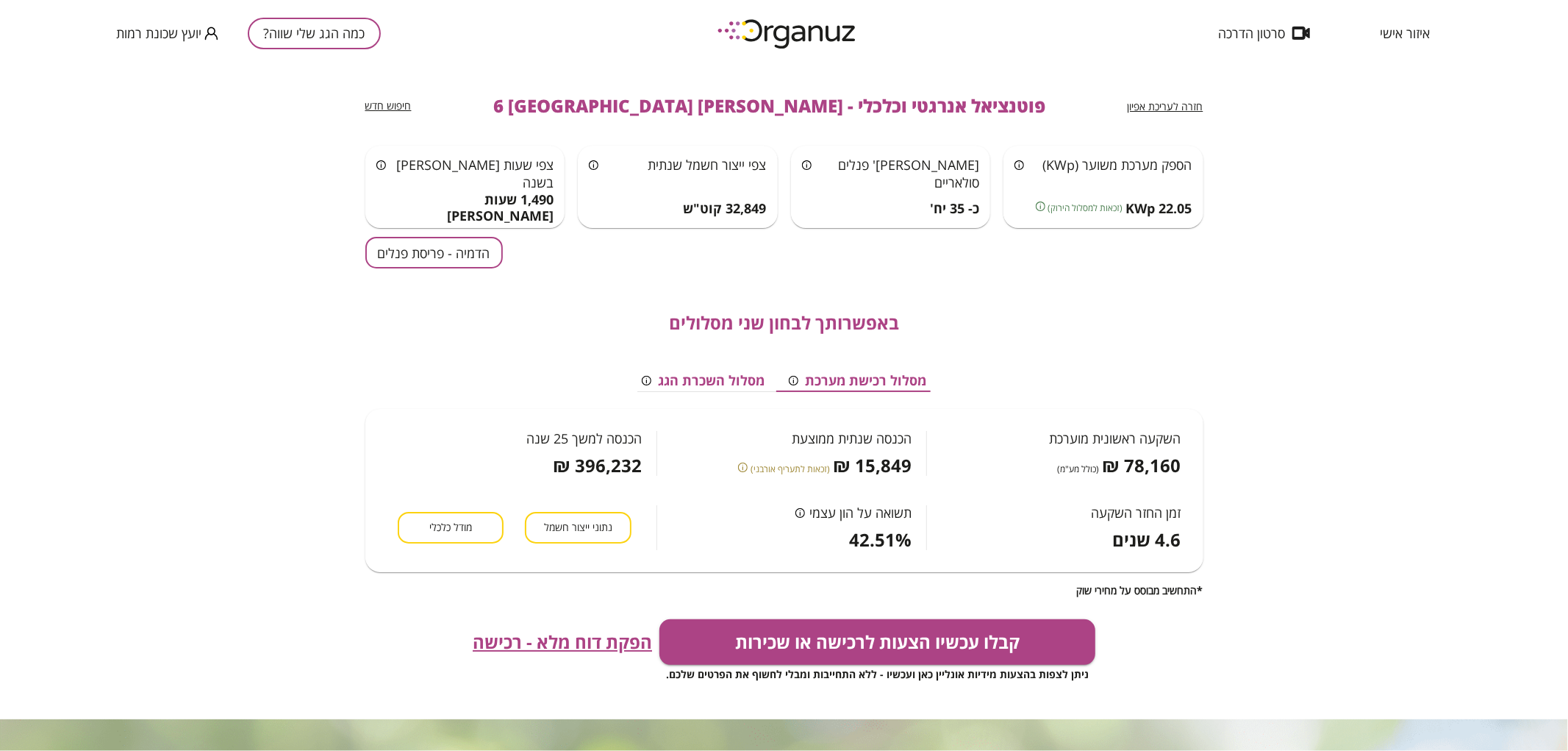
click at [466, 260] on button "הדמיה - פריסת פנלים" at bounding box center [434, 252] width 137 height 31
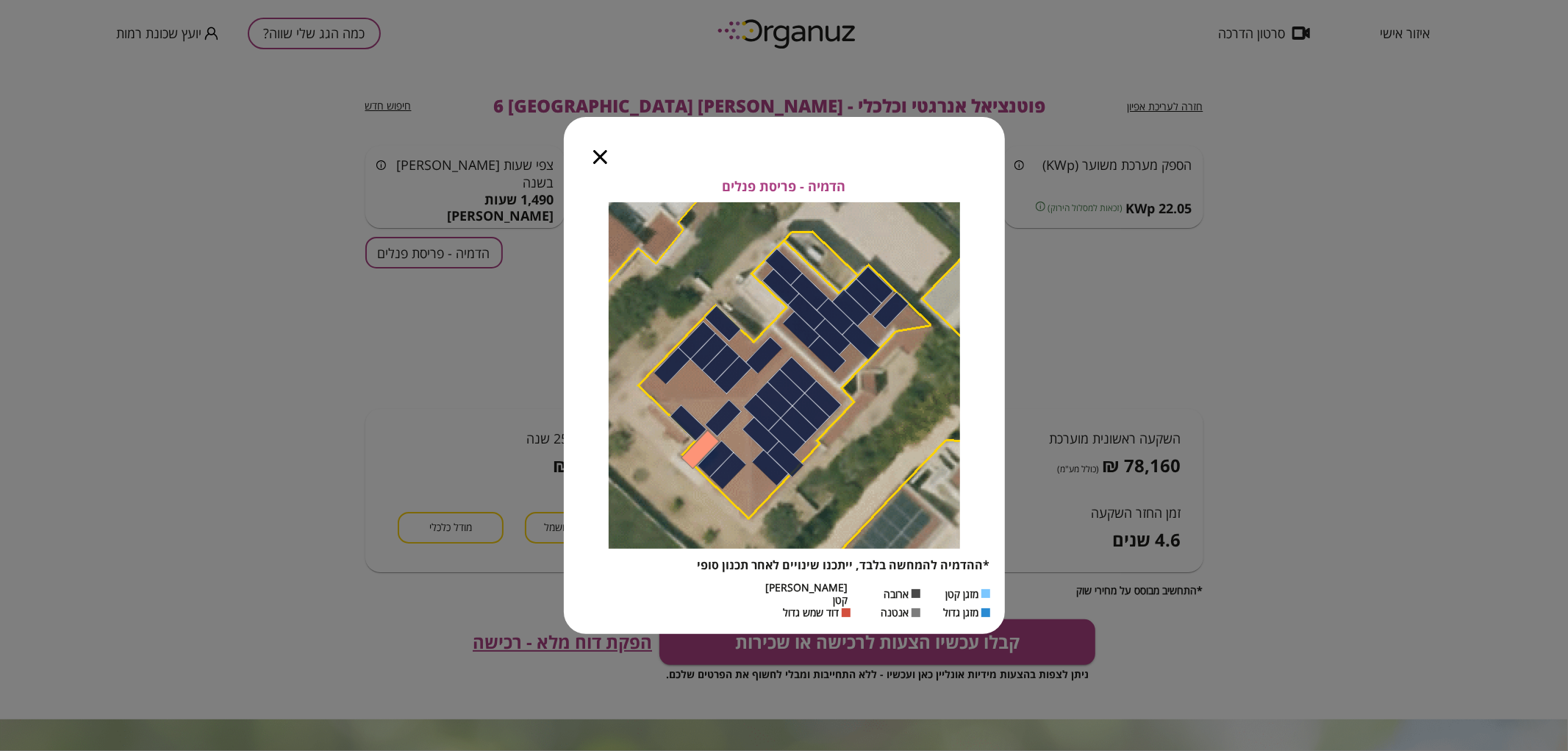
click at [596, 157] on icon "button" at bounding box center [601, 157] width 14 height 14
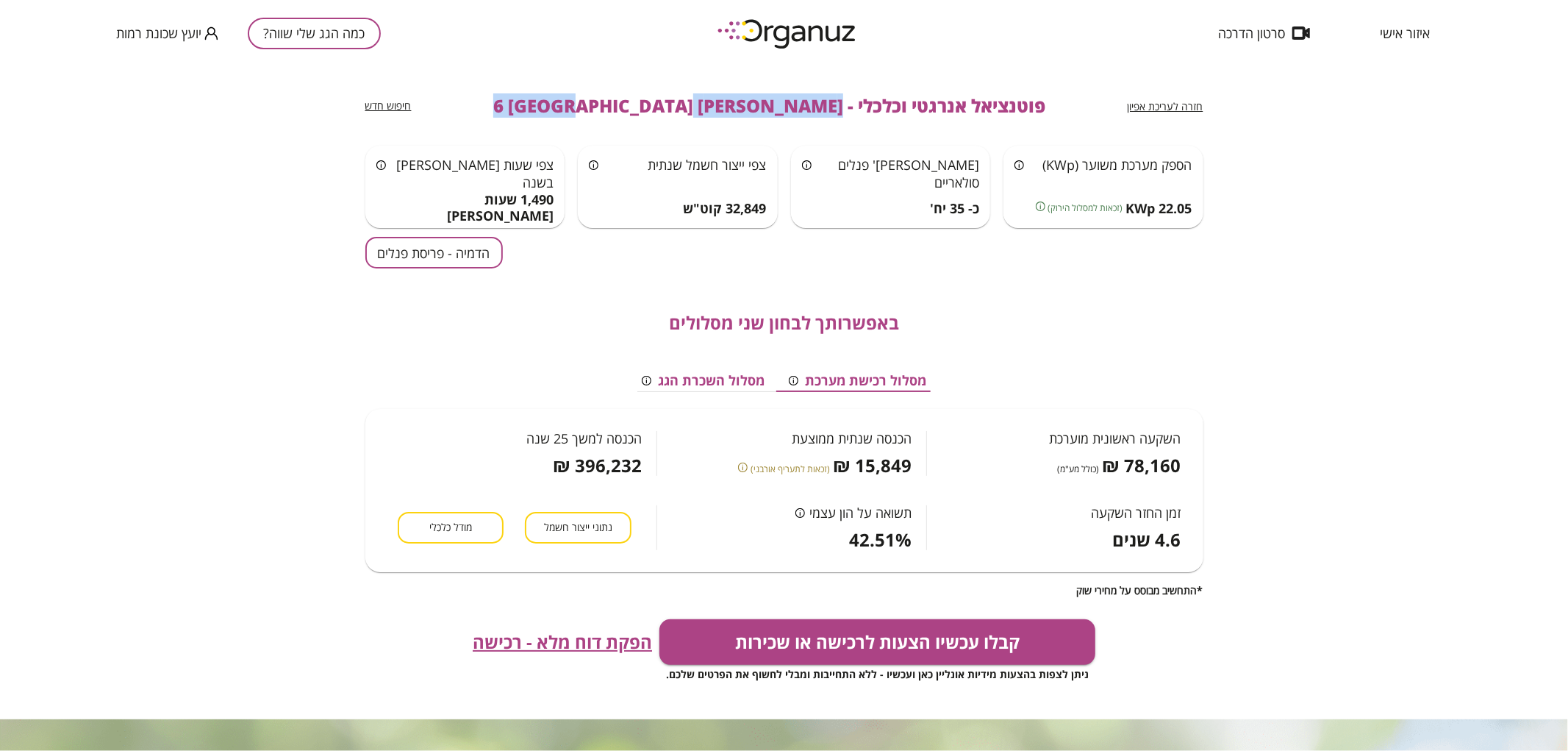
drag, startPoint x: 765, startPoint y: 112, endPoint x: 571, endPoint y: 120, distance: 194.2
click at [571, 120] on div "חזרה לעריכת אפיון פוטנציאל אנרגטי וכלכלי - [PERSON_NAME] 6 באר שבע חיפוש חדש" at bounding box center [784, 105] width 838 height 79
copy span "[PERSON_NAME] 6 [GEOGRAPHIC_DATA]"
click at [328, 38] on button "כמה הגג שלי שווה?" at bounding box center [314, 33] width 133 height 31
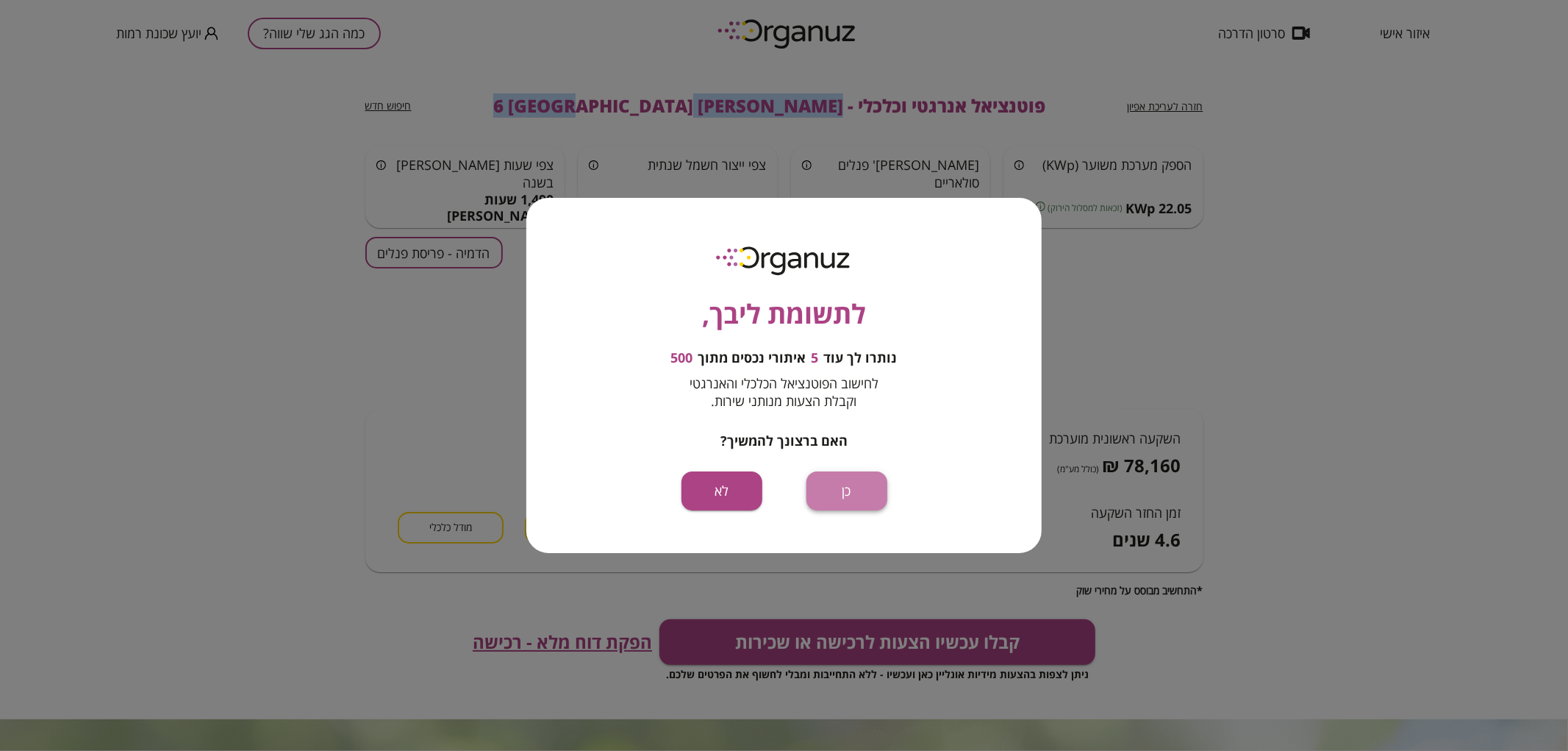
click at [815, 505] on button "כן" at bounding box center [847, 491] width 81 height 39
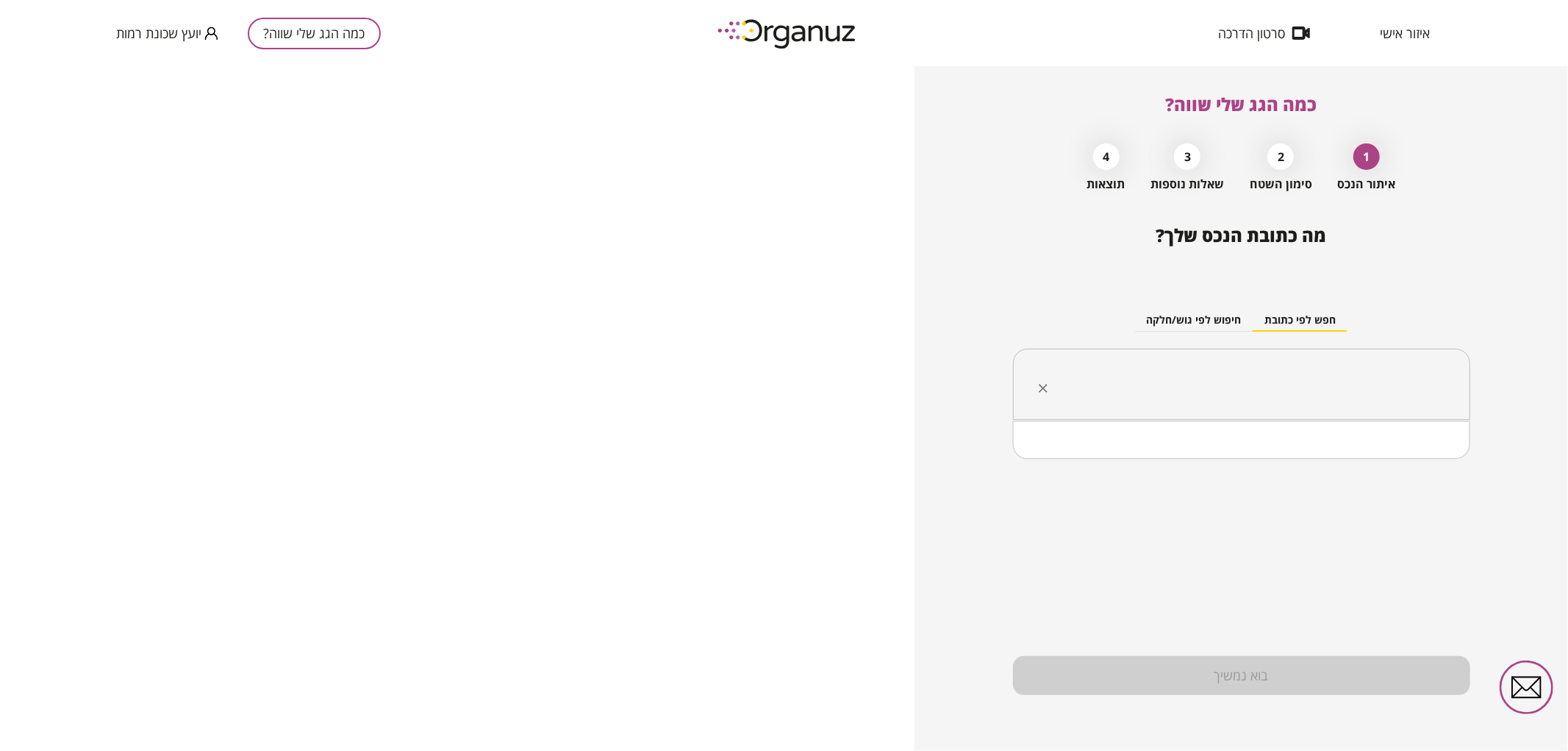
click at [1291, 383] on input "text" at bounding box center [1247, 384] width 411 height 37
paste input "**********"
click at [1343, 386] on input "**********" at bounding box center [1247, 384] width 411 height 37
click at [1335, 446] on li "[PERSON_NAME] 19 [GEOGRAPHIC_DATA]" at bounding box center [1241, 459] width 419 height 27
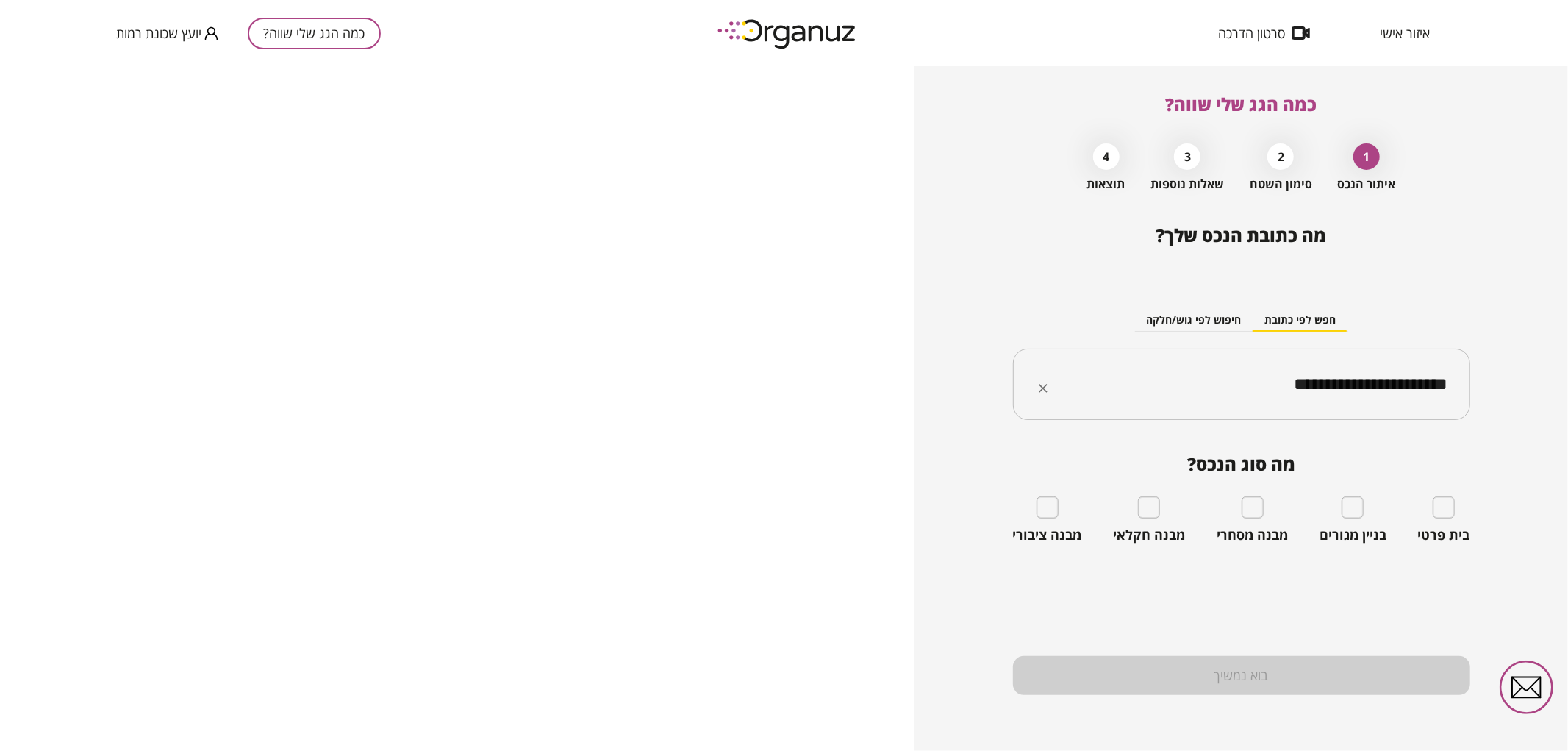
type input "**********"
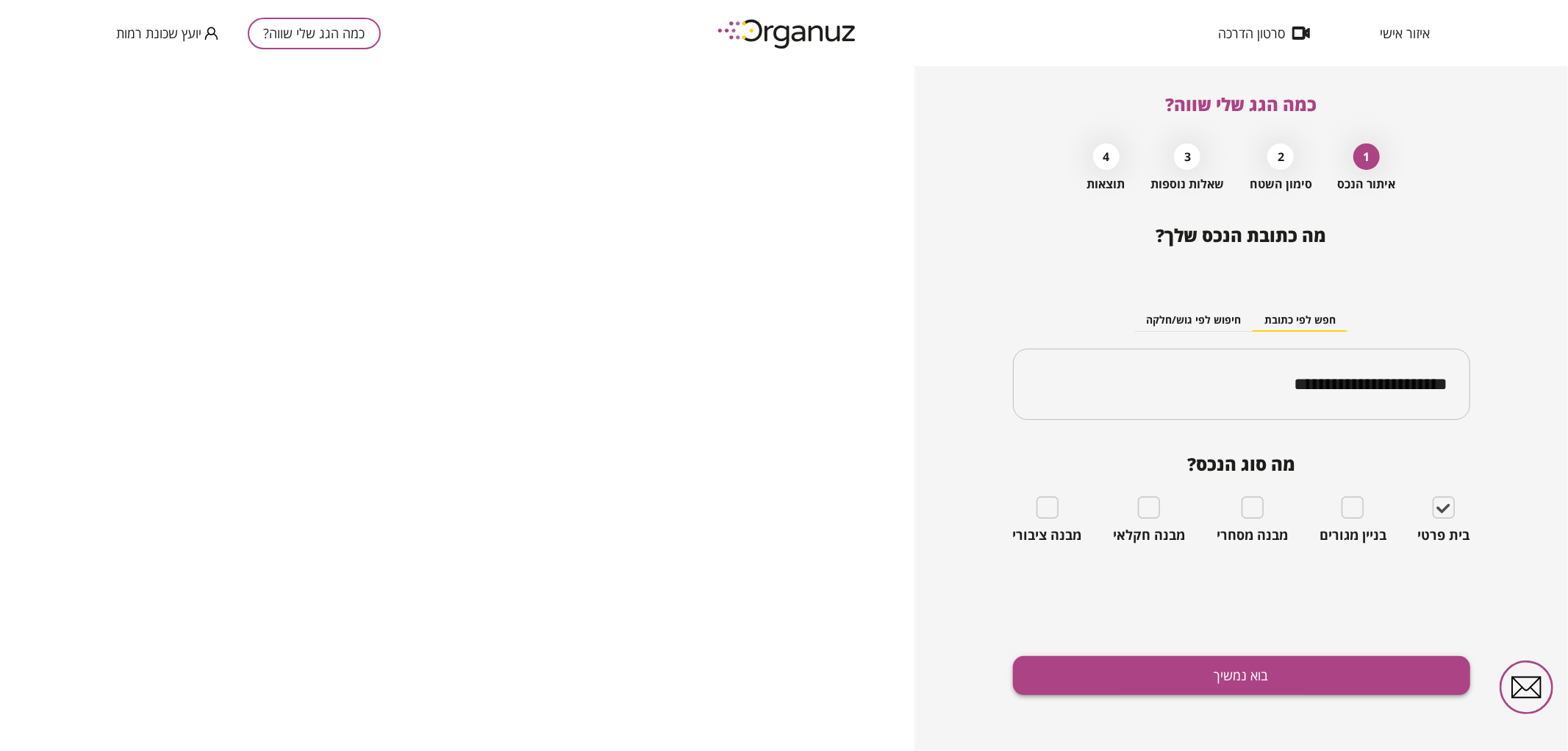
click at [1305, 688] on button "בוא נמשיך" at bounding box center [1241, 676] width 457 height 39
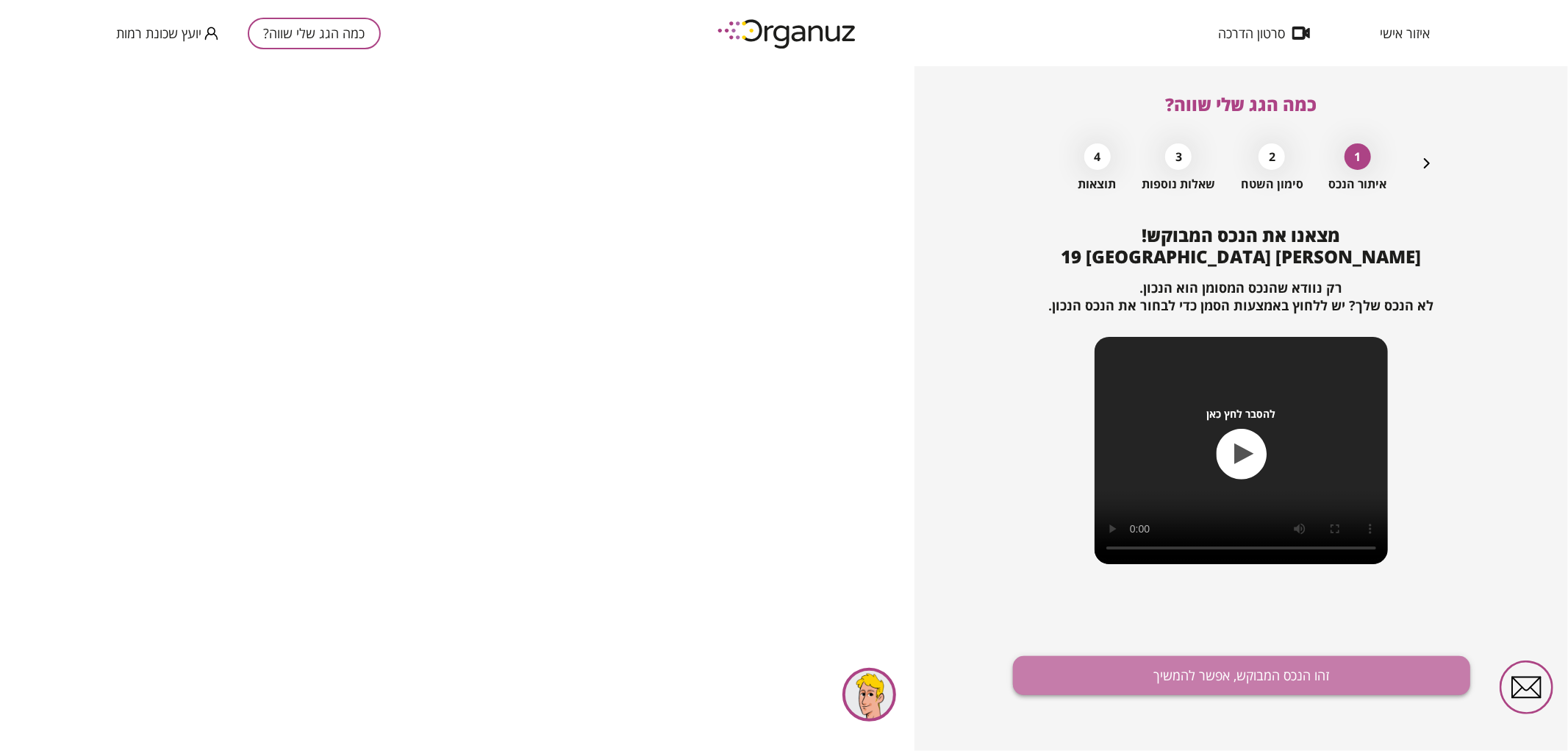
click at [1305, 682] on button "זהו הנכס המבוקש, אפשר להמשיך" at bounding box center [1241, 676] width 457 height 39
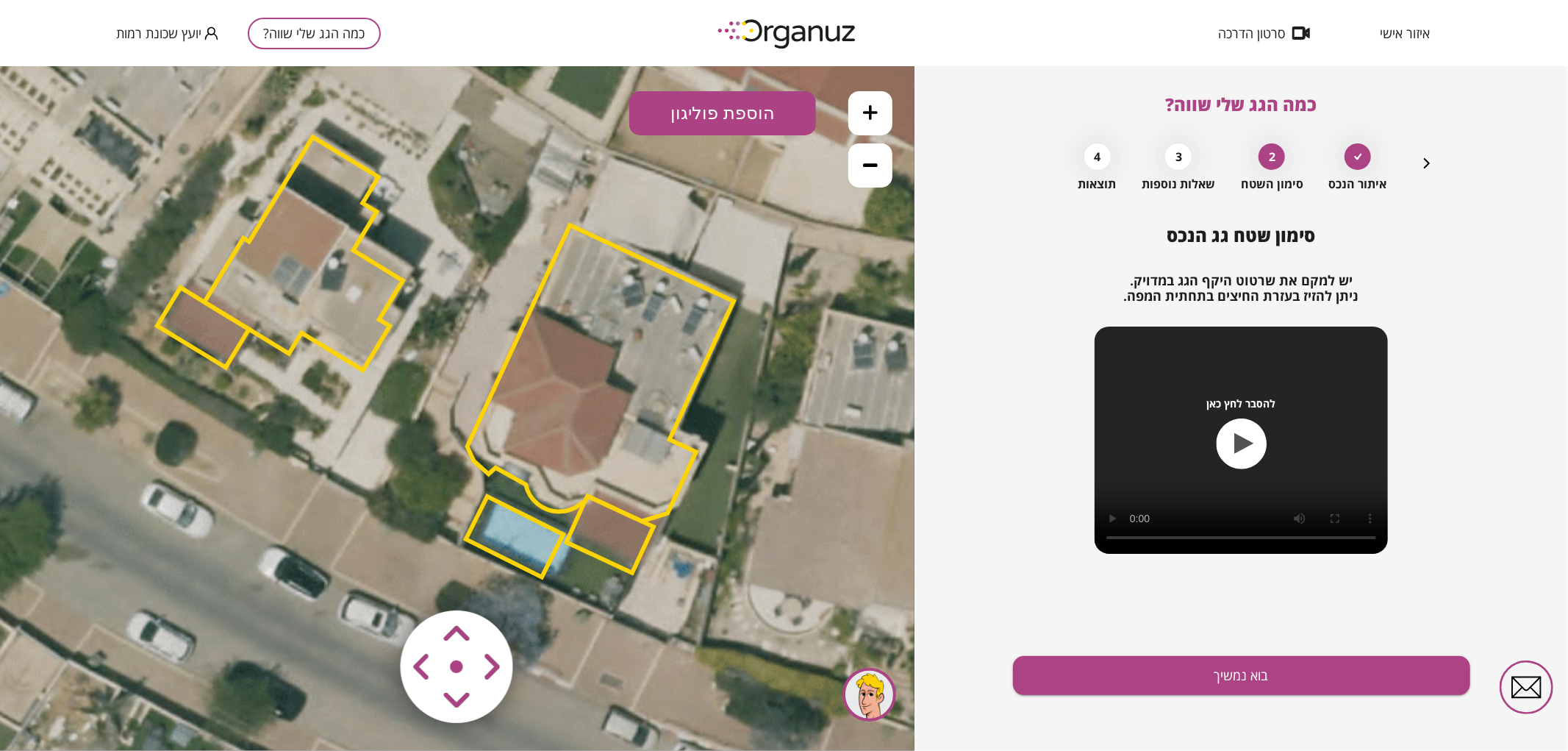
drag, startPoint x: 838, startPoint y: 459, endPoint x: 817, endPoint y: 390, distance: 72.1
click at [817, 390] on icon at bounding box center [445, 357] width 1737 height 1738
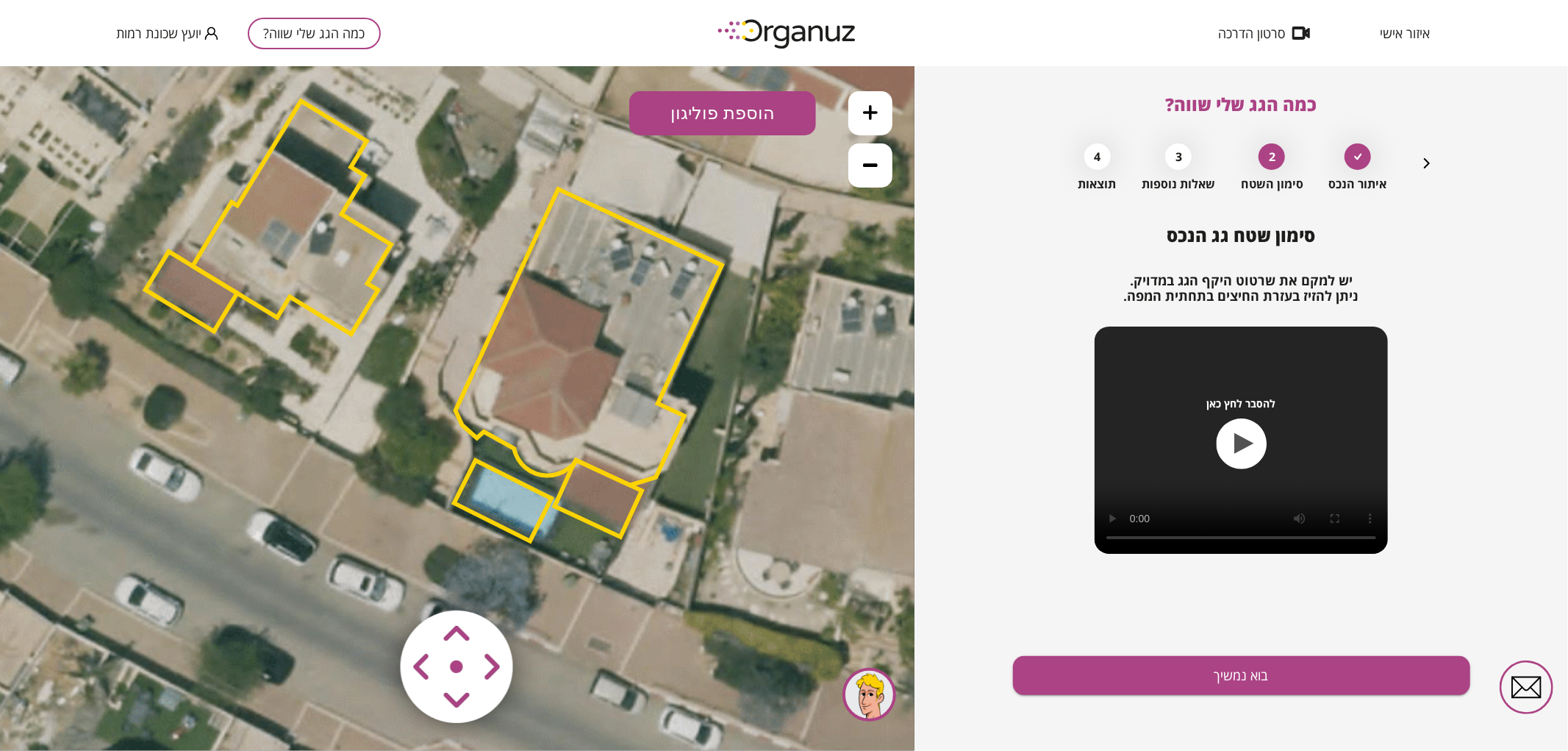
click at [773, 420] on icon at bounding box center [433, 321] width 1737 height 1738
click at [627, 356] on polygon at bounding box center [589, 337] width 267 height 296
click at [734, 362] on icon at bounding box center [434, 321] width 1737 height 1738
click at [369, 579] on area at bounding box center [369, 579] width 0 height 0
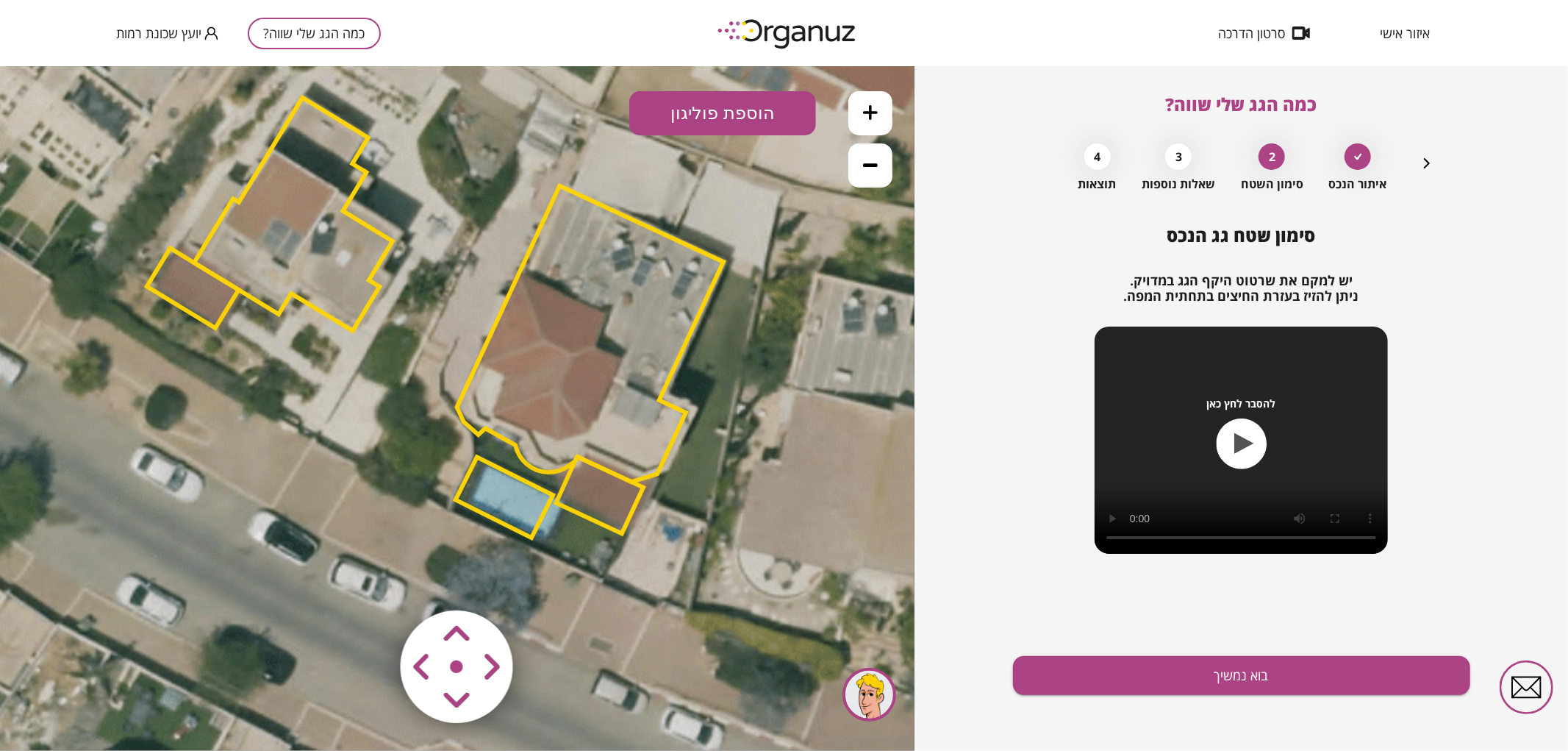
click at [369, 579] on area at bounding box center [369, 579] width 0 height 0
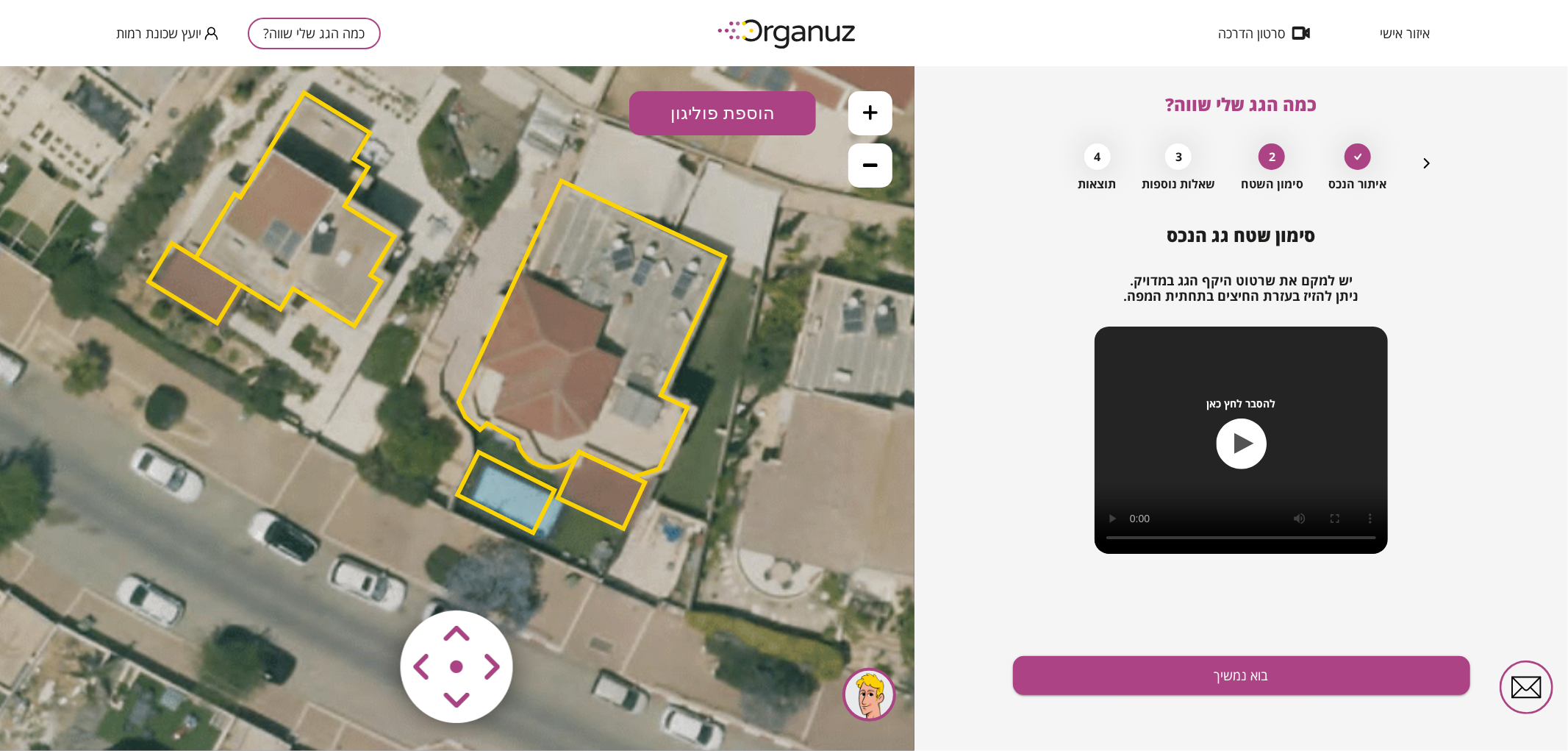
click at [369, 579] on area at bounding box center [369, 579] width 0 height 0
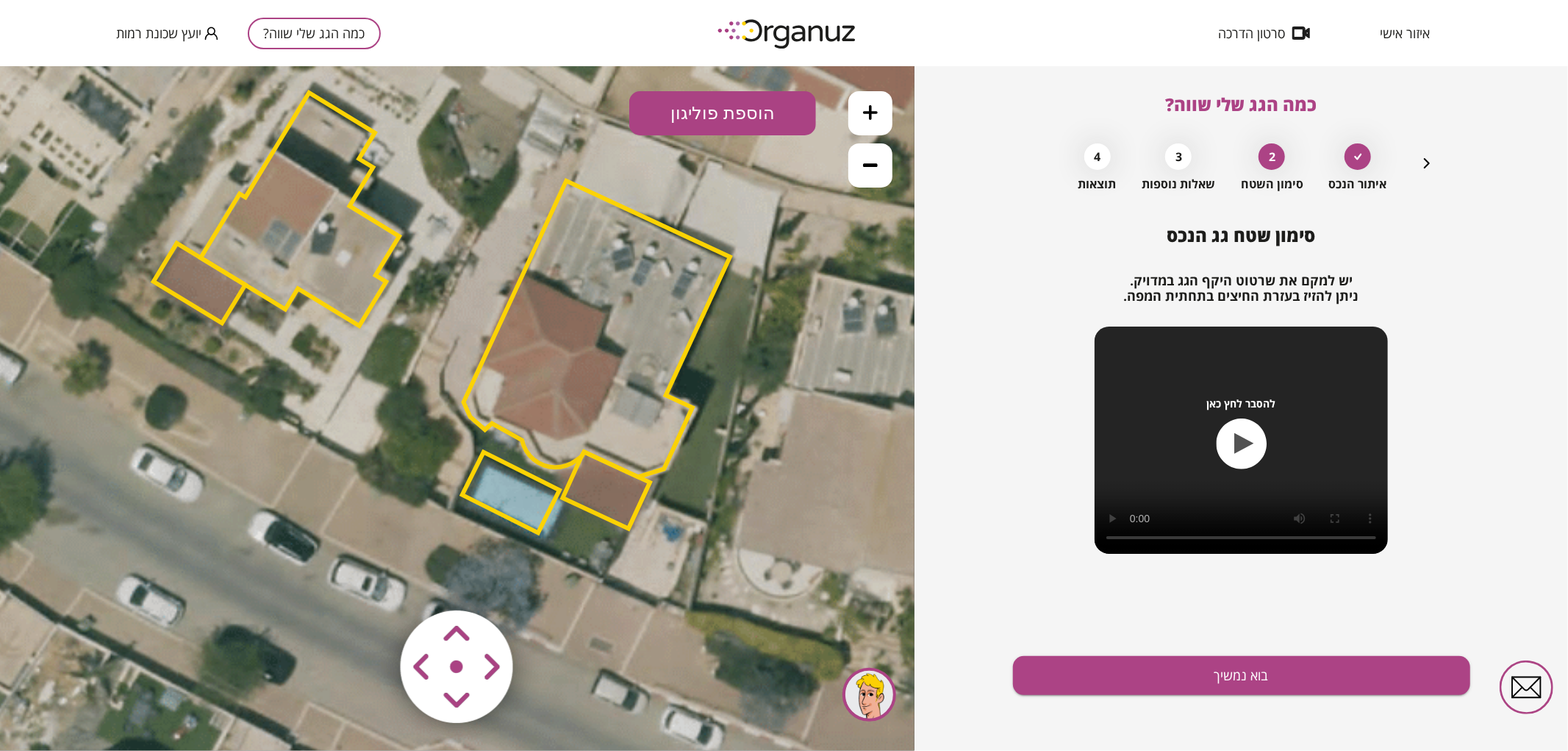
click at [369, 579] on area at bounding box center [369, 579] width 0 height 0
click at [1081, 686] on button "בוא נמשיך" at bounding box center [1241, 676] width 457 height 39
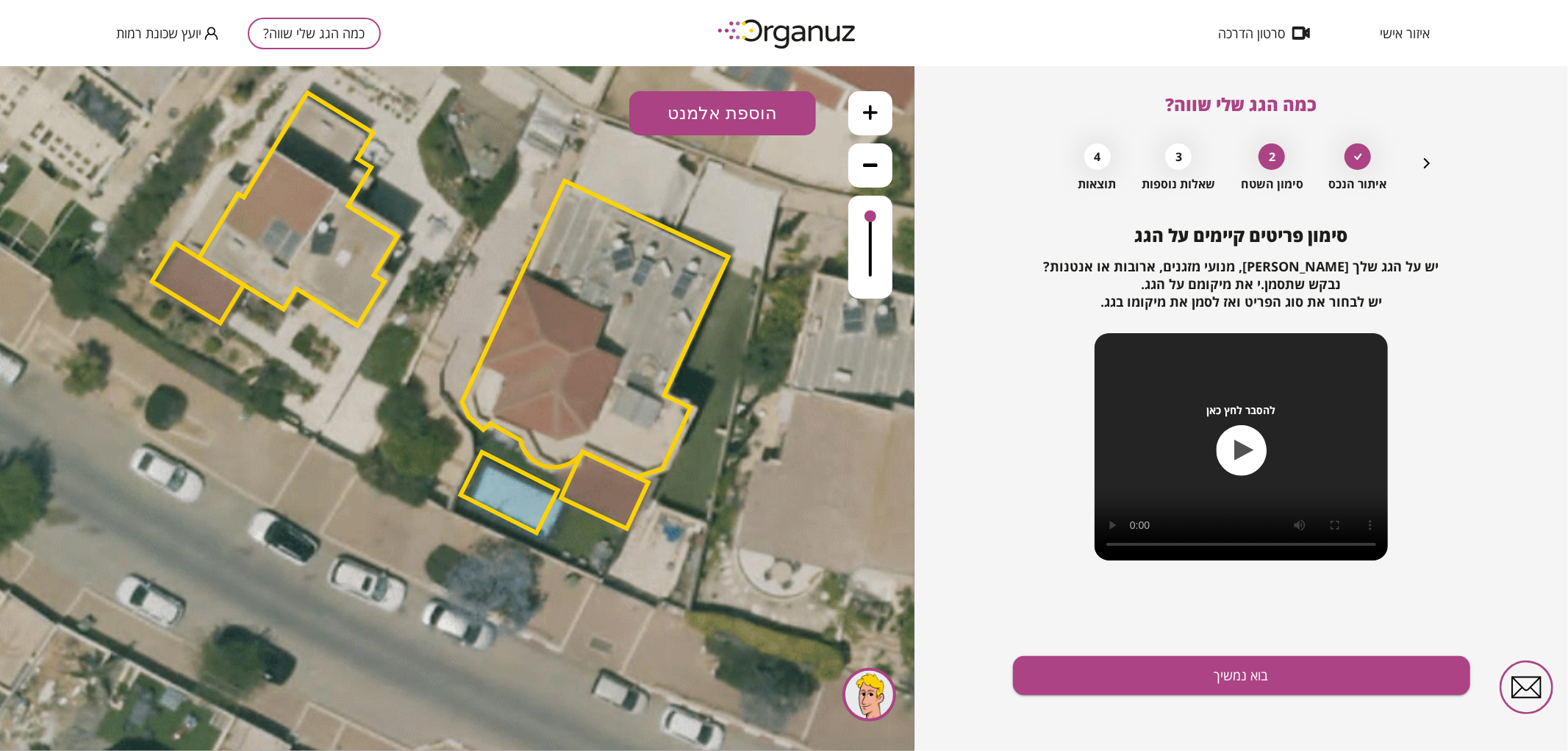
click at [762, 114] on button "הוספת אלמנט" at bounding box center [722, 112] width 187 height 44
click at [720, 282] on div ".st0 { fill: #FFFFFF; } .st0 { fill: #FFFFFF; }" at bounding box center [457, 407] width 915 height 685
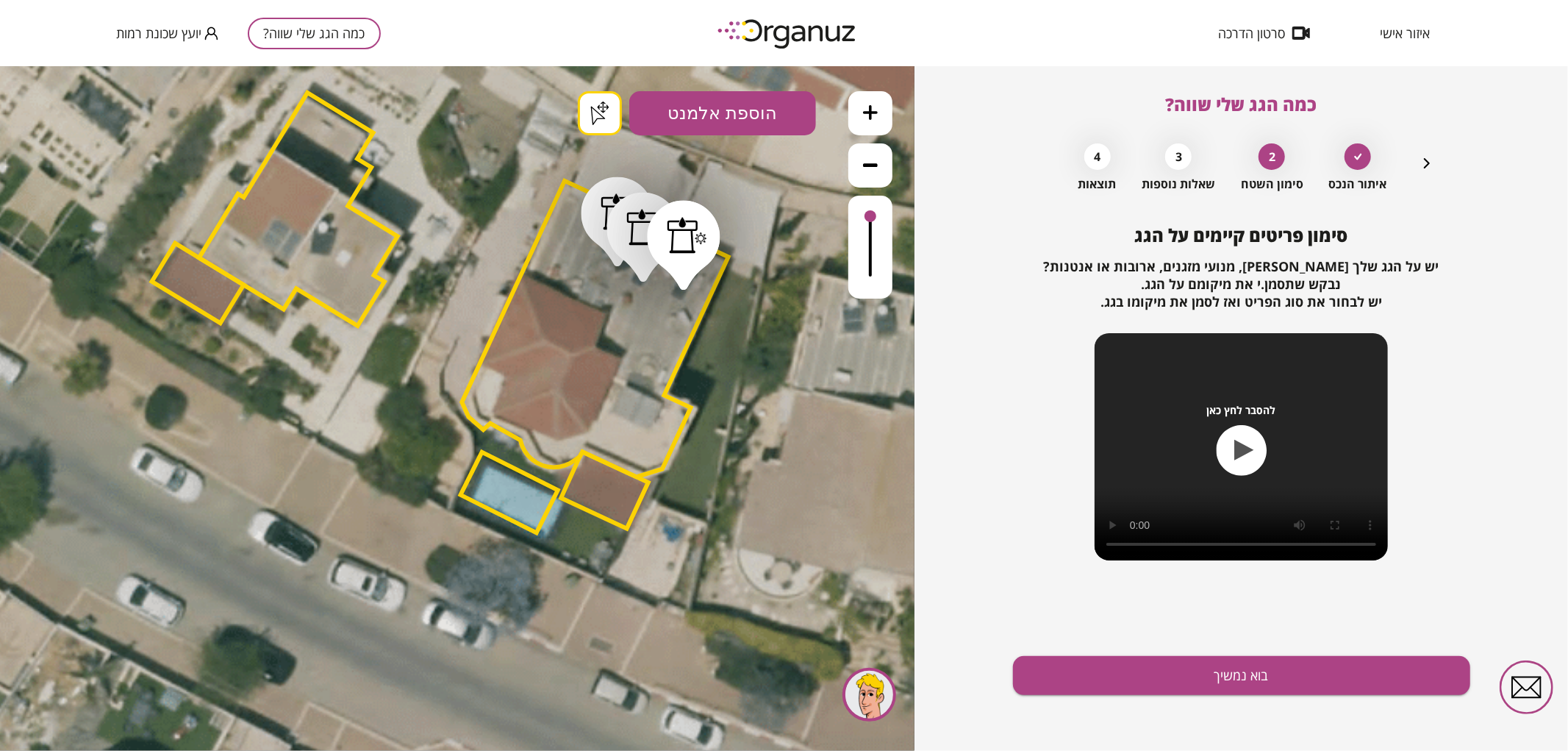
click at [1291, 679] on button "בוא נמשיך" at bounding box center [1241, 676] width 457 height 39
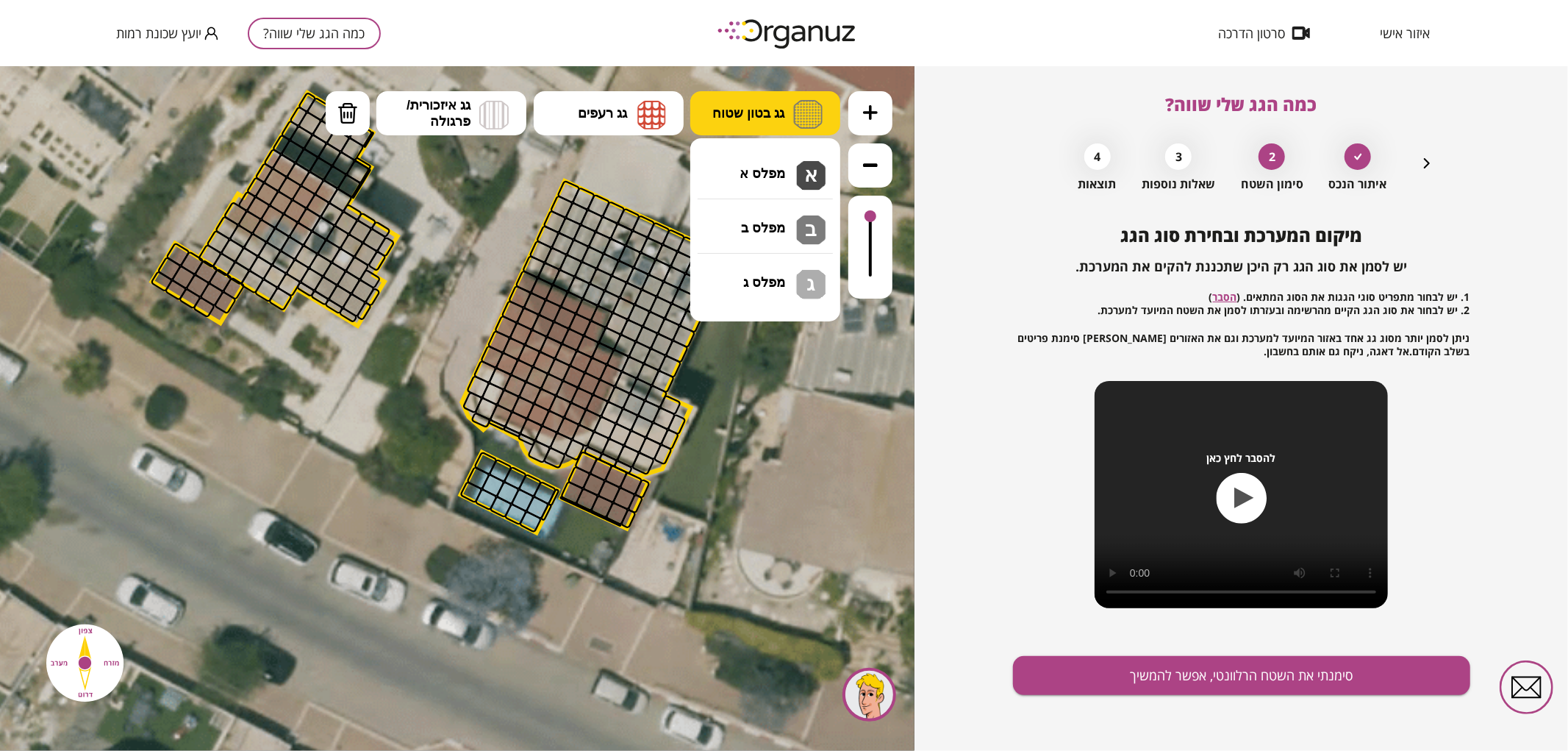
click at [780, 96] on button "גג בטון שטוח" at bounding box center [765, 112] width 150 height 44
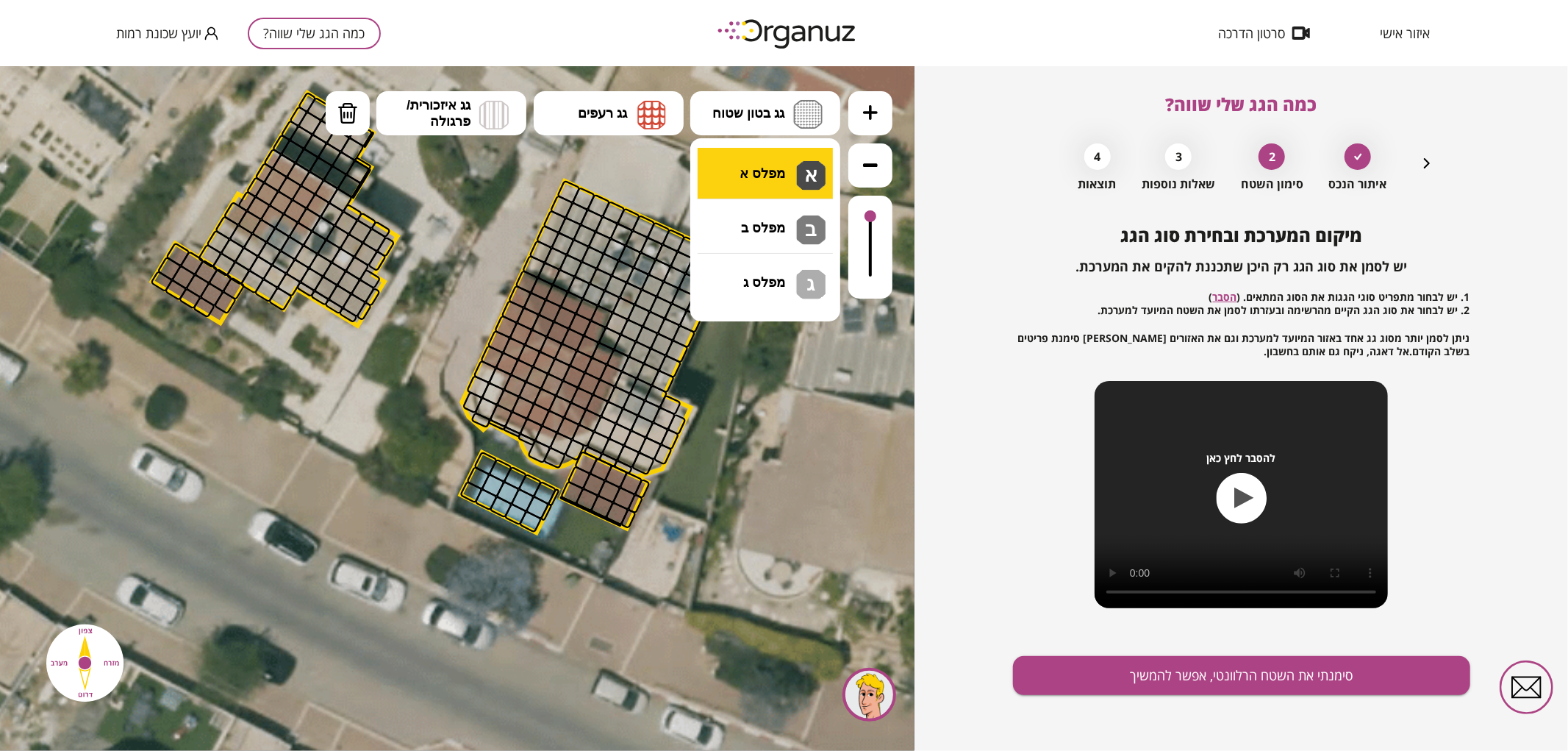
click at [769, 174] on div ".st0 { fill: #FFFFFF; } .st0 { fill: #FFFFFF; }" at bounding box center [457, 407] width 915 height 685
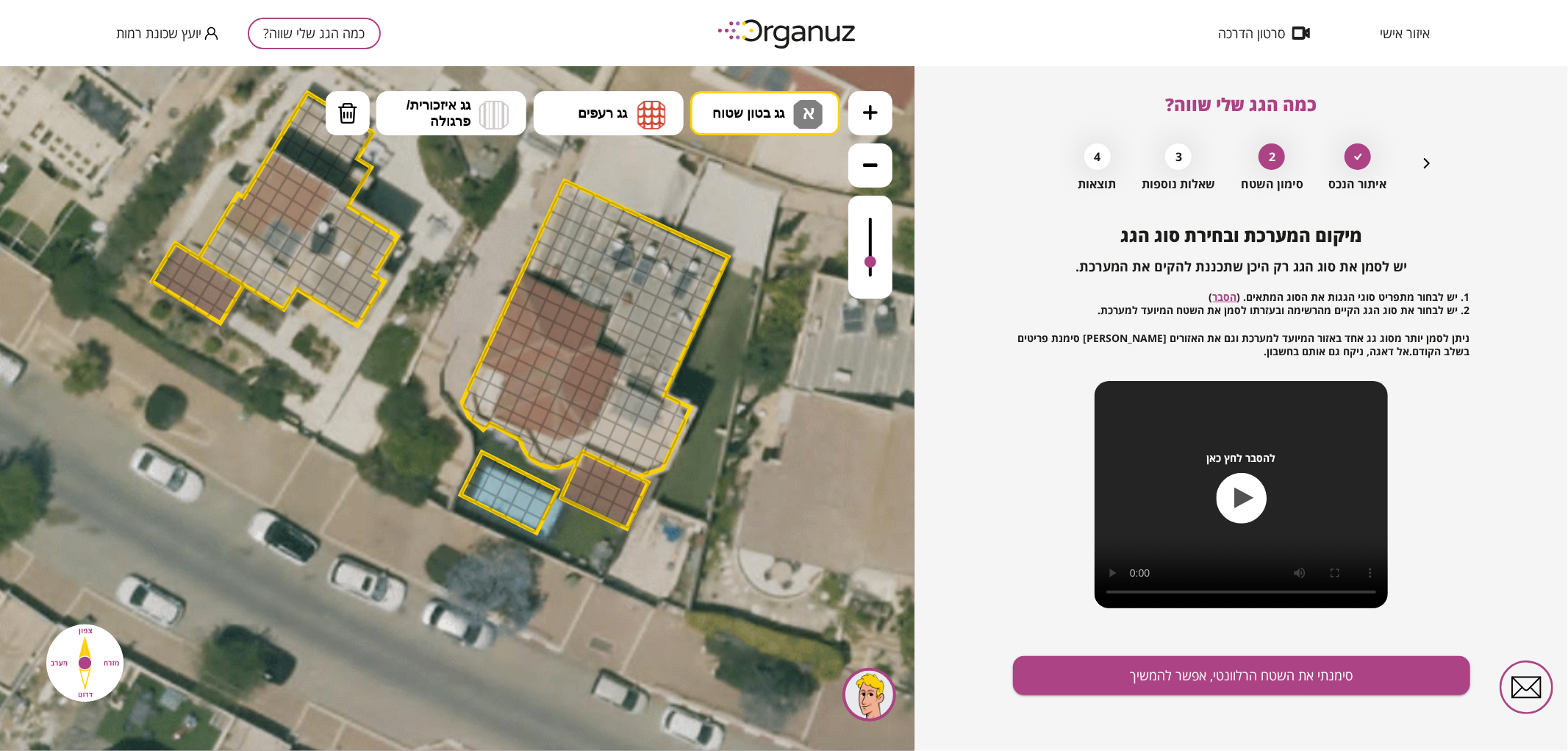
drag, startPoint x: 877, startPoint y: 224, endPoint x: 766, endPoint y: 235, distance: 111.5
click at [873, 263] on div at bounding box center [870, 246] width 44 height 103
drag, startPoint x: 538, startPoint y: 261, endPoint x: 540, endPoint y: 439, distance: 178.0
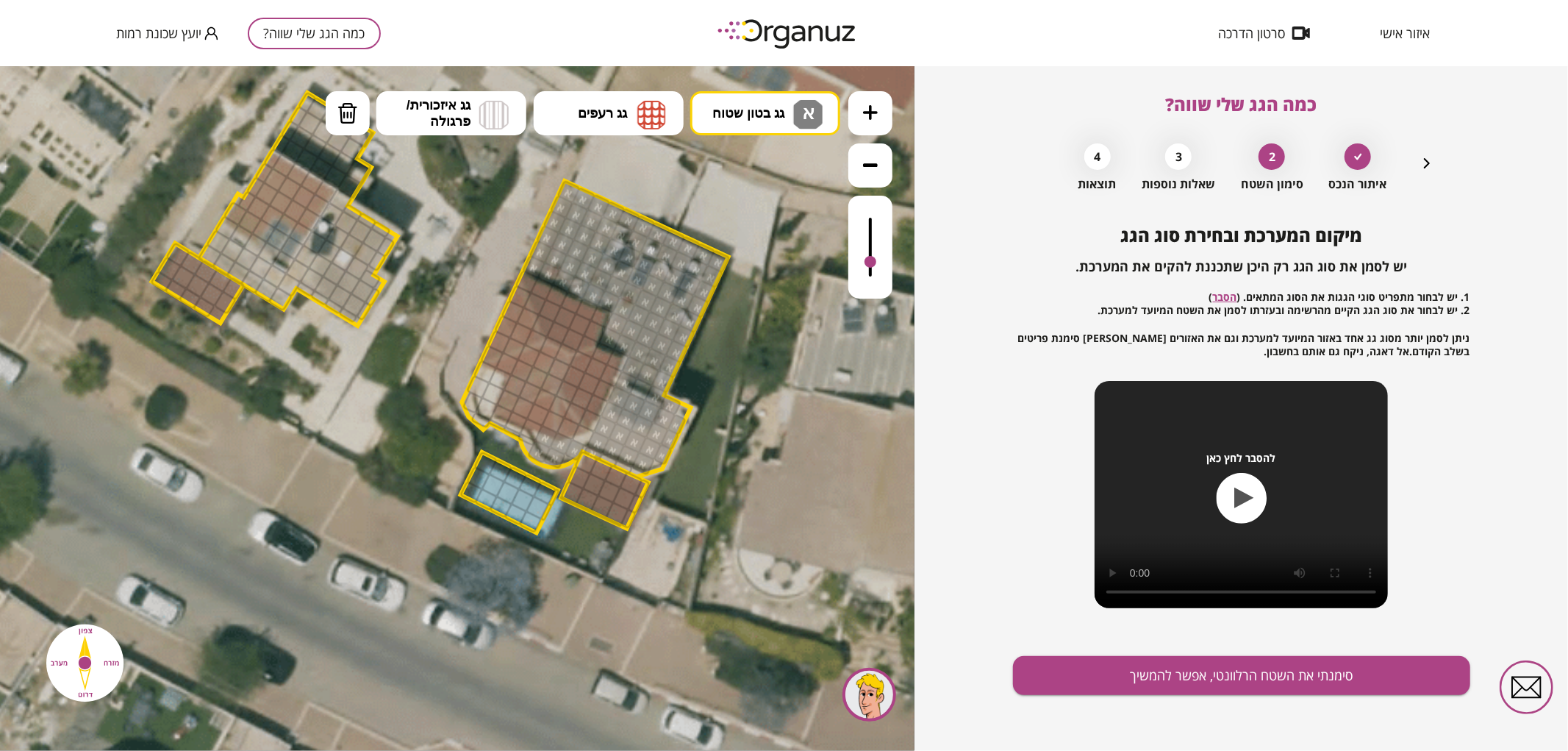
drag, startPoint x: 602, startPoint y: 446, endPoint x: 629, endPoint y: 261, distance: 187.0
drag, startPoint x: 493, startPoint y: 386, endPoint x: 483, endPoint y: 372, distance: 17.2
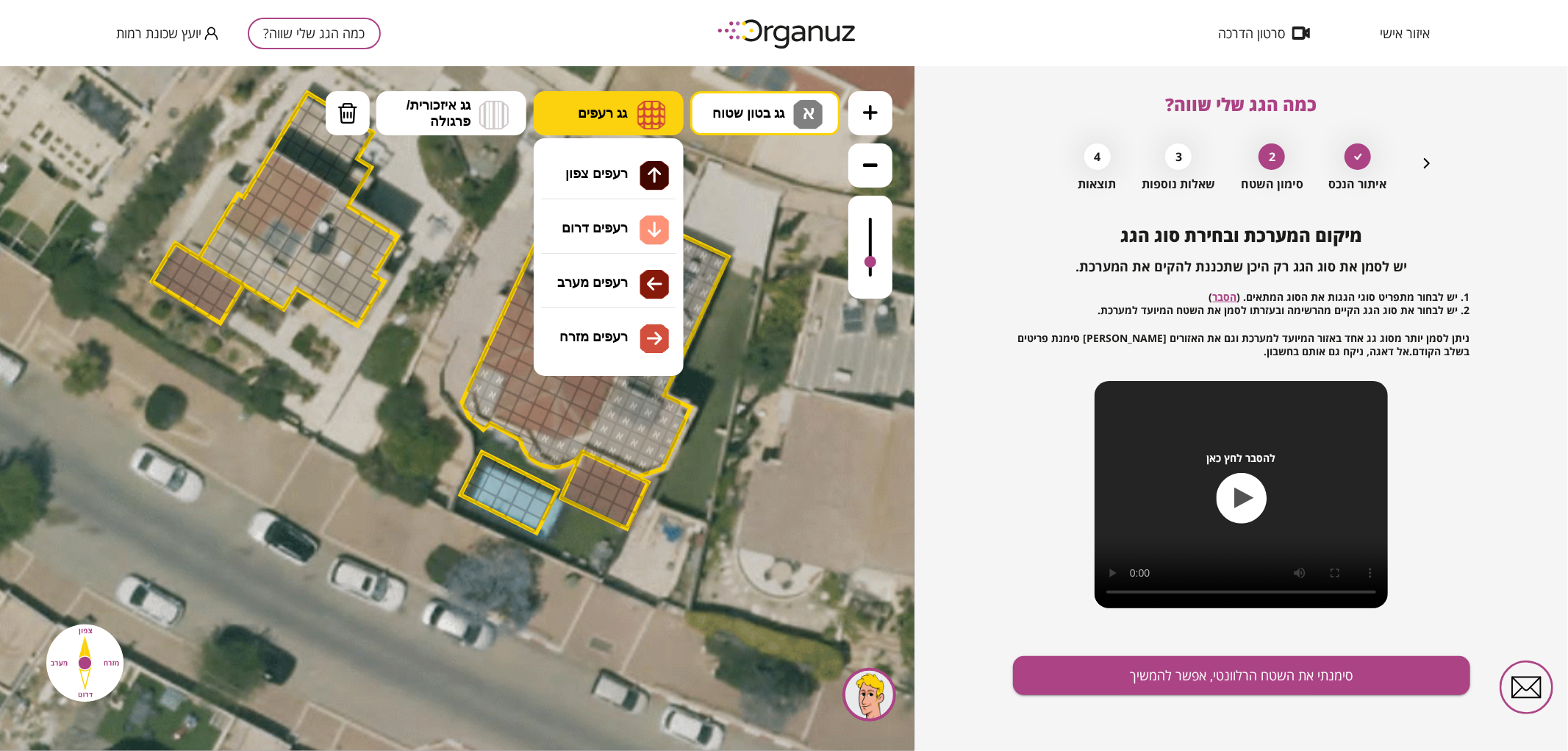
click at [648, 102] on img at bounding box center [651, 113] width 29 height 29
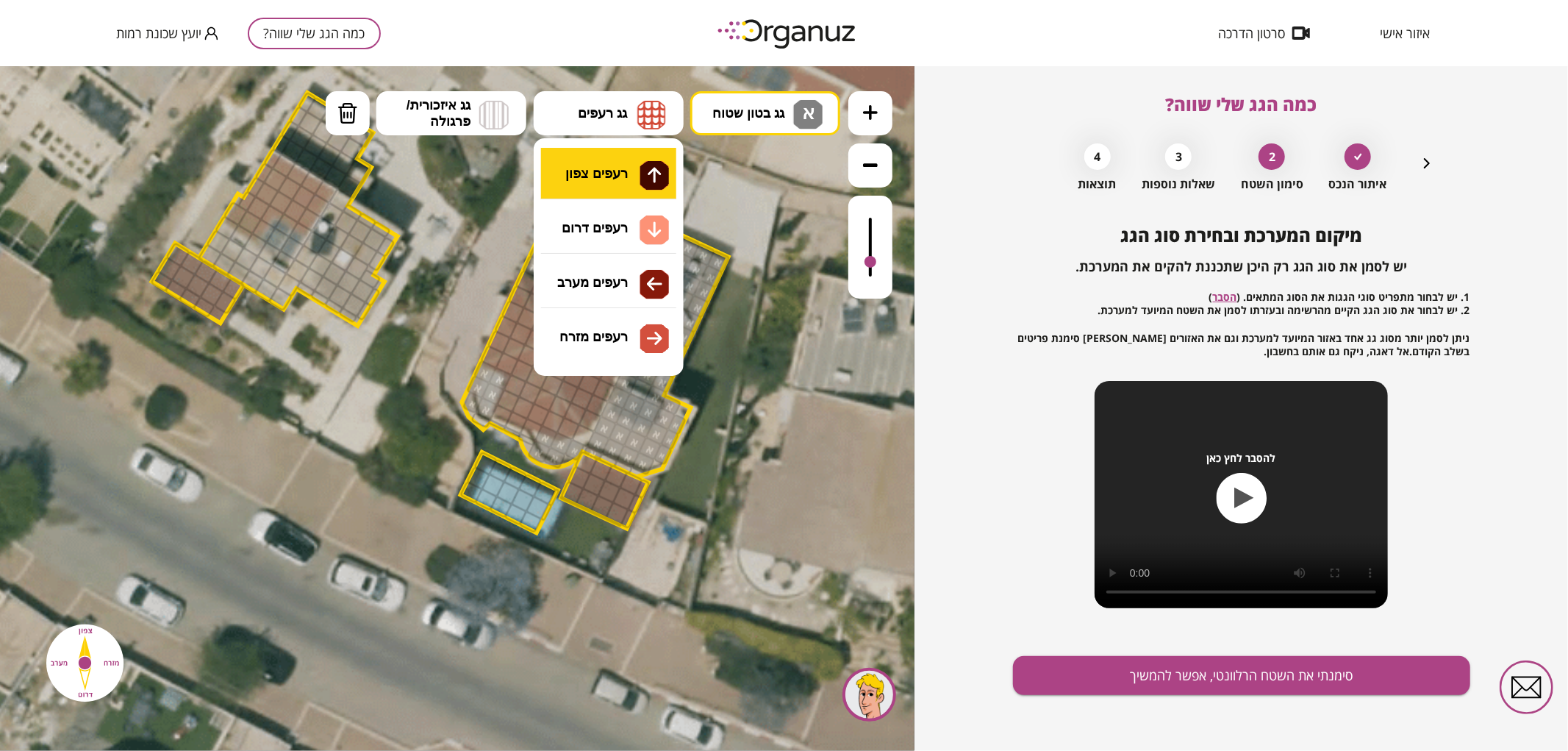
click at [623, 181] on div ".st0 { fill: #FFFFFF; } .st0 { fill: #FFFFFF; }" at bounding box center [457, 407] width 915 height 685
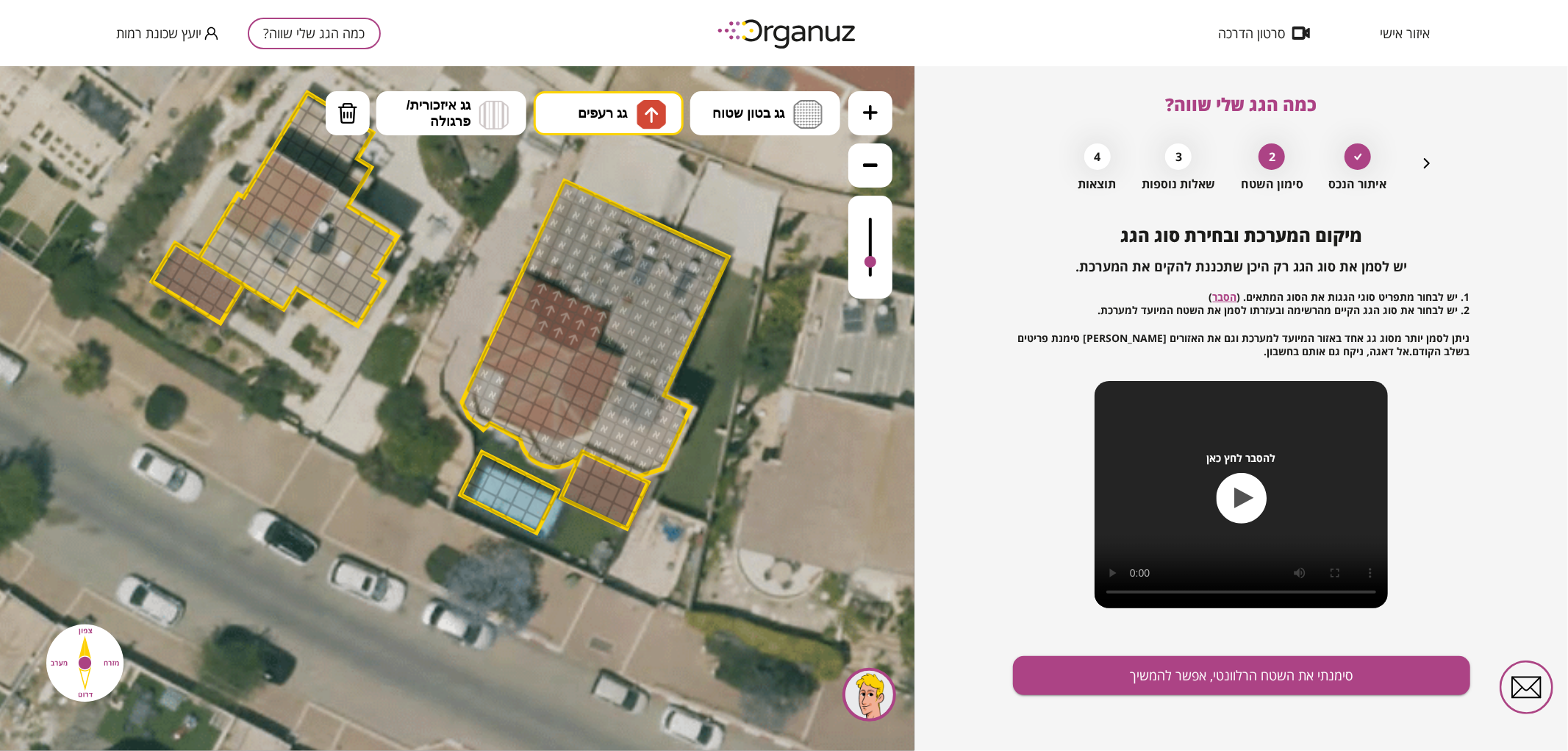
drag, startPoint x: 573, startPoint y: 336, endPoint x: 565, endPoint y: 313, distance: 24.4
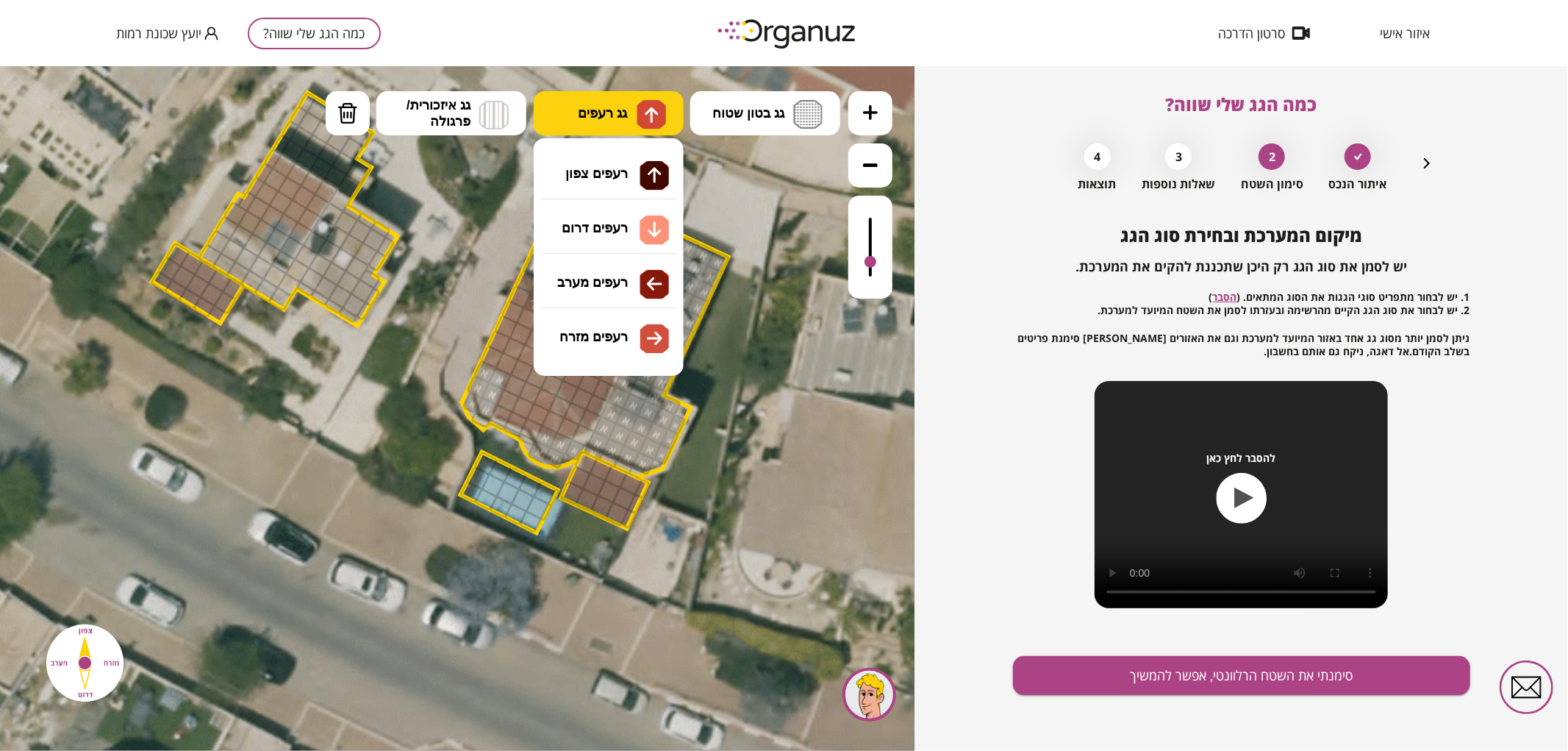
click at [615, 108] on span "גג רעפים" at bounding box center [601, 113] width 49 height 16
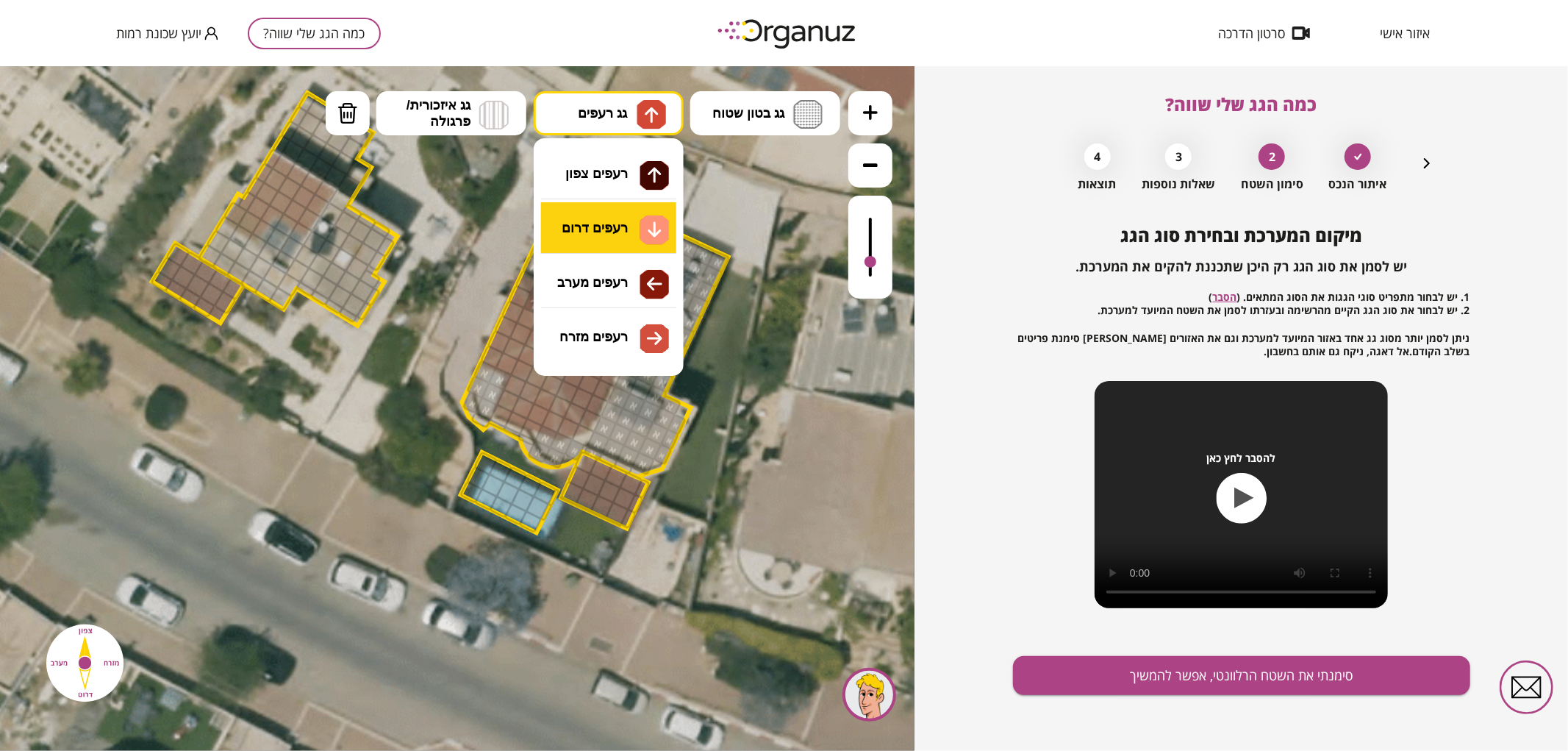
click at [599, 224] on div ".st0 { fill: #FFFFFF; } .st0 { fill: #FFFFFF; }" at bounding box center [457, 407] width 915 height 685
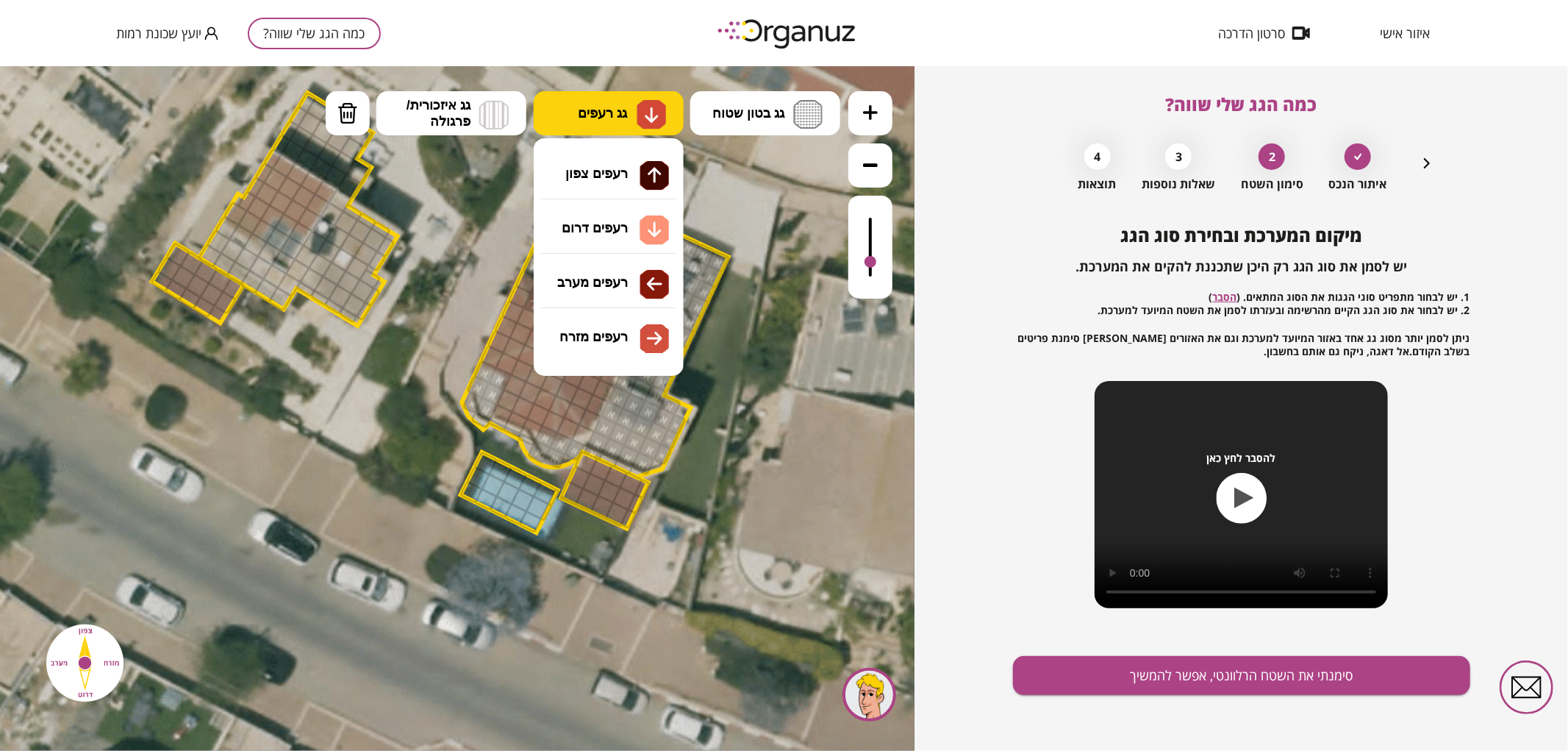
click at [613, 118] on span "גג רעפים" at bounding box center [601, 113] width 49 height 16
click at [647, 331] on div ".st0 { fill: #FFFFFF; } .st0 { fill: #FFFFFF; }" at bounding box center [457, 407] width 915 height 685
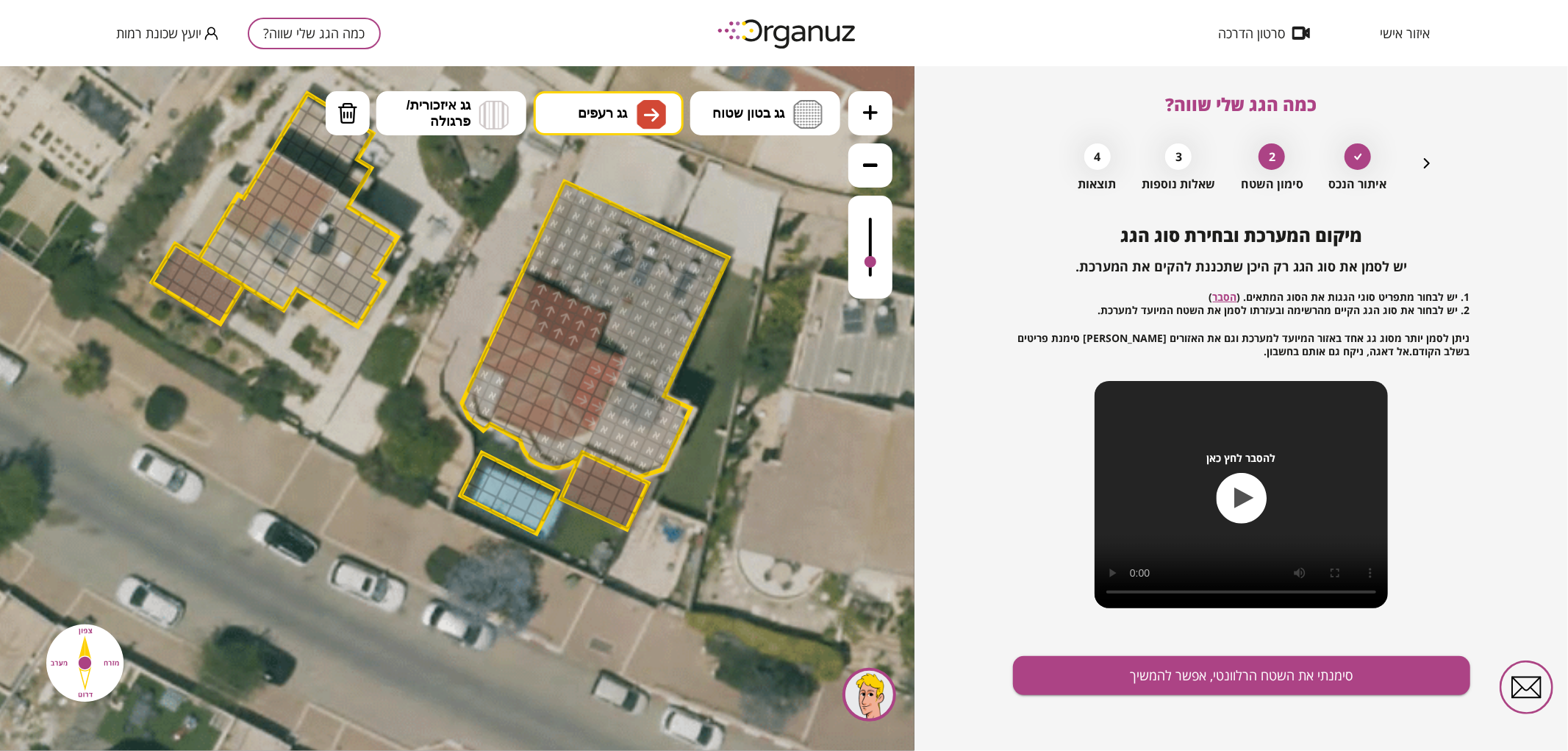
drag, startPoint x: 585, startPoint y: 420, endPoint x: 609, endPoint y: 372, distance: 53.7
click at [607, 386] on div at bounding box center [603, 390] width 24 height 24
click at [598, 360] on div at bounding box center [595, 368] width 24 height 24
click at [608, 349] on div at bounding box center [602, 353] width 24 height 24
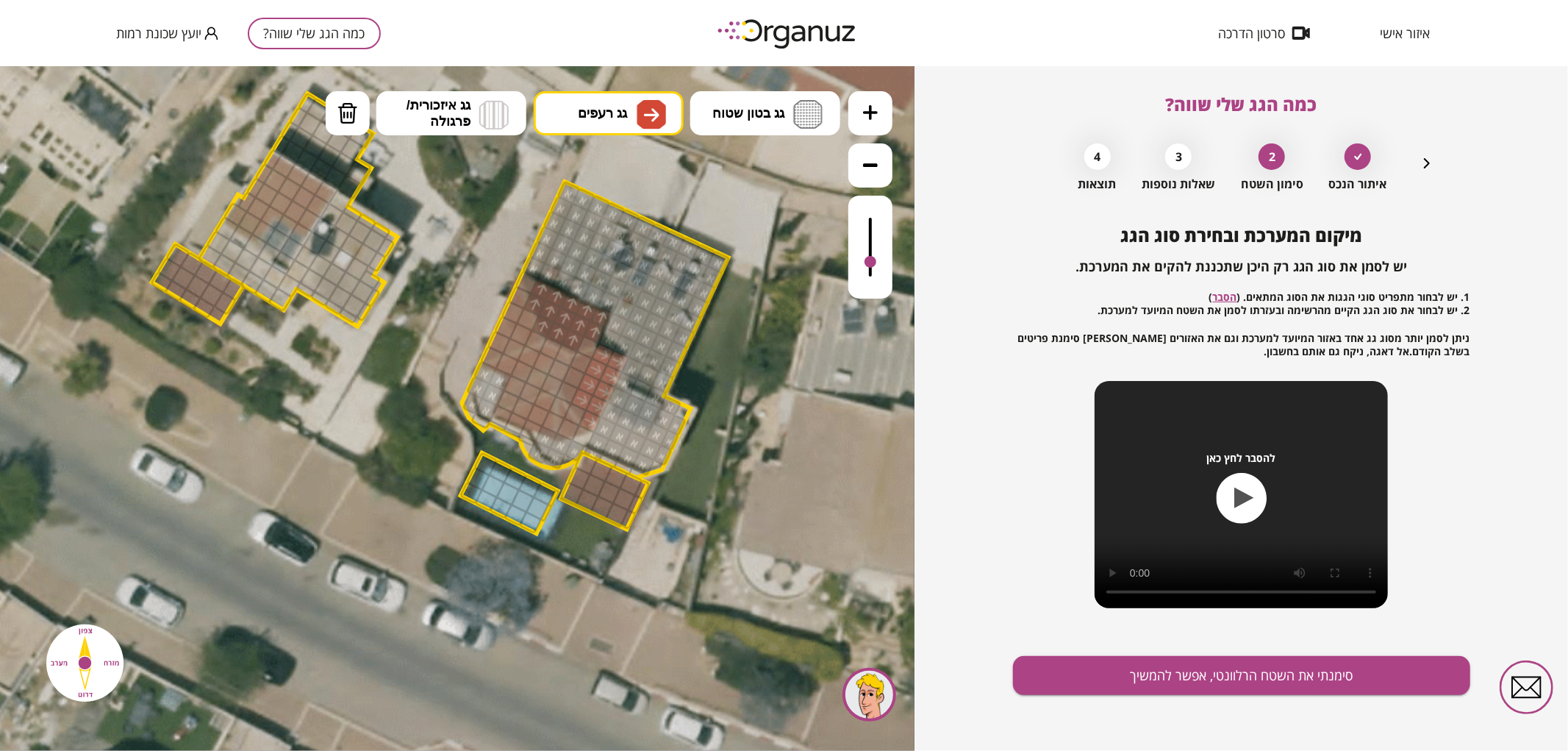
click at [585, 365] on div at bounding box center [581, 361] width 24 height 24
click at [579, 374] on div at bounding box center [573, 377] width 24 height 24
click at [572, 394] on div at bounding box center [567, 391] width 24 height 24
click at [635, 104] on button "גג רעפים" at bounding box center [609, 112] width 150 height 44
drag, startPoint x: 630, startPoint y: 291, endPoint x: 568, endPoint y: 340, distance: 79.0
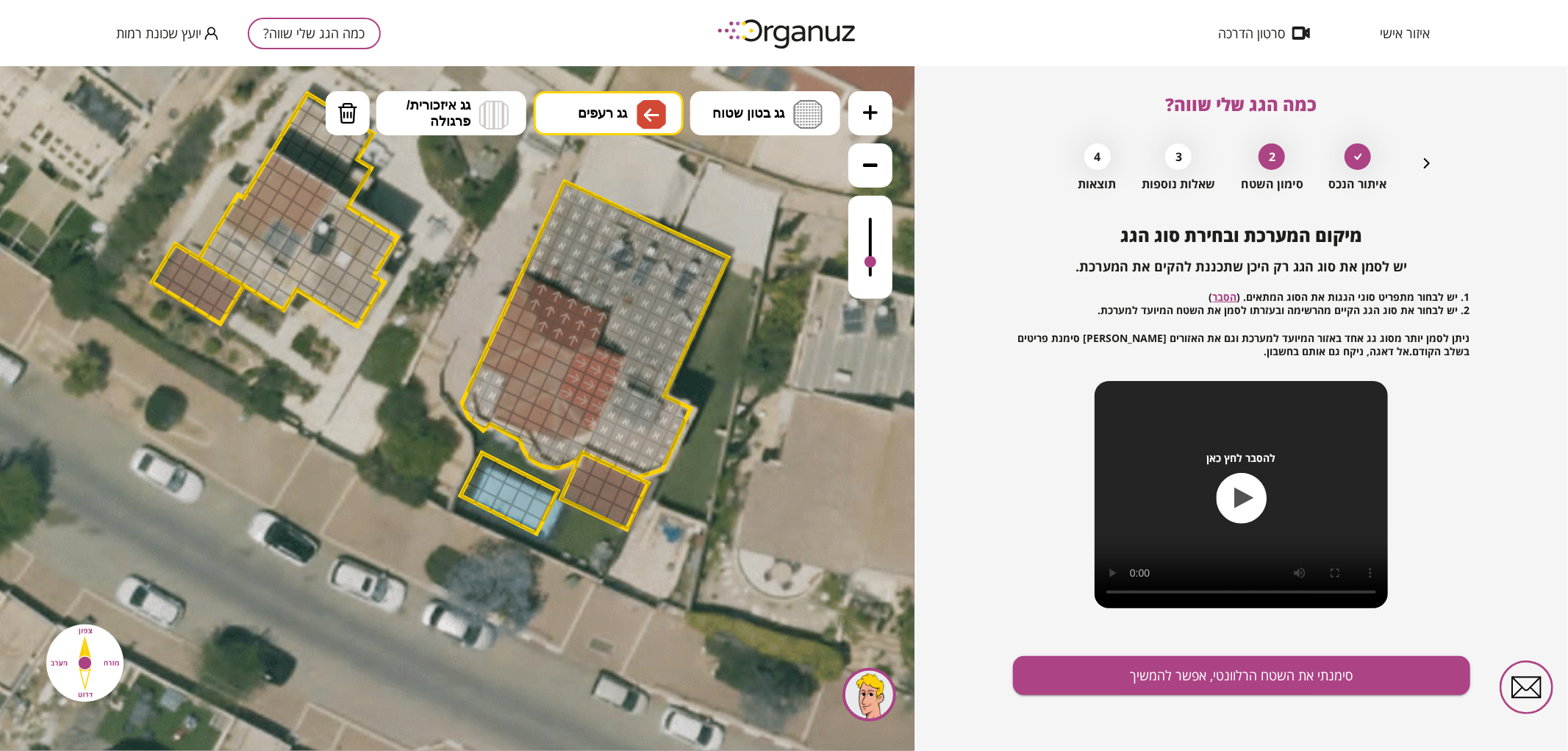
click at [628, 291] on div ".st0 { fill: #FFFFFF; } .st0 { fill: #FFFFFF; }" at bounding box center [457, 407] width 915 height 685
click at [522, 334] on div at bounding box center [519, 333] width 24 height 24
click at [496, 341] on div at bounding box center [497, 341] width 24 height 24
click at [502, 328] on div at bounding box center [504, 327] width 24 height 24
click at [507, 313] on div at bounding box center [510, 312] width 24 height 24
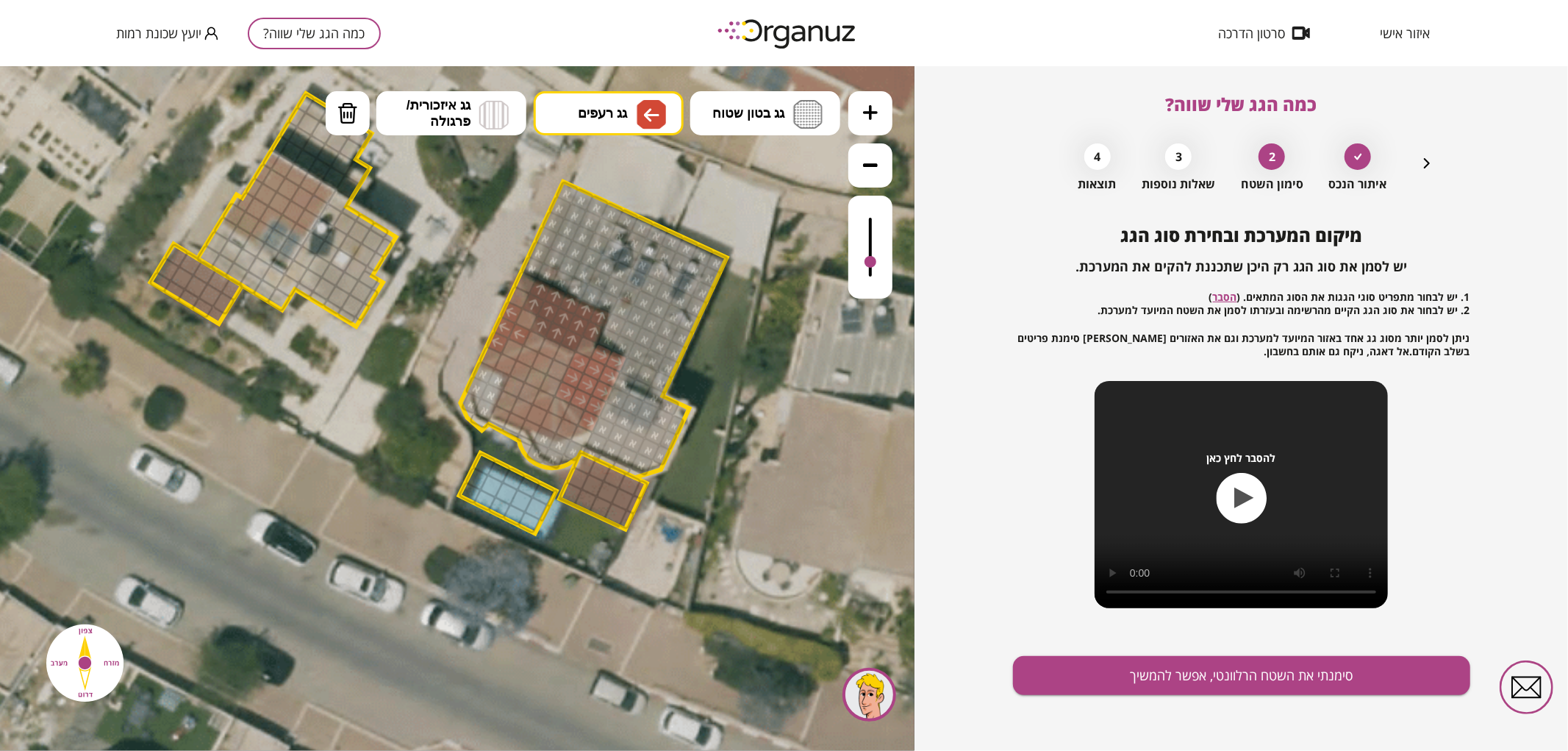
click at [517, 294] on div at bounding box center [519, 296] width 24 height 24
click at [524, 314] on div at bounding box center [527, 318] width 24 height 24
click at [507, 397] on div at bounding box center [506, 401] width 24 height 24
drag, startPoint x: 510, startPoint y: 387, endPoint x: 520, endPoint y: 371, distance: 18.9
click at [511, 384] on div at bounding box center [513, 385] width 24 height 24
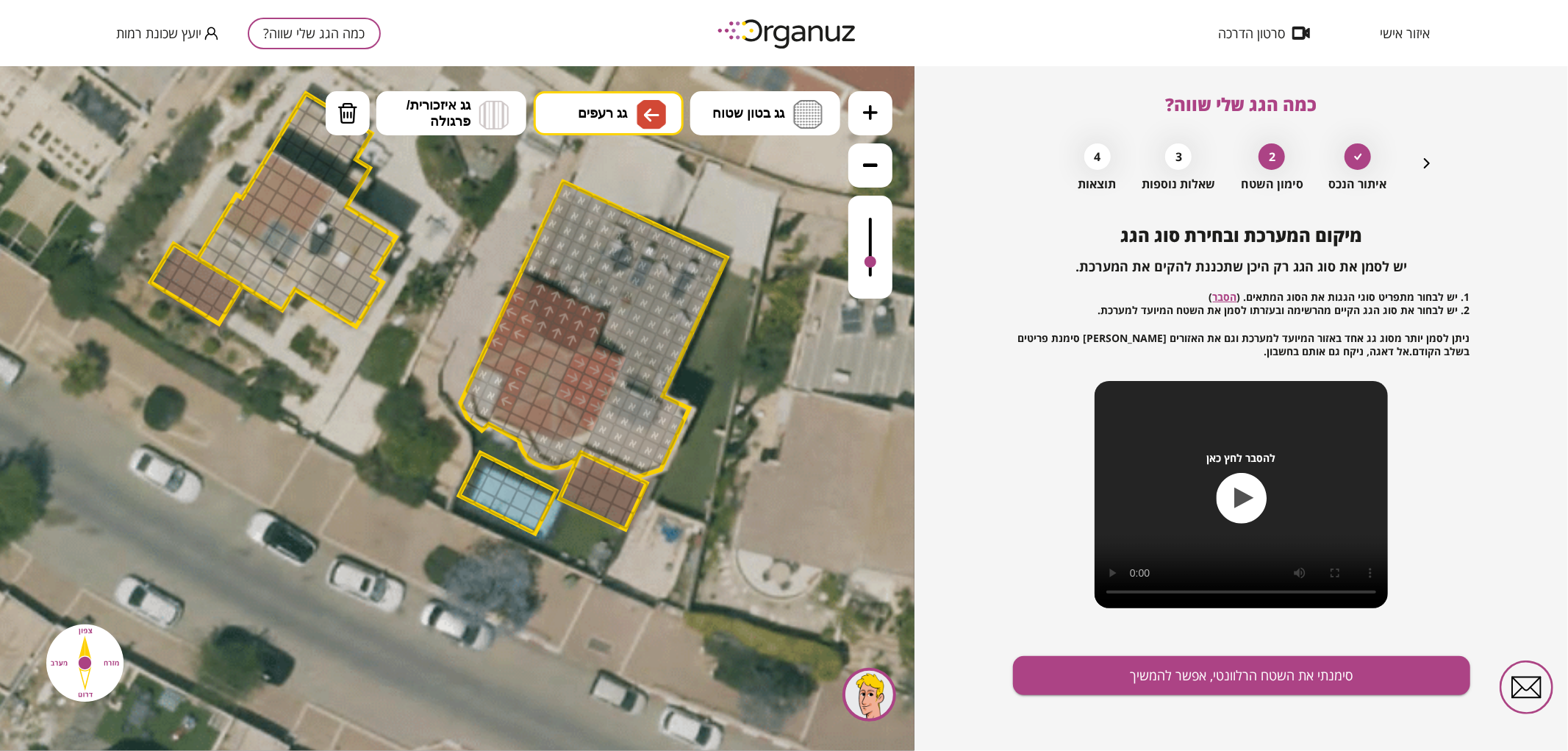
click at [523, 365] on div at bounding box center [520, 371] width 24 height 24
drag, startPoint x: 506, startPoint y: 361, endPoint x: 519, endPoint y: 355, distance: 14.3
click at [506, 358] on div at bounding box center [505, 363] width 24 height 24
click at [527, 356] on div at bounding box center [527, 355] width 24 height 24
click at [552, 353] on div at bounding box center [549, 347] width 24 height 24
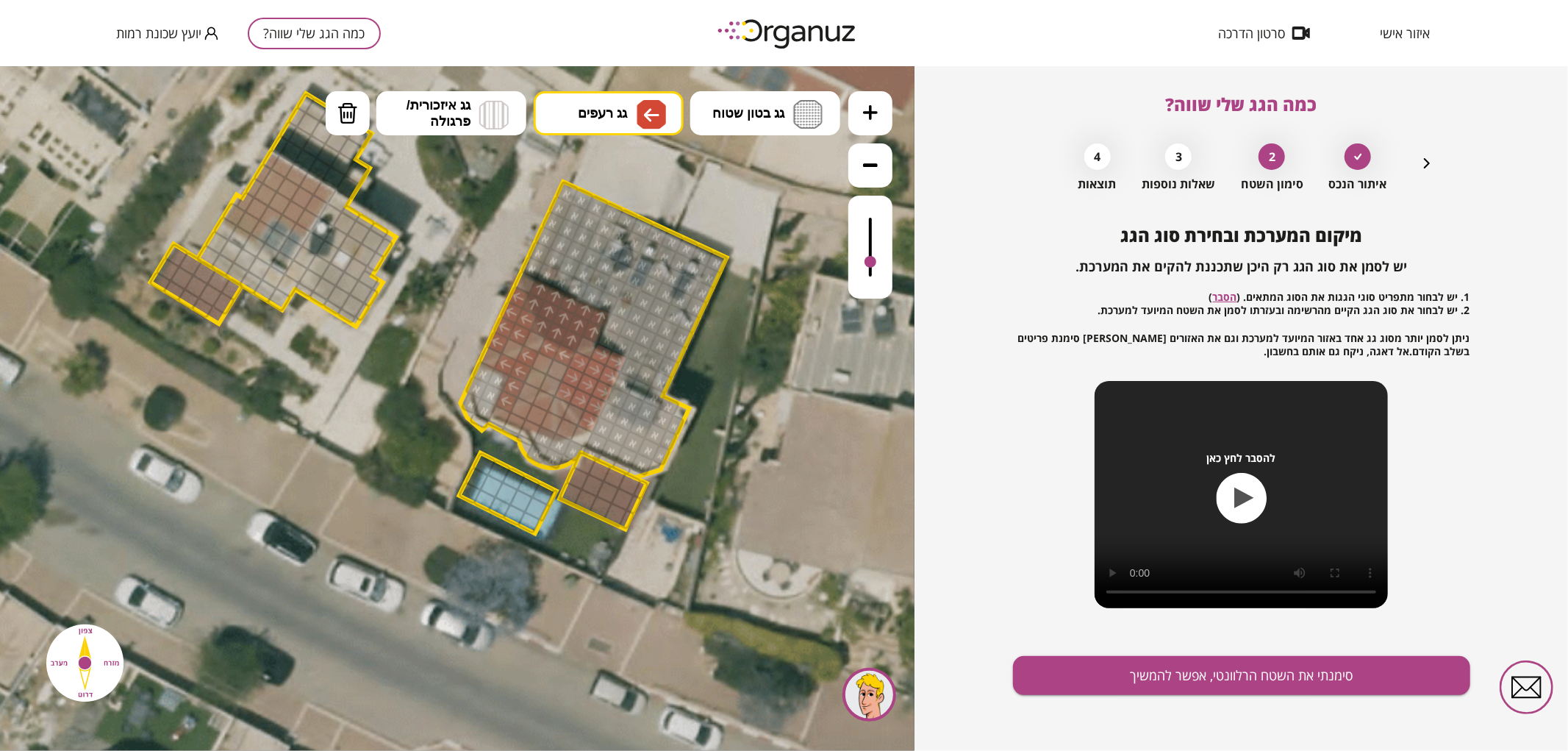
click at [560, 355] on div at bounding box center [564, 355] width 24 height 24
click at [557, 365] on div at bounding box center [557, 369] width 24 height 24
click at [543, 362] on div at bounding box center [543, 363] width 24 height 24
click at [552, 382] on div at bounding box center [551, 385] width 24 height 24
click at [539, 377] on div at bounding box center [535, 377] width 24 height 24
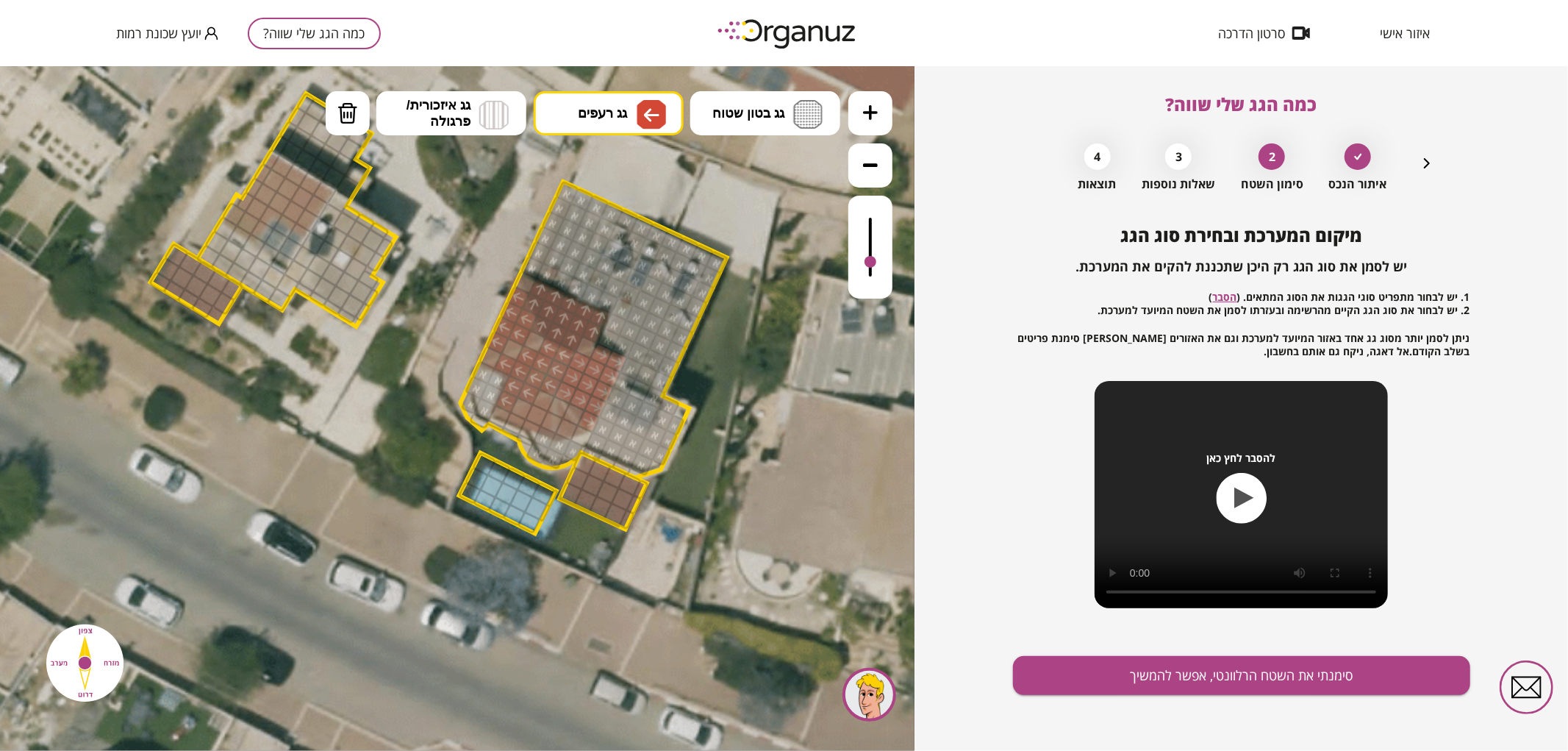
click at [527, 387] on div at bounding box center [528, 393] width 24 height 24
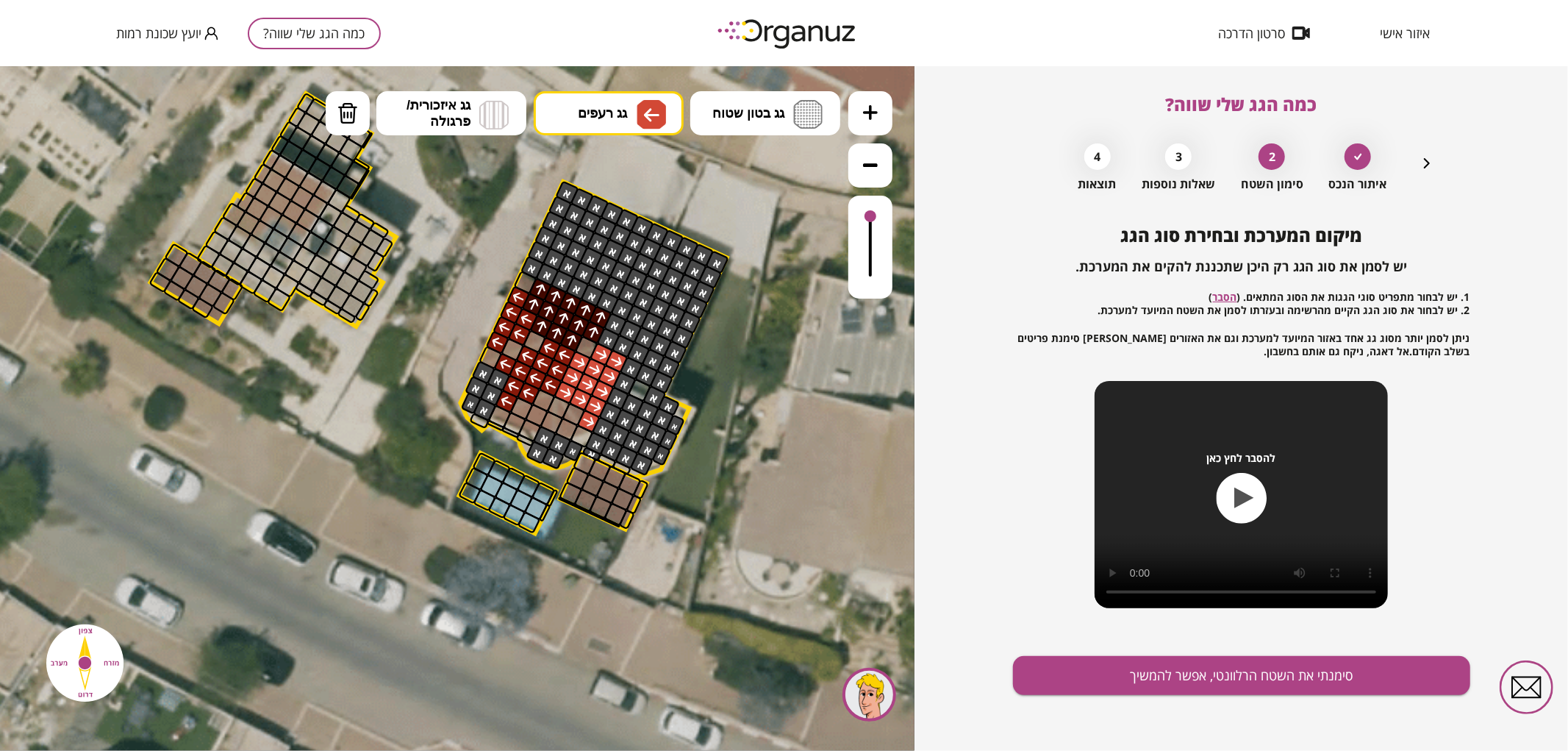
drag, startPoint x: 872, startPoint y: 252, endPoint x: 888, endPoint y: 204, distance: 50.6
click at [888, 204] on div at bounding box center [870, 246] width 44 height 103
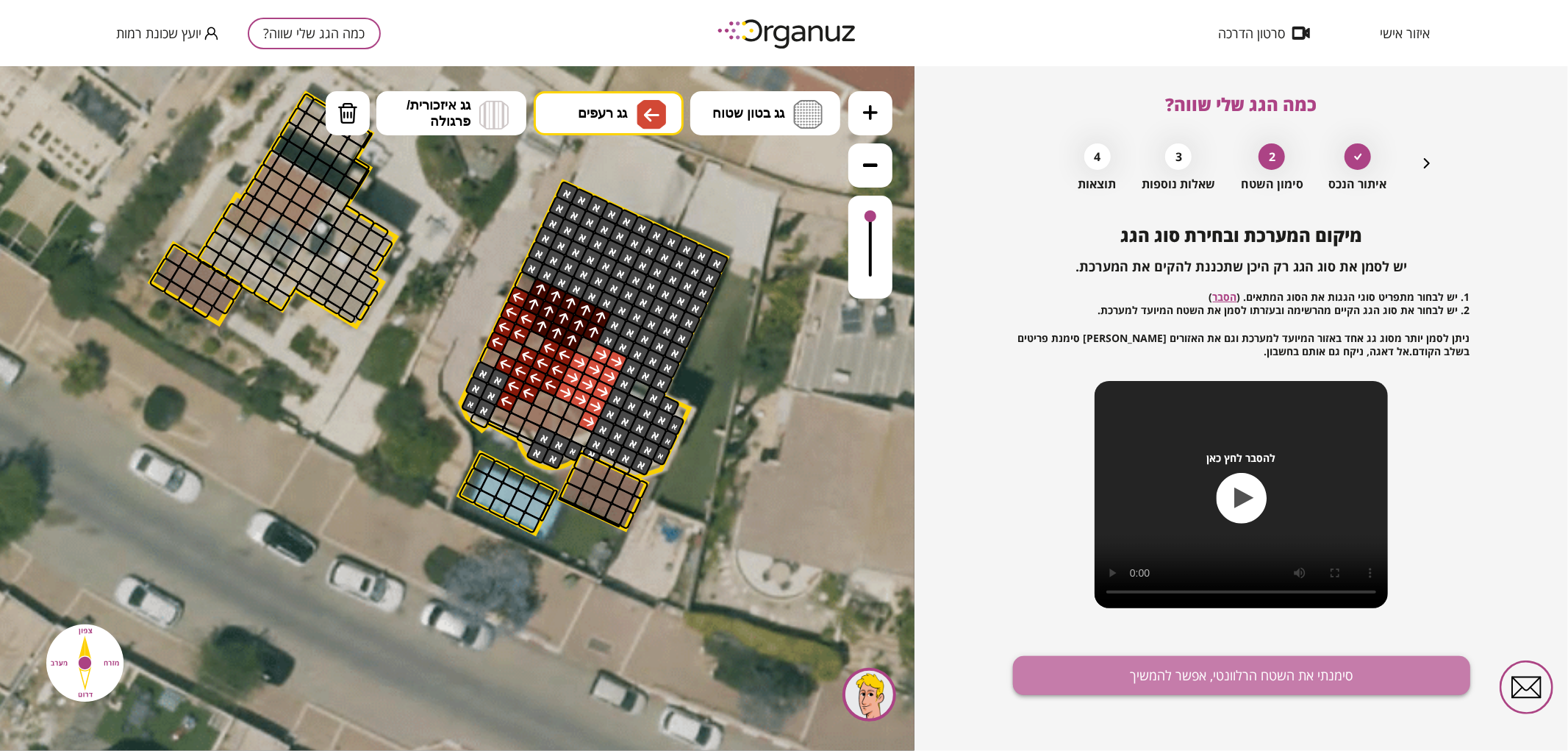
click at [1108, 677] on button "סימנתי את השטח הרלוונטי, אפשר להמשיך" at bounding box center [1241, 676] width 457 height 39
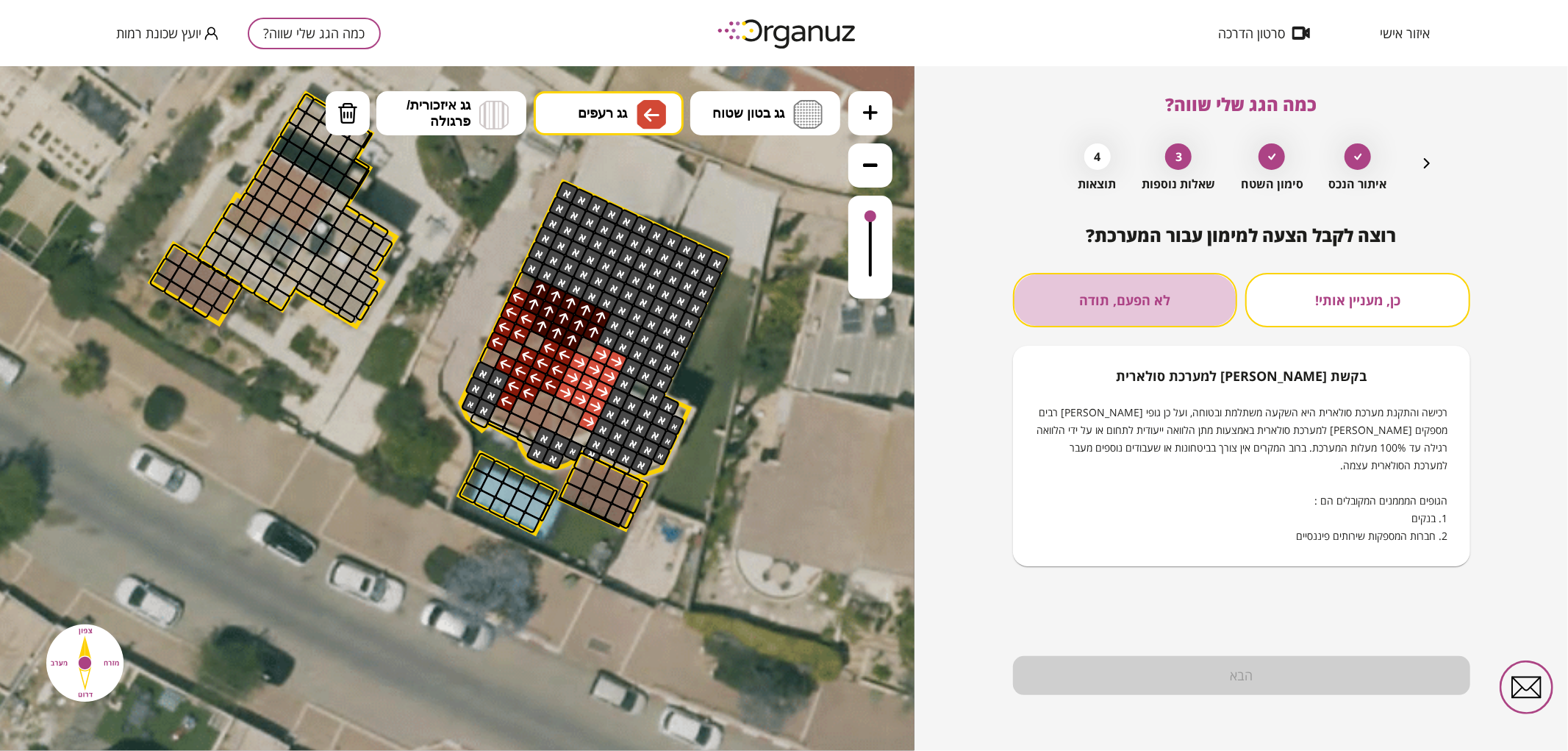
click at [1157, 283] on button "לא הפעם, תודה" at bounding box center [1125, 300] width 225 height 54
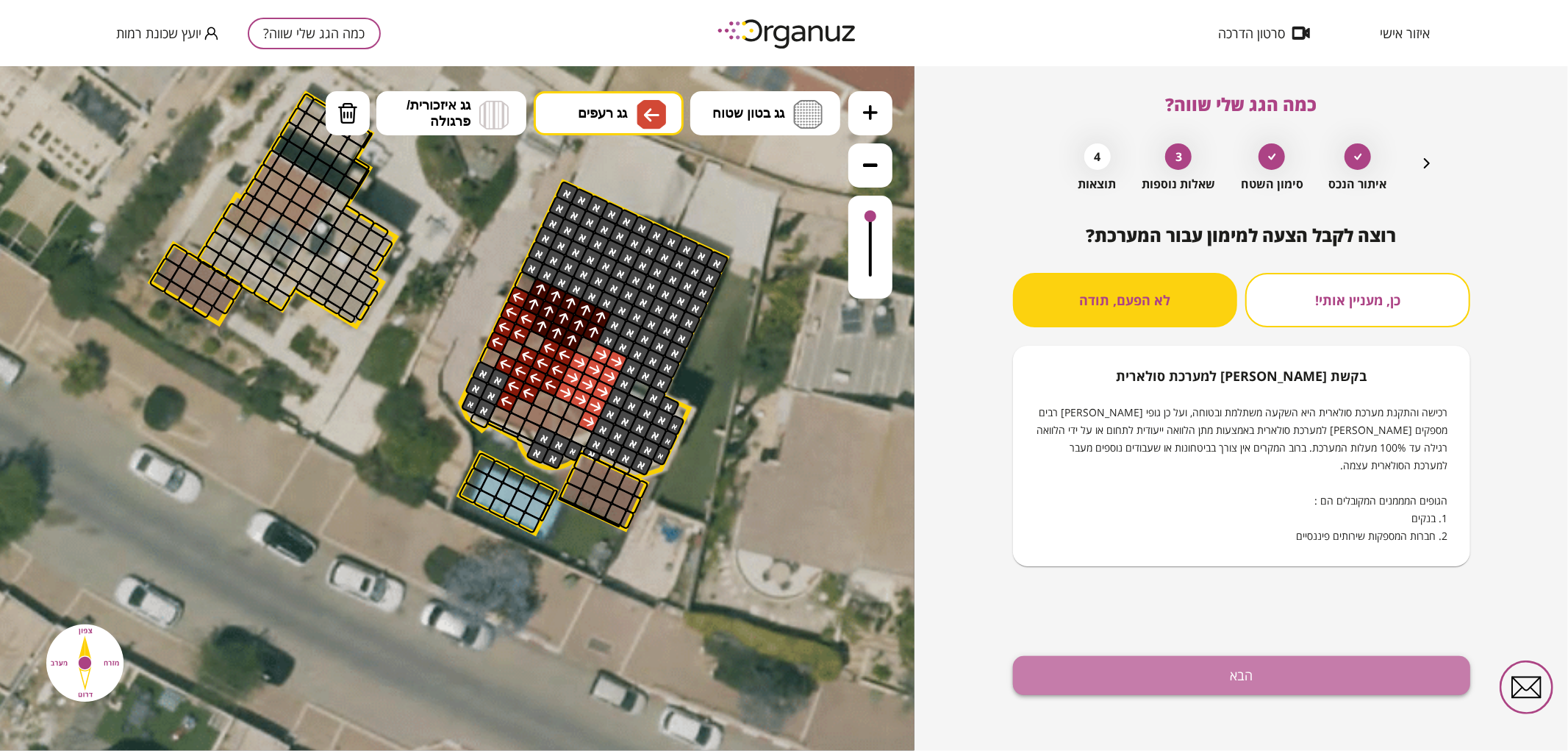
click at [1165, 662] on button "הבא" at bounding box center [1241, 676] width 457 height 39
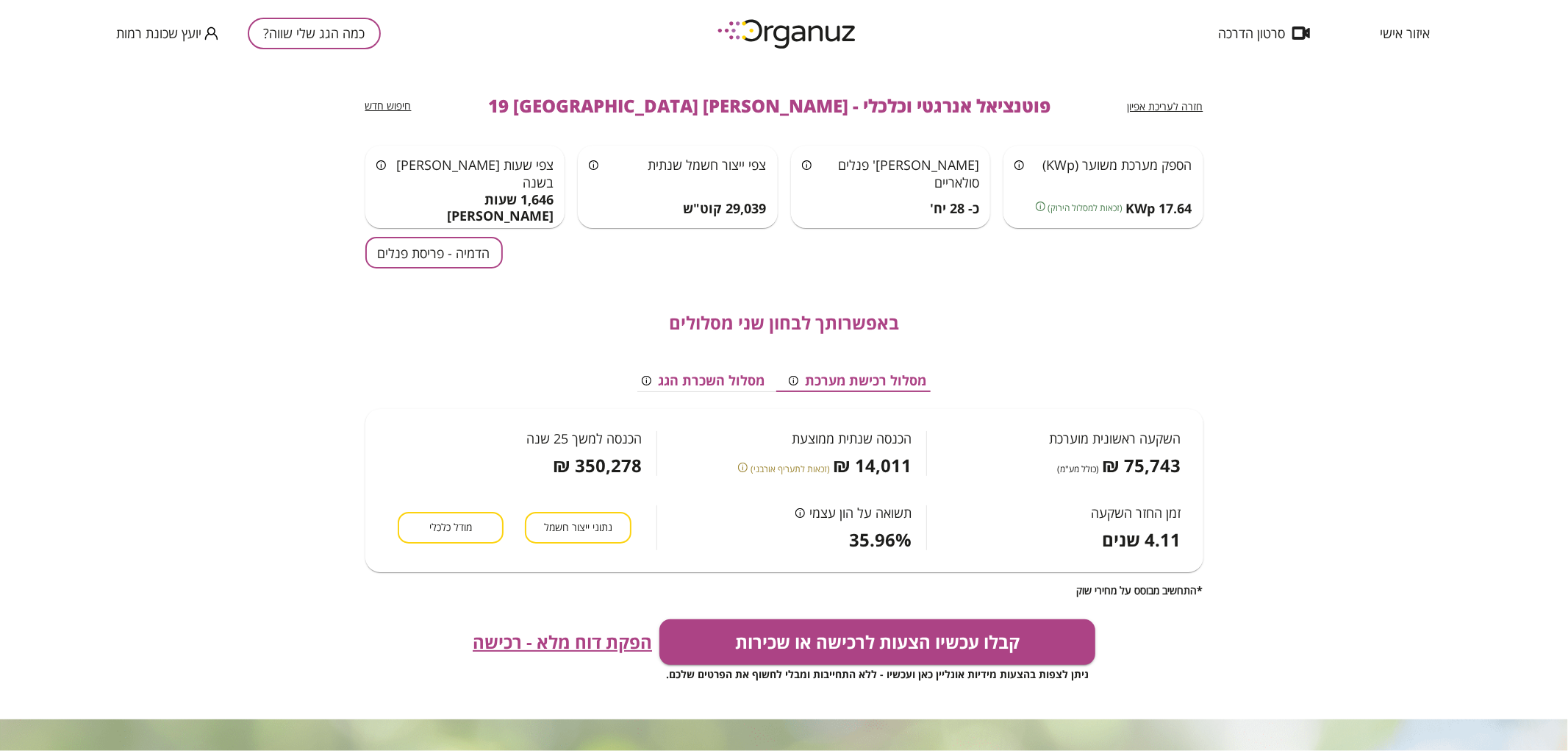
click at [500, 248] on button "הדמיה - פריסת פנלים" at bounding box center [434, 252] width 137 height 31
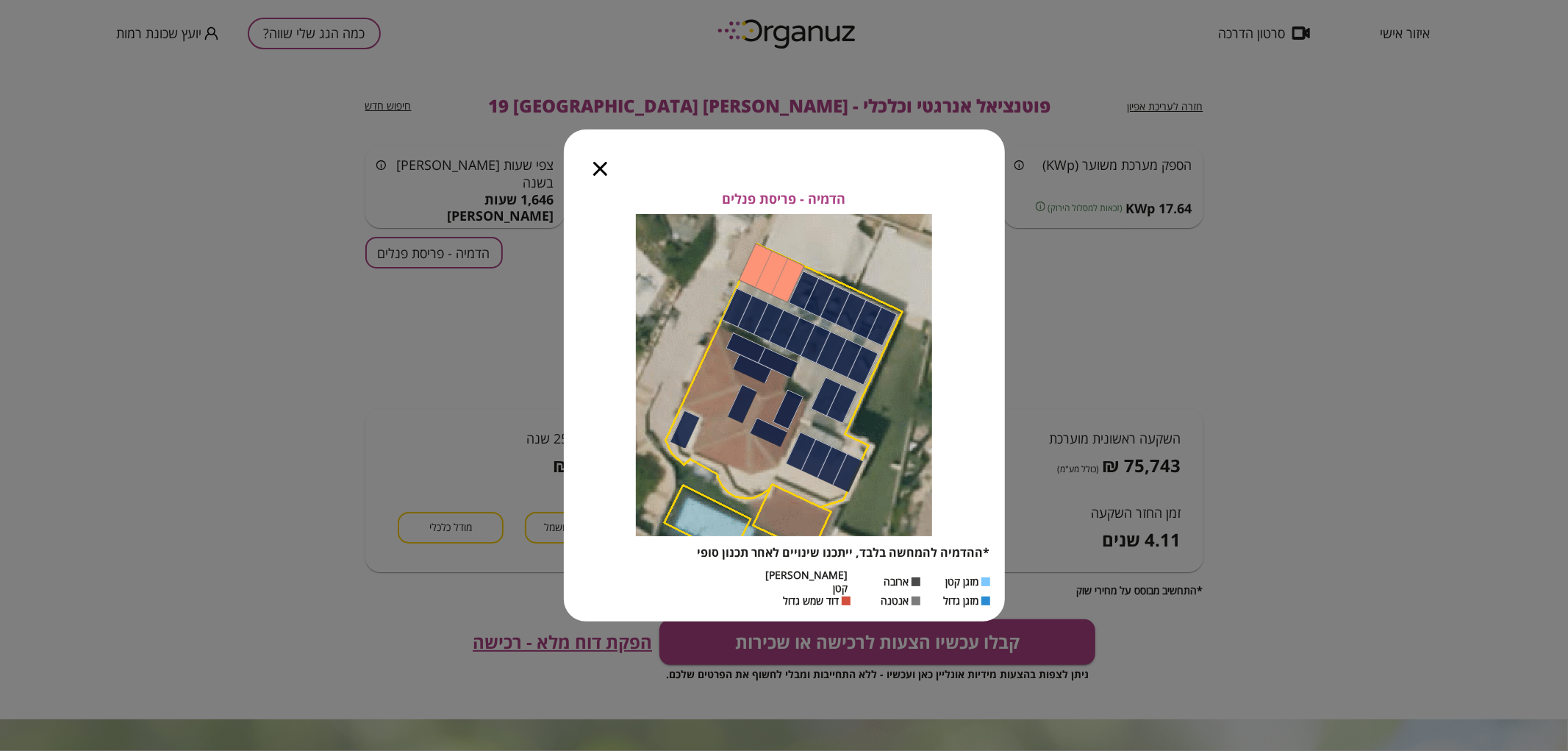
click at [615, 179] on div at bounding box center [601, 160] width 73 height 62
click at [602, 176] on icon "button" at bounding box center [601, 169] width 14 height 14
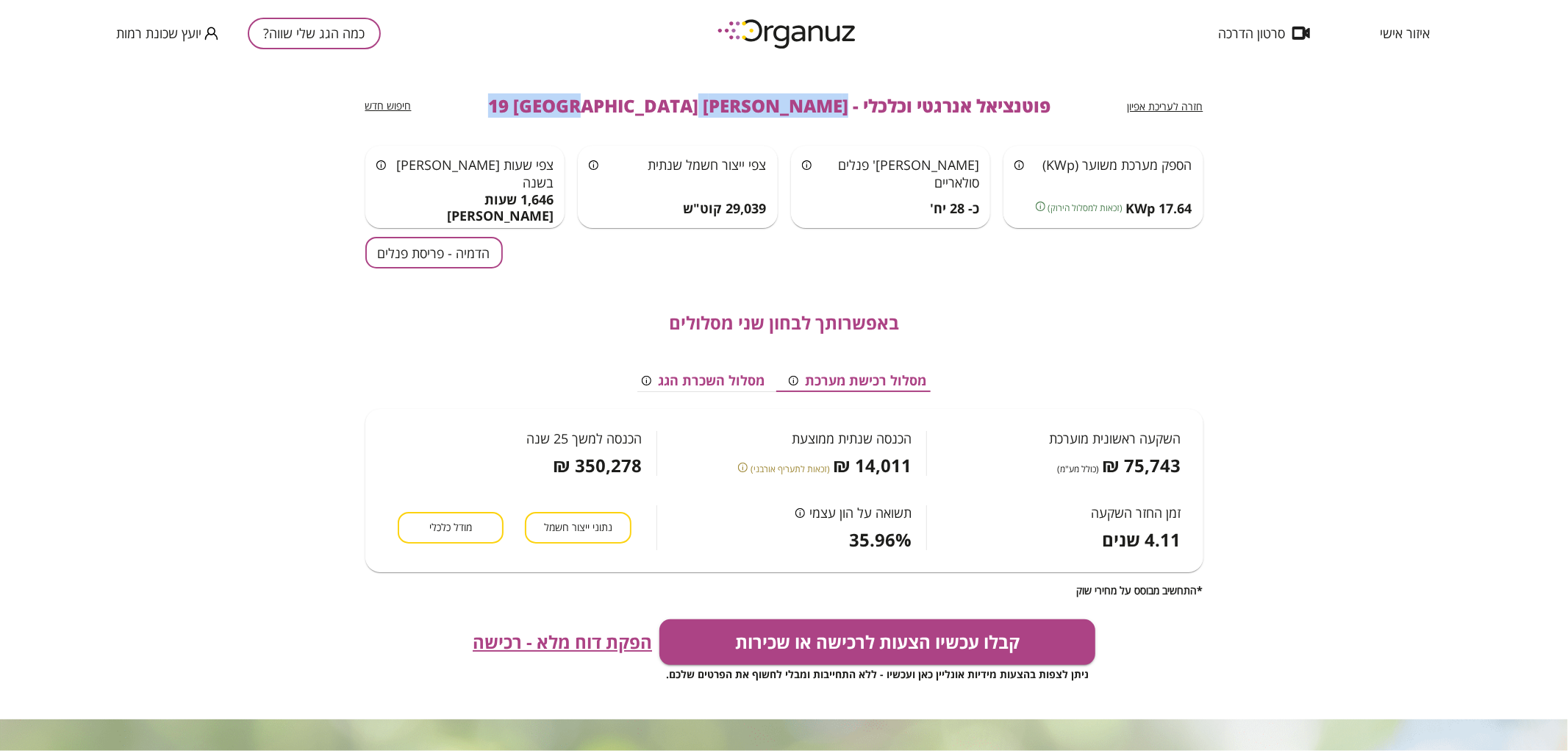
drag, startPoint x: 774, startPoint y: 100, endPoint x: 553, endPoint y: 125, distance: 222.4
click at [553, 125] on div "חזרה לעריכת אפיון פוטנציאל אנרגטי וכלכלי - [PERSON_NAME] 19 באר שבע חיפוש חדש" at bounding box center [784, 105] width 838 height 79
copy span "[PERSON_NAME] 19 [GEOGRAPHIC_DATA]"
click at [383, 28] on div "איזור אישי סרטון הדרכה כמה הגג שלי שווה? יועץ שכונת רמות" at bounding box center [784, 33] width 1568 height 66
click at [357, 38] on button "כמה הגג שלי שווה?" at bounding box center [314, 33] width 133 height 31
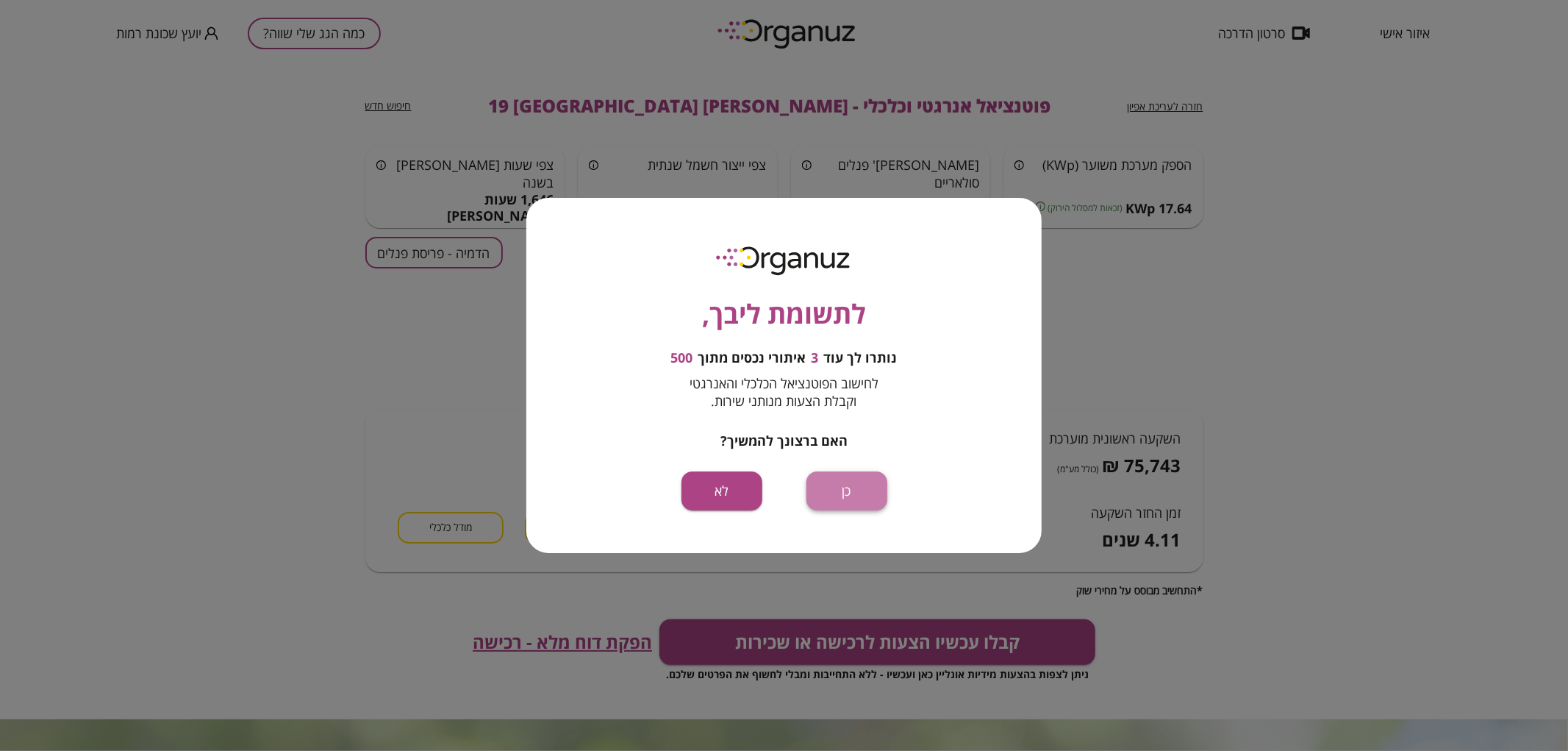
click at [850, 488] on button "כן" at bounding box center [847, 491] width 81 height 39
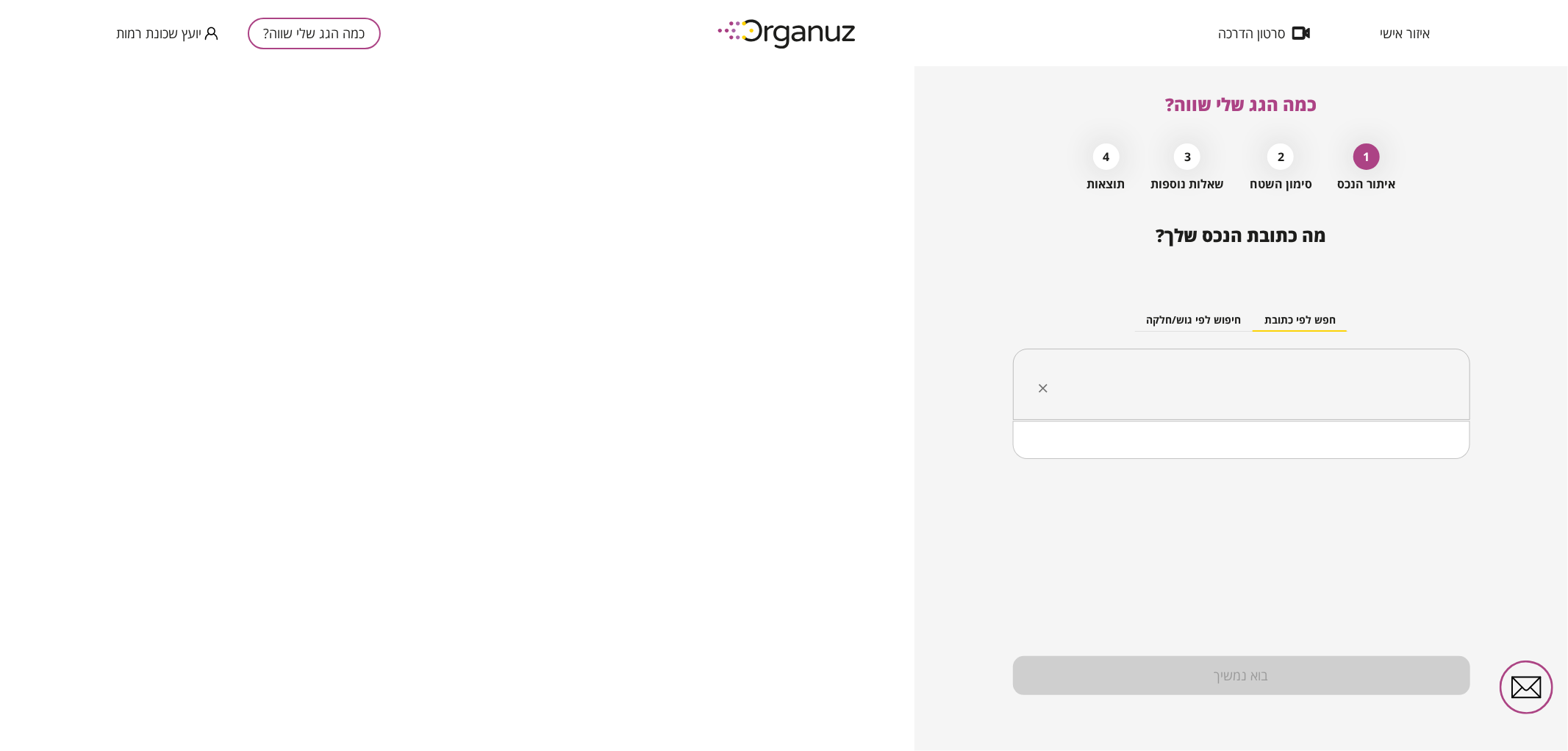
click at [1298, 395] on input "text" at bounding box center [1247, 384] width 411 height 37
paste input "**********"
drag, startPoint x: 1332, startPoint y: 388, endPoint x: 1347, endPoint y: 386, distance: 15.1
click at [1347, 386] on input "**********" at bounding box center [1247, 384] width 411 height 37
click at [1358, 453] on li "[PERSON_NAME] 21 [GEOGRAPHIC_DATA]" at bounding box center [1241, 459] width 419 height 27
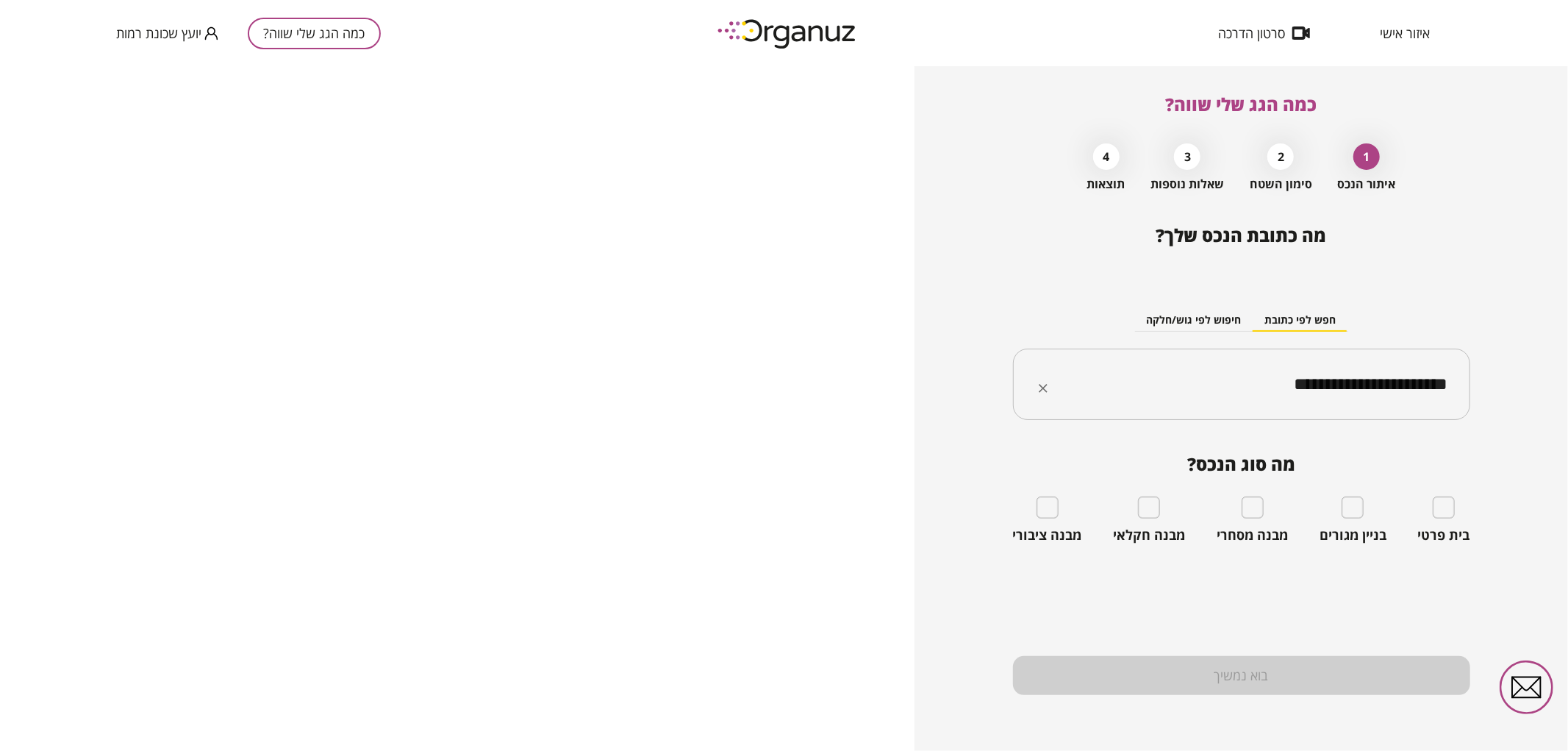
type input "**********"
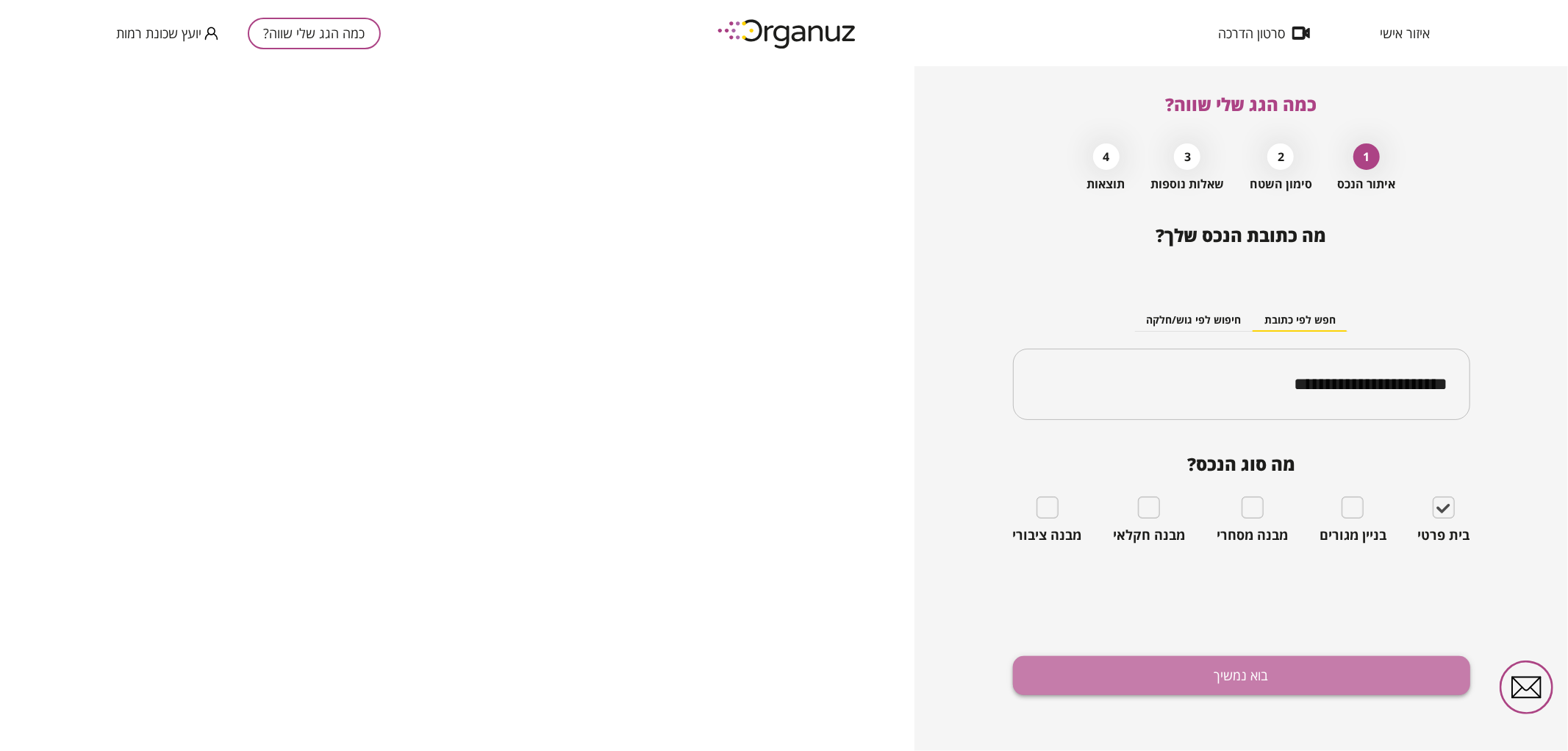
click at [1364, 678] on button "בוא נמשיך" at bounding box center [1241, 676] width 457 height 39
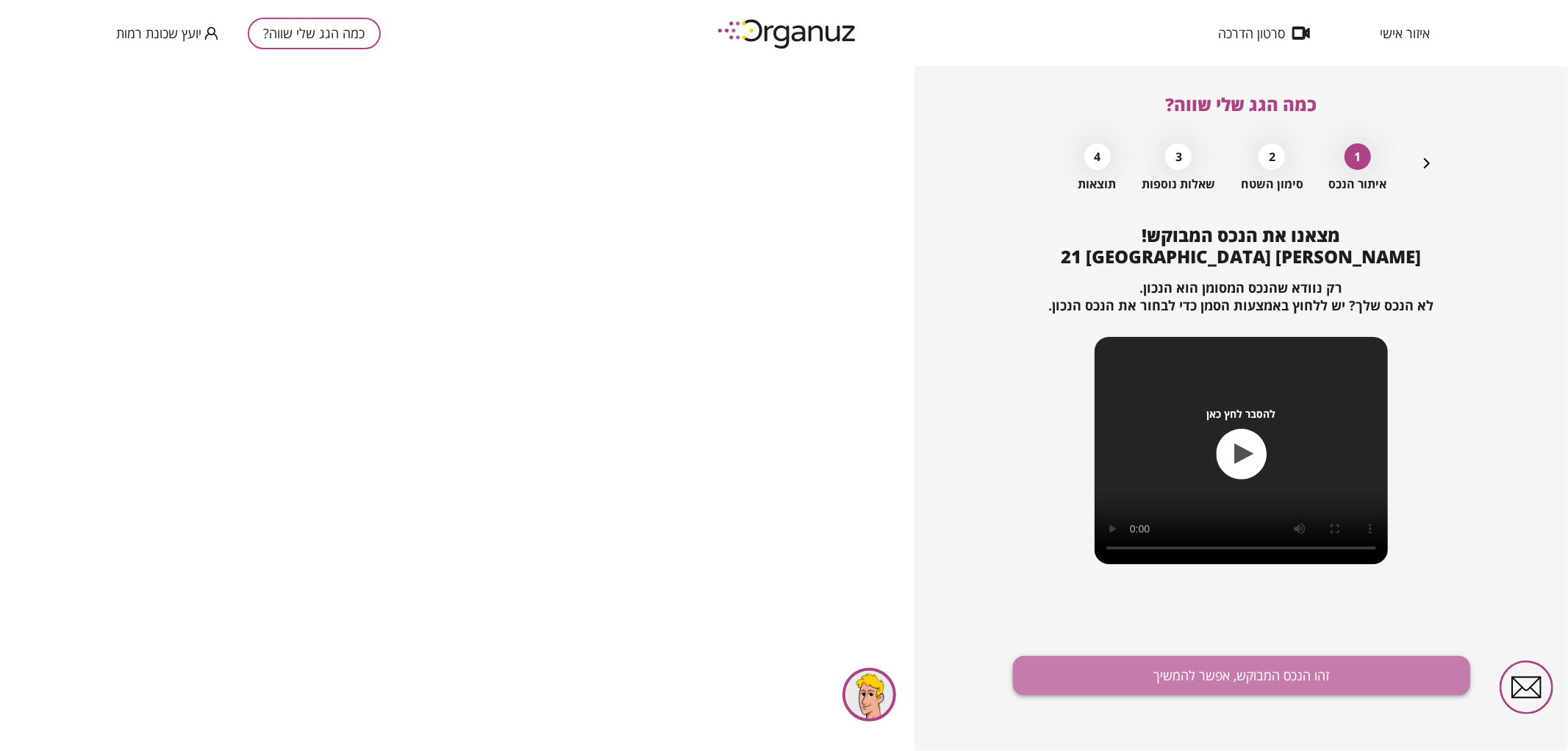
click at [1210, 664] on button "זהו הנכס המבוקש, אפשר להמשיך" at bounding box center [1241, 676] width 457 height 39
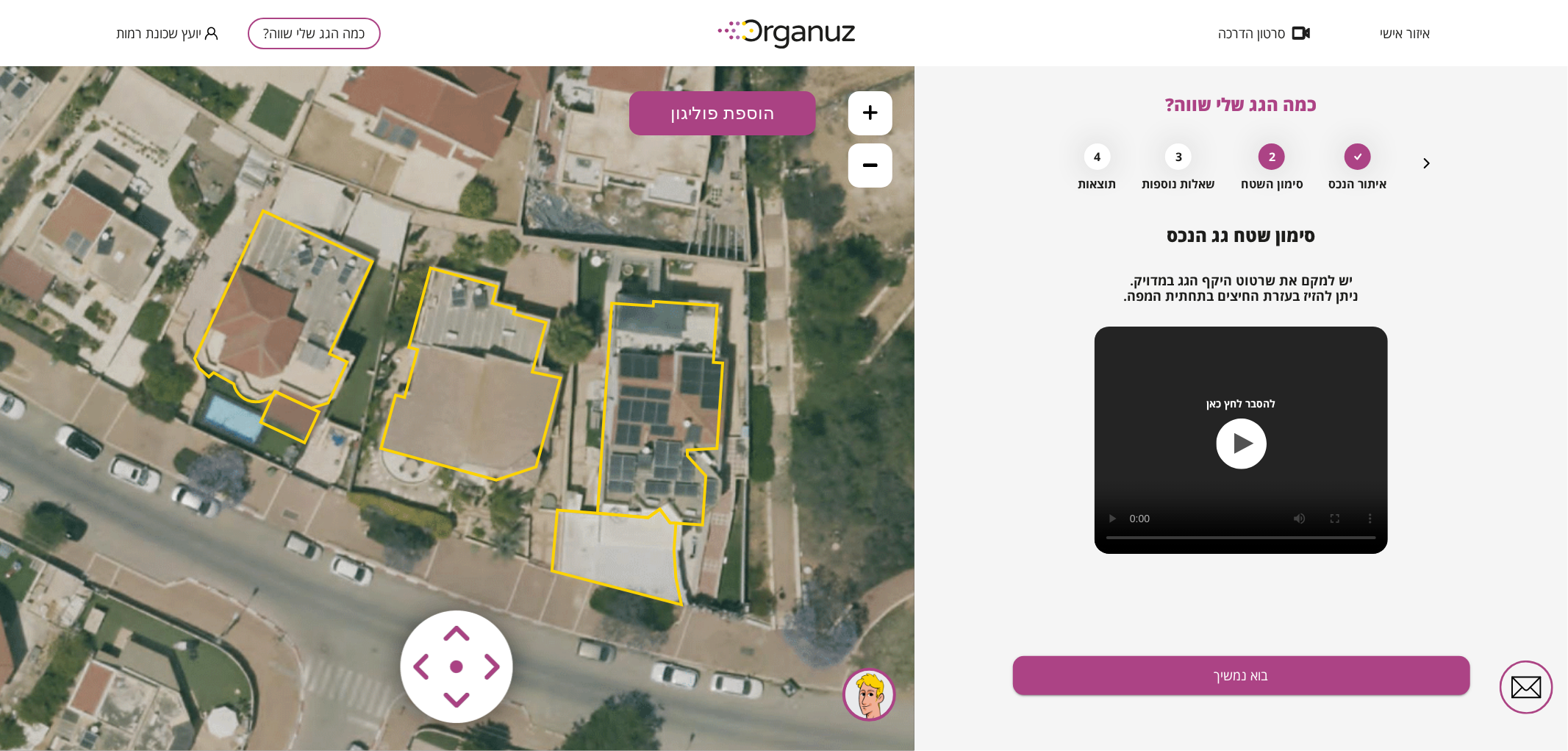
click at [901, 119] on icon at bounding box center [455, 408] width 1621 height 1622
click at [877, 106] on icon at bounding box center [870, 112] width 14 height 14
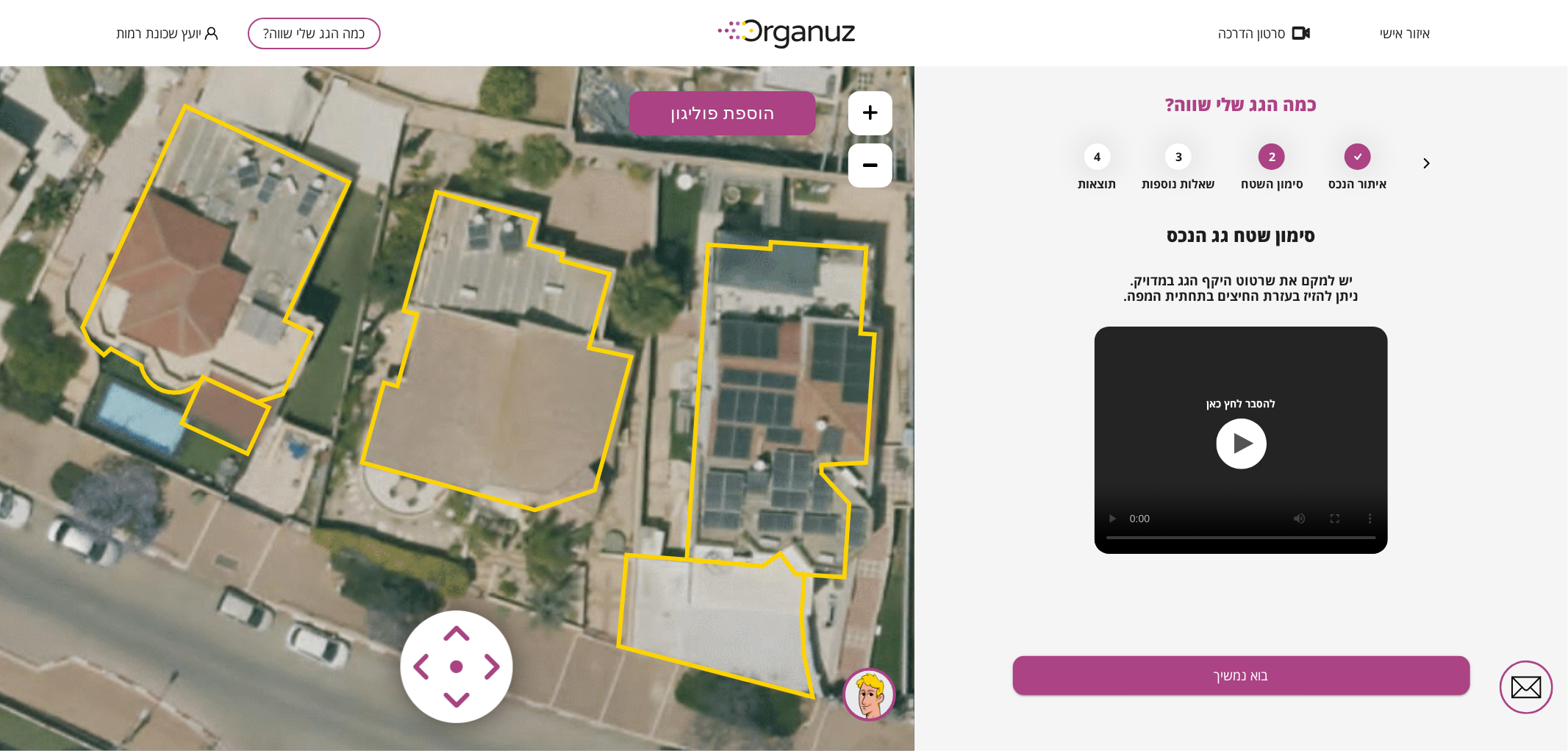
drag, startPoint x: 681, startPoint y: 259, endPoint x: 694, endPoint y: 259, distance: 13.0
click at [694, 259] on icon at bounding box center [474, 403] width 2432 height 2433
click at [577, 344] on polygon at bounding box center [497, 350] width 269 height 318
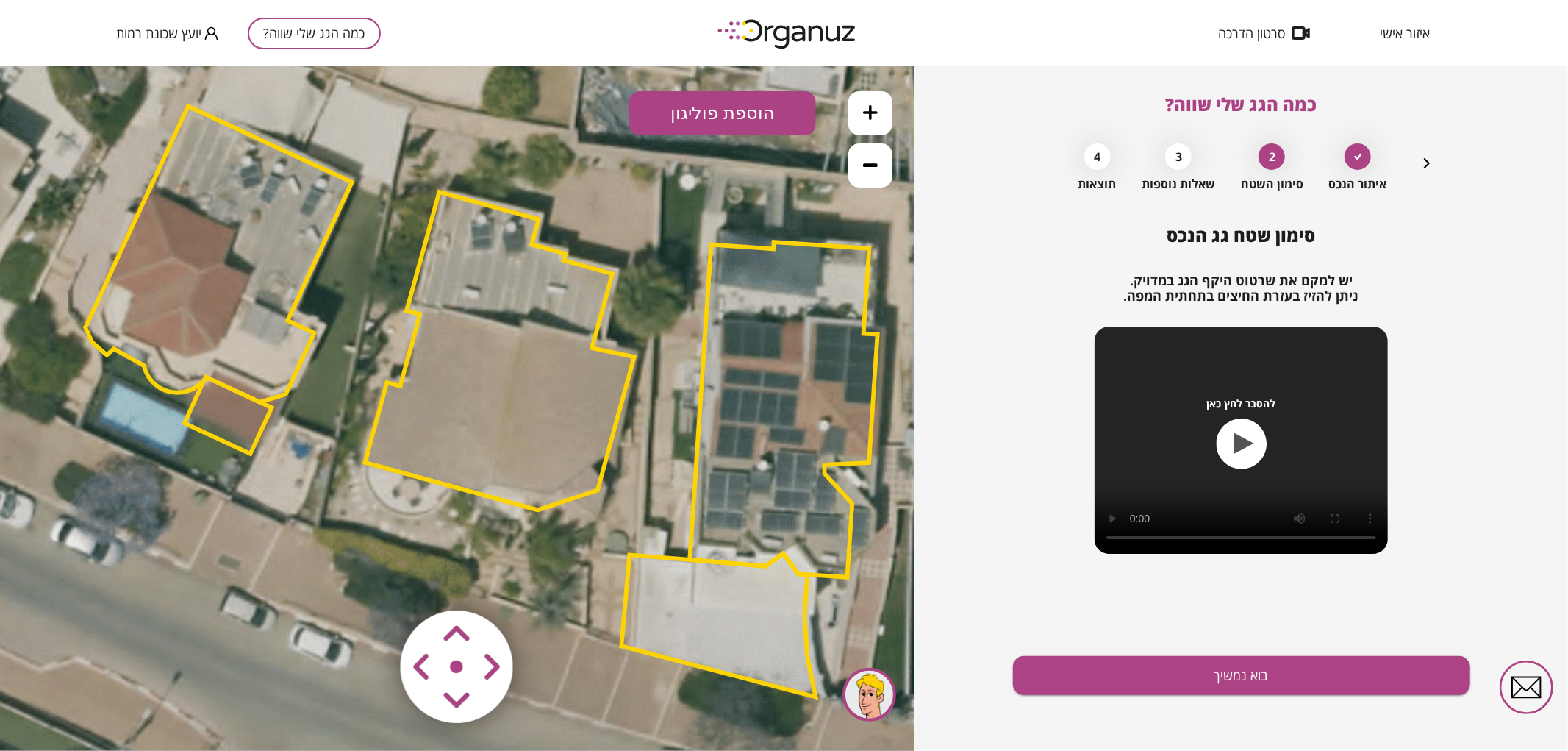
click at [527, 332] on polygon at bounding box center [499, 350] width 269 height 318
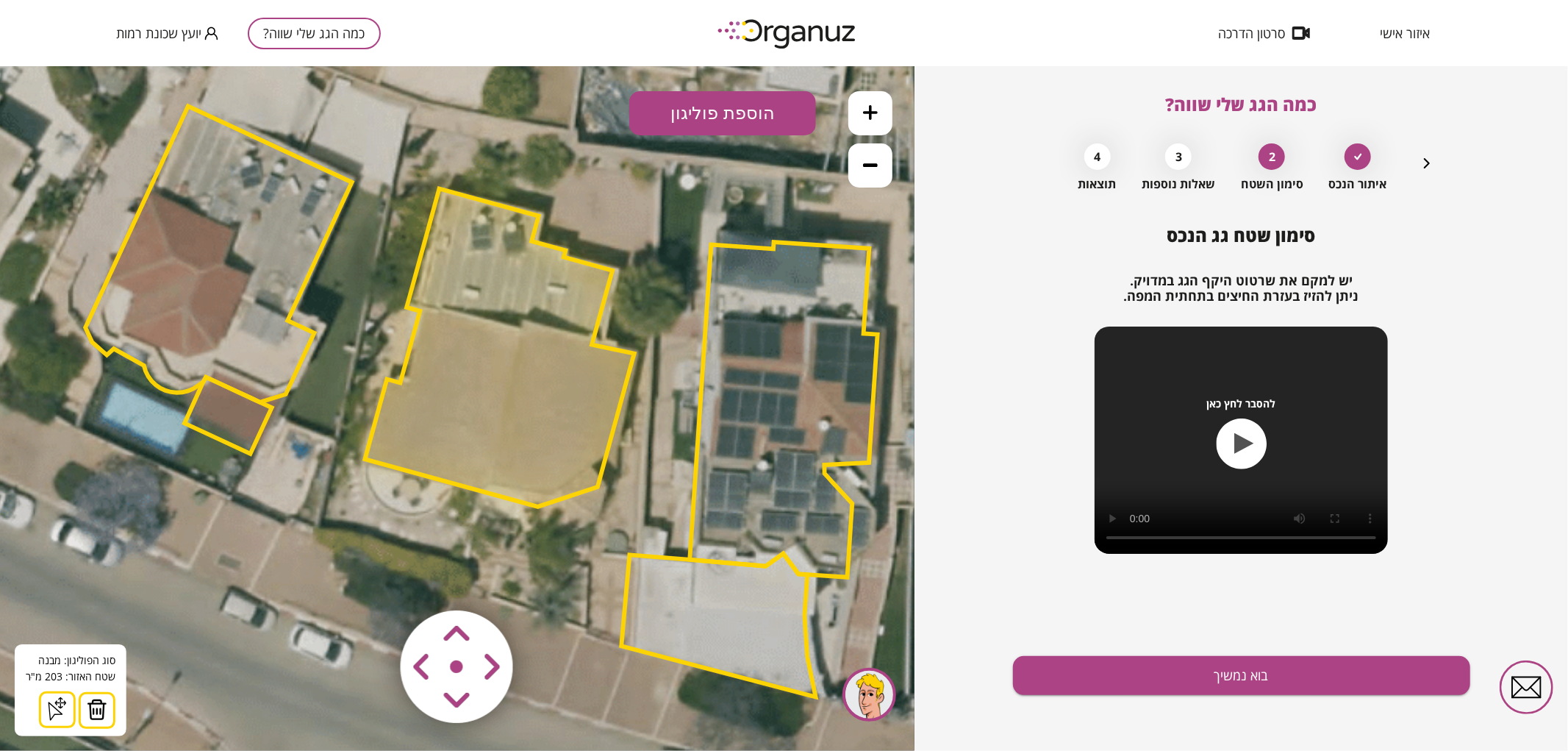
click at [369, 579] on area at bounding box center [369, 579] width 0 height 0
click at [1093, 675] on button "בוא נמשיך" at bounding box center [1241, 676] width 457 height 39
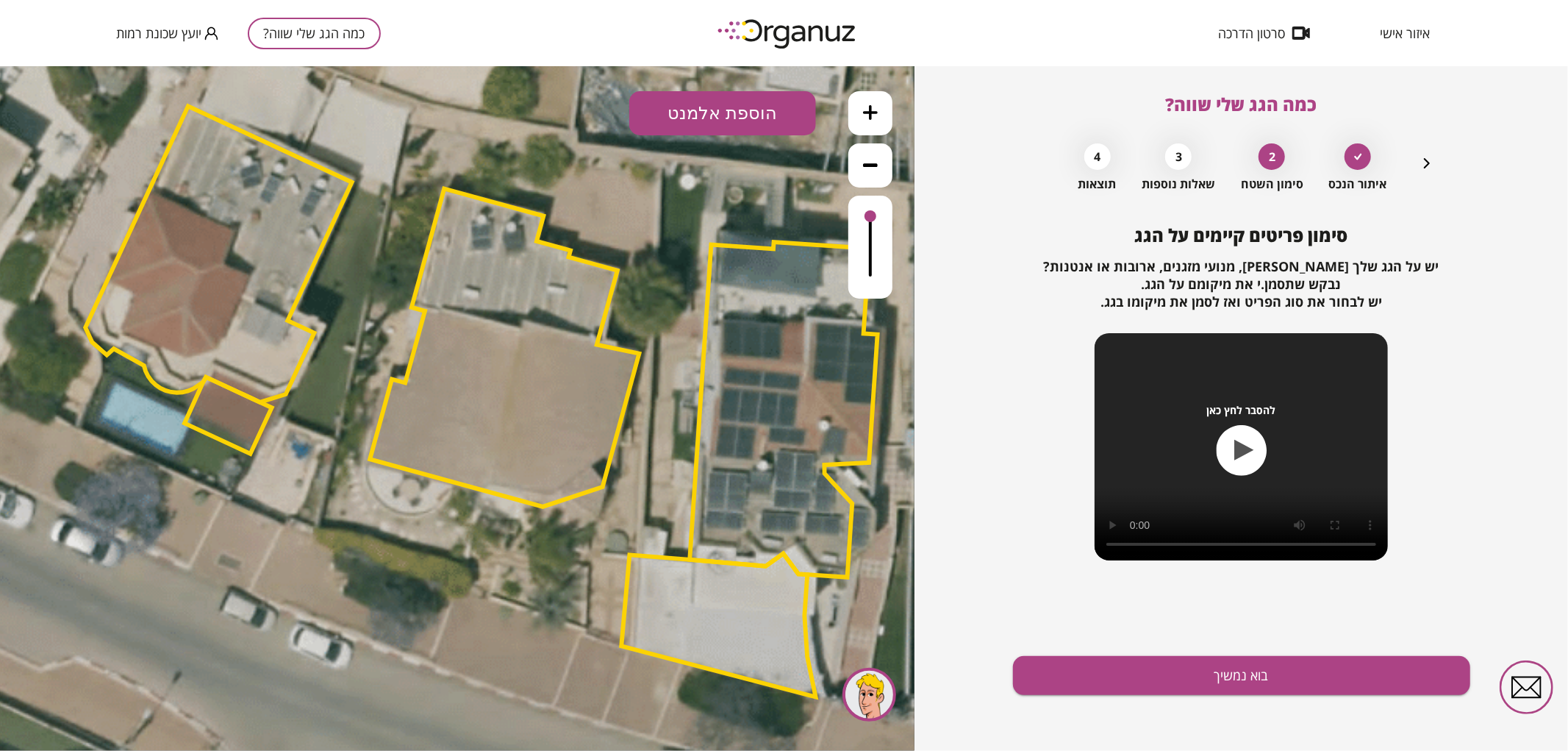
click at [700, 101] on button "הוספת אלמנט" at bounding box center [722, 112] width 187 height 44
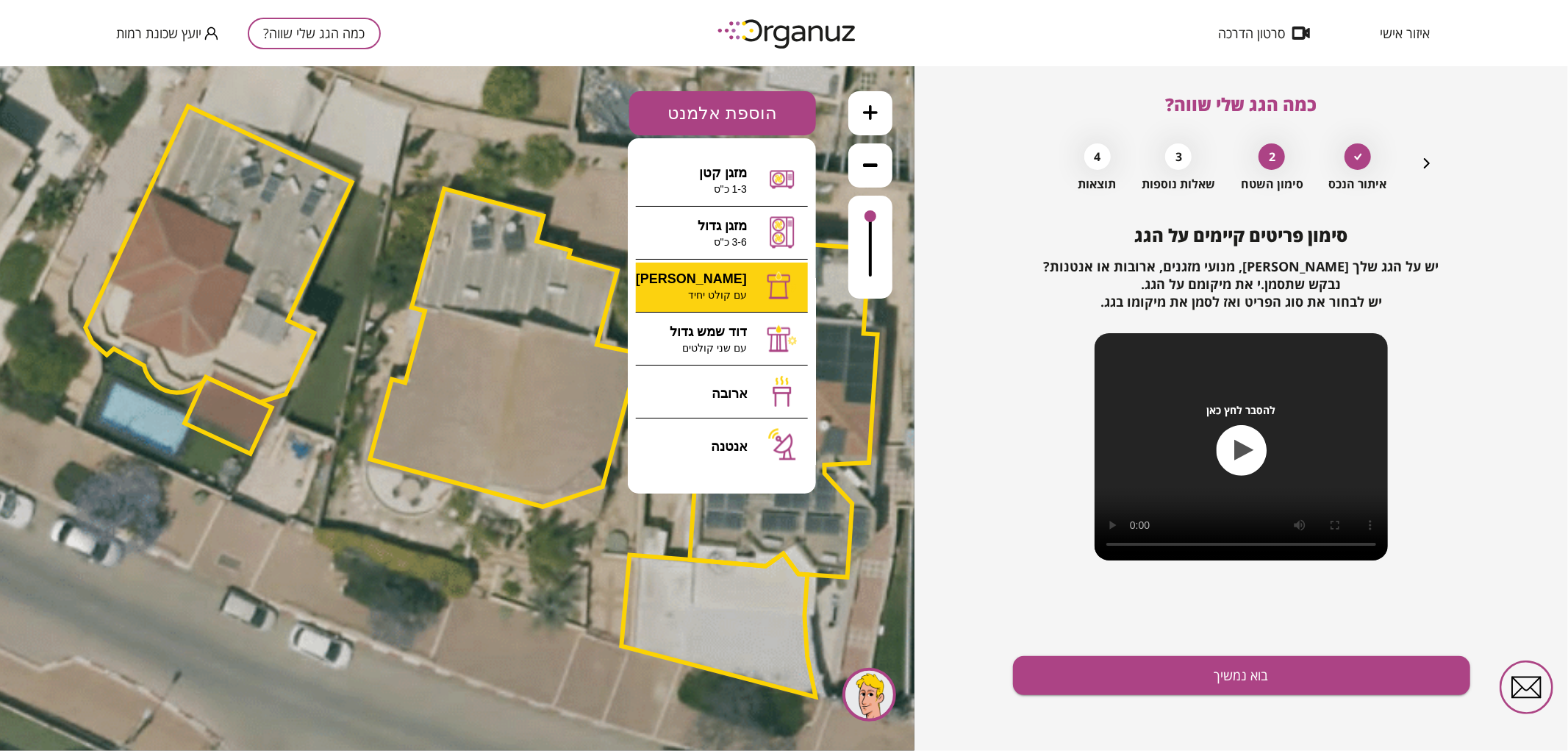
click at [714, 273] on div ".st0 { fill: #FFFFFF; } 0" at bounding box center [457, 407] width 915 height 685
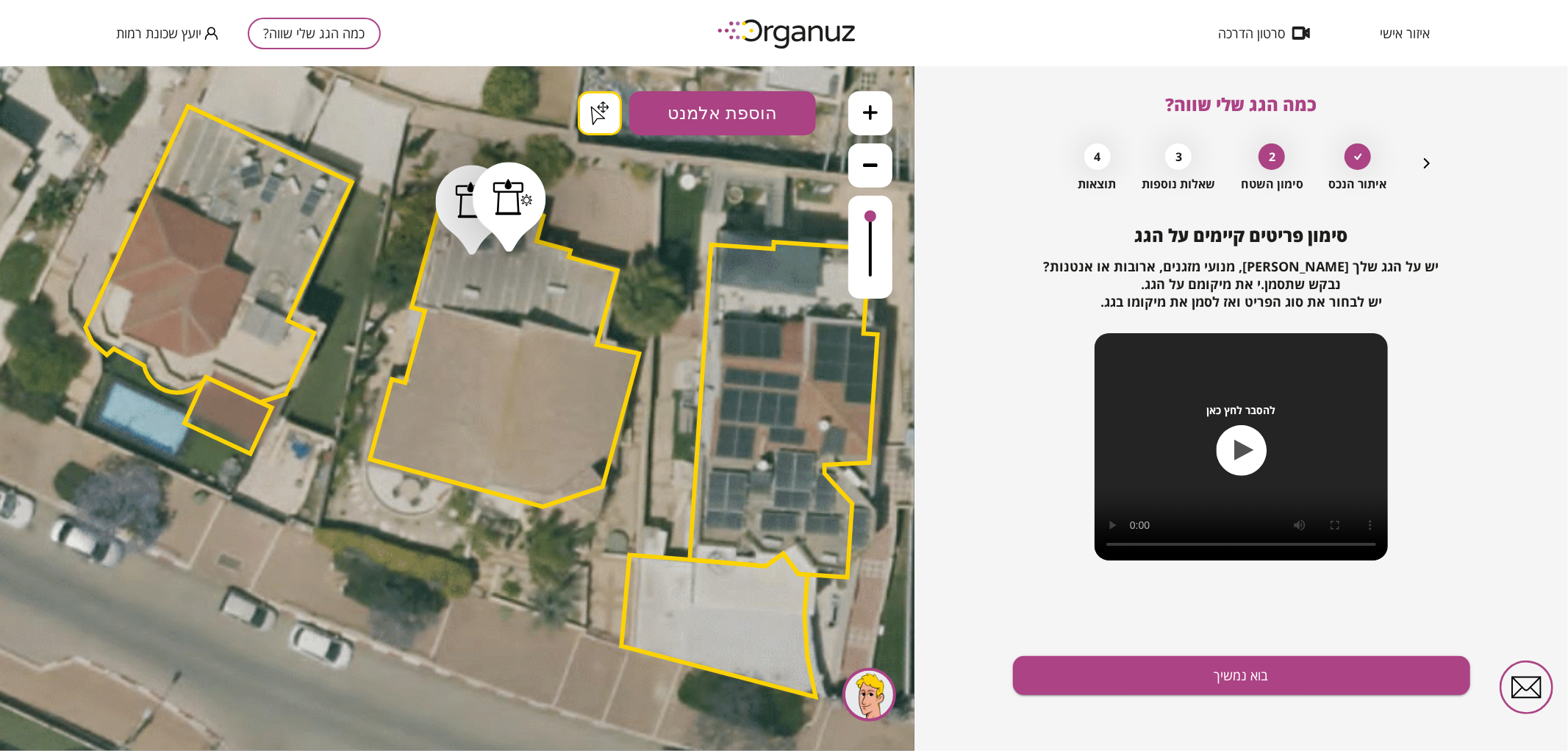
click at [1148, 678] on button "בוא נמשיך" at bounding box center [1241, 676] width 457 height 39
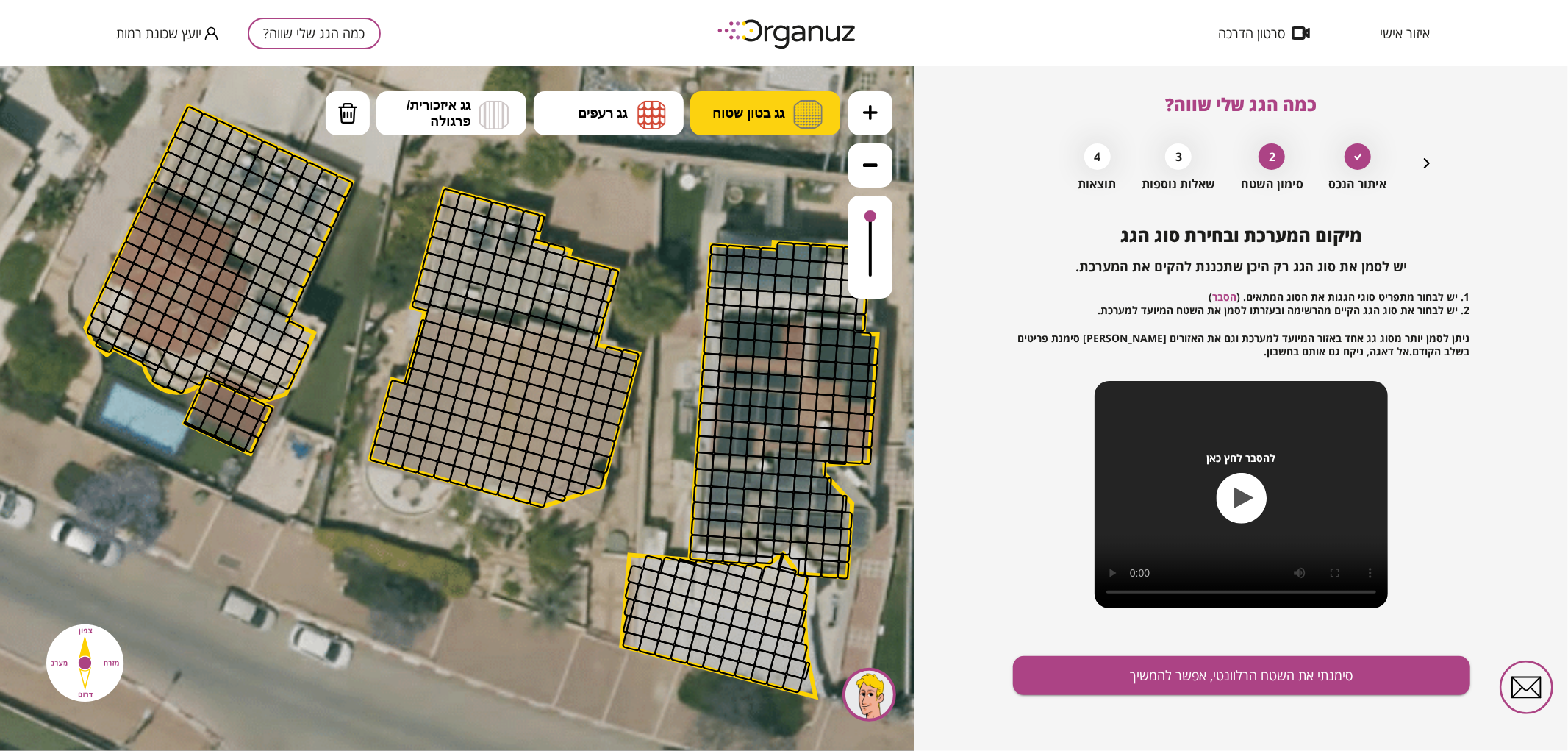
click at [740, 108] on span "גג בטון שטוח" at bounding box center [748, 113] width 72 height 16
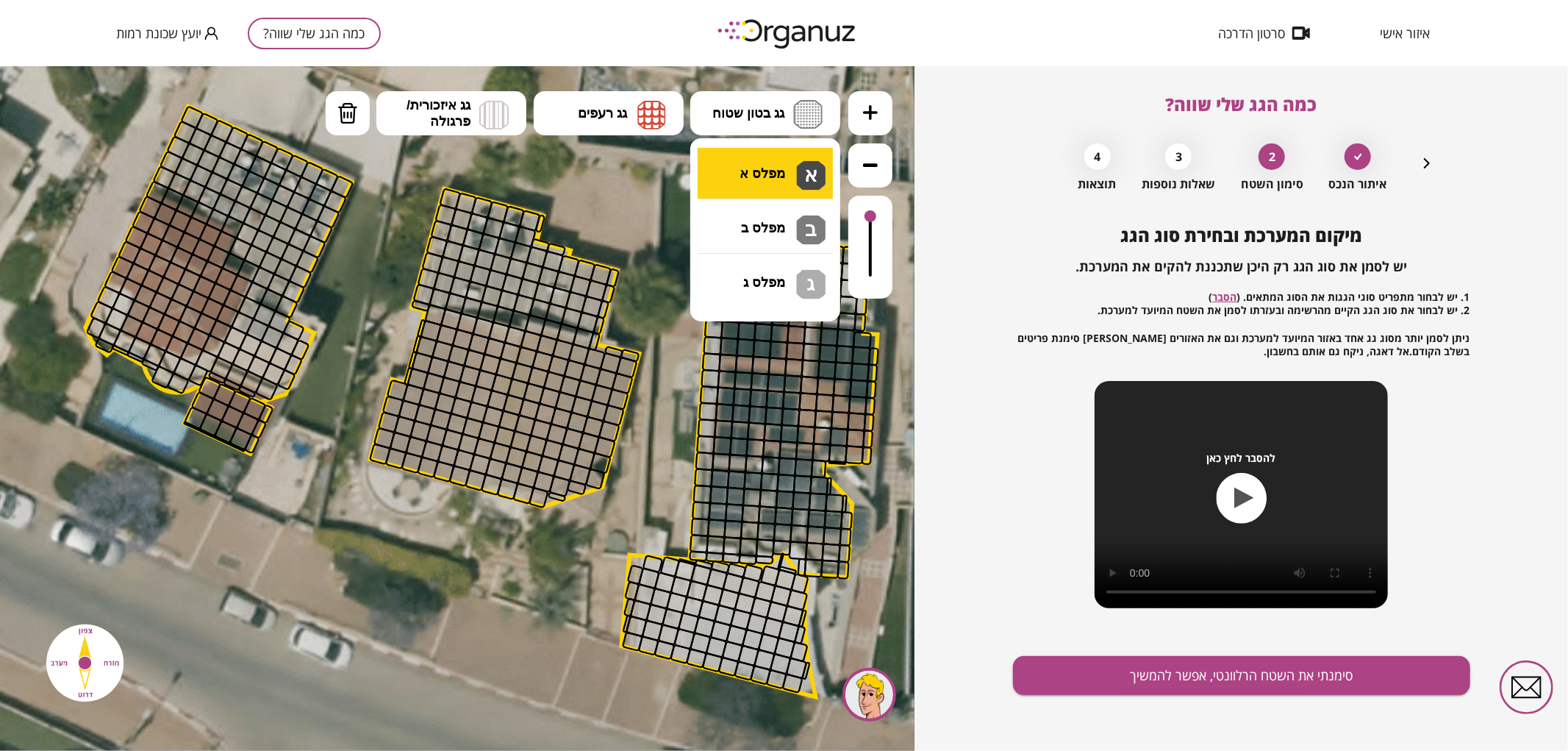
click at [763, 164] on div ".st0 { fill: #FFFFFF; } .st0 { fill: #FFFFFF; }" at bounding box center [457, 407] width 915 height 685
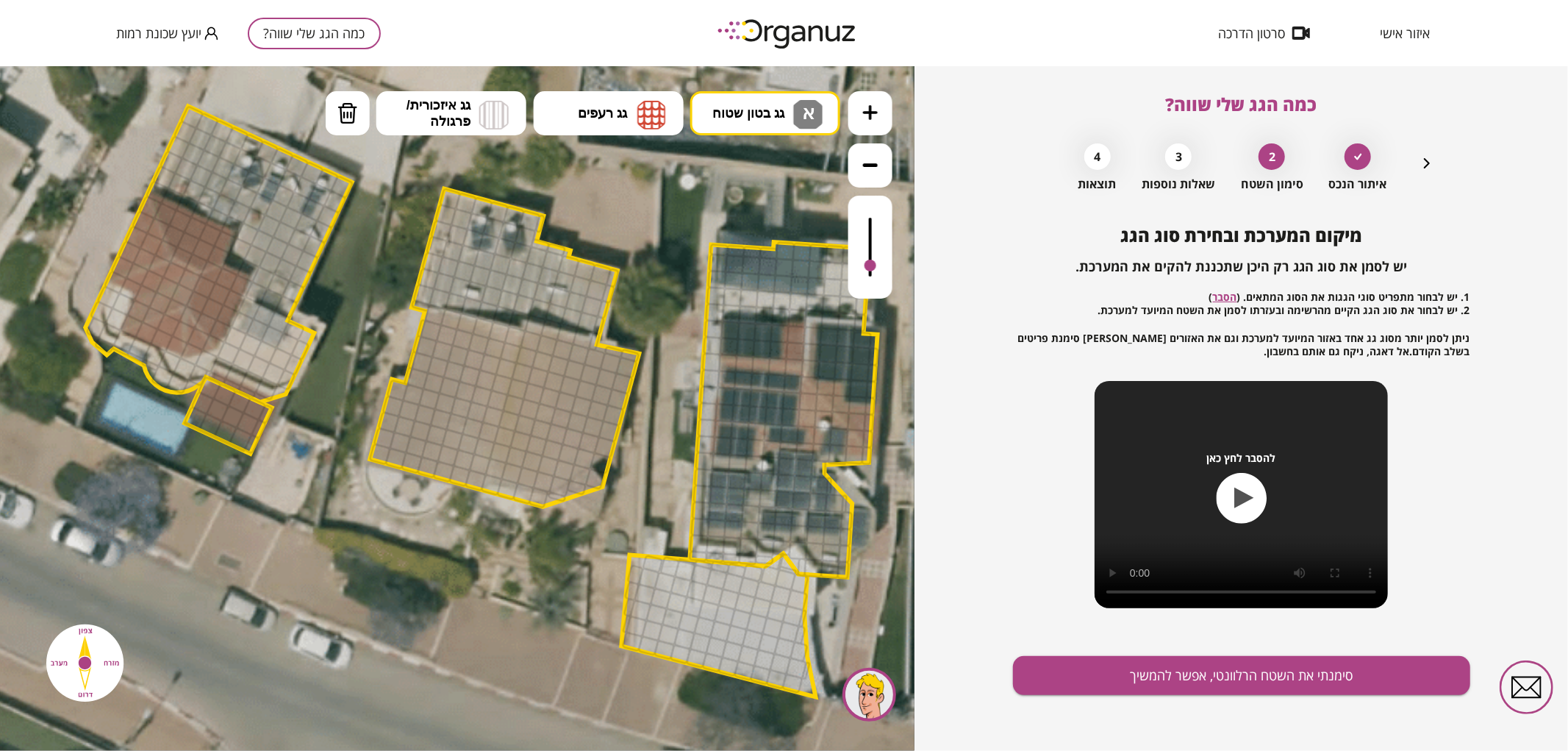
drag, startPoint x: 872, startPoint y: 231, endPoint x: 874, endPoint y: 266, distance: 35.1
click at [874, 266] on div at bounding box center [870, 264] width 12 height 12
drag, startPoint x: 597, startPoint y: 325, endPoint x: 608, endPoint y: 296, distance: 31.0
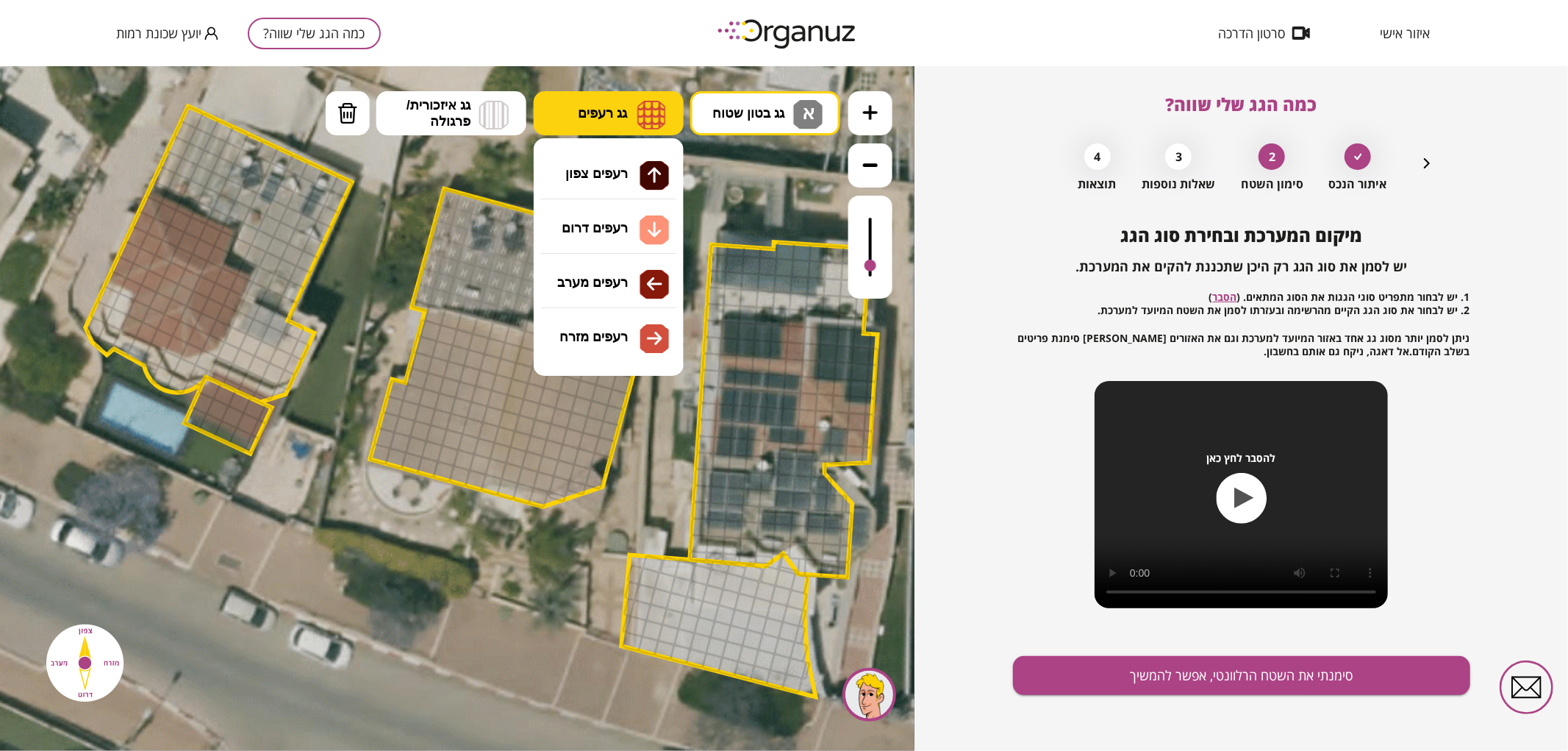
click at [665, 121] on img at bounding box center [651, 113] width 29 height 29
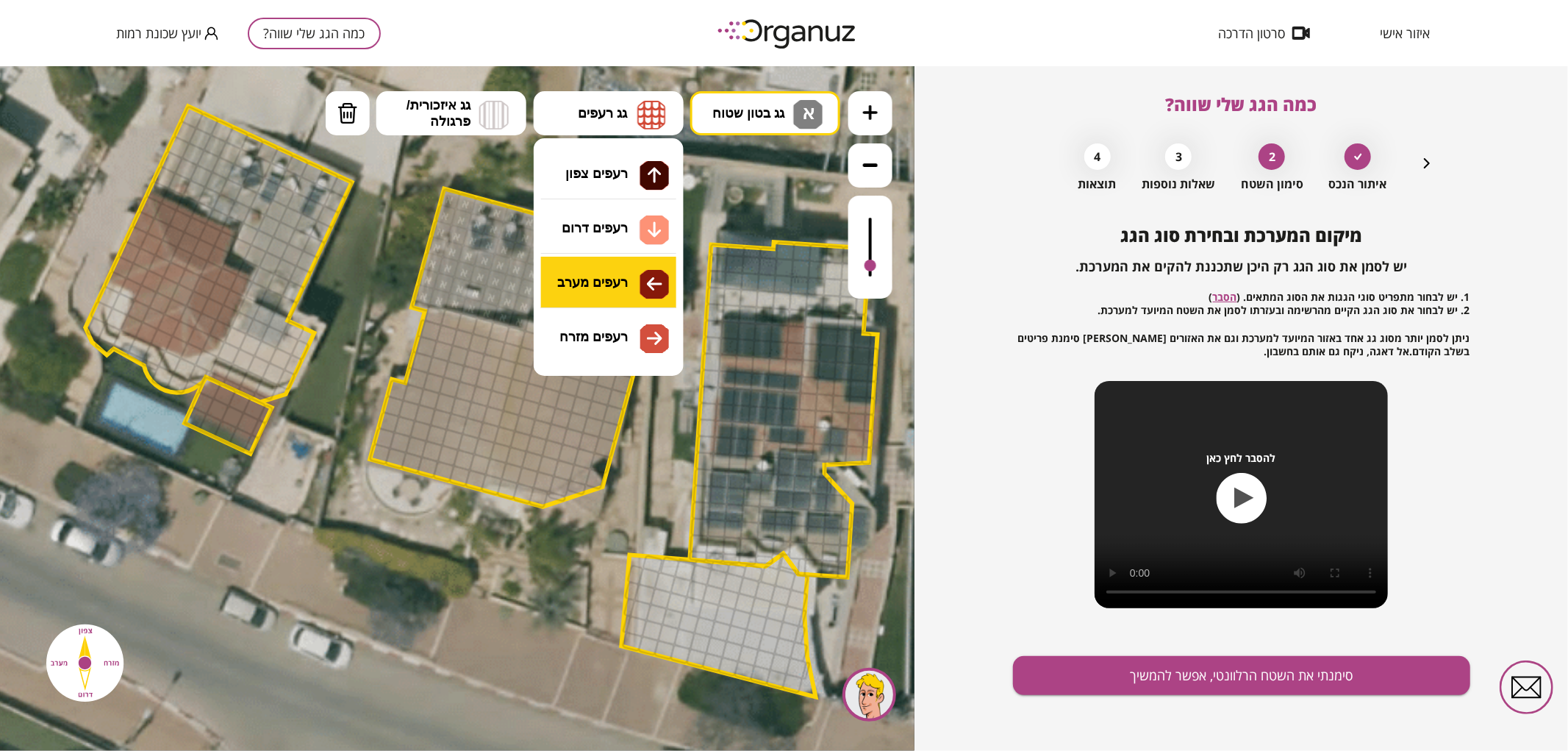
click at [608, 286] on div ".st0 { fill: #FFFFFF; } .st0 { fill: #FFFFFF; }" at bounding box center [457, 407] width 915 height 685
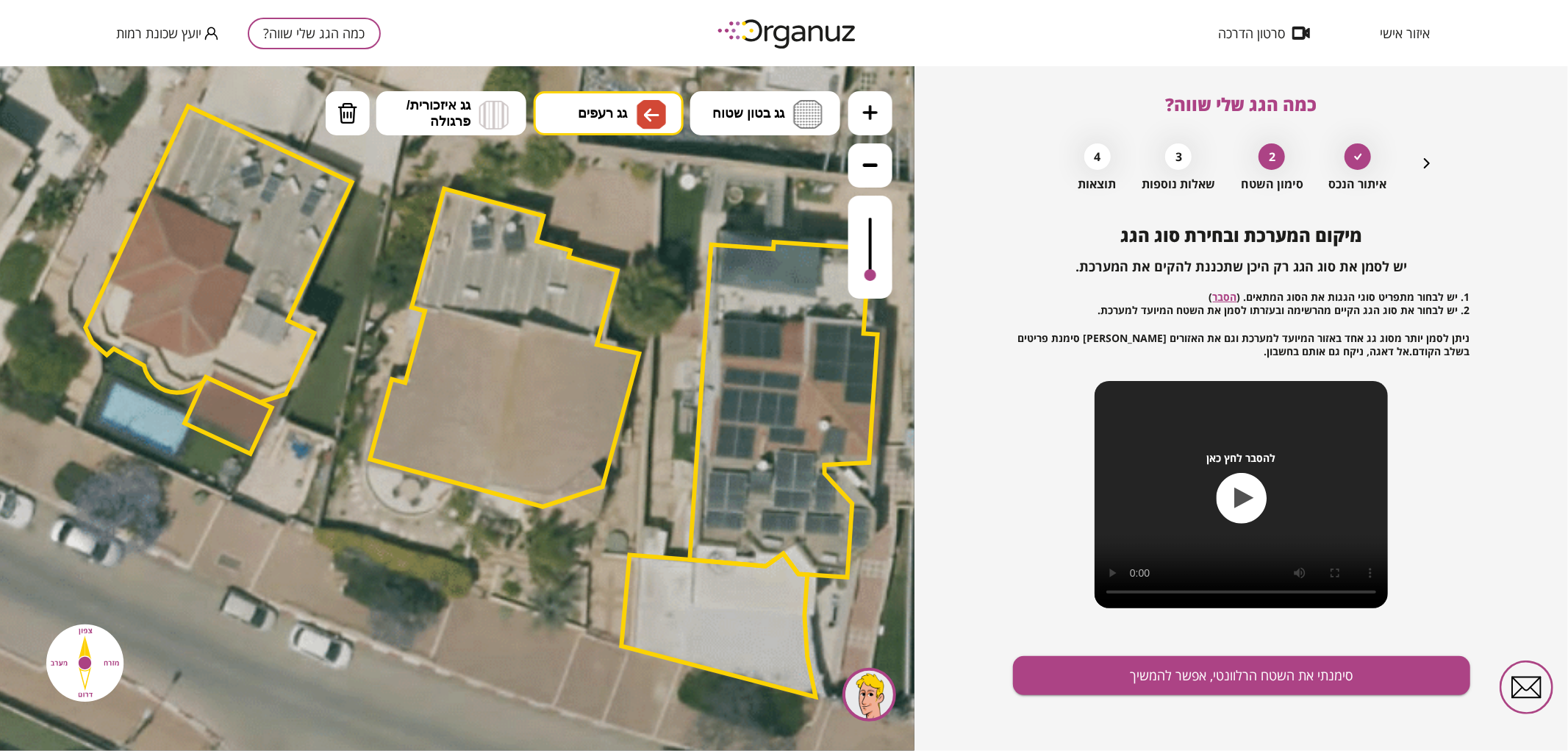
drag, startPoint x: 867, startPoint y: 273, endPoint x: 869, endPoint y: 291, distance: 18.1
click at [869, 291] on div at bounding box center [870, 246] width 44 height 103
click at [510, 336] on div at bounding box center [515, 336] width 22 height 22
drag, startPoint x: 510, startPoint y: 349, endPoint x: 491, endPoint y: 370, distance: 28.3
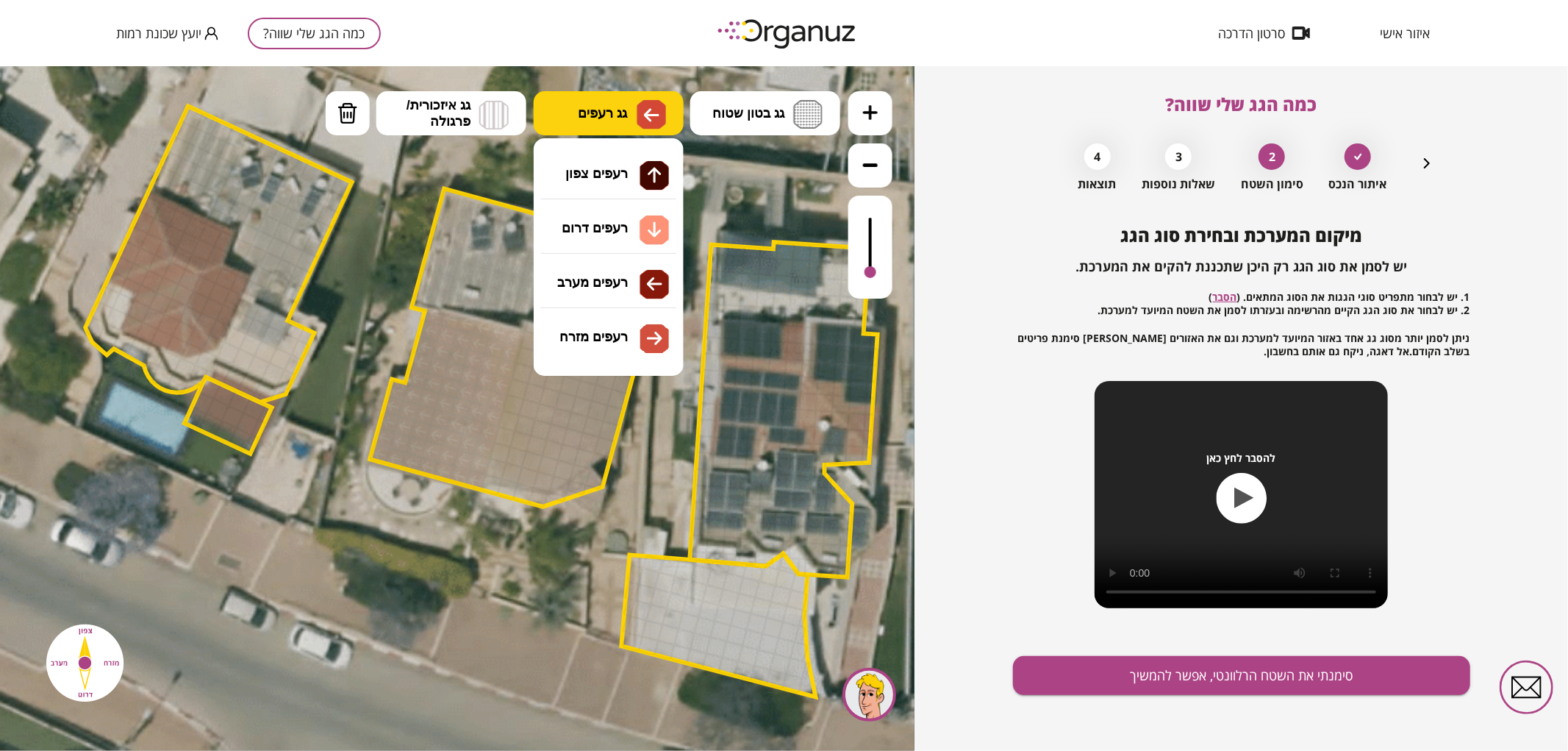
click at [610, 101] on button "גג רעפים" at bounding box center [609, 112] width 150 height 44
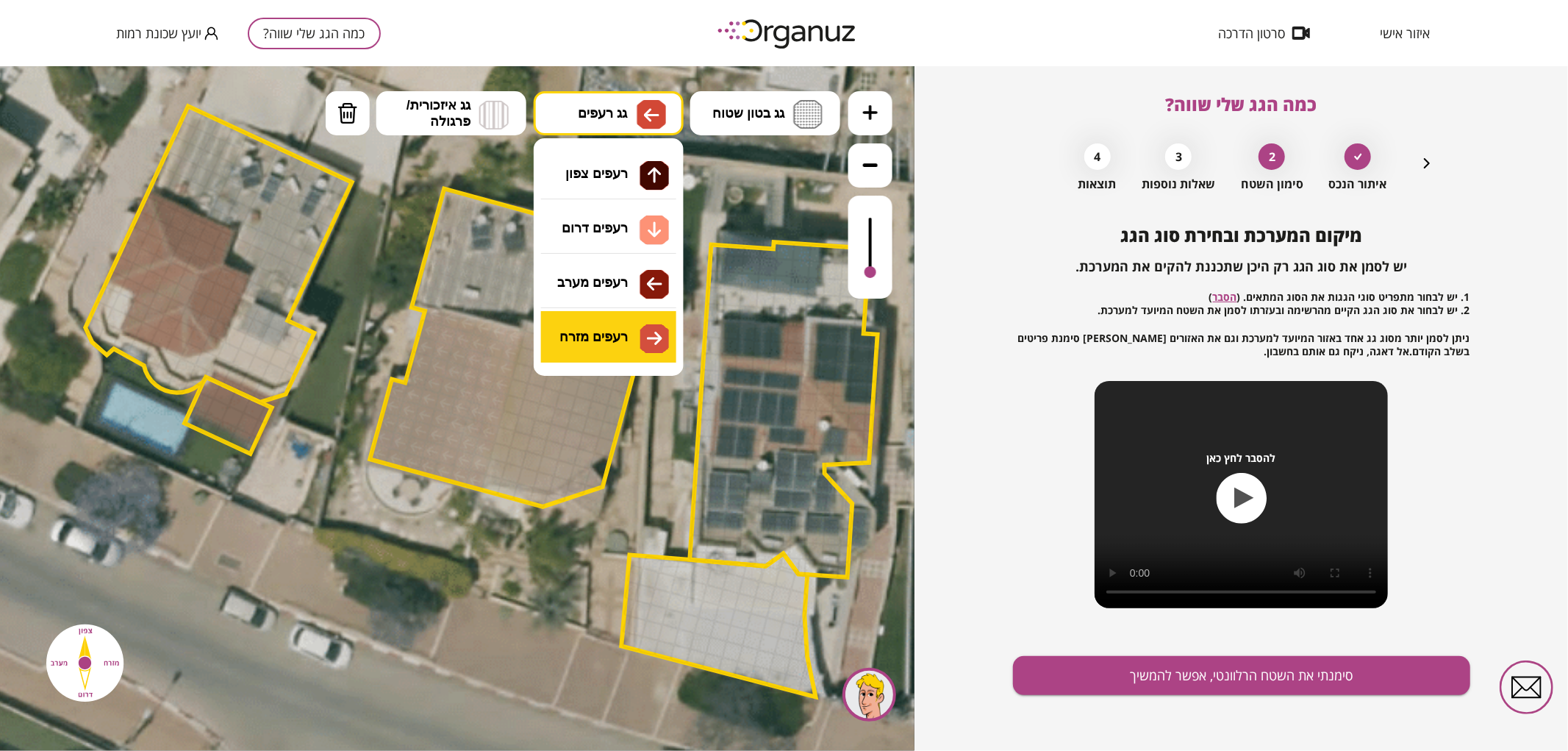
click at [608, 326] on div ".st0 { fill: #FFFFFF; } .st0 { fill: #FFFFFF; }" at bounding box center [457, 407] width 915 height 685
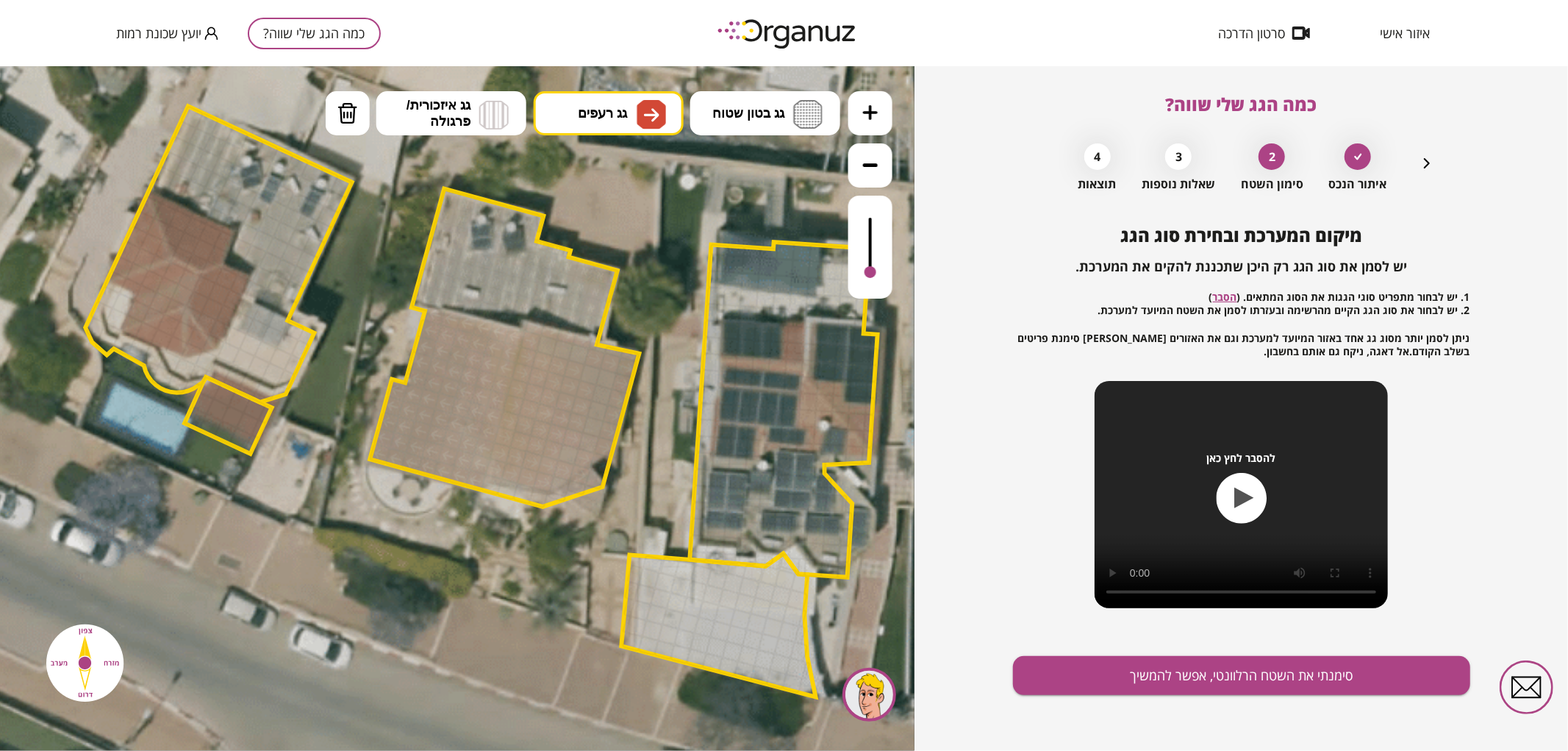
drag, startPoint x: 494, startPoint y: 482, endPoint x: 707, endPoint y: 351, distance: 250.1
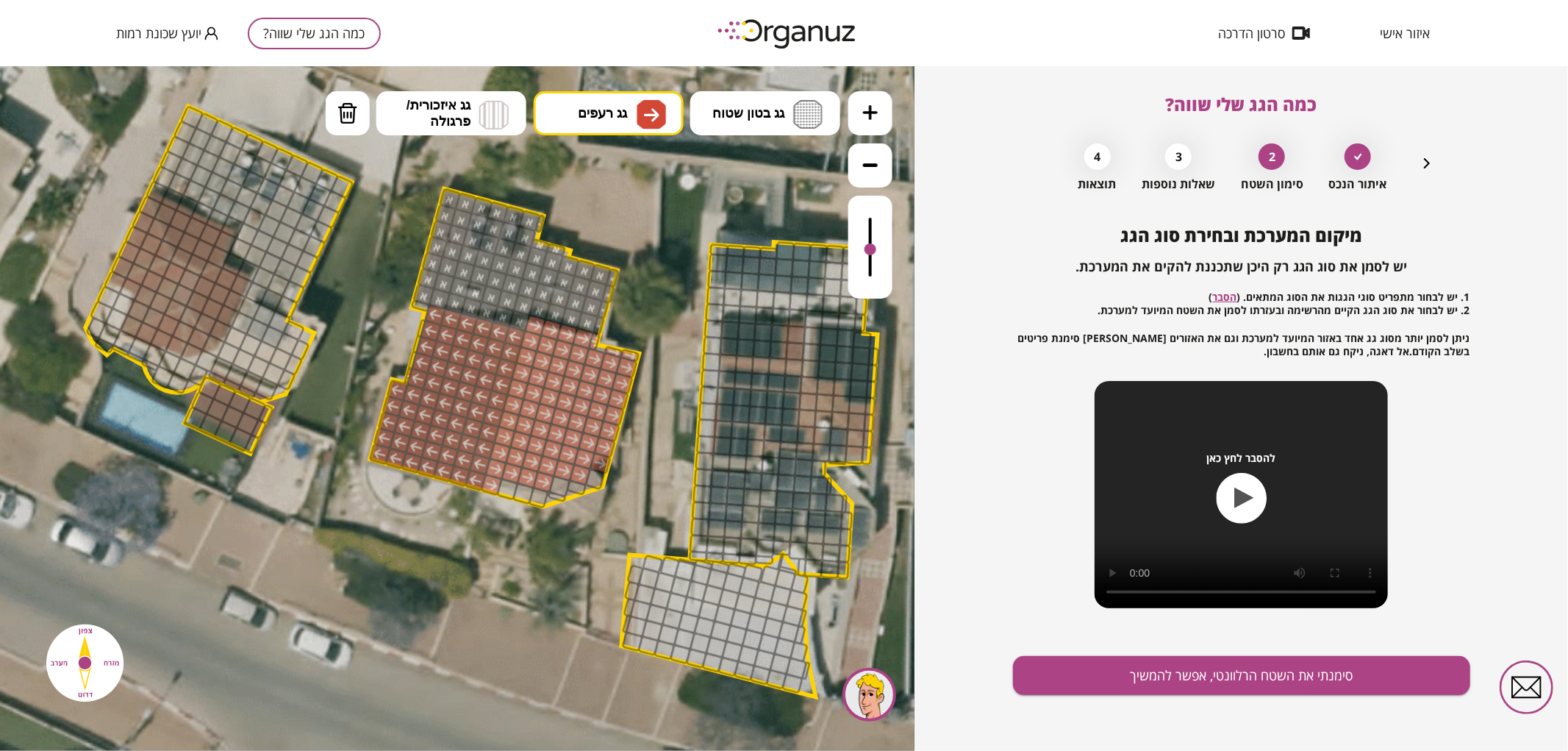
drag, startPoint x: 539, startPoint y: 339, endPoint x: 560, endPoint y: 454, distance: 116.9
click at [773, 104] on button "גג בטון שטוח" at bounding box center [765, 112] width 150 height 44
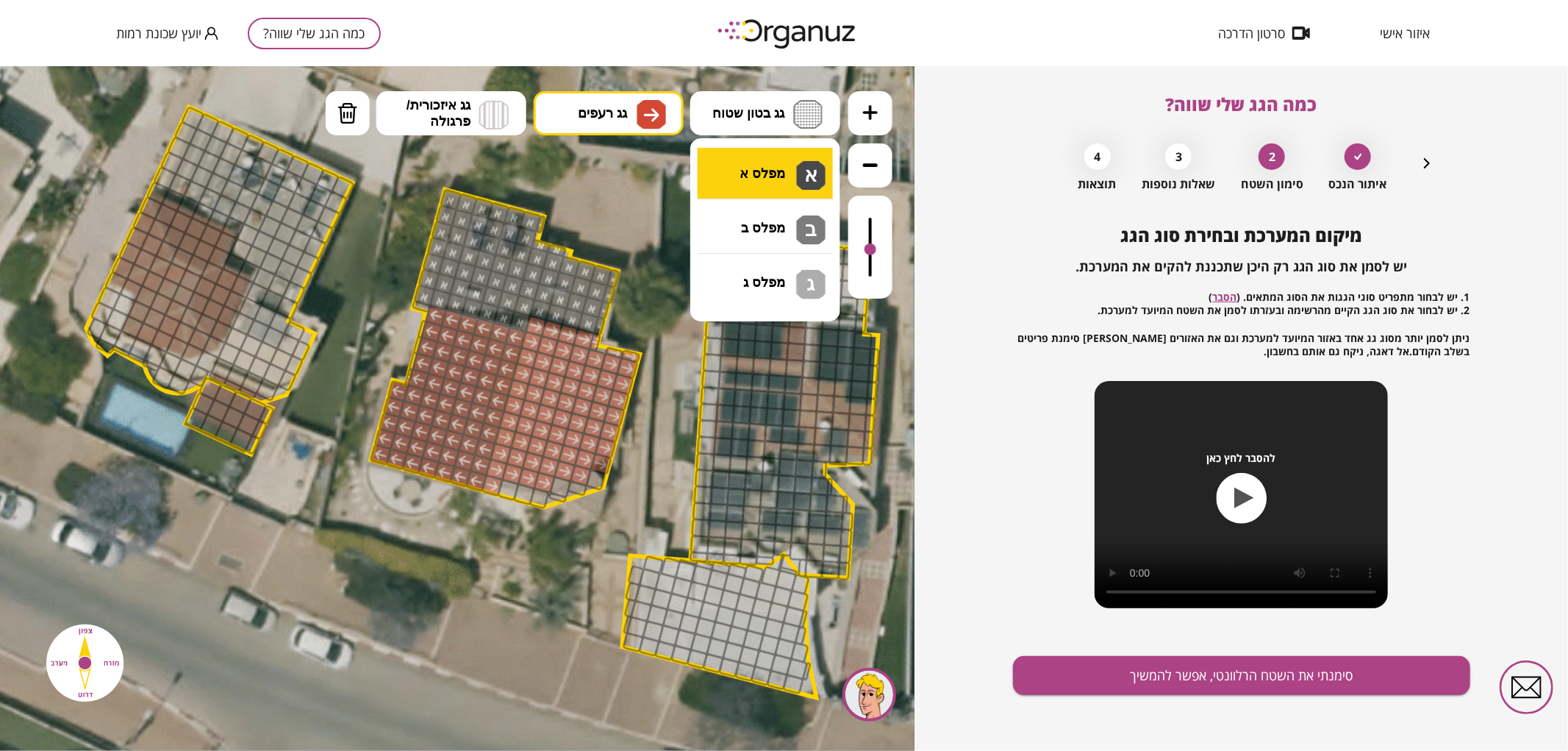
click at [765, 164] on div ".st0 { fill: #FFFFFF; } .st0 { fill: #FFFFFF; }" at bounding box center [457, 407] width 915 height 685
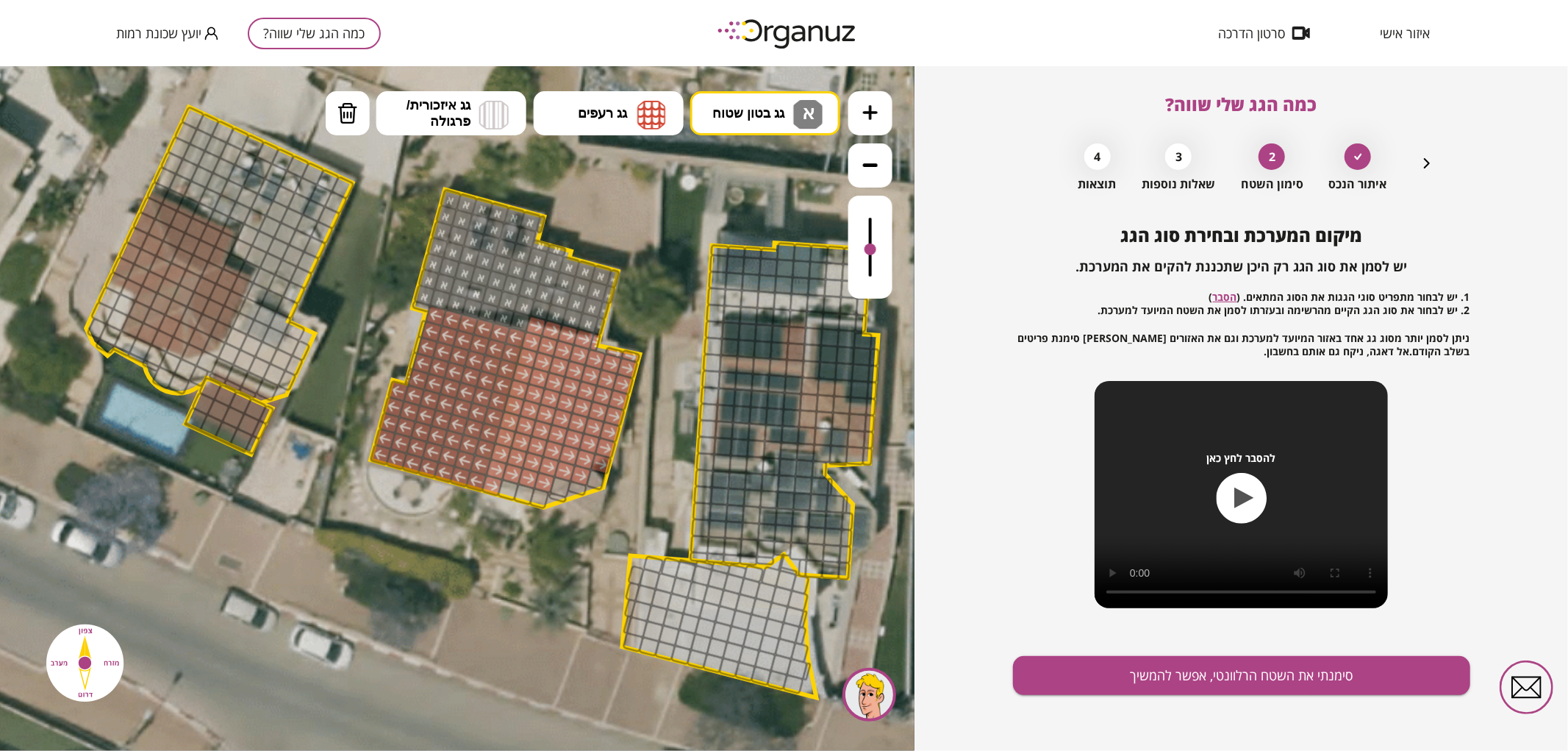
drag, startPoint x: 419, startPoint y: 304, endPoint x: 452, endPoint y: 294, distance: 34.5
click at [419, 303] on div at bounding box center [421, 305] width 20 height 13
click at [1116, 671] on button "סימנתי את השטח הרלוונטי, אפשר להמשיך" at bounding box center [1241, 676] width 457 height 39
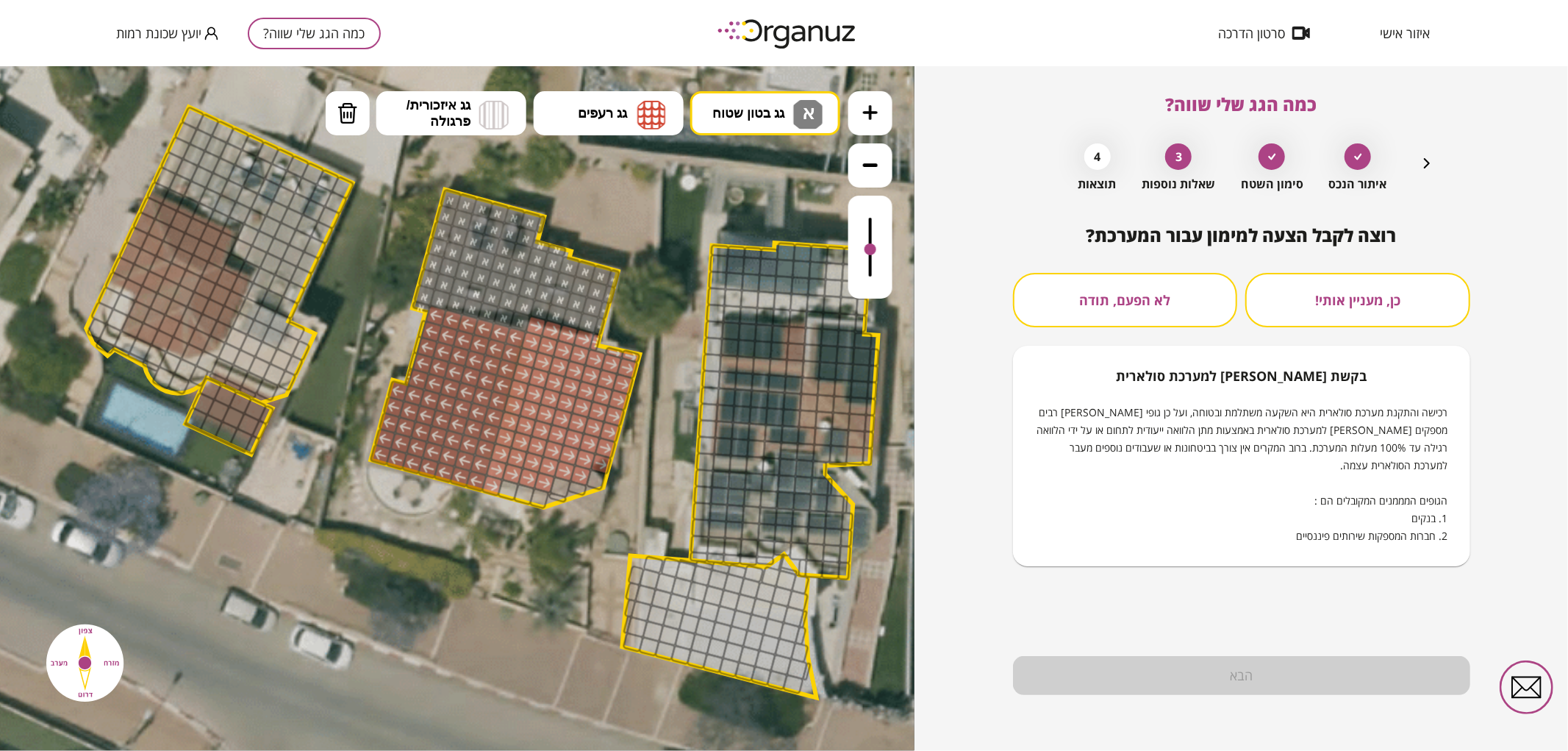
drag, startPoint x: 1099, startPoint y: 286, endPoint x: 1114, endPoint y: 354, distance: 69.6
click at [1099, 287] on button "לא הפעם, תודה" at bounding box center [1125, 300] width 225 height 54
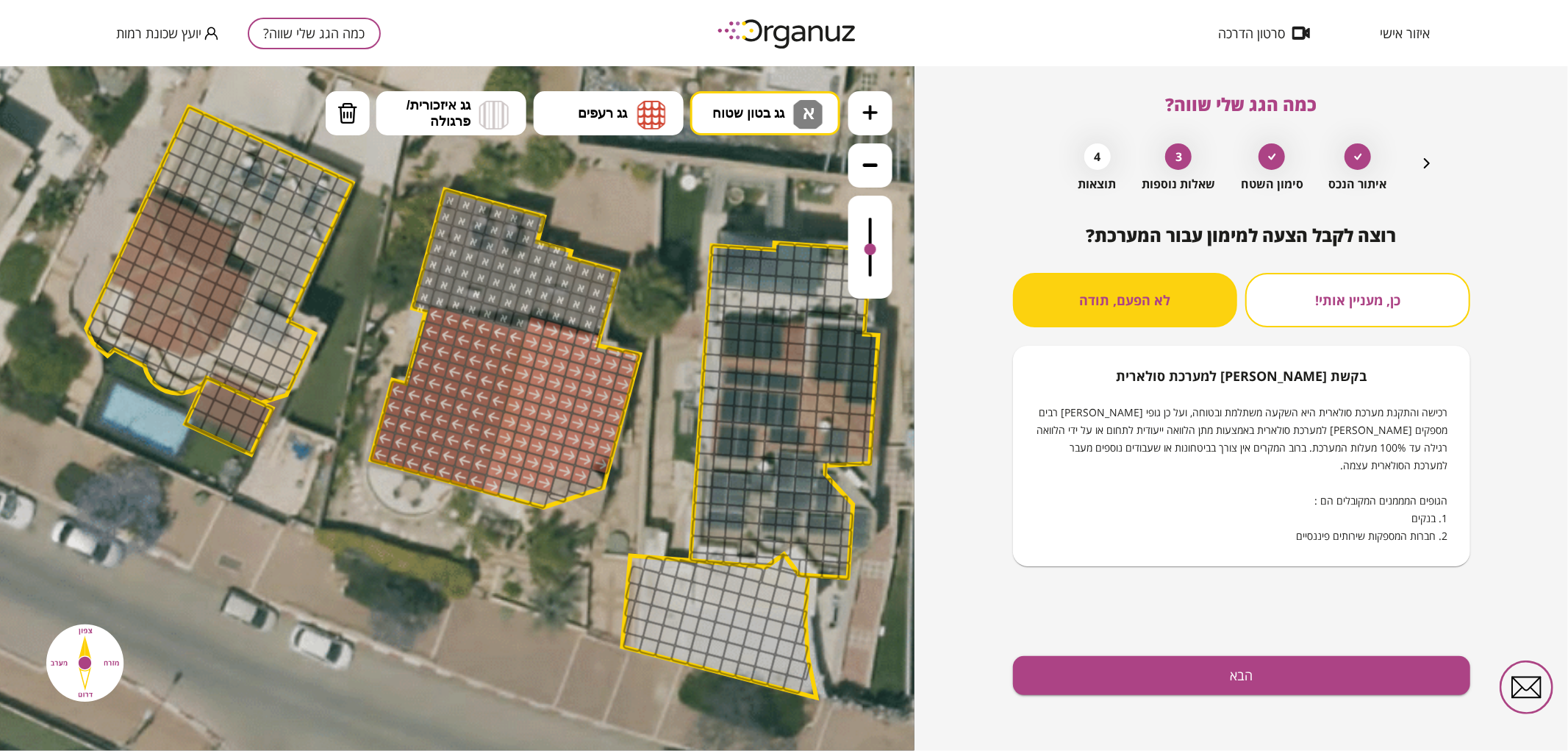
click at [1119, 697] on div "רוצה לקבל הצעה למימון עבור המערכת? כן, מעניין אותי! לא הפעם, תודה בקשת [PERSON_…" at bounding box center [1241, 488] width 457 height 526
click at [1112, 686] on button "הבא" at bounding box center [1241, 676] width 457 height 39
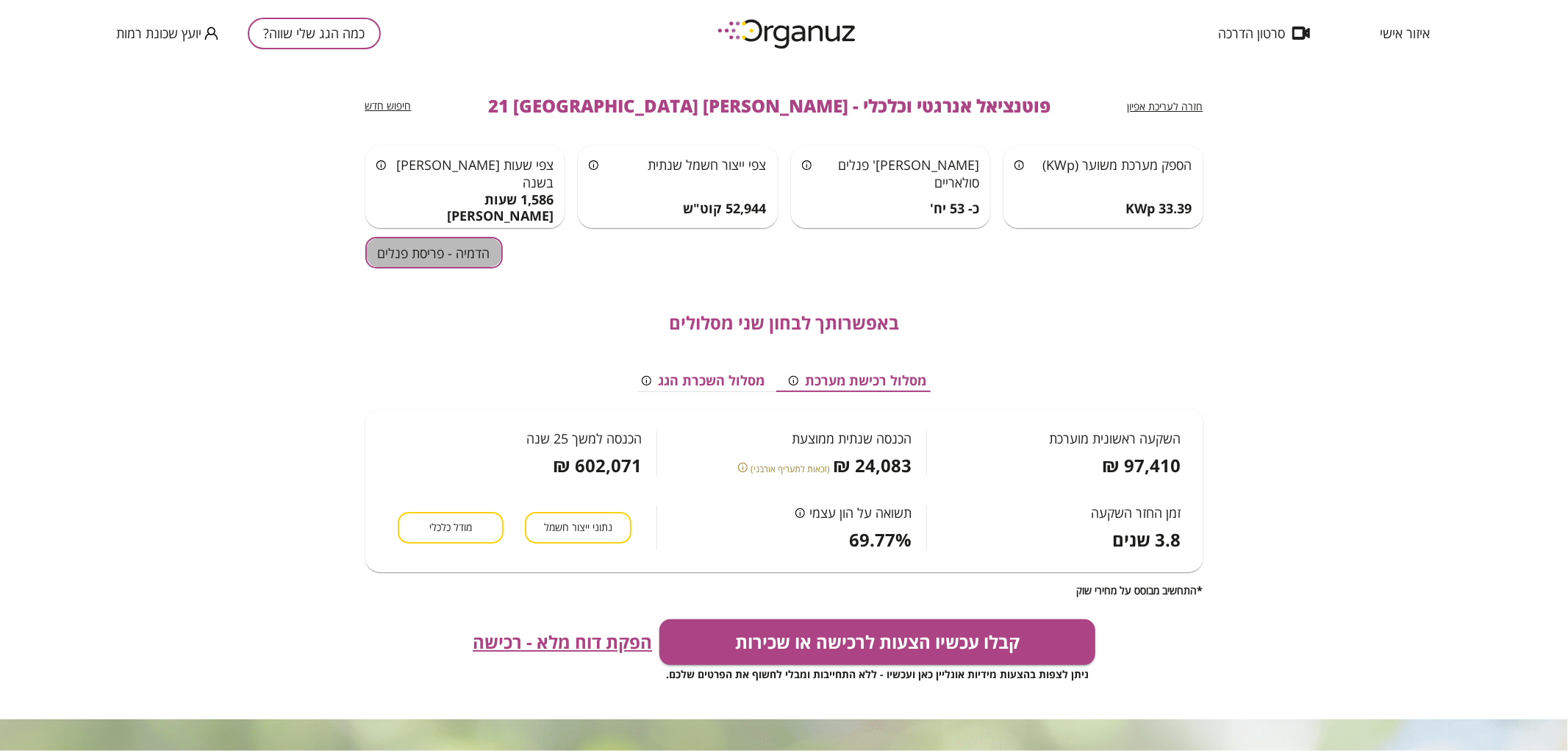
click at [413, 261] on button "הדמיה - פריסת פנלים" at bounding box center [434, 252] width 137 height 31
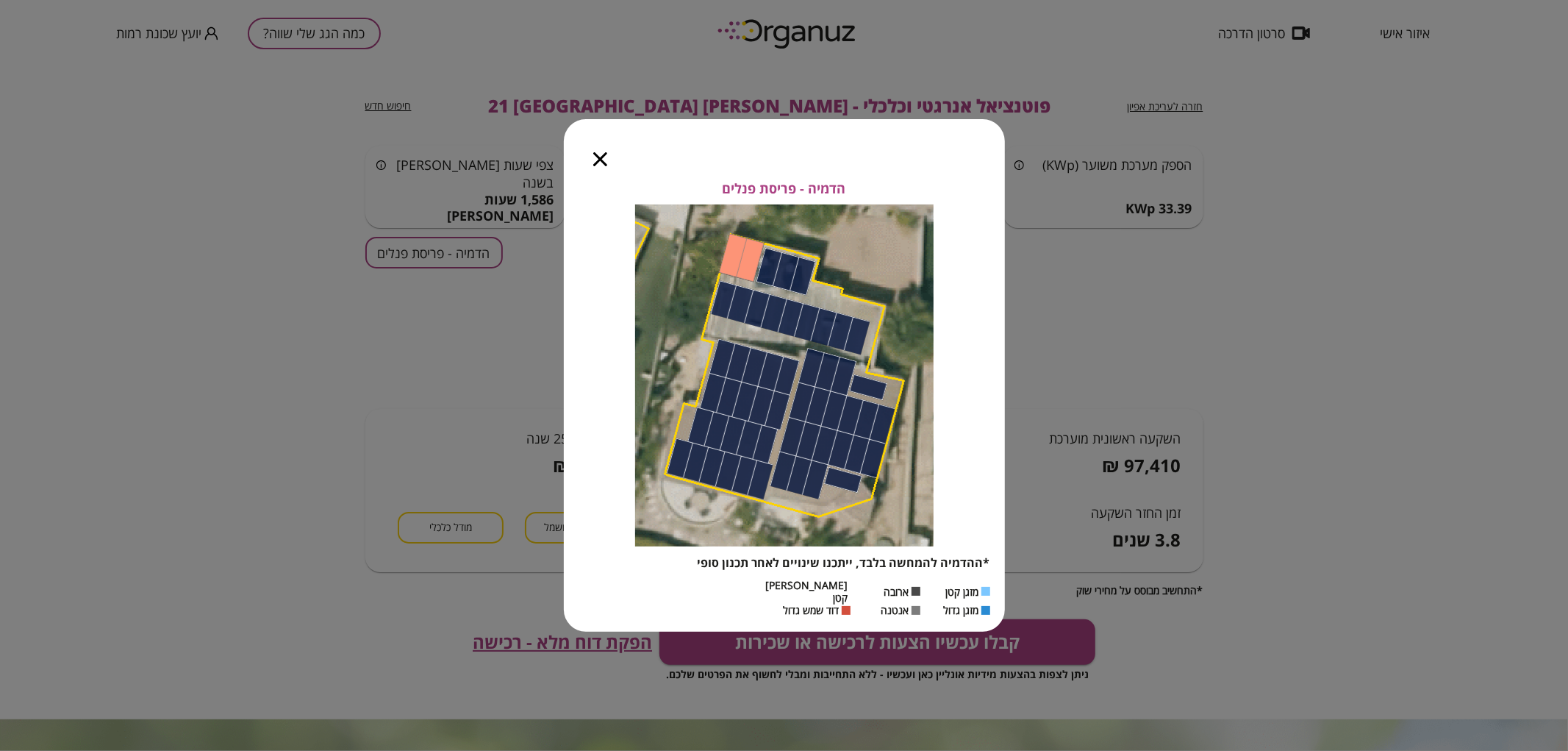
click at [599, 166] on icon "button" at bounding box center [601, 160] width 14 height 14
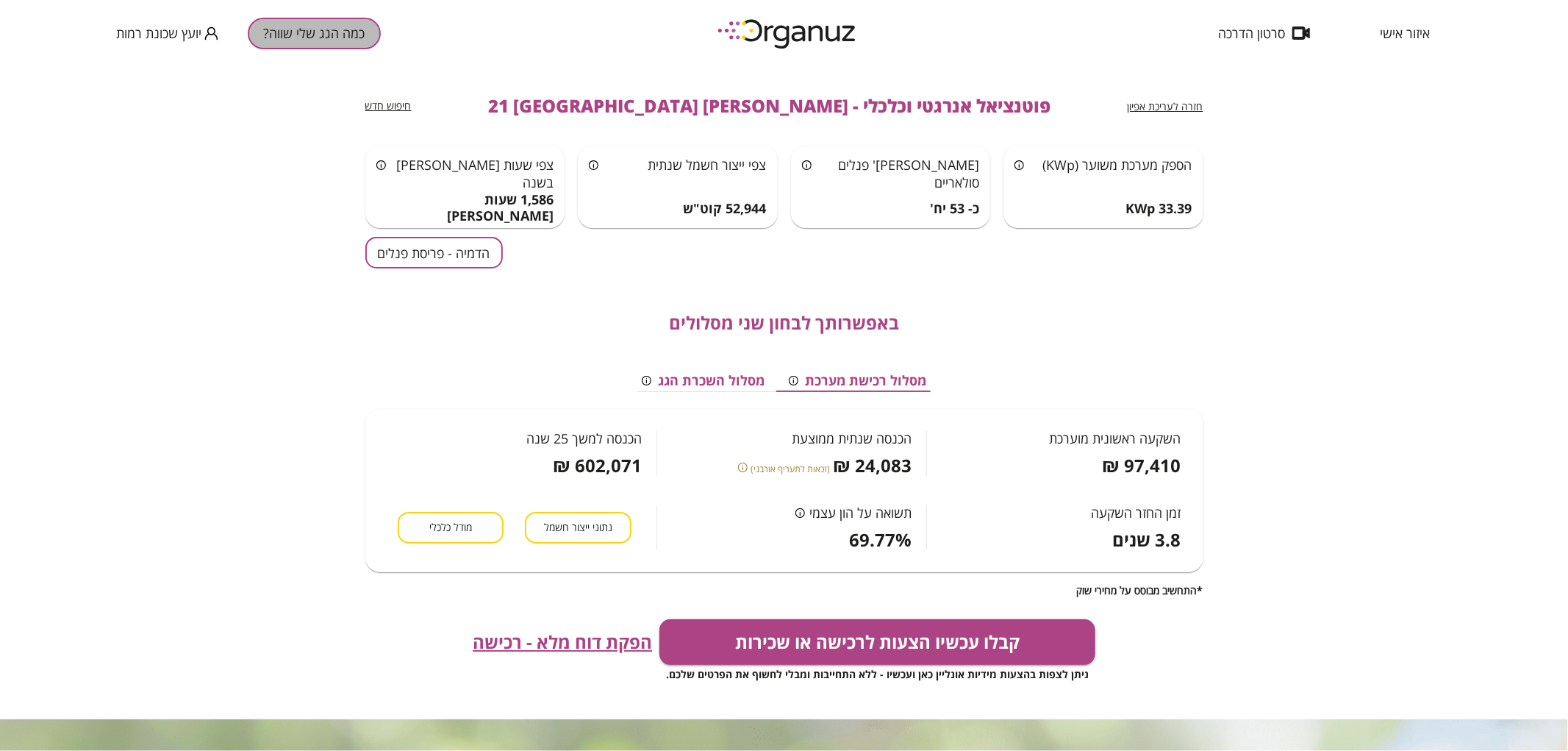
click at [341, 33] on button "כמה הגג שלי שווה?" at bounding box center [314, 33] width 133 height 31
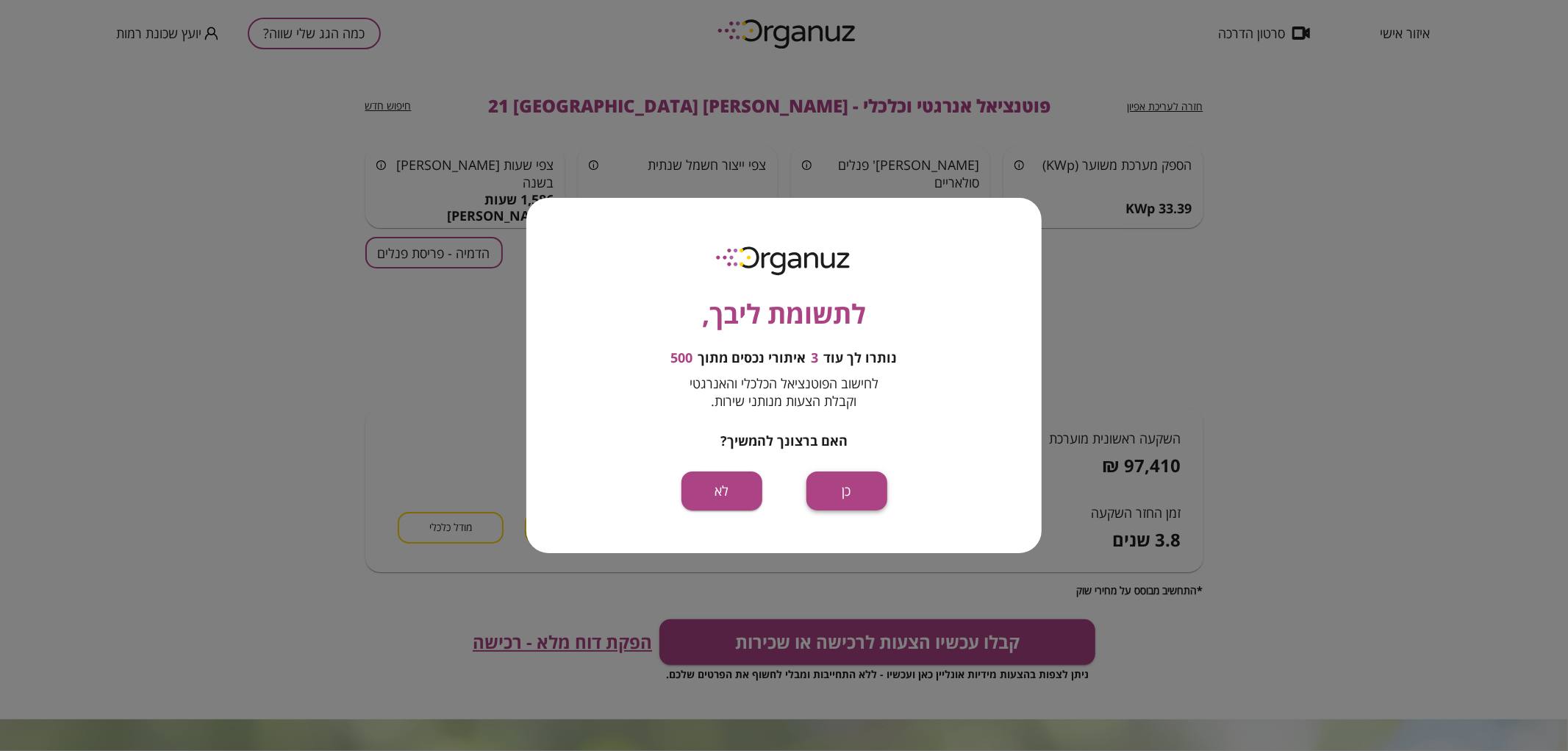
click at [824, 507] on button "כן" at bounding box center [847, 491] width 81 height 39
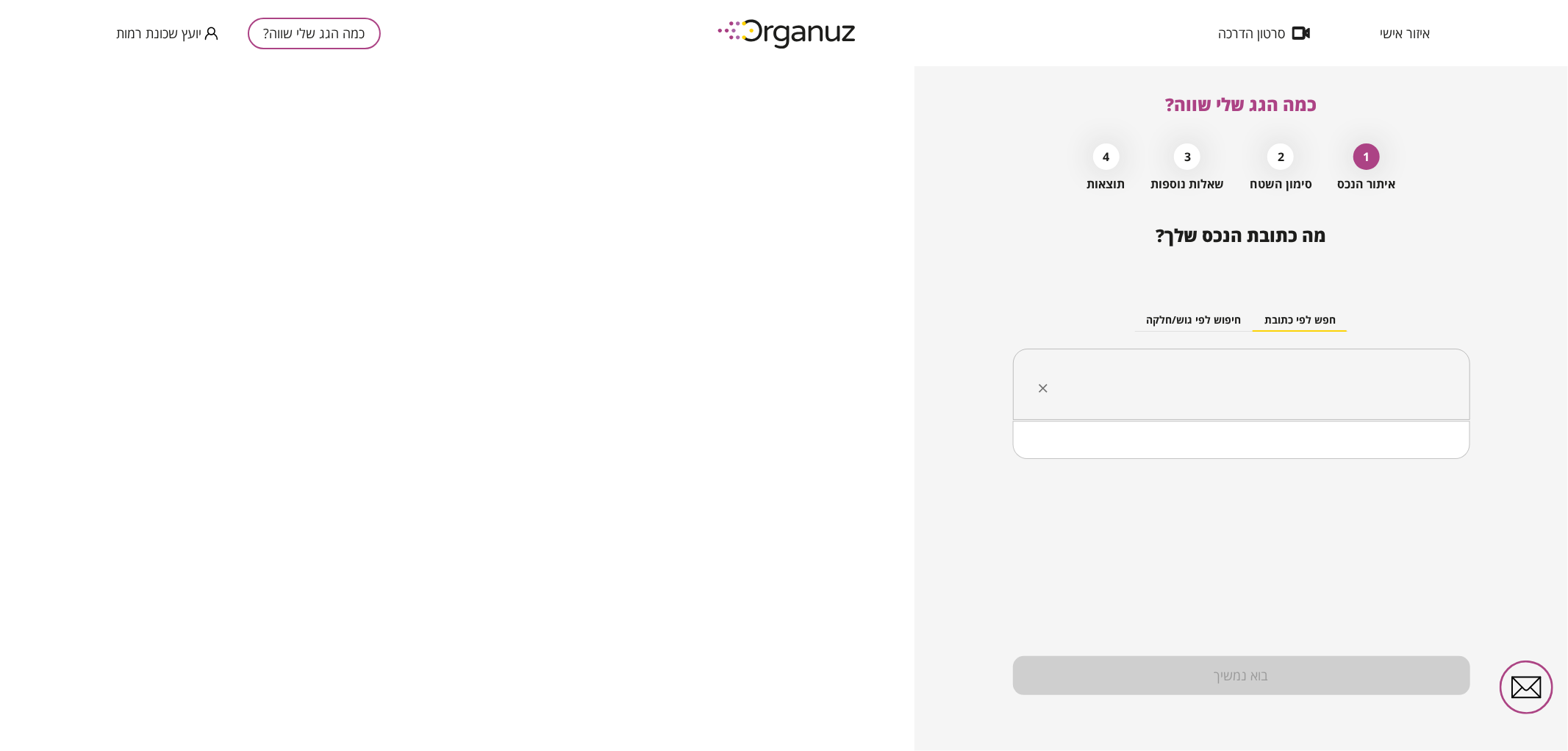
click at [1166, 400] on input "text" at bounding box center [1247, 384] width 411 height 37
click at [1449, 462] on li "[PERSON_NAME] 18 [GEOGRAPHIC_DATA]" at bounding box center [1241, 459] width 419 height 27
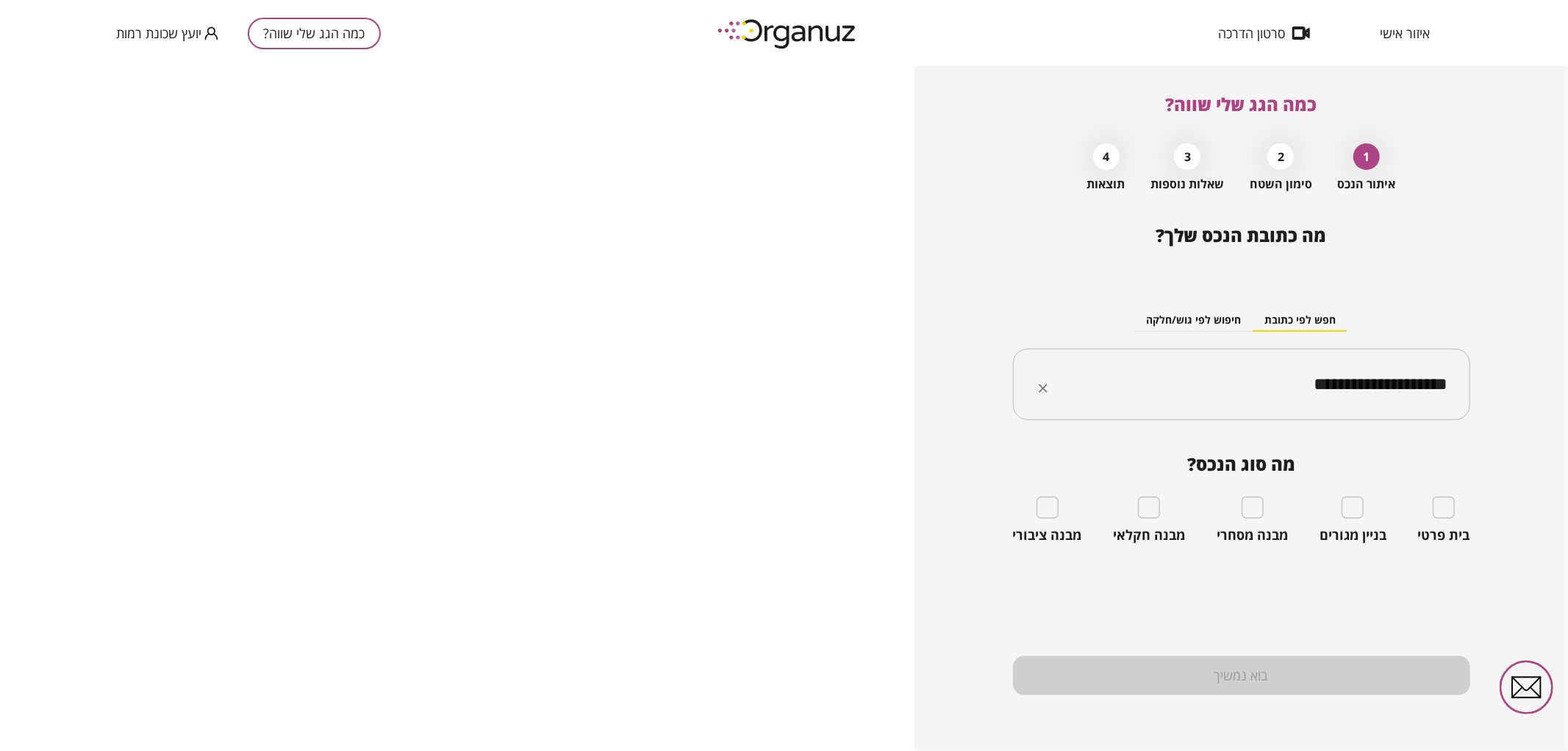
type input "**********"
drag, startPoint x: 1226, startPoint y: 393, endPoint x: 1492, endPoint y: 409, distance: 266.5
click at [1492, 409] on div "**********" at bounding box center [1241, 408] width 653 height 685
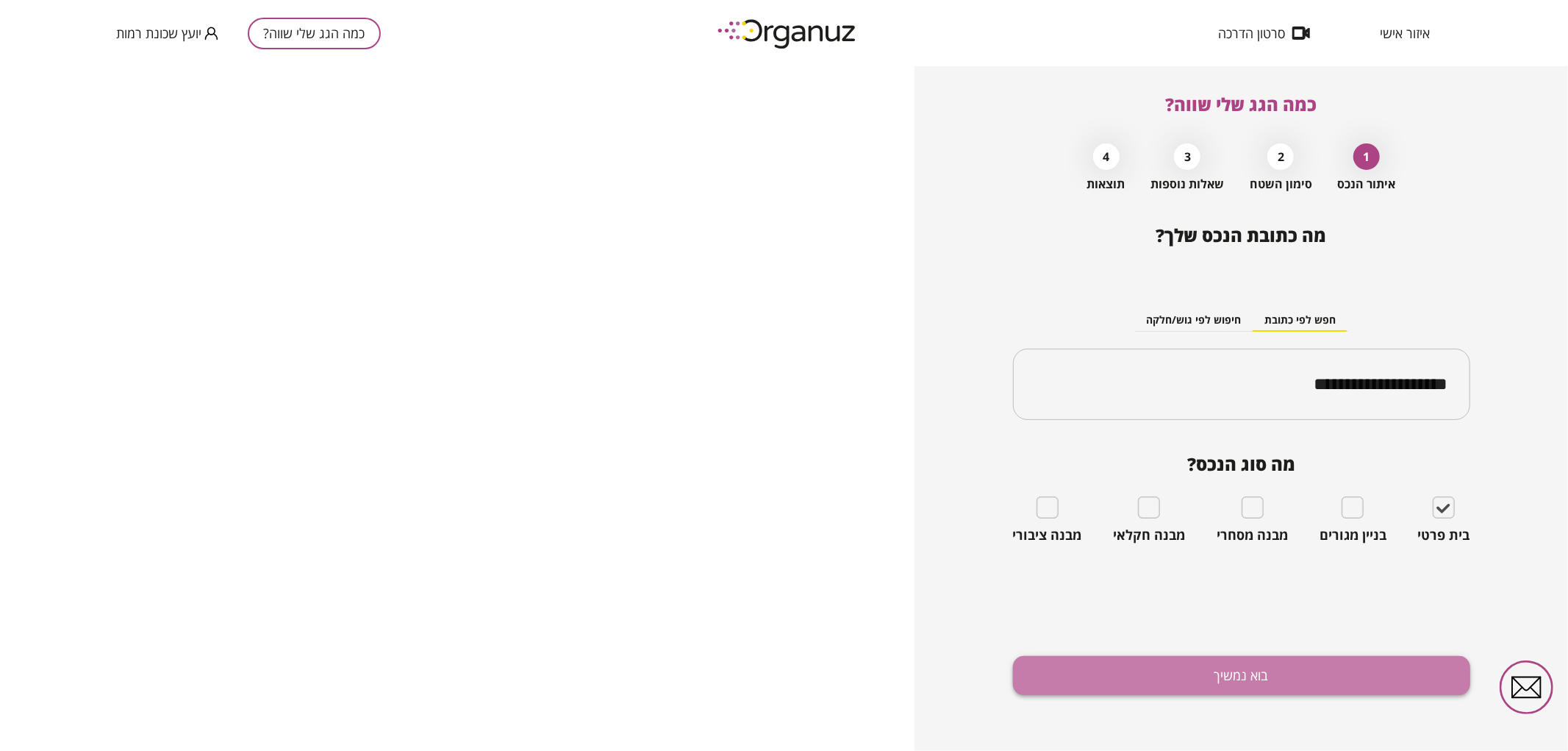
click at [1369, 675] on button "בוא נמשיך" at bounding box center [1241, 676] width 457 height 39
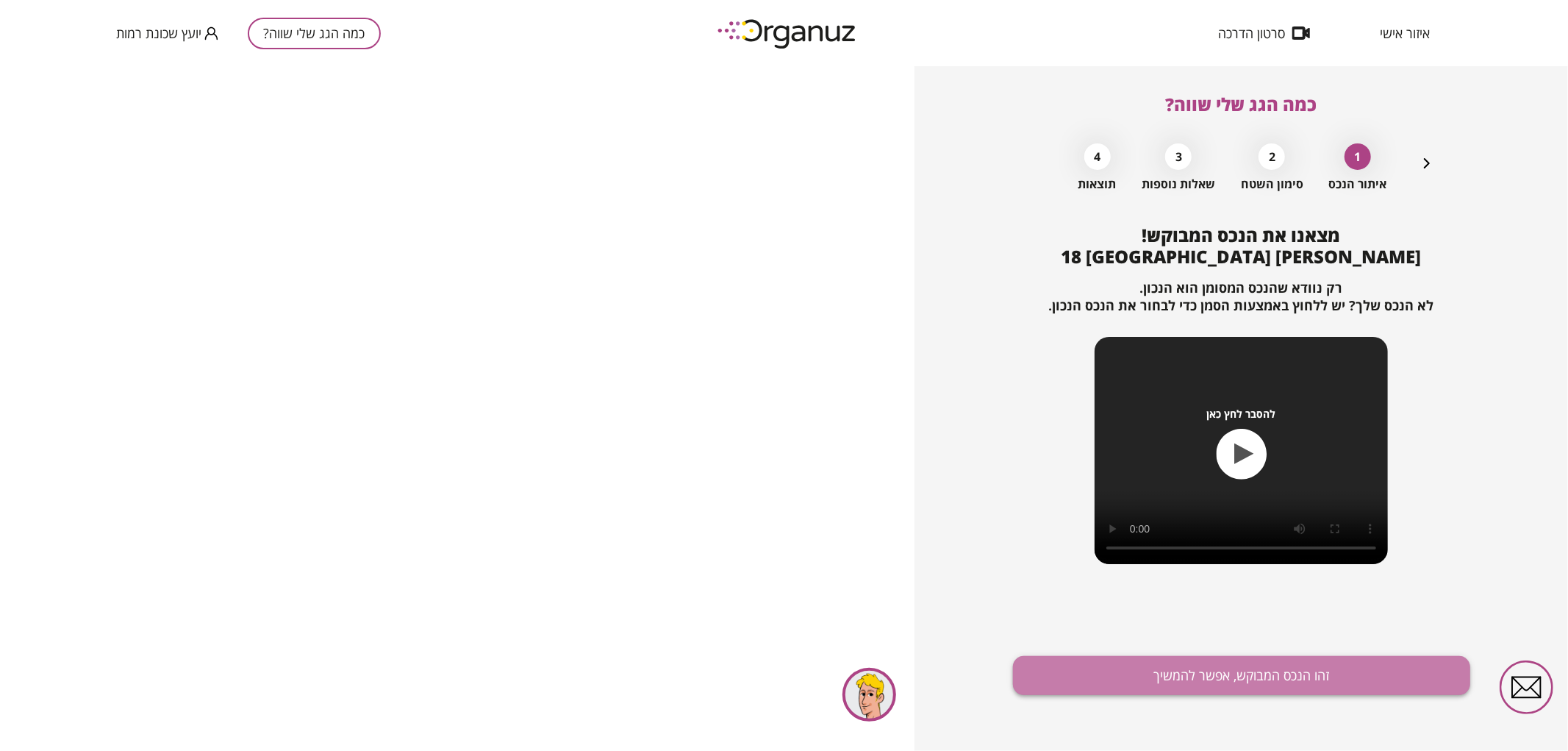
click at [1369, 678] on button "זהו הנכס המבוקש, אפשר להמשיך" at bounding box center [1241, 676] width 457 height 39
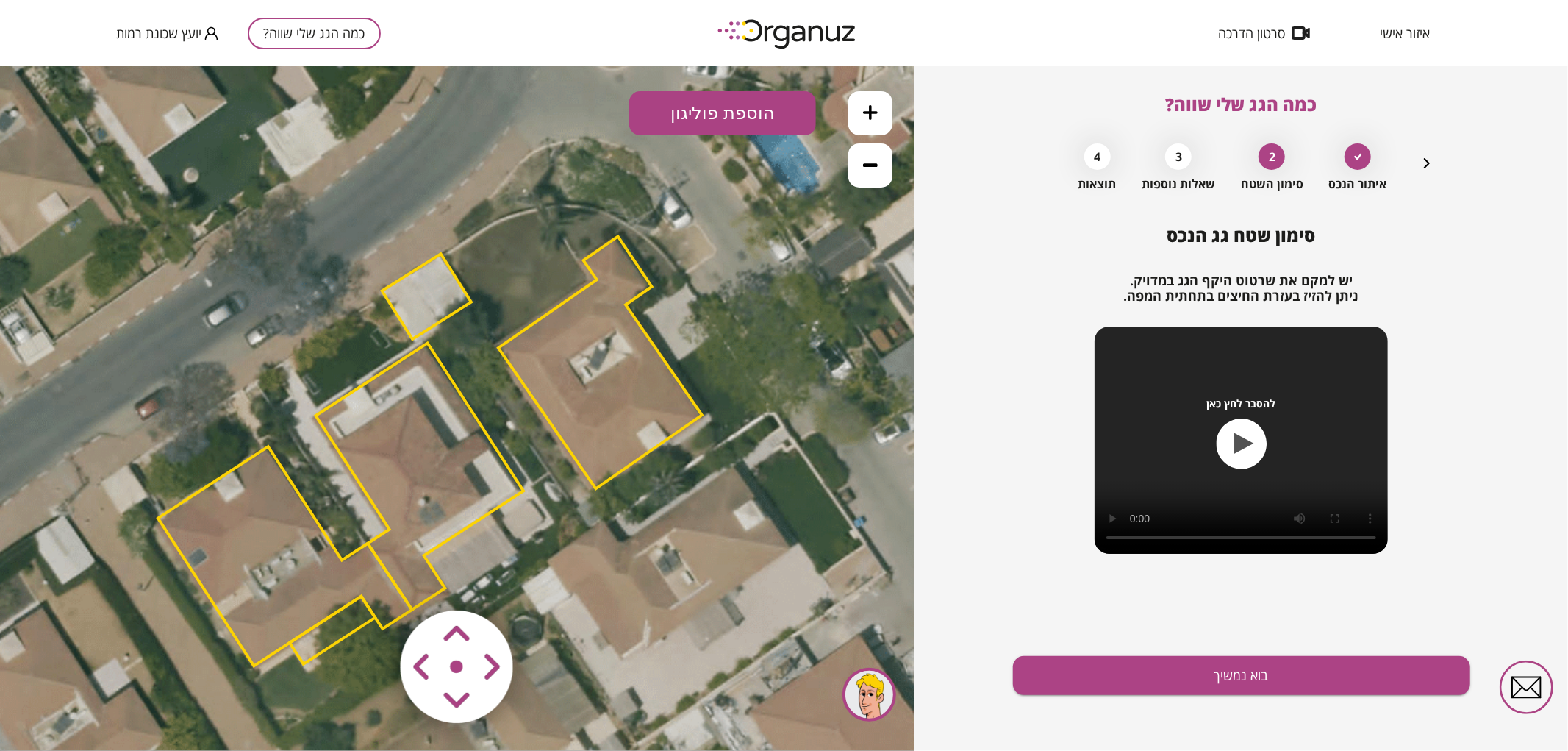
drag, startPoint x: 532, startPoint y: 473, endPoint x: 505, endPoint y: 515, distance: 49.9
click at [505, 515] on icon at bounding box center [430, 452] width 1654 height 1655
click at [419, 269] on polygon at bounding box center [427, 296] width 89 height 86
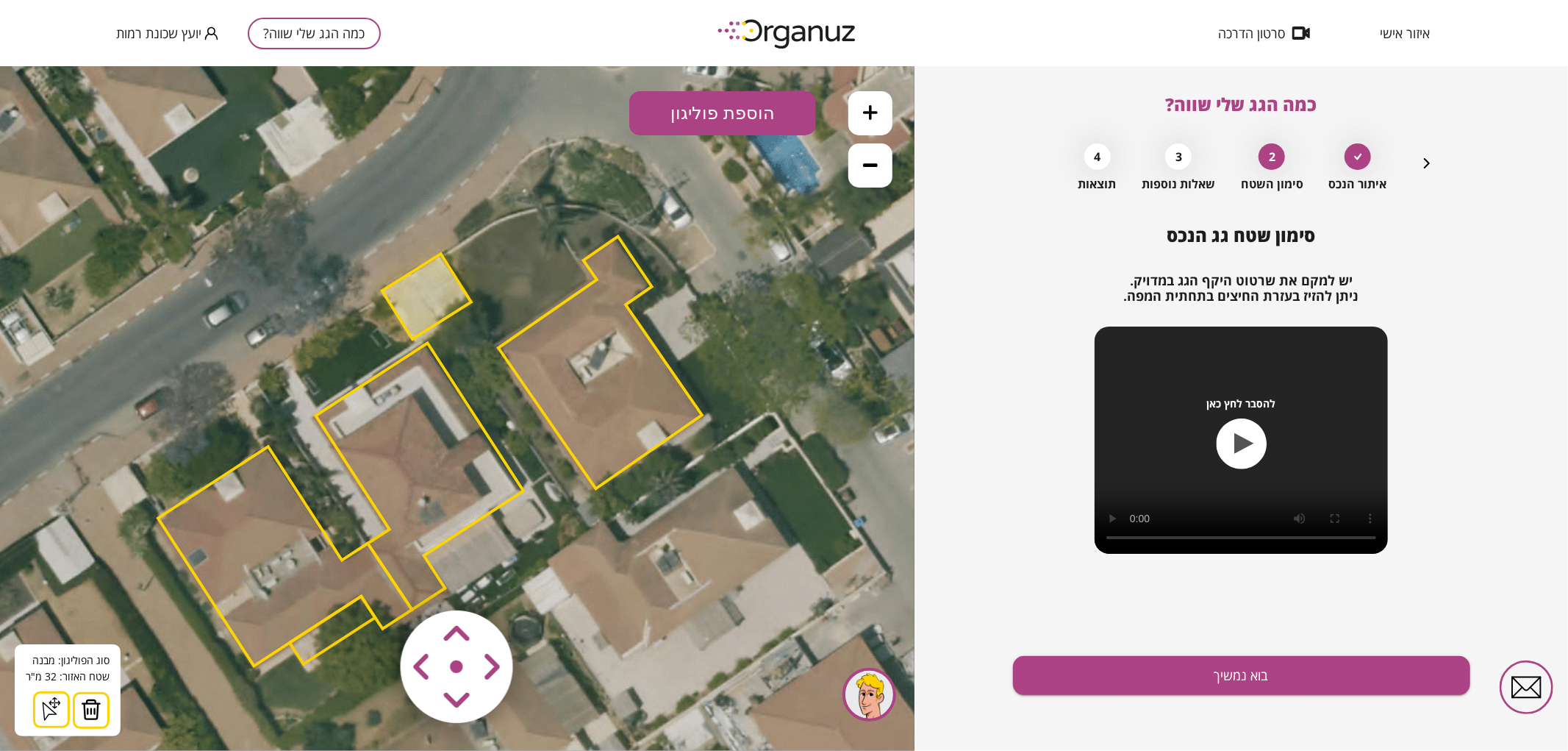
click at [85, 708] on img at bounding box center [91, 709] width 21 height 22
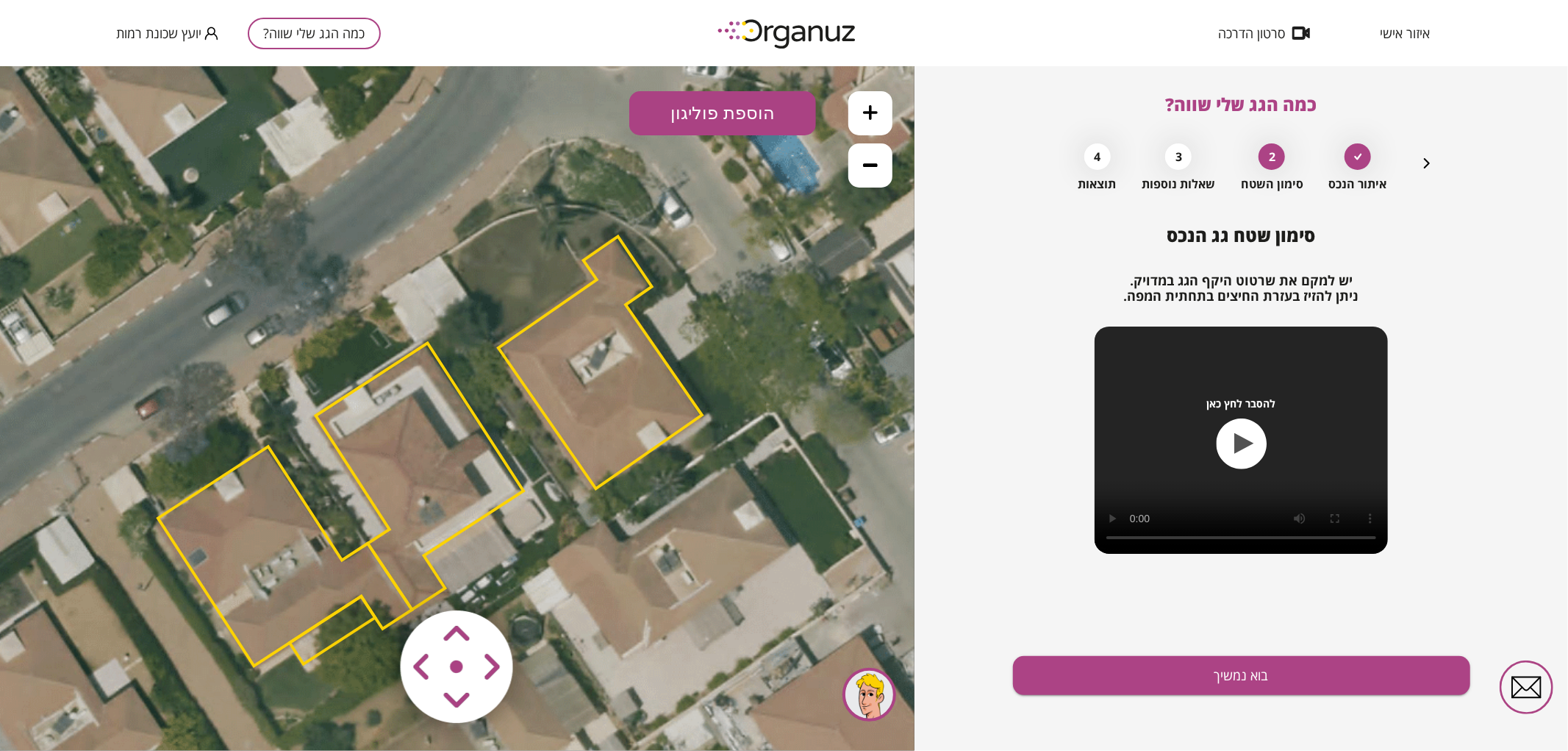
click at [288, 586] on polygon at bounding box center [285, 555] width 254 height 219
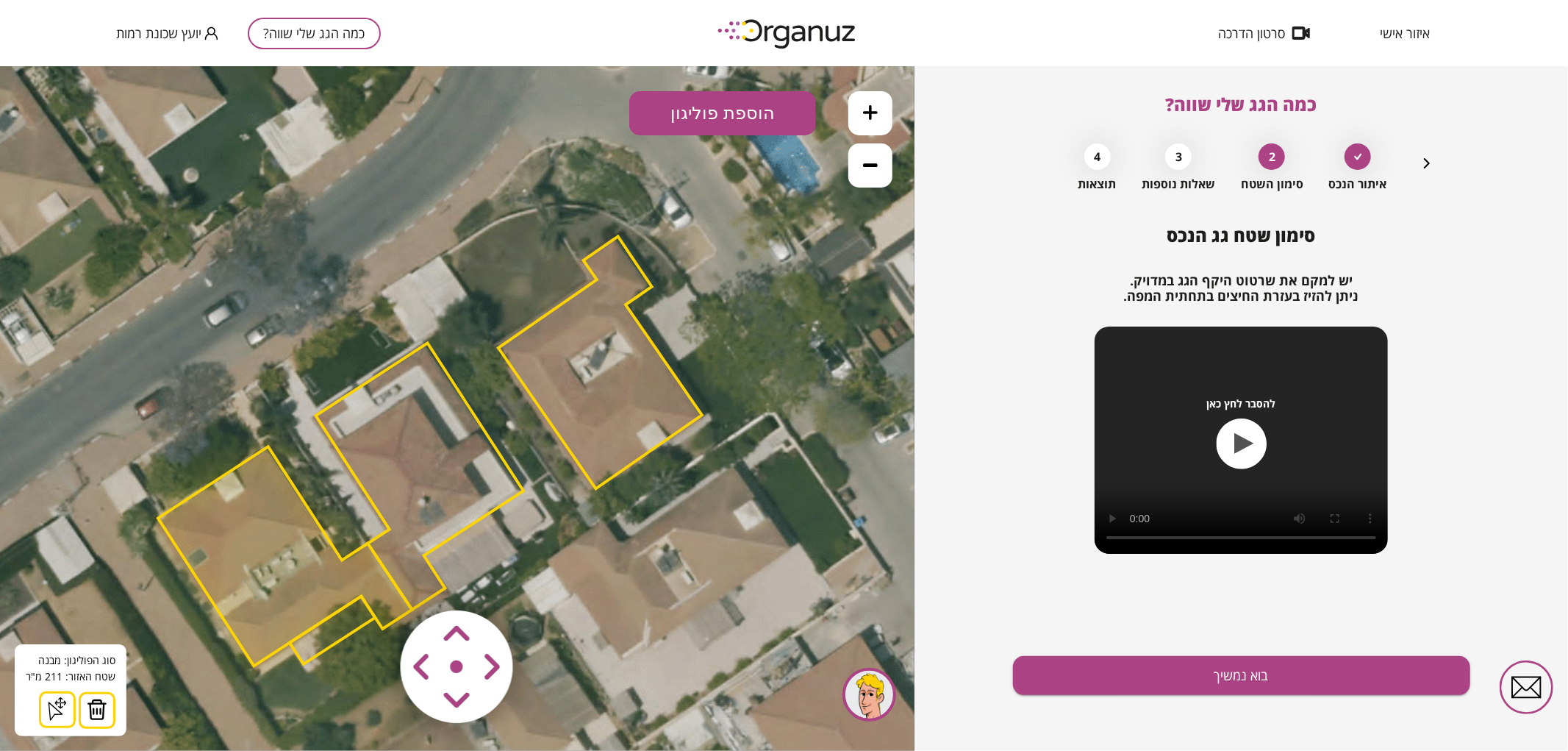
click at [100, 702] on img at bounding box center [96, 709] width 21 height 22
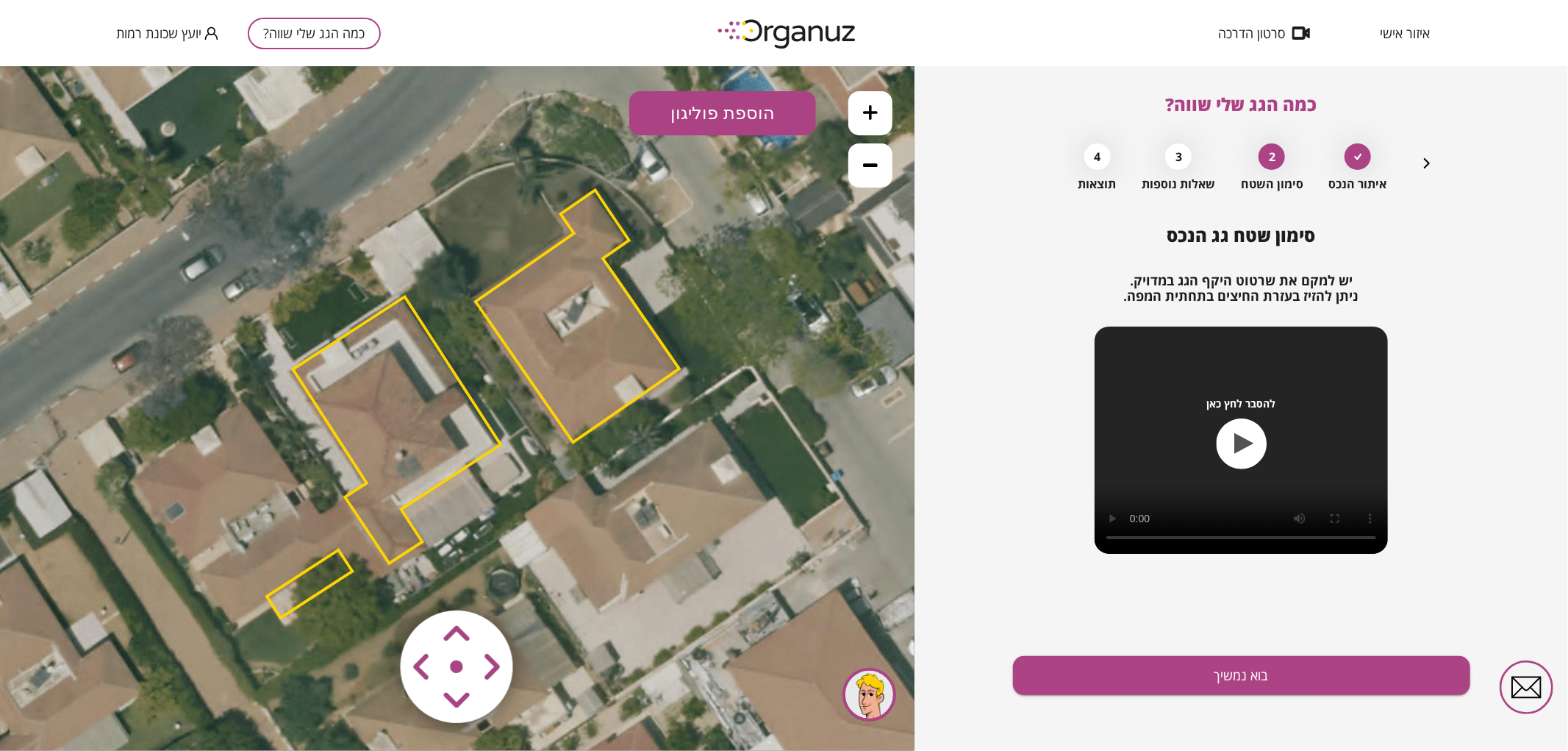
drag, startPoint x: 508, startPoint y: 372, endPoint x: 485, endPoint y: 326, distance: 51.4
click at [485, 326] on icon at bounding box center [407, 405] width 1654 height 1655
click at [404, 401] on polygon at bounding box center [397, 429] width 208 height 267
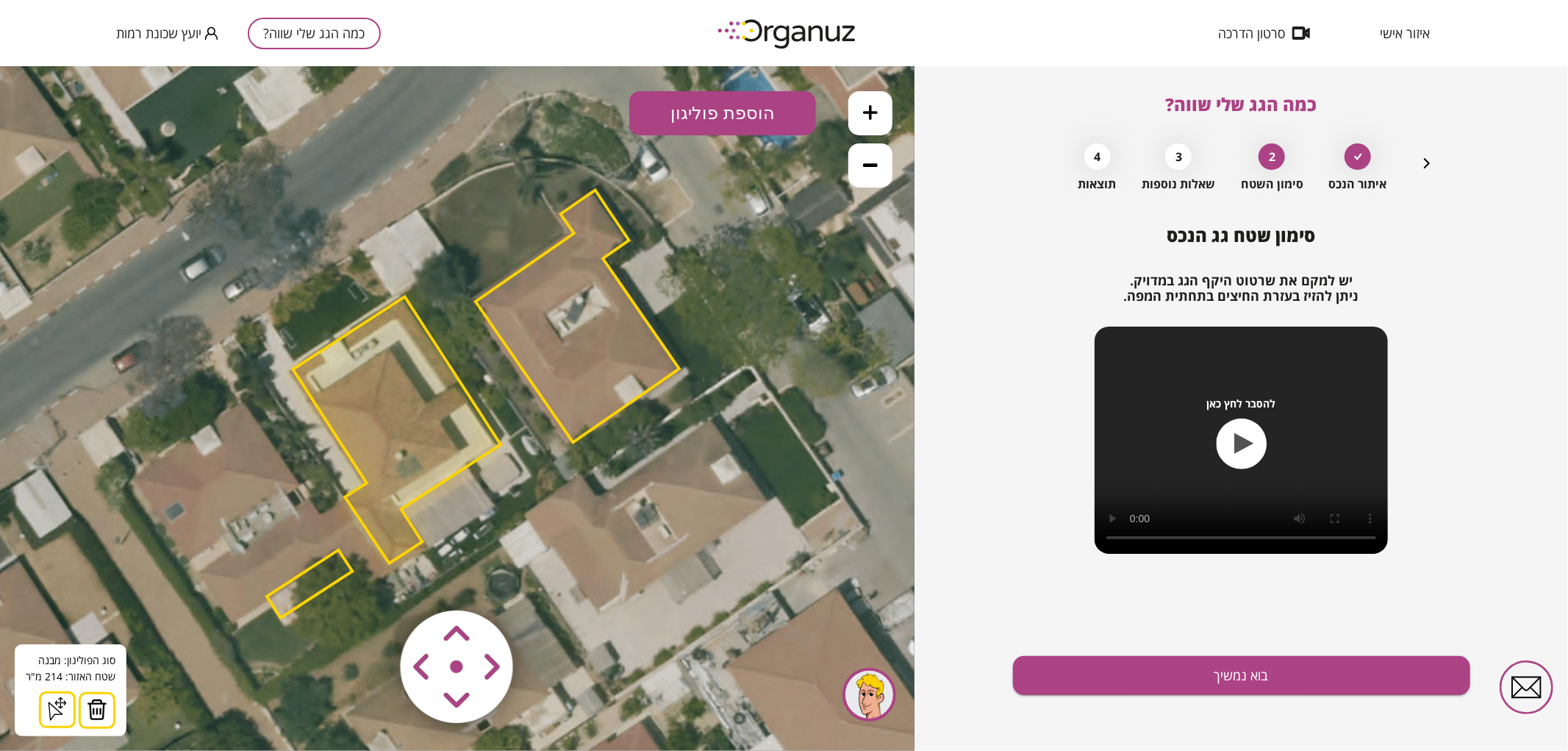
click at [535, 502] on icon at bounding box center [407, 405] width 1654 height 1655
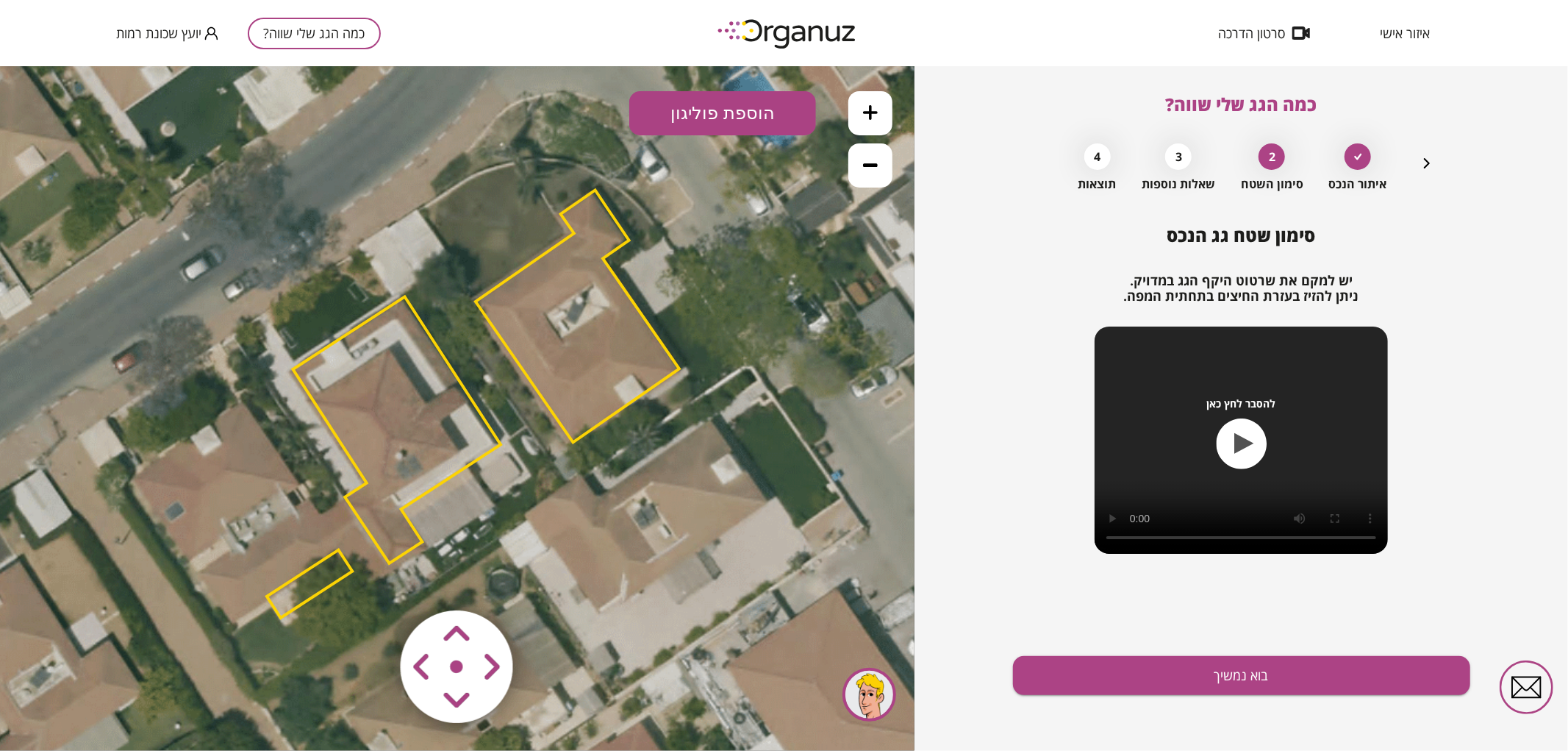
click at [369, 579] on area at bounding box center [369, 579] width 0 height 0
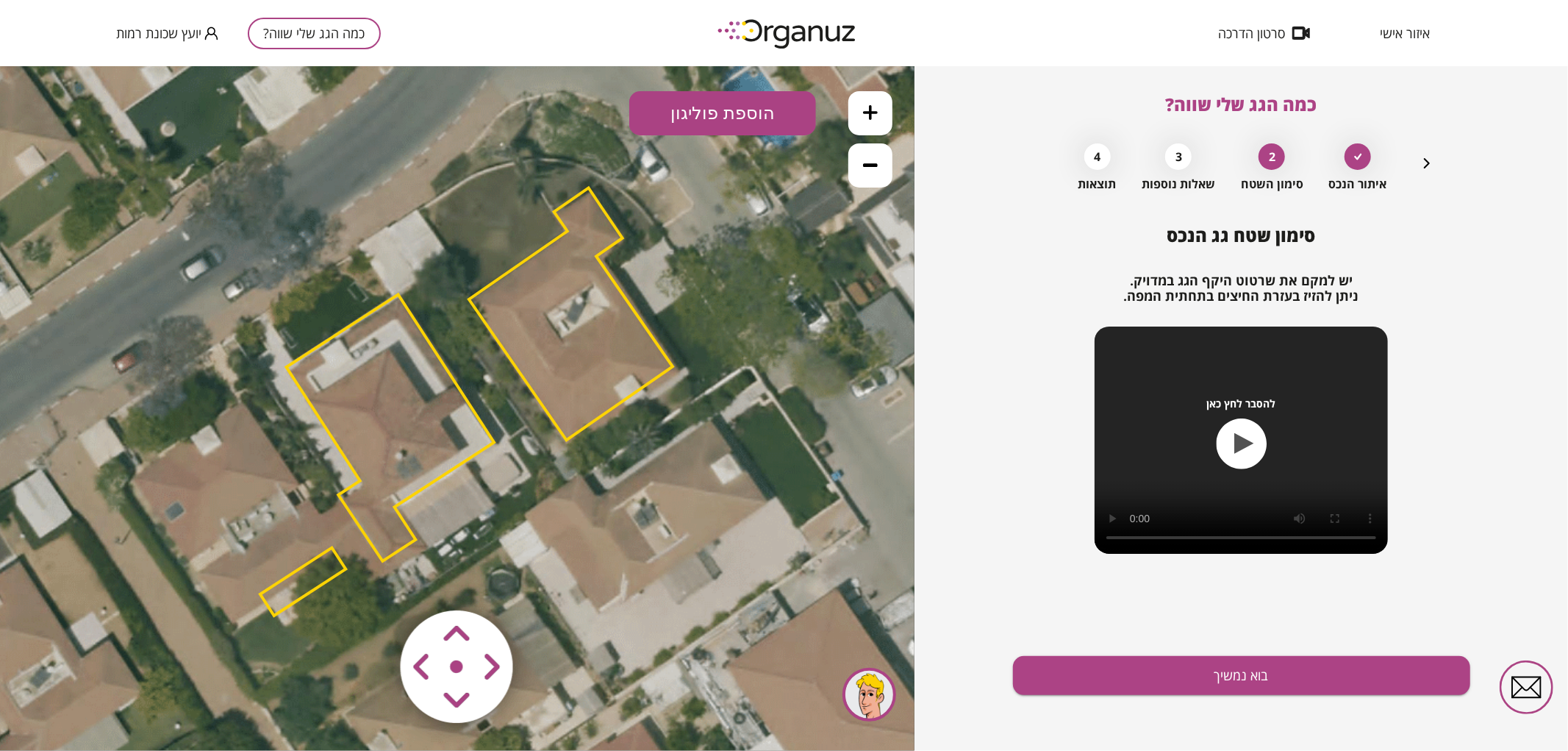
click at [369, 579] on area at bounding box center [369, 579] width 0 height 0
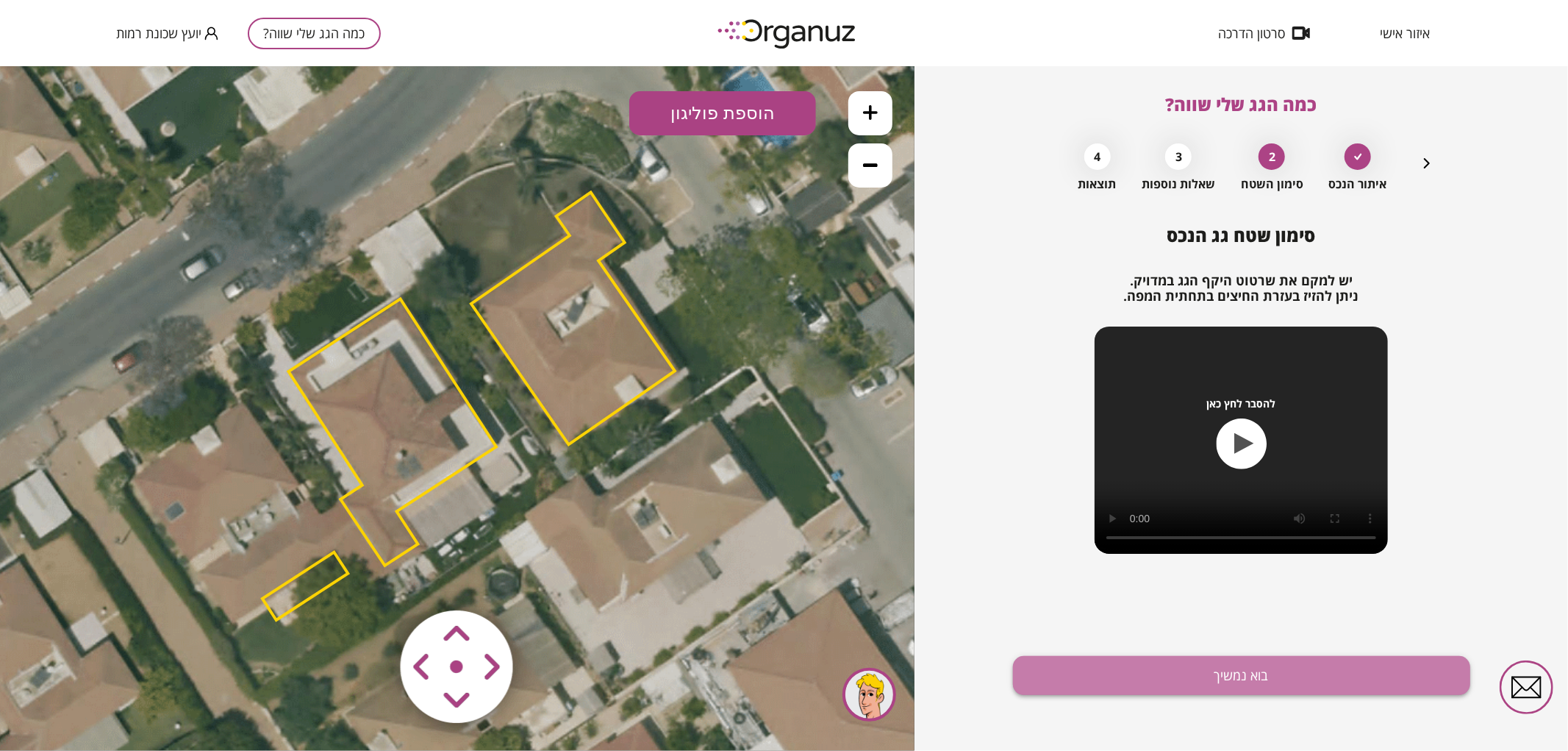
click at [1062, 672] on button "בוא נמשיך" at bounding box center [1241, 676] width 457 height 39
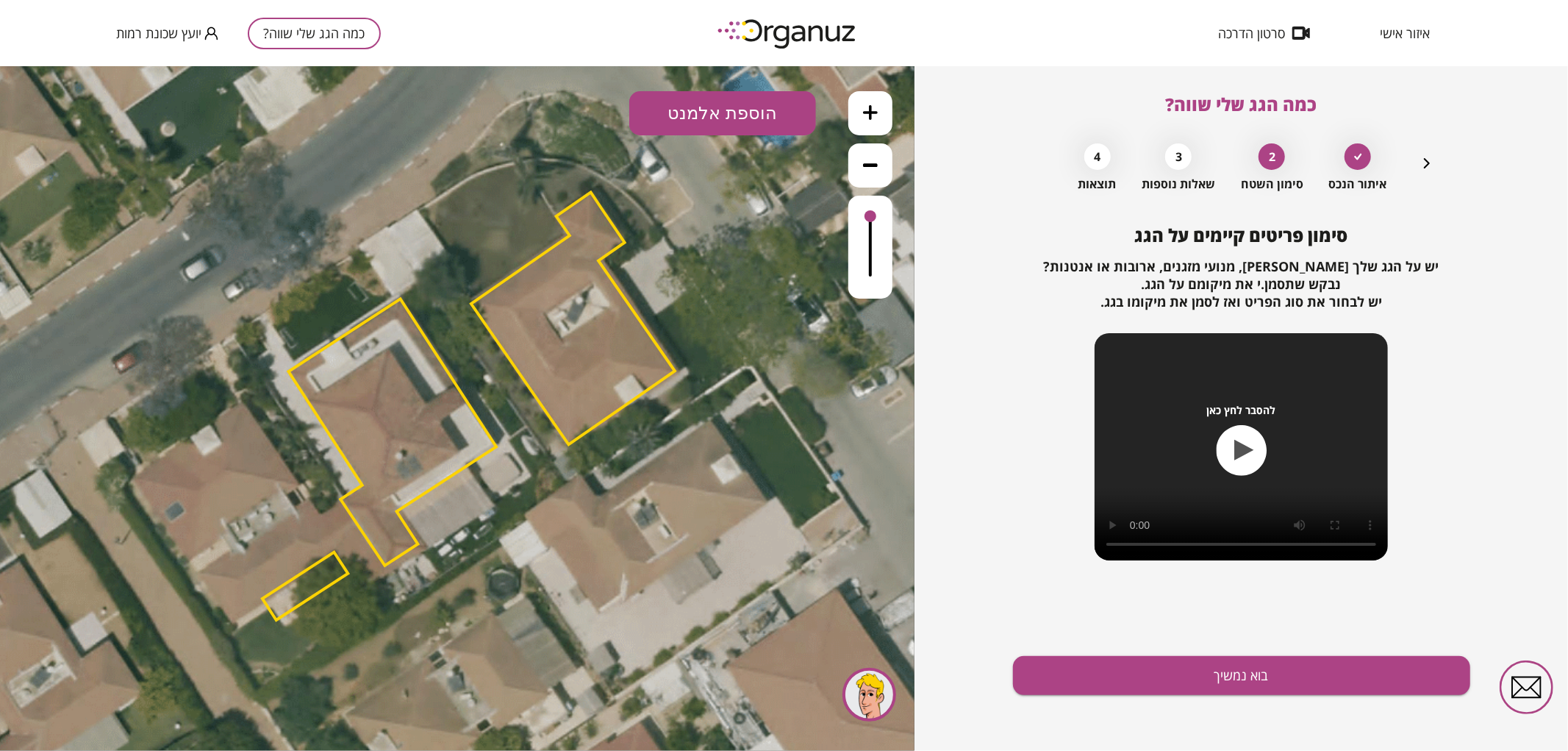
drag, startPoint x: 732, startPoint y: 123, endPoint x: 734, endPoint y: 143, distance: 20.1
click at [732, 124] on button "הוספת אלמנט" at bounding box center [722, 112] width 187 height 44
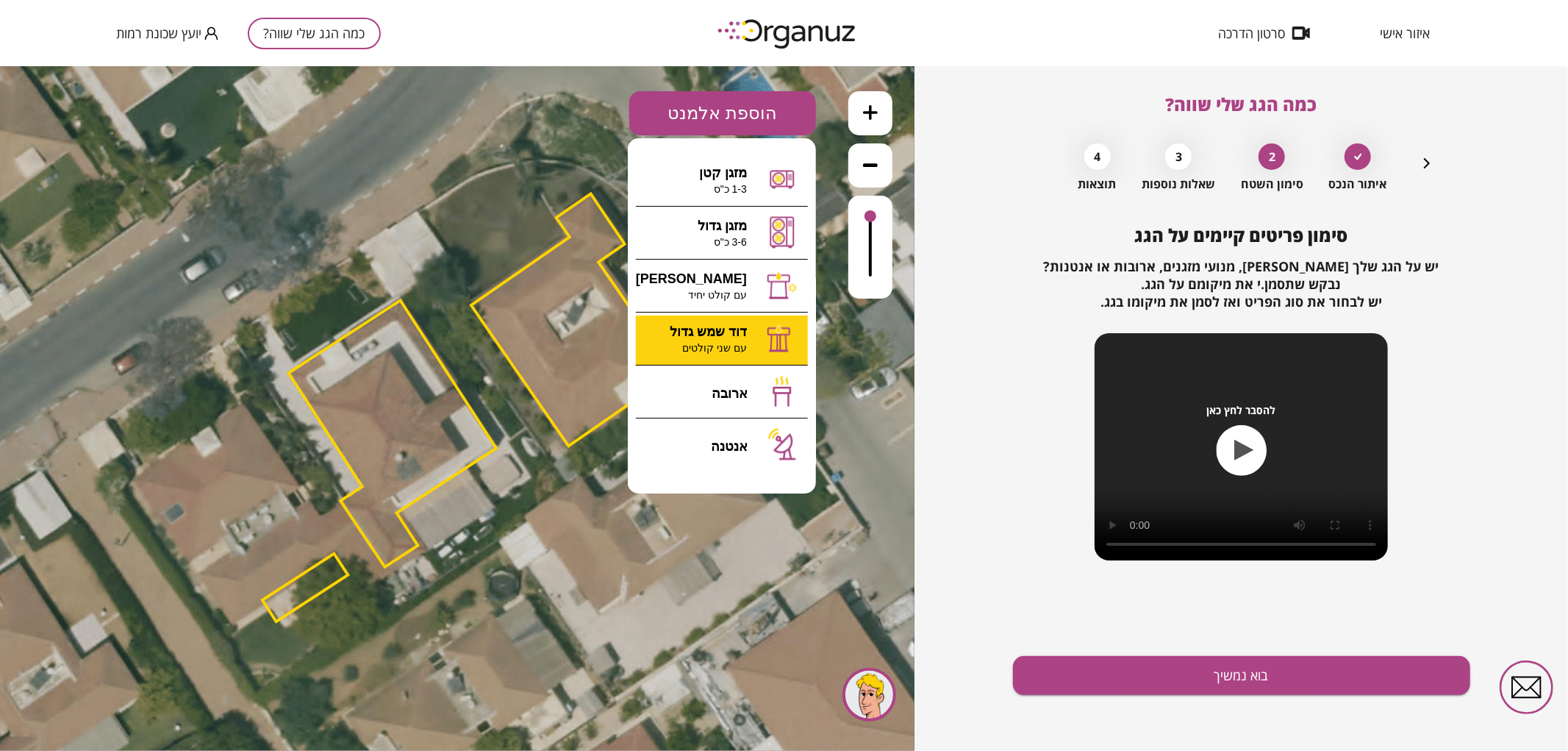
click at [731, 332] on div ".st0 { fill: #FFFFFF; } 0" at bounding box center [457, 407] width 915 height 685
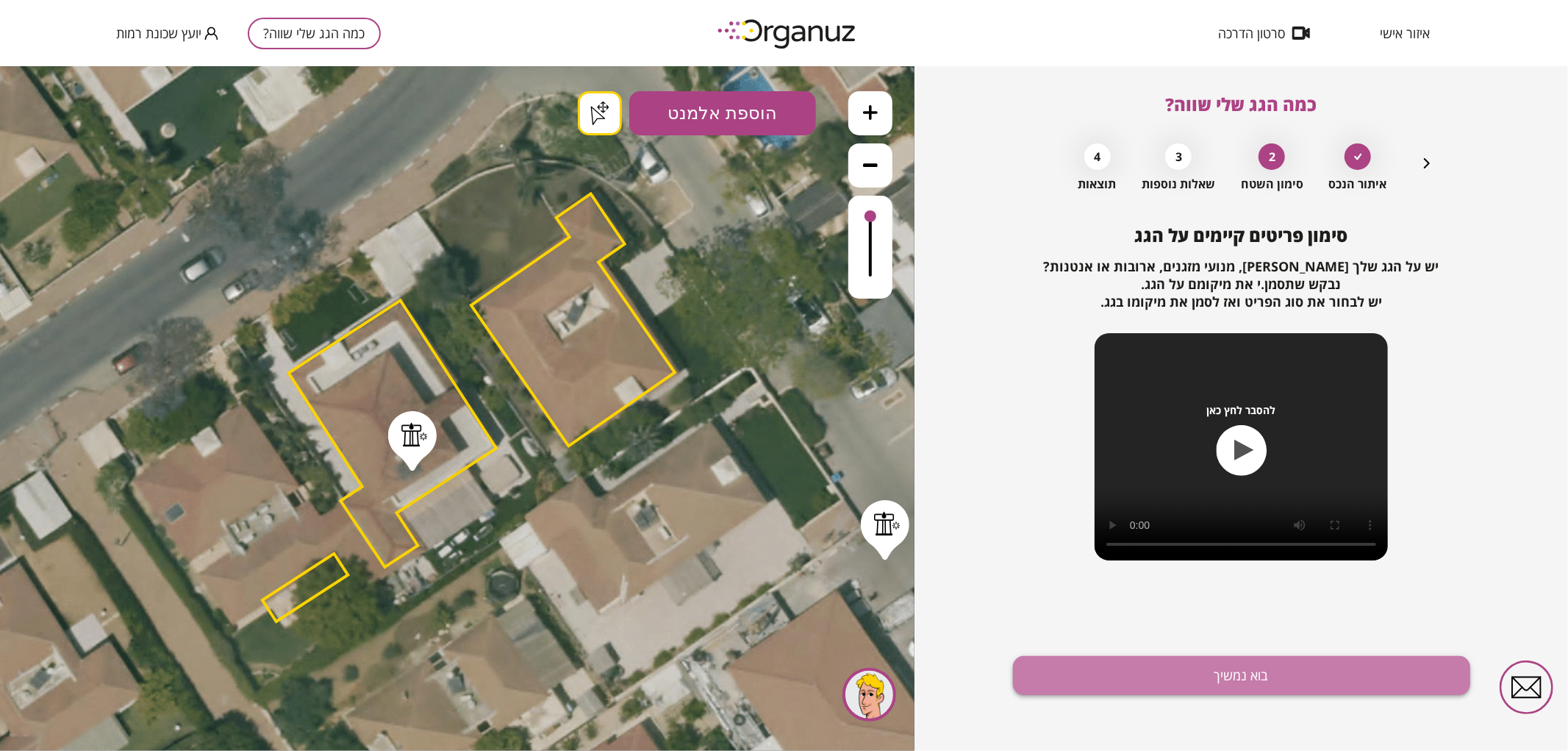
click at [1071, 665] on button "בוא נמשיך" at bounding box center [1241, 676] width 457 height 39
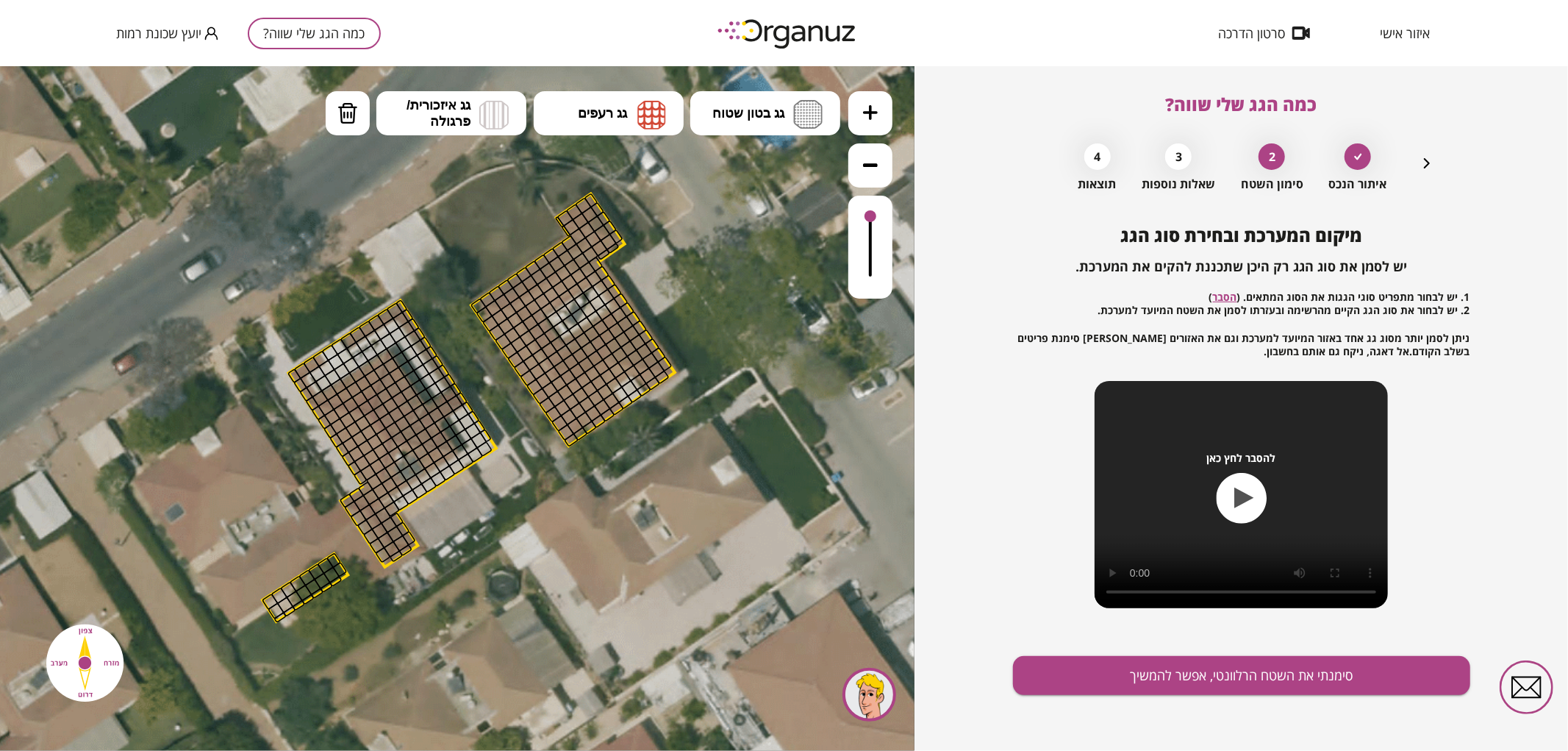
click at [874, 117] on icon at bounding box center [870, 112] width 14 height 14
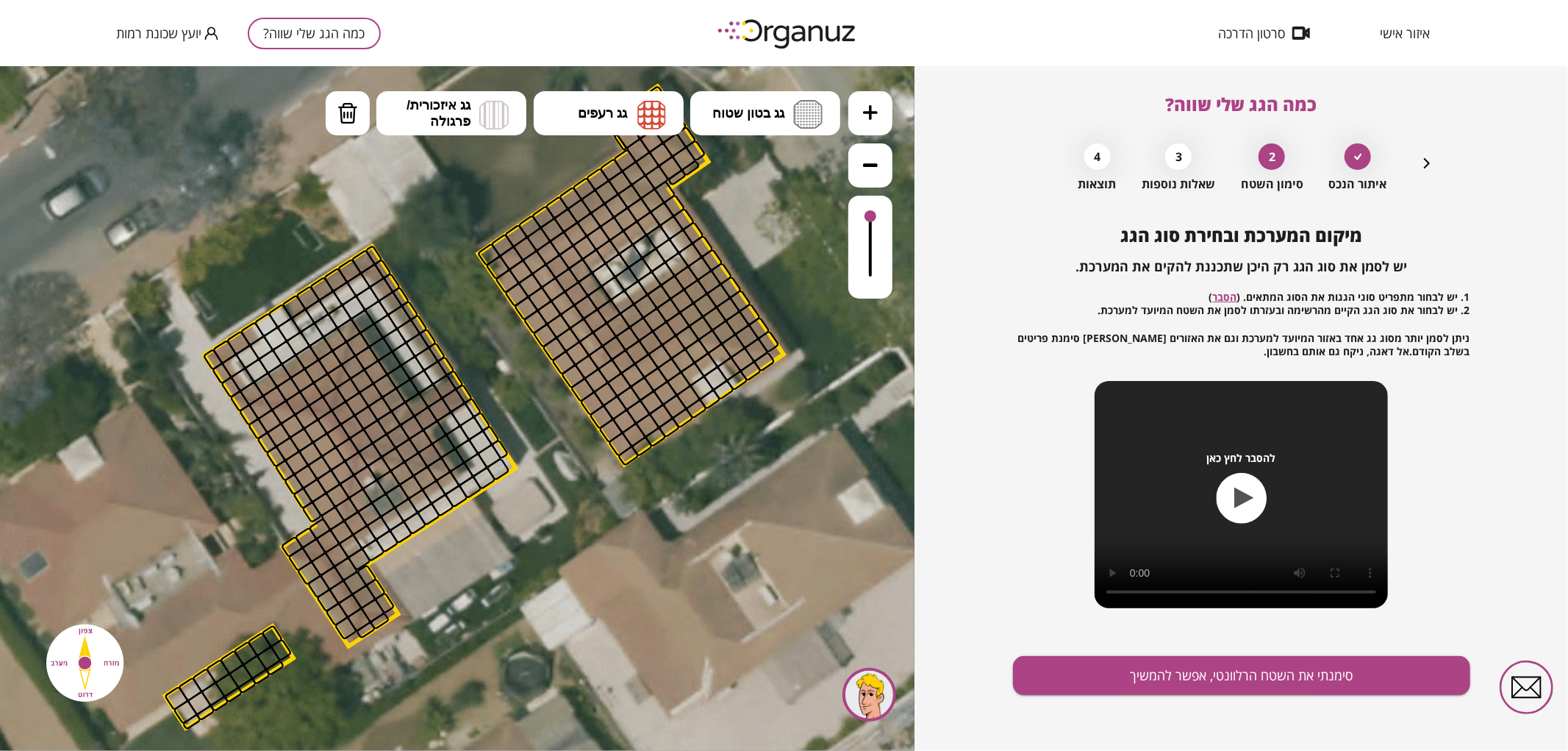
click at [874, 117] on icon at bounding box center [870, 112] width 14 height 14
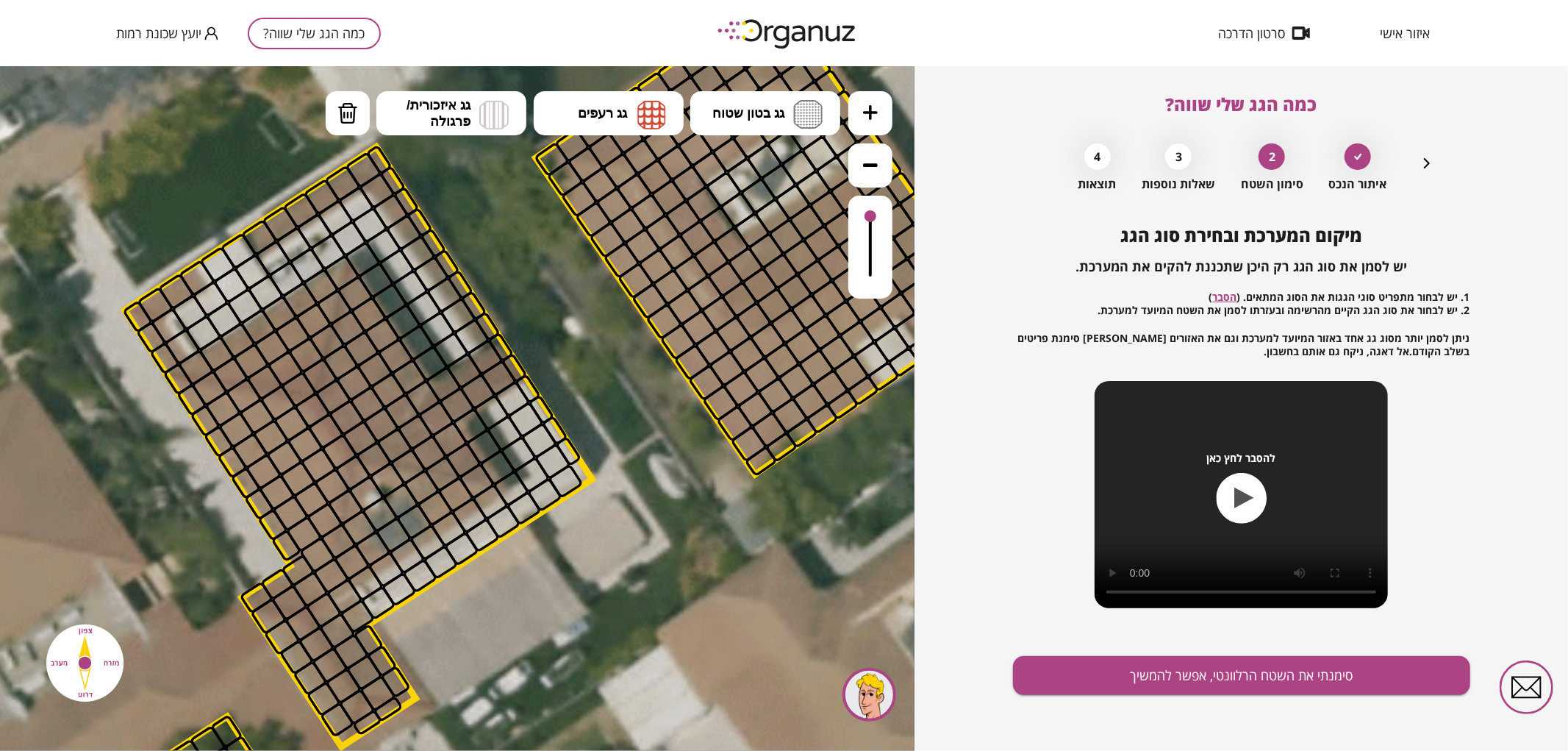
drag, startPoint x: 527, startPoint y: 390, endPoint x: 575, endPoint y: 372, distance: 51.3
click at [575, 372] on icon at bounding box center [394, 388] width 3721 height 3724
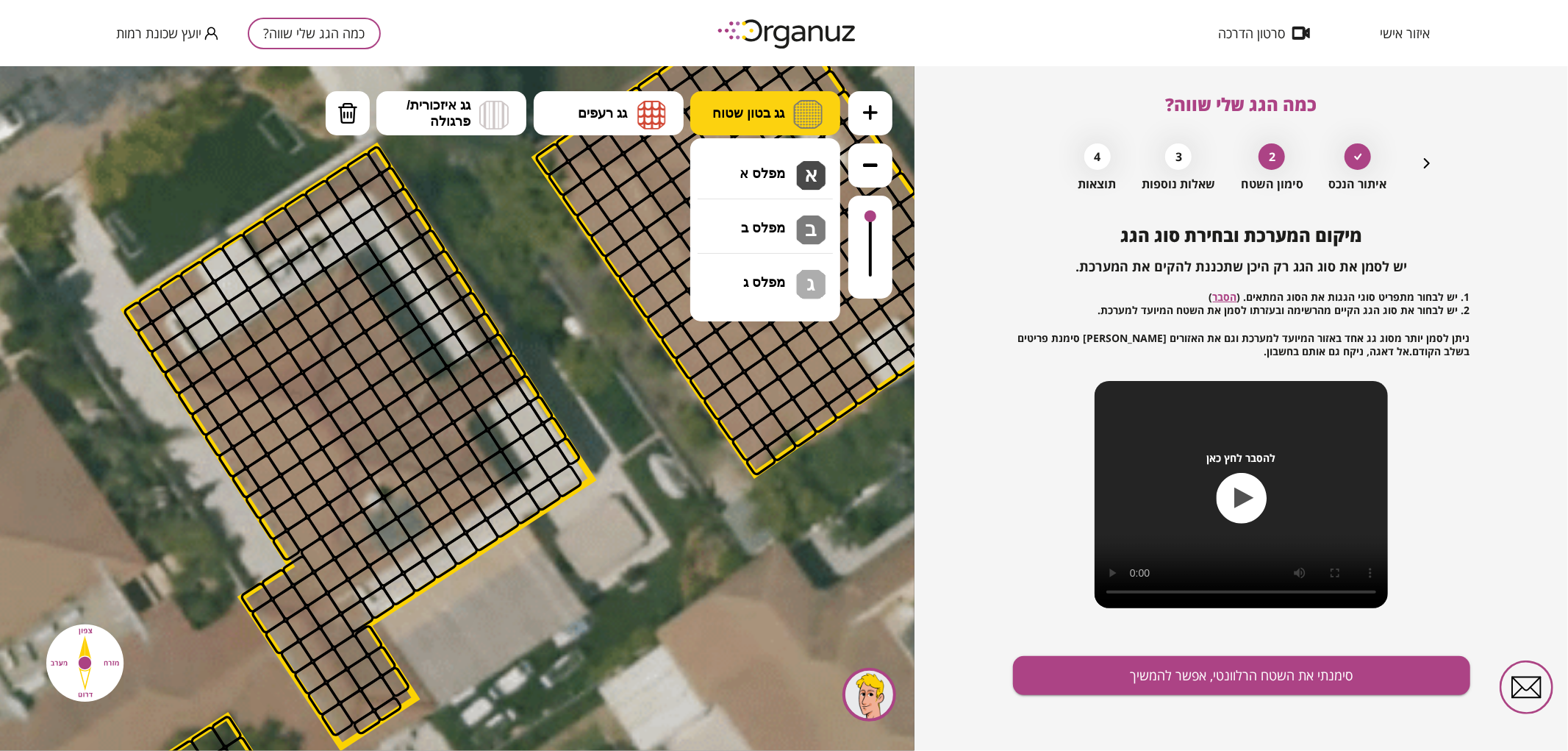
click at [758, 119] on span "גג בטון שטוח" at bounding box center [748, 113] width 72 height 16
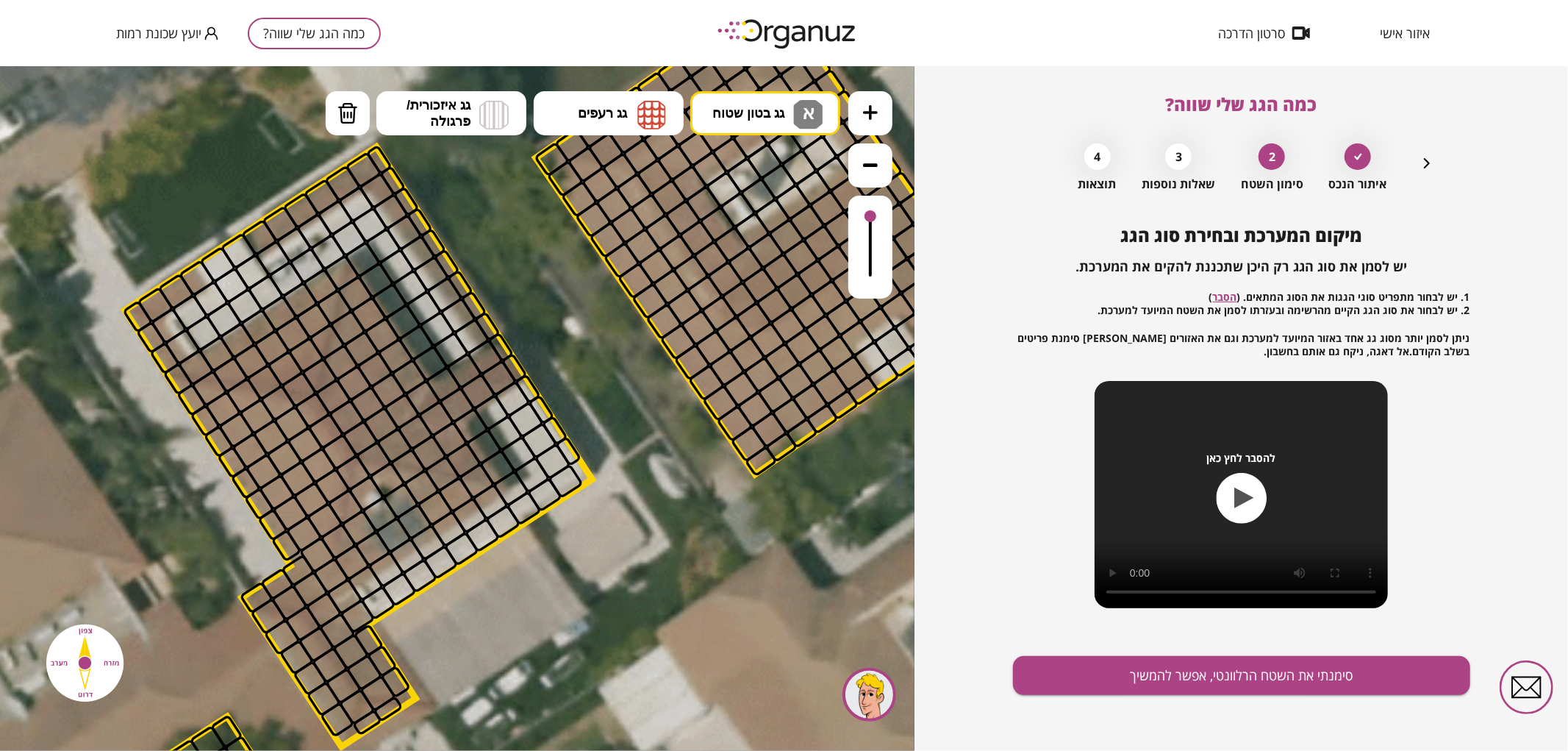
click at [732, 170] on div ".st0 { fill: #FFFFFF; } .st0 { fill: #FFFFFF; }" at bounding box center [457, 407] width 915 height 685
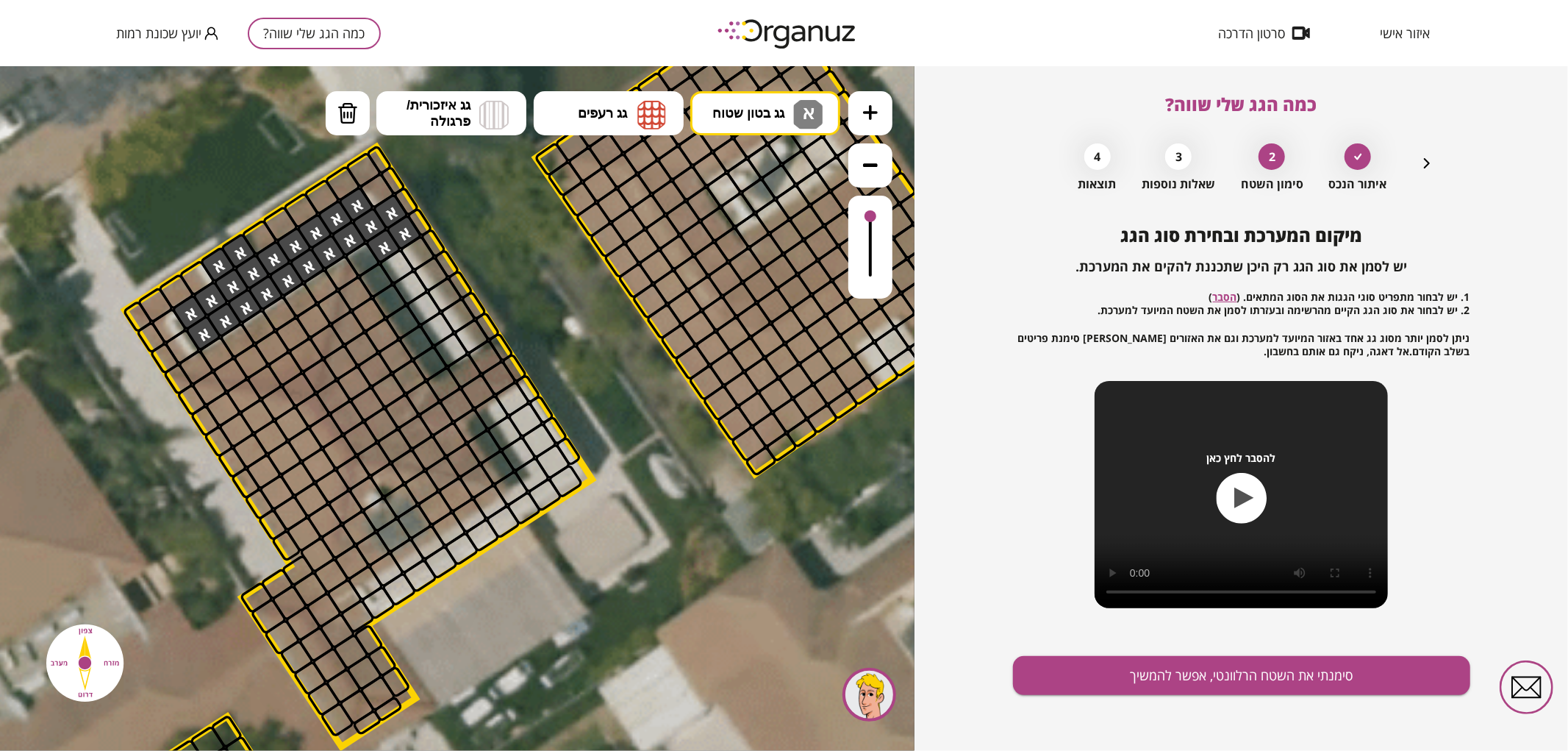
drag, startPoint x: 185, startPoint y: 311, endPoint x: 369, endPoint y: 232, distance: 200.2
drag, startPoint x: 357, startPoint y: 259, endPoint x: 424, endPoint y: 347, distance: 110.6
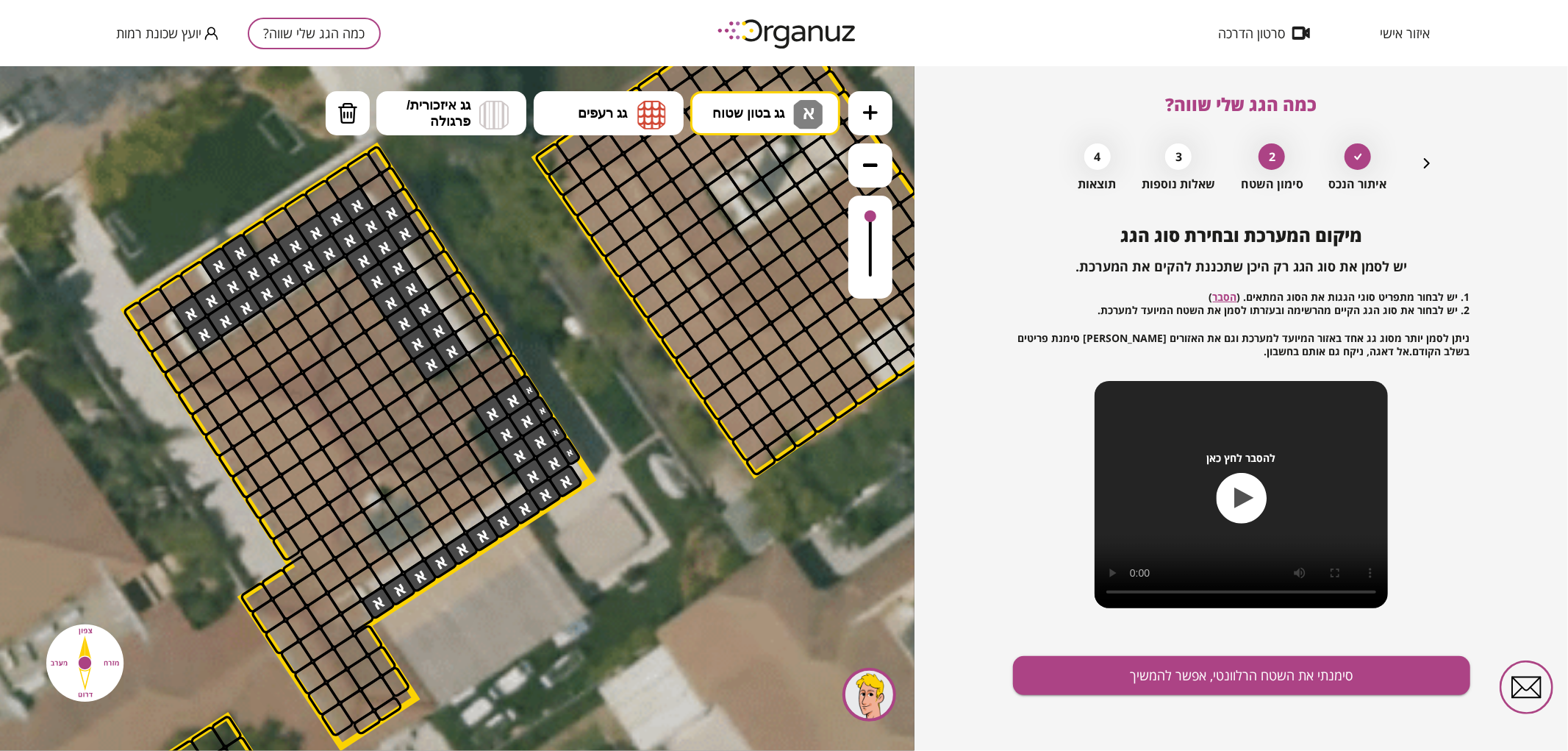
drag, startPoint x: 487, startPoint y: 420, endPoint x: 527, endPoint y: 494, distance: 84.1
click at [350, 112] on img at bounding box center [347, 113] width 21 height 22
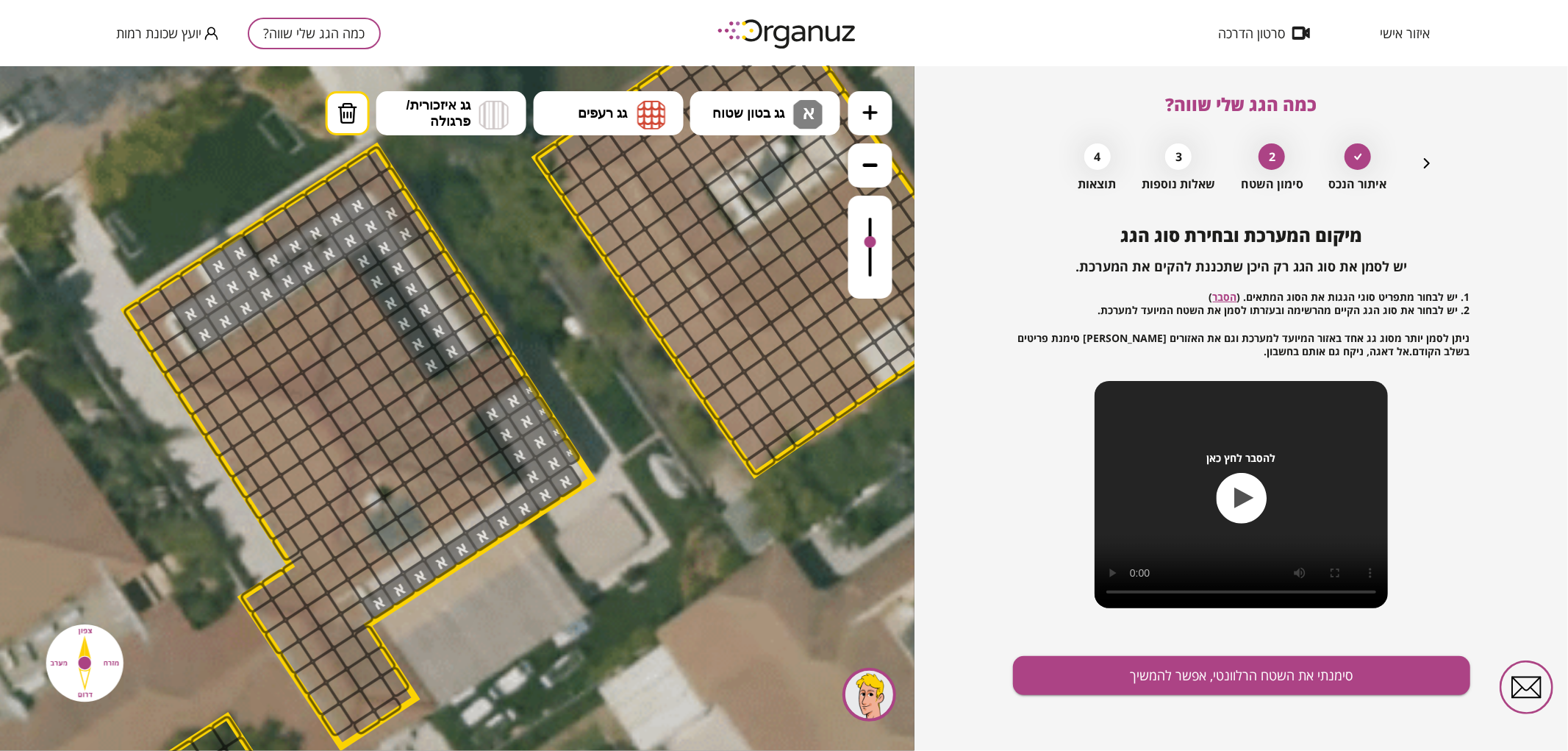
drag, startPoint x: 865, startPoint y: 210, endPoint x: 866, endPoint y: 243, distance: 33.0
click at [866, 243] on div at bounding box center [870, 246] width 44 height 103
